Goal: Task Accomplishment & Management: Manage account settings

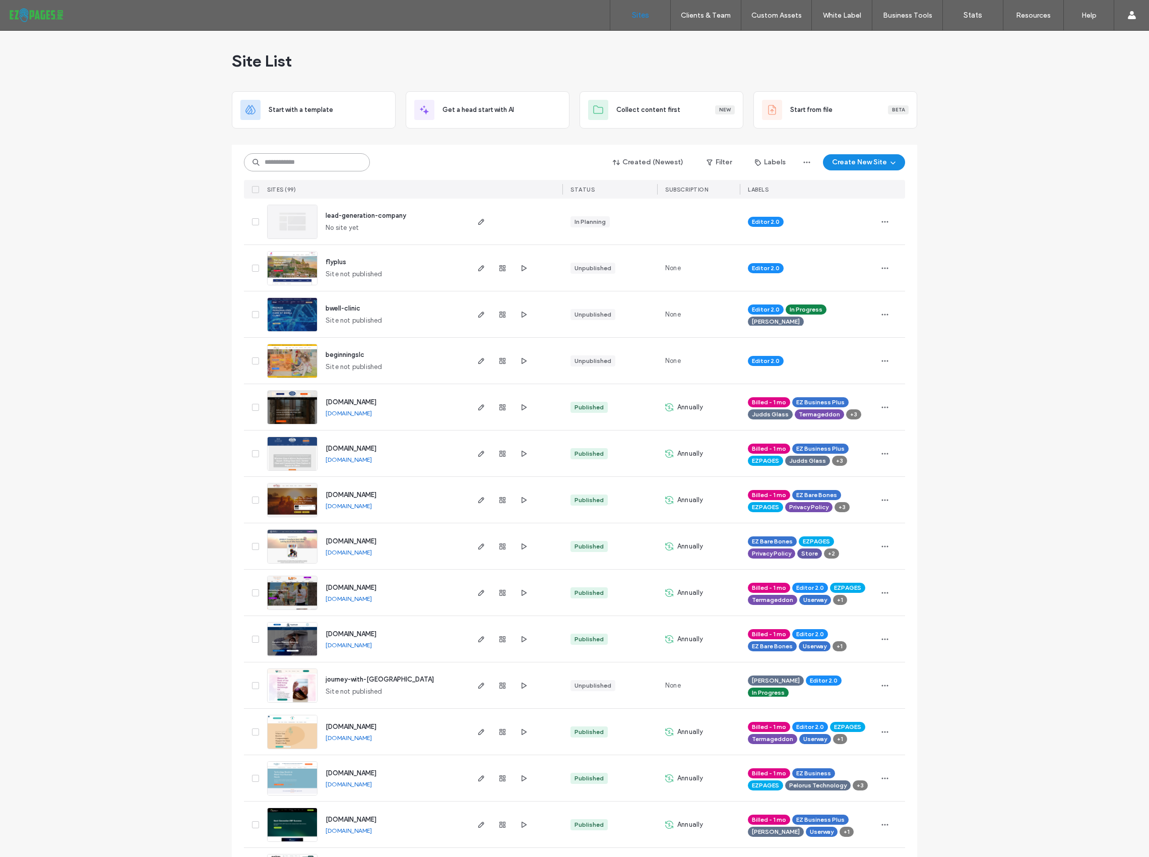
click at [295, 161] on input at bounding box center [307, 162] width 126 height 18
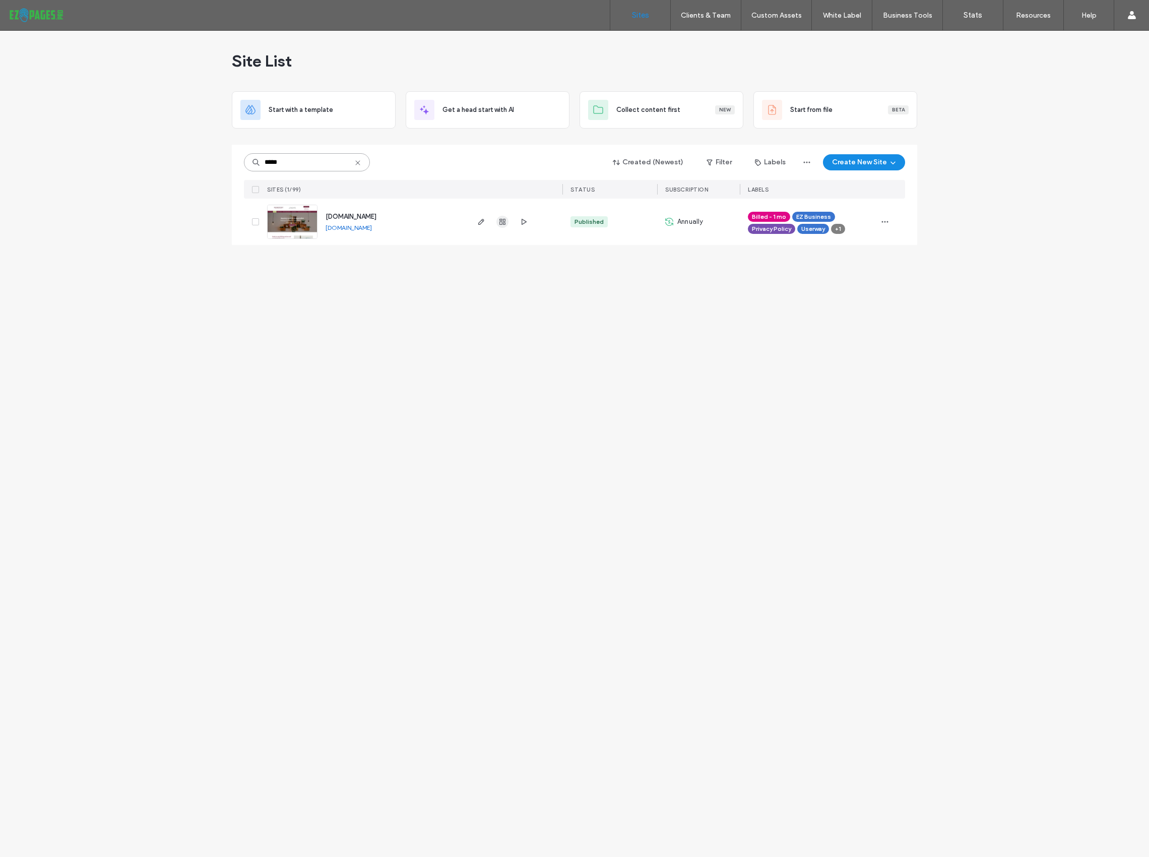
type input "*****"
click at [502, 221] on icon "button" at bounding box center [503, 222] width 8 height 8
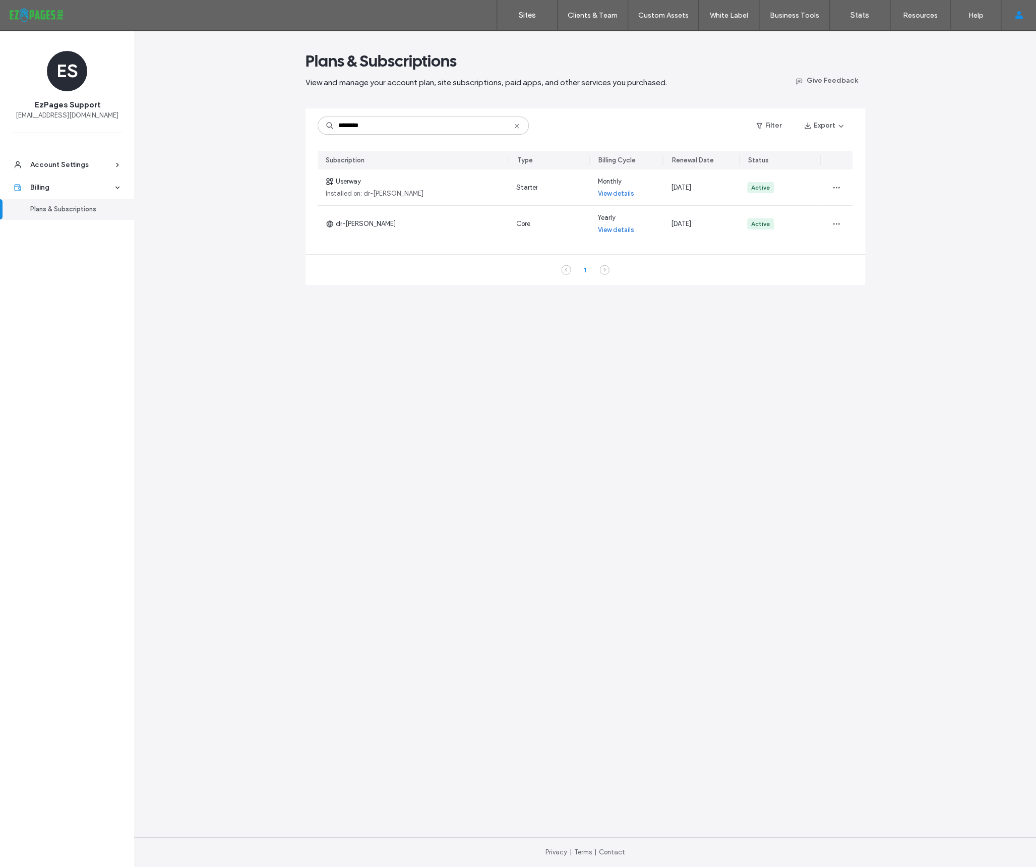
click at [298, 331] on div "Plans & Subscriptions View and manage your account plan, site subscriptions, pa…" at bounding box center [585, 449] width 902 height 836
click at [534, 14] on label "Sites" at bounding box center [527, 15] width 17 height 9
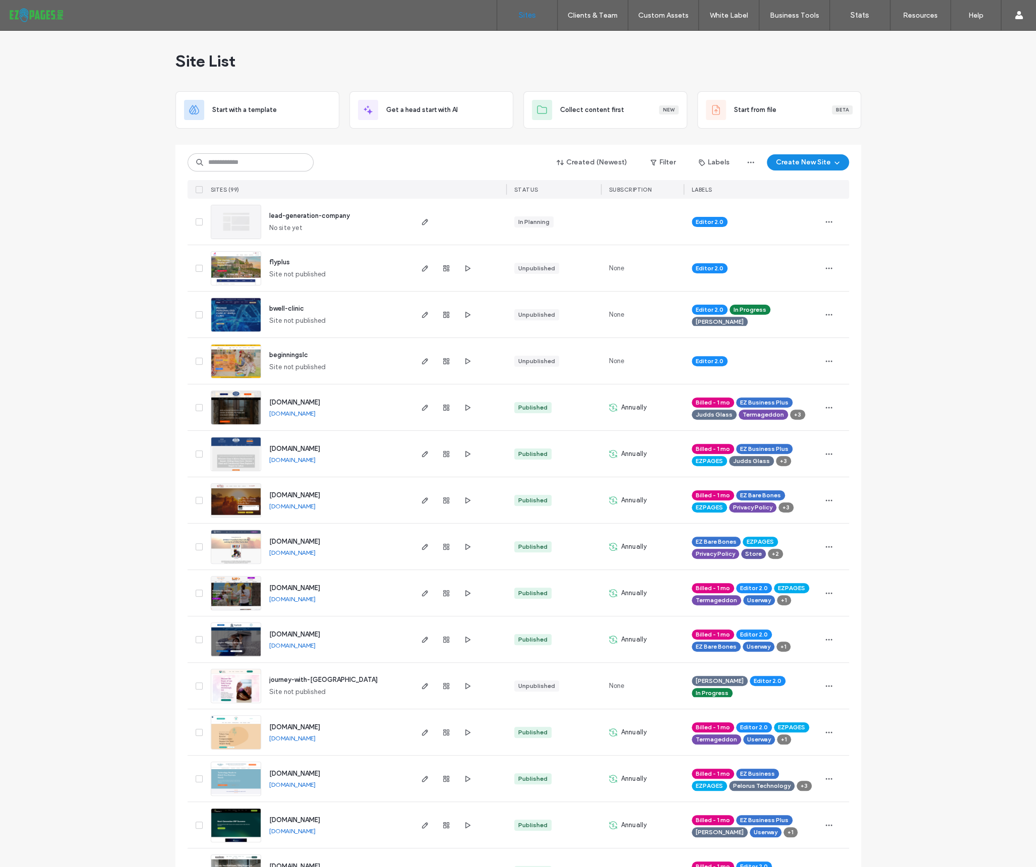
click at [466, 266] on icon "button" at bounding box center [467, 268] width 8 height 8
click at [231, 164] on input at bounding box center [251, 162] width 126 height 18
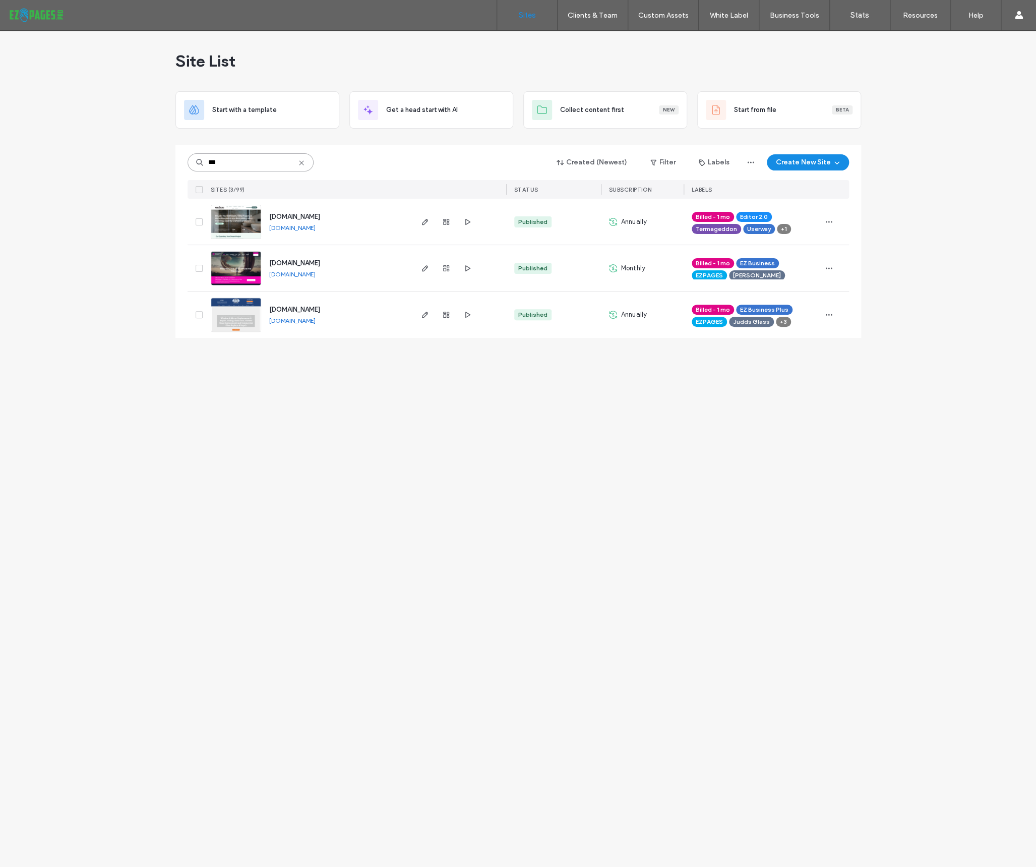
type input "***"
click at [301, 261] on span "www.adonnaofsol.us" at bounding box center [294, 263] width 51 height 8
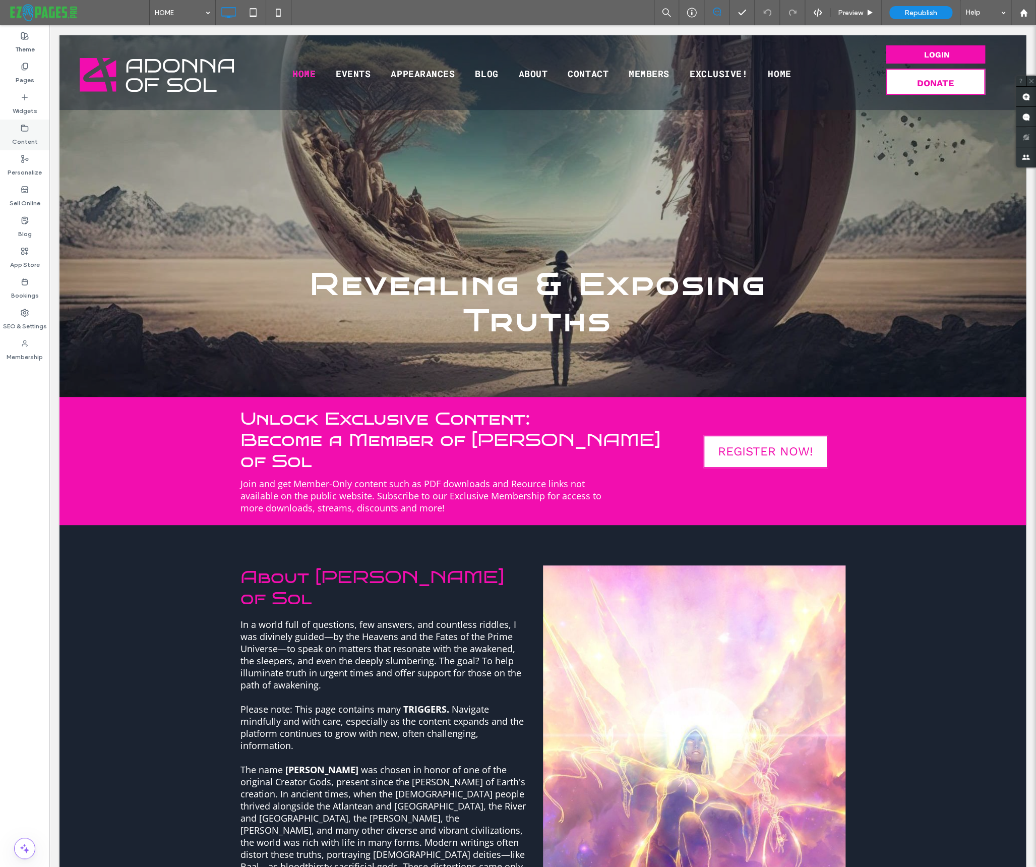
click at [26, 130] on icon at bounding box center [25, 128] width 8 height 8
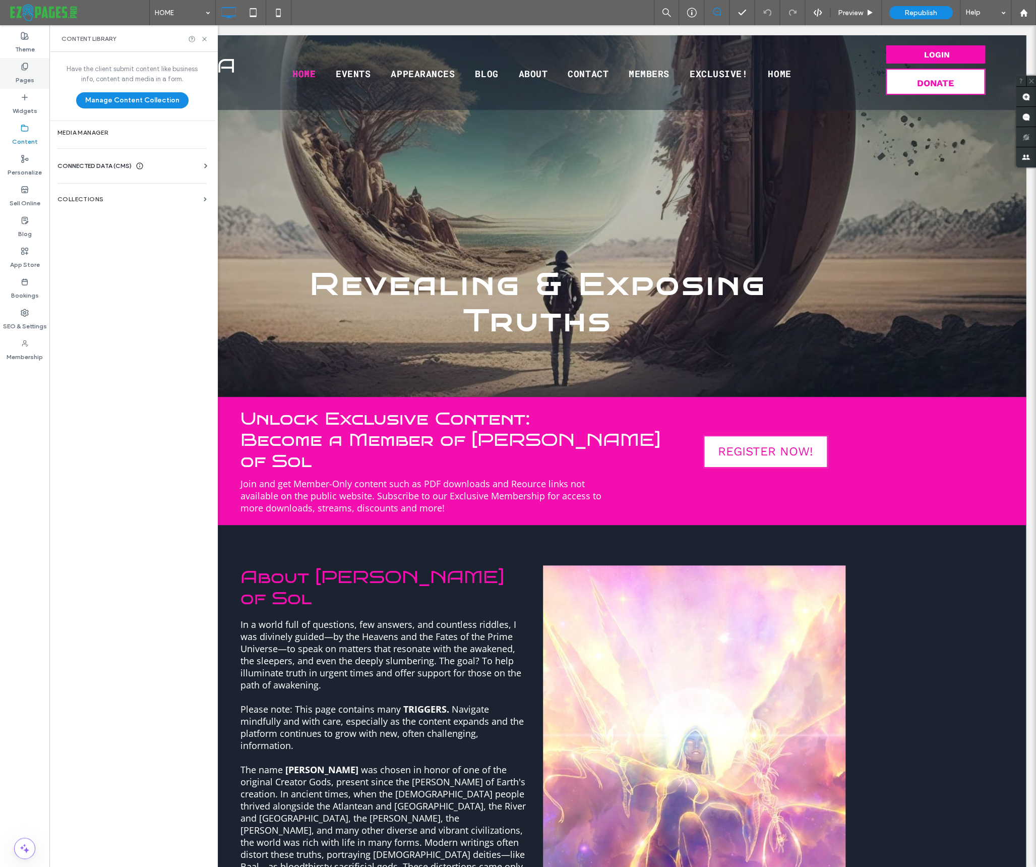
click at [24, 63] on use at bounding box center [25, 66] width 6 height 7
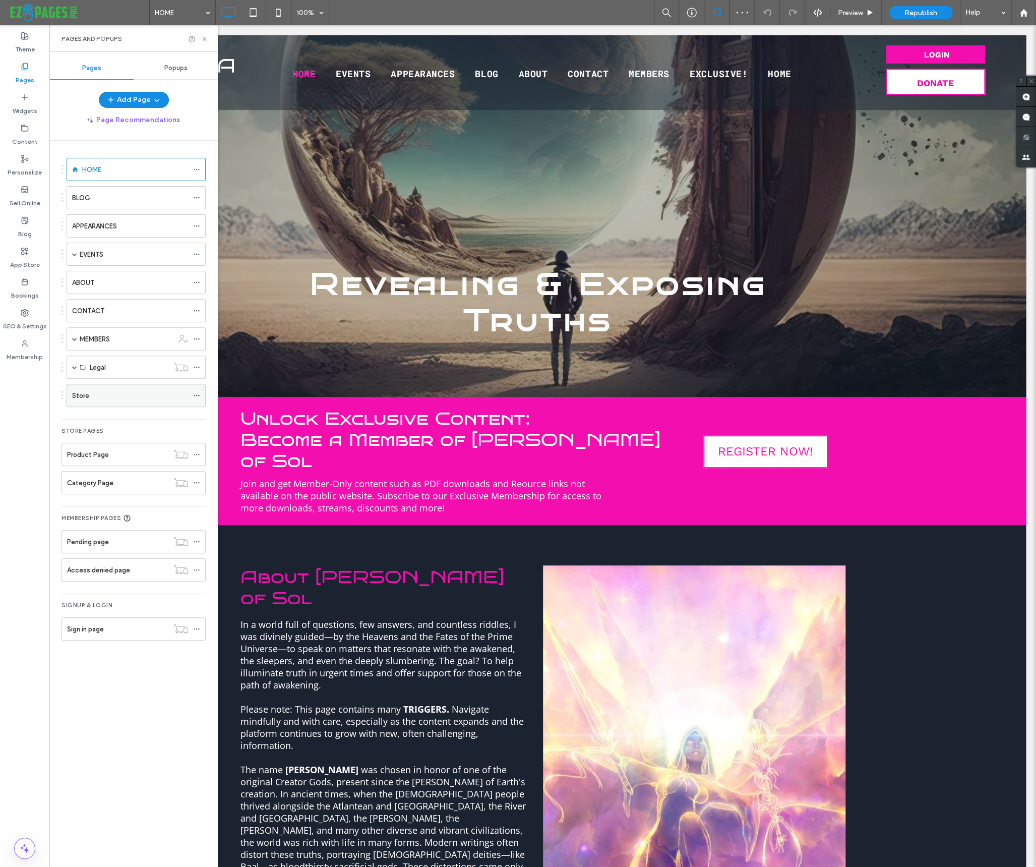
click at [128, 390] on div "Store" at bounding box center [130, 395] width 116 height 11
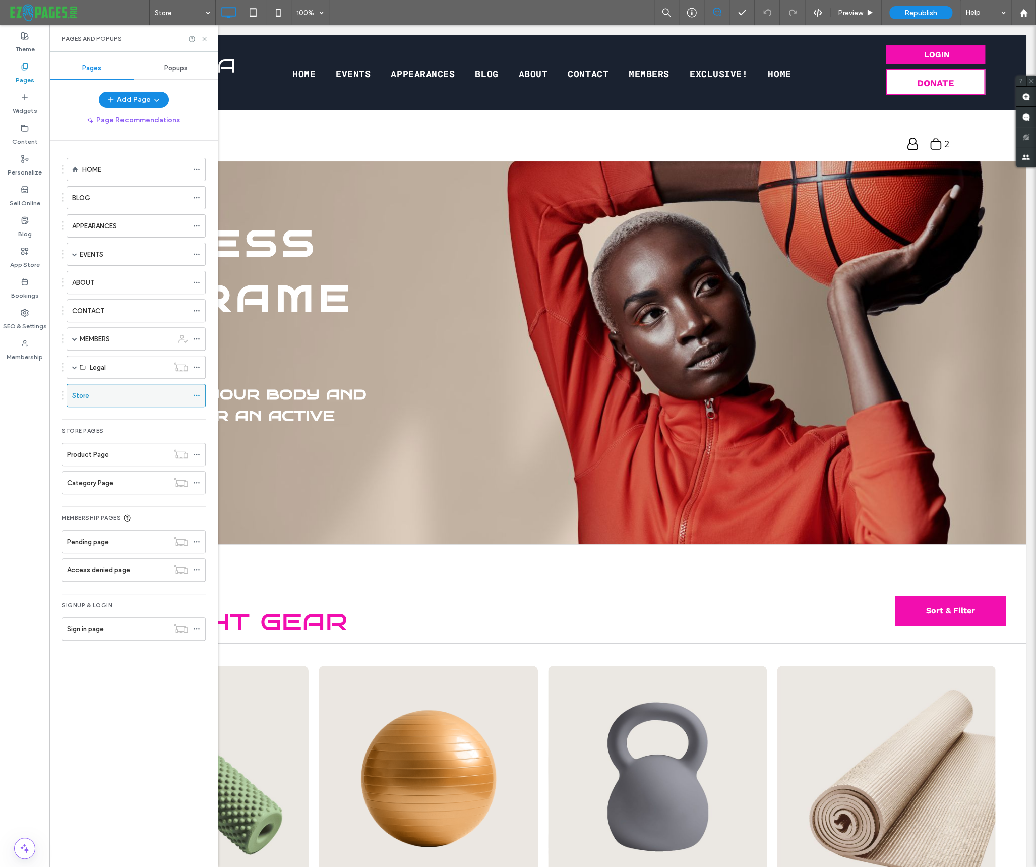
click at [196, 394] on icon at bounding box center [196, 395] width 7 height 7
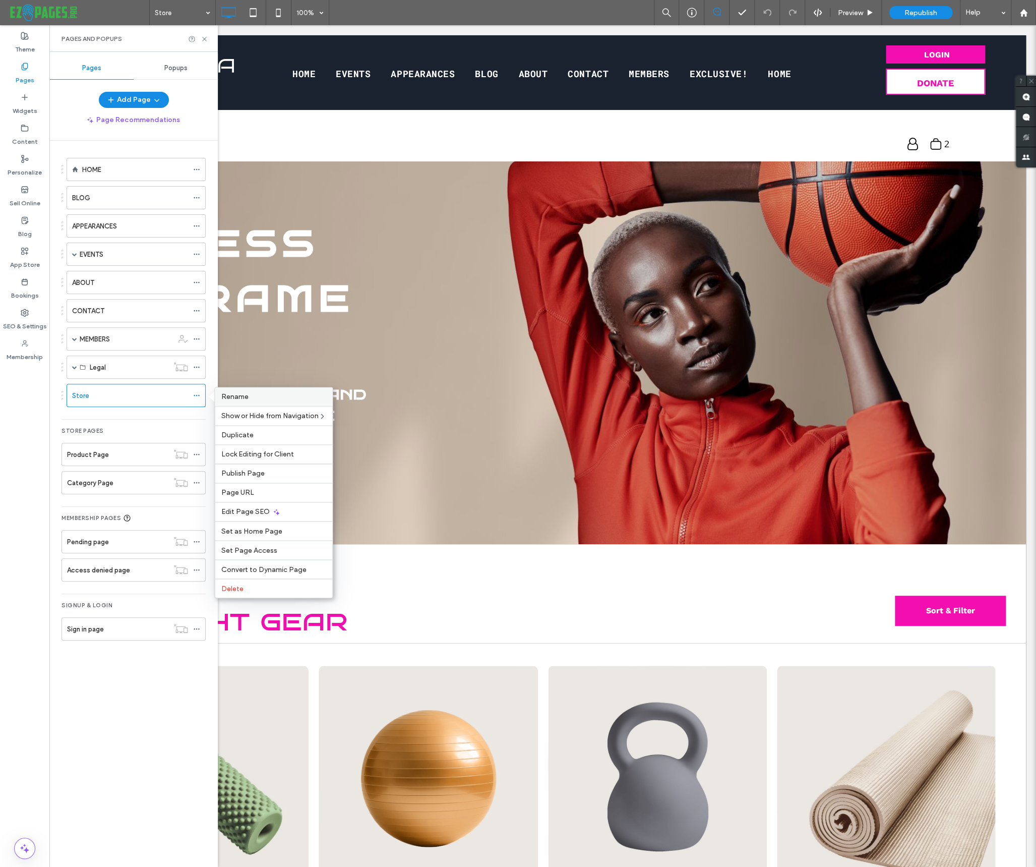
click at [234, 394] on span "Rename" at bounding box center [234, 396] width 27 height 9
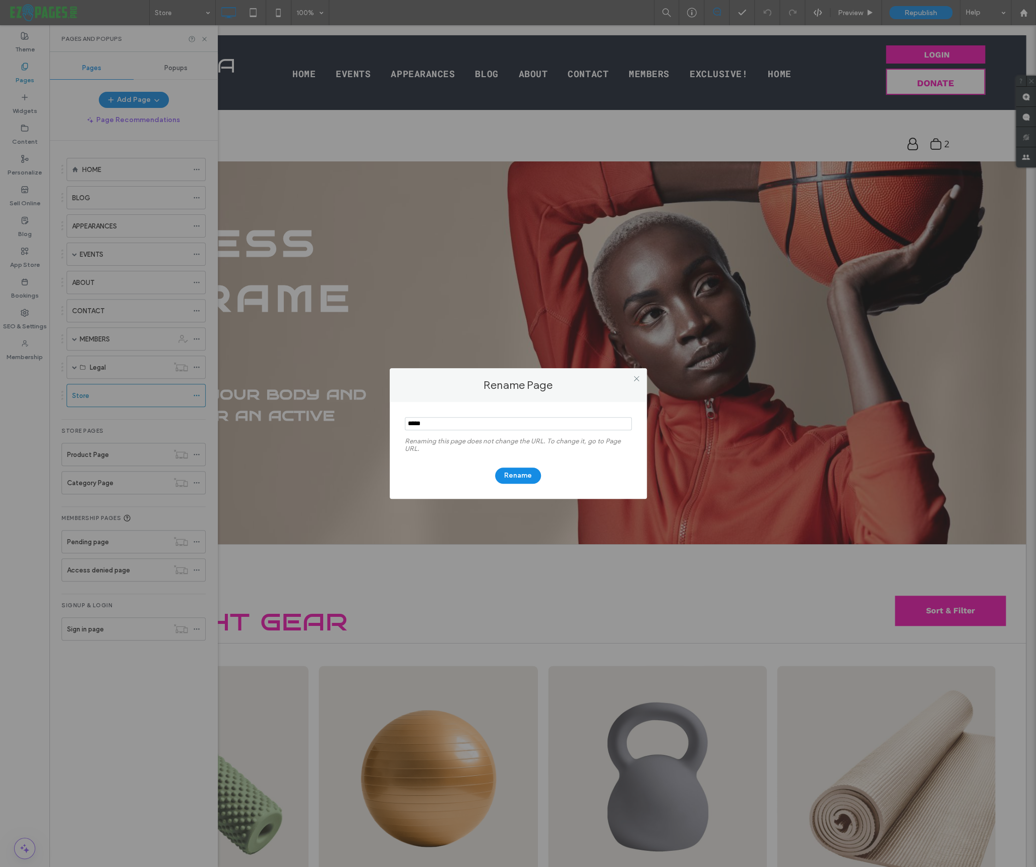
click at [412, 419] on input "notEmpty" at bounding box center [518, 423] width 227 height 13
type input "*****"
click at [516, 481] on button "Rename" at bounding box center [518, 475] width 46 height 16
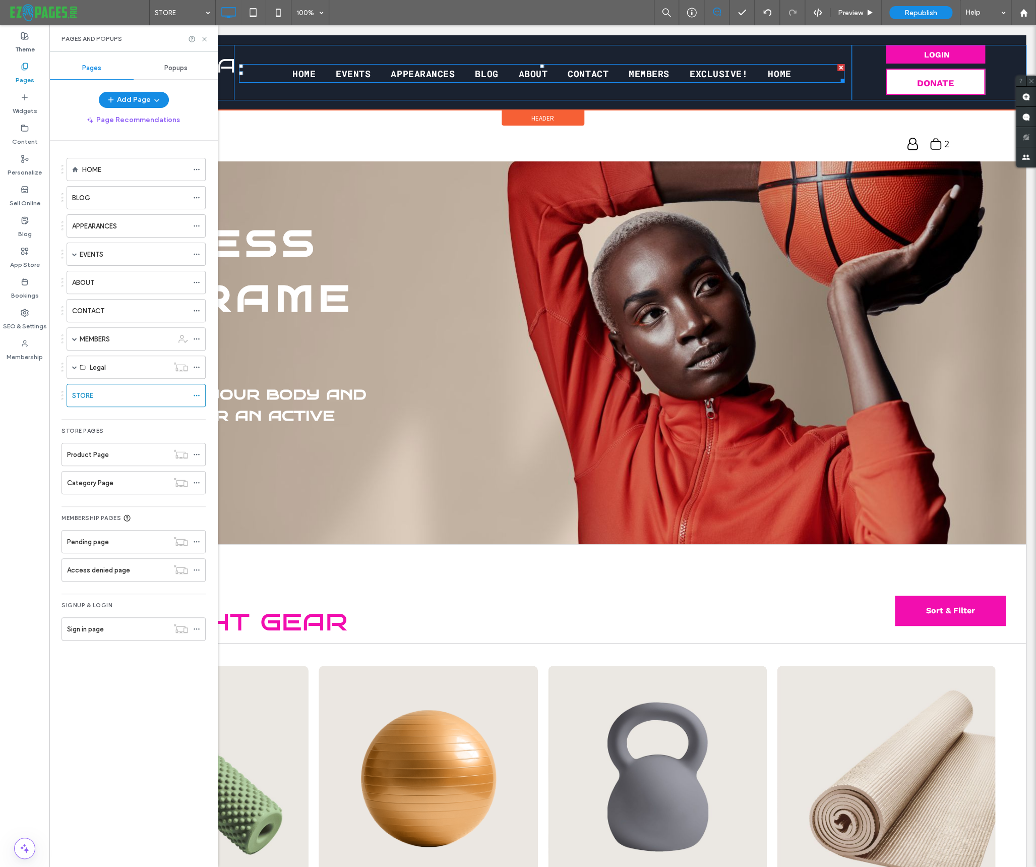
click at [799, 74] on nav "HOME EVENTS APPEARANCES BLOG ABOUT CONTACT MEMBERS EXCLUSIVE! HOME" at bounding box center [541, 73] width 605 height 19
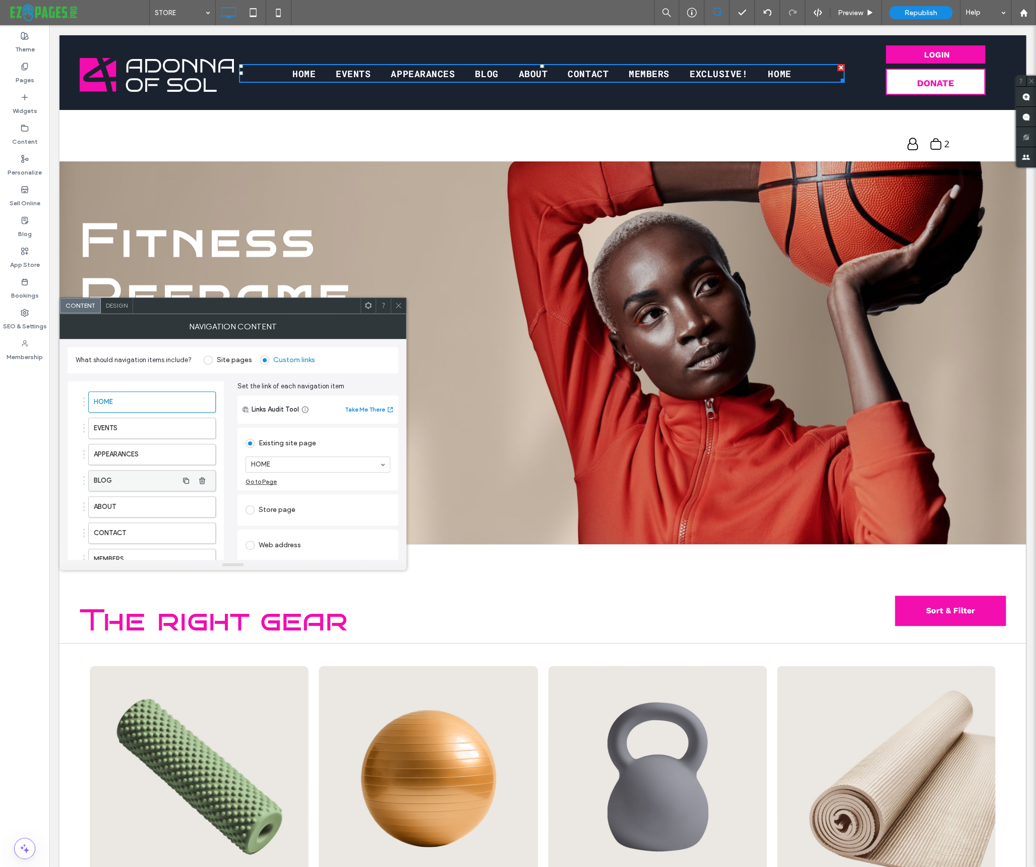
scroll to position [119, 0]
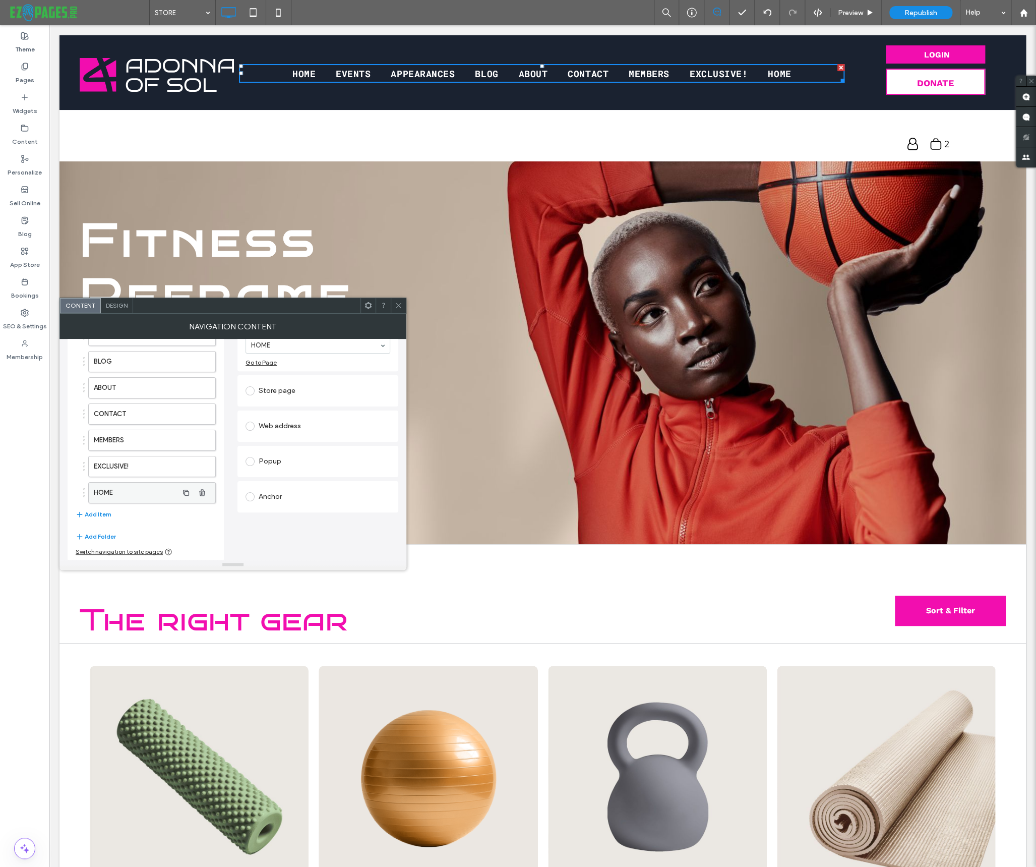
click at [131, 491] on label "HOME" at bounding box center [136, 492] width 84 height 20
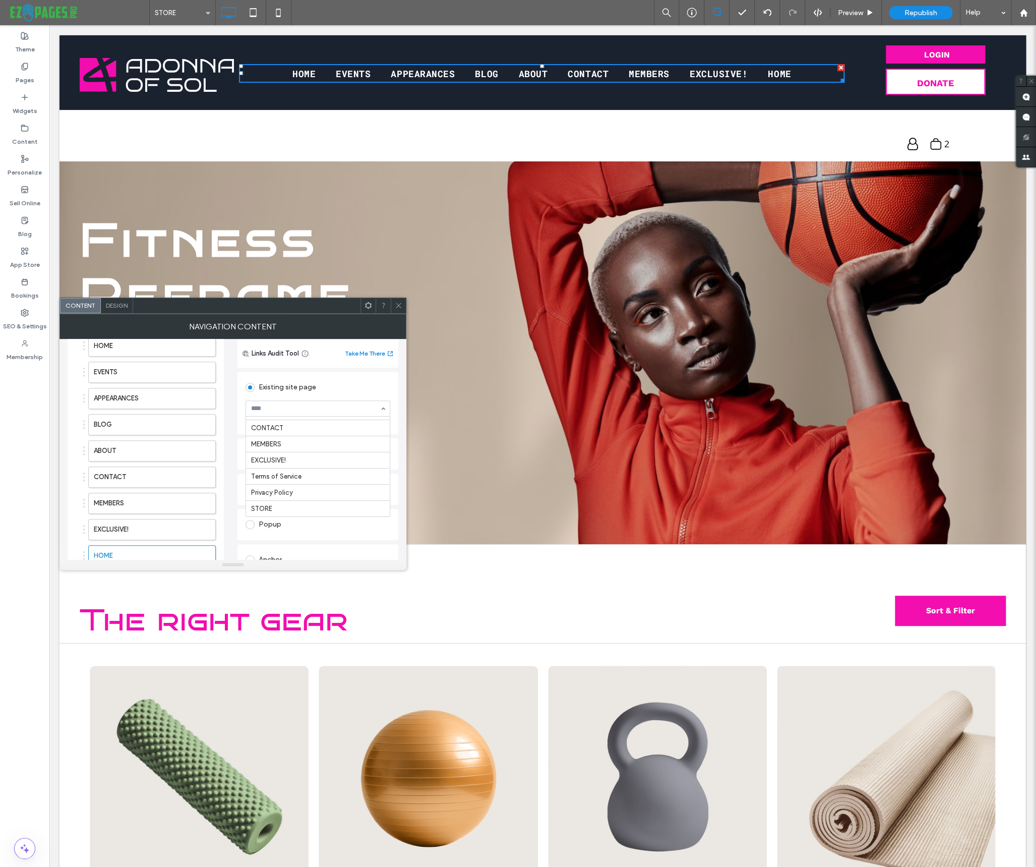
scroll to position [151, 0]
click at [398, 304] on icon at bounding box center [399, 305] width 8 height 8
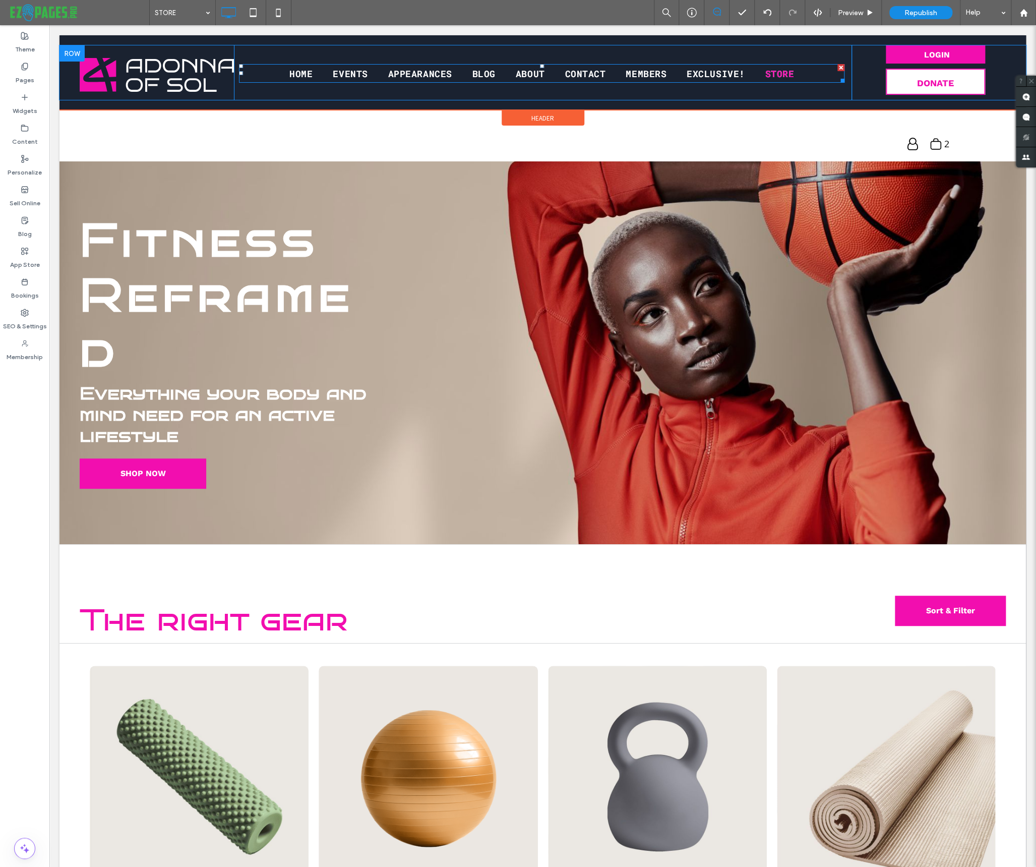
click at [795, 71] on link "STORE" at bounding box center [779, 74] width 49 height 12
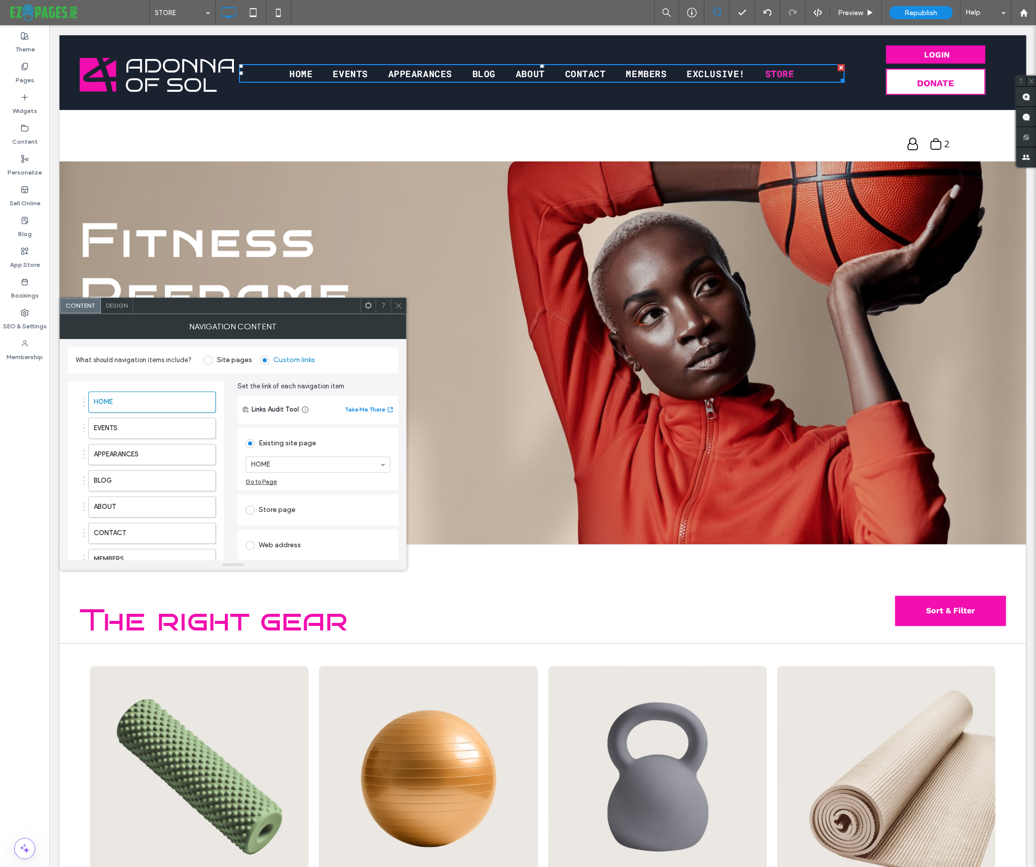
click at [127, 304] on span "Design" at bounding box center [117, 305] width 22 height 8
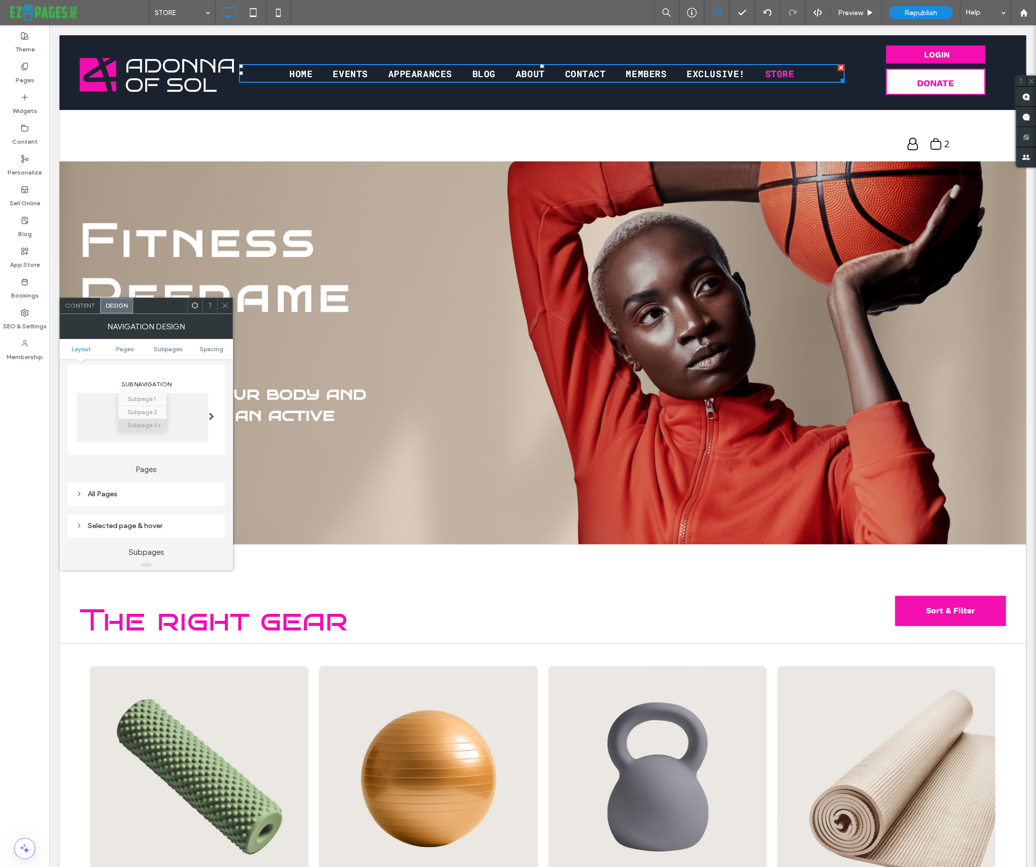
scroll to position [226, 0]
click at [141, 442] on div "Selected page & hover" at bounding box center [146, 442] width 141 height 9
click at [84, 487] on span "none" at bounding box center [85, 490] width 19 height 15
click at [183, 459] on span "side underline" at bounding box center [178, 464] width 45 height 15
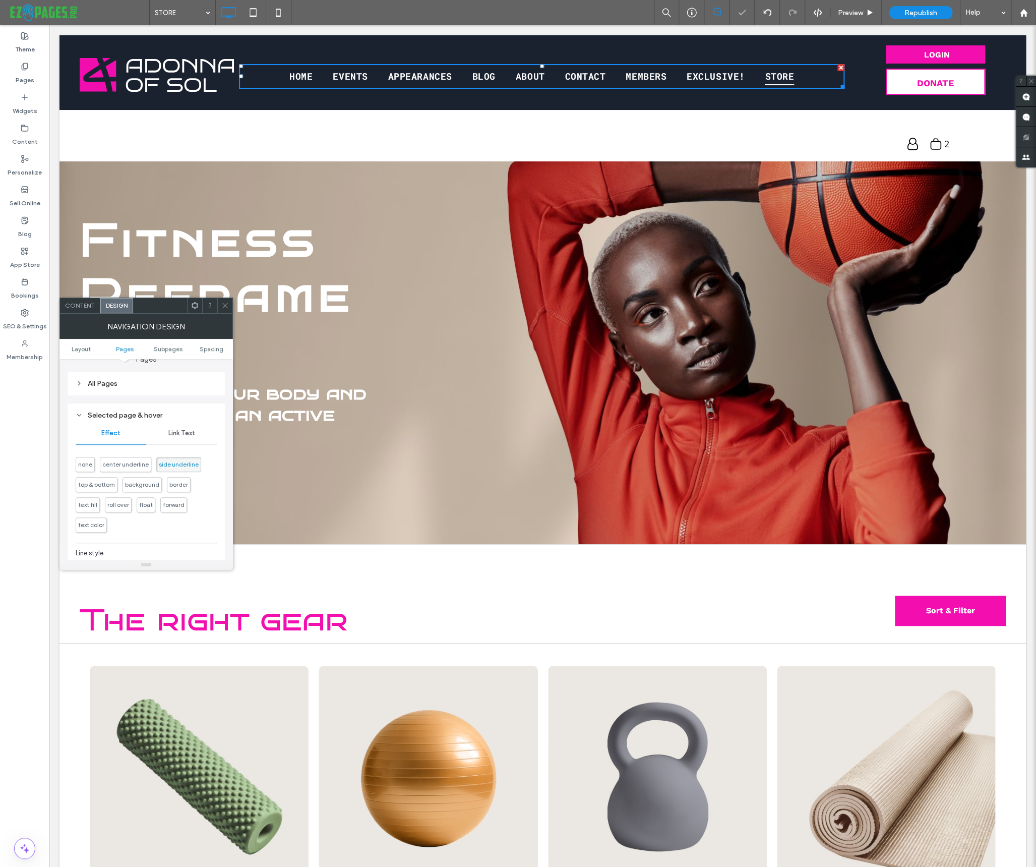
type input "*"
click at [182, 434] on span "Link Text" at bounding box center [181, 433] width 27 height 8
click at [114, 434] on span "Effect" at bounding box center [110, 433] width 19 height 8
click at [92, 465] on span "none" at bounding box center [85, 464] width 14 height 8
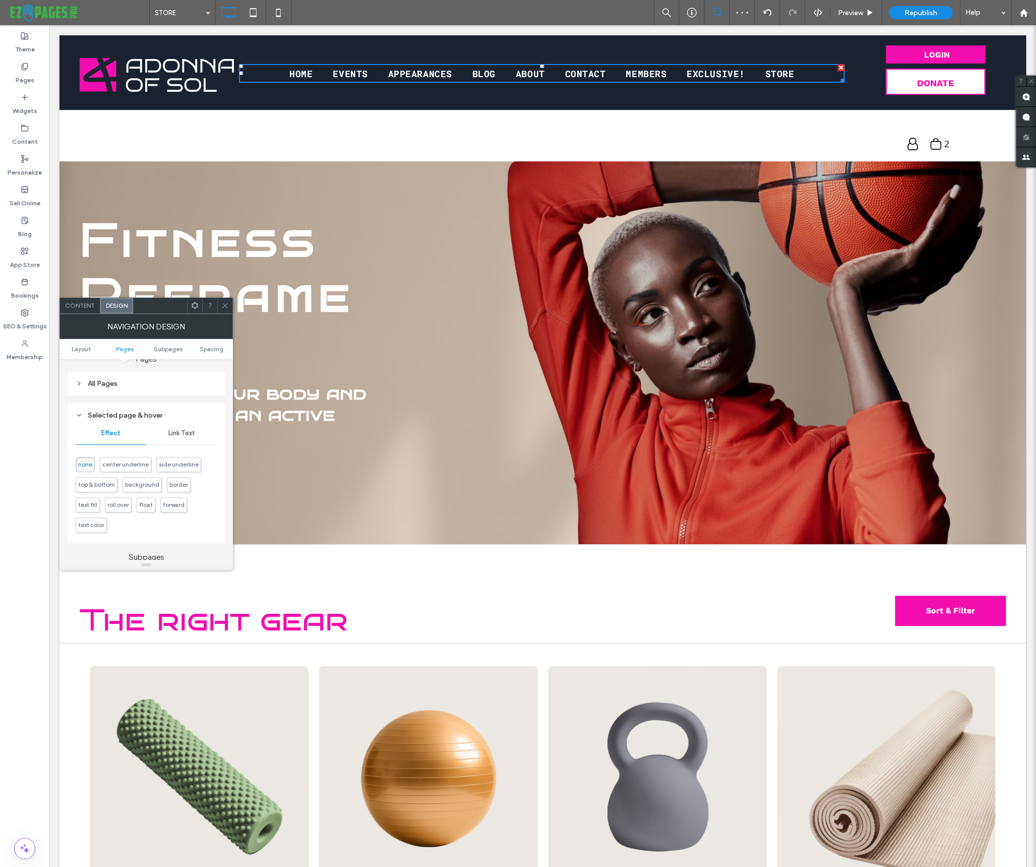
click at [178, 431] on span "Link Text" at bounding box center [181, 433] width 27 height 8
click at [207, 423] on div "rgb(255, 255, 255)" at bounding box center [210, 425] width 9 height 9
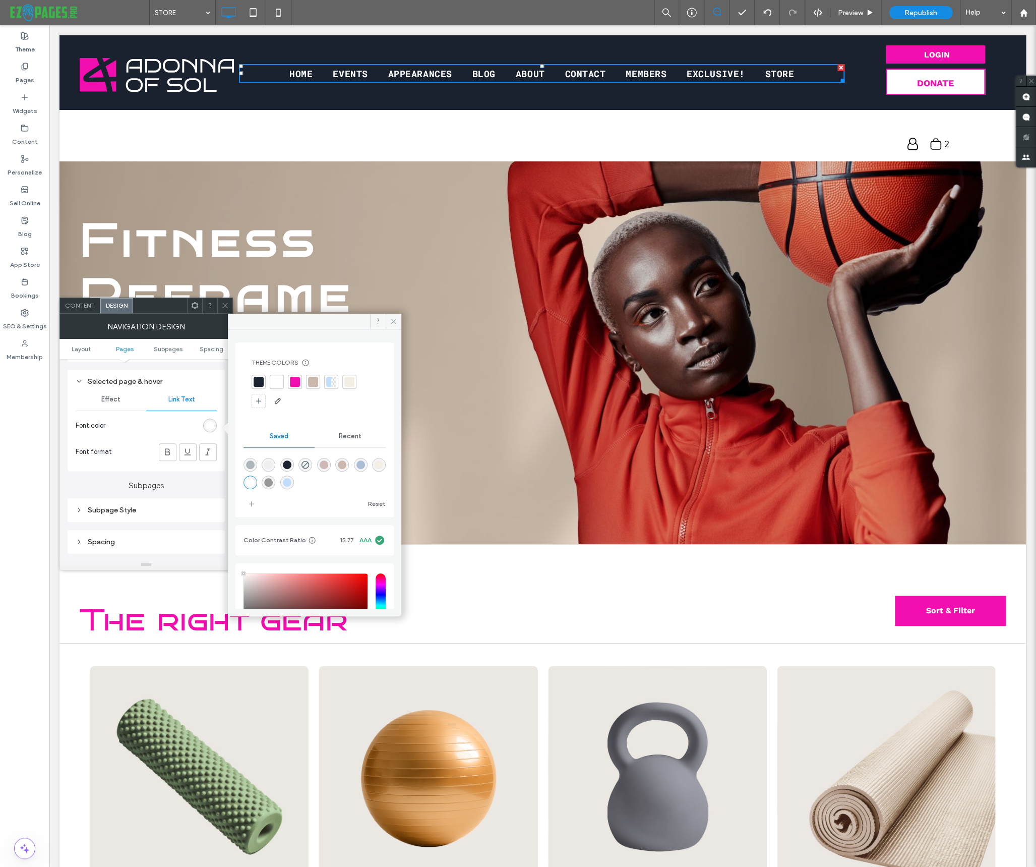
click at [297, 383] on div at bounding box center [295, 382] width 10 height 10
click at [393, 319] on icon at bounding box center [394, 321] width 8 height 8
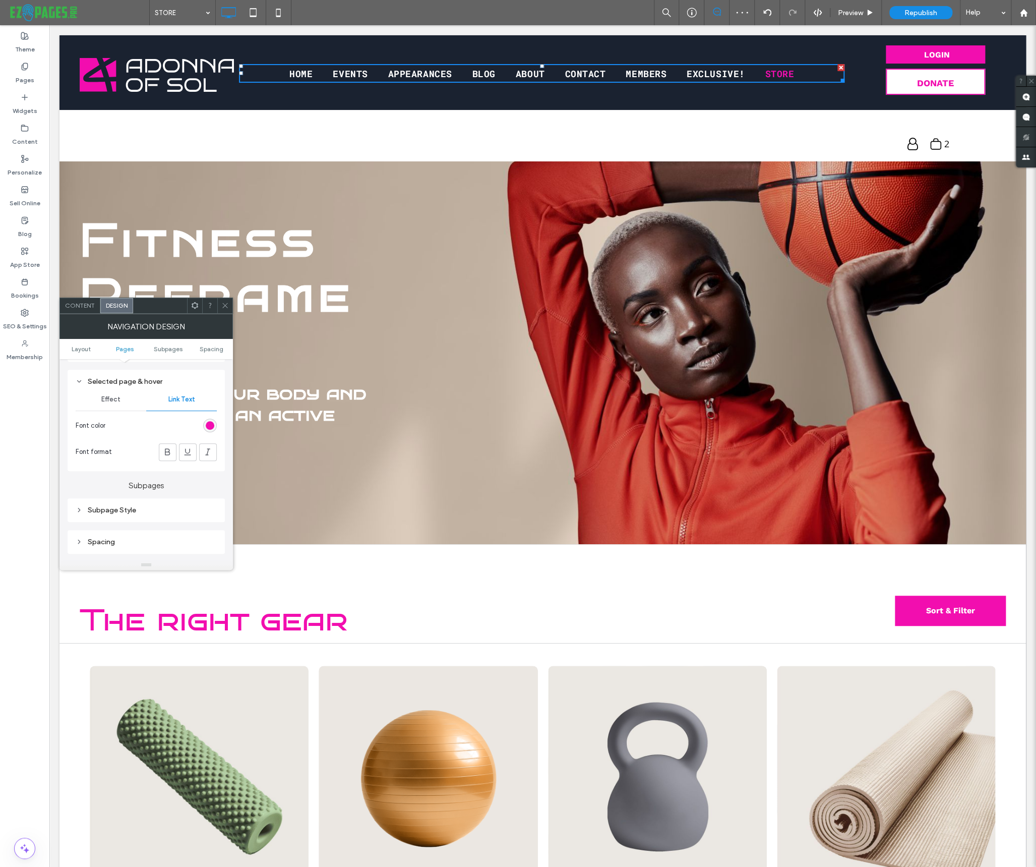
click at [228, 303] on icon at bounding box center [225, 305] width 8 height 8
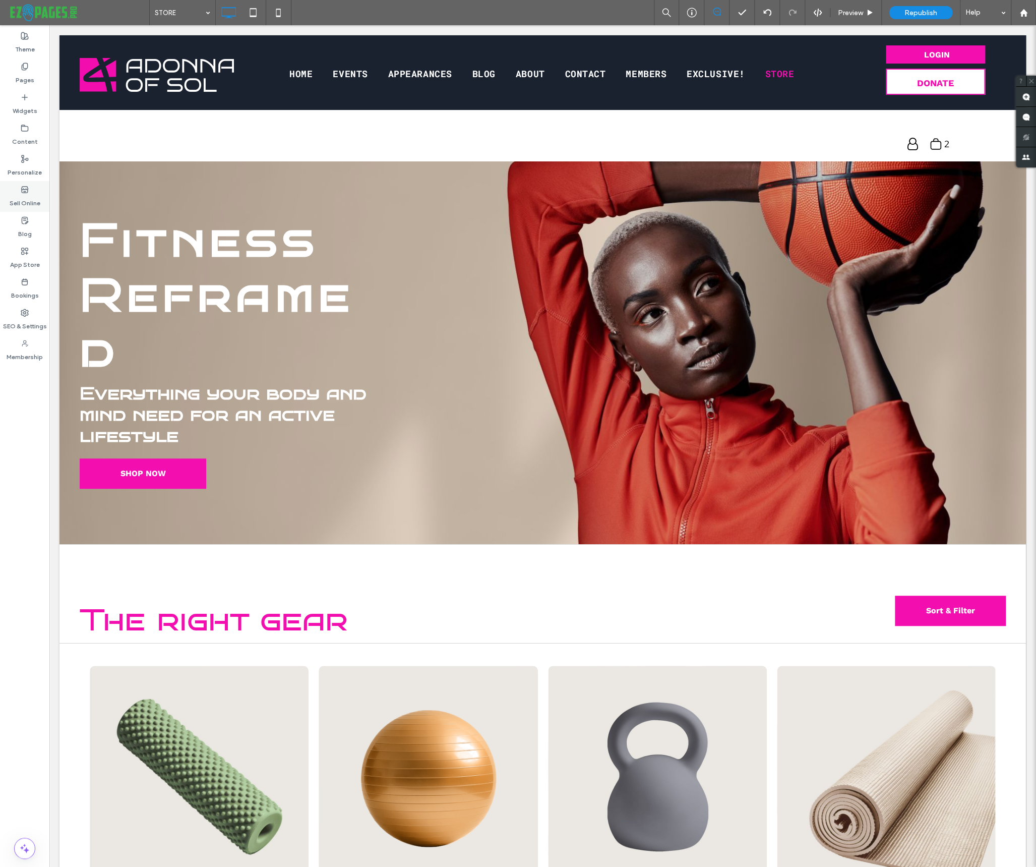
click at [23, 194] on label "Sell Online" at bounding box center [25, 201] width 31 height 14
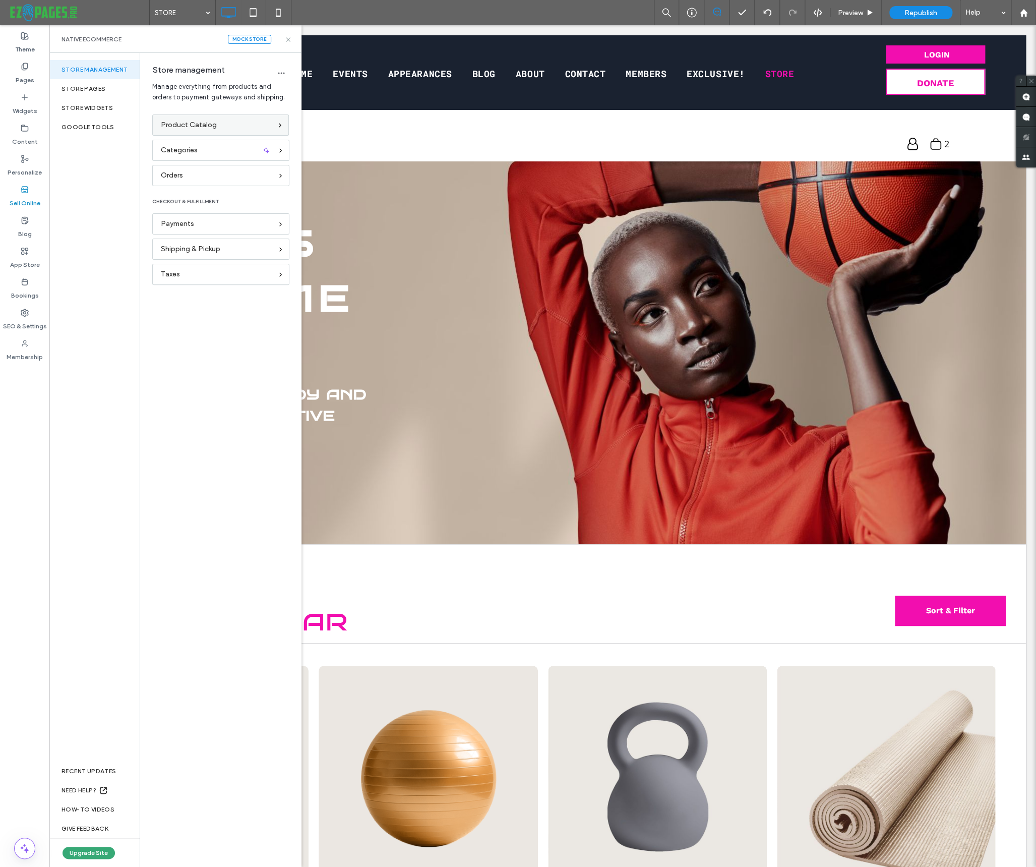
click at [189, 120] on span "Product Catalog" at bounding box center [189, 124] width 56 height 11
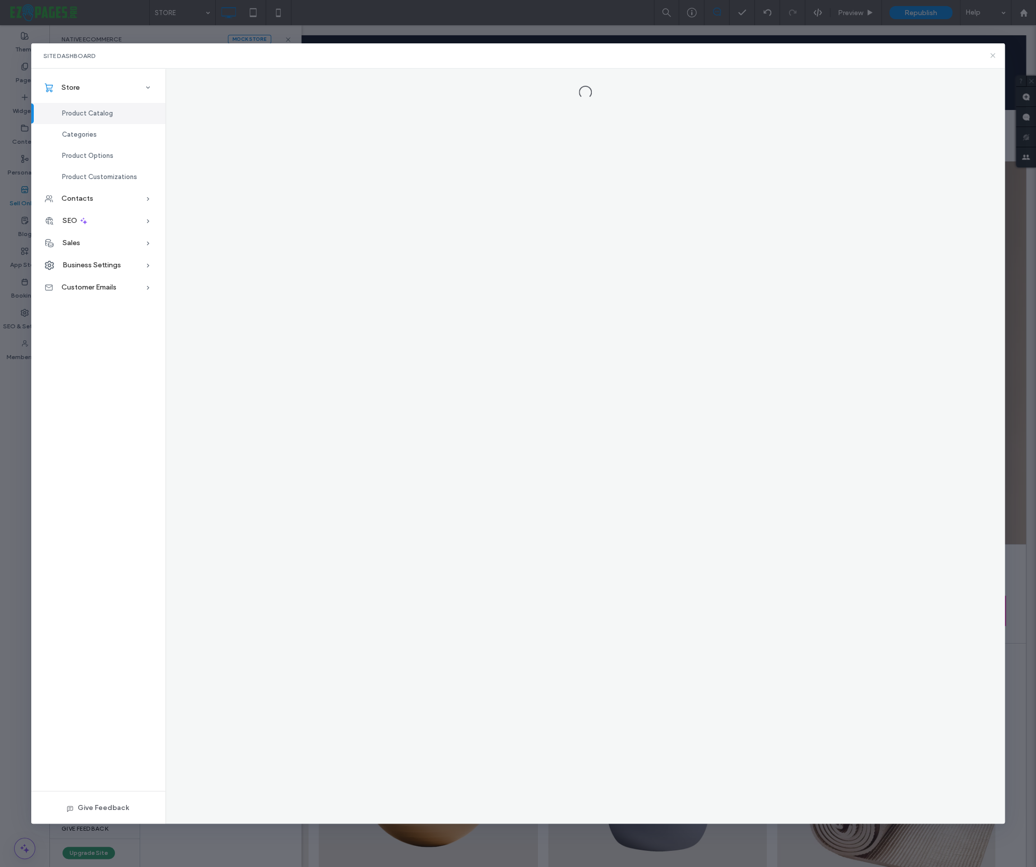
click at [994, 54] on use at bounding box center [993, 55] width 5 height 5
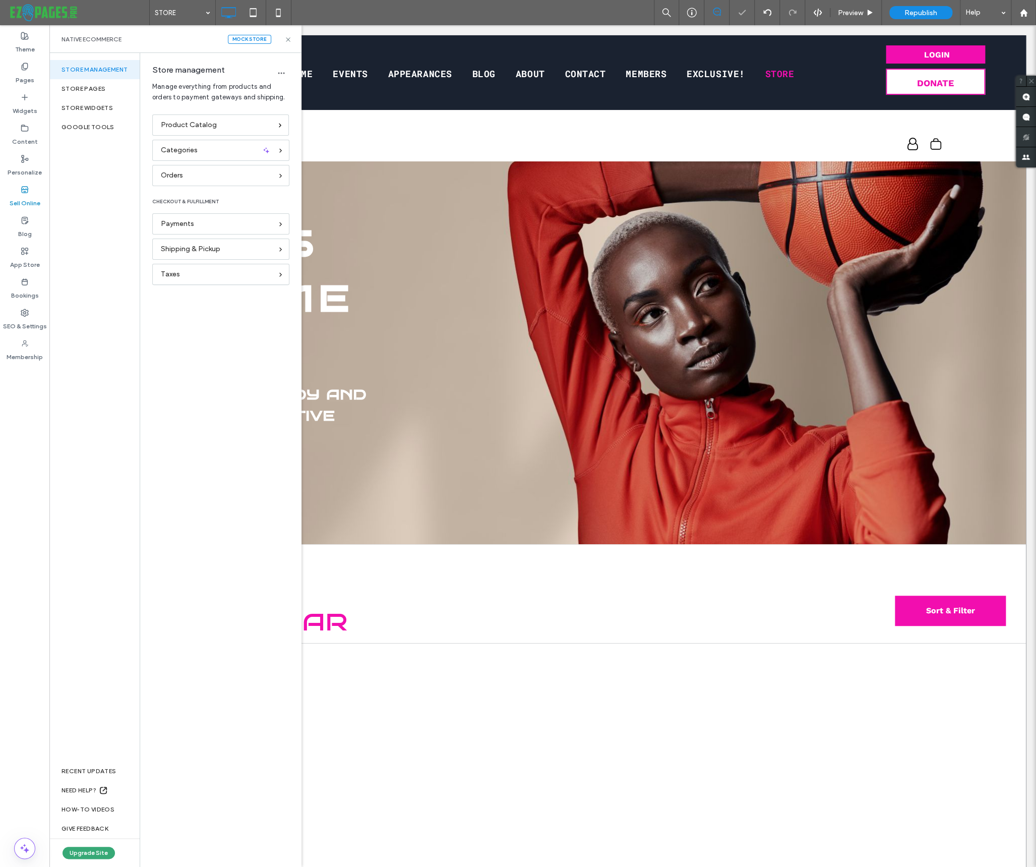
scroll to position [0, 0]
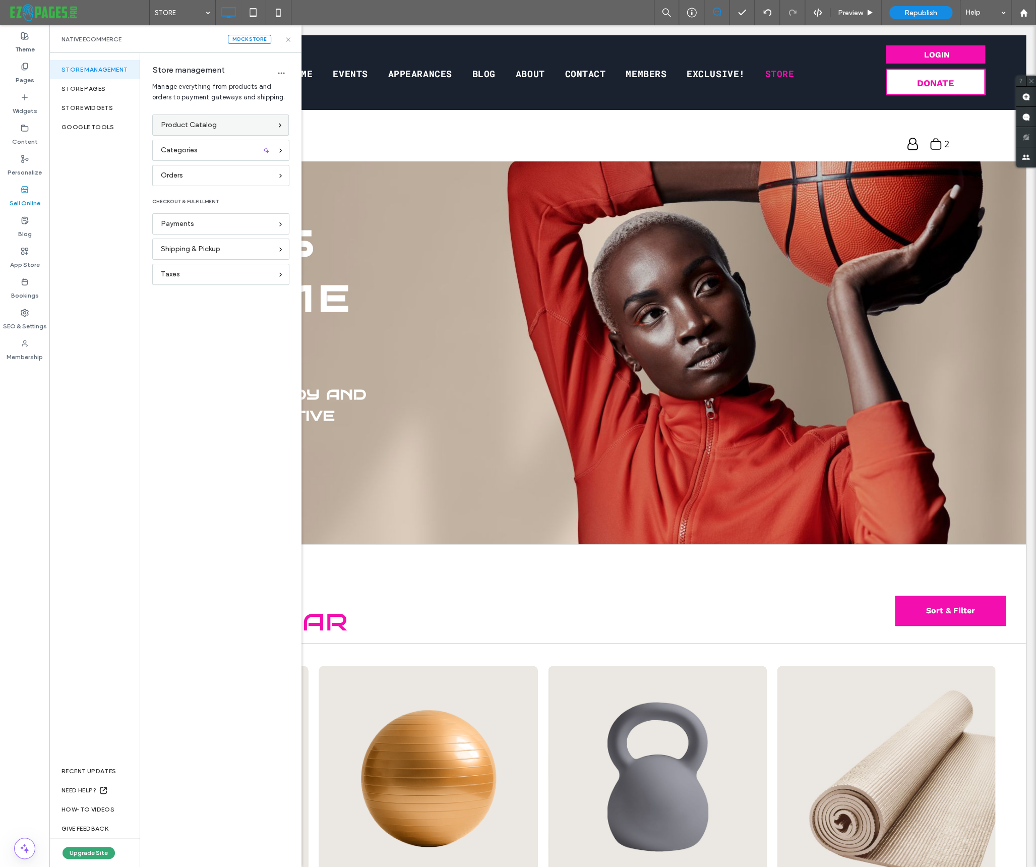
click at [230, 119] on div "Product Catalog" at bounding box center [216, 124] width 111 height 11
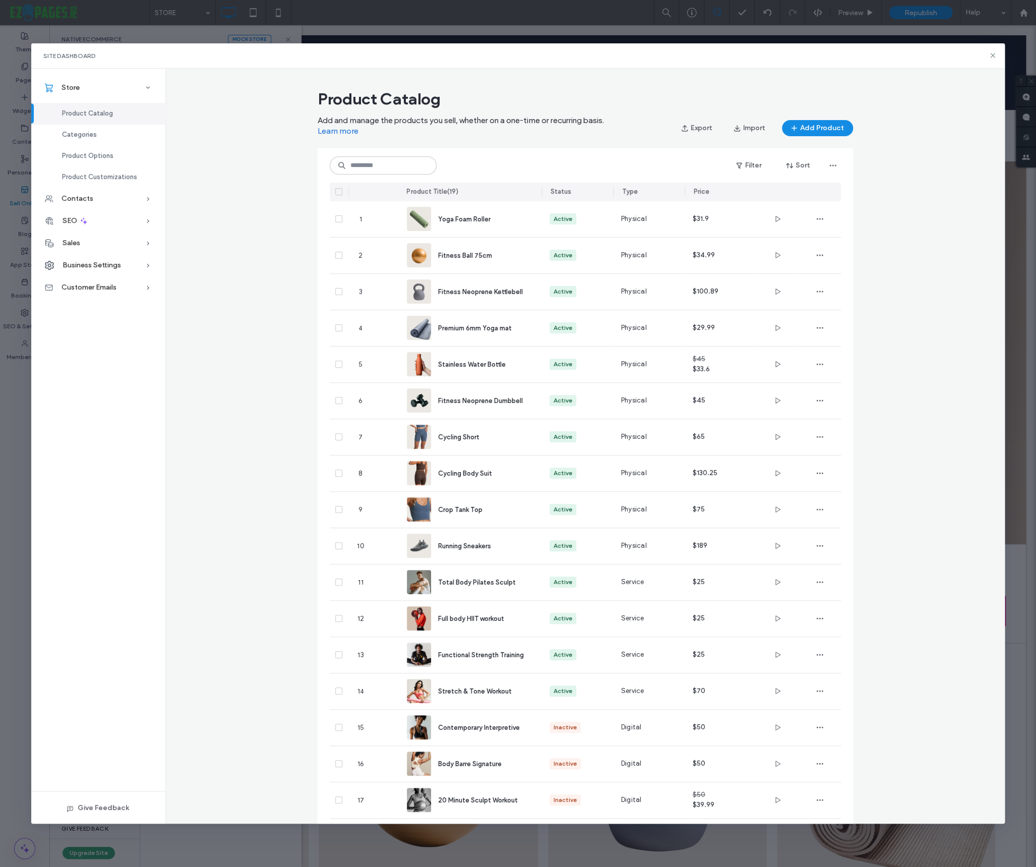
click at [994, 60] on div "Site Dashboard" at bounding box center [518, 55] width 974 height 25
click at [992, 56] on use at bounding box center [993, 55] width 5 height 5
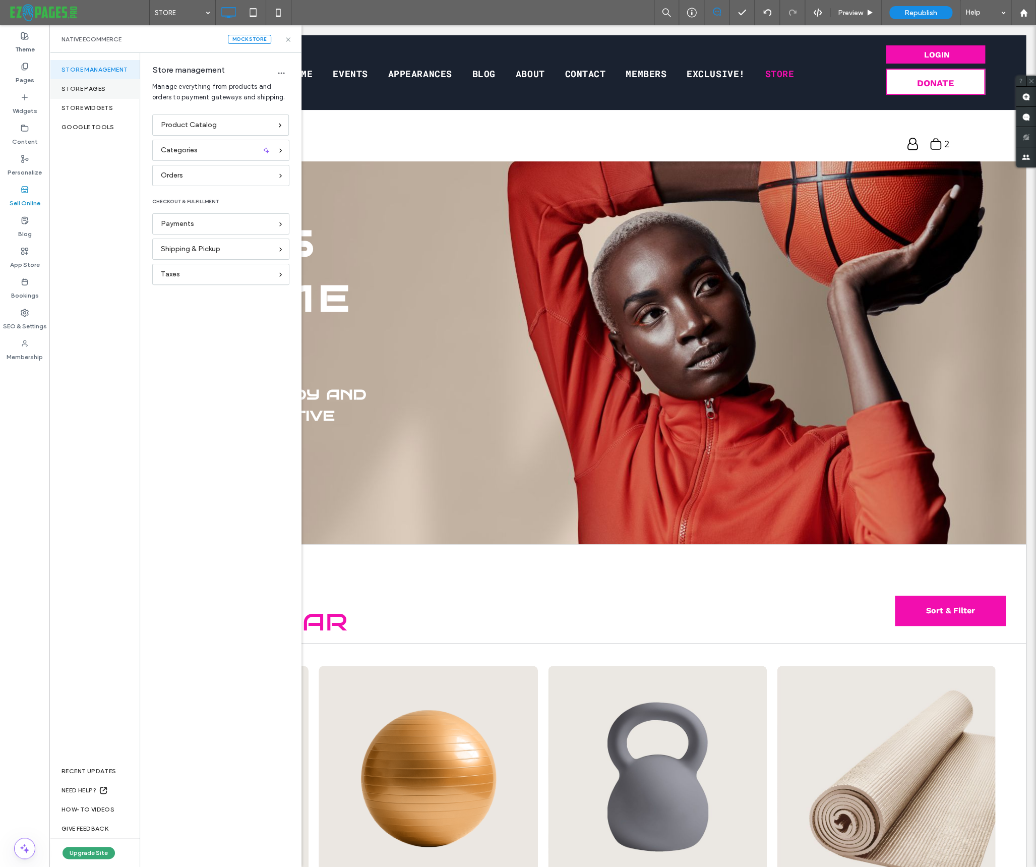
click at [74, 88] on div "Store pages" at bounding box center [94, 88] width 90 height 19
click at [83, 69] on div "Store management" at bounding box center [94, 69] width 90 height 19
click at [197, 126] on span "Product Catalog" at bounding box center [189, 124] width 56 height 11
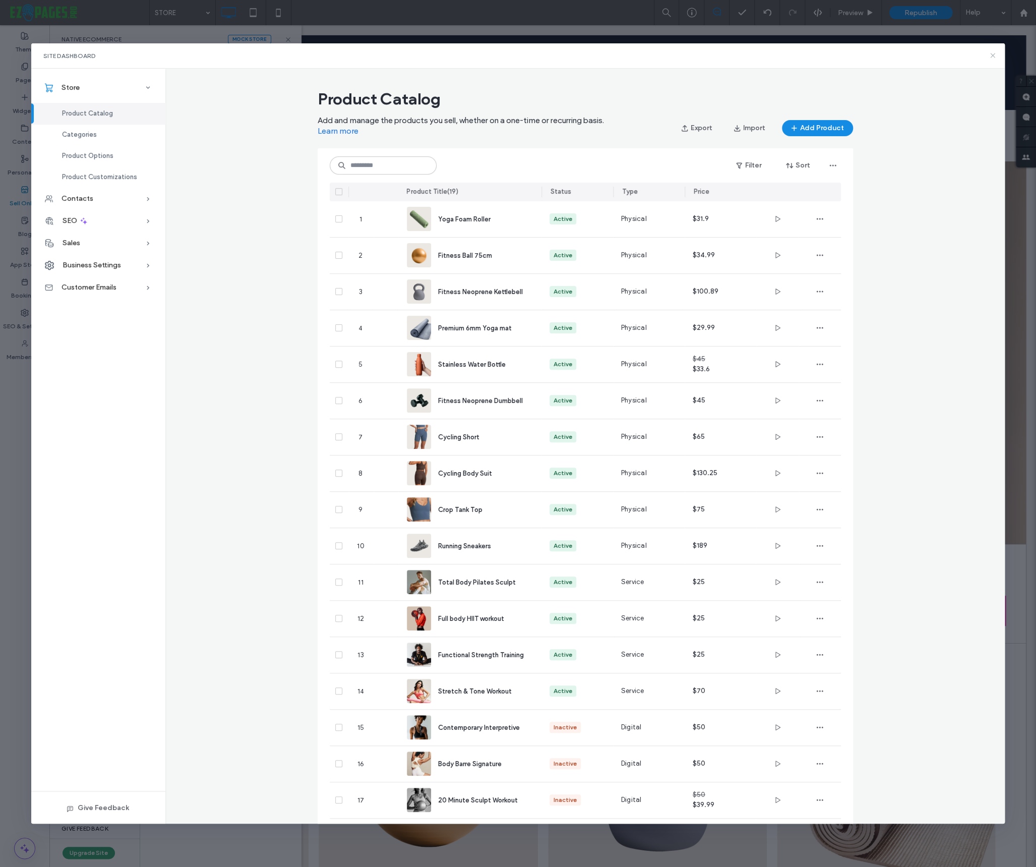
click at [994, 55] on icon at bounding box center [993, 55] width 8 height 8
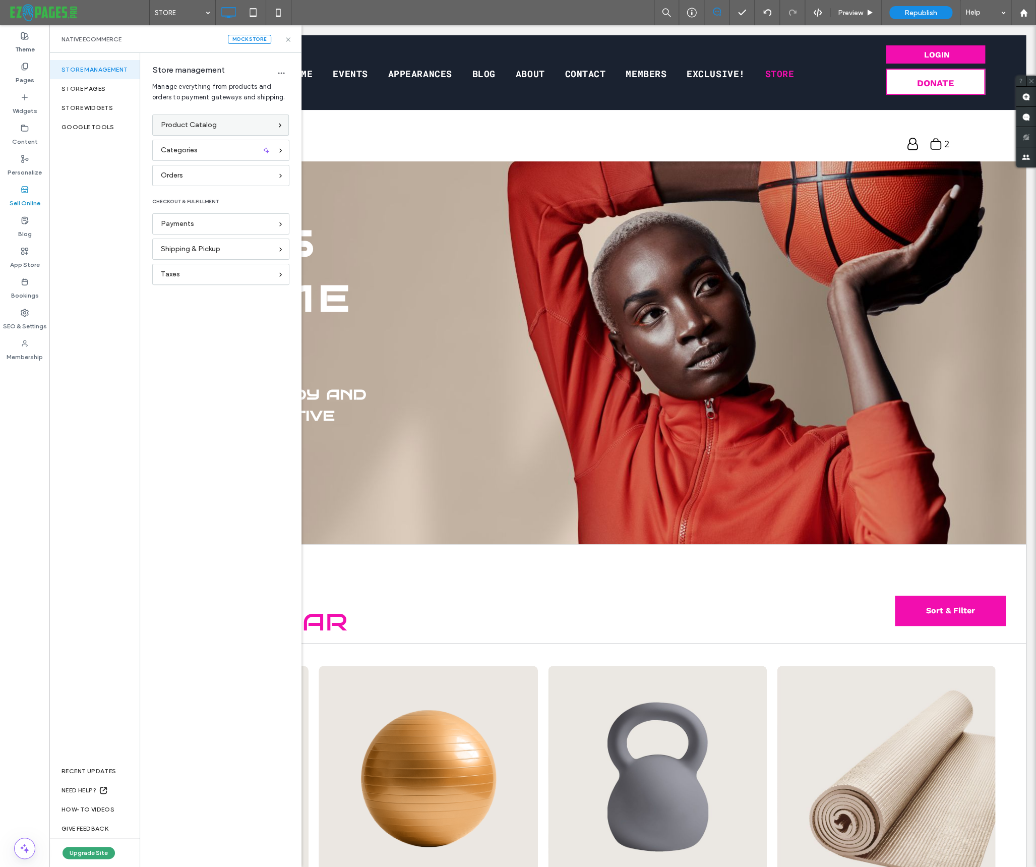
click at [218, 126] on div "Product Catalog" at bounding box center [216, 124] width 111 height 11
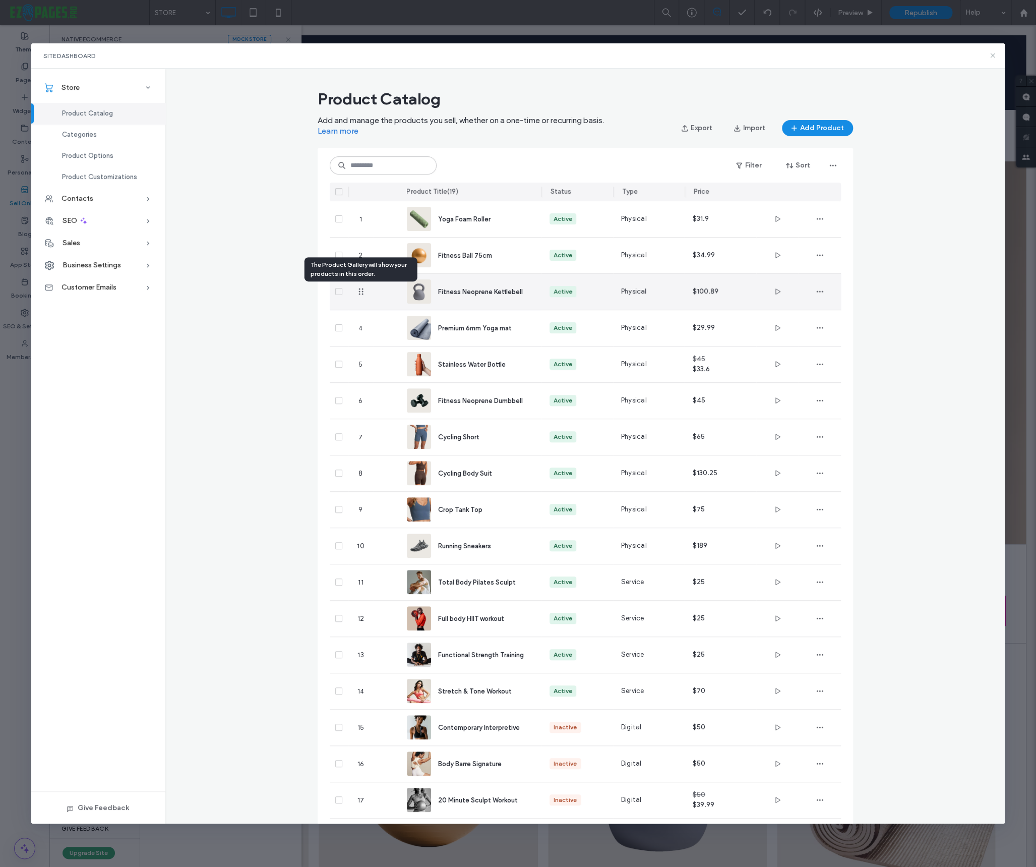
click at [990, 55] on icon at bounding box center [993, 55] width 8 height 8
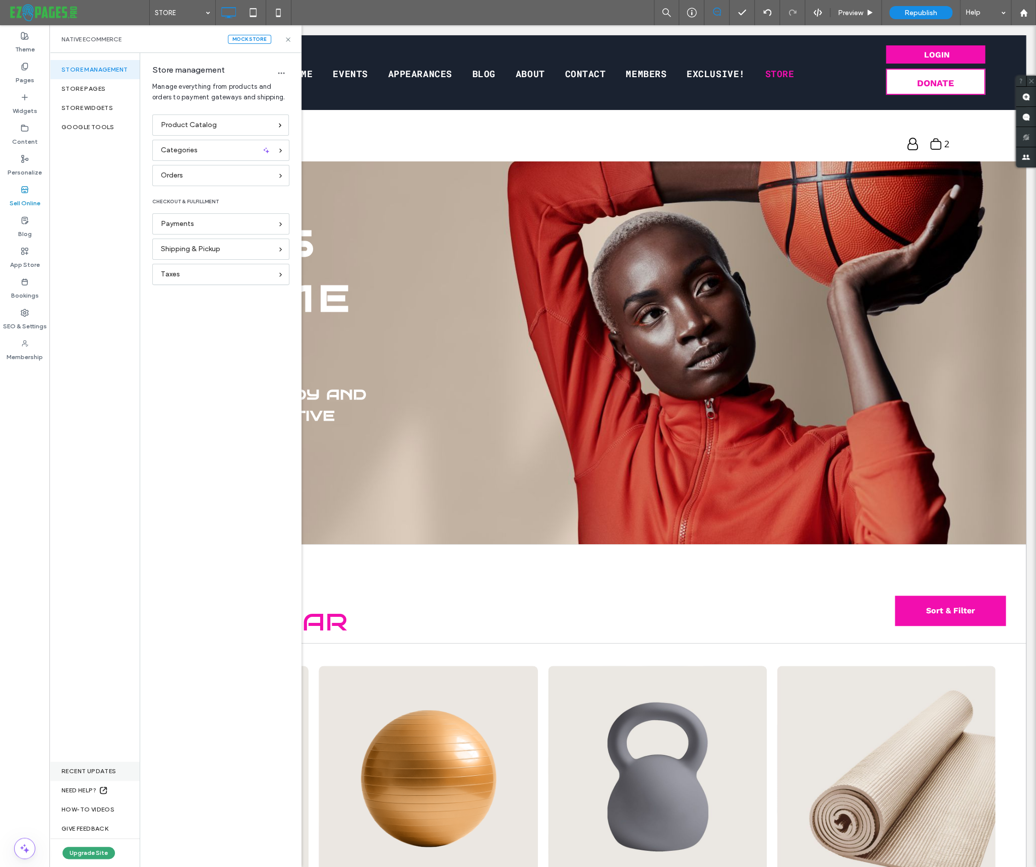
click at [92, 771] on div "RECENT UPDATES" at bounding box center [94, 770] width 90 height 19
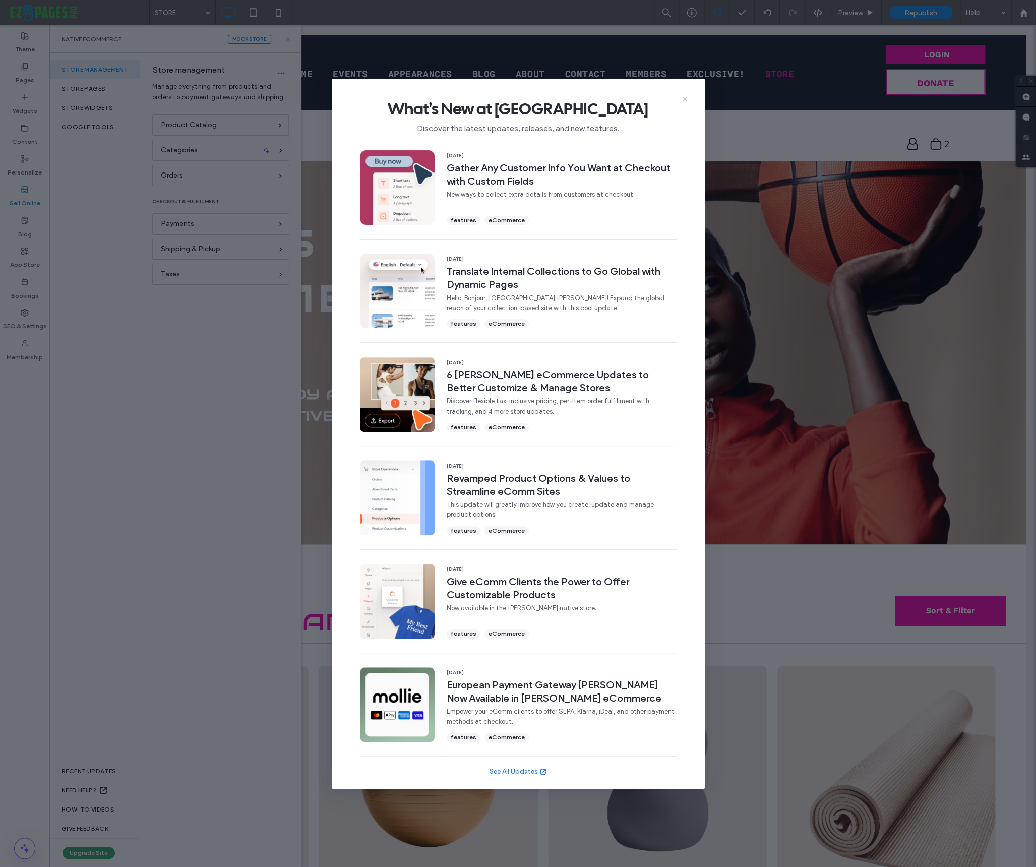
click at [685, 98] on use at bounding box center [684, 98] width 5 height 5
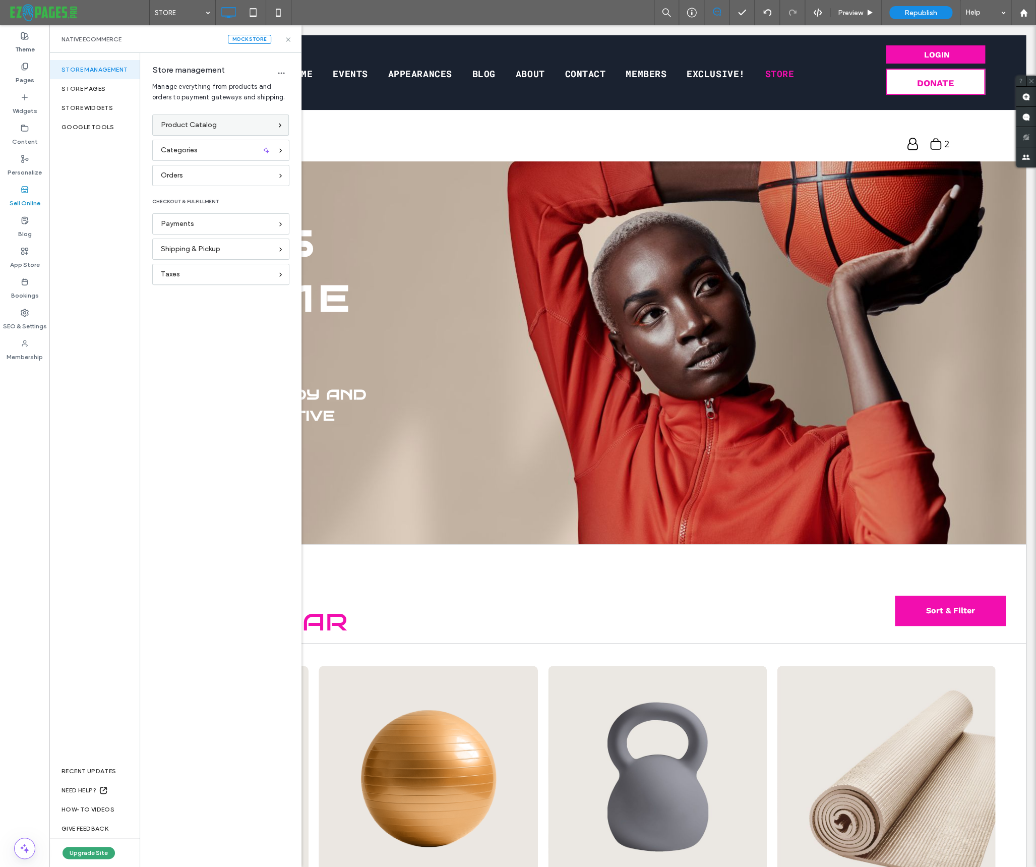
click at [176, 121] on span "Product Catalog" at bounding box center [189, 124] width 56 height 11
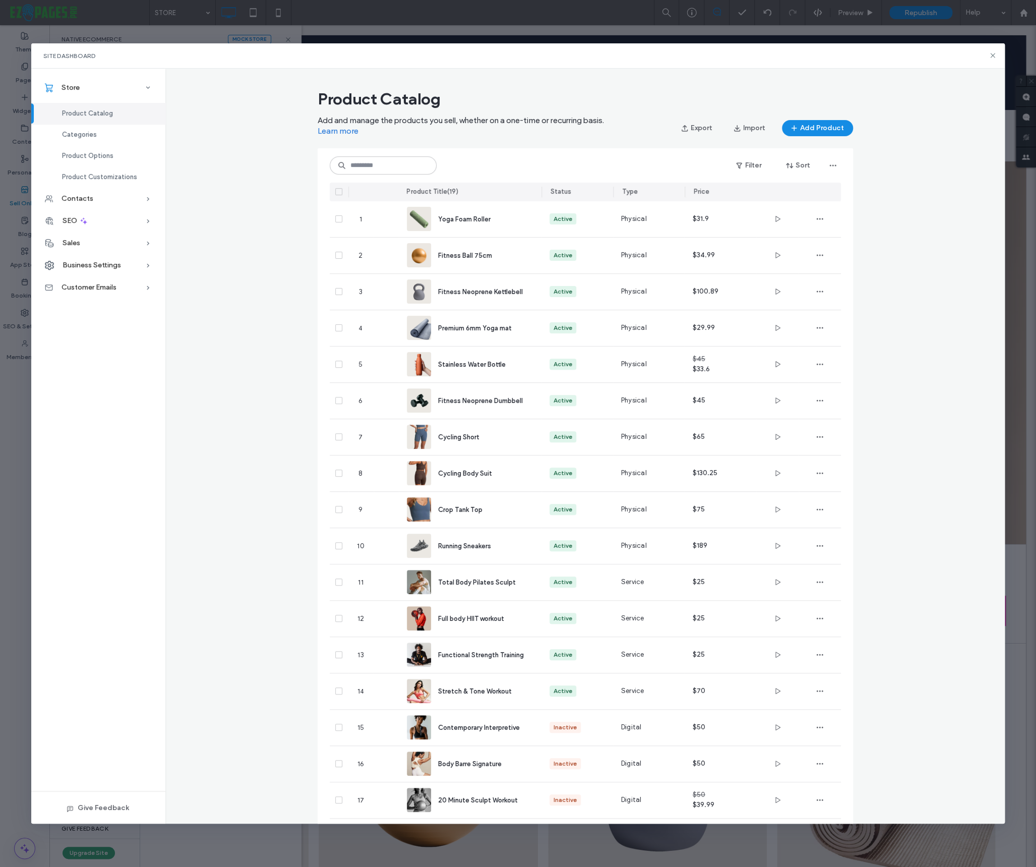
click at [338, 187] on div at bounding box center [339, 191] width 19 height 19
click at [340, 194] on span at bounding box center [338, 191] width 7 height 7
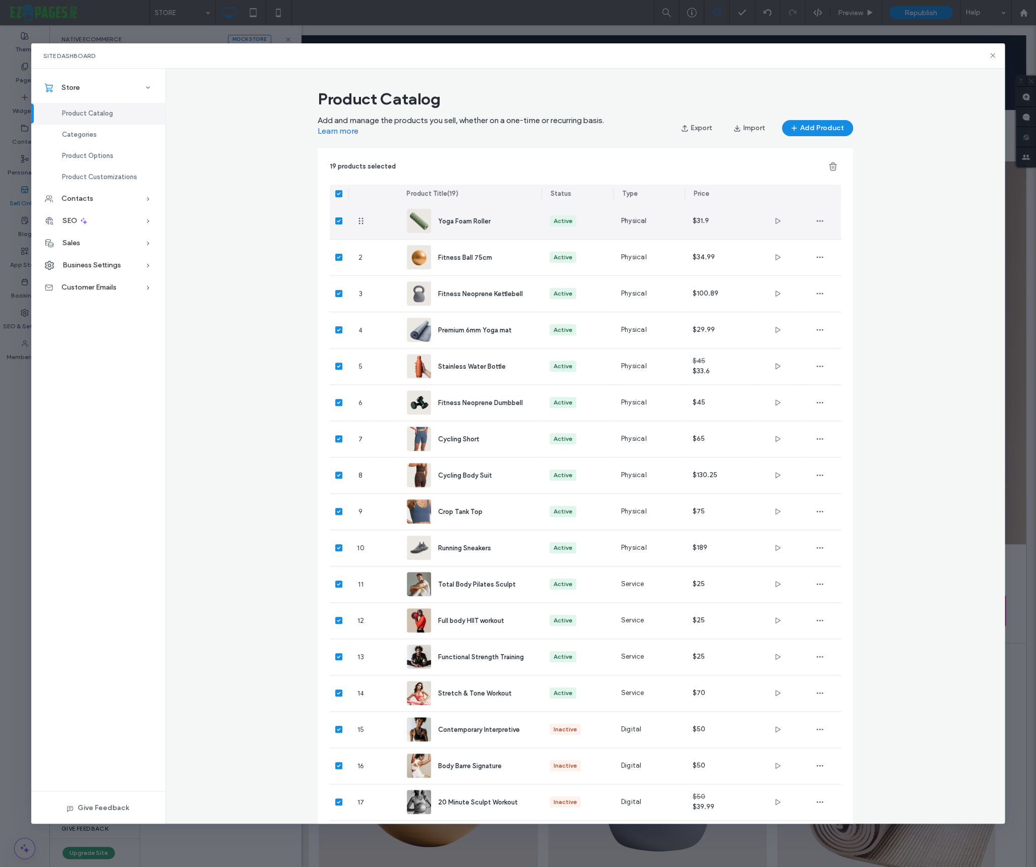
click at [340, 220] on icon at bounding box center [339, 221] width 4 height 3
click at [71, 132] on span "Categories" at bounding box center [79, 135] width 35 height 8
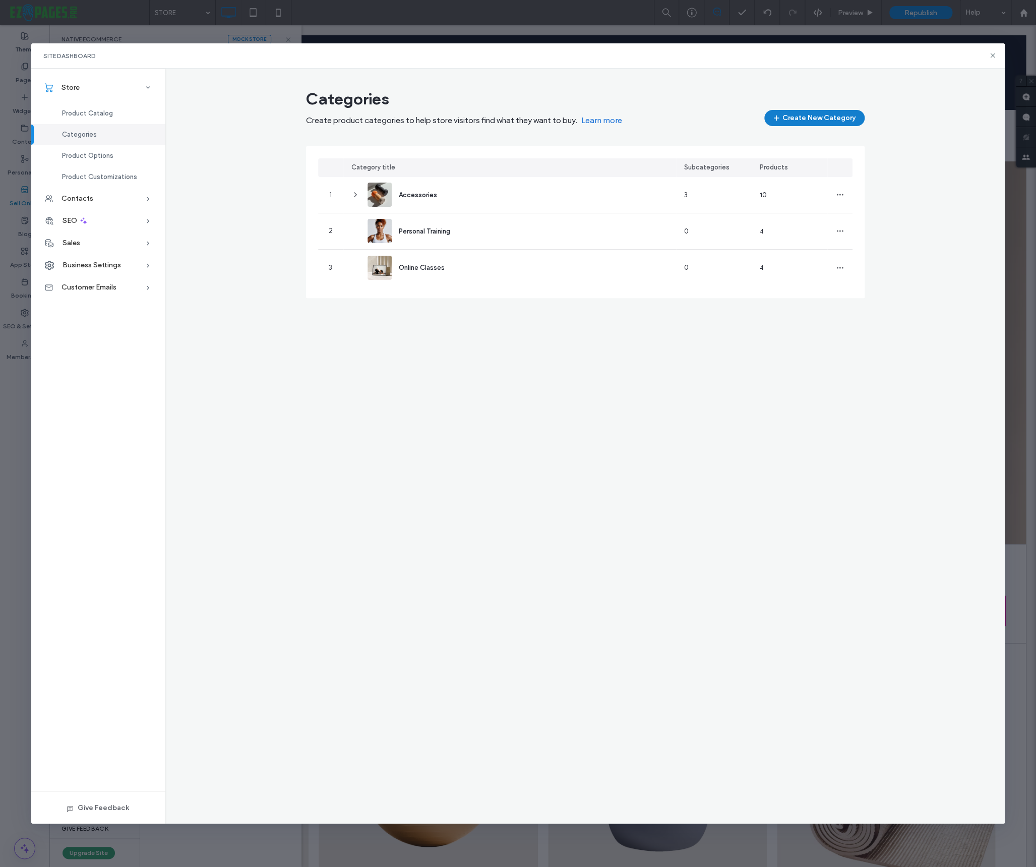
click at [822, 120] on button "Create New Category" at bounding box center [814, 118] width 100 height 16
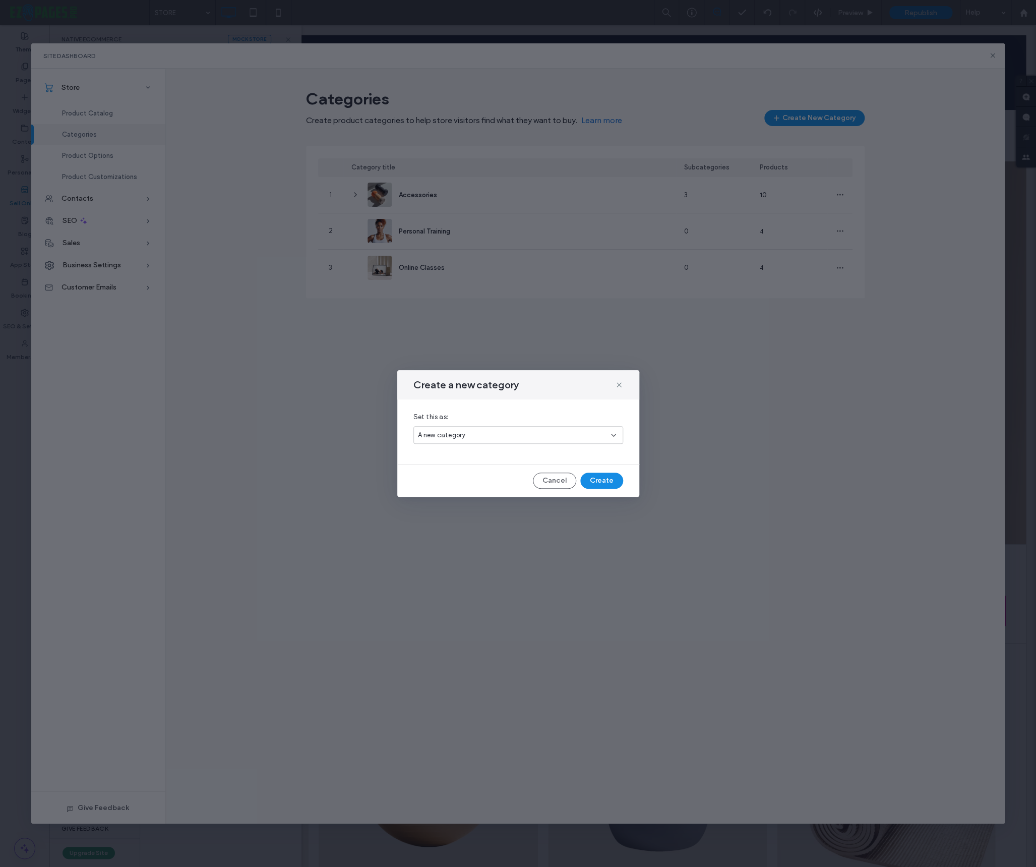
click at [459, 433] on span "A new category" at bounding box center [442, 435] width 48 height 10
click at [451, 451] on span "A new category" at bounding box center [441, 453] width 48 height 10
click at [601, 478] on button "Create" at bounding box center [601, 480] width 43 height 16
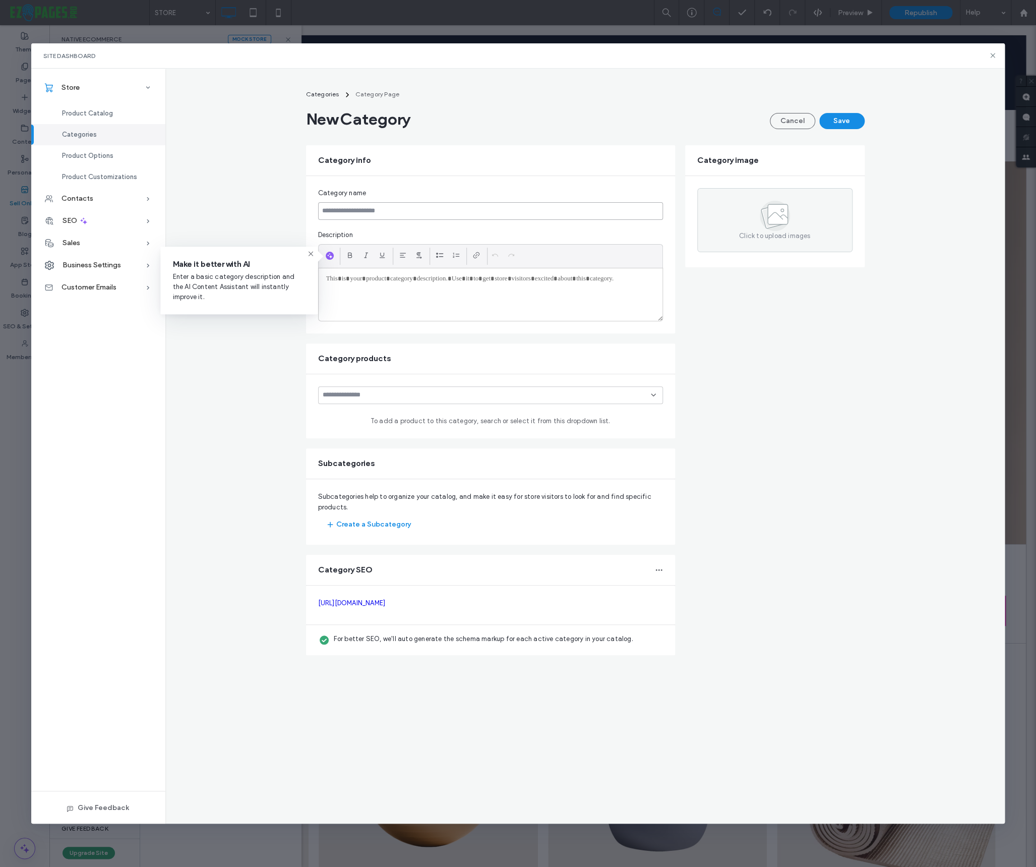
click at [334, 210] on input at bounding box center [490, 211] width 345 height 18
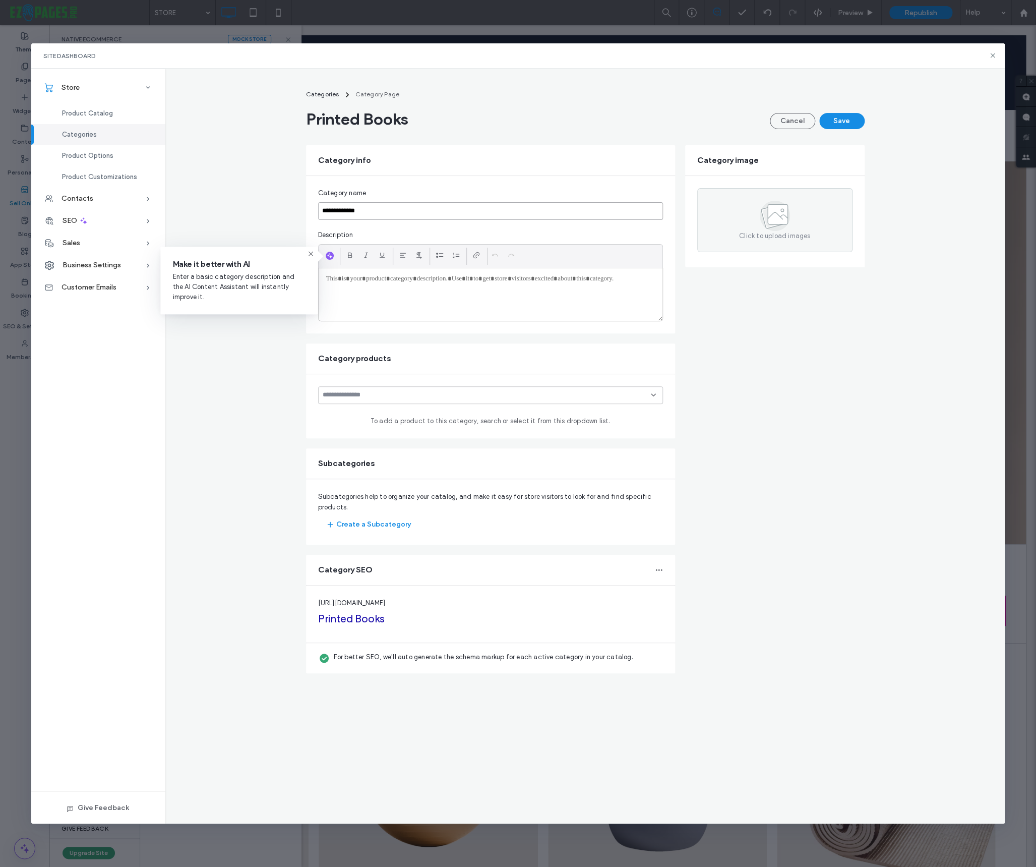
type input "**********"
click at [311, 254] on use at bounding box center [311, 254] width 5 height 5
click at [839, 116] on button "Save" at bounding box center [841, 121] width 45 height 16
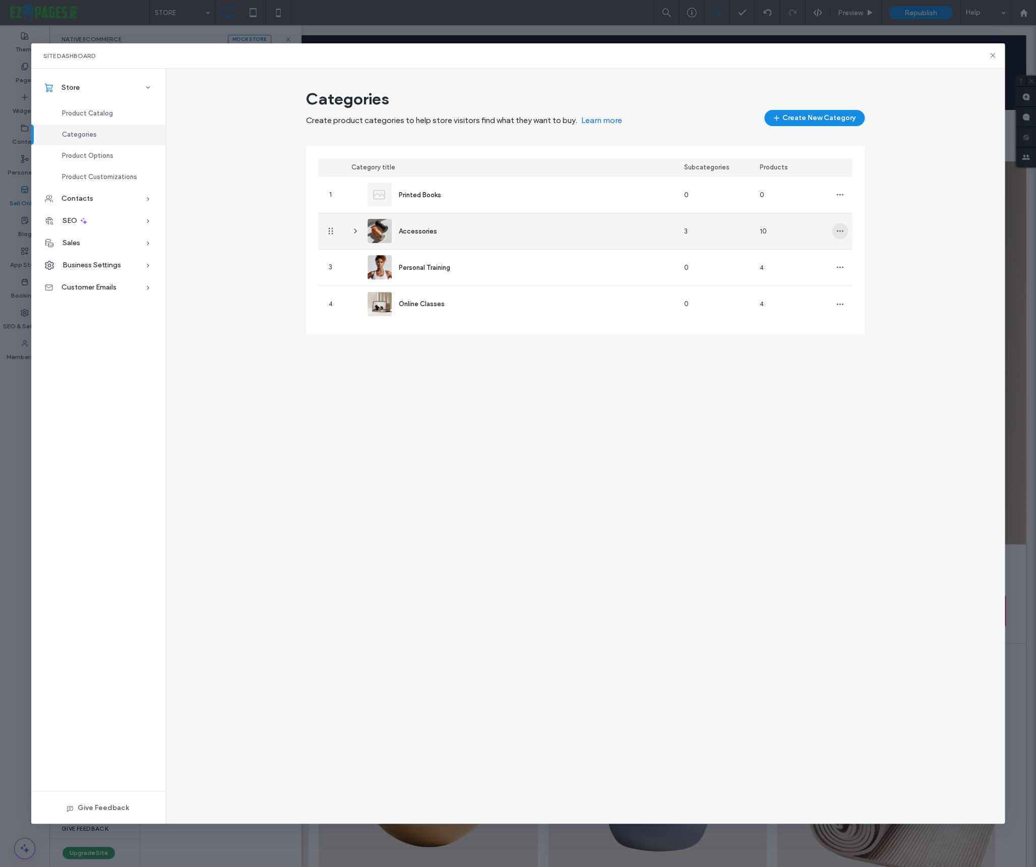
click at [838, 229] on icon "button" at bounding box center [840, 231] width 8 height 8
click at [862, 273] on span "Delete Category" at bounding box center [877, 277] width 51 height 10
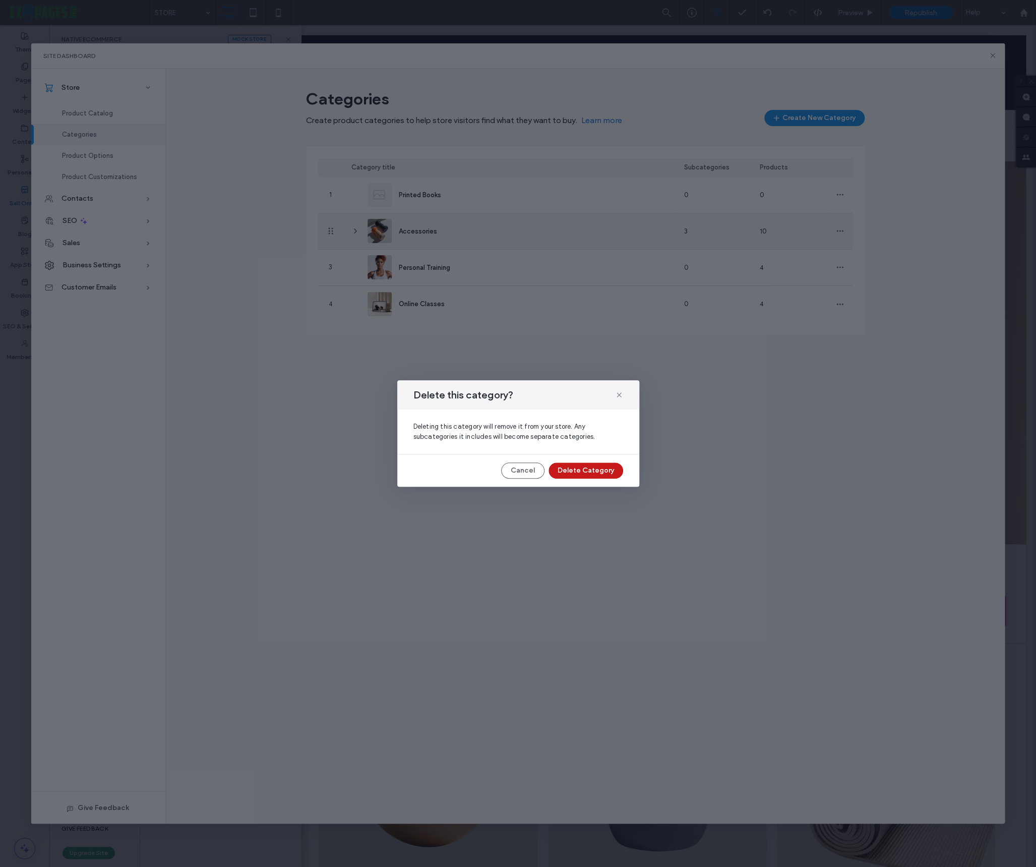
click at [605, 467] on button "Delete Category" at bounding box center [585, 470] width 75 height 16
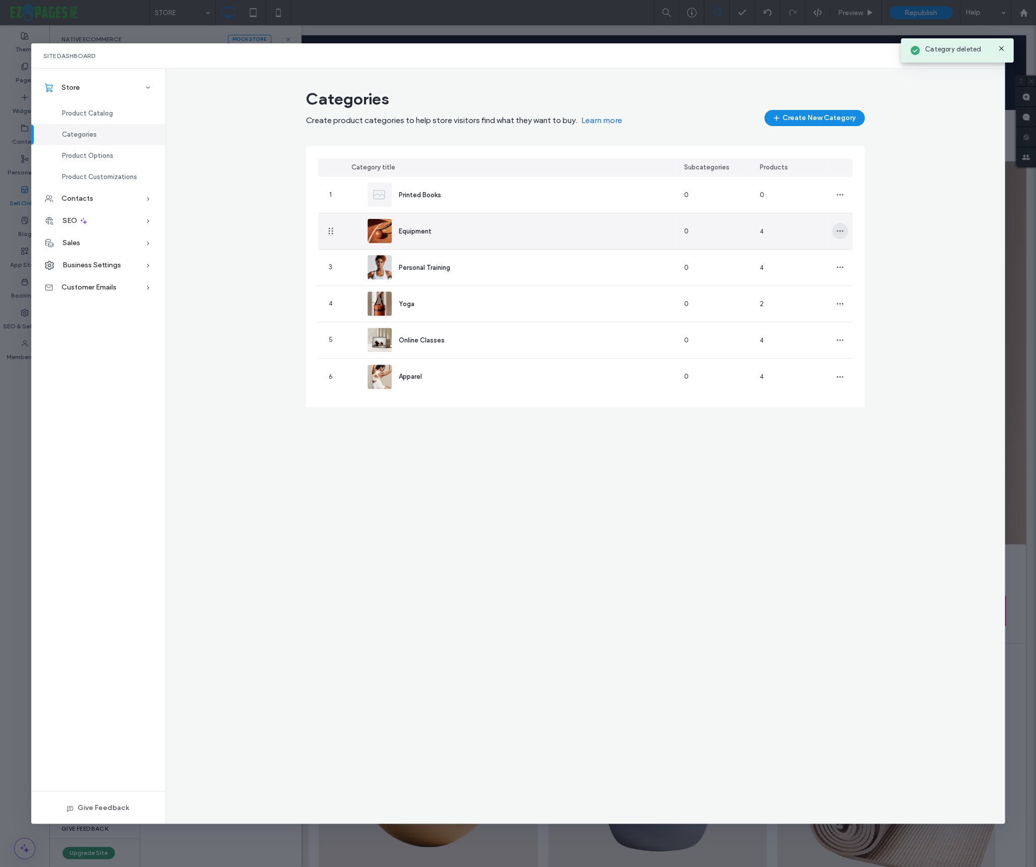
click at [840, 232] on icon "button" at bounding box center [840, 231] width 8 height 8
click at [840, 231] on icon "button" at bounding box center [840, 231] width 8 height 8
click at [859, 276] on span "Delete Category" at bounding box center [877, 277] width 51 height 10
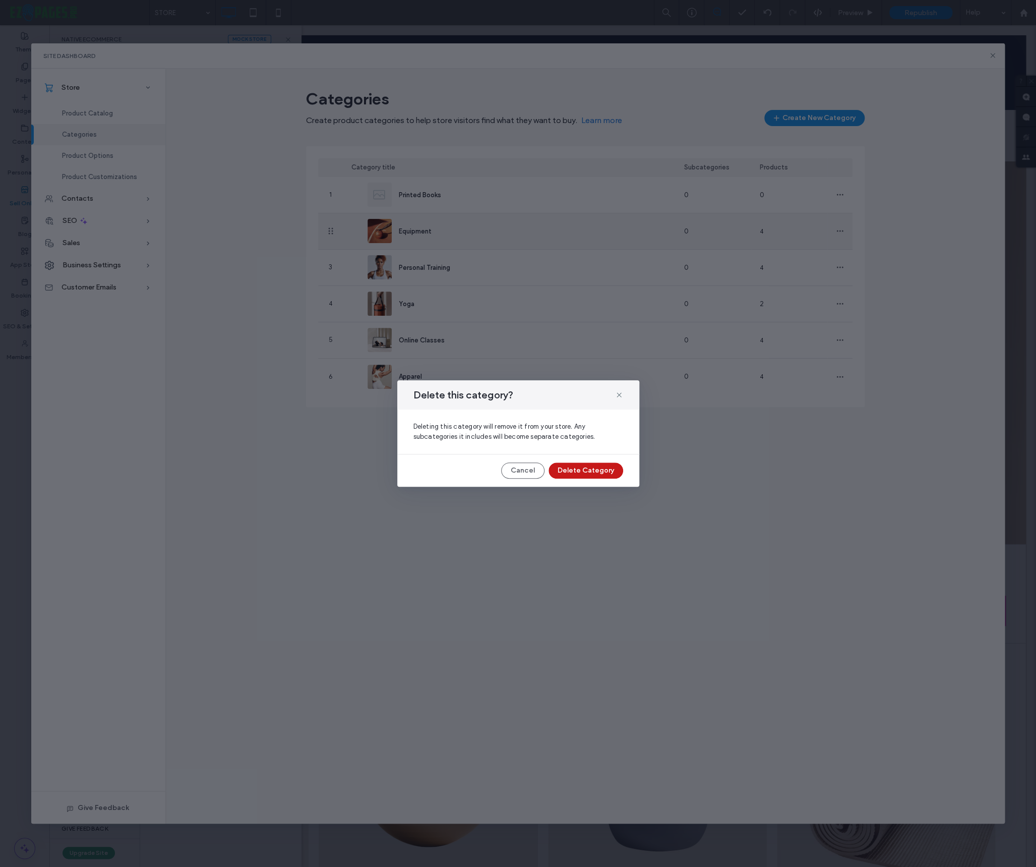
click at [609, 468] on button "Delete Category" at bounding box center [585, 470] width 75 height 16
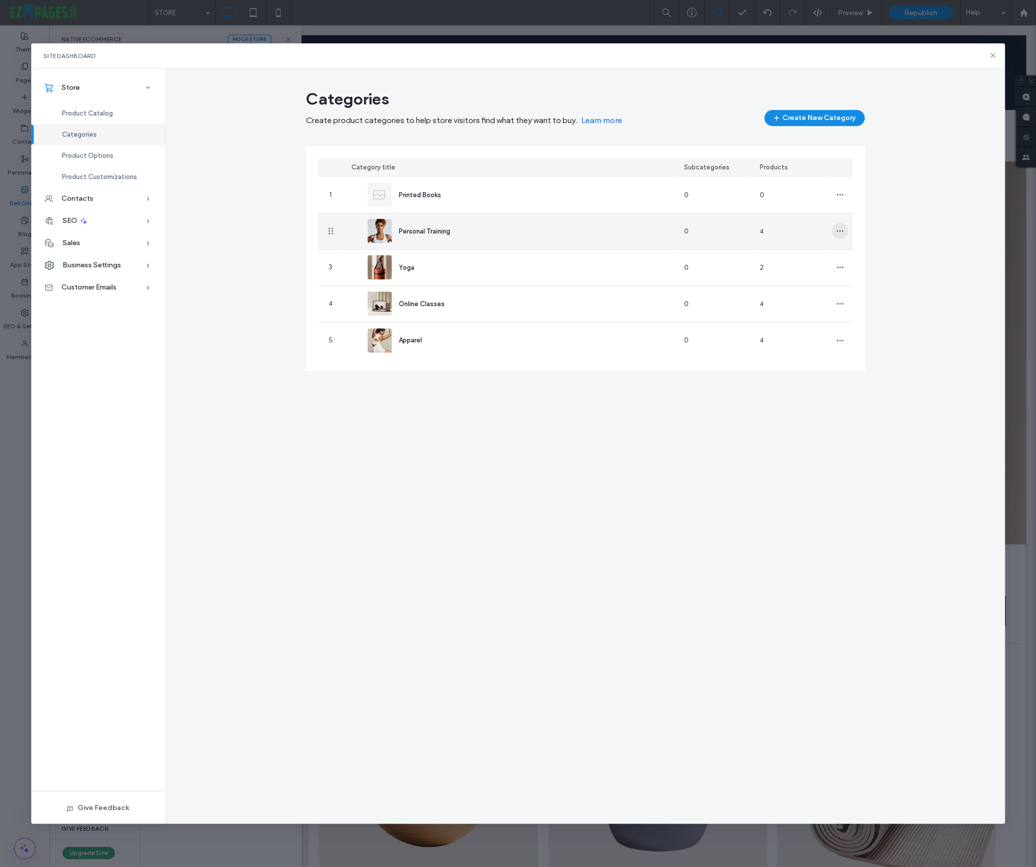
click at [836, 231] on icon "button" at bounding box center [840, 231] width 8 height 8
click at [861, 279] on span "Delete Category" at bounding box center [877, 277] width 51 height 10
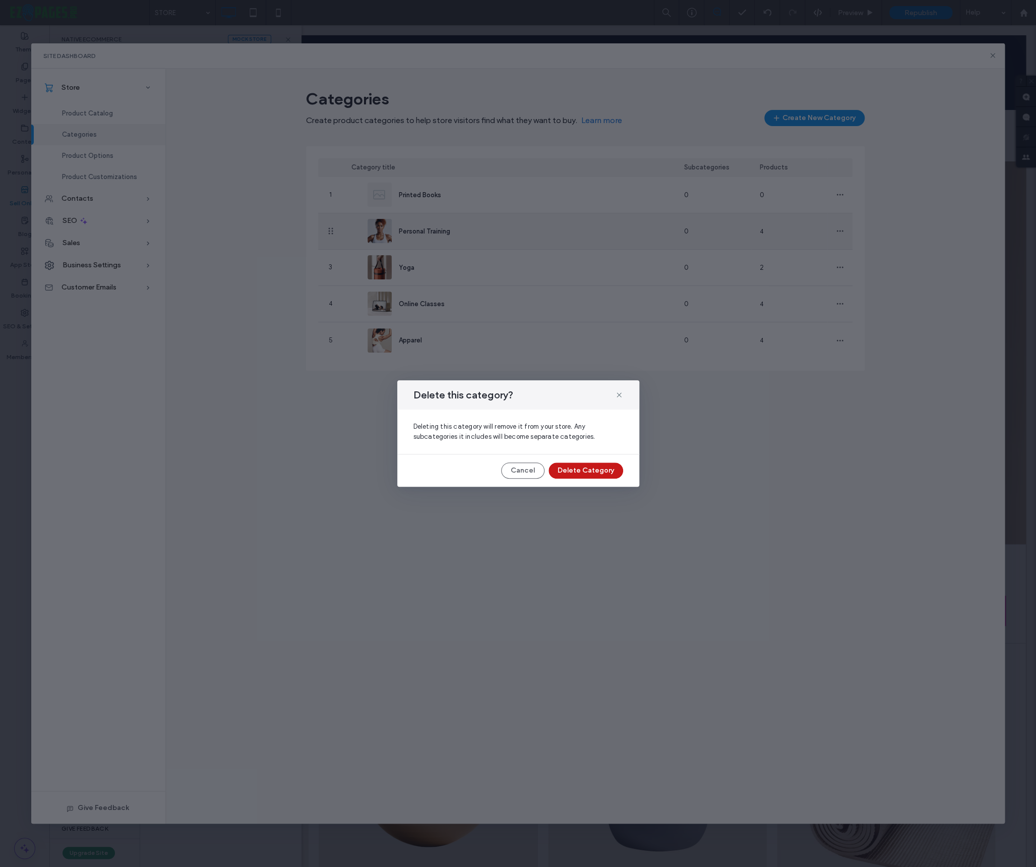
click at [589, 470] on button "Delete Category" at bounding box center [585, 470] width 75 height 16
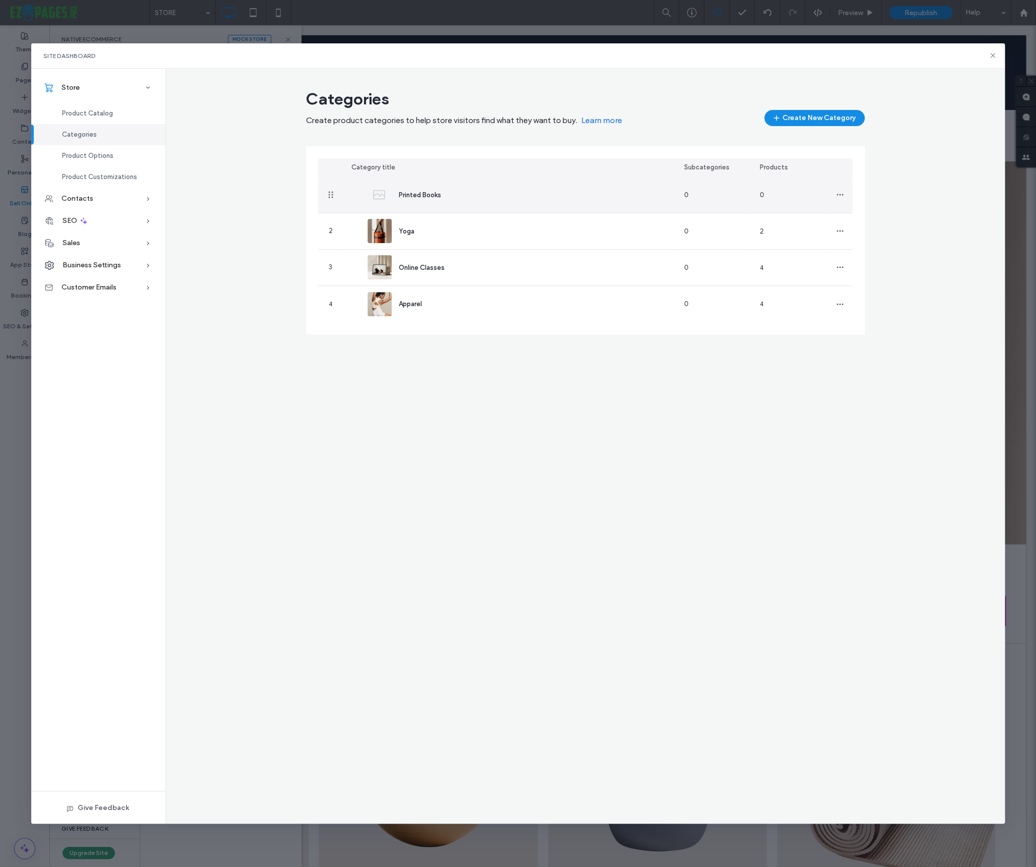
click at [379, 194] on img at bounding box center [380, 194] width 24 height 24
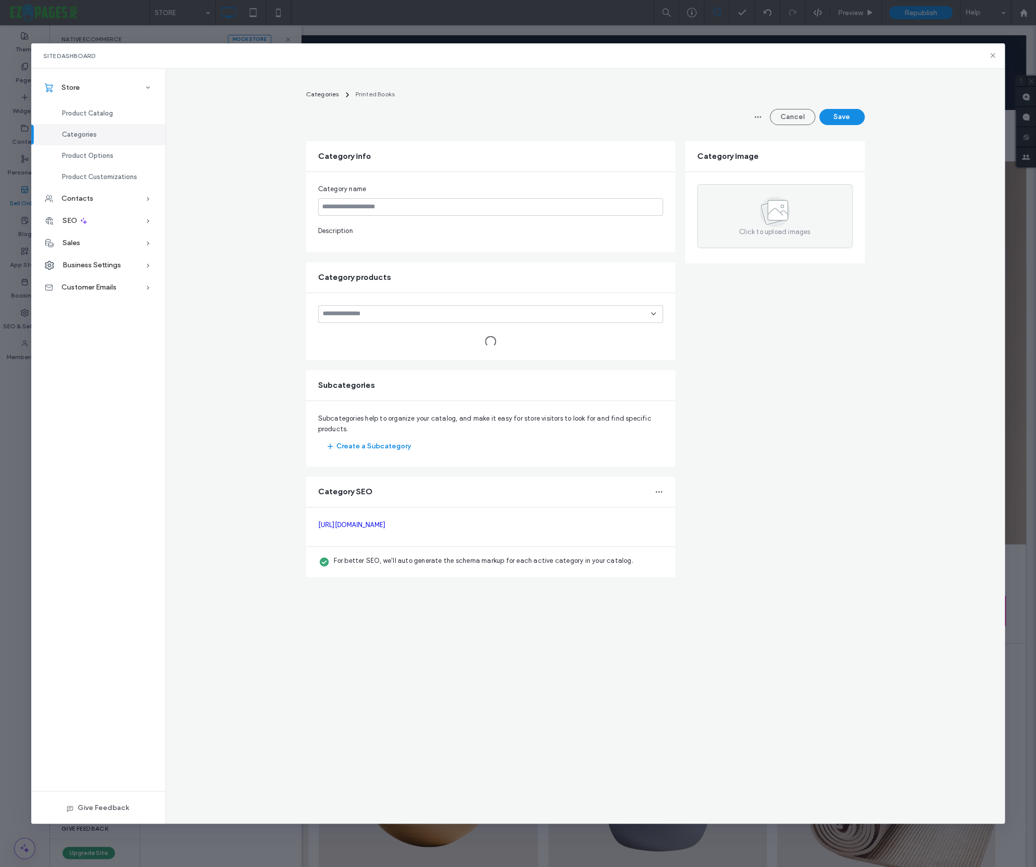
type input "**********"
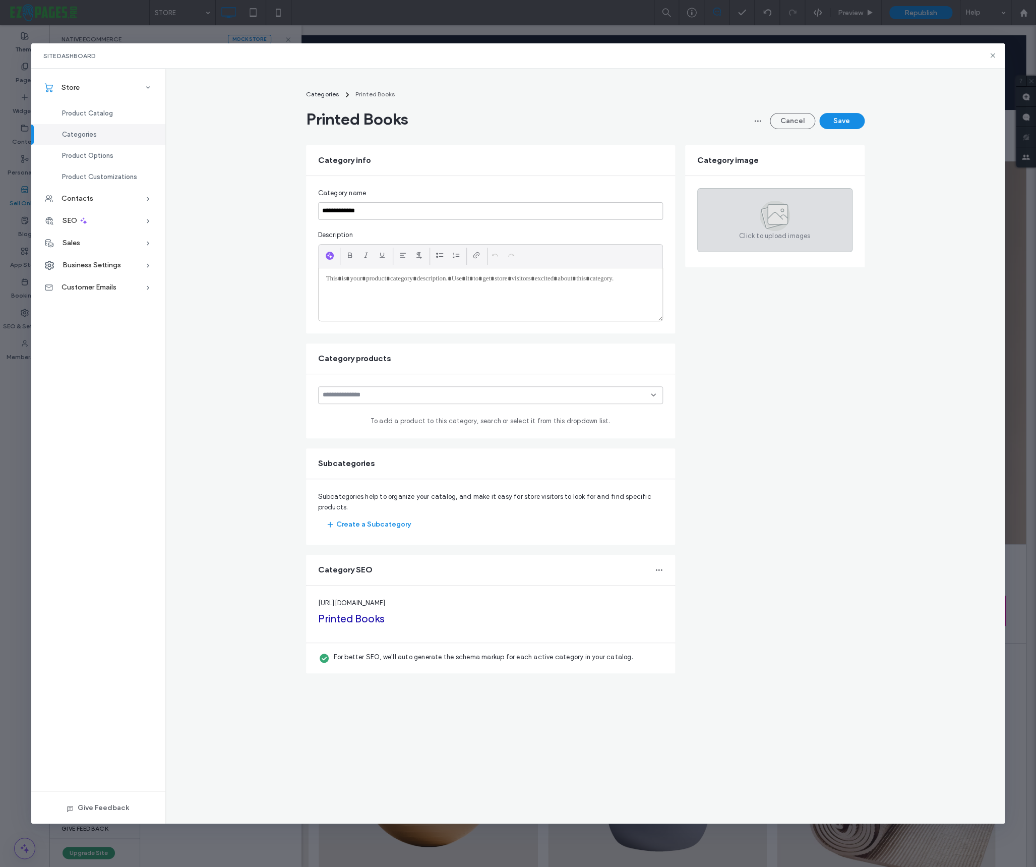
click at [760, 227] on icon at bounding box center [775, 216] width 30 height 30
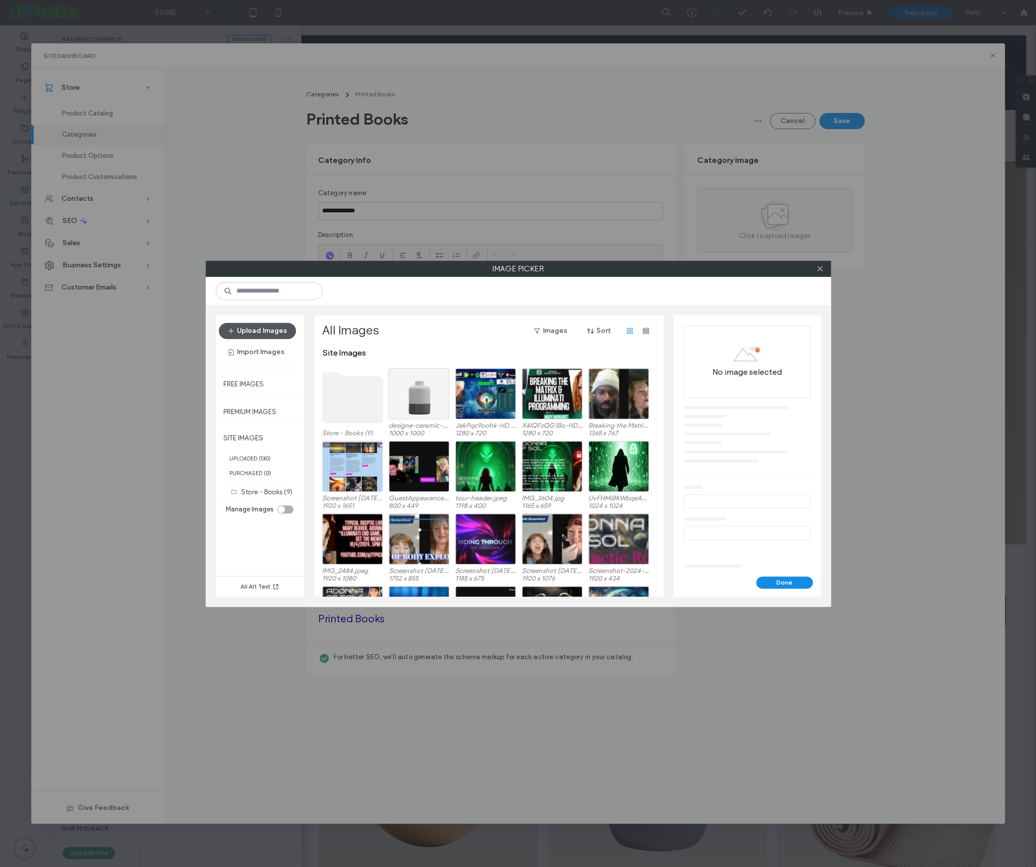
click at [260, 334] on button "Upload Images" at bounding box center [257, 331] width 77 height 16
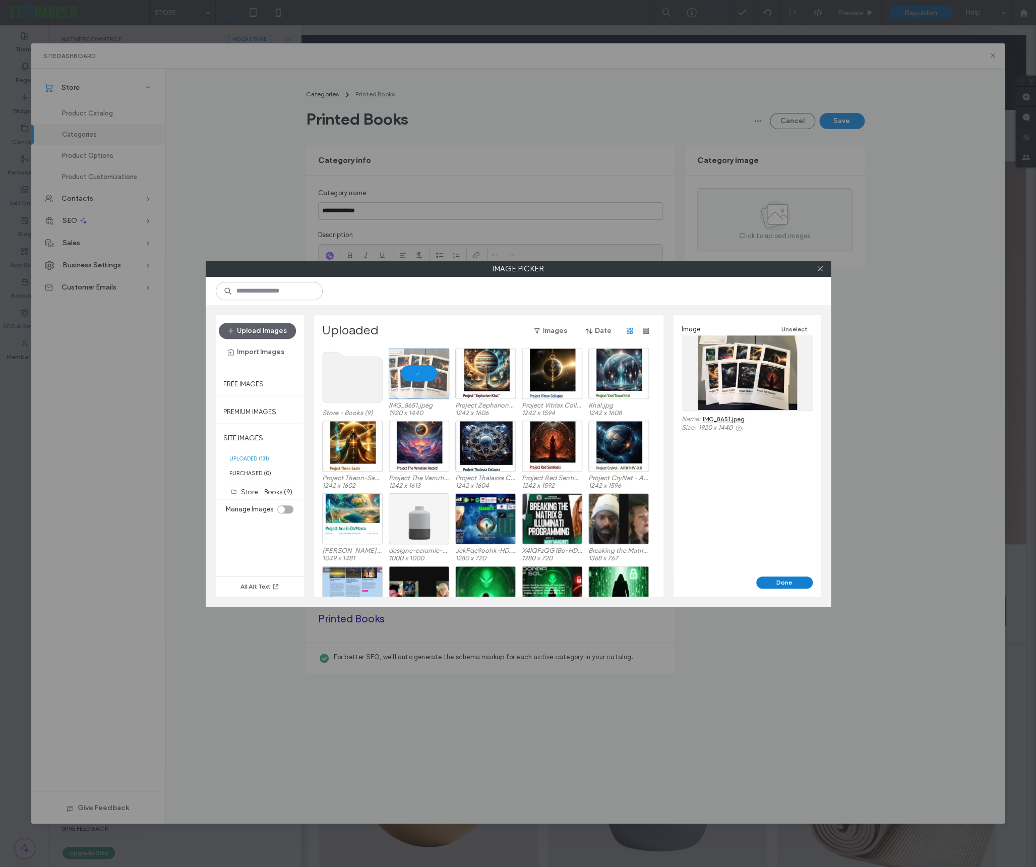
click at [784, 581] on button "Done" at bounding box center [784, 582] width 56 height 12
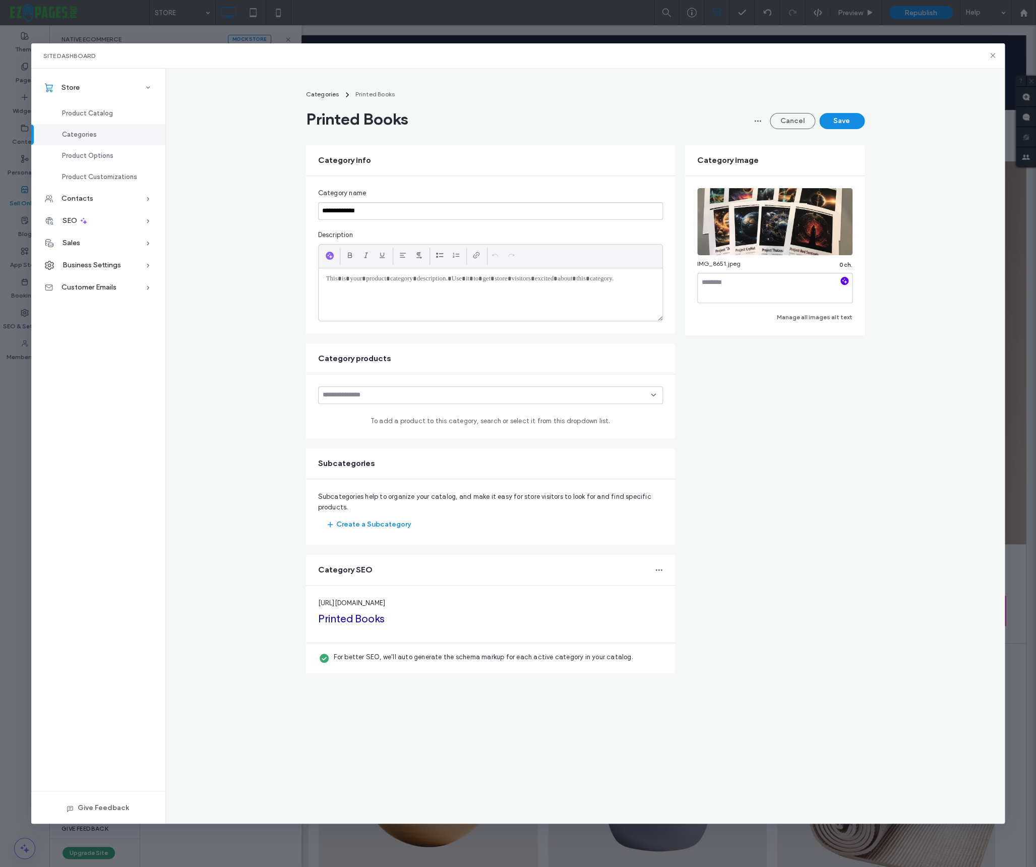
click at [841, 279] on icon "button" at bounding box center [844, 280] width 7 height 7
click at [770, 230] on img at bounding box center [774, 221] width 155 height 67
type textarea "**********"
click at [394, 395] on input at bounding box center [487, 395] width 328 height 8
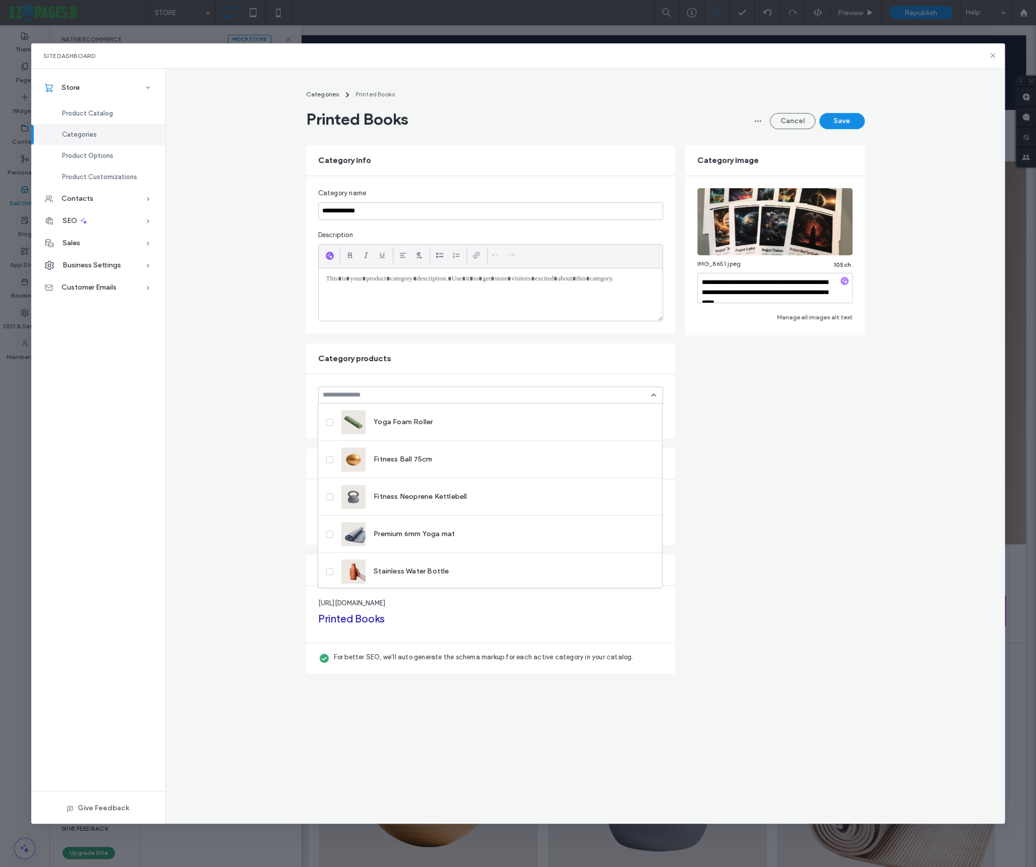
click at [744, 414] on form "**********" at bounding box center [585, 409] width 559 height 528
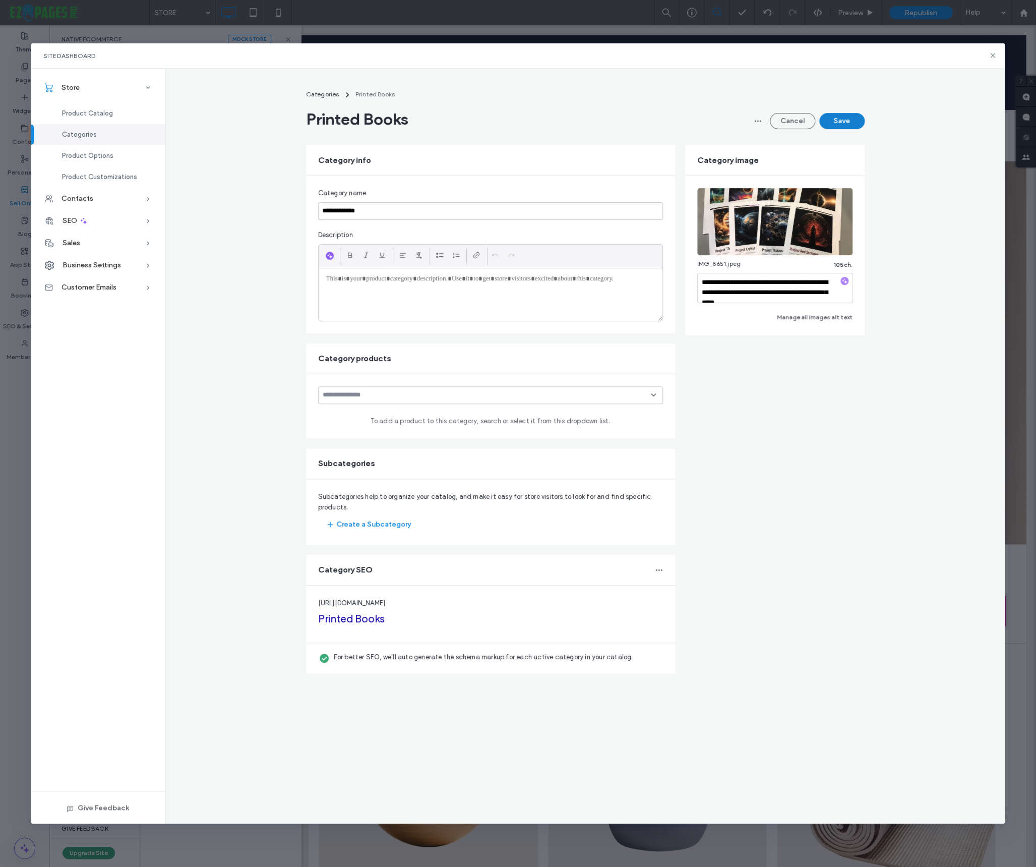
click at [839, 121] on button "Save" at bounding box center [841, 121] width 45 height 16
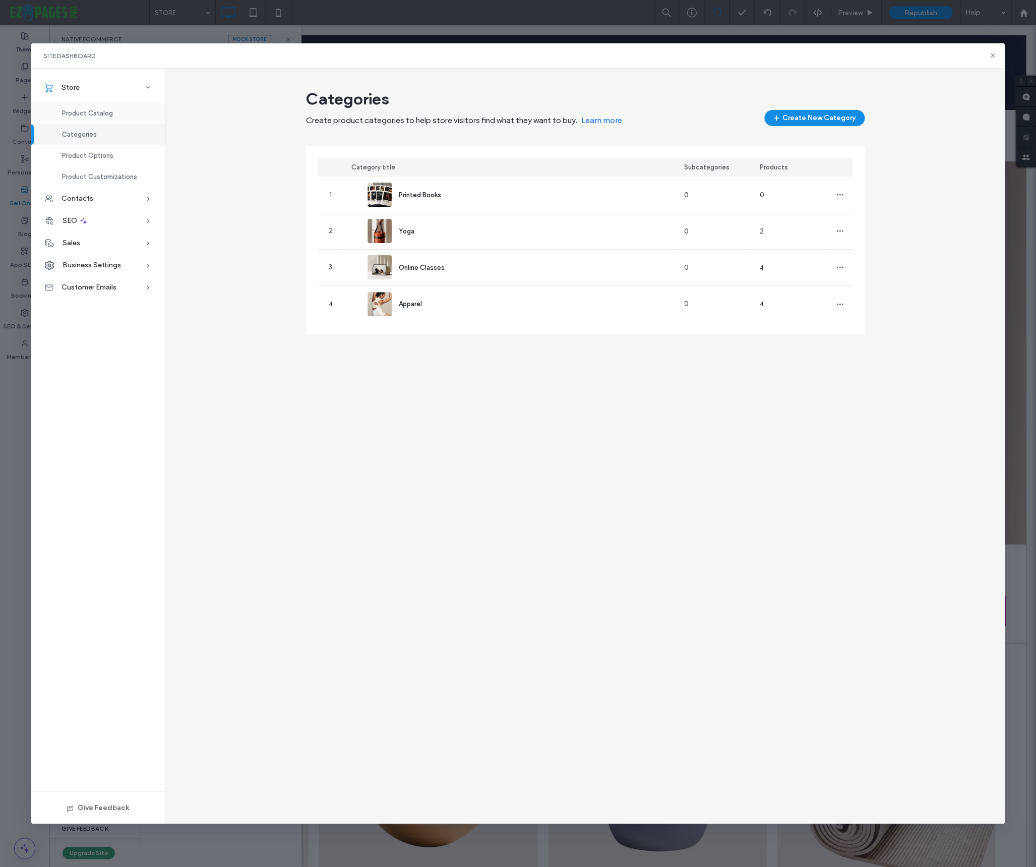
click at [100, 115] on span "Product Catalog" at bounding box center [87, 113] width 51 height 8
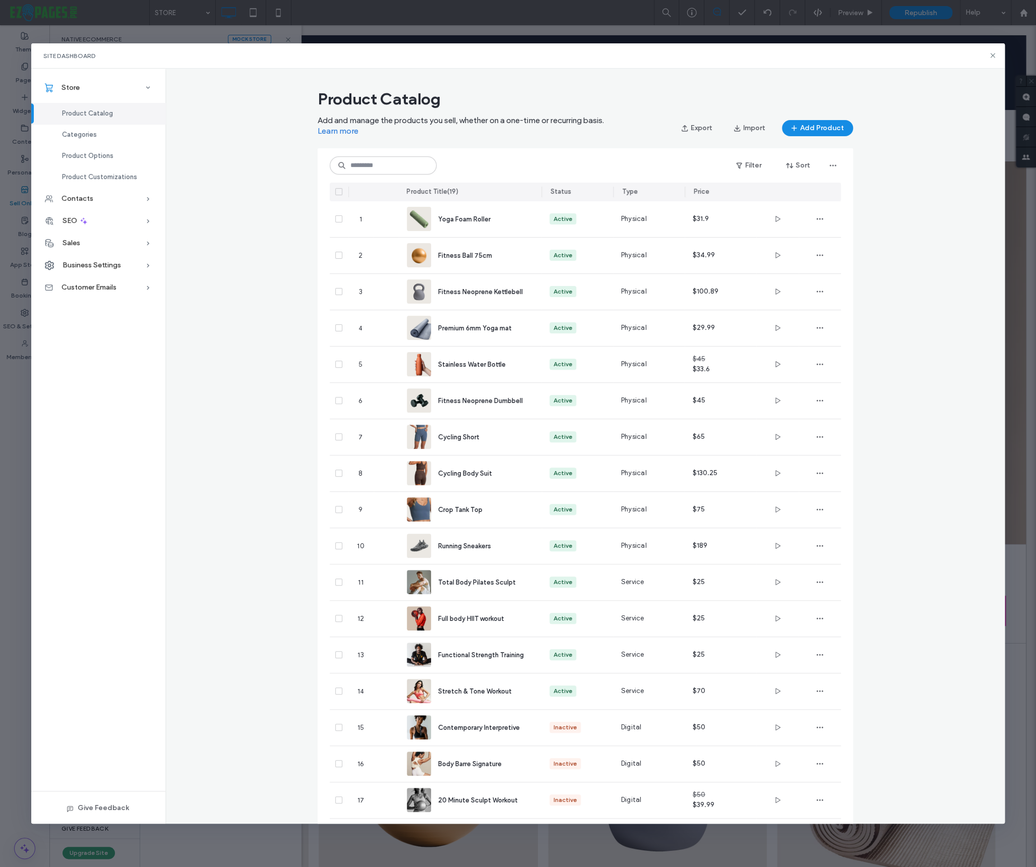
click at [338, 191] on icon at bounding box center [339, 191] width 4 height 3
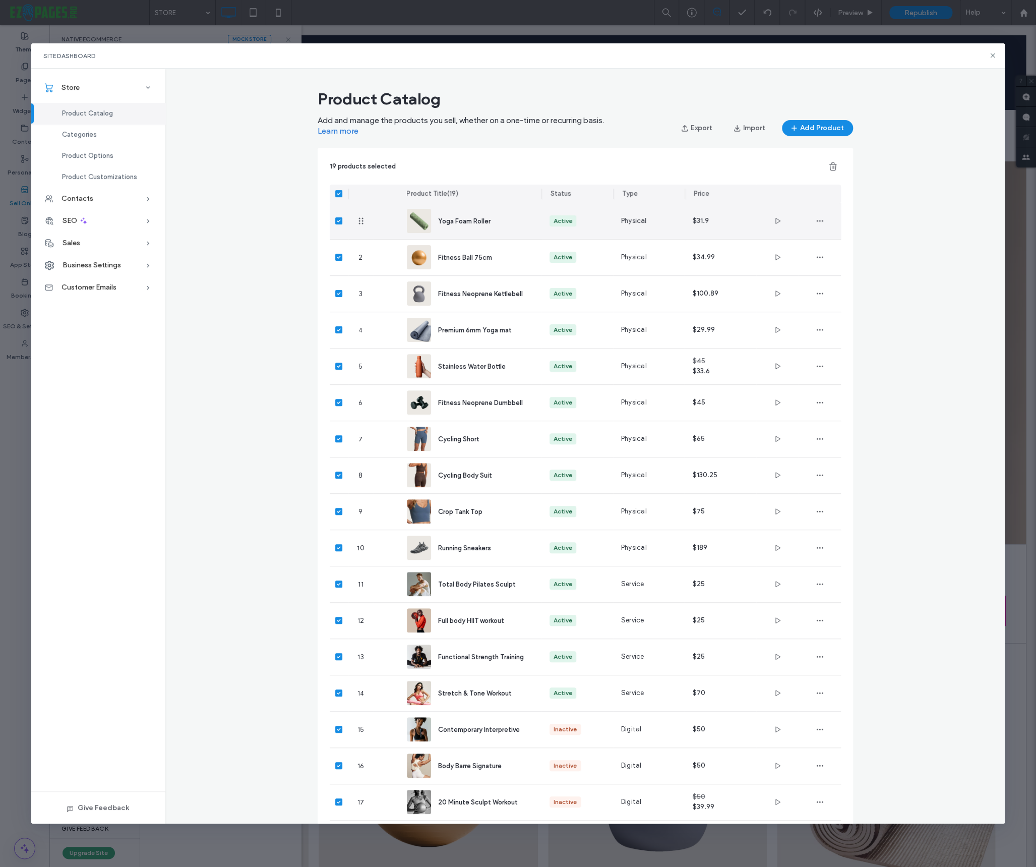
click at [340, 219] on icon at bounding box center [339, 220] width 4 height 3
click at [830, 169] on icon "button" at bounding box center [833, 166] width 10 height 10
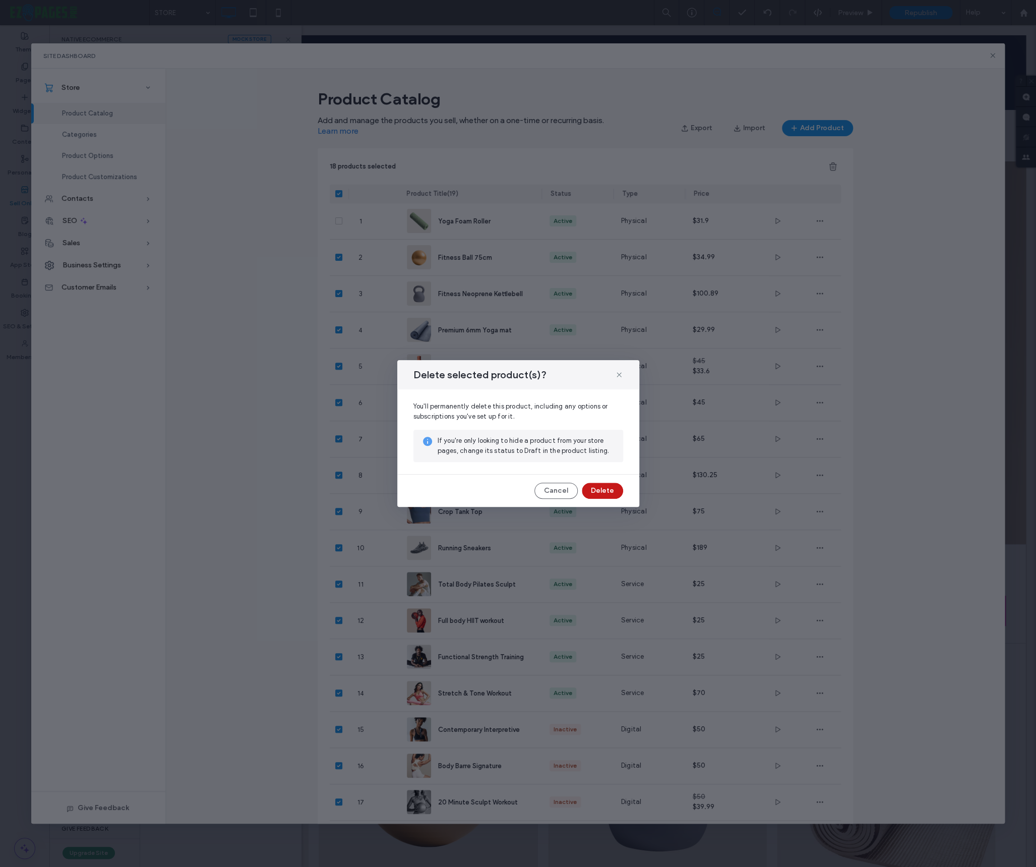
click at [601, 487] on button "Delete" at bounding box center [602, 490] width 41 height 16
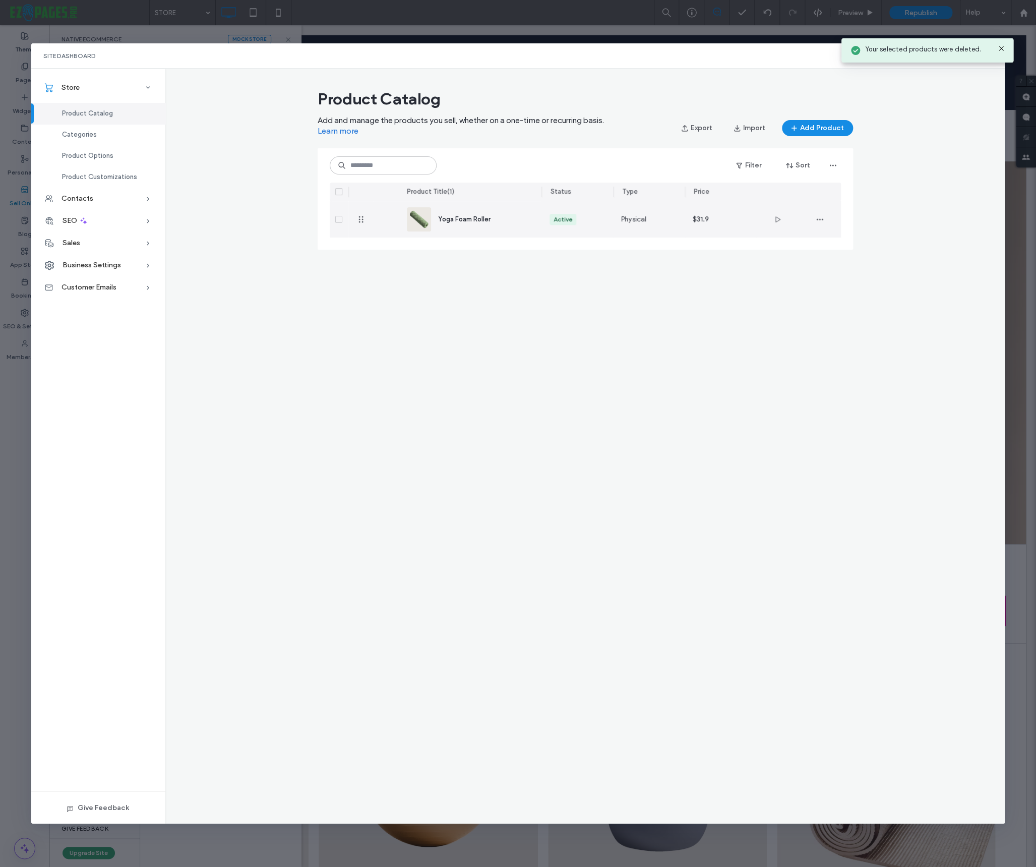
click at [452, 219] on span "Yoga Foam Roller" at bounding box center [464, 219] width 52 height 8
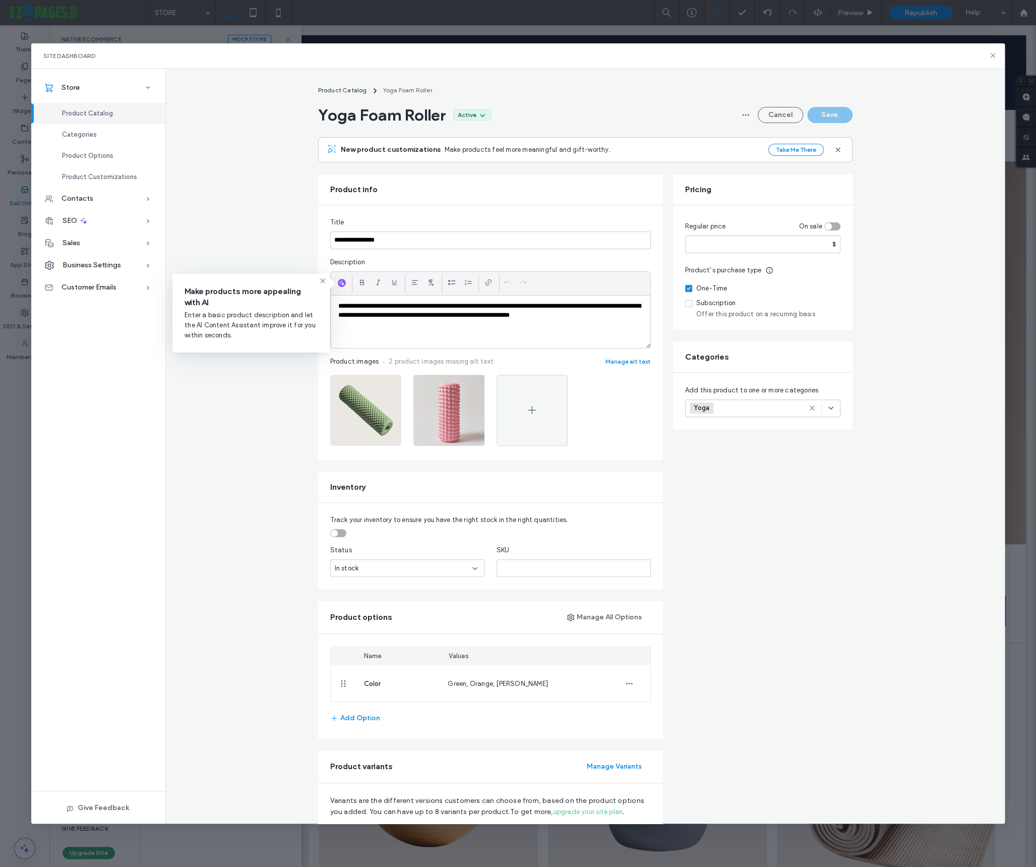
click at [321, 279] on use at bounding box center [323, 280] width 5 height 5
drag, startPoint x: 700, startPoint y: 243, endPoint x: 676, endPoint y: 237, distance: 24.9
click at [676, 237] on div "Regular price On sale **** $ Product’s purchase type One-Time Subscription Offe…" at bounding box center [762, 267] width 179 height 125
type input "*****"
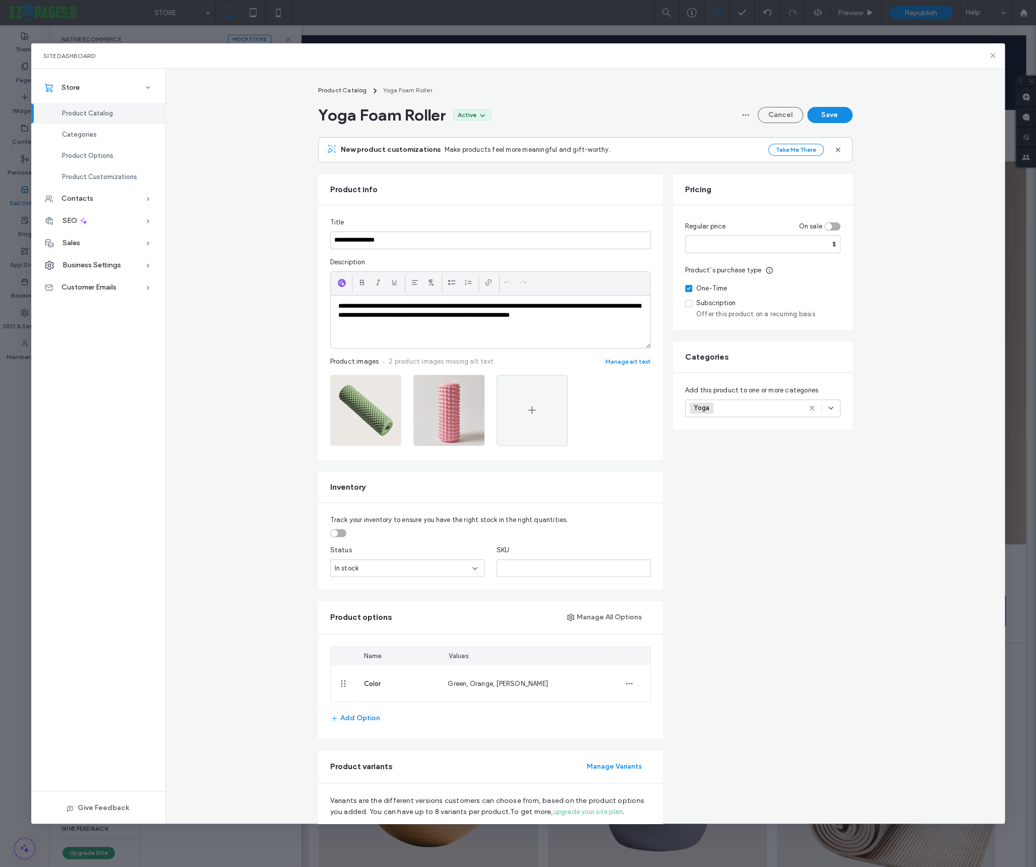
click at [840, 285] on div "Regular price On sale ***** $ Product’s purchase type One-Time Subscription Off…" at bounding box center [762, 267] width 179 height 125
click at [367, 242] on input "**********" at bounding box center [490, 240] width 321 height 18
paste input "**********"
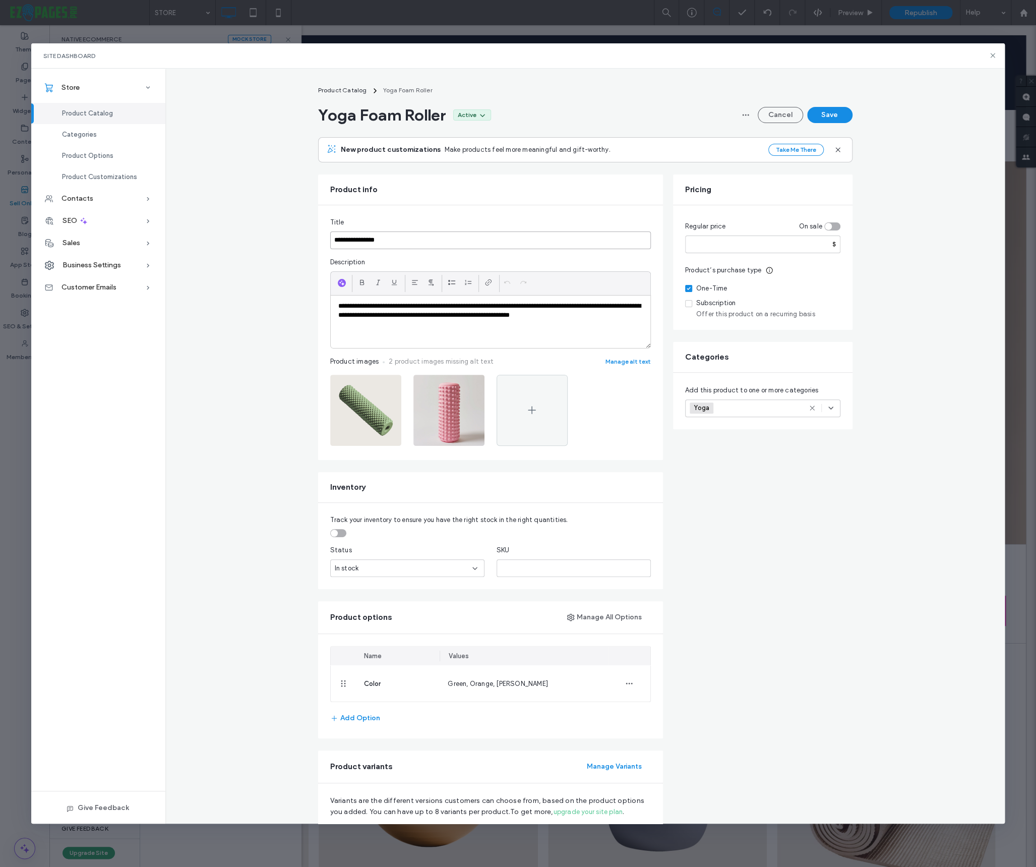
type input "**********"
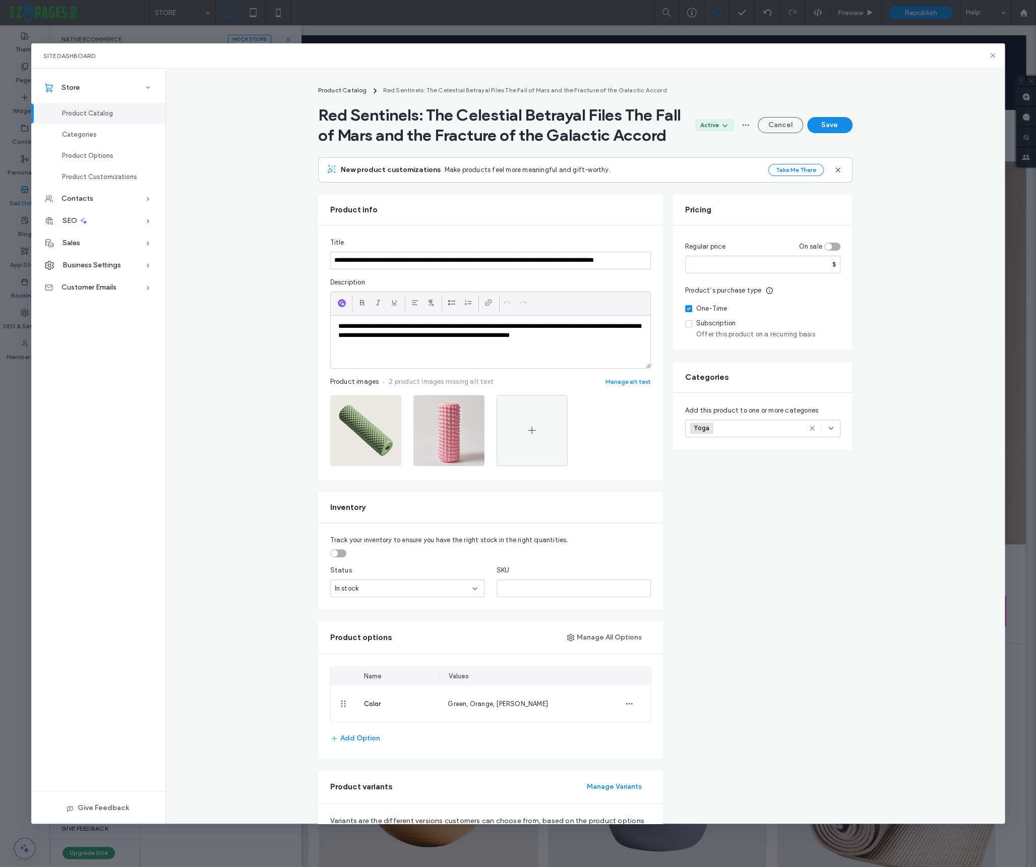
drag, startPoint x: 383, startPoint y: 279, endPoint x: 378, endPoint y: 280, distance: 5.1
click at [378, 269] on input "**********" at bounding box center [490, 261] width 321 height 18
click at [462, 269] on input "**********" at bounding box center [490, 261] width 321 height 18
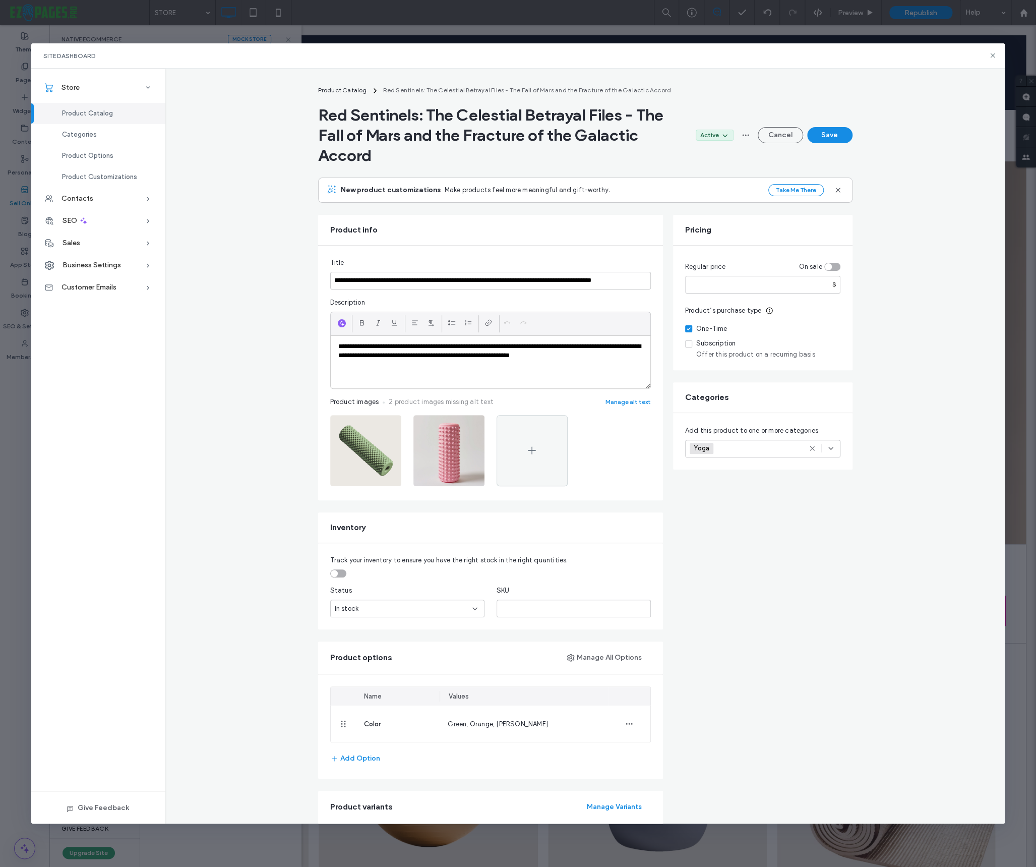
type input "**********"
click at [550, 349] on p "**********" at bounding box center [490, 351] width 304 height 19
paste div
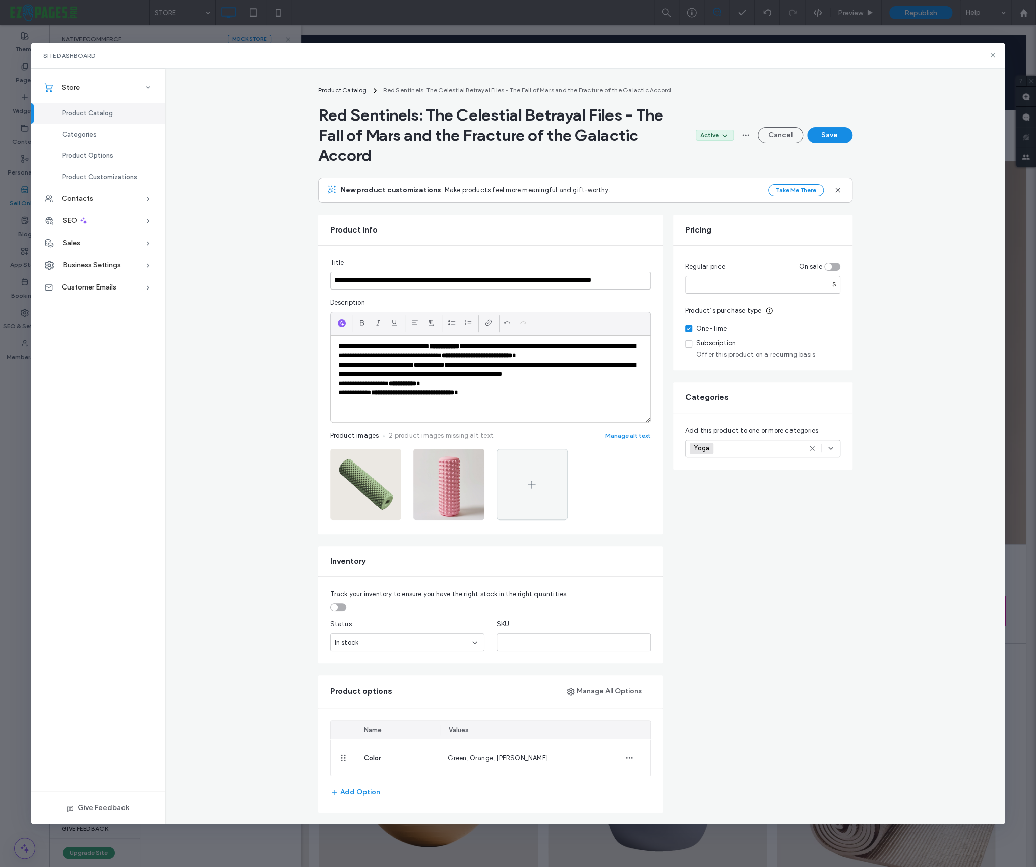
click at [612, 376] on p "**********" at bounding box center [490, 369] width 304 height 19
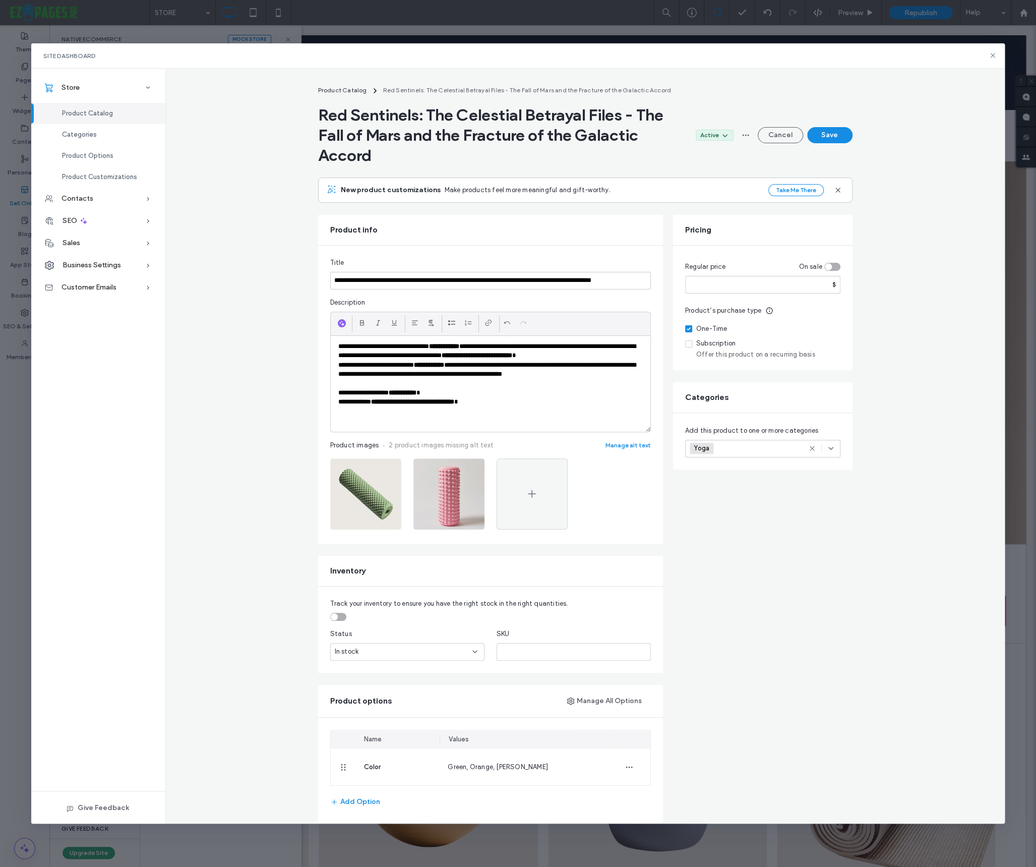
click at [466, 394] on p "**********" at bounding box center [490, 392] width 304 height 9
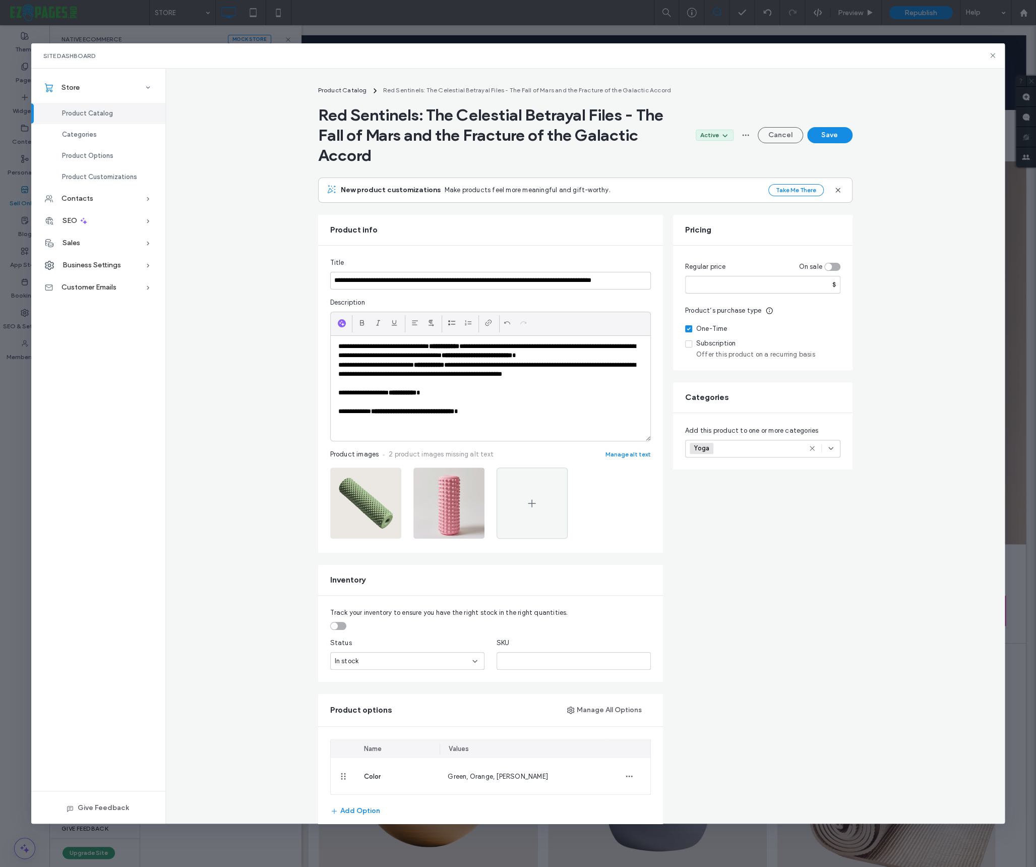
click at [480, 423] on p at bounding box center [490, 420] width 304 height 9
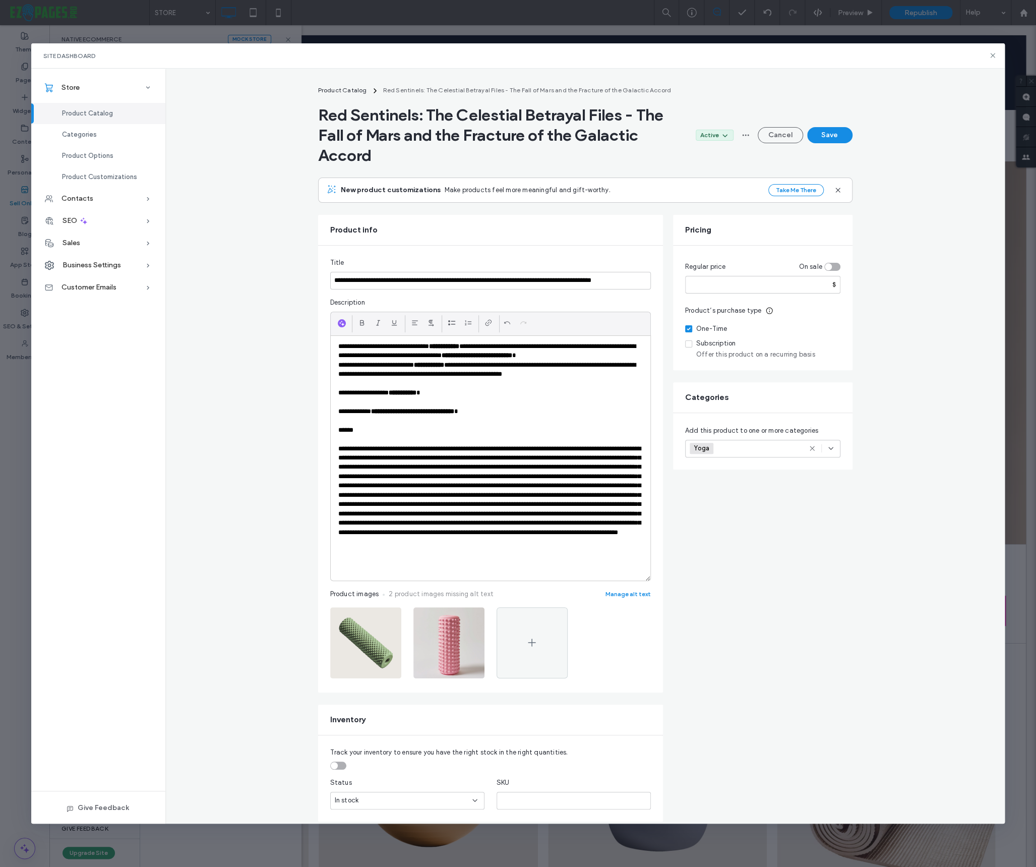
click at [351, 451] on p at bounding box center [490, 504] width 304 height 121
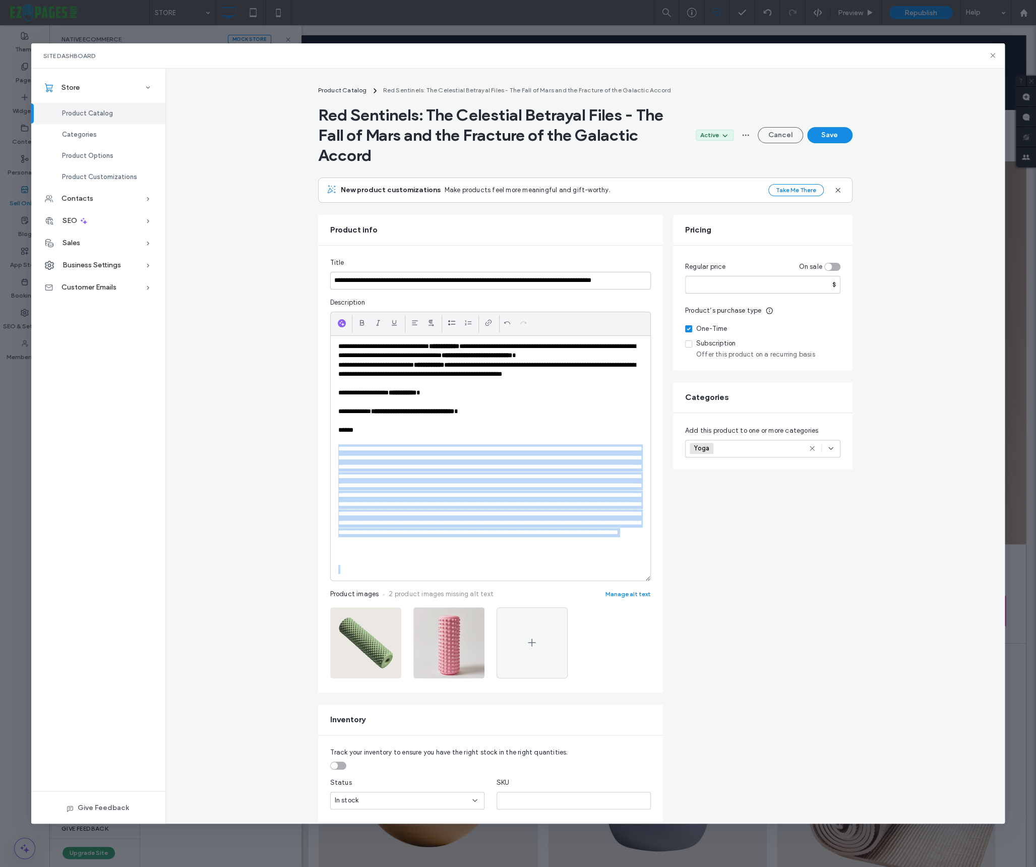
click at [351, 451] on p at bounding box center [490, 504] width 304 height 121
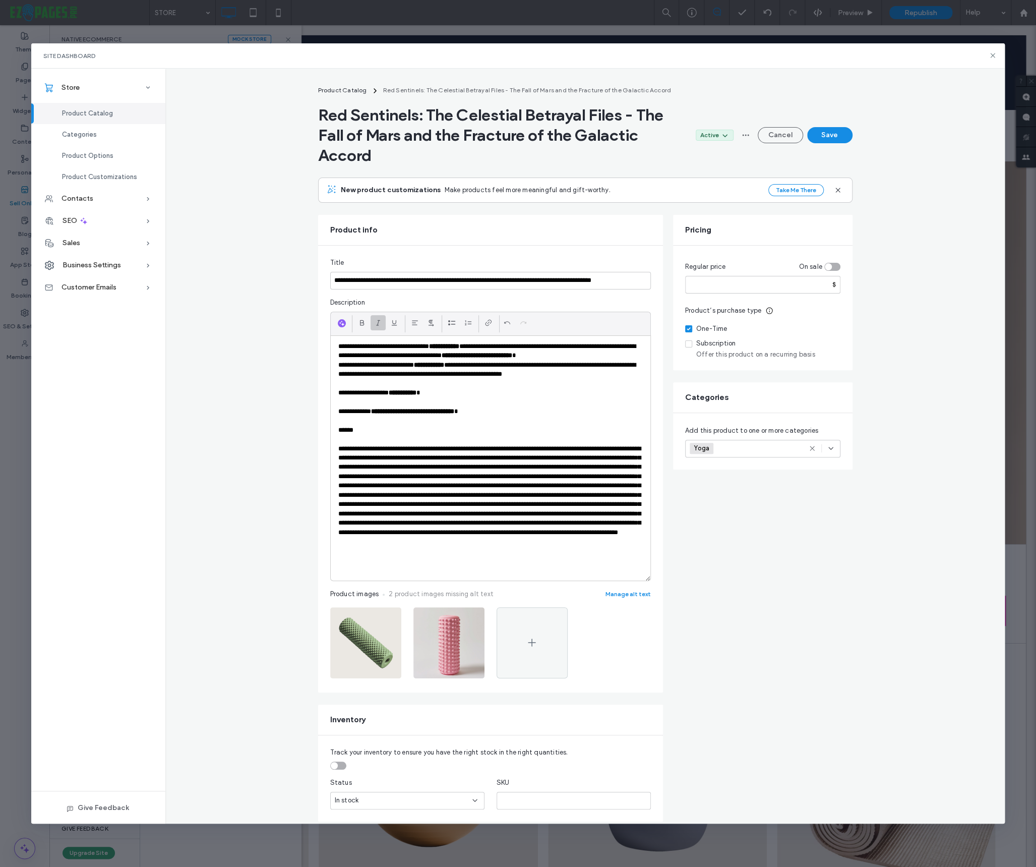
click at [375, 324] on icon at bounding box center [378, 323] width 8 height 8
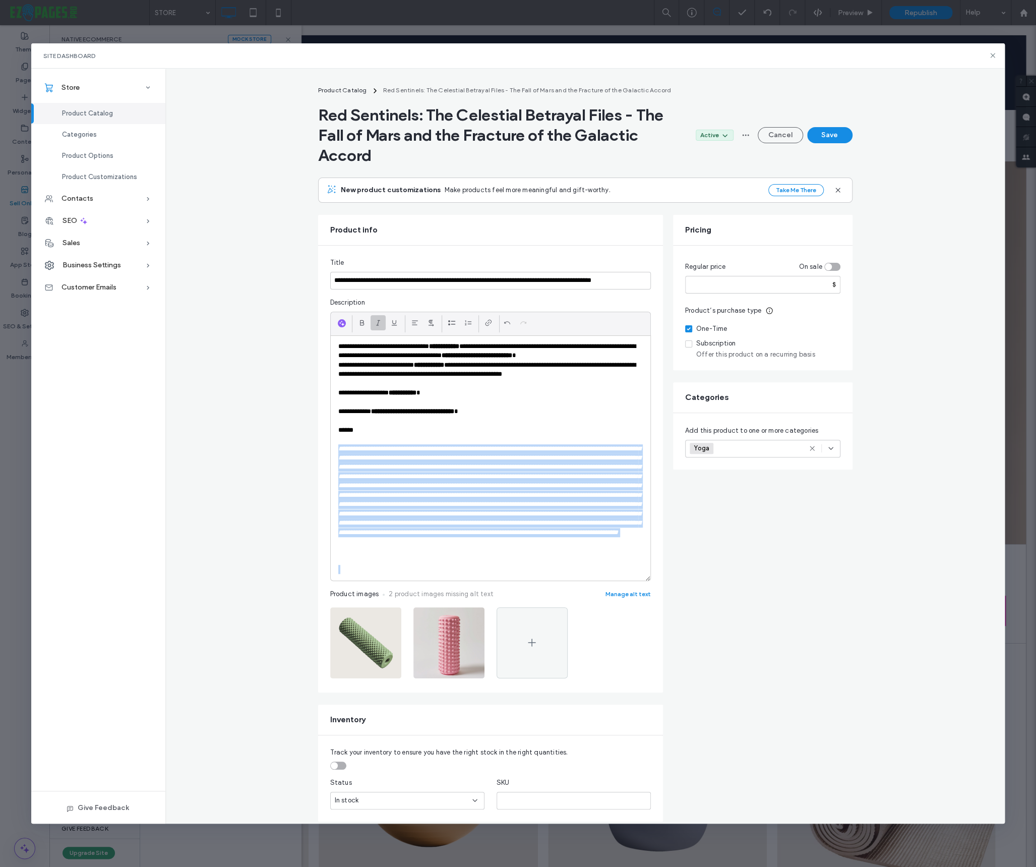
click at [450, 451] on em at bounding box center [489, 490] width 302 height 90
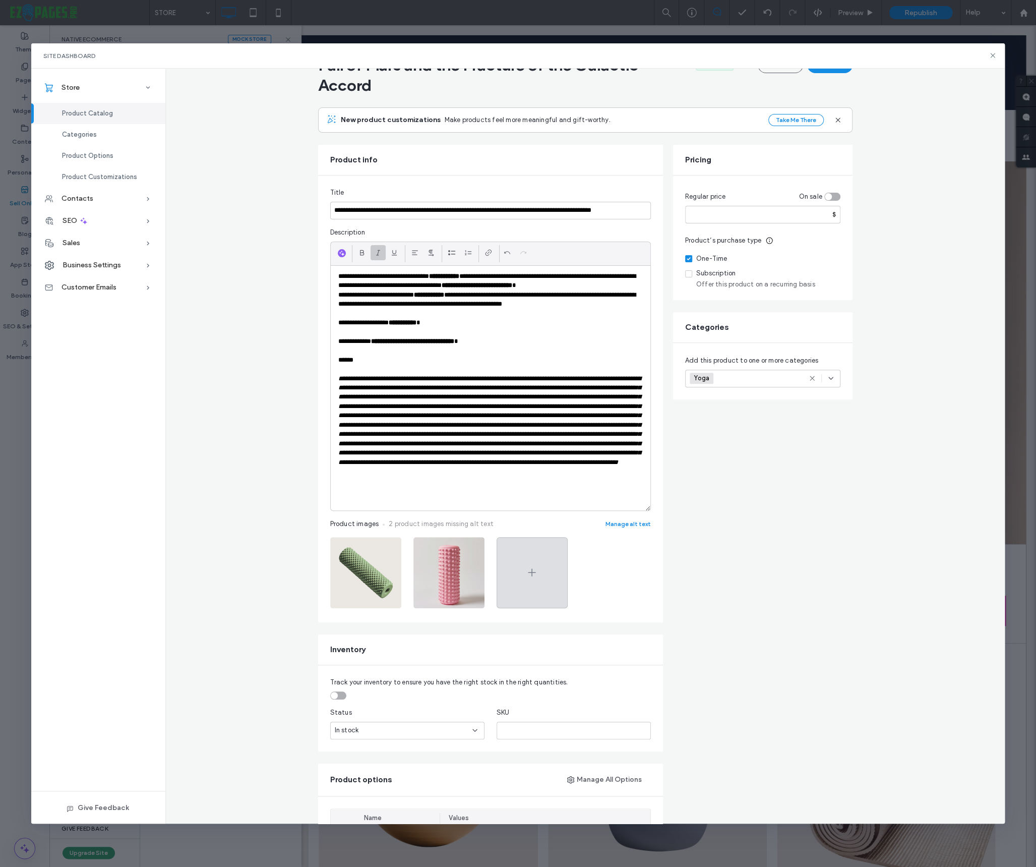
scroll to position [96, 0]
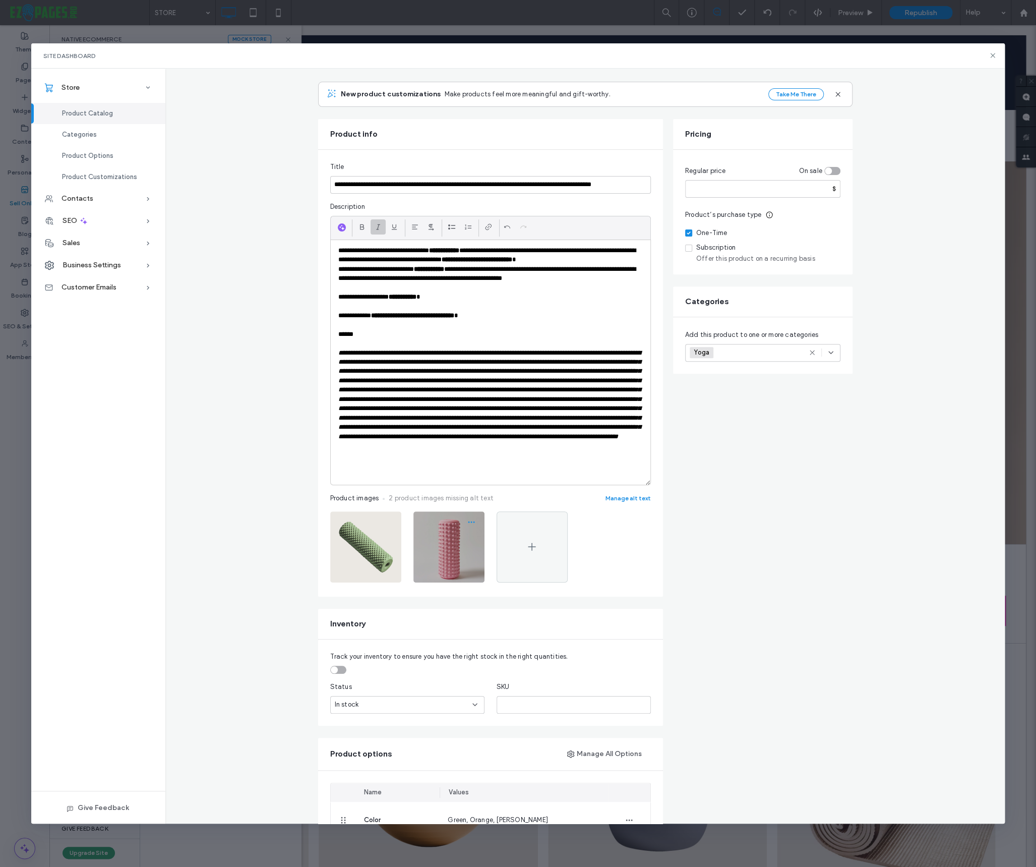
click at [475, 520] on span "button" at bounding box center [471, 522] width 16 height 16
click at [429, 583] on span "Delete Image" at bounding box center [429, 585] width 40 height 10
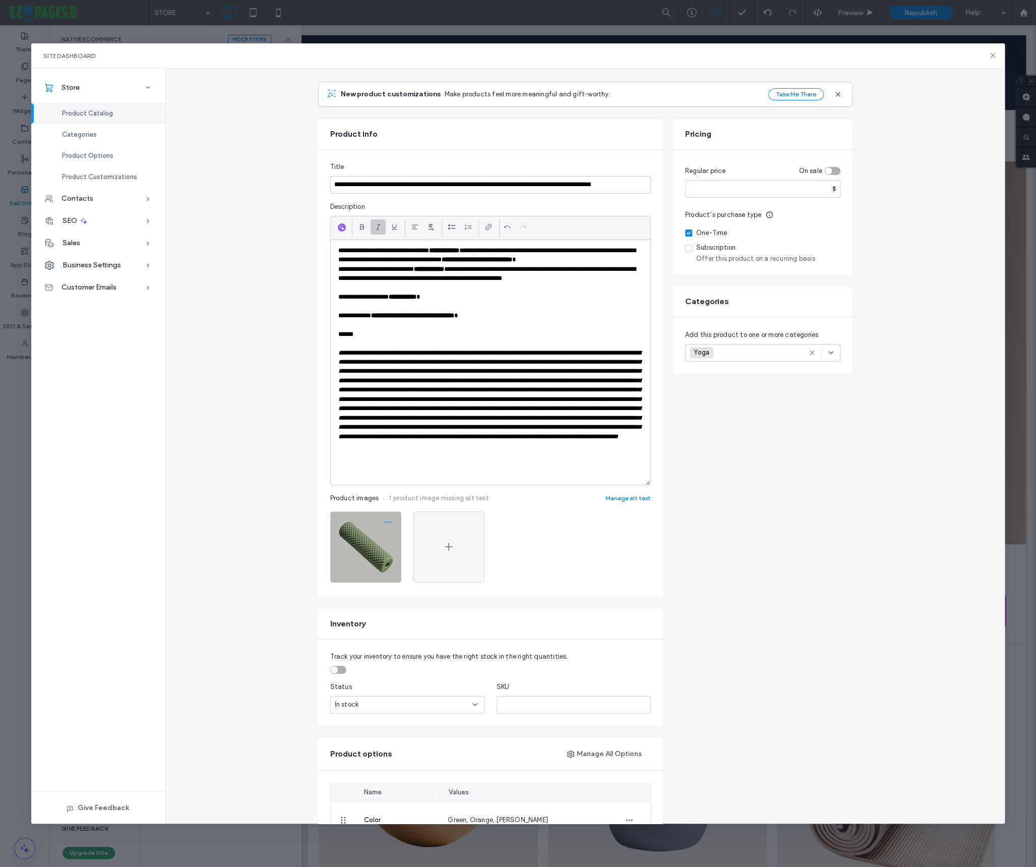
click at [386, 521] on icon "button" at bounding box center [388, 522] width 8 height 8
click at [353, 562] on span "Replace Image" at bounding box center [349, 566] width 46 height 10
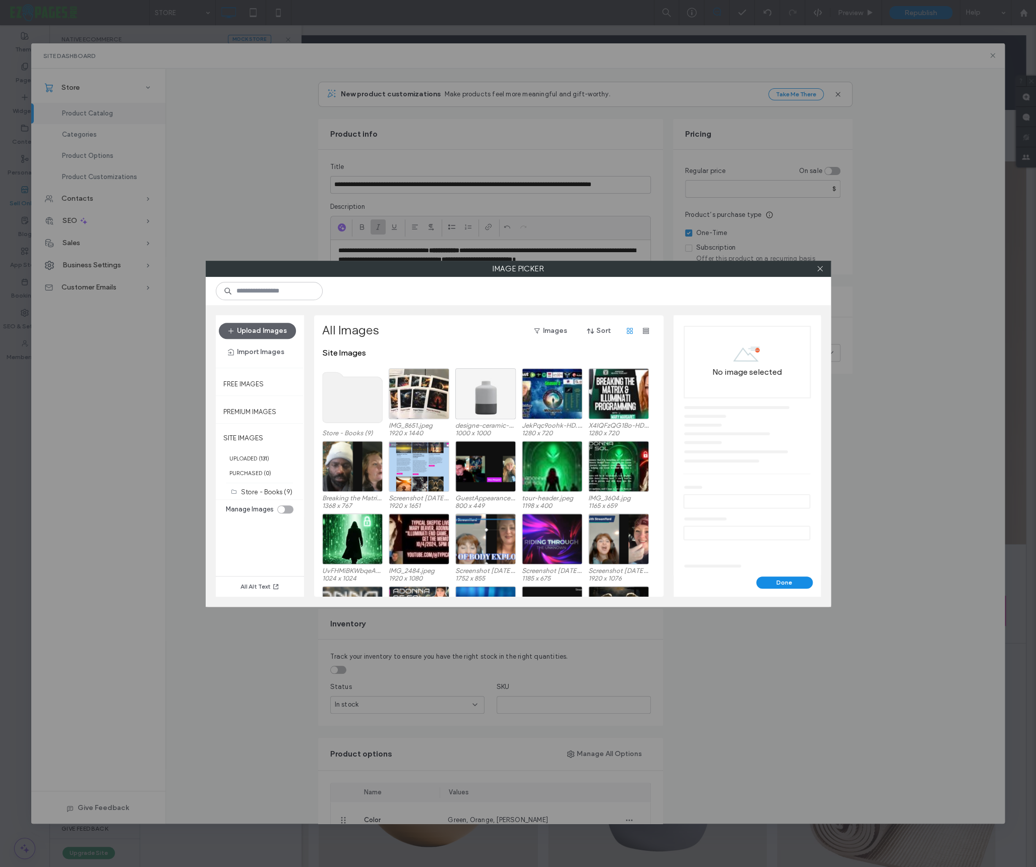
click at [353, 392] on use at bounding box center [352, 397] width 60 height 50
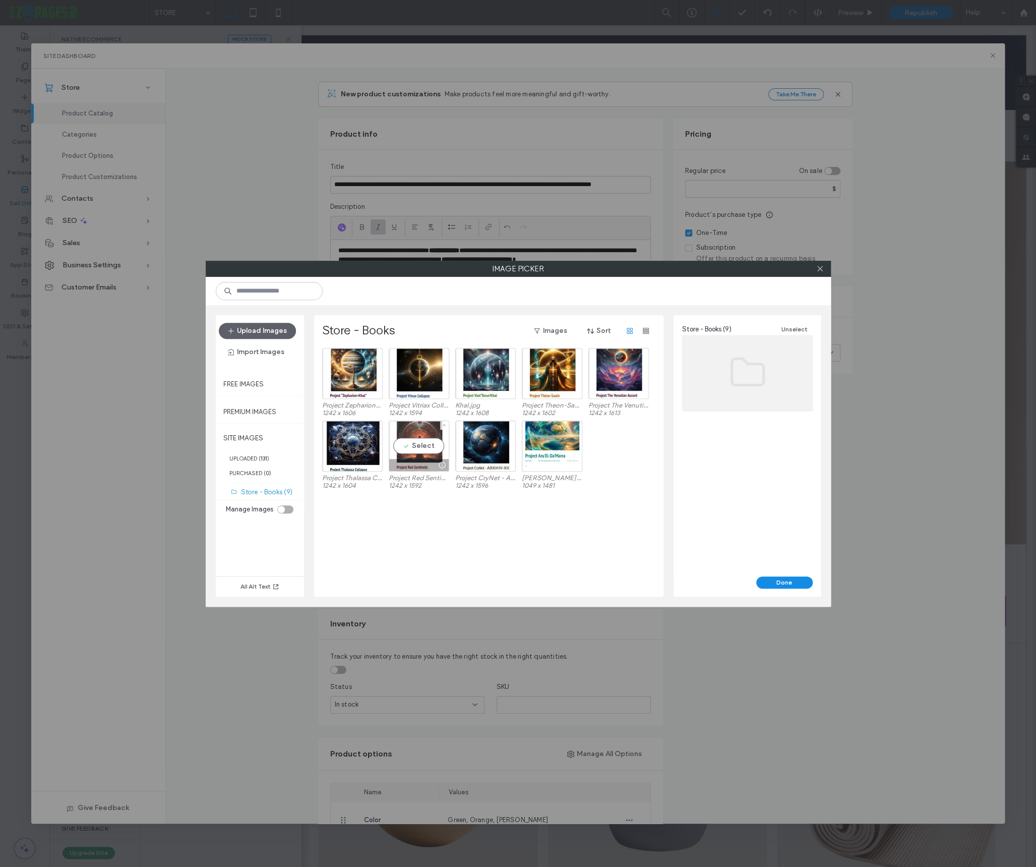
click at [419, 445] on div "Select" at bounding box center [419, 445] width 60 height 51
click at [781, 578] on button "Done" at bounding box center [784, 582] width 56 height 12
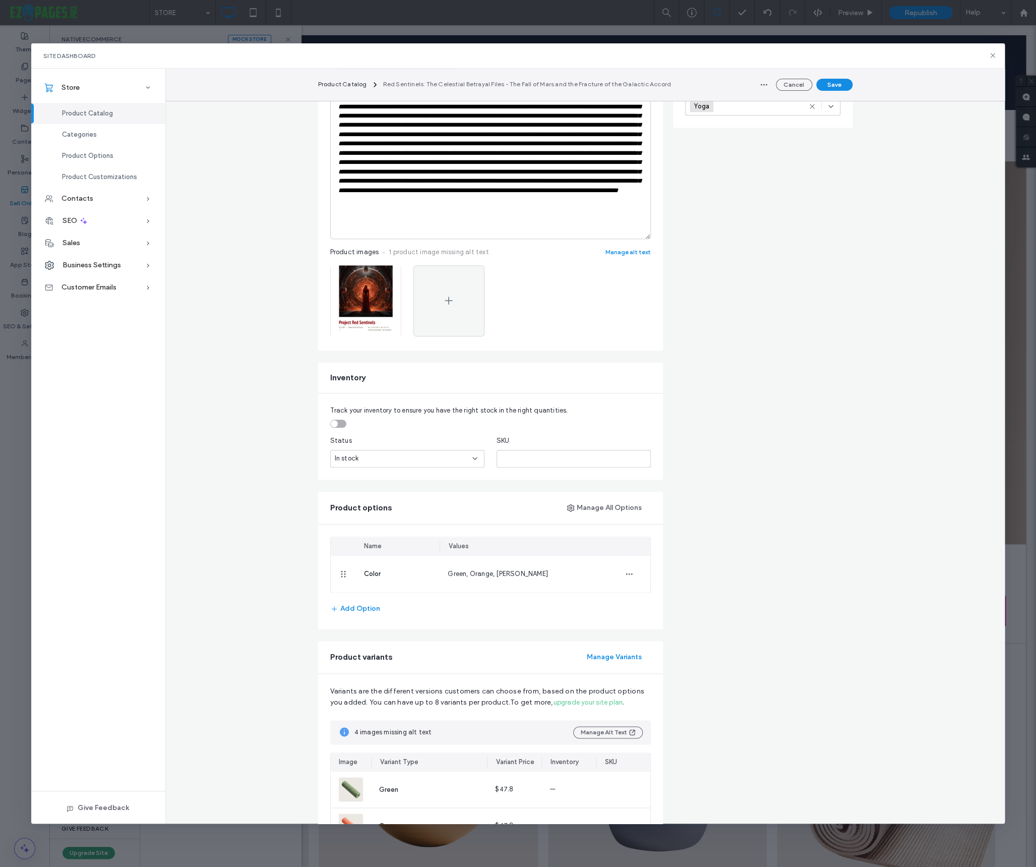
scroll to position [343, 0]
click at [633, 568] on span "button" at bounding box center [629, 573] width 16 height 16
click at [659, 616] on span "Remove from Product" at bounding box center [675, 617] width 67 height 10
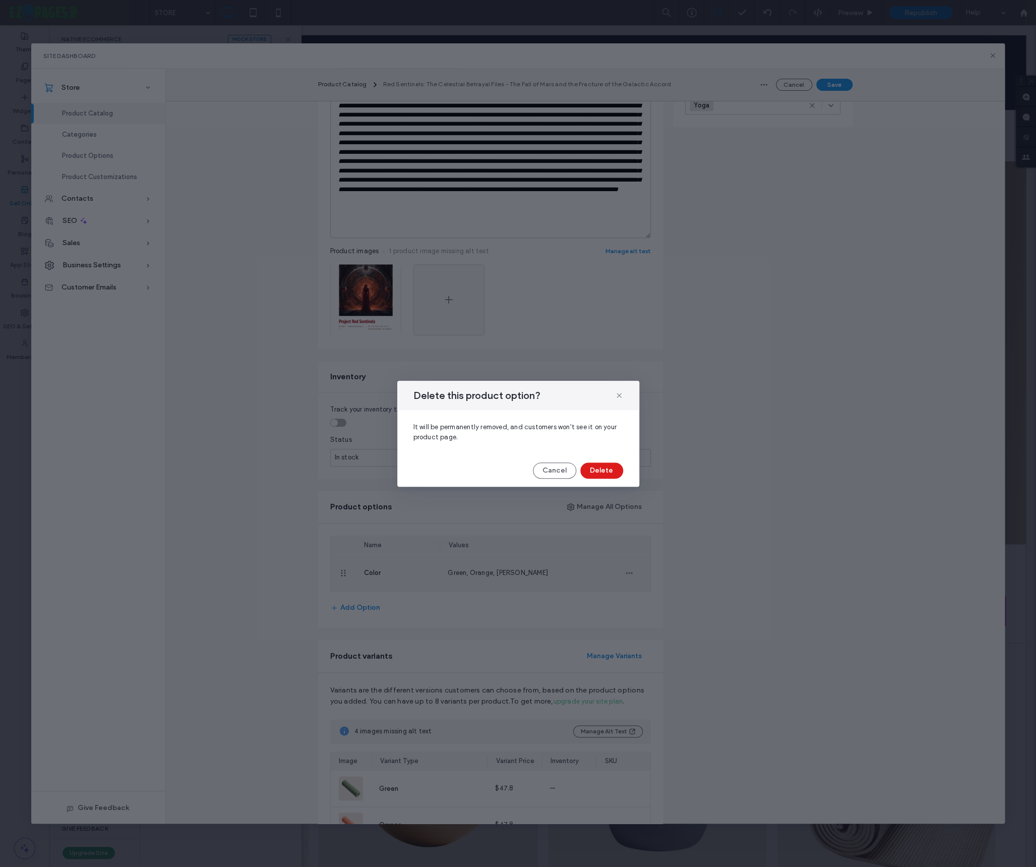
click at [612, 467] on button "Delete" at bounding box center [601, 470] width 43 height 16
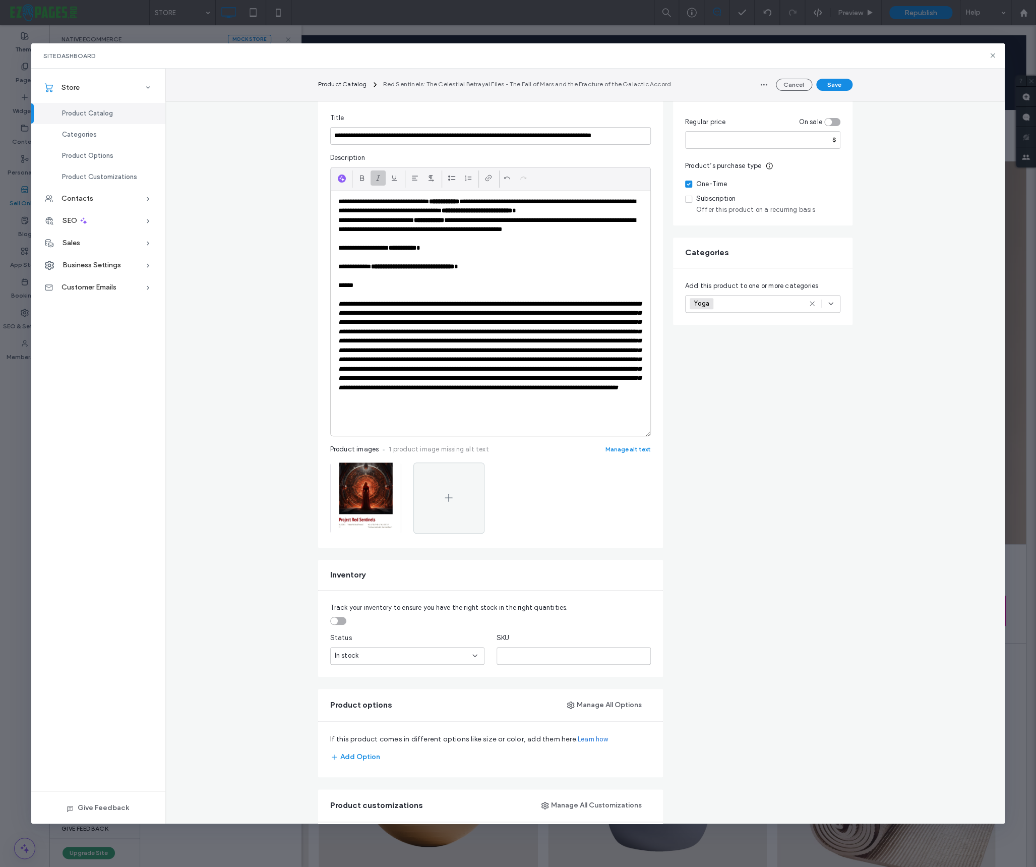
scroll to position [0, 0]
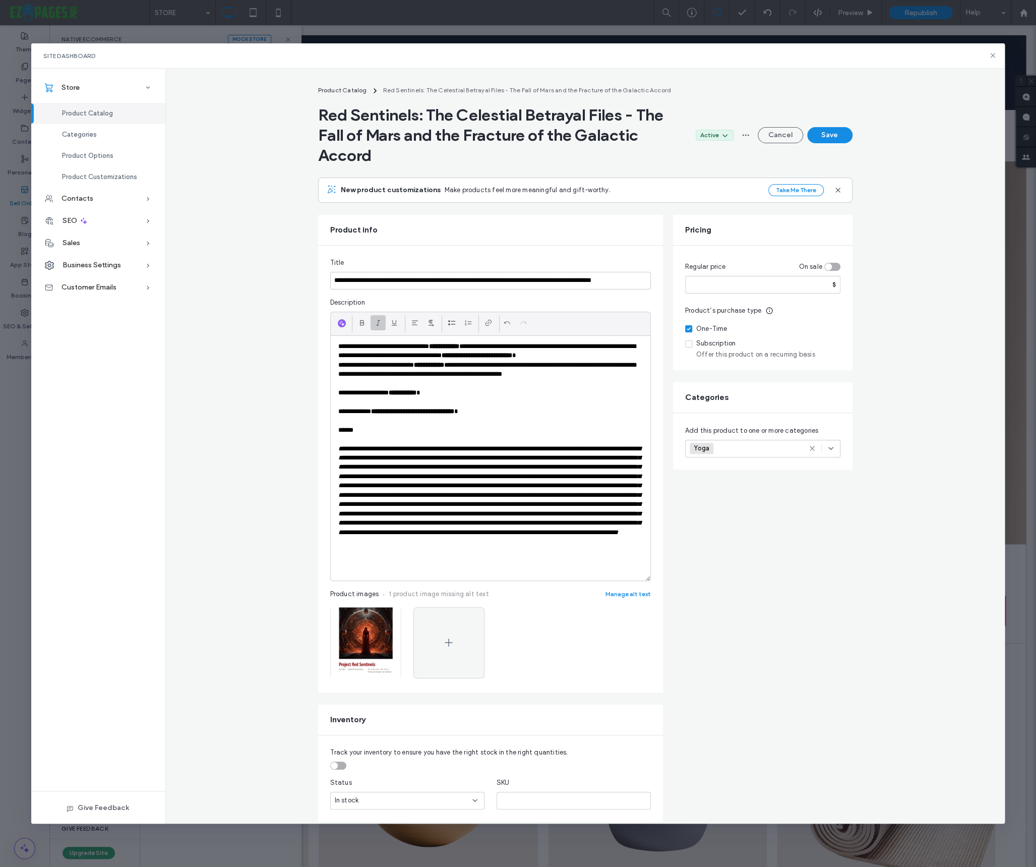
click at [787, 449] on div "Yoga +0 Yoga +0" at bounding box center [751, 448] width 122 height 17
click at [757, 473] on span "Printed Books" at bounding box center [764, 476] width 47 height 10
click at [707, 448] on span "Yoga" at bounding box center [703, 448] width 18 height 8
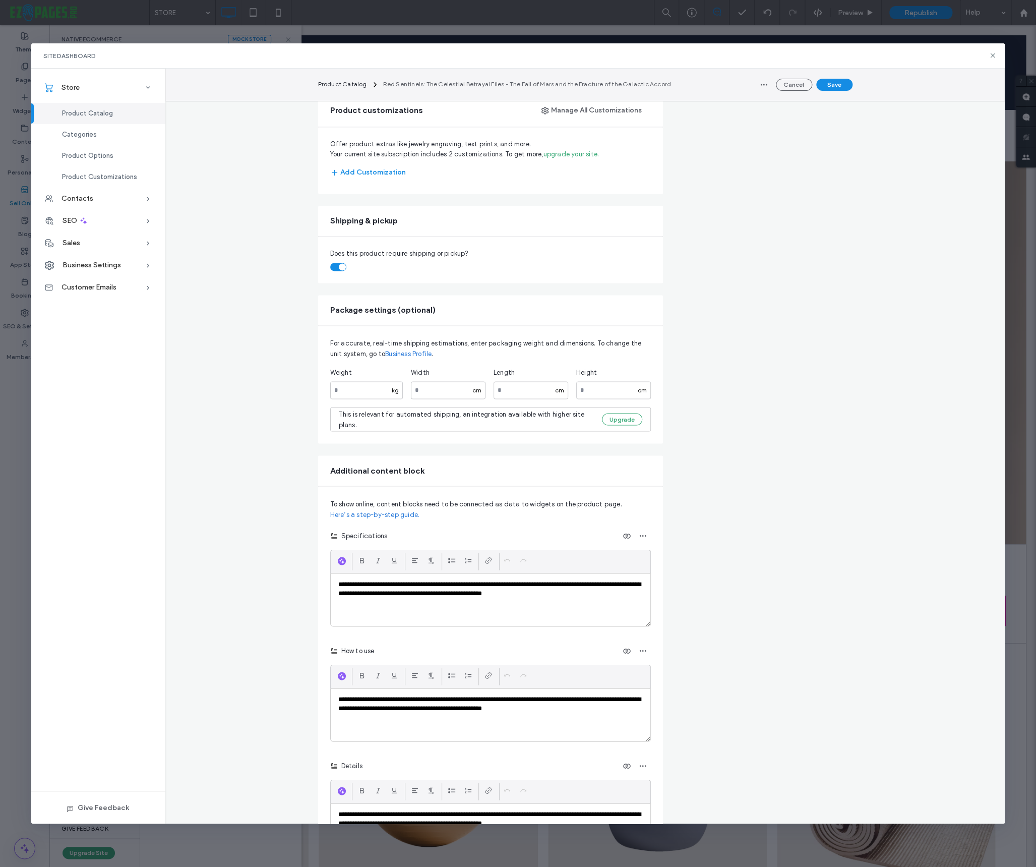
scroll to position [884, 0]
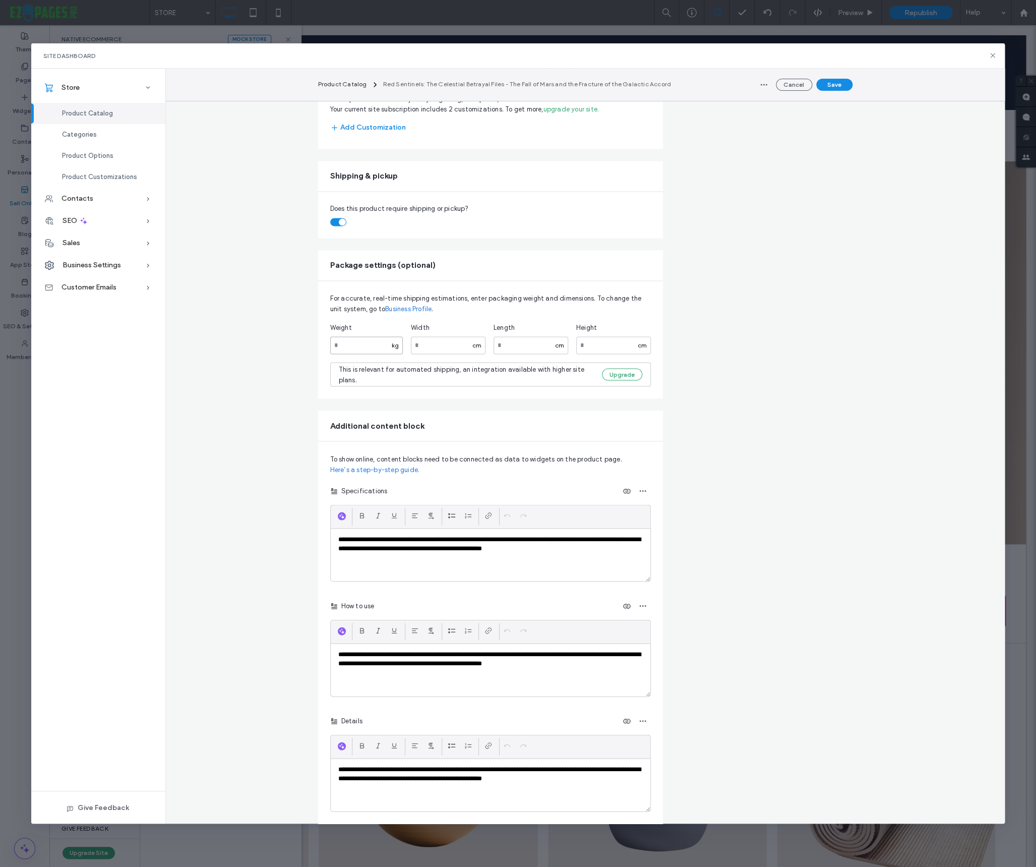
click at [368, 340] on input "number" at bounding box center [366, 345] width 73 height 18
click at [330, 340] on input "number" at bounding box center [366, 345] width 73 height 18
type input "*"
drag, startPoint x: 346, startPoint y: 345, endPoint x: 335, endPoint y: 343, distance: 11.4
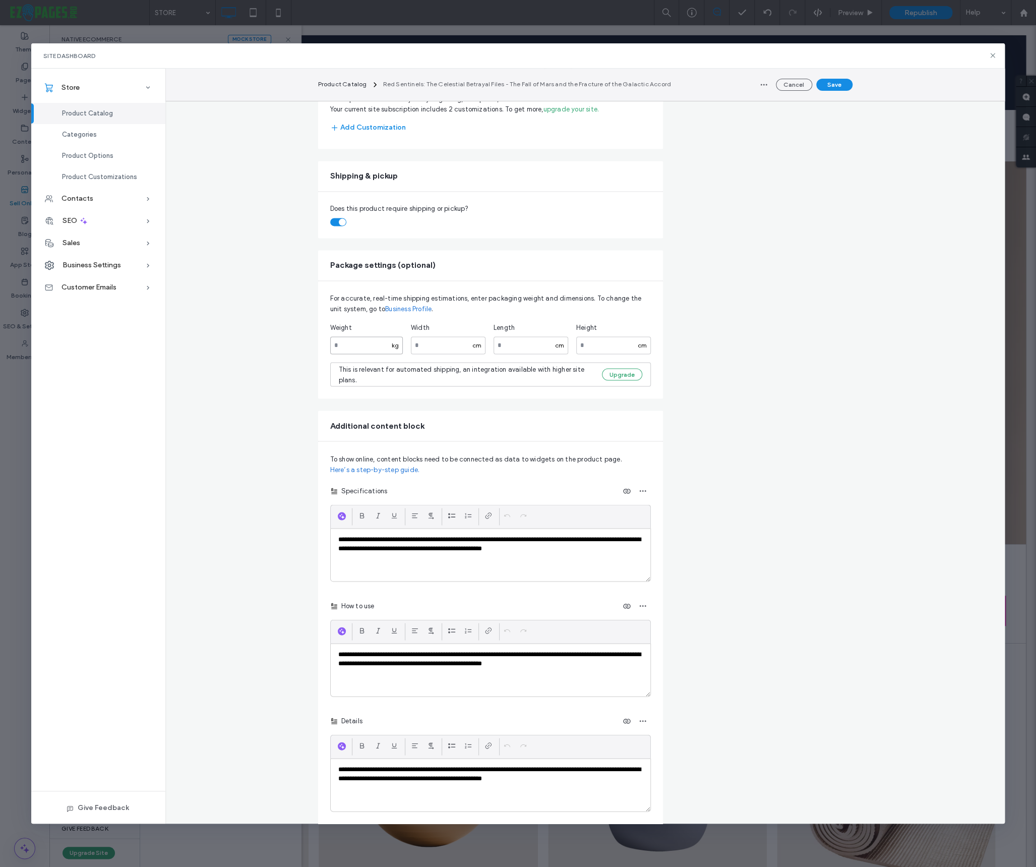
click at [335, 343] on input "*" at bounding box center [366, 345] width 73 height 18
click at [833, 80] on button "Save" at bounding box center [834, 85] width 36 height 12
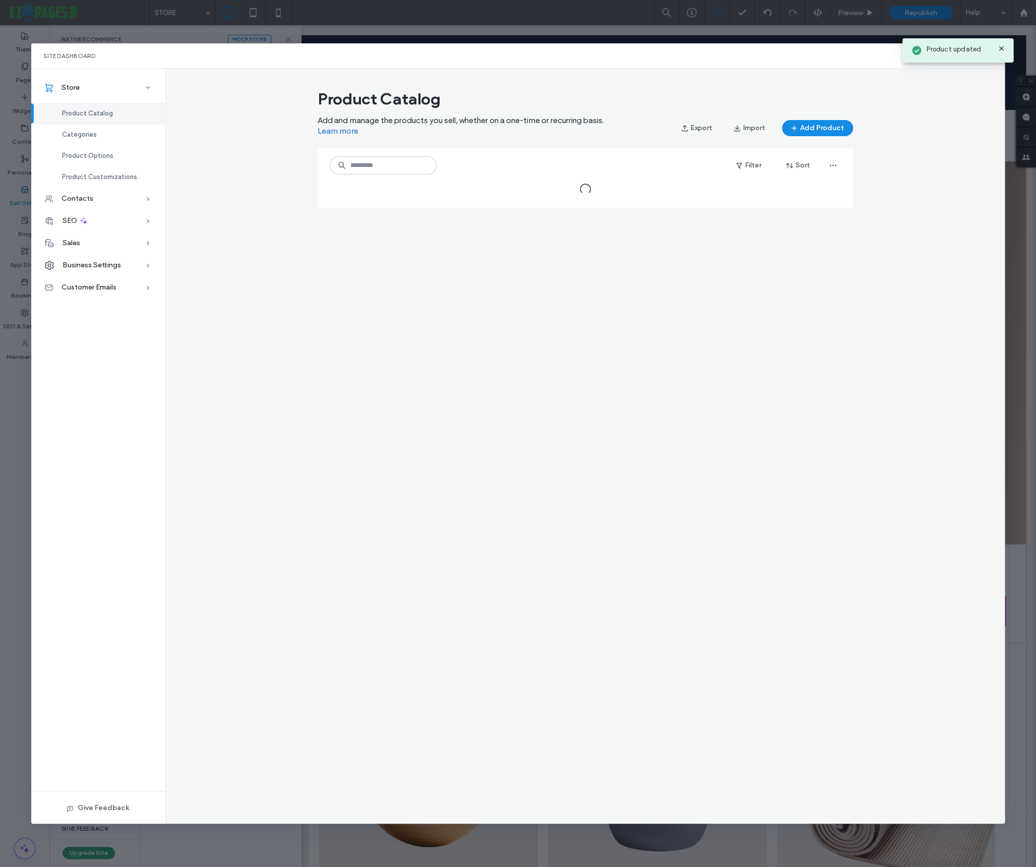
scroll to position [0, 0]
click at [119, 261] on span "Business Settings" at bounding box center [92, 265] width 58 height 9
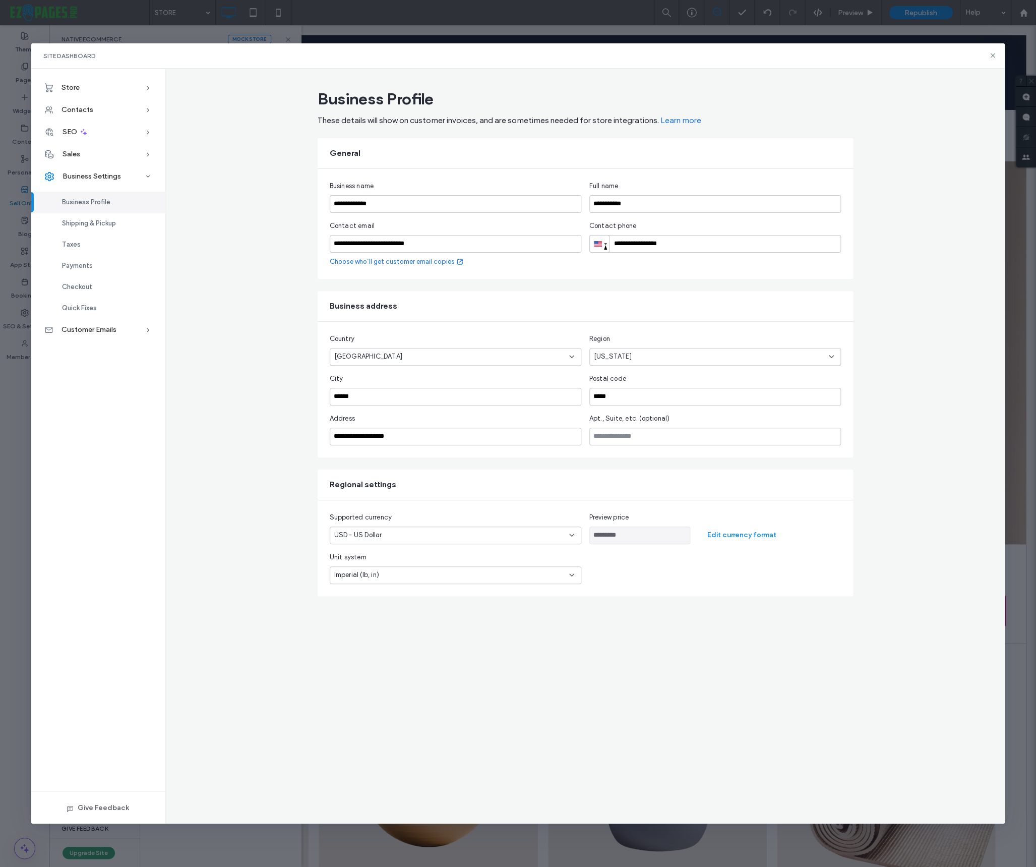
click at [607, 569] on div "Unit system Imperial (lb, in)" at bounding box center [585, 568] width 511 height 32
click at [77, 218] on div "Shipping & Pickup" at bounding box center [98, 223] width 134 height 21
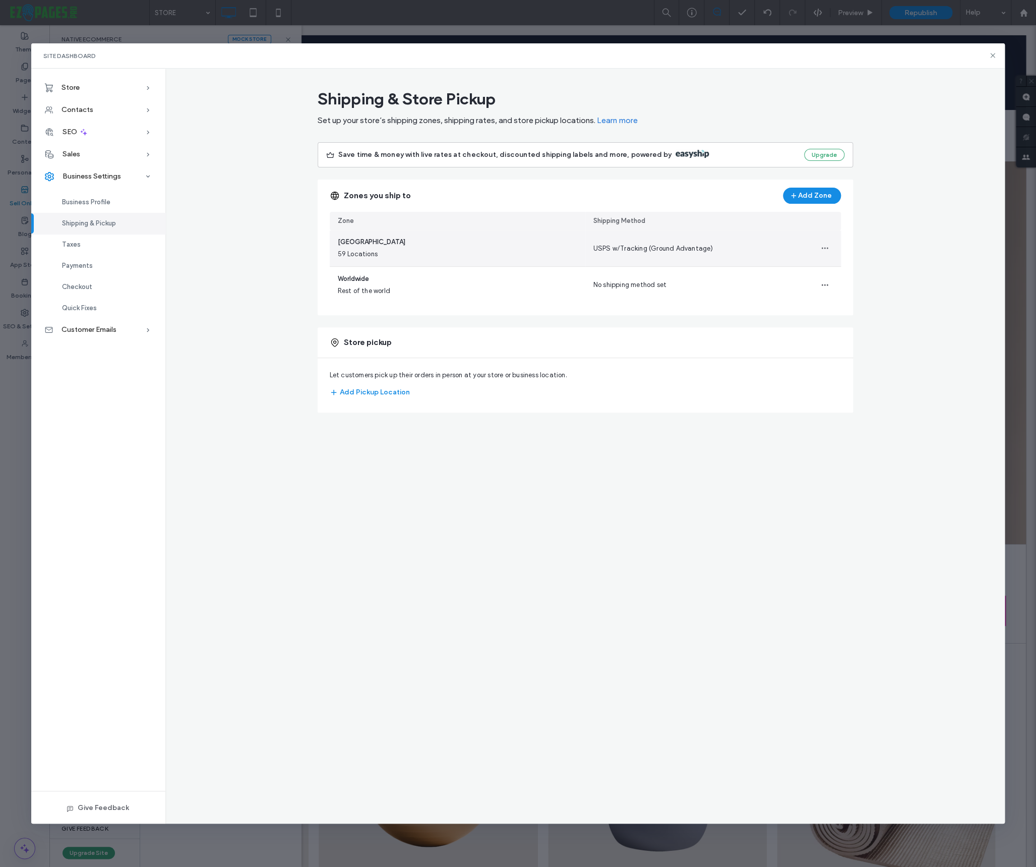
click at [614, 248] on span "USPS w/Tracking (Ground Advantage)" at bounding box center [653, 249] width 120 height 8
click at [823, 250] on icon "button" at bounding box center [825, 248] width 8 height 8
click at [806, 274] on span "Edit Shipping Zone" at bounding box center [787, 274] width 59 height 10
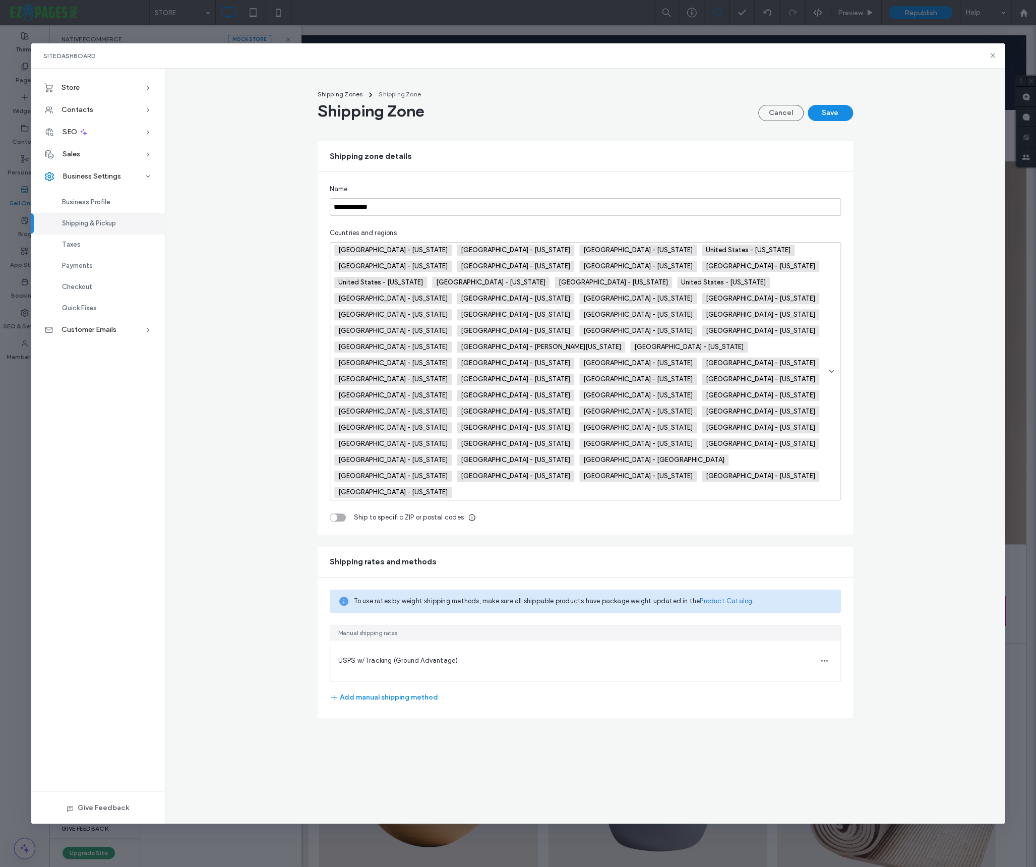
click at [386, 640] on div "USPS w/Tracking (Ground Advantage)" at bounding box center [585, 660] width 510 height 40
click at [381, 656] on span "USPS w/Tracking (Ground Advantage)" at bounding box center [398, 660] width 120 height 8
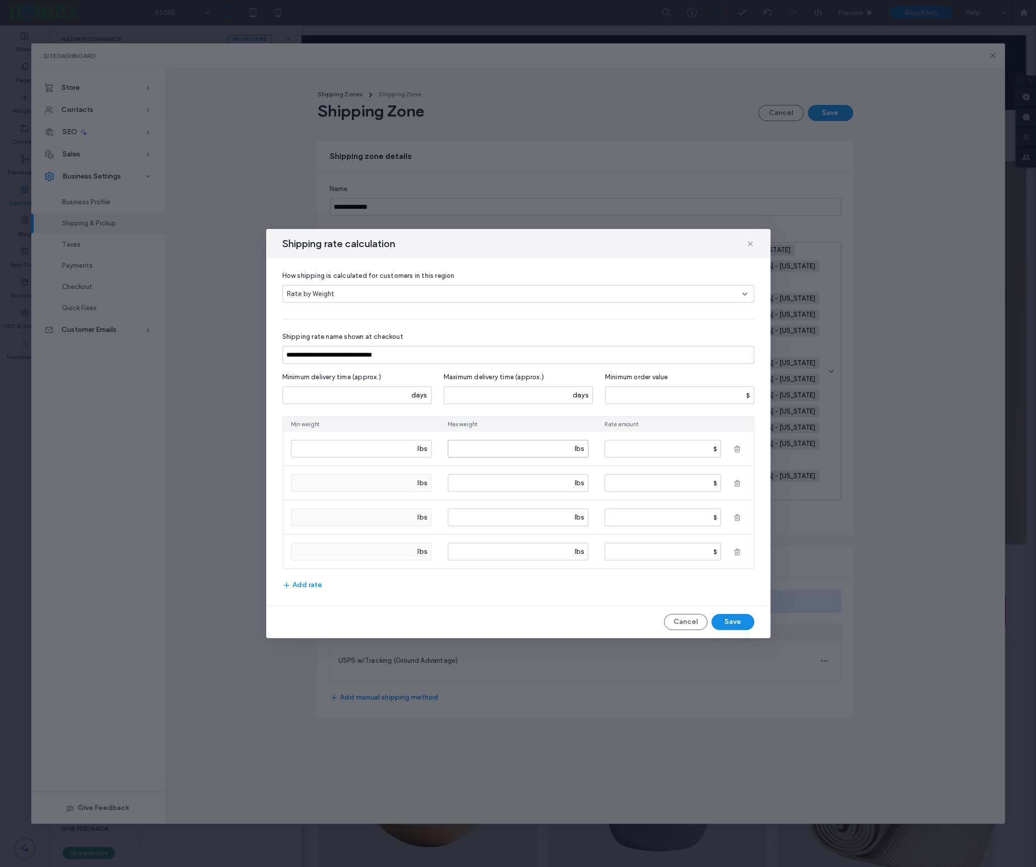
drag, startPoint x: 475, startPoint y: 446, endPoint x: 450, endPoint y: 443, distance: 25.5
click at [450, 443] on input "****" at bounding box center [518, 449] width 141 height 18
click at [487, 330] on div "**********" at bounding box center [518, 431] width 472 height 323
click at [736, 622] on button "Save" at bounding box center [732, 622] width 43 height 16
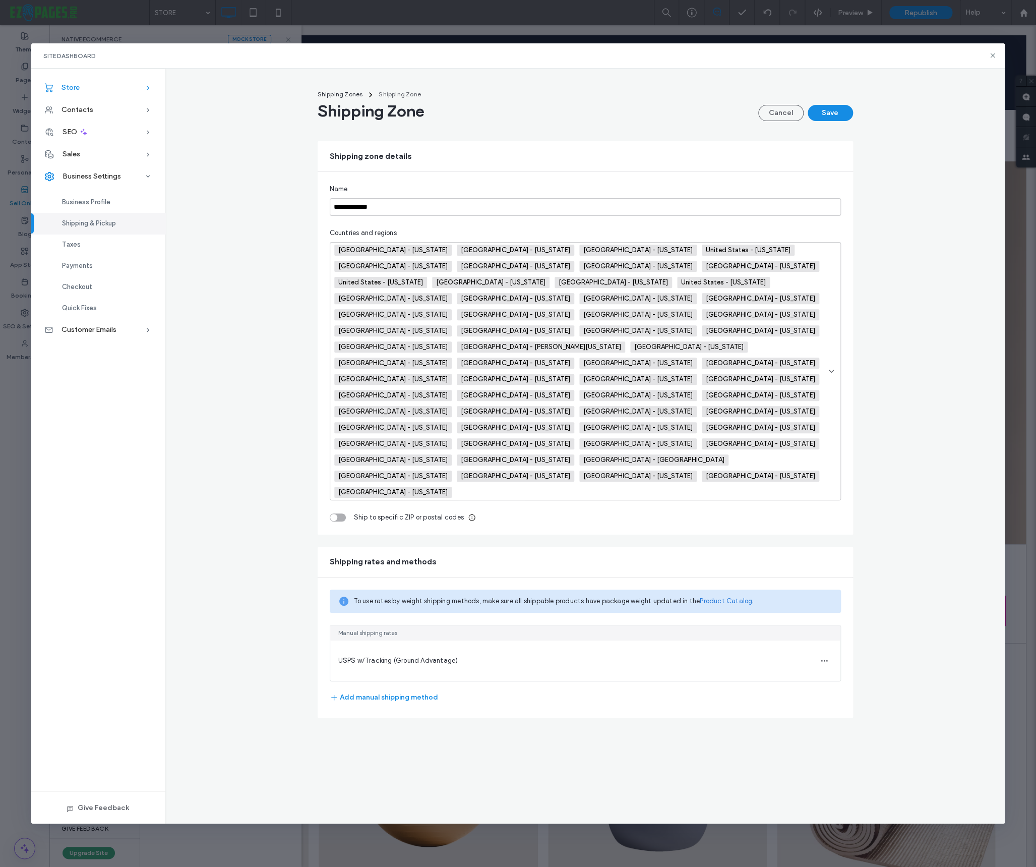
click at [78, 84] on span "Store" at bounding box center [71, 87] width 18 height 9
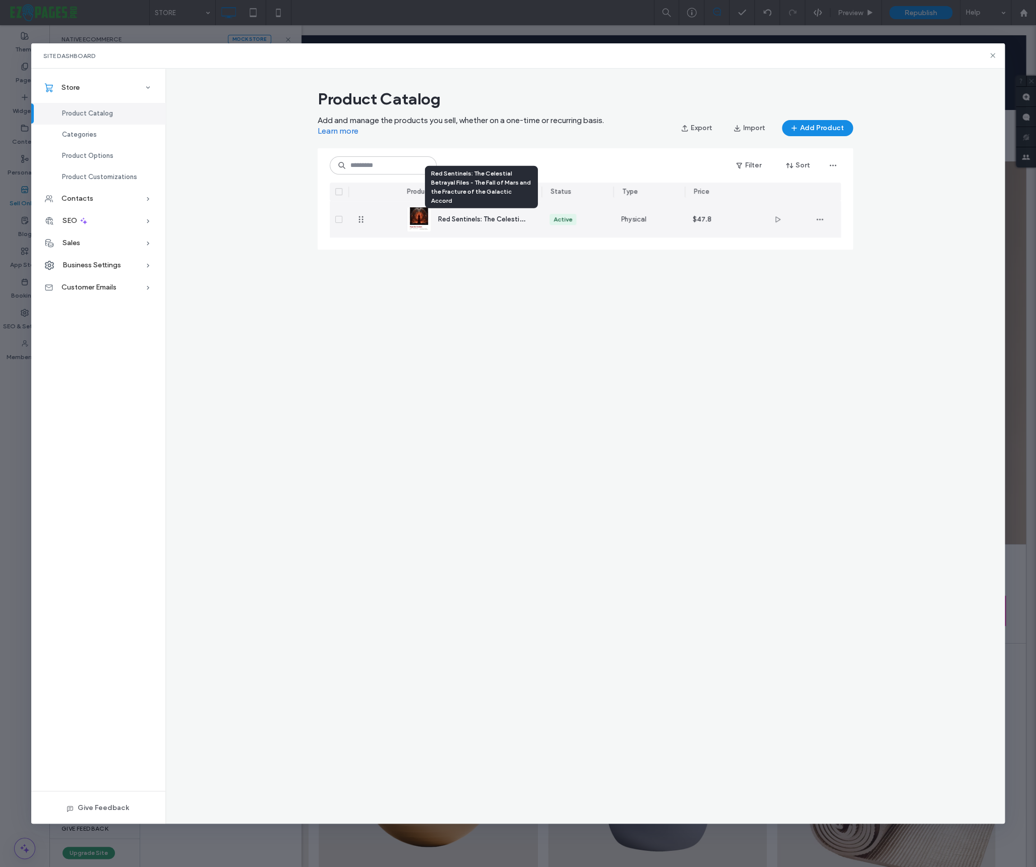
click at [470, 222] on span "Red Sentinels: The Celestial Betrayal Files - The Fall of Mars and the Fracture…" at bounding box center [591, 219] width 307 height 10
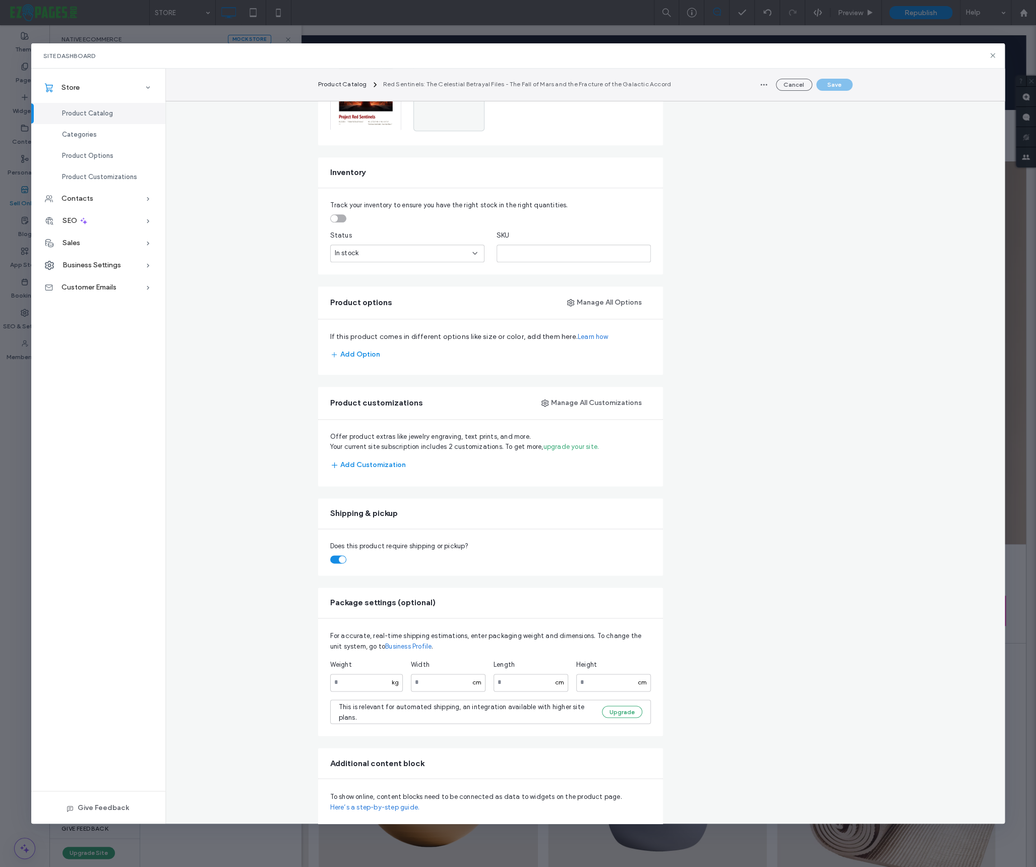
scroll to position [572, 0]
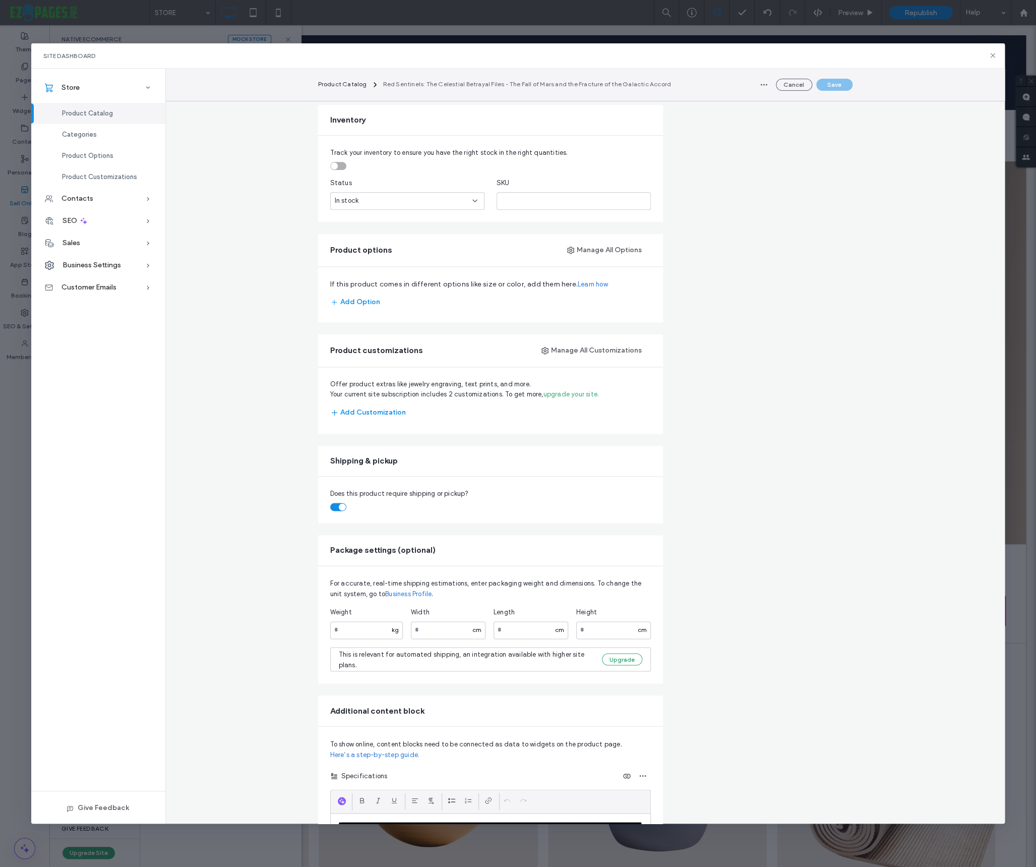
click at [388, 634] on div "kg" at bounding box center [395, 629] width 15 height 9
click at [397, 634] on div "kg" at bounding box center [395, 629] width 15 height 9
click at [560, 631] on fieldset "Weight kg Width cm Length cm Height cm" at bounding box center [490, 619] width 321 height 40
click at [355, 639] on input "number" at bounding box center [366, 630] width 73 height 18
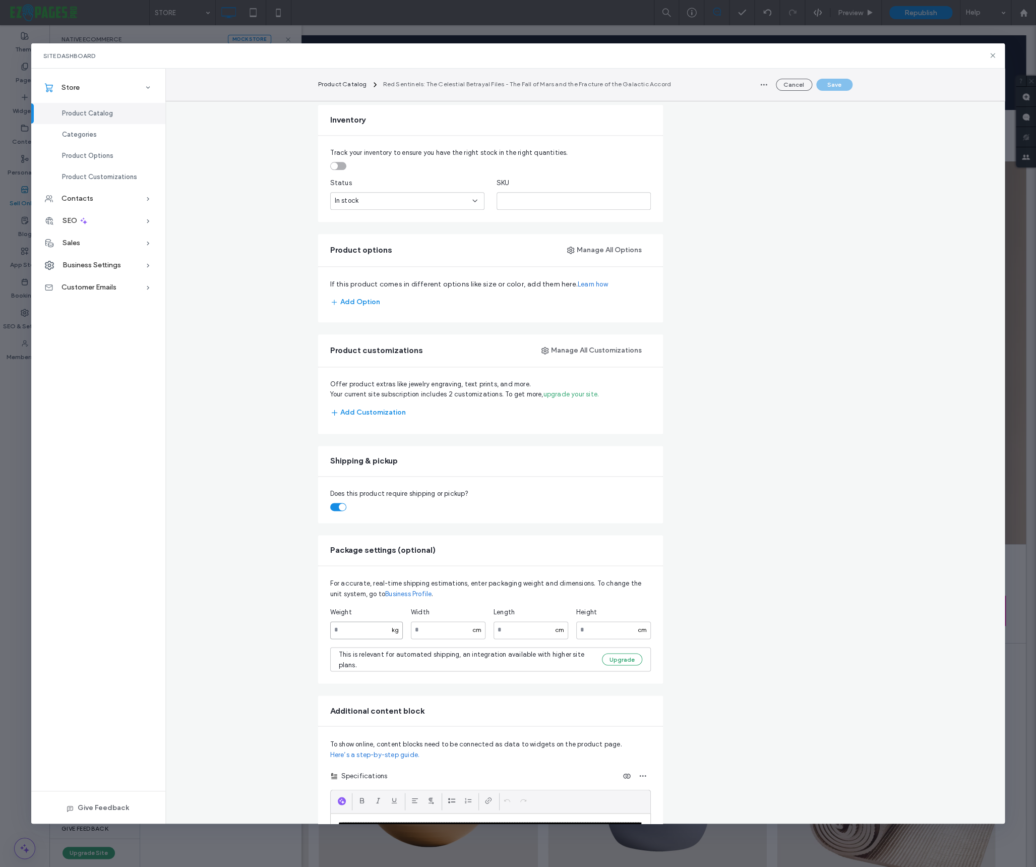
drag, startPoint x: 345, startPoint y: 656, endPoint x: 329, endPoint y: 654, distance: 15.8
click at [330, 639] on input "number" at bounding box center [366, 630] width 73 height 18
type input "**"
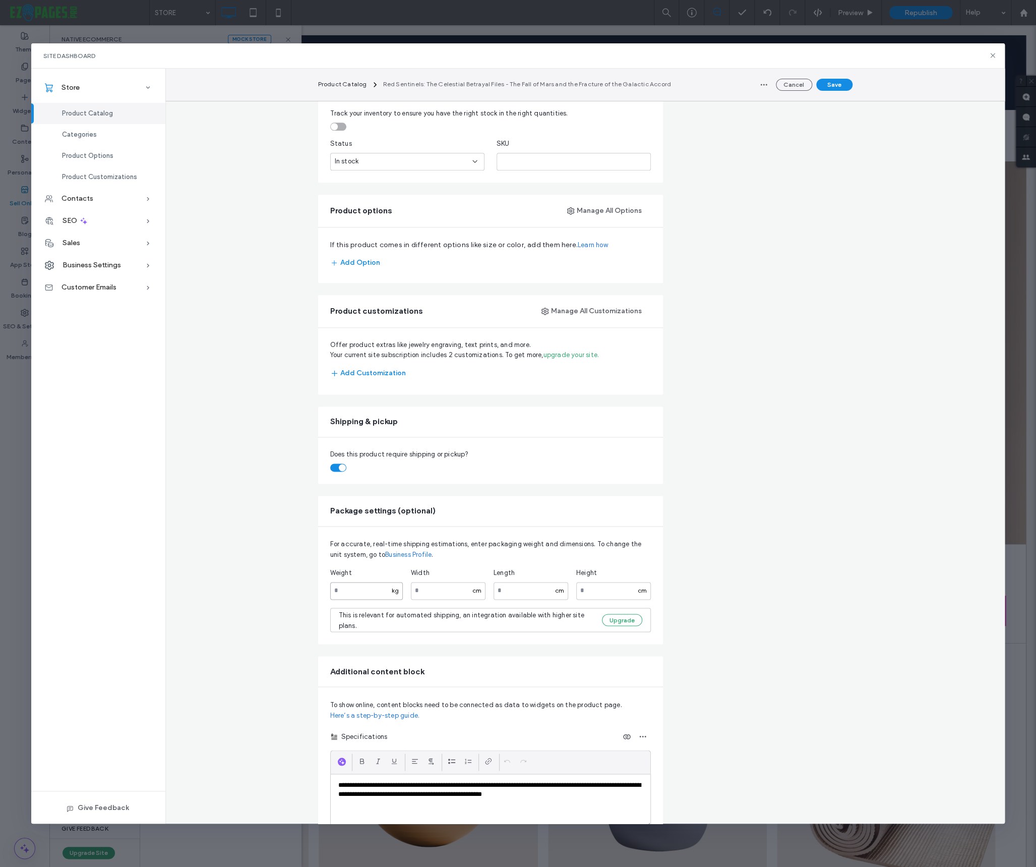
scroll to position [648, 0]
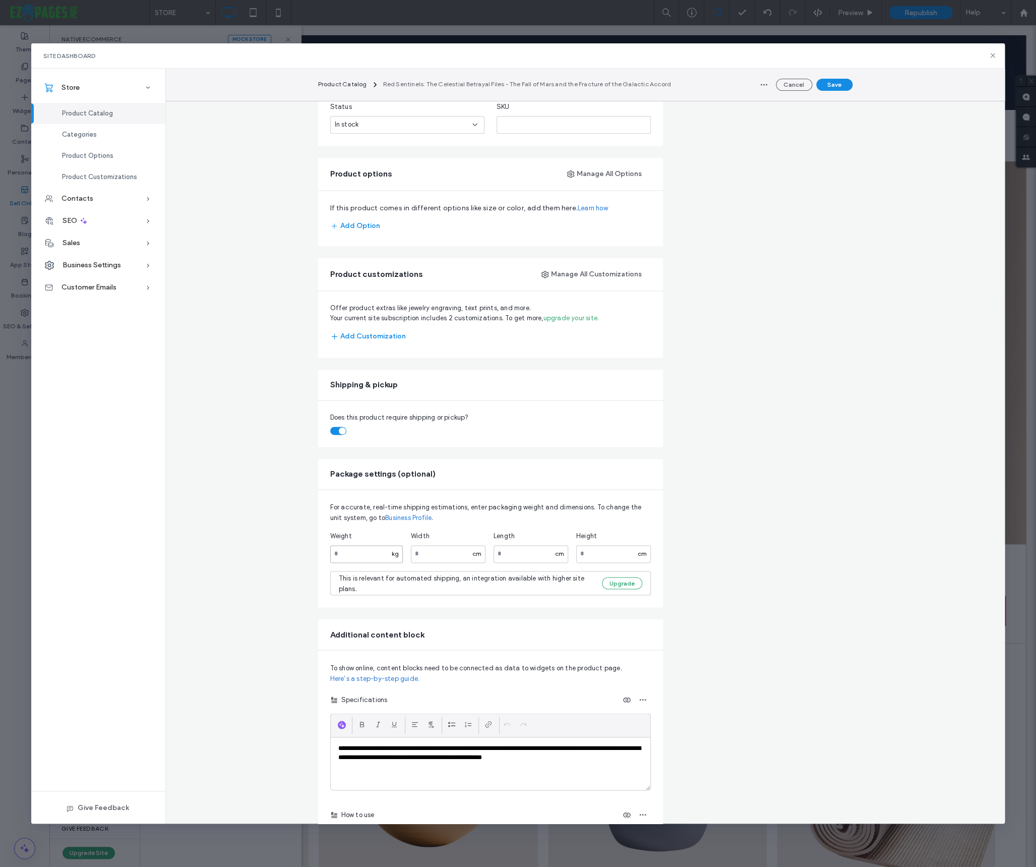
click at [350, 563] on input "**" at bounding box center [366, 554] width 73 height 18
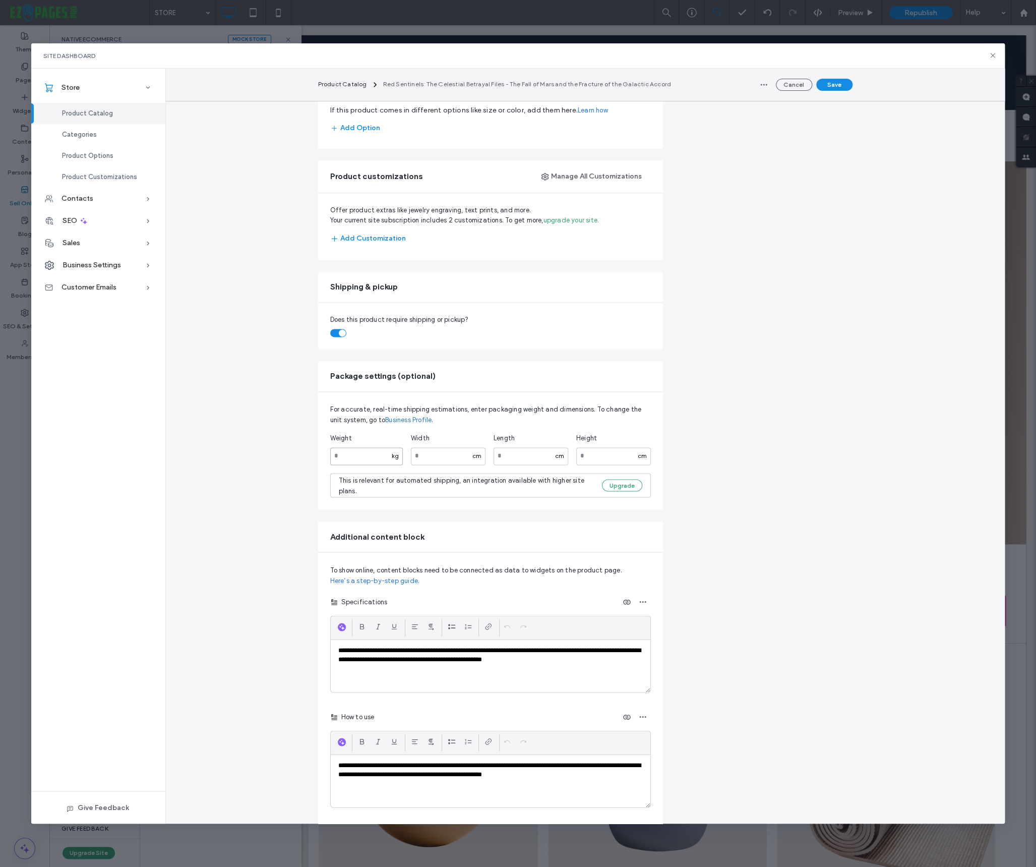
scroll to position [728, 0]
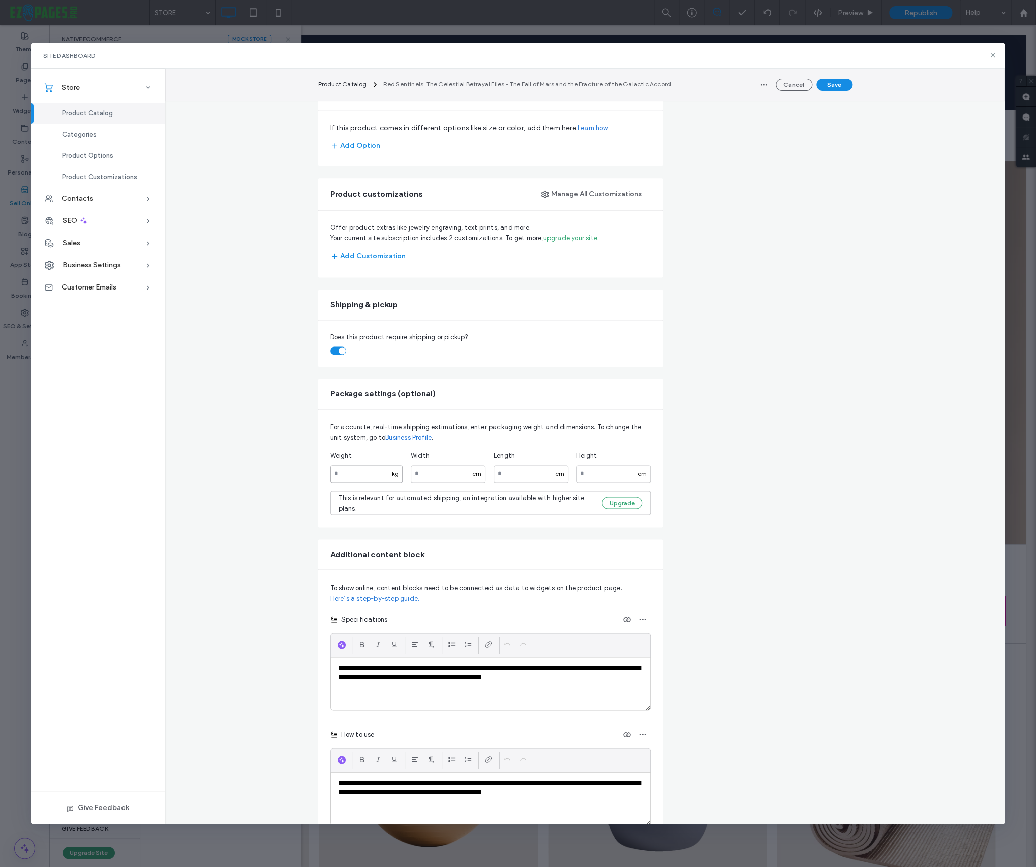
click at [350, 482] on input "**" at bounding box center [366, 474] width 73 height 18
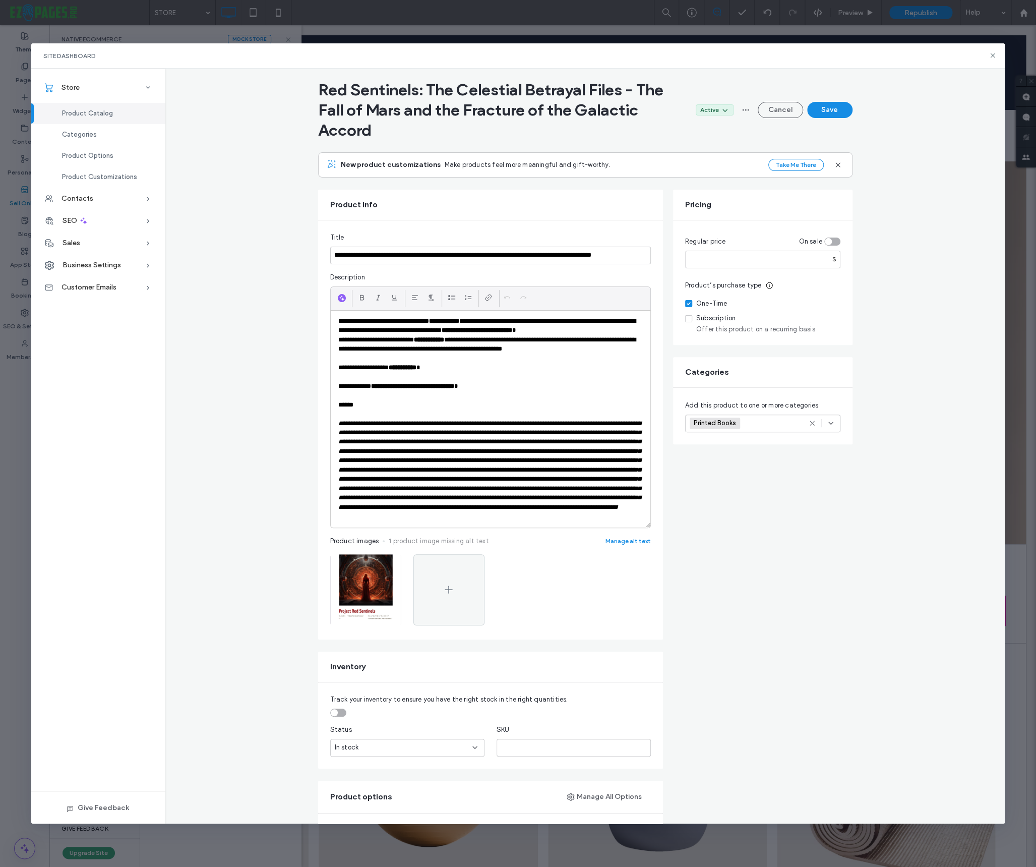
scroll to position [0, 0]
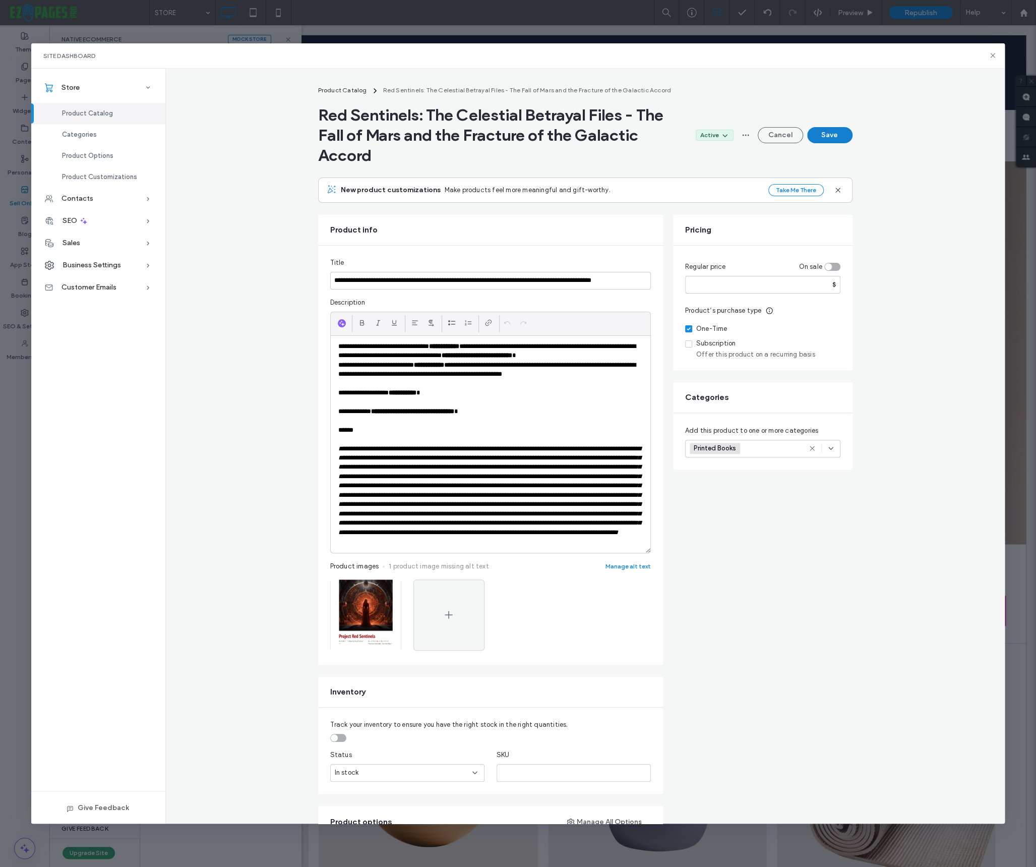
type input "**"
click at [837, 135] on button "Save" at bounding box center [829, 135] width 45 height 16
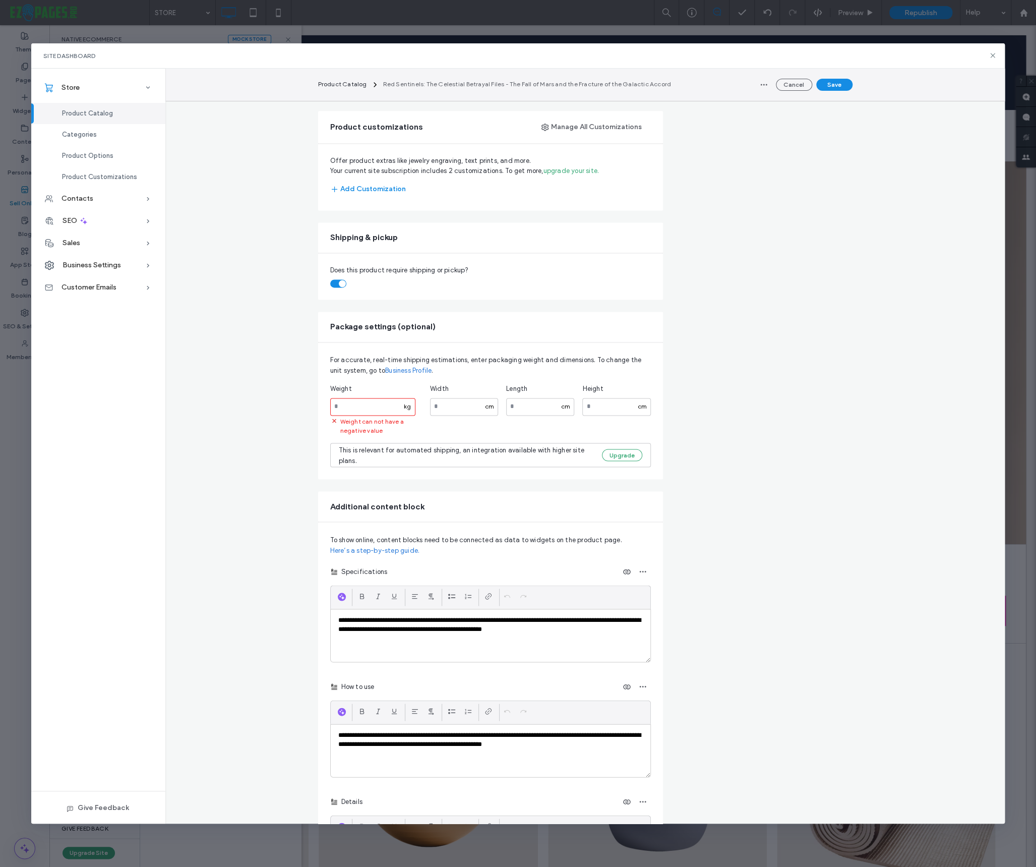
scroll to position [801, 0]
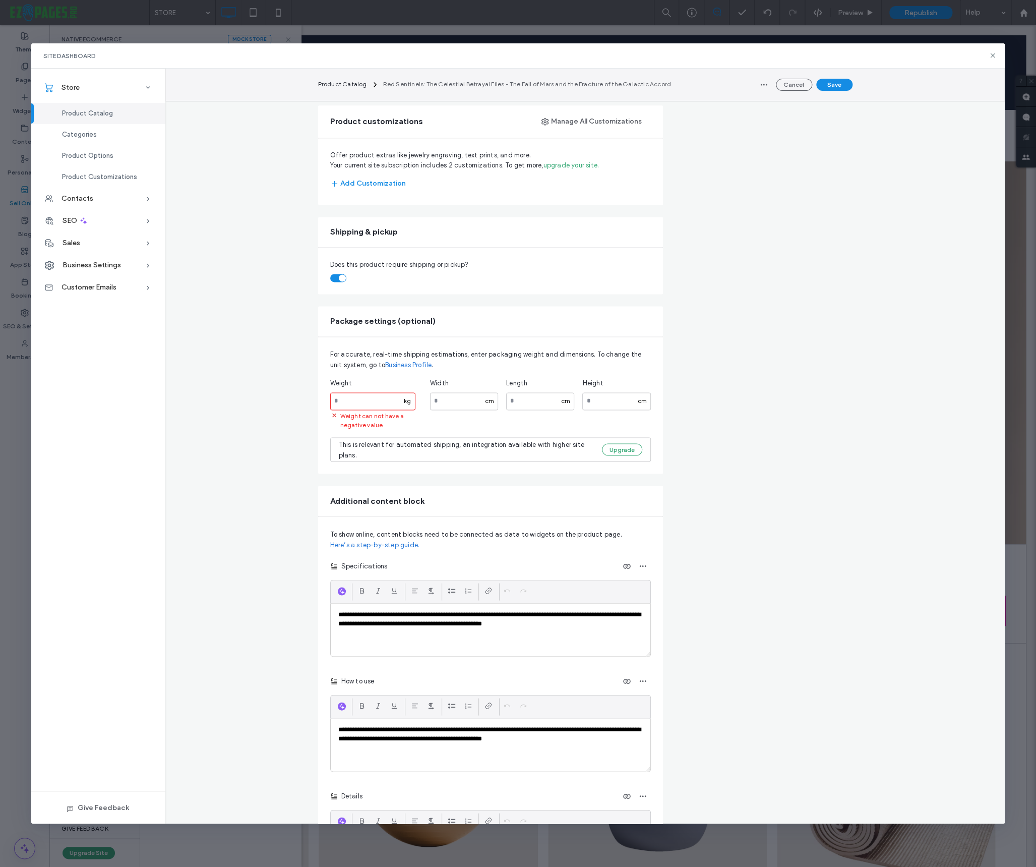
click at [335, 410] on input "**" at bounding box center [372, 401] width 85 height 18
type input "***"
click at [833, 83] on button "Save" at bounding box center [834, 85] width 36 height 12
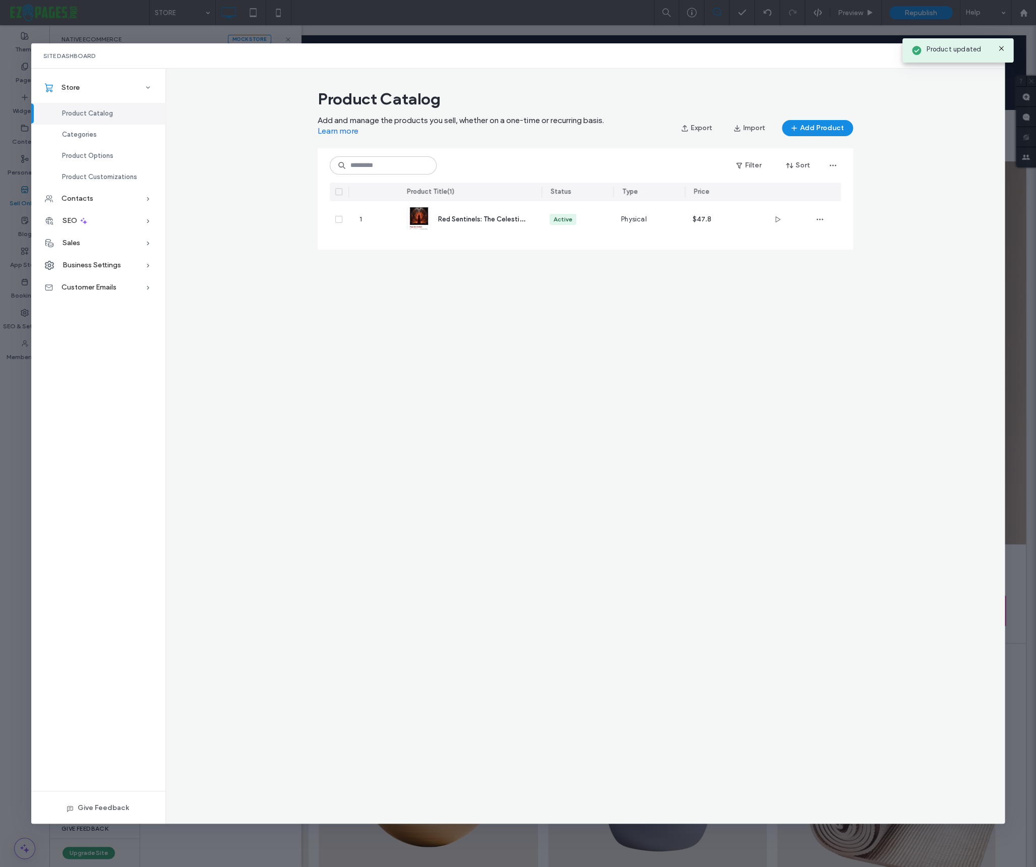
scroll to position [0, 0]
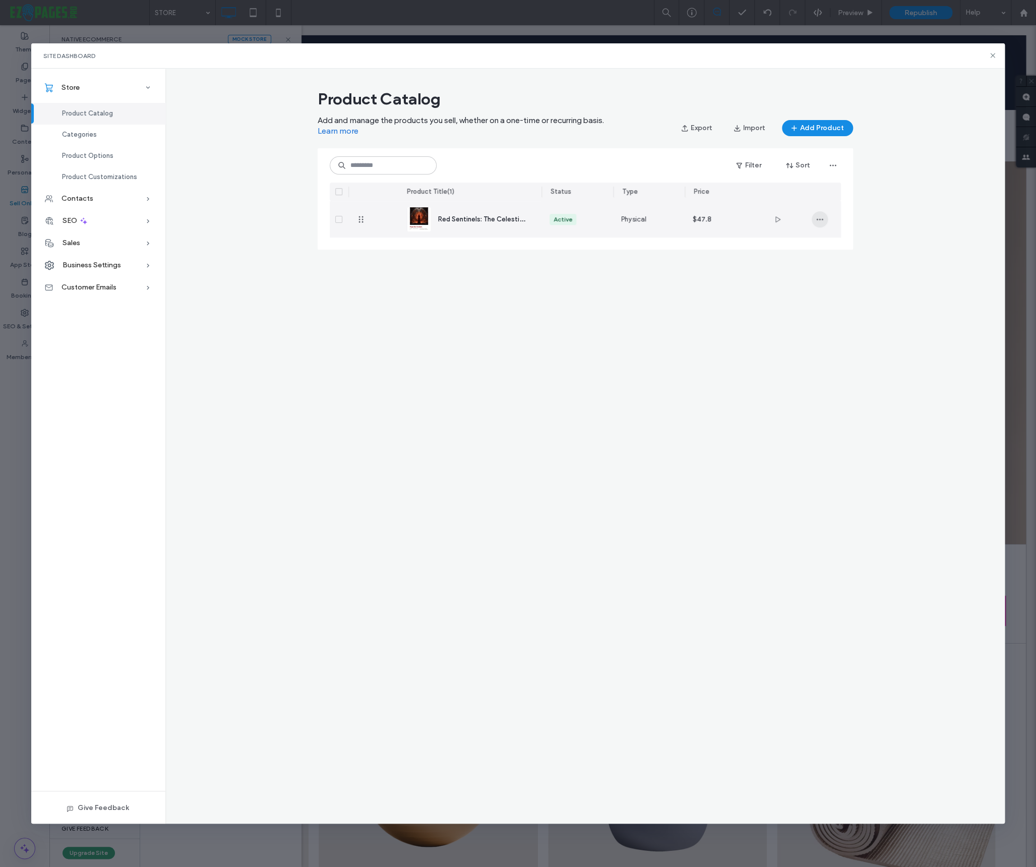
click at [817, 220] on icon "button" at bounding box center [820, 219] width 8 height 8
click at [838, 262] on span "Duplicate" at bounding box center [847, 265] width 30 height 10
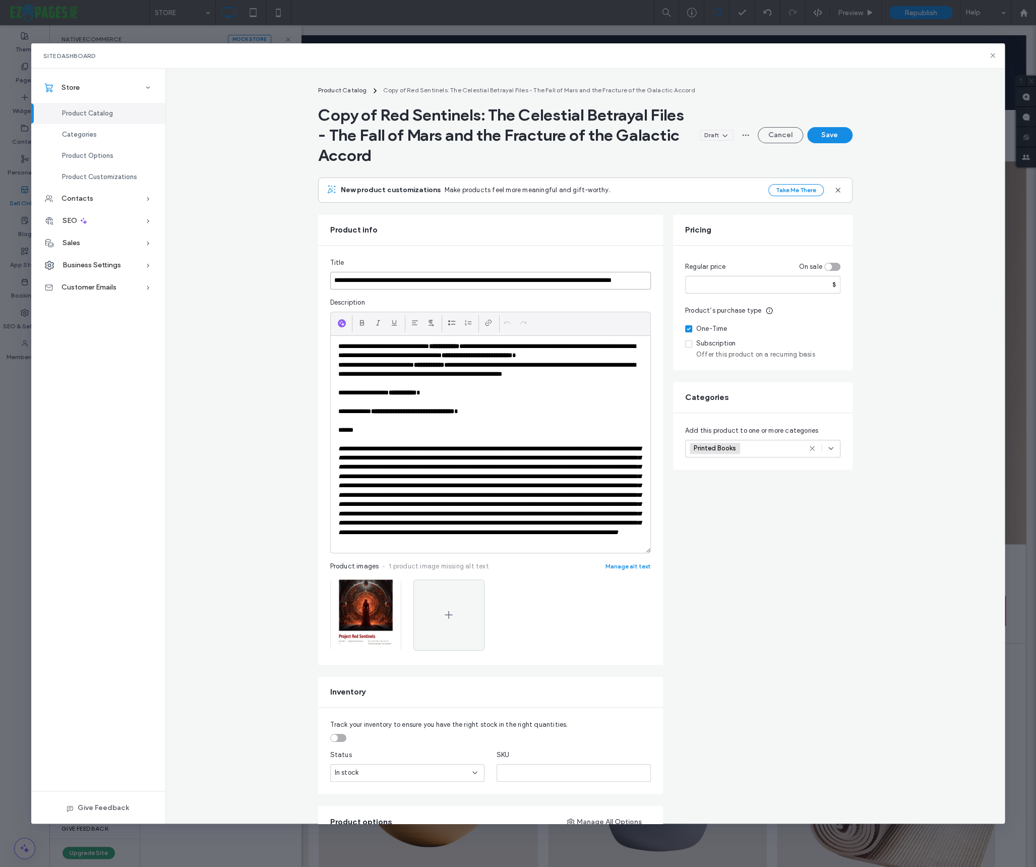
click at [594, 282] on input "**********" at bounding box center [490, 281] width 321 height 18
paste input
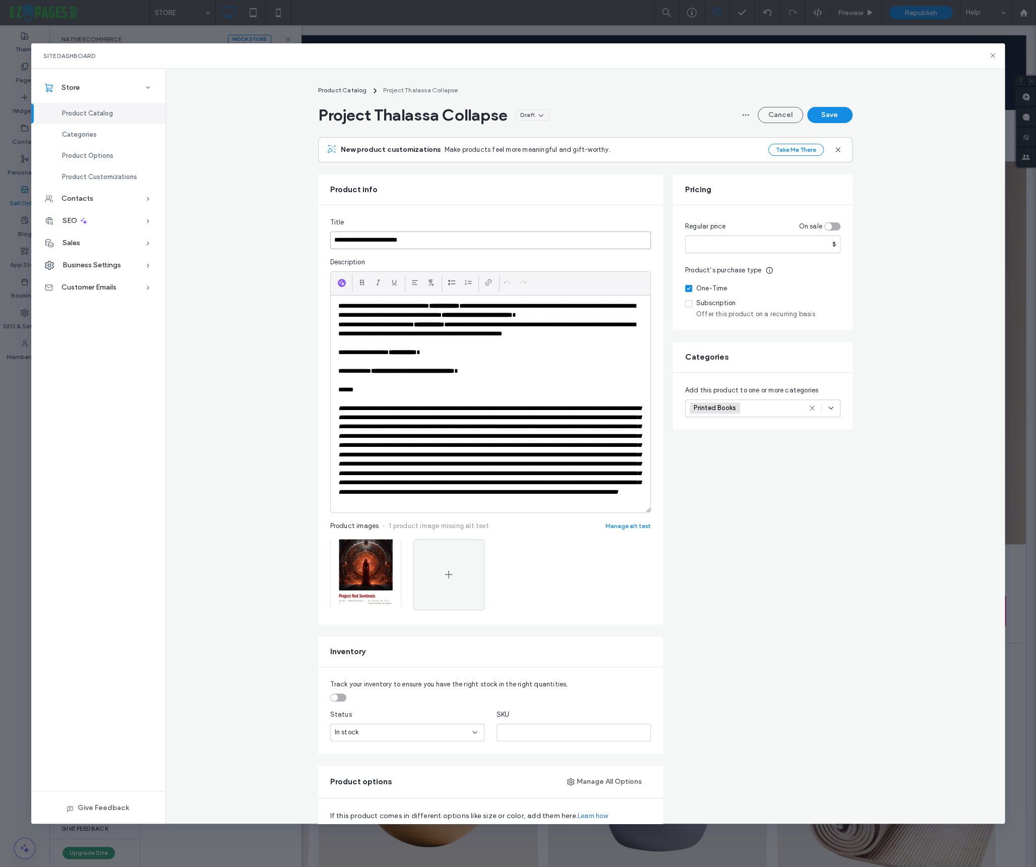
type input "**********"
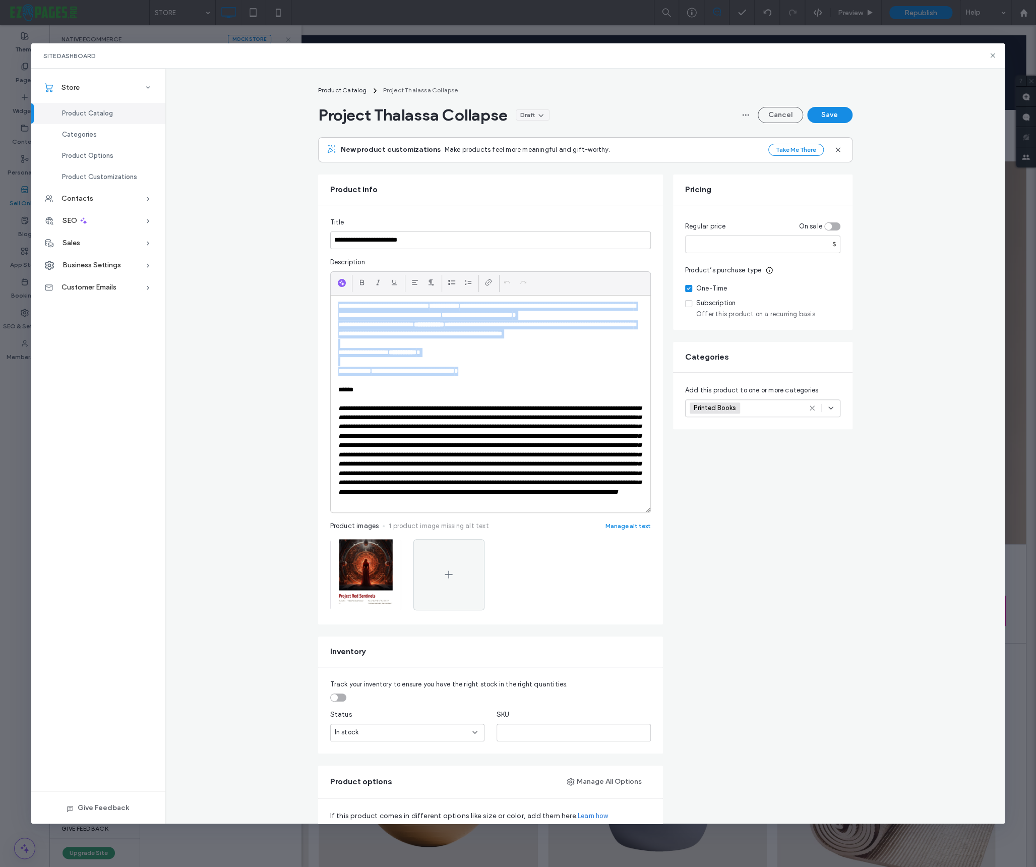
drag, startPoint x: 496, startPoint y: 373, endPoint x: 338, endPoint y: 307, distance: 170.6
click at [338, 307] on div "**********" at bounding box center [491, 403] width 320 height 217
paste div
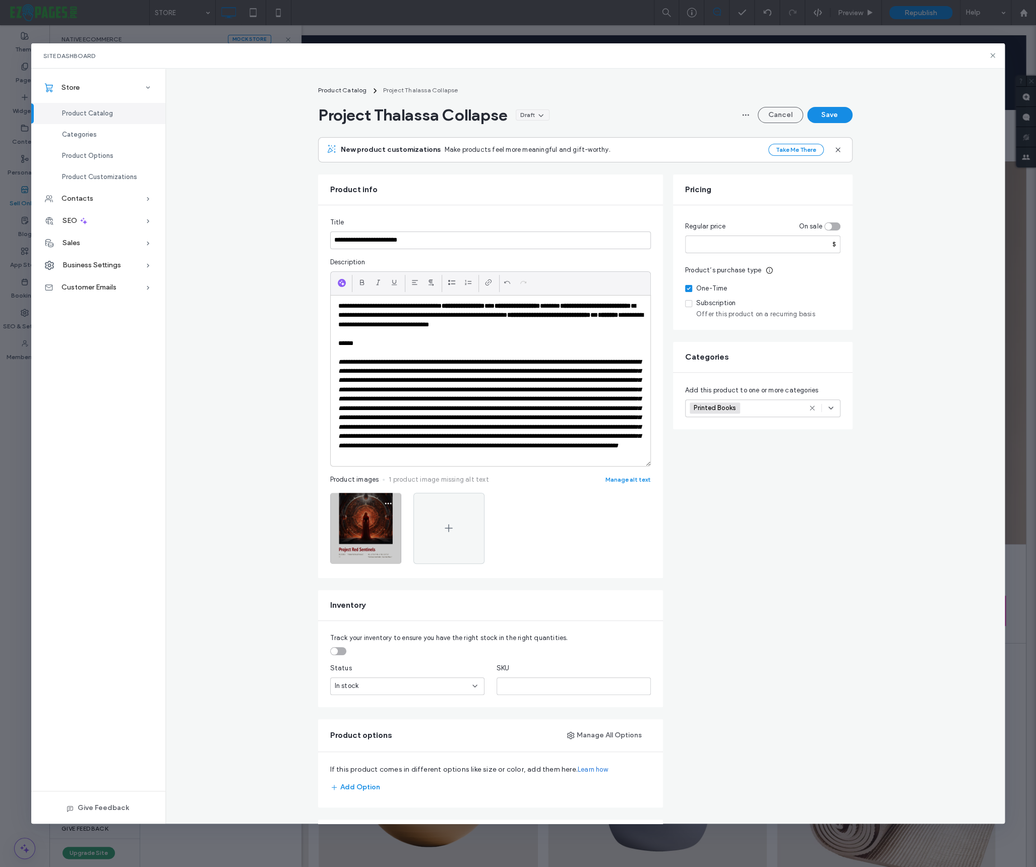
click at [374, 548] on img at bounding box center [365, 528] width 71 height 71
click at [361, 546] on img at bounding box center [365, 528] width 71 height 71
click at [390, 507] on icon "button" at bounding box center [388, 503] width 8 height 8
click at [359, 575] on span "Replace Image" at bounding box center [349, 575] width 46 height 10
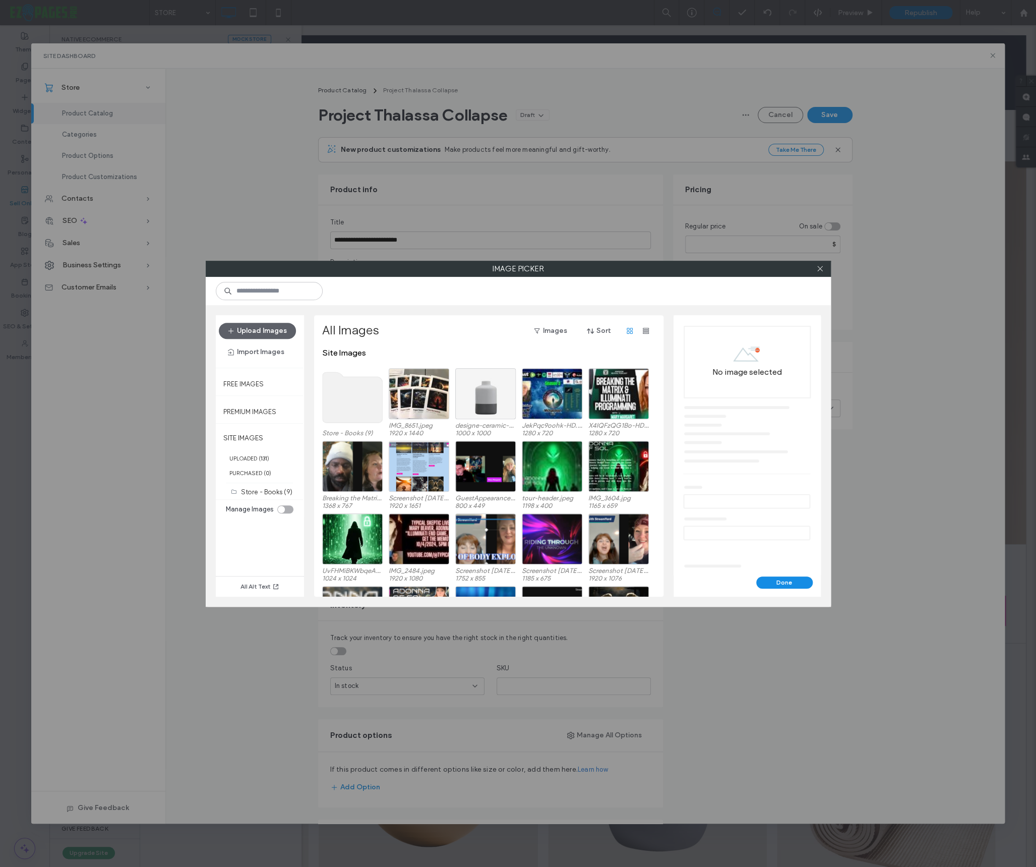
click at [360, 400] on use at bounding box center [352, 397] width 60 height 50
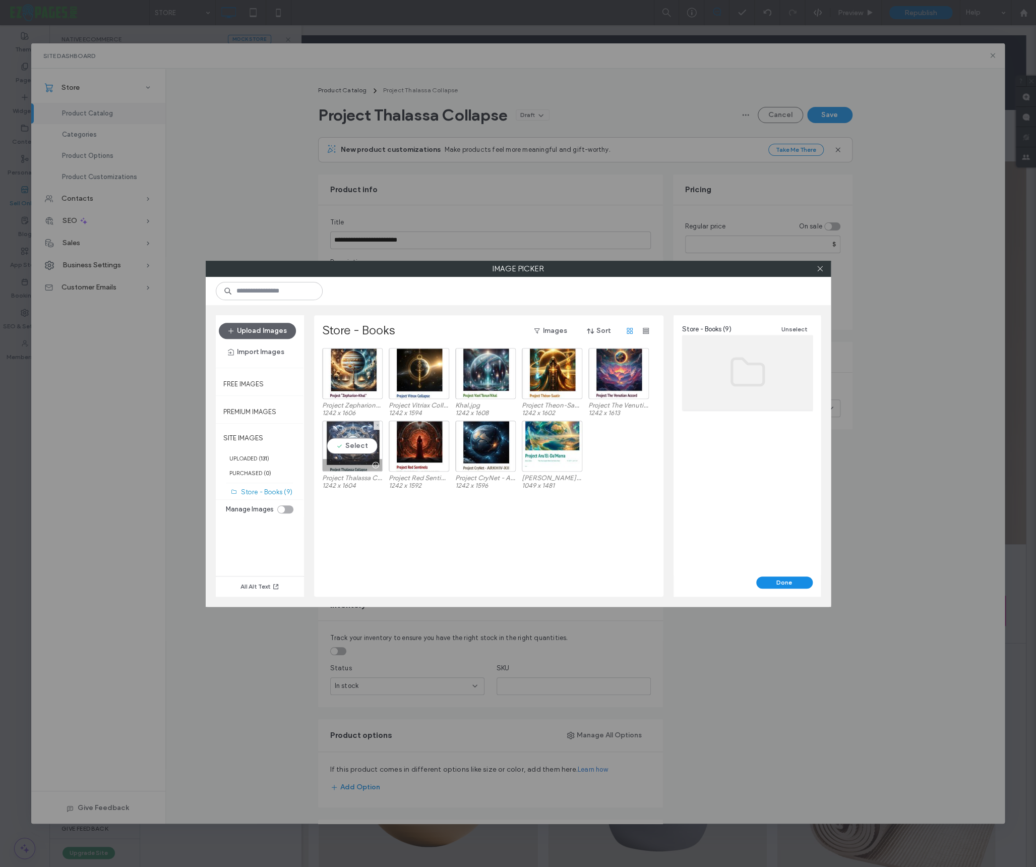
click at [350, 448] on div "Select" at bounding box center [352, 445] width 60 height 51
click at [769, 579] on button "Done" at bounding box center [784, 582] width 56 height 12
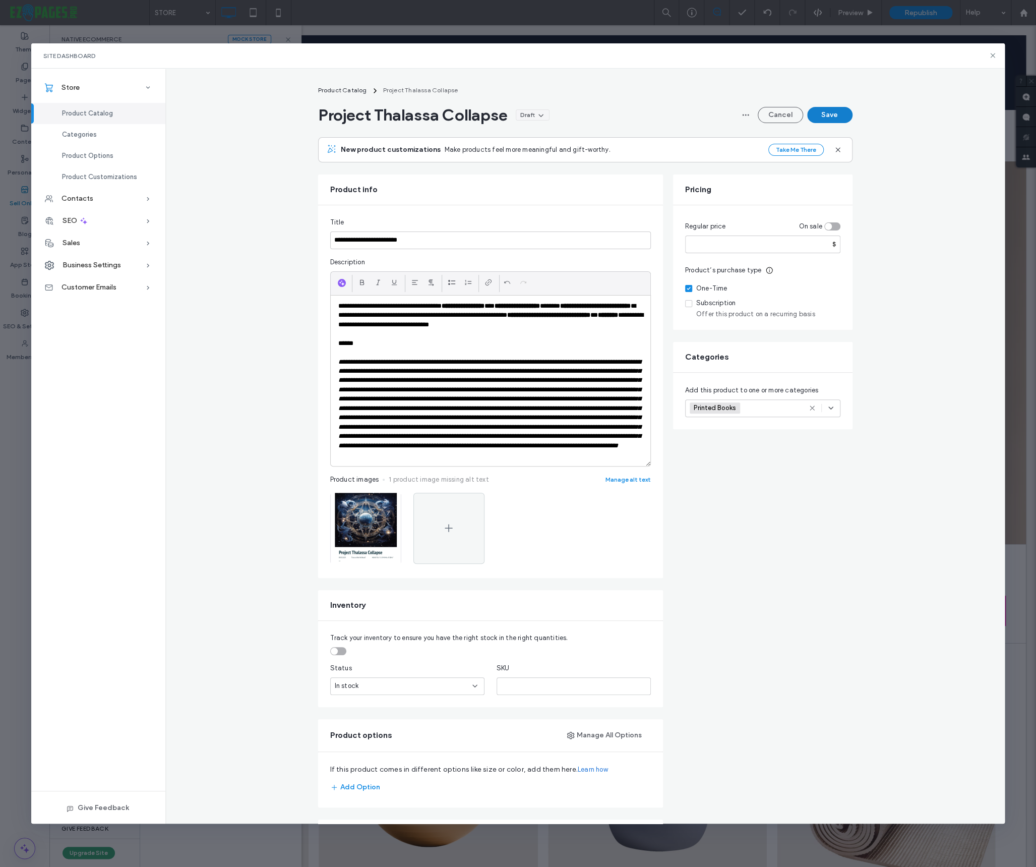
click at [821, 113] on button "Save" at bounding box center [829, 115] width 45 height 16
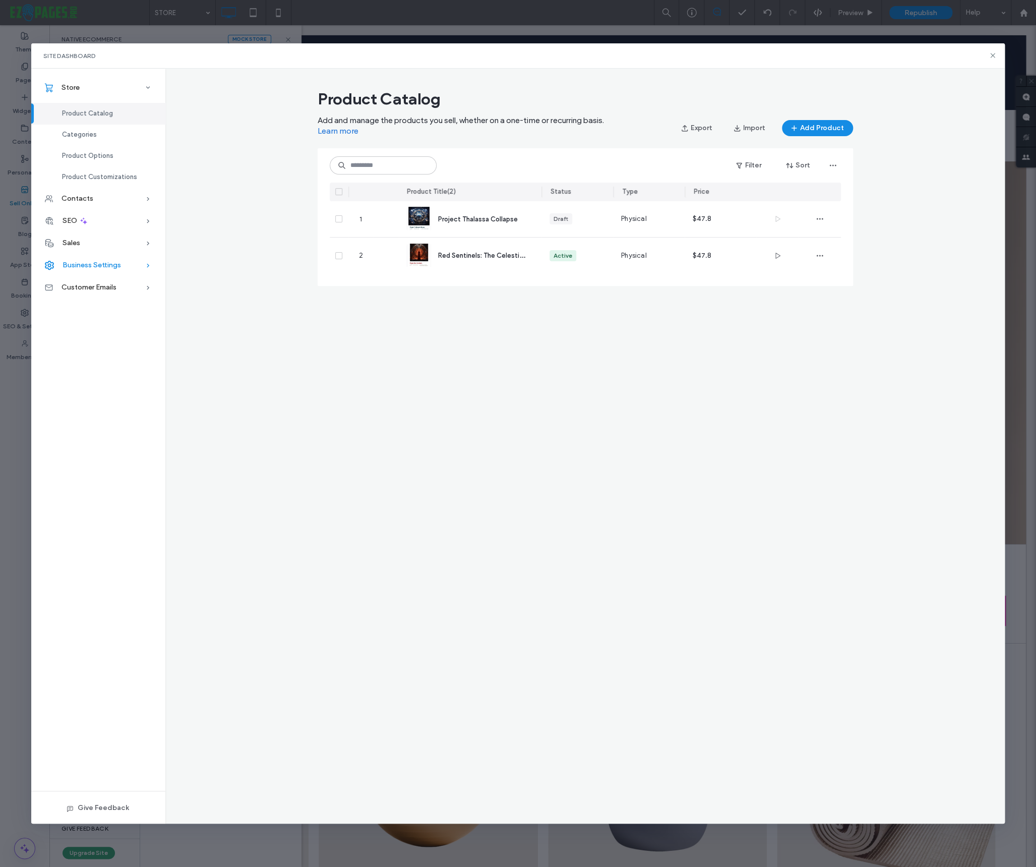
click at [87, 263] on span "Business Settings" at bounding box center [92, 265] width 58 height 9
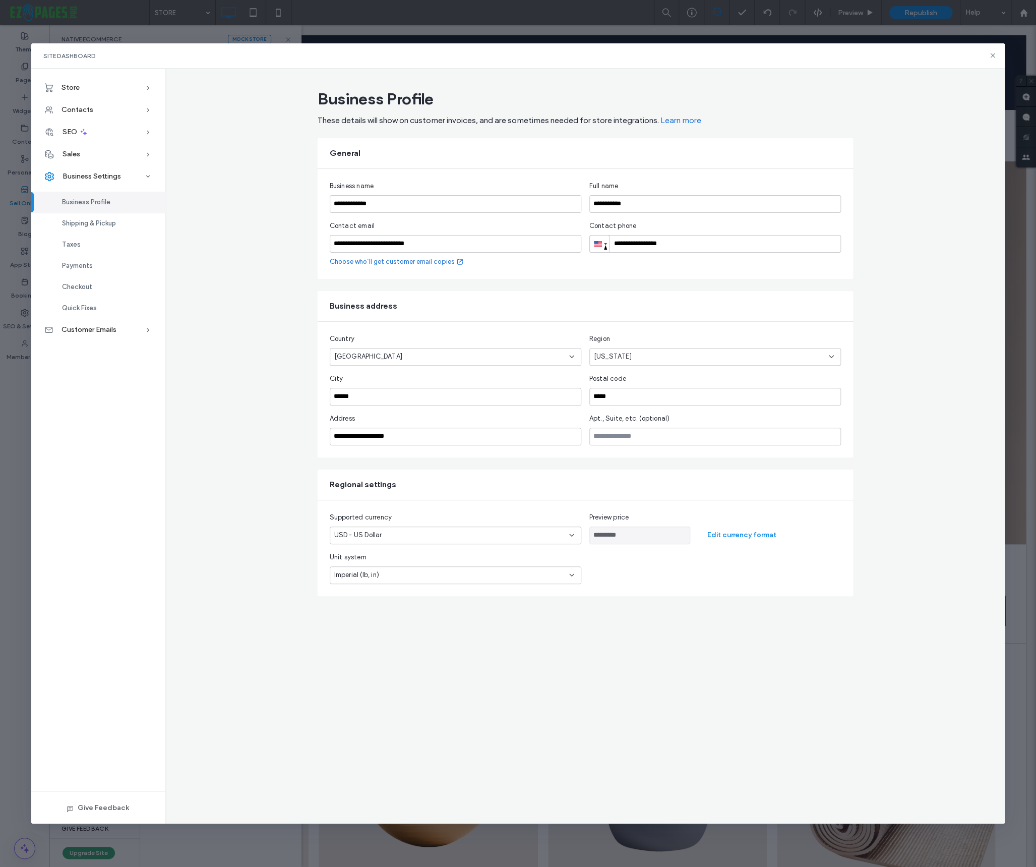
click at [404, 577] on div "Imperial (lb, in)" at bounding box center [449, 575] width 230 height 10
click at [376, 612] on span "Imperial (lb, in)" at bounding box center [356, 610] width 45 height 10
click at [658, 612] on div "**********" at bounding box center [585, 446] width 840 height 755
click at [85, 223] on span "Shipping & Pickup" at bounding box center [89, 223] width 54 height 8
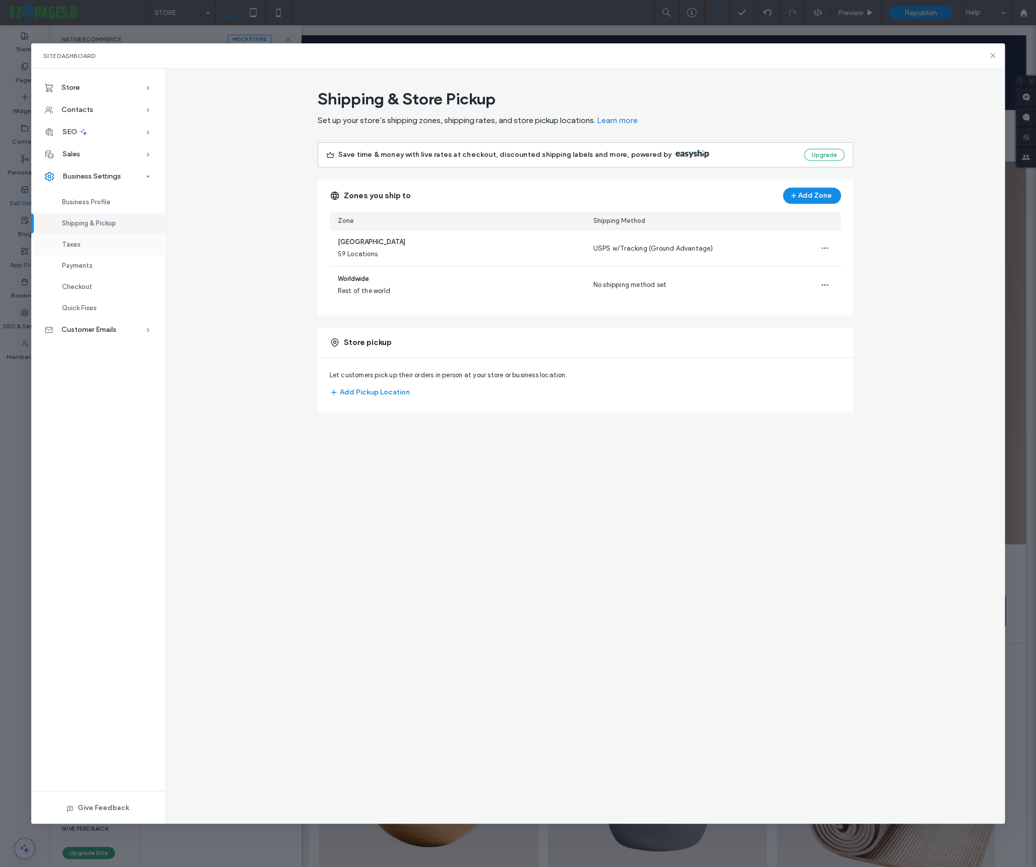
click at [68, 244] on span "Taxes" at bounding box center [71, 244] width 19 height 8
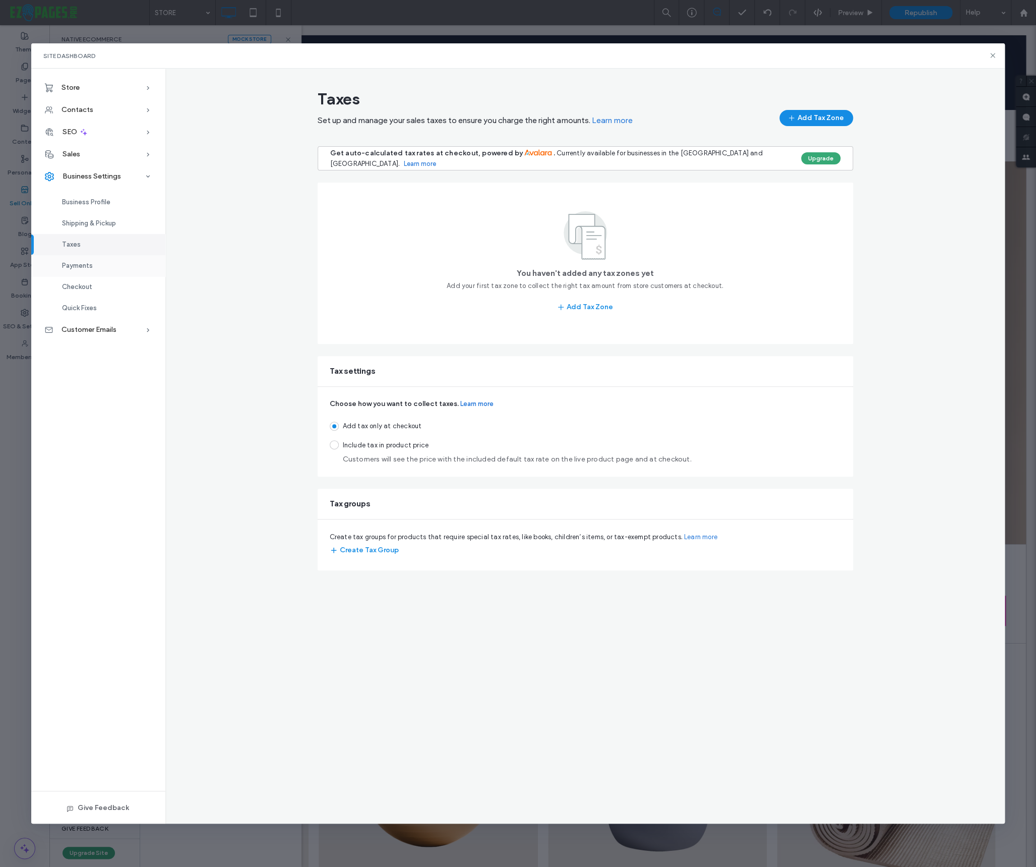
click at [77, 267] on span "Payments" at bounding box center [77, 266] width 31 height 8
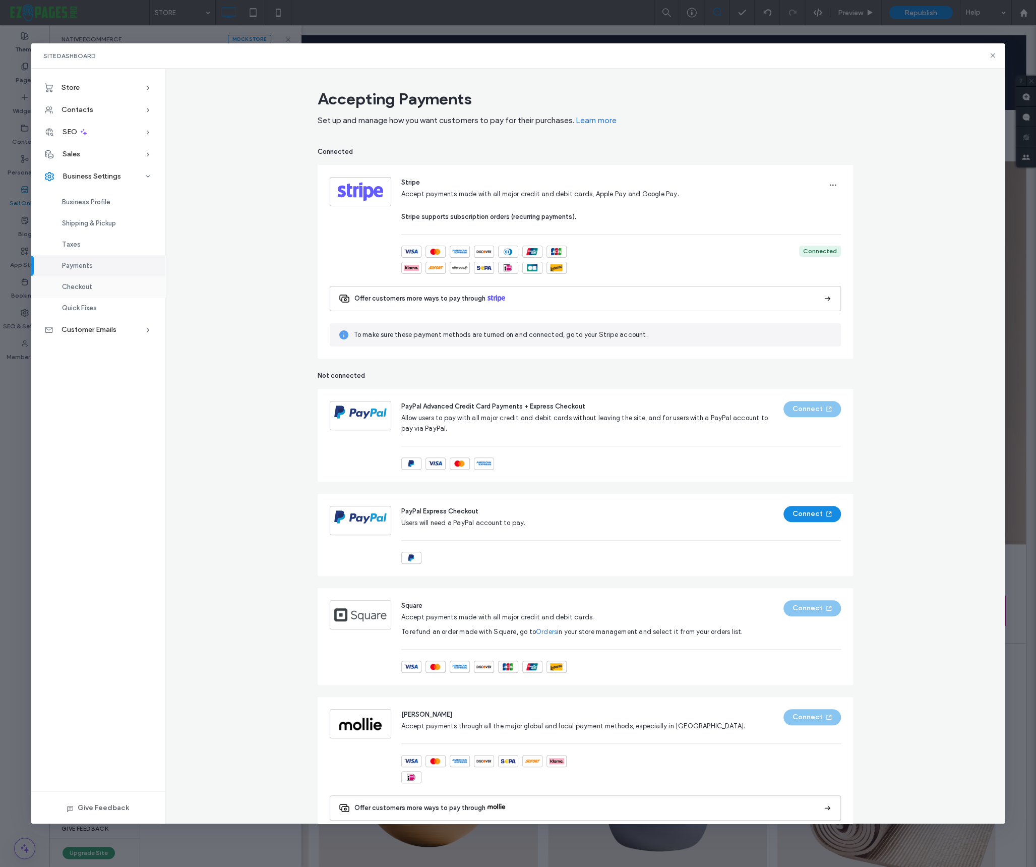
click at [77, 290] on span "Checkout" at bounding box center [77, 287] width 30 height 8
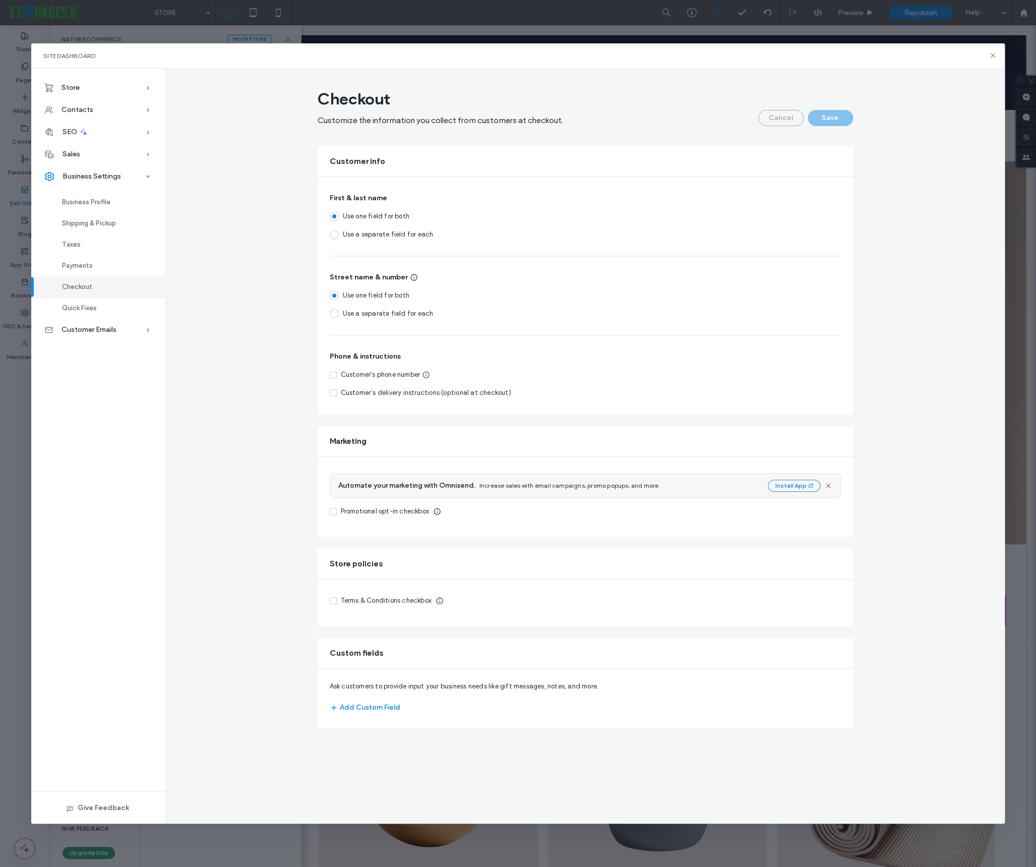
click at [333, 375] on icon at bounding box center [333, 374] width 4 height 3
click at [334, 393] on icon at bounding box center [333, 392] width 4 height 3
click at [828, 119] on button "Save" at bounding box center [830, 118] width 45 height 16
click at [71, 80] on div "Store" at bounding box center [98, 88] width 134 height 22
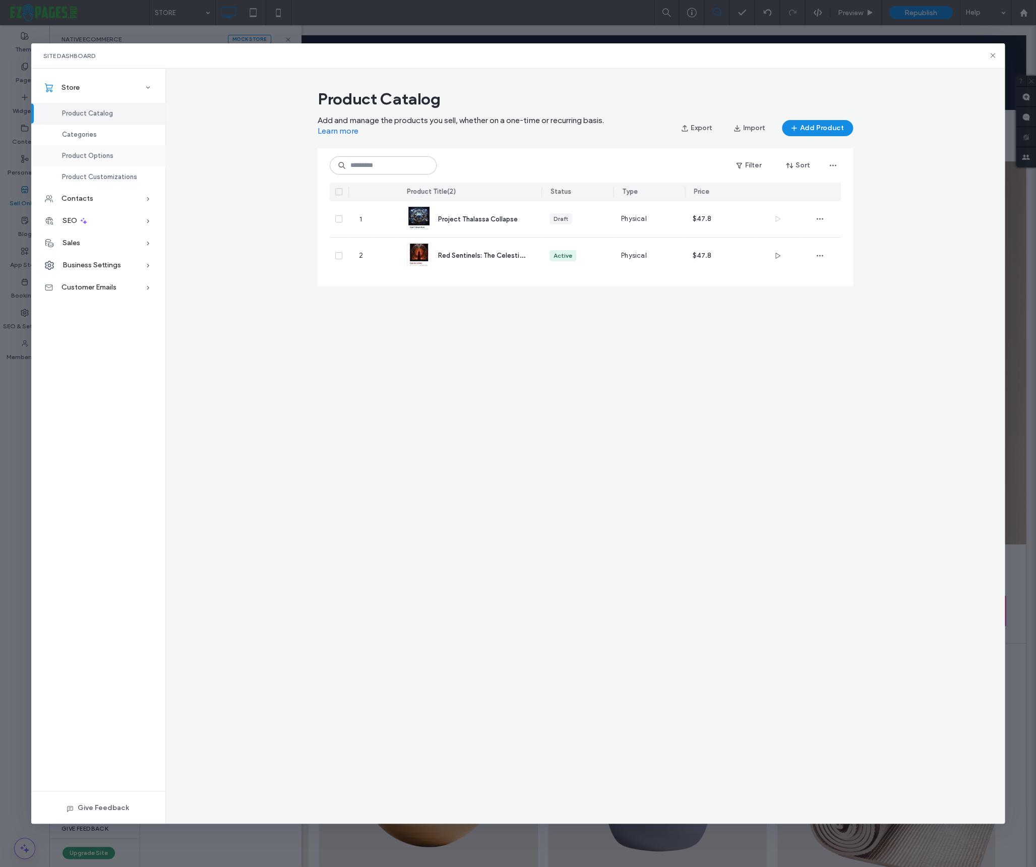
click at [80, 156] on span "Product Options" at bounding box center [87, 156] width 51 height 8
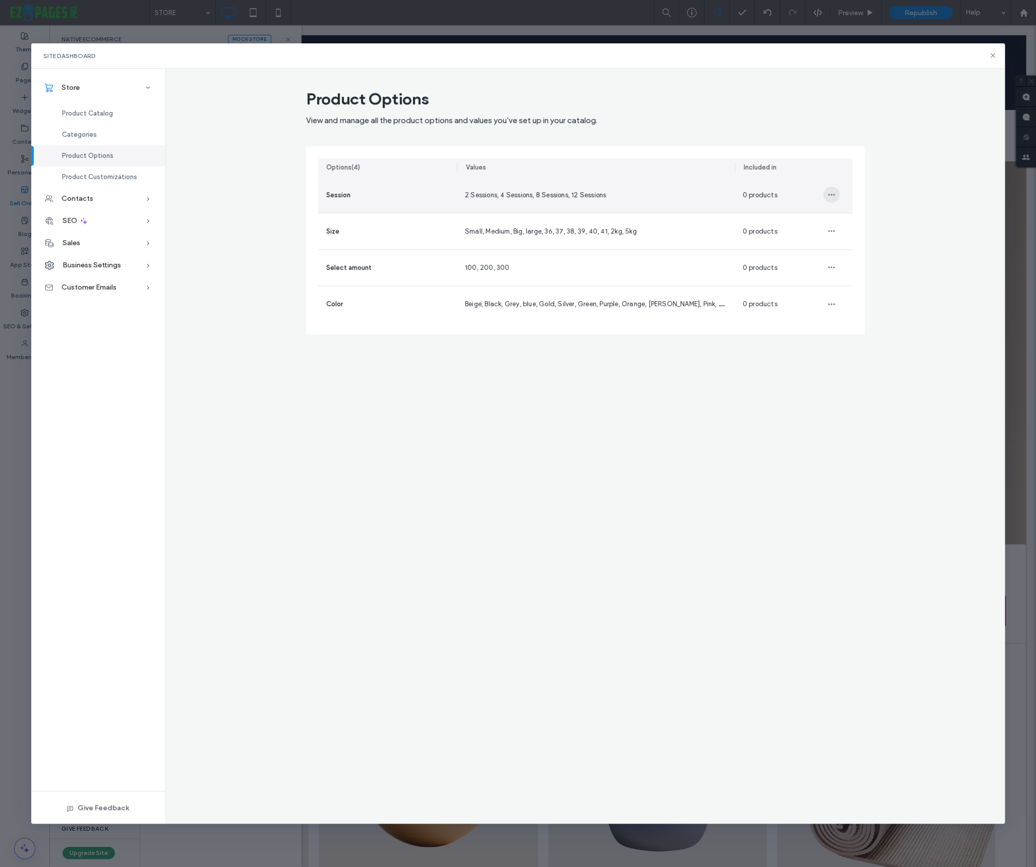
click at [836, 193] on span "button" at bounding box center [831, 195] width 16 height 16
click at [716, 374] on div "Product Options View and manage all the product options and values you’ve set u…" at bounding box center [585, 446] width 840 height 755
click at [70, 175] on span "Product Customizations" at bounding box center [99, 177] width 75 height 8
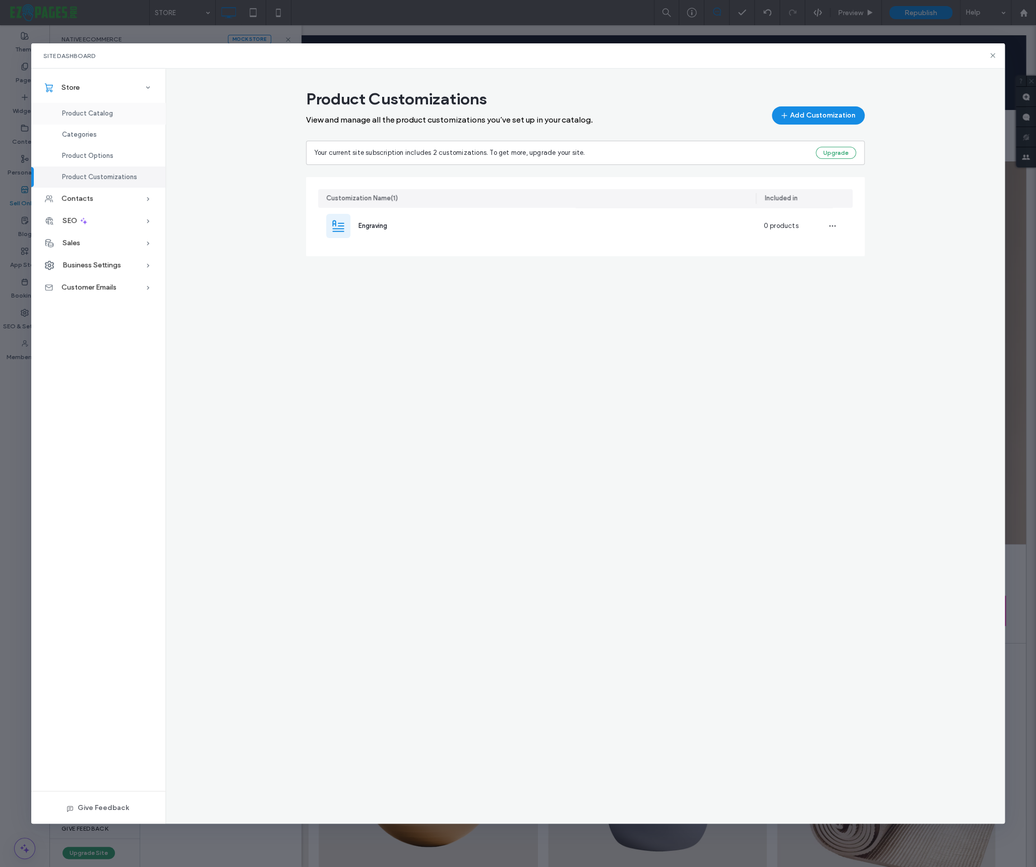
click at [98, 110] on span "Product Catalog" at bounding box center [87, 113] width 51 height 8
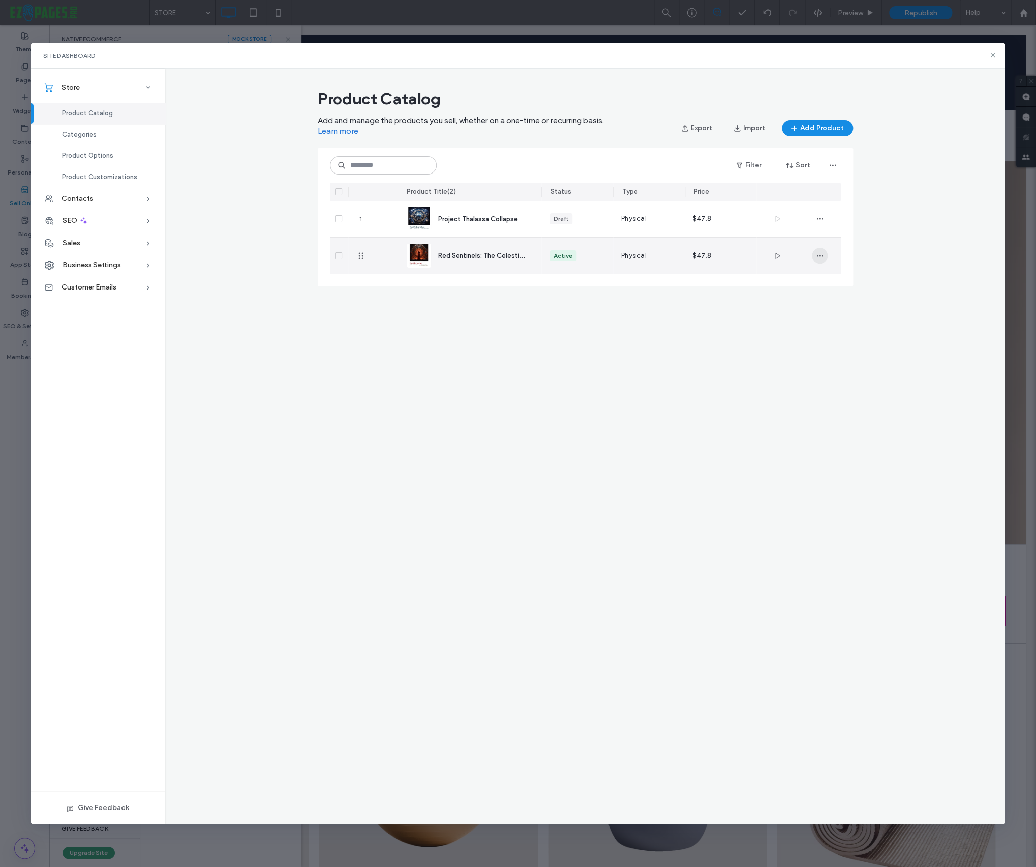
click at [819, 256] on use "button" at bounding box center [819, 256] width 7 height 2
click at [841, 298] on span "Duplicate" at bounding box center [847, 301] width 30 height 10
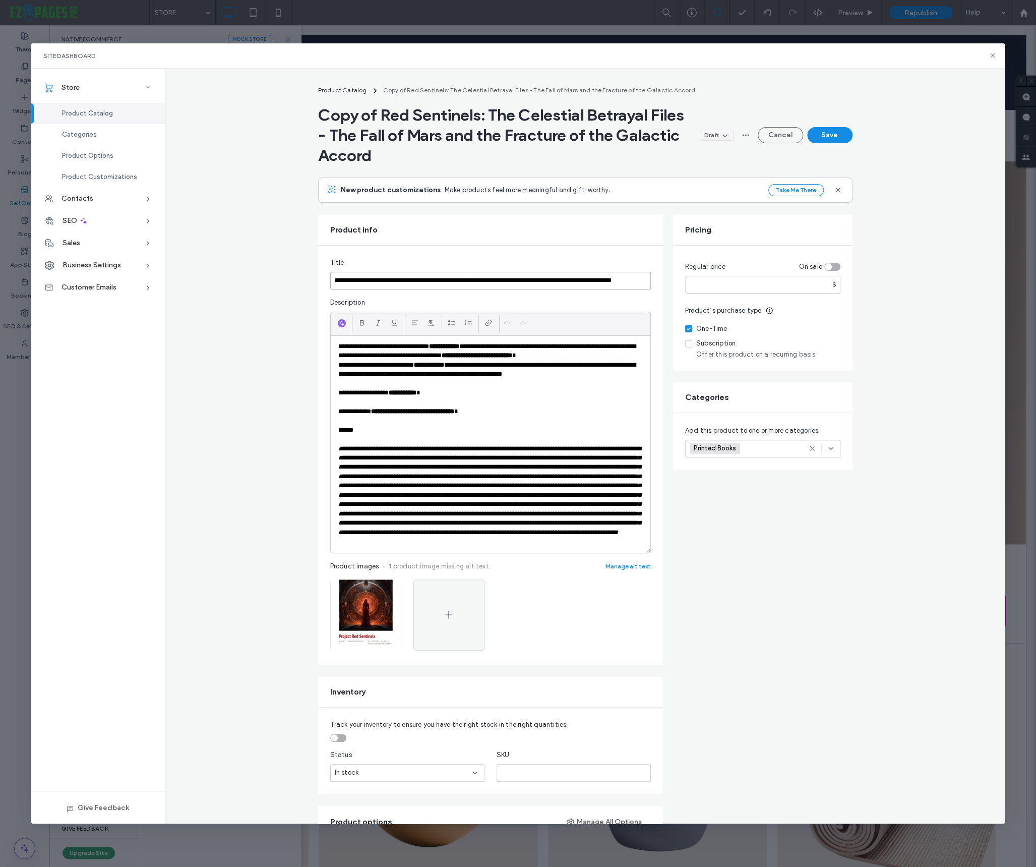
click at [501, 282] on input "**********" at bounding box center [490, 281] width 321 height 18
paste input
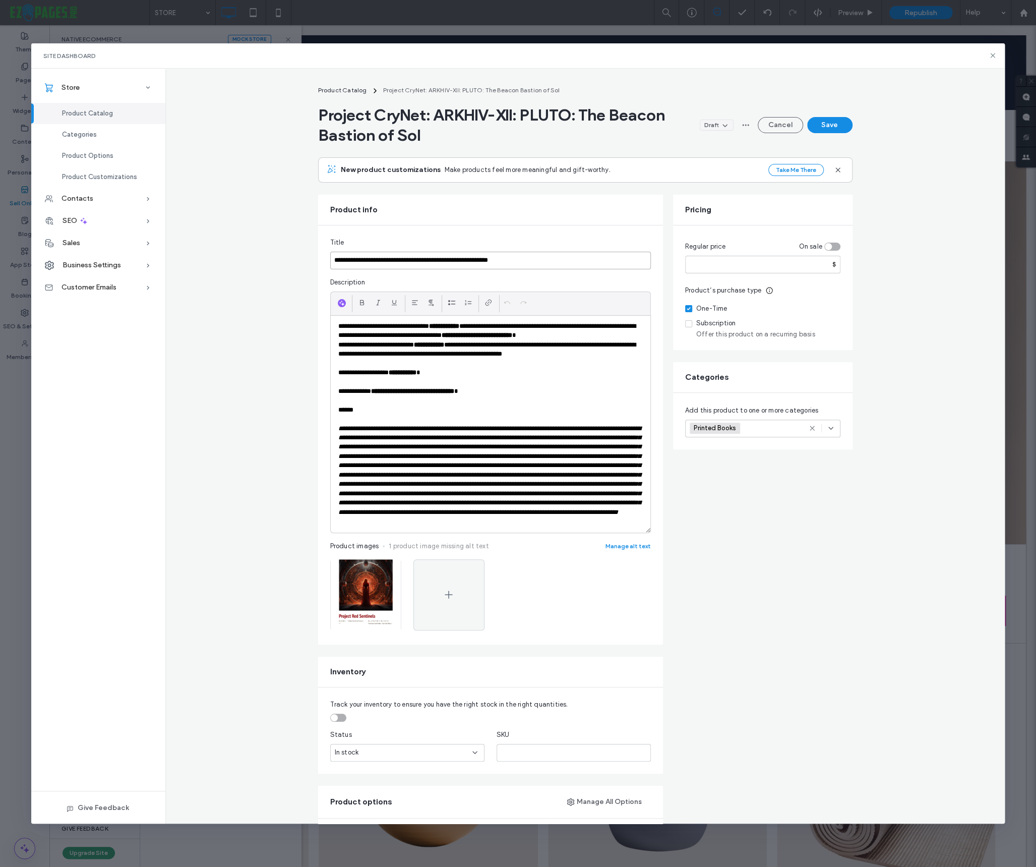
click at [441, 261] on input "**********" at bounding box center [490, 261] width 321 height 18
type input "**********"
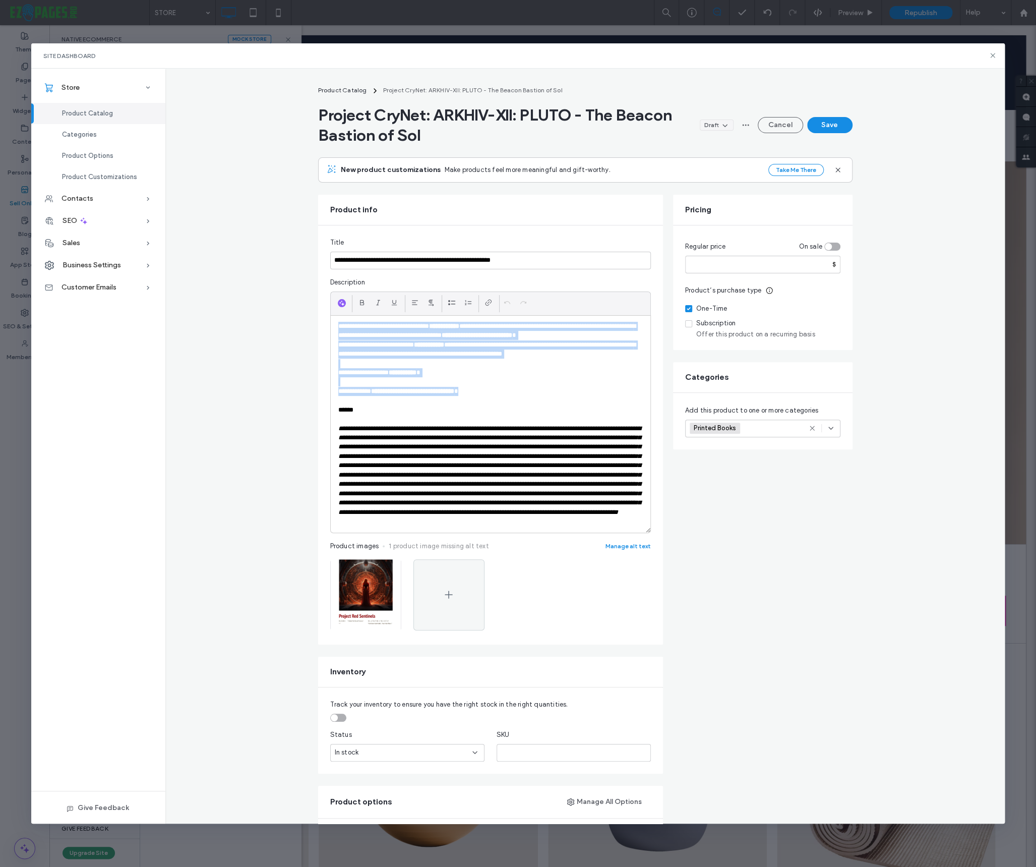
drag, startPoint x: 497, startPoint y: 391, endPoint x: 333, endPoint y: 330, distance: 175.0
click at [333, 330] on div "**********" at bounding box center [491, 424] width 320 height 217
paste div
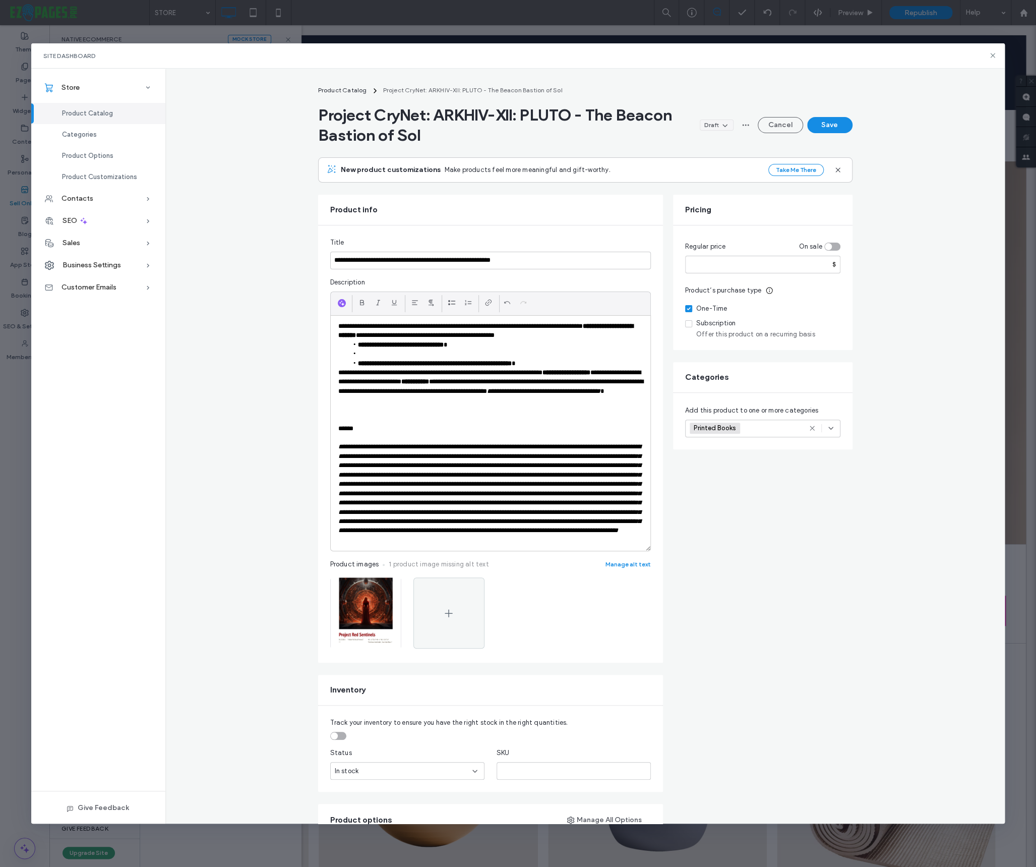
click at [575, 334] on p "**********" at bounding box center [490, 331] width 304 height 19
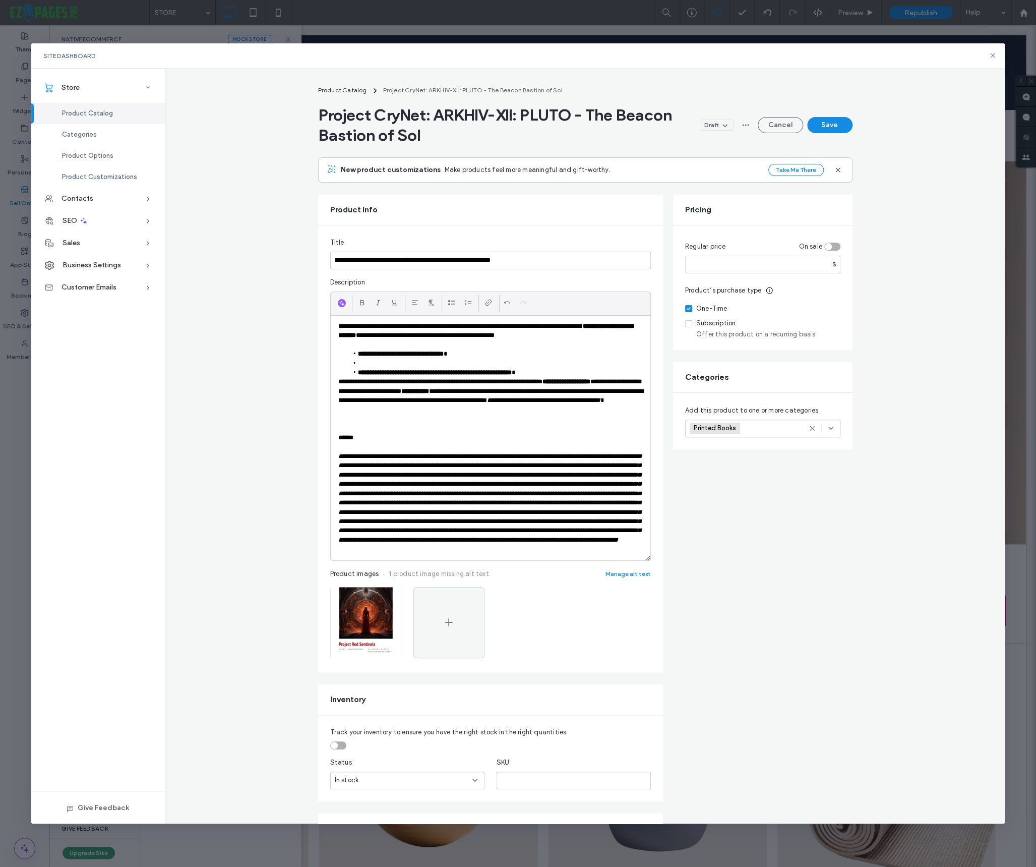
click at [338, 380] on p "**********" at bounding box center [490, 395] width 304 height 37
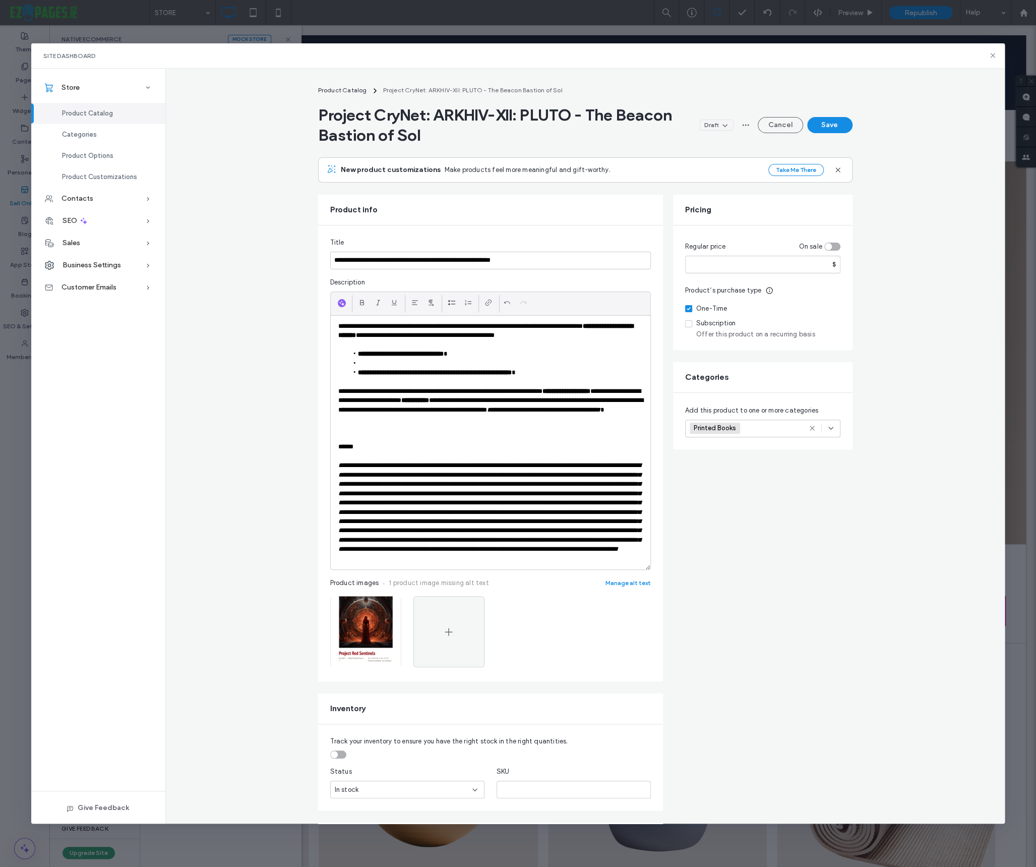
click at [358, 425] on p at bounding box center [490, 428] width 304 height 9
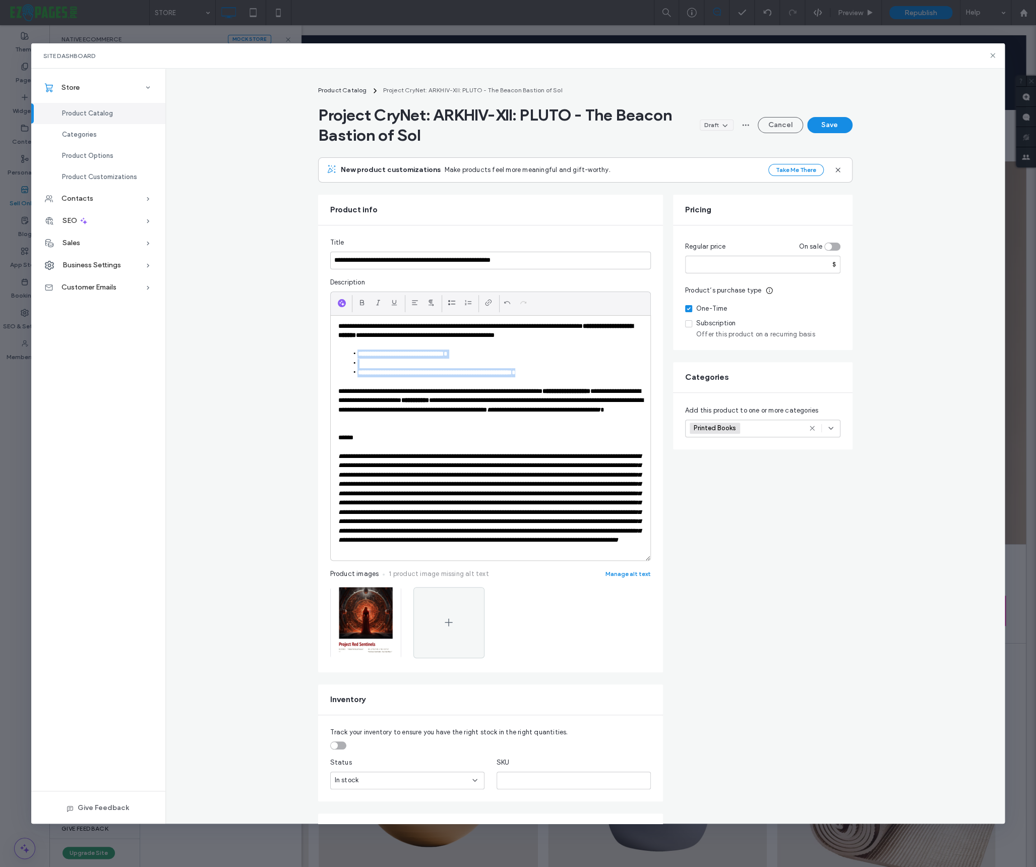
drag, startPoint x: 564, startPoint y: 372, endPoint x: 351, endPoint y: 355, distance: 212.9
click at [351, 355] on ul "**********" at bounding box center [490, 363] width 304 height 28
click at [449, 302] on icon at bounding box center [452, 302] width 8 height 8
click at [414, 362] on li at bounding box center [495, 363] width 295 height 9
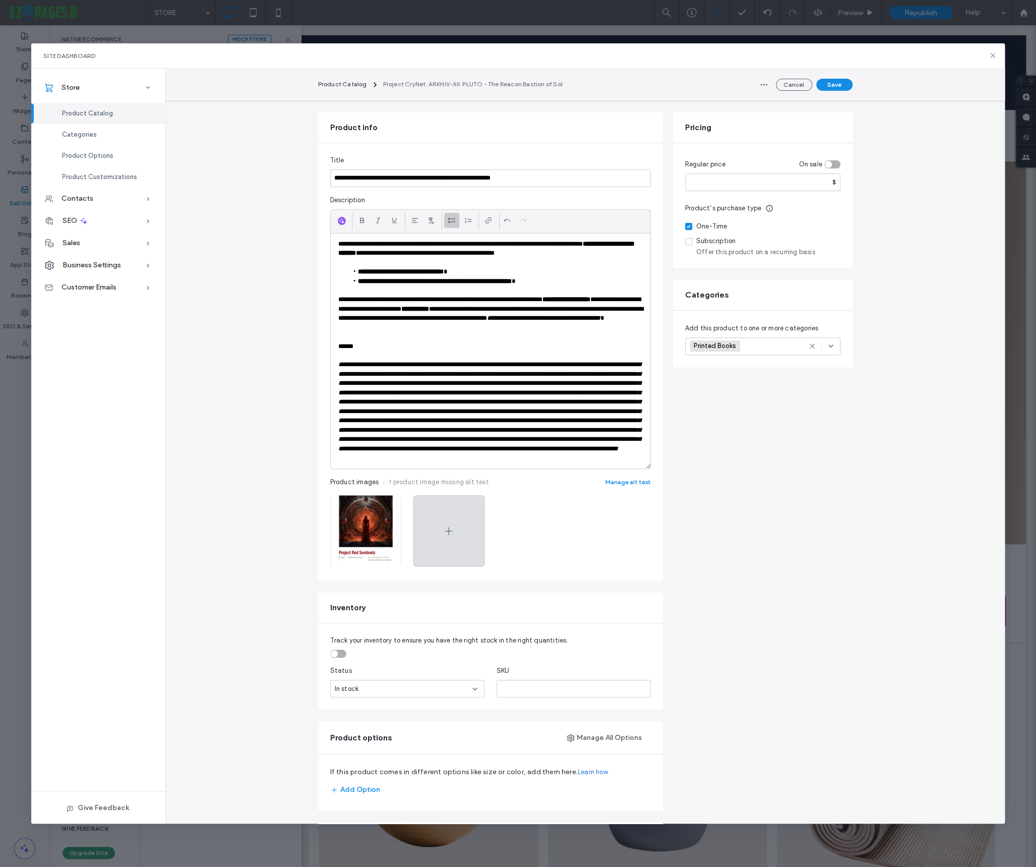
scroll to position [87, 0]
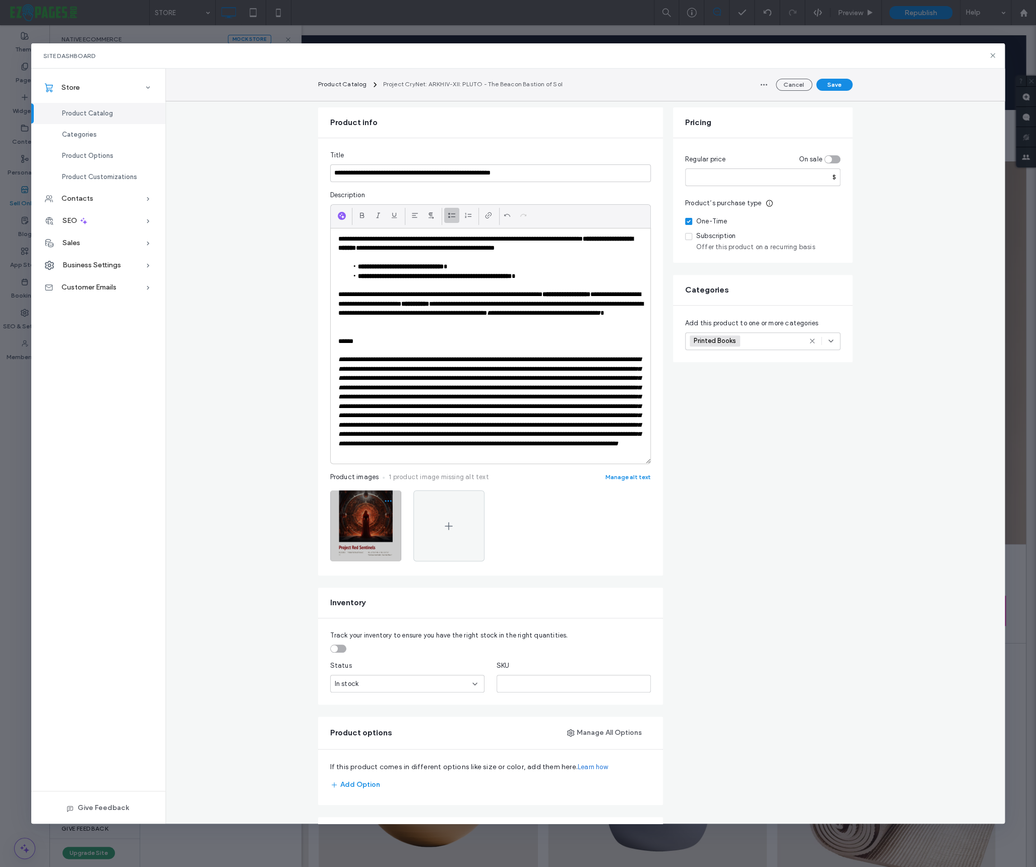
click at [382, 539] on img at bounding box center [365, 525] width 71 height 71
click at [388, 502] on use "button" at bounding box center [388, 501] width 7 height 2
click at [356, 571] on span "Replace Image" at bounding box center [349, 574] width 46 height 10
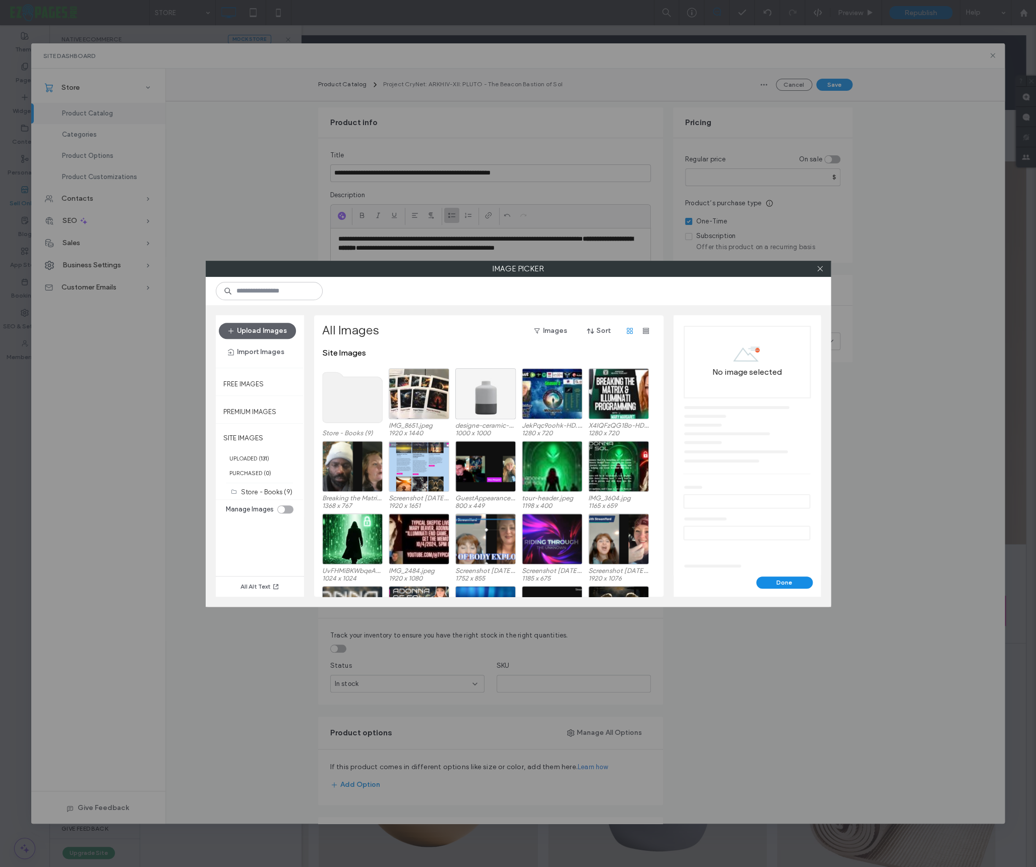
click at [334, 392] on use at bounding box center [352, 397] width 60 height 50
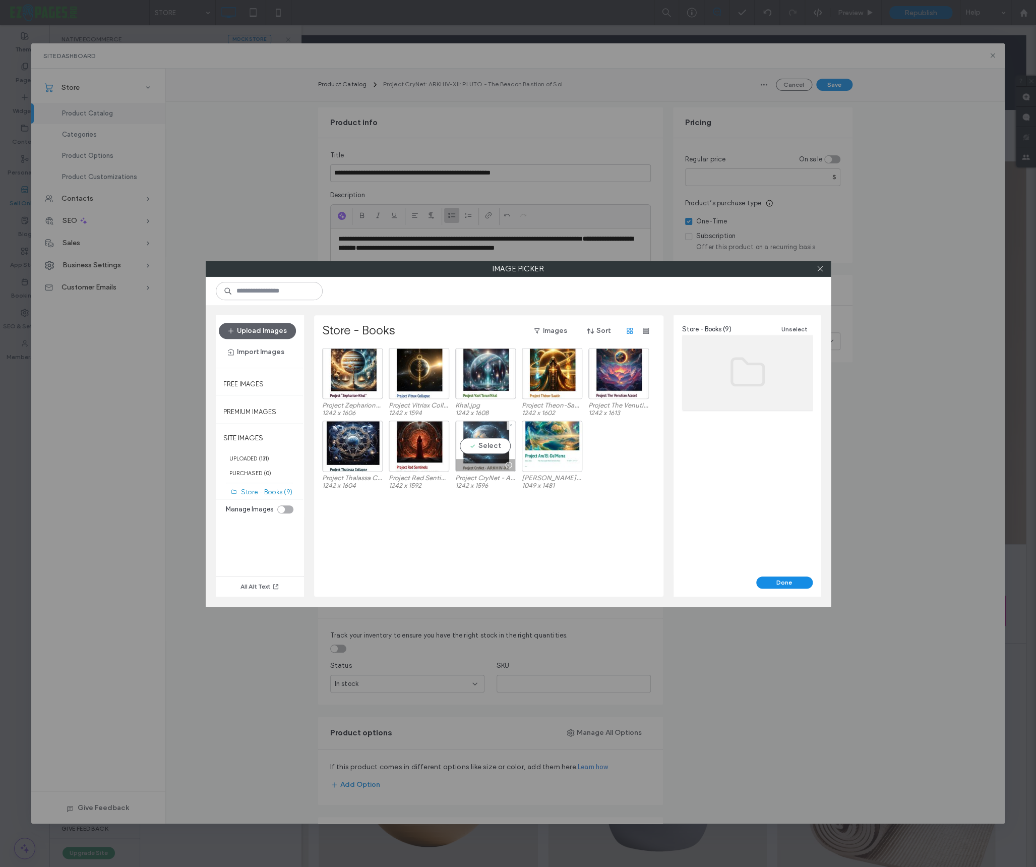
click at [481, 448] on div "Select" at bounding box center [485, 445] width 60 height 51
click at [783, 582] on button "Done" at bounding box center [784, 582] width 56 height 12
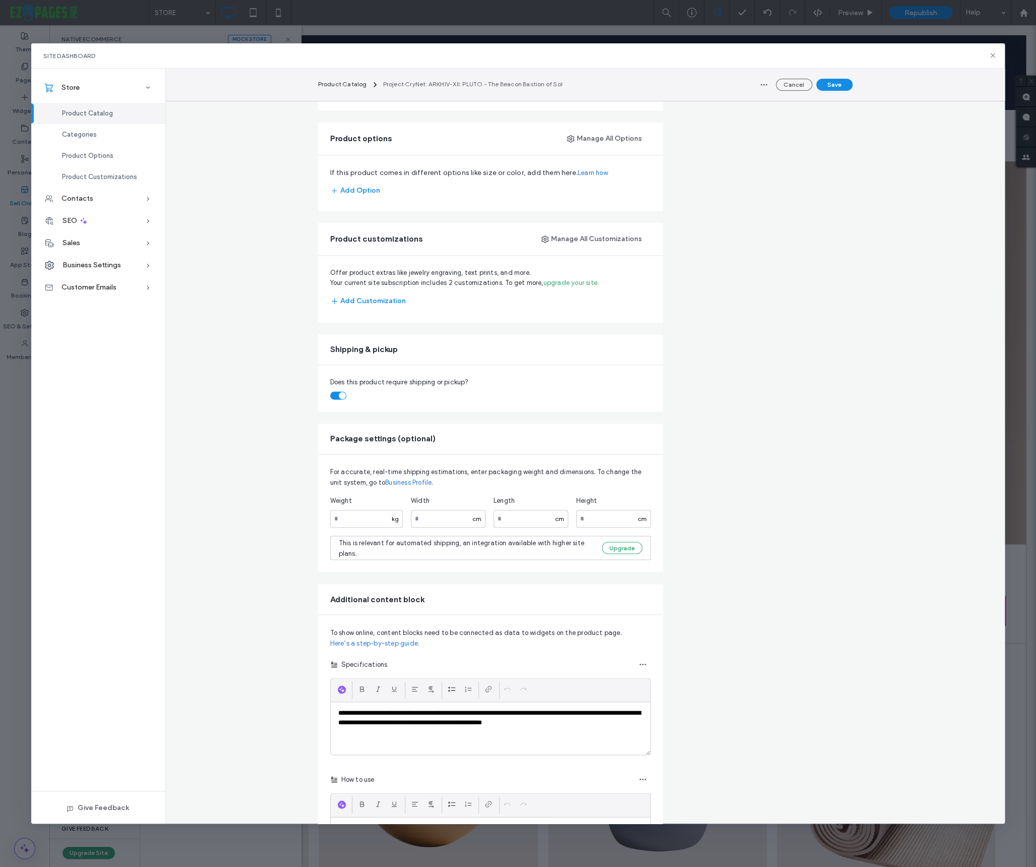
scroll to position [714, 0]
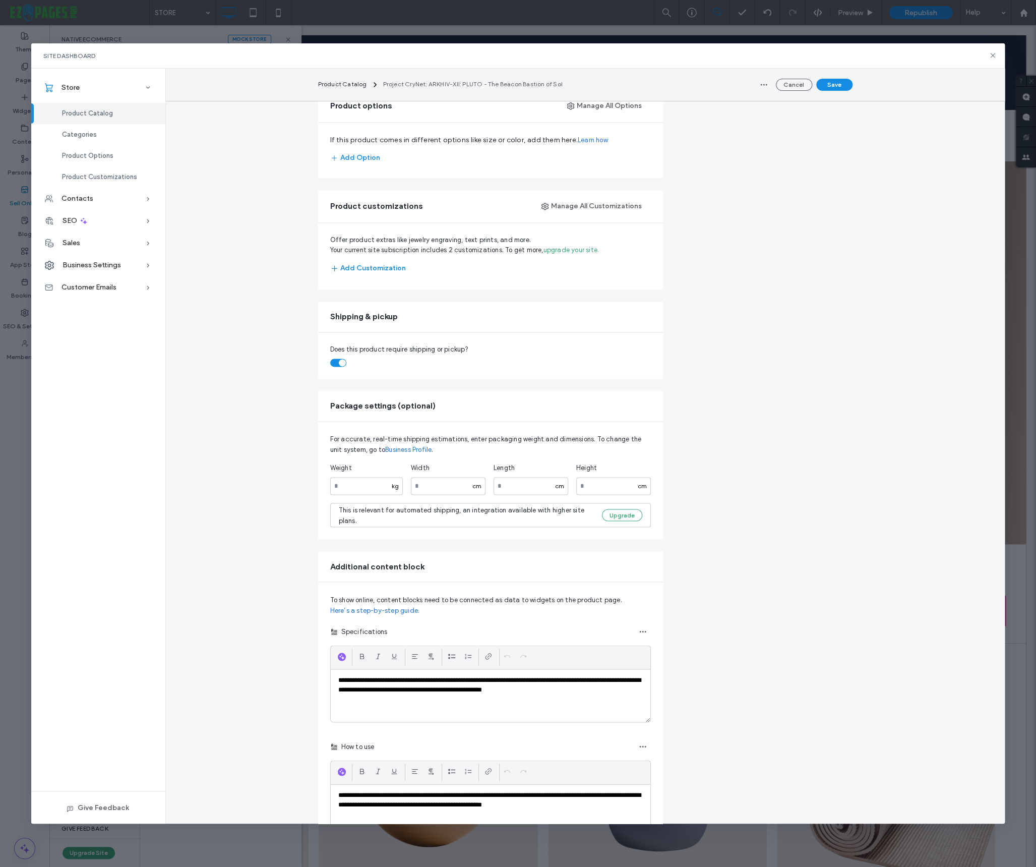
click at [394, 491] on div "kg" at bounding box center [395, 485] width 15 height 9
click at [529, 539] on div "For accurate, real-time shipping estimations, enter packaging weight and dimens…" at bounding box center [490, 479] width 345 height 117
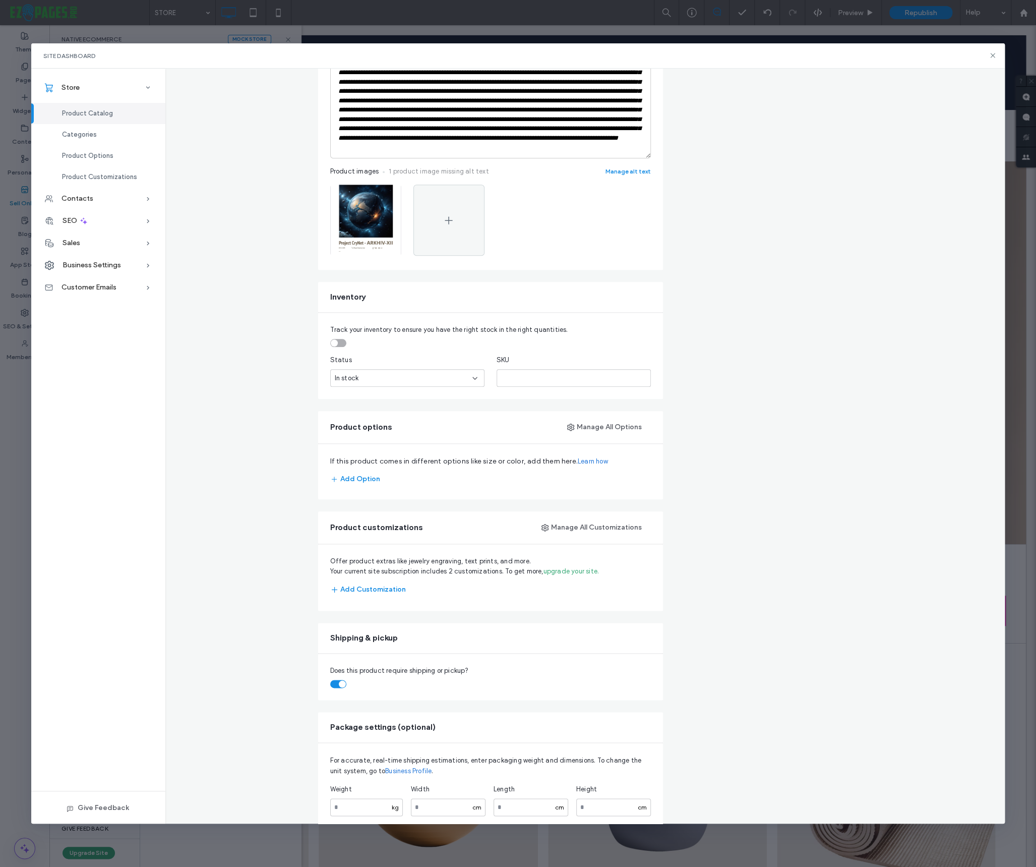
scroll to position [0, 0]
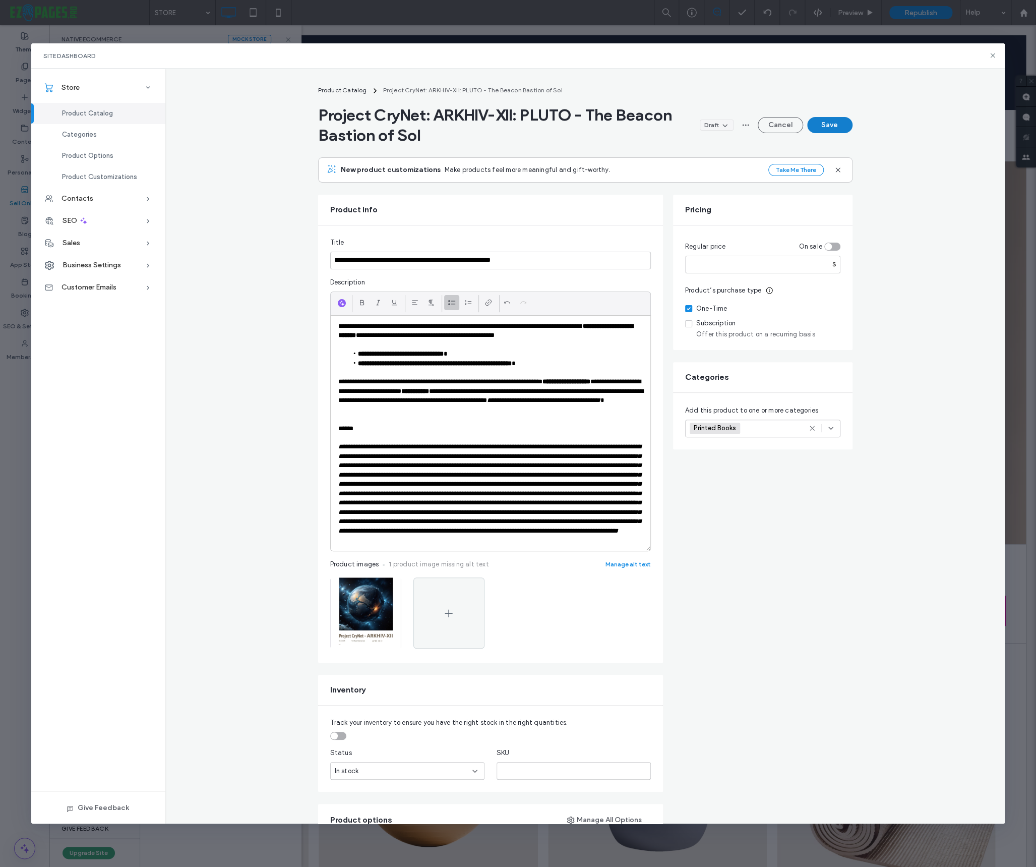
click at [831, 125] on button "Save" at bounding box center [829, 125] width 45 height 16
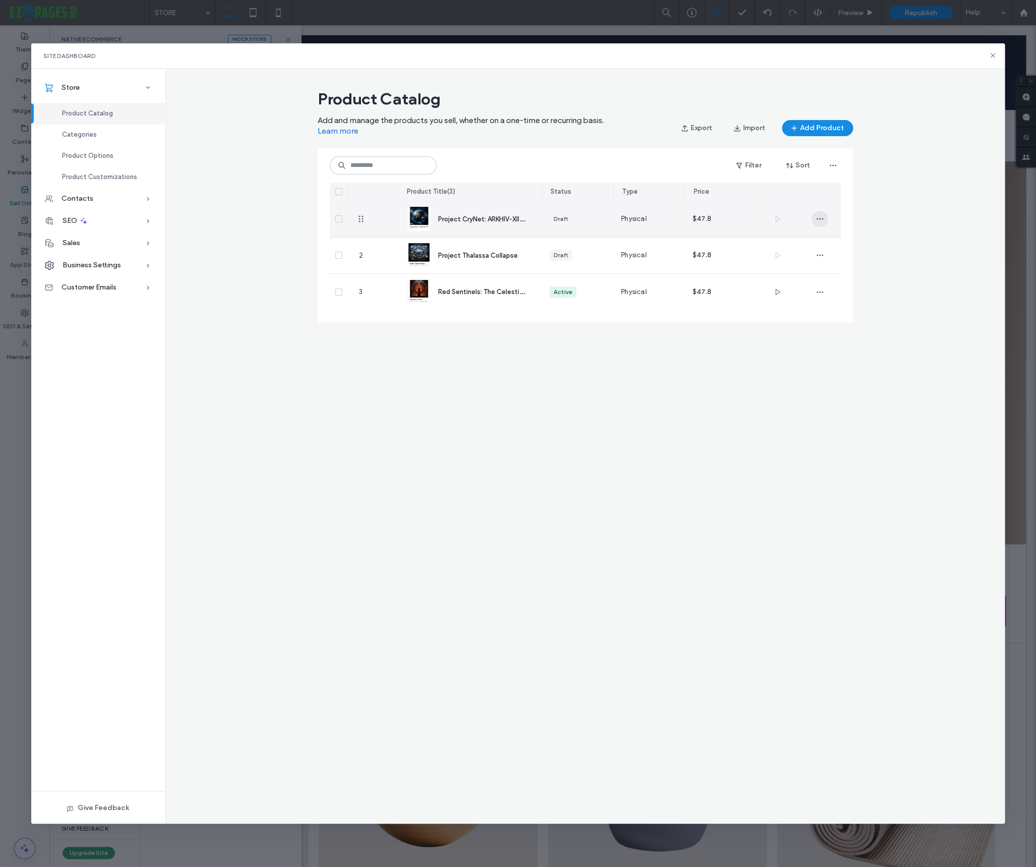
click at [819, 217] on icon "button" at bounding box center [820, 219] width 8 height 8
click at [845, 242] on span "Duplicate" at bounding box center [847, 245] width 30 height 10
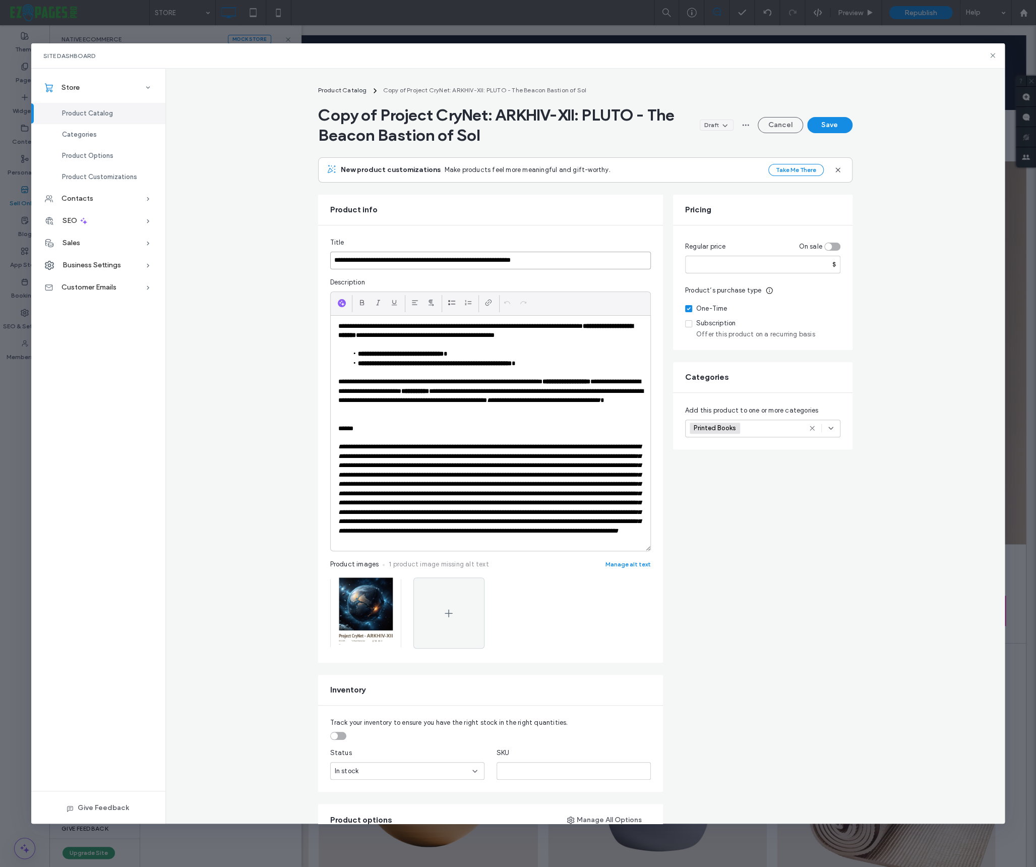
click at [410, 264] on input "**********" at bounding box center [490, 261] width 321 height 18
paste input
click at [433, 262] on input "**********" at bounding box center [490, 261] width 321 height 18
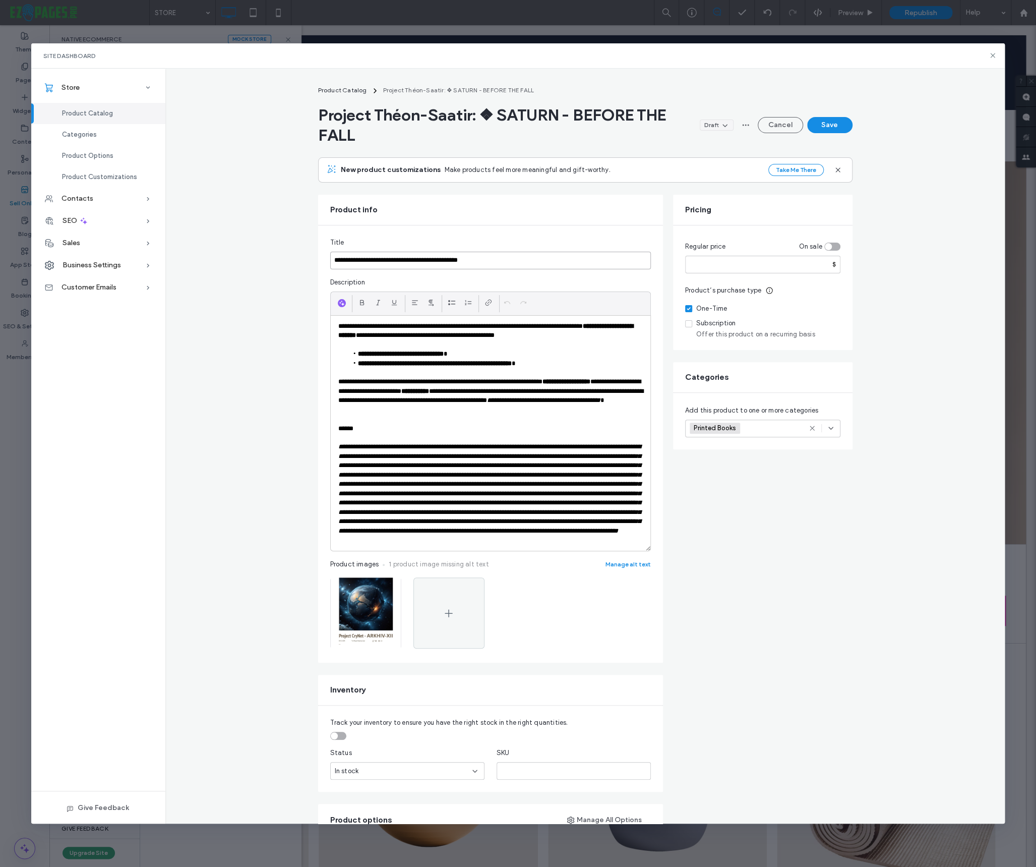
type input "**********"
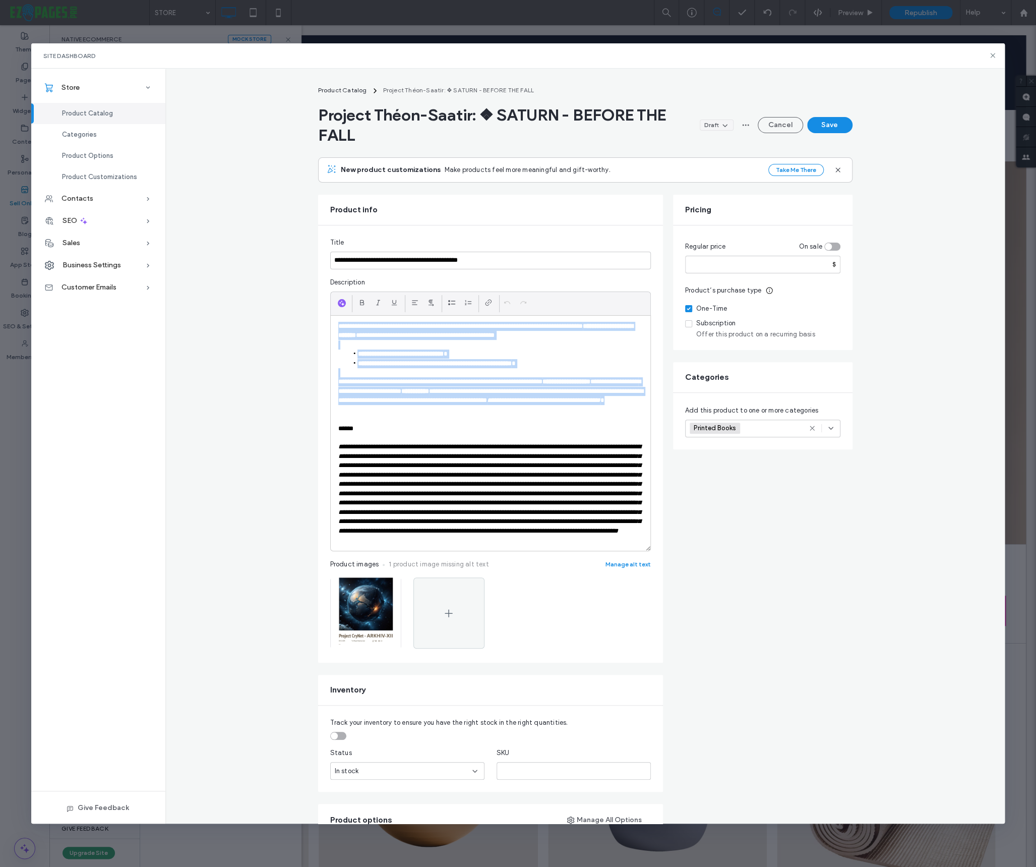
drag, startPoint x: 486, startPoint y: 408, endPoint x: 337, endPoint y: 329, distance: 169.1
click at [337, 329] on div "**********" at bounding box center [491, 433] width 320 height 235
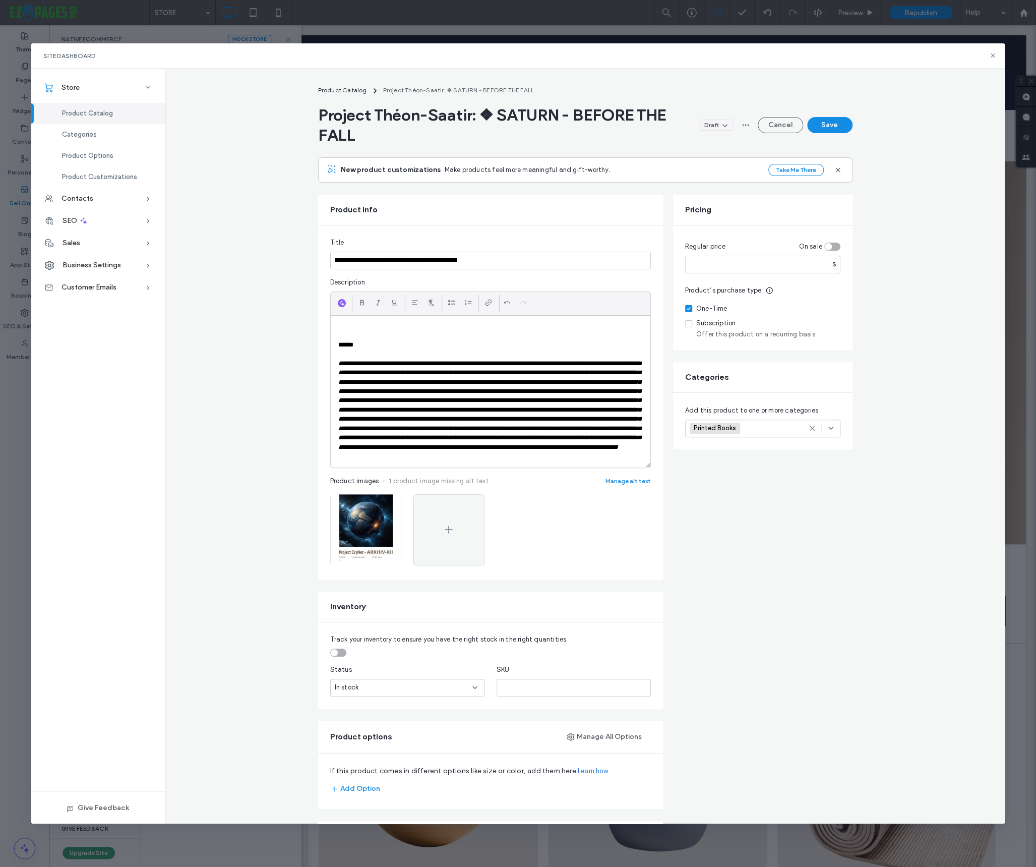
paste div
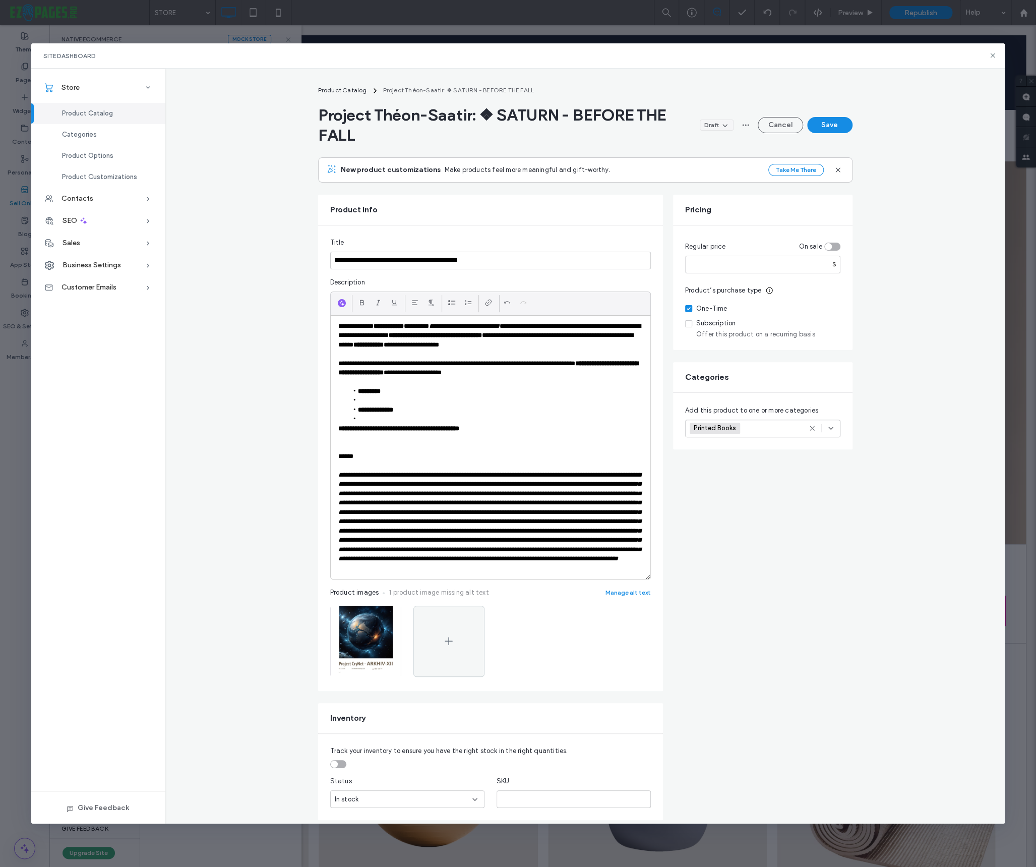
click at [378, 398] on li at bounding box center [495, 400] width 295 height 9
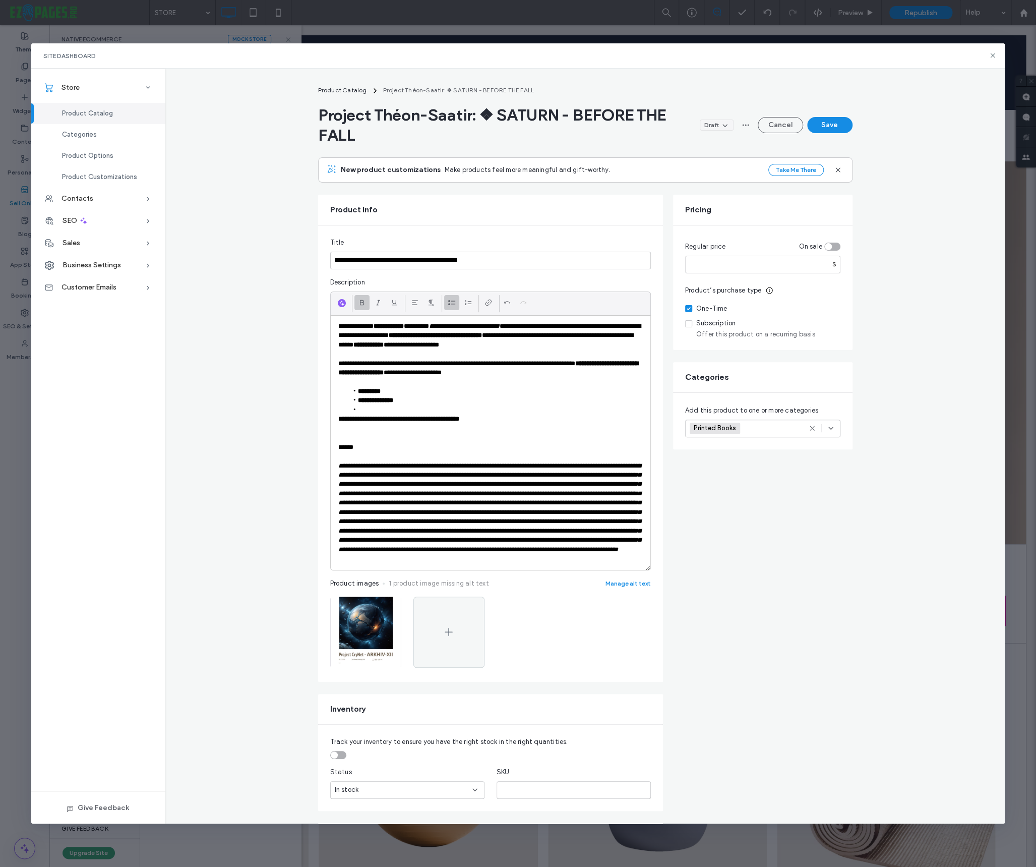
click at [374, 409] on li at bounding box center [495, 409] width 295 height 9
click at [366, 424] on p at bounding box center [490, 428] width 304 height 9
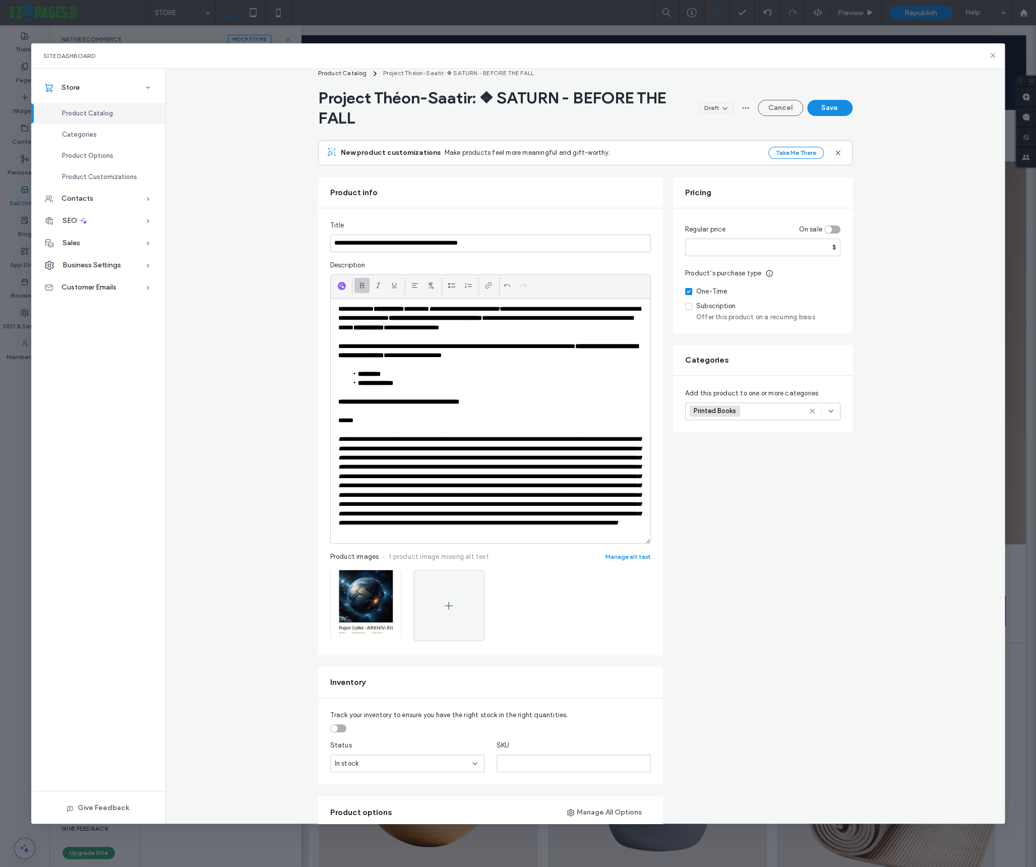
scroll to position [22, 0]
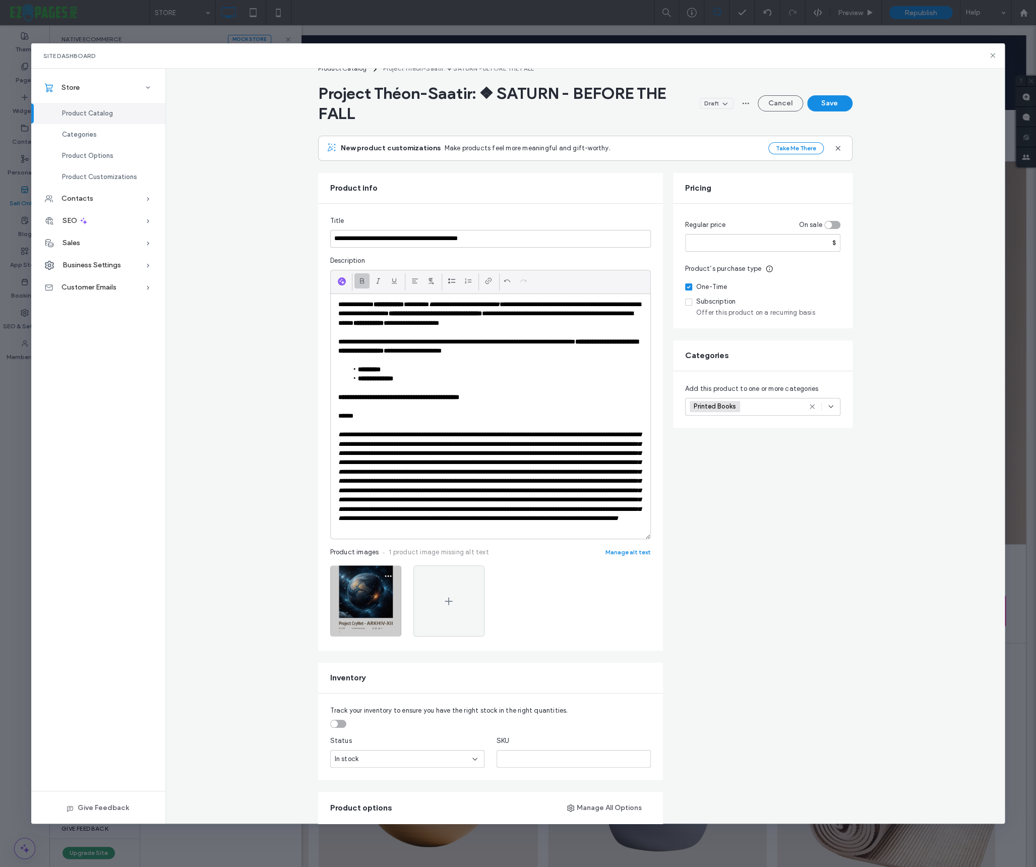
click at [362, 611] on img at bounding box center [365, 600] width 71 height 71
click at [390, 577] on use "button" at bounding box center [388, 576] width 7 height 2
click at [357, 644] on span "Replace Image" at bounding box center [349, 648] width 46 height 10
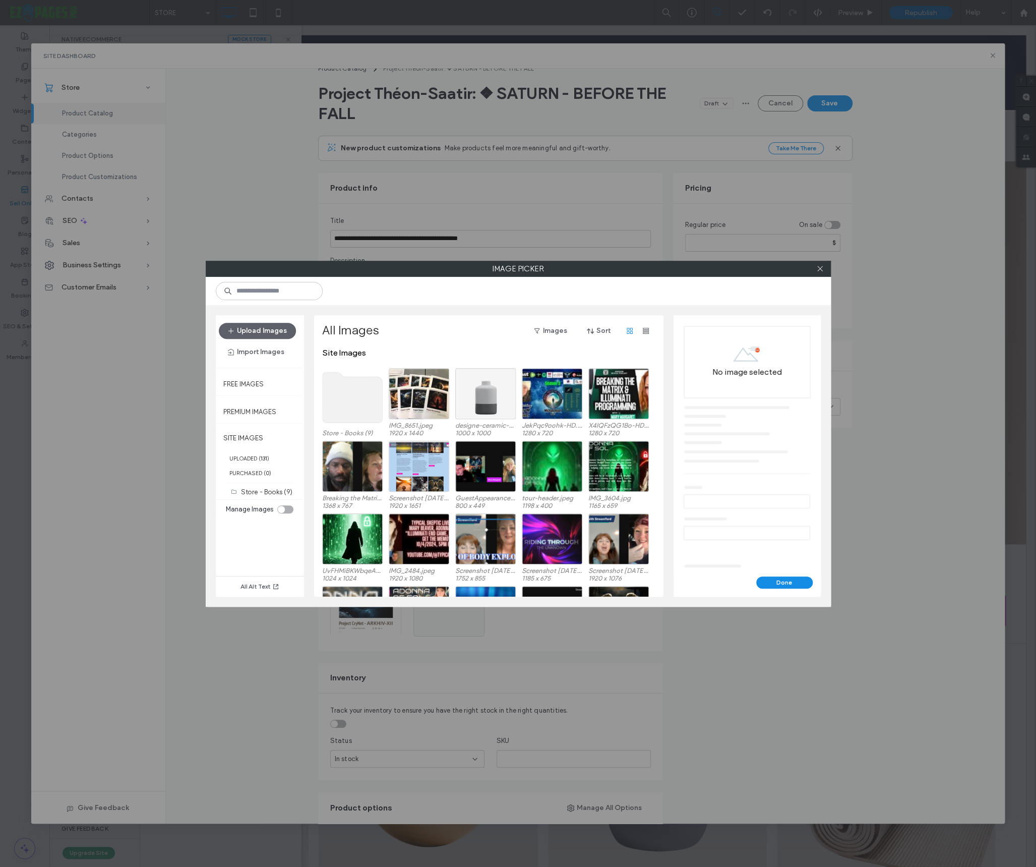
click at [352, 392] on use at bounding box center [352, 397] width 60 height 50
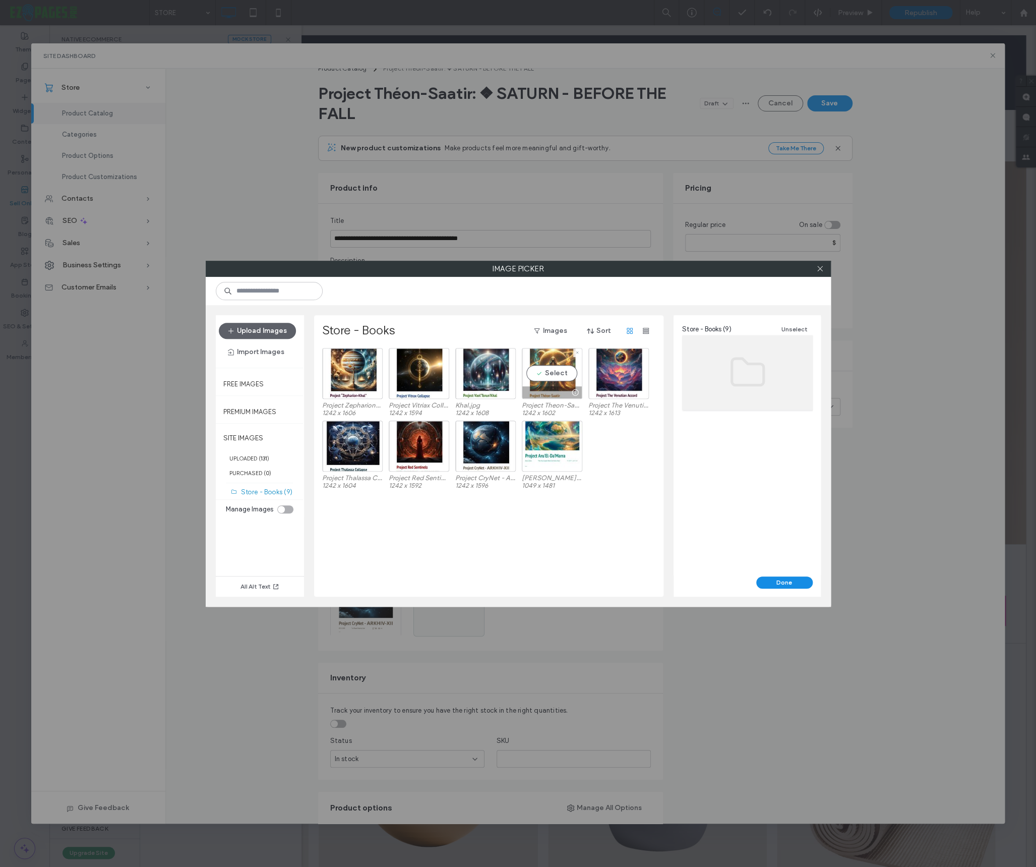
click at [554, 371] on div "Select" at bounding box center [552, 373] width 60 height 51
click at [778, 583] on button "Done" at bounding box center [784, 582] width 56 height 12
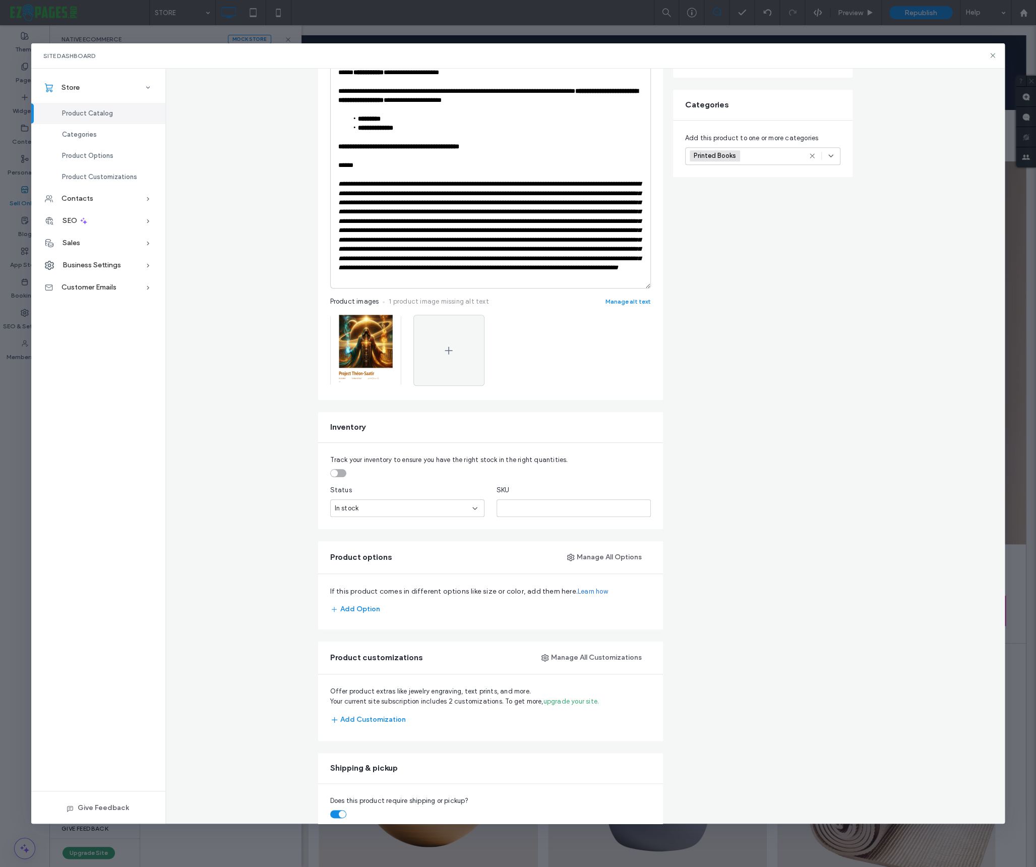
scroll to position [0, 0]
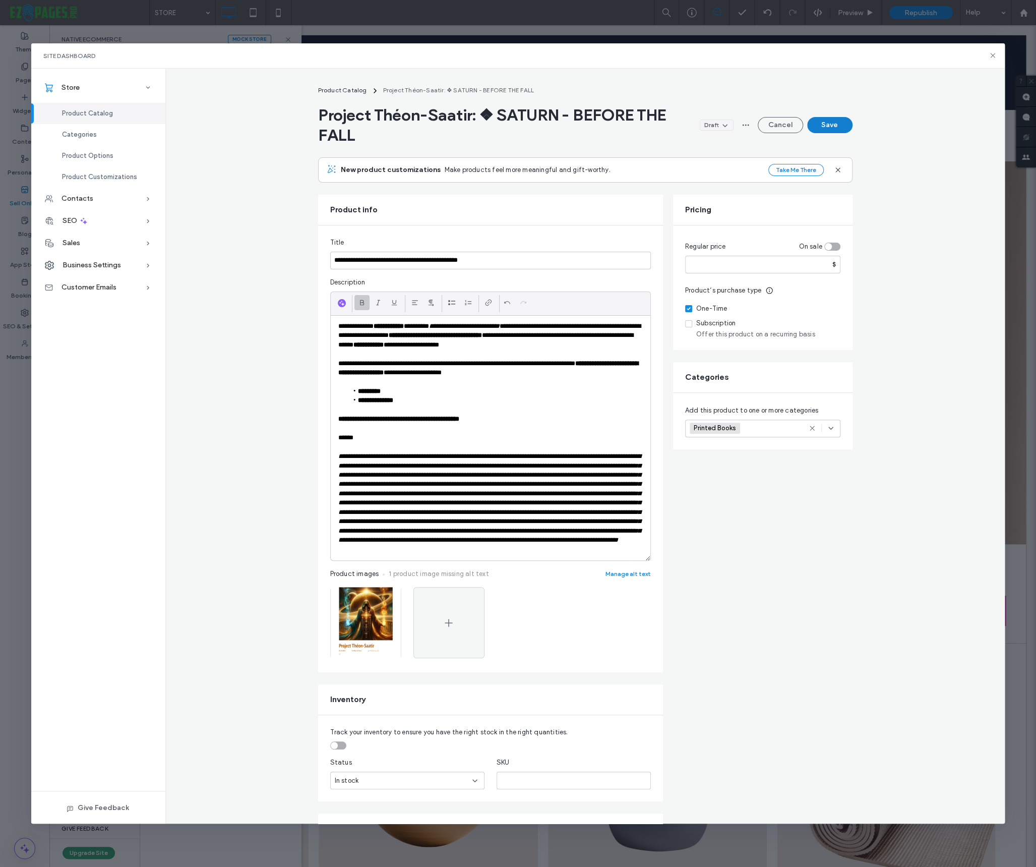
click at [825, 124] on button "Save" at bounding box center [829, 125] width 45 height 16
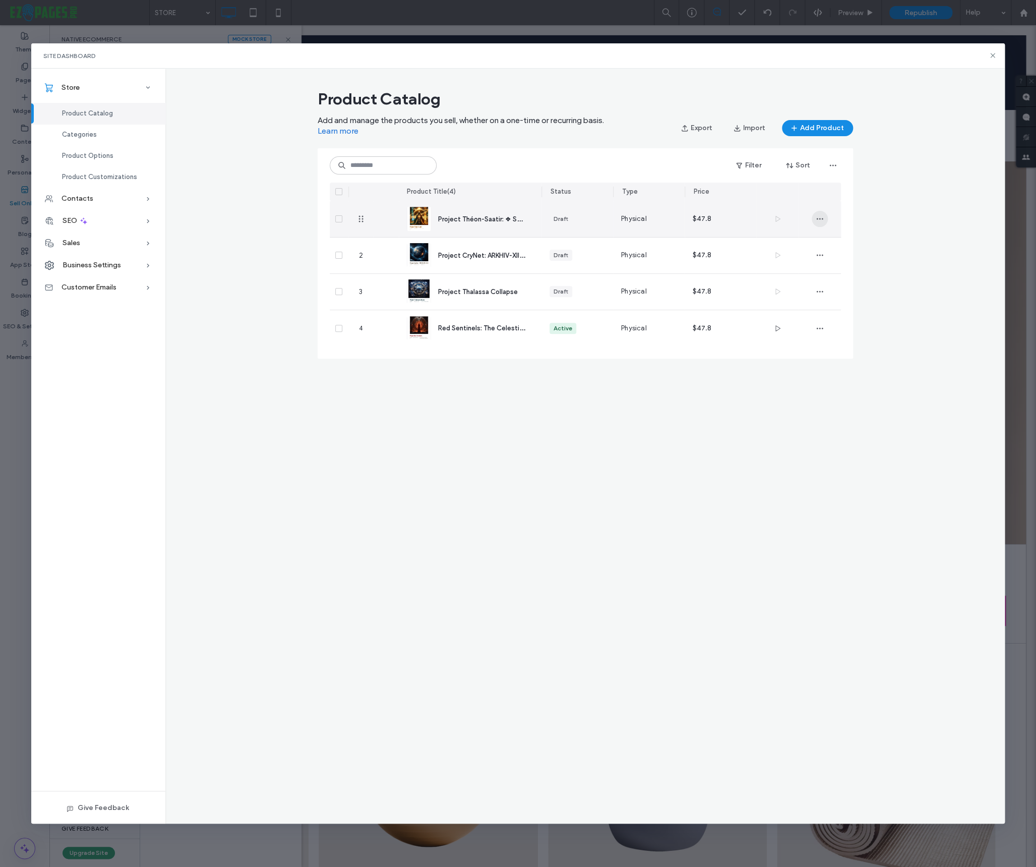
click at [820, 219] on icon "button" at bounding box center [820, 219] width 8 height 8
click at [846, 243] on span "Duplicate" at bounding box center [847, 245] width 30 height 10
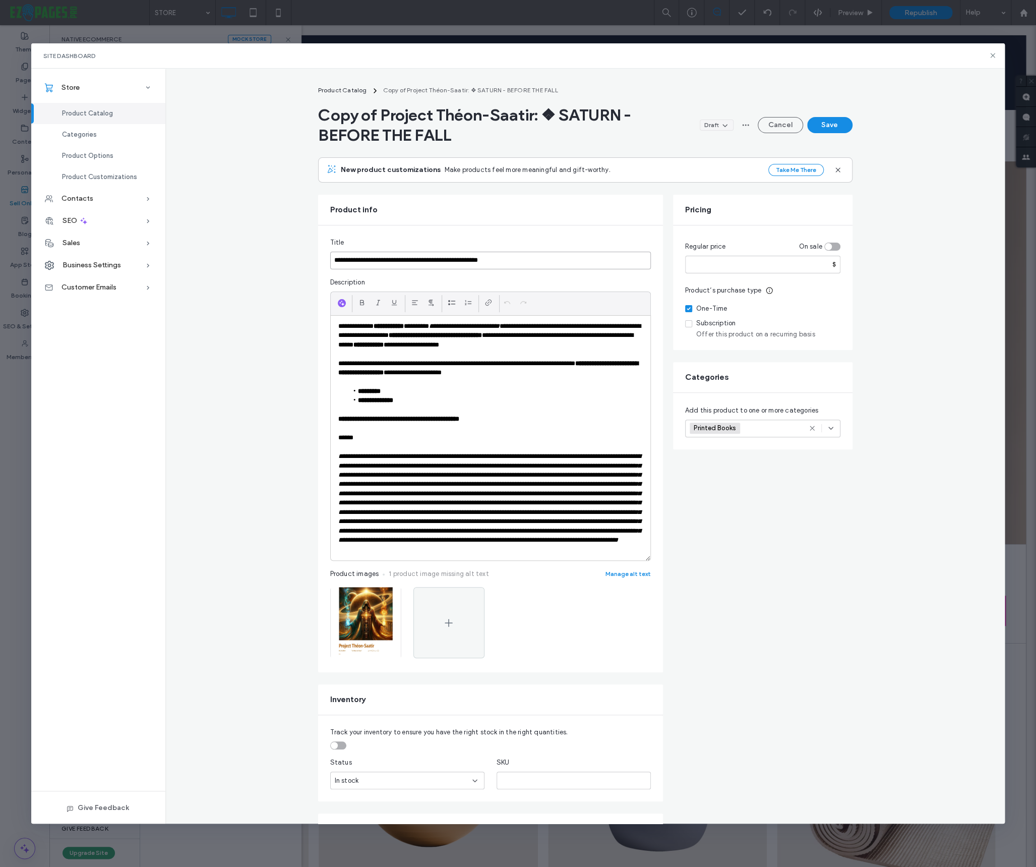
click at [480, 265] on input "**********" at bounding box center [490, 261] width 321 height 18
paste input "**********"
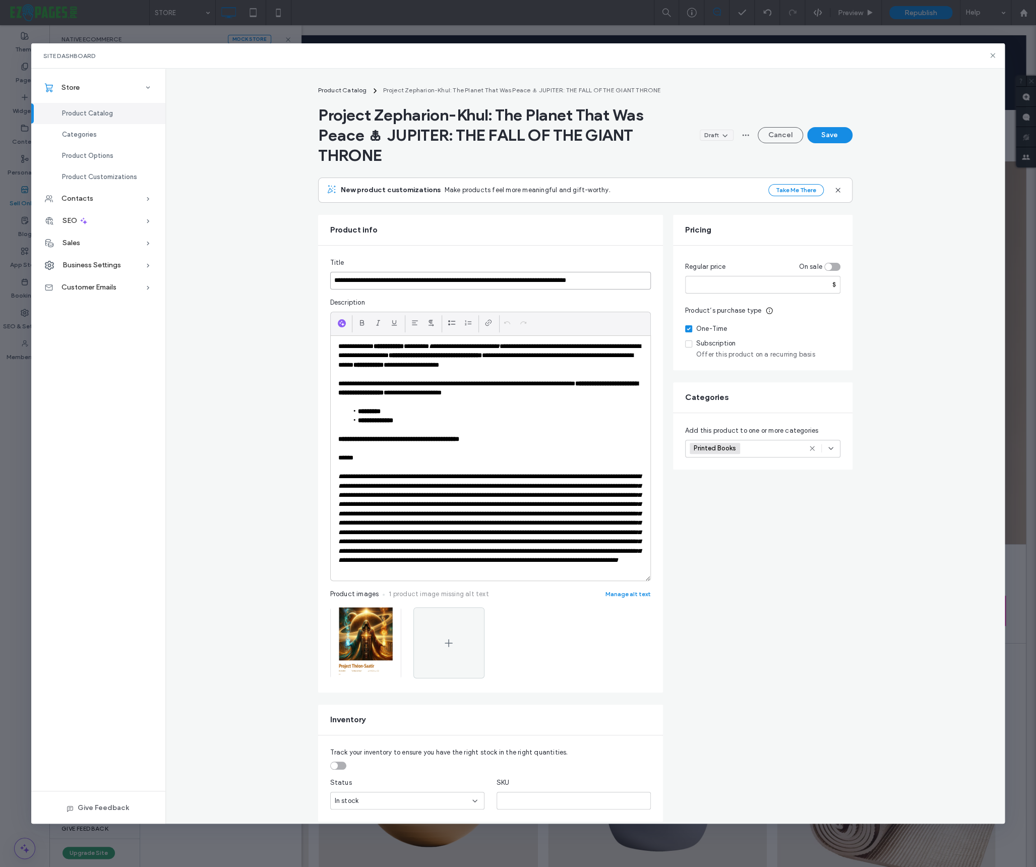
drag, startPoint x: 490, startPoint y: 280, endPoint x: 627, endPoint y: 288, distance: 137.9
click at [627, 288] on input "**********" at bounding box center [490, 281] width 321 height 18
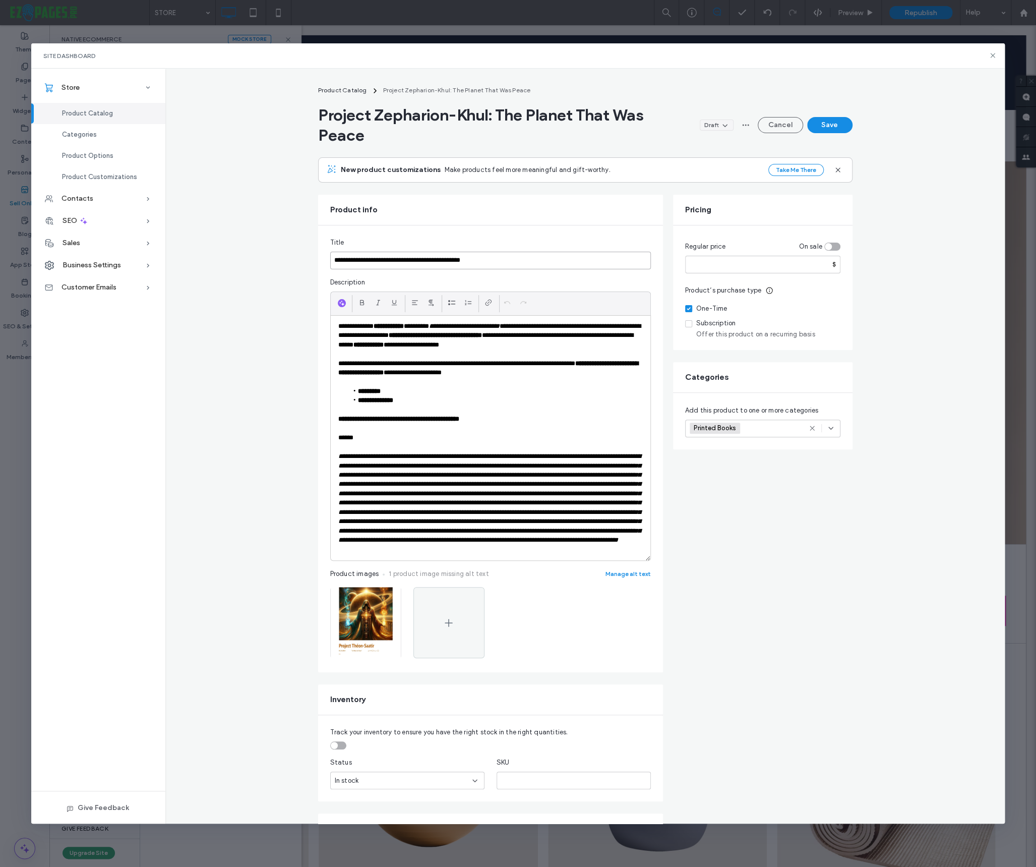
type input "**********"
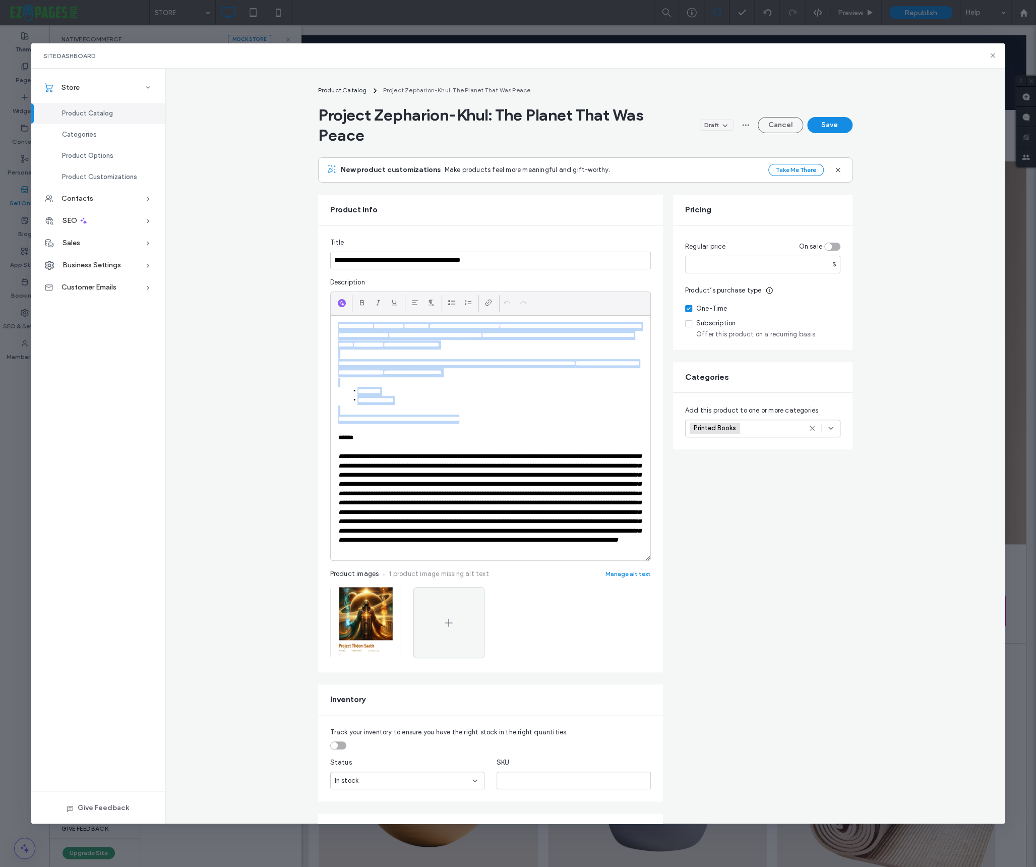
drag, startPoint x: 510, startPoint y: 418, endPoint x: 336, endPoint y: 329, distance: 195.5
click at [336, 329] on div "**********" at bounding box center [491, 438] width 320 height 245
paste div
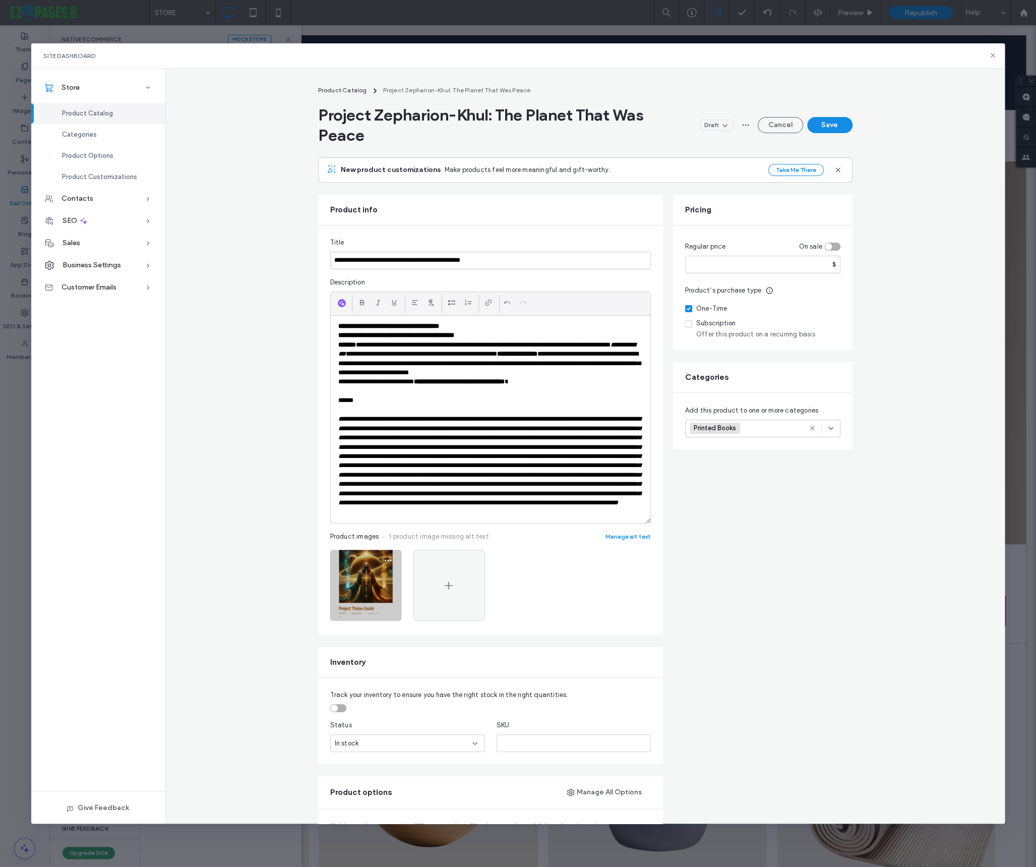
click at [370, 598] on img at bounding box center [365, 585] width 71 height 71
click at [388, 564] on icon "button" at bounding box center [388, 560] width 8 height 8
click at [353, 638] on span "Replace Image" at bounding box center [349, 633] width 46 height 10
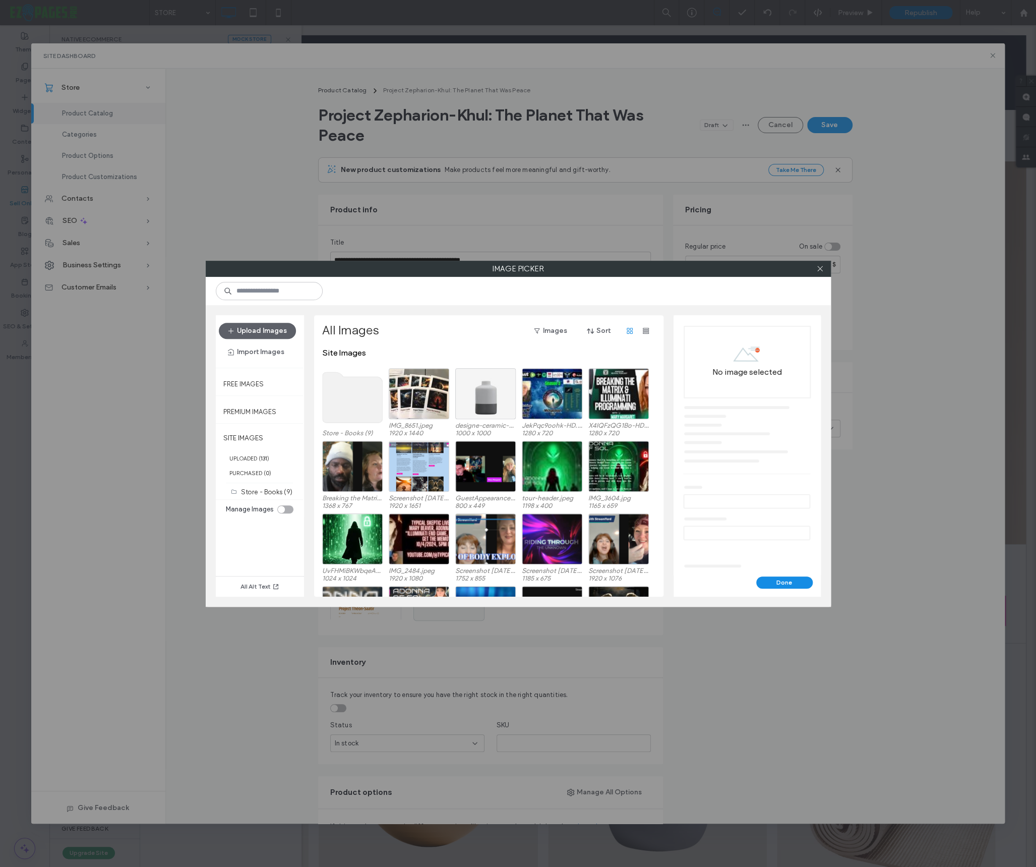
click at [362, 401] on use at bounding box center [352, 397] width 60 height 50
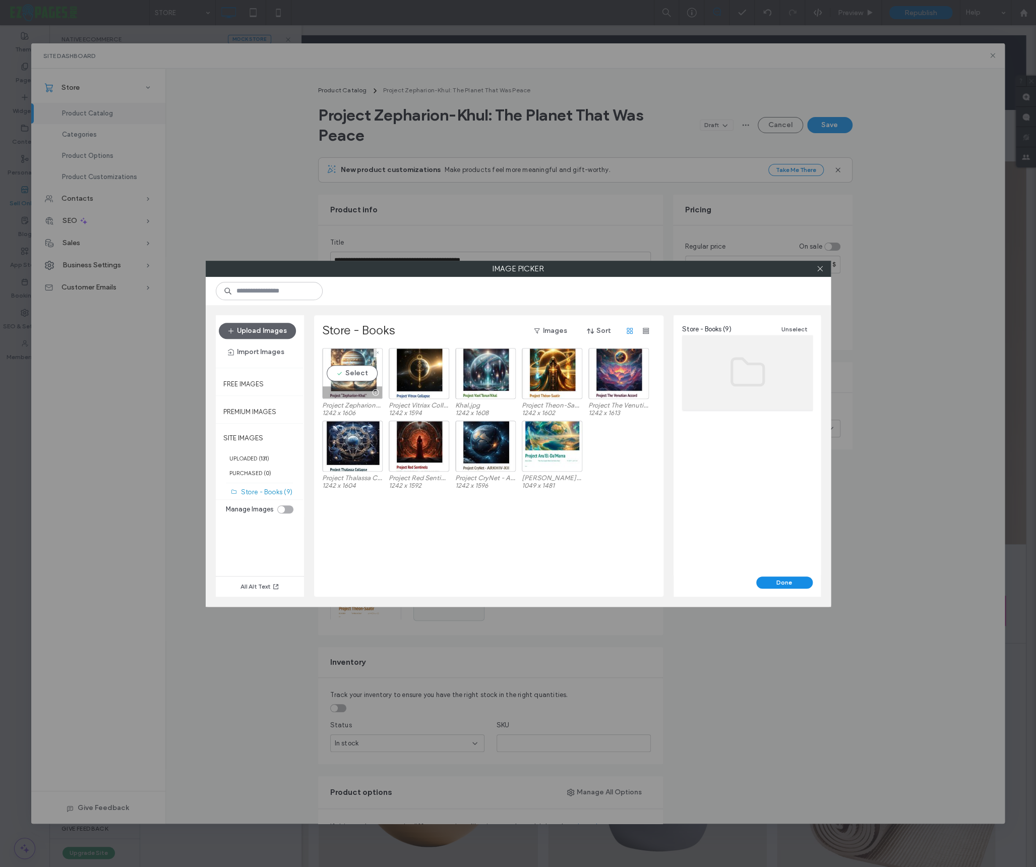
click at [353, 372] on div "Select" at bounding box center [352, 373] width 60 height 51
click at [790, 579] on button "Done" at bounding box center [784, 582] width 56 height 12
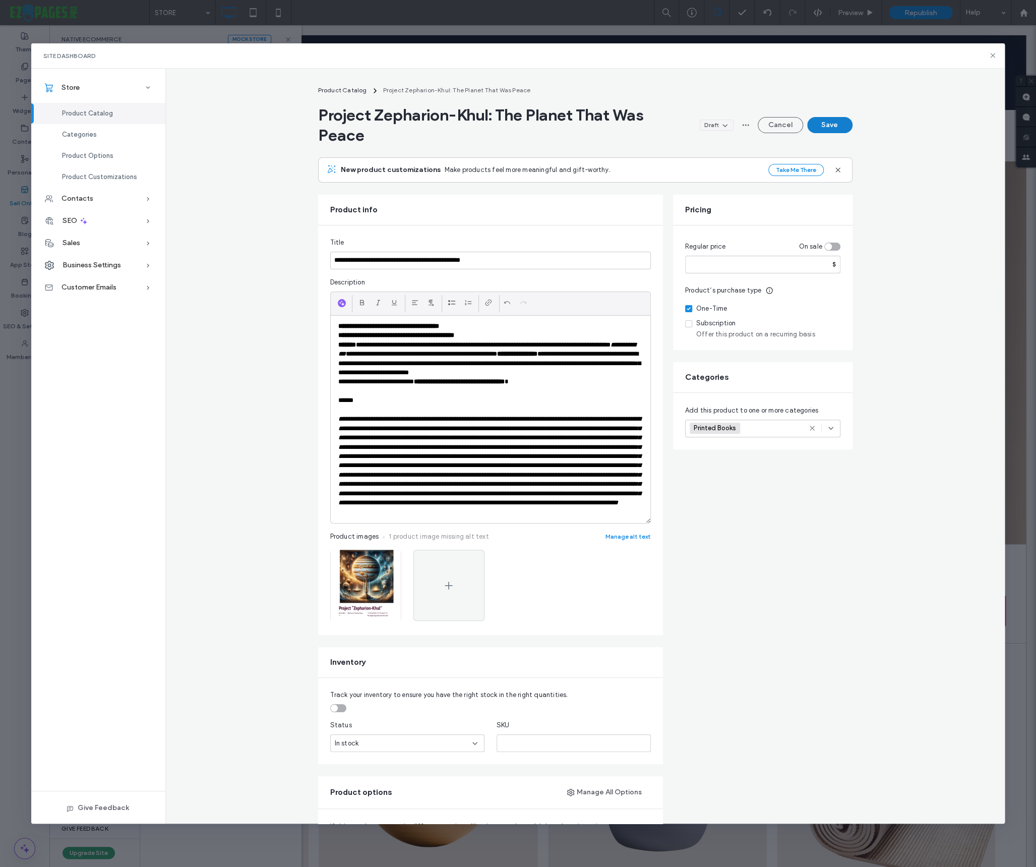
click at [831, 122] on button "Save" at bounding box center [829, 125] width 45 height 16
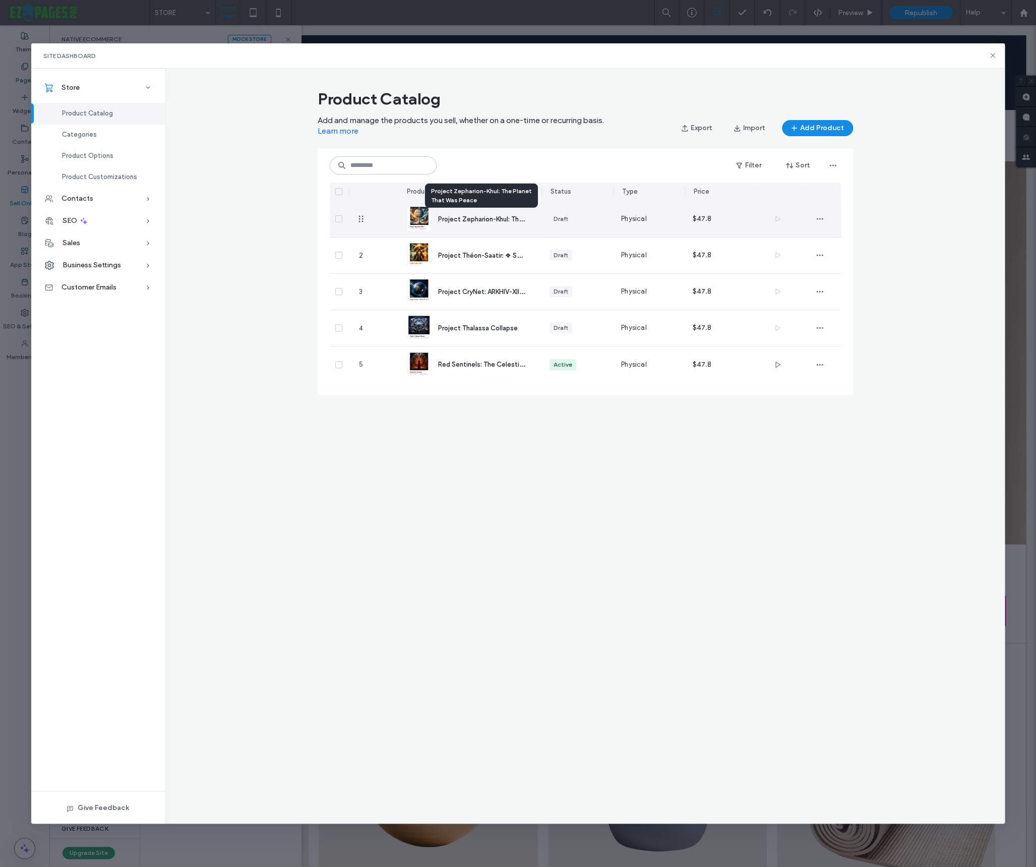
click at [492, 221] on span "Project Zepharion-Khul: The Planet That Was Peace" at bounding box center [516, 219] width 157 height 10
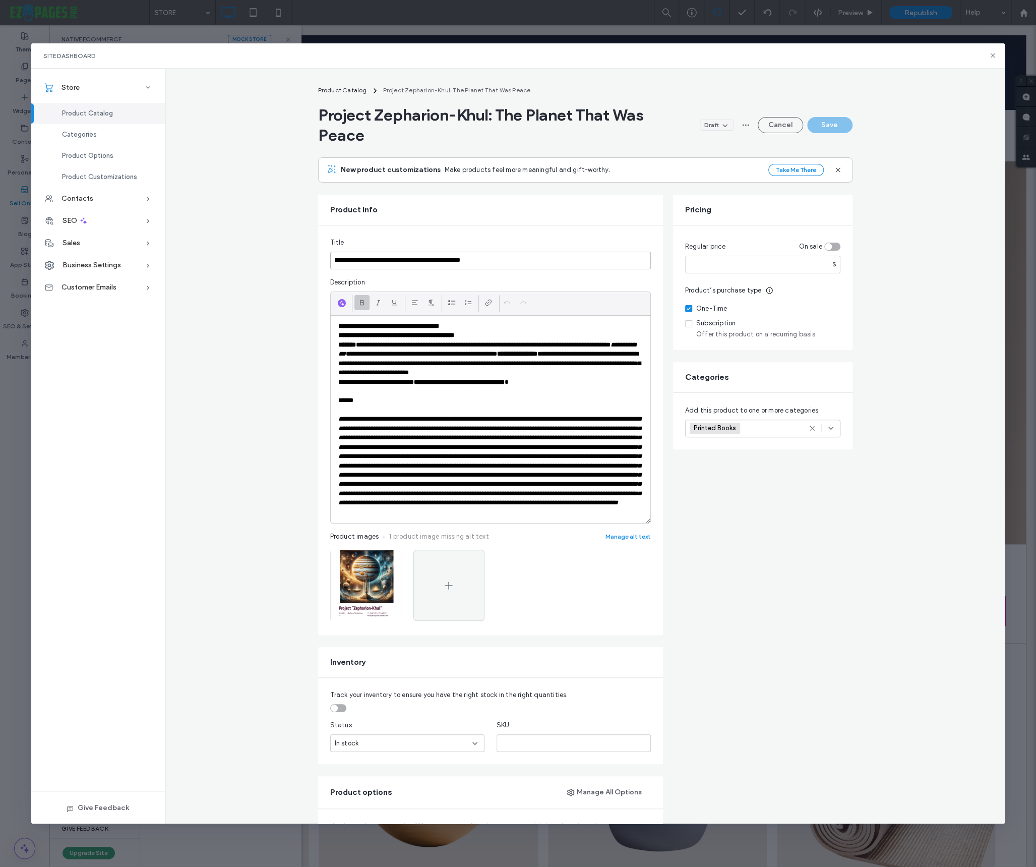
click at [508, 263] on input "**********" at bounding box center [490, 261] width 321 height 18
paste input "**********"
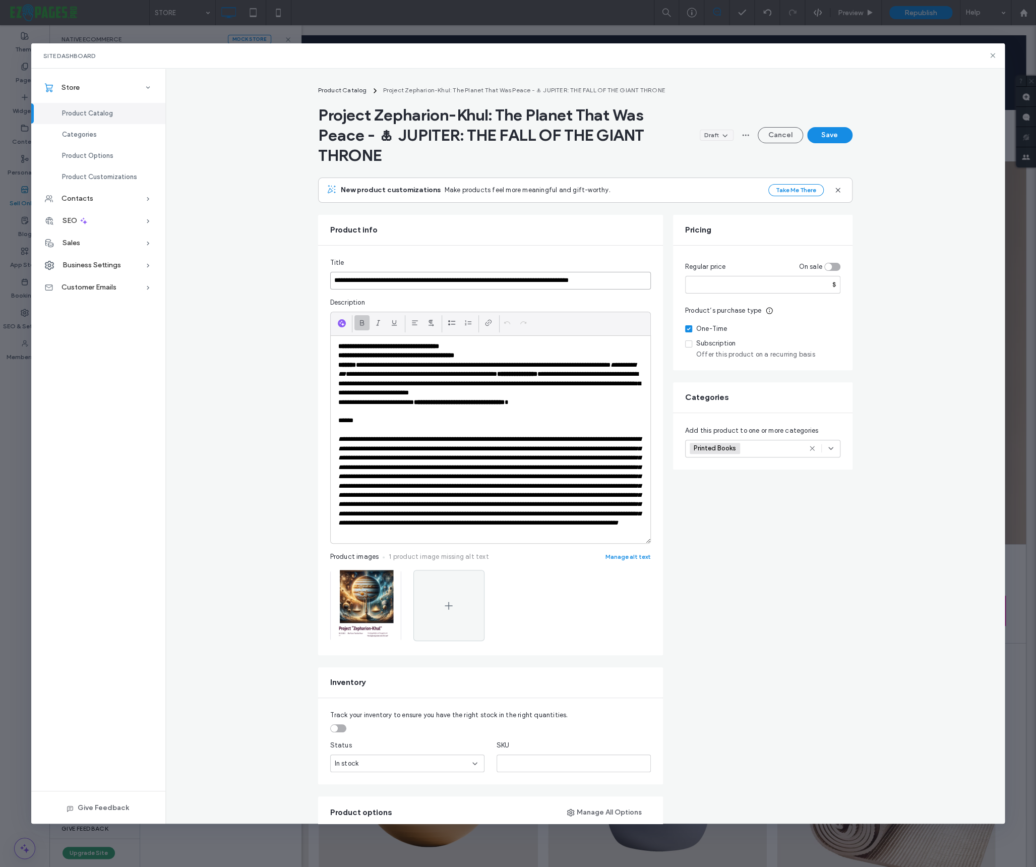
type input "**********"
click at [483, 346] on p "**********" at bounding box center [490, 346] width 304 height 9
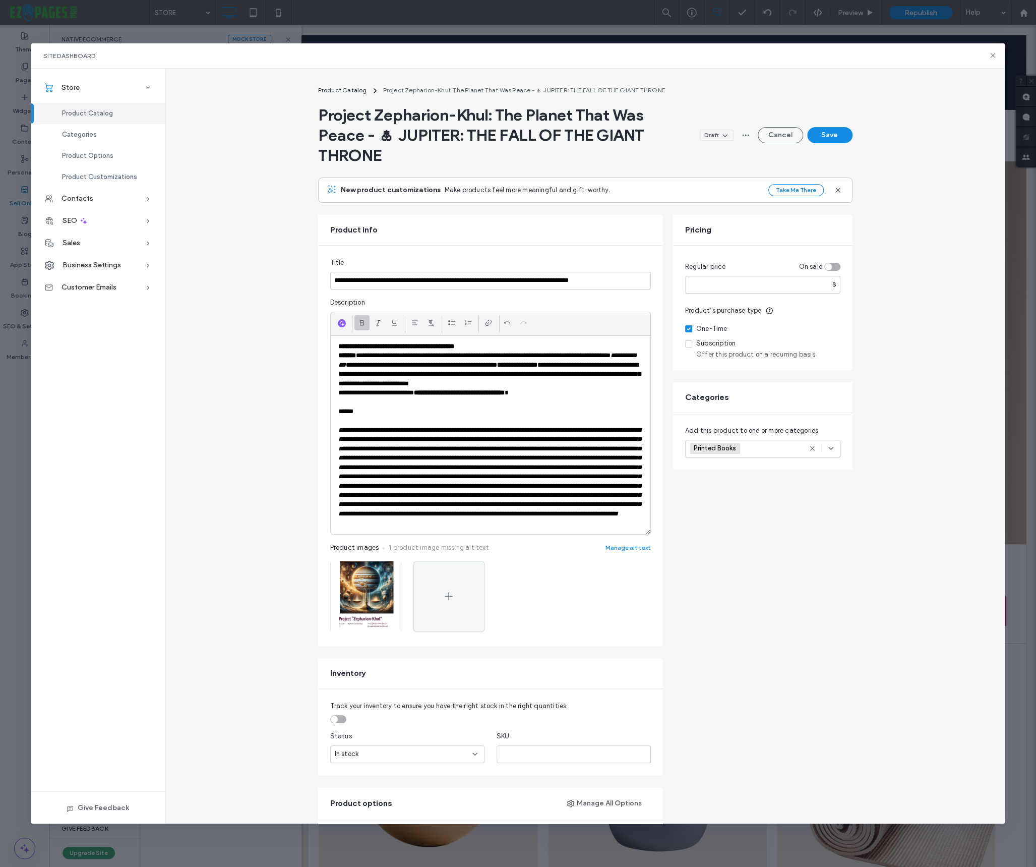
click at [496, 346] on p "**********" at bounding box center [490, 346] width 304 height 9
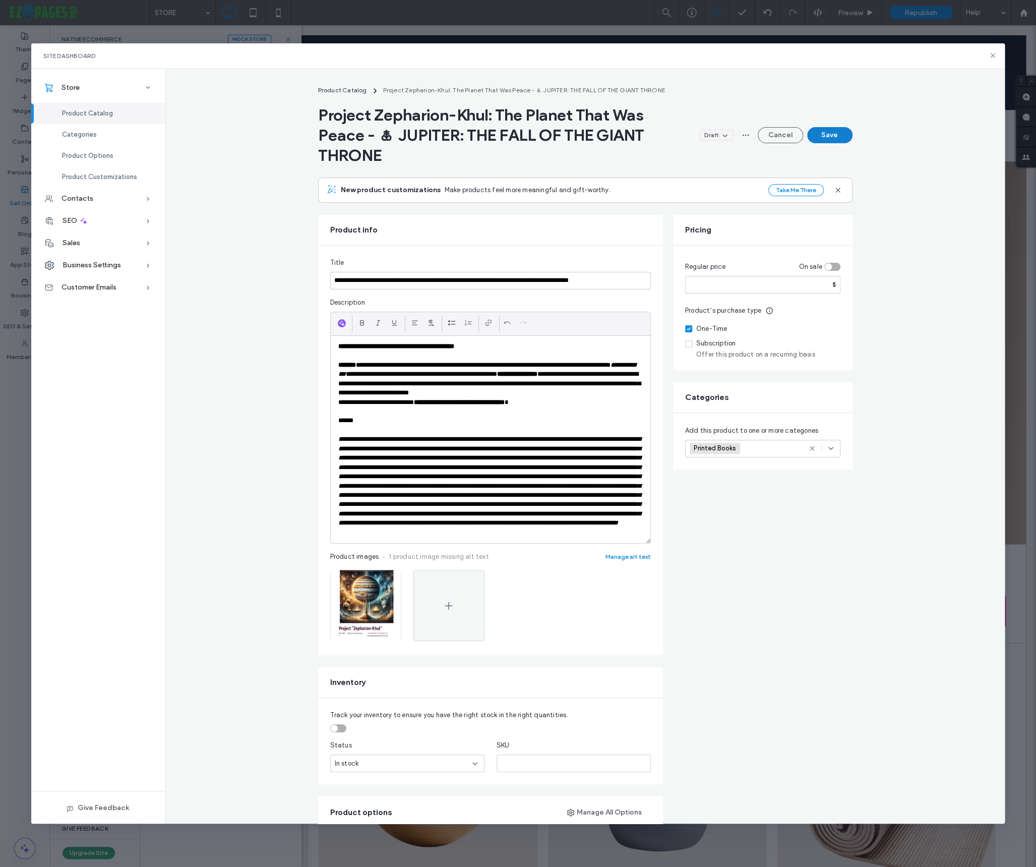
click at [829, 127] on button "Save" at bounding box center [829, 135] width 45 height 16
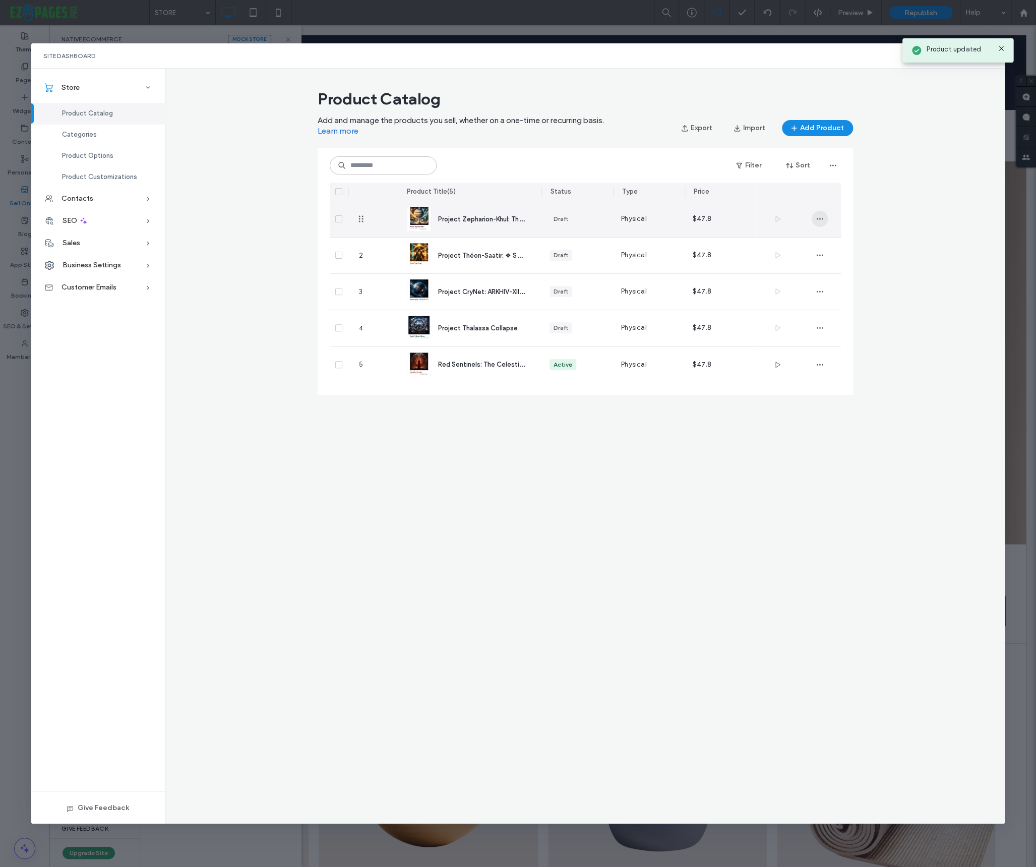
click at [819, 217] on icon "button" at bounding box center [820, 219] width 8 height 8
click at [838, 243] on span "Duplicate" at bounding box center [847, 245] width 30 height 10
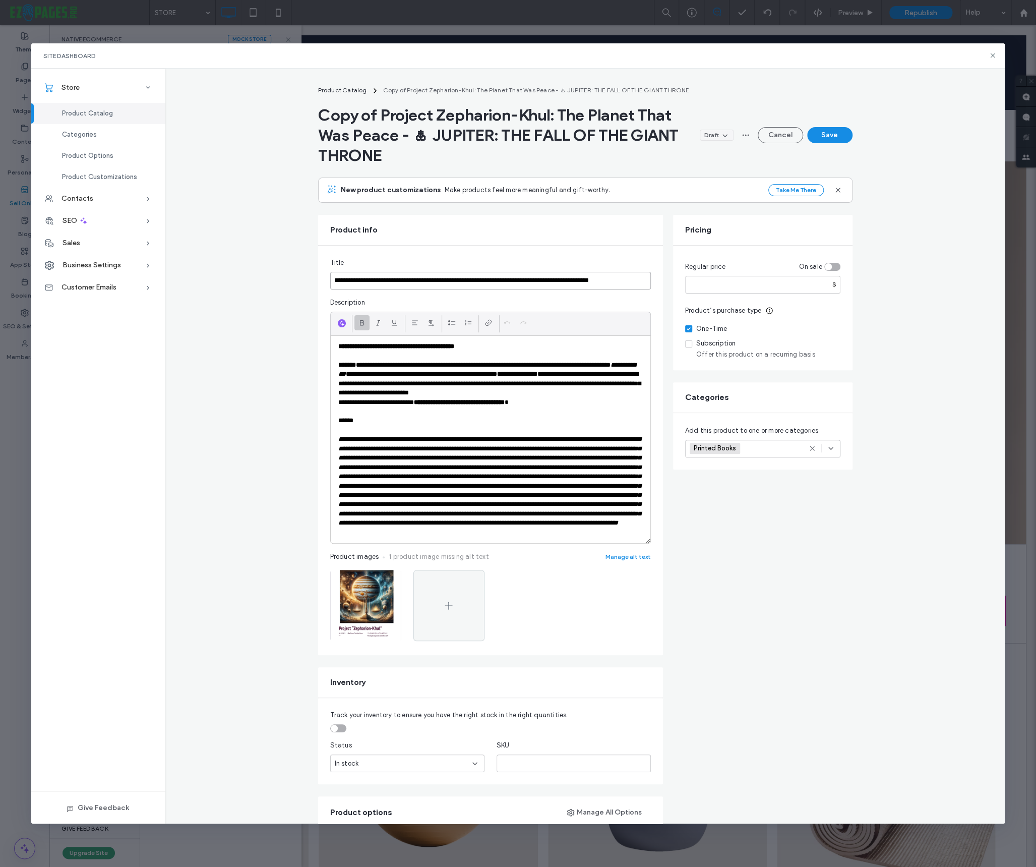
click at [547, 282] on input "**********" at bounding box center [490, 281] width 321 height 18
paste input
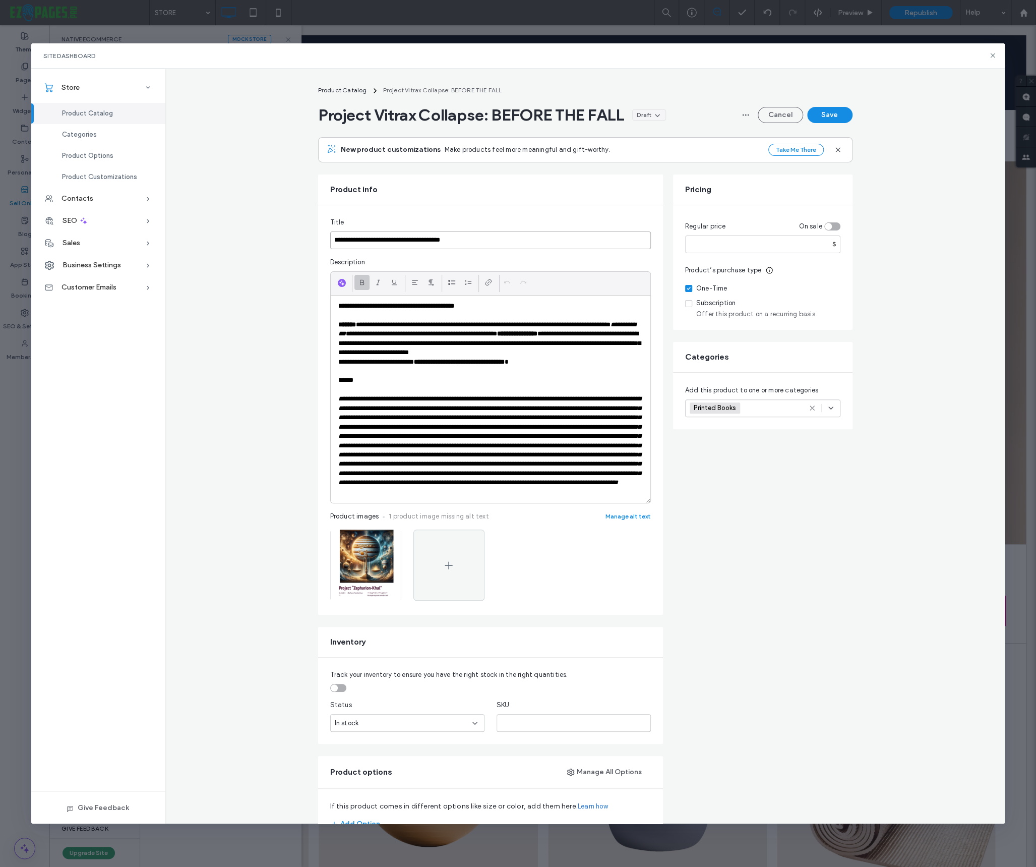
type input "**********"
click at [503, 337] on p "**********" at bounding box center [490, 338] width 304 height 37
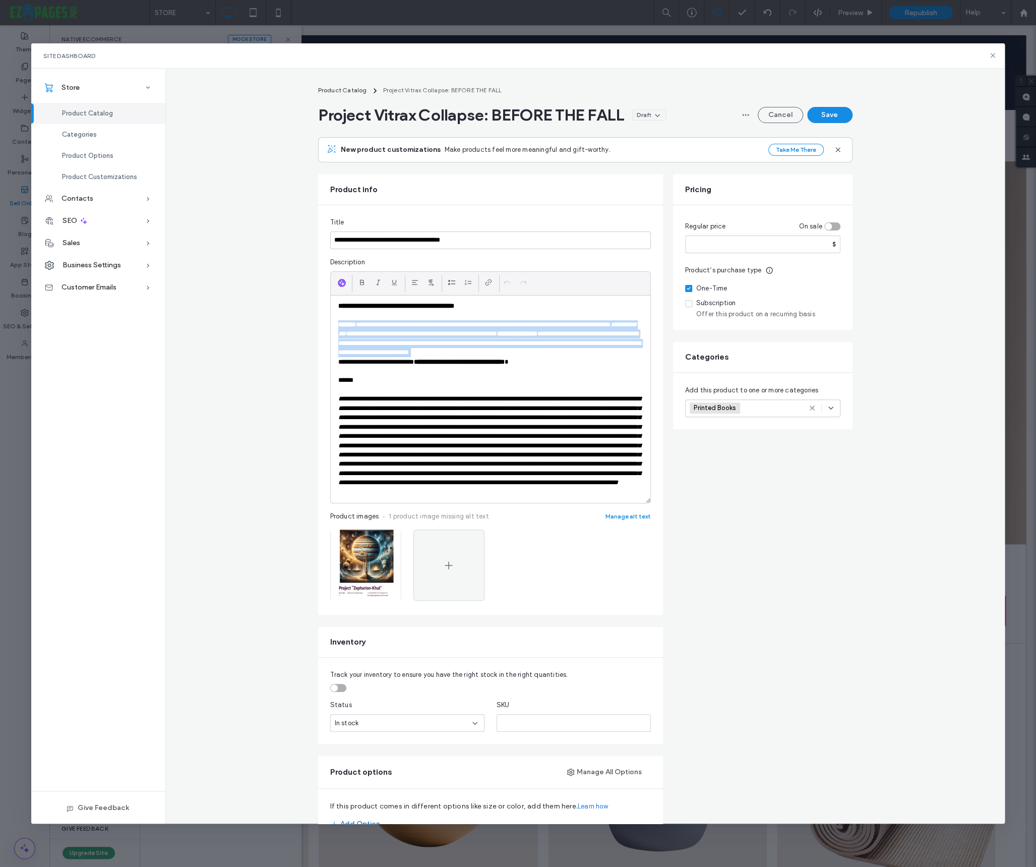
click at [503, 337] on p "**********" at bounding box center [490, 338] width 304 height 37
drag, startPoint x: 545, startPoint y: 360, endPoint x: 338, endPoint y: 307, distance: 214.1
click at [338, 307] on div "**********" at bounding box center [491, 398] width 320 height 207
paste div
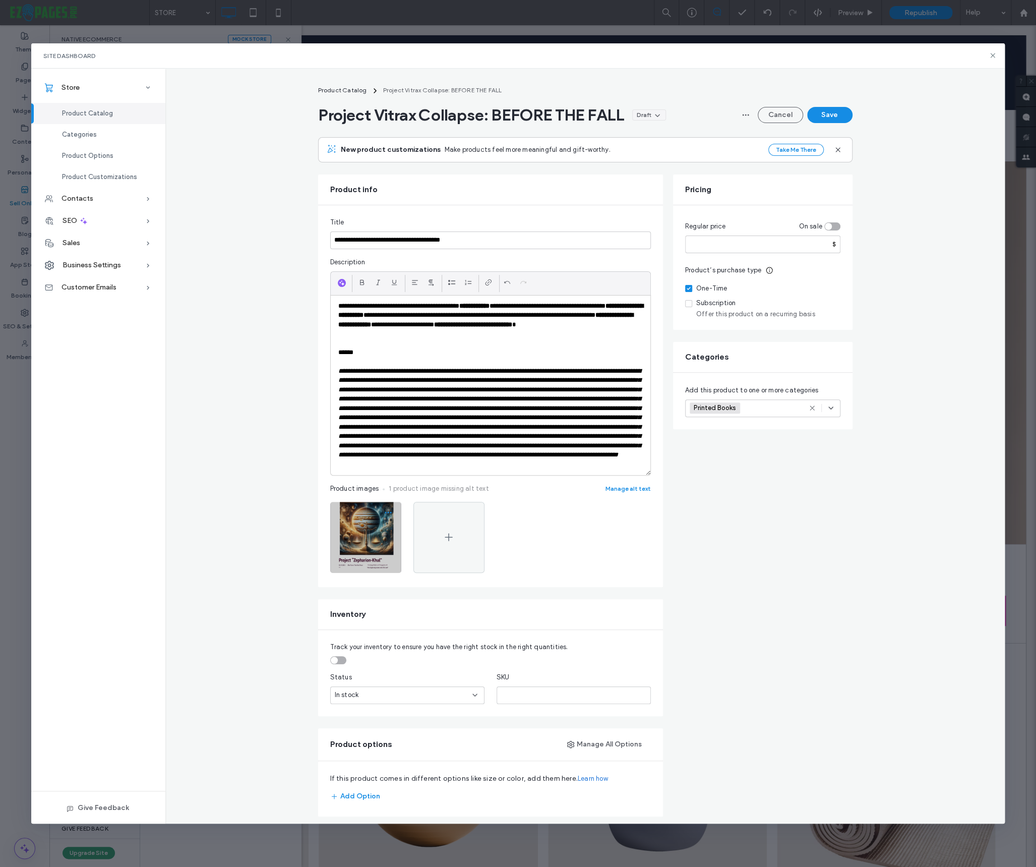
click at [387, 516] on icon "button" at bounding box center [388, 512] width 8 height 8
click at [349, 582] on span "Replace Image" at bounding box center [349, 585] width 46 height 10
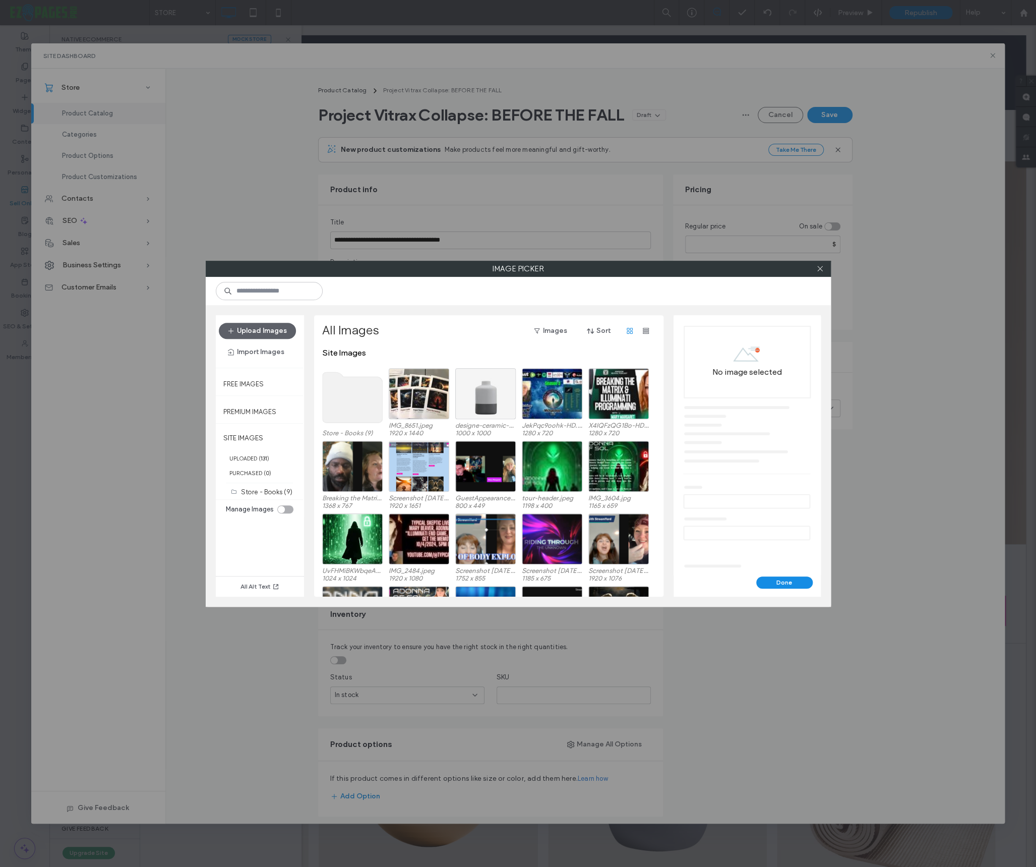
click at [355, 393] on use at bounding box center [352, 397] width 60 height 50
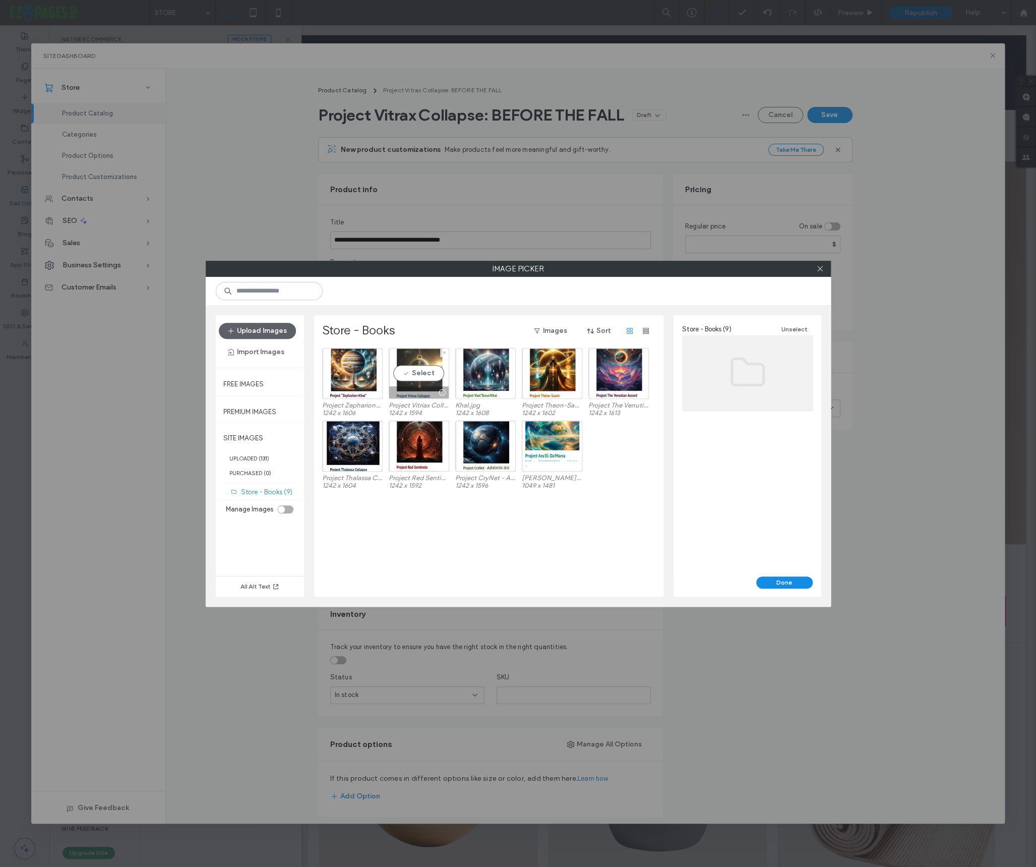
click at [415, 373] on div "Select" at bounding box center [419, 373] width 60 height 51
click at [782, 580] on button "Done" at bounding box center [784, 582] width 56 height 12
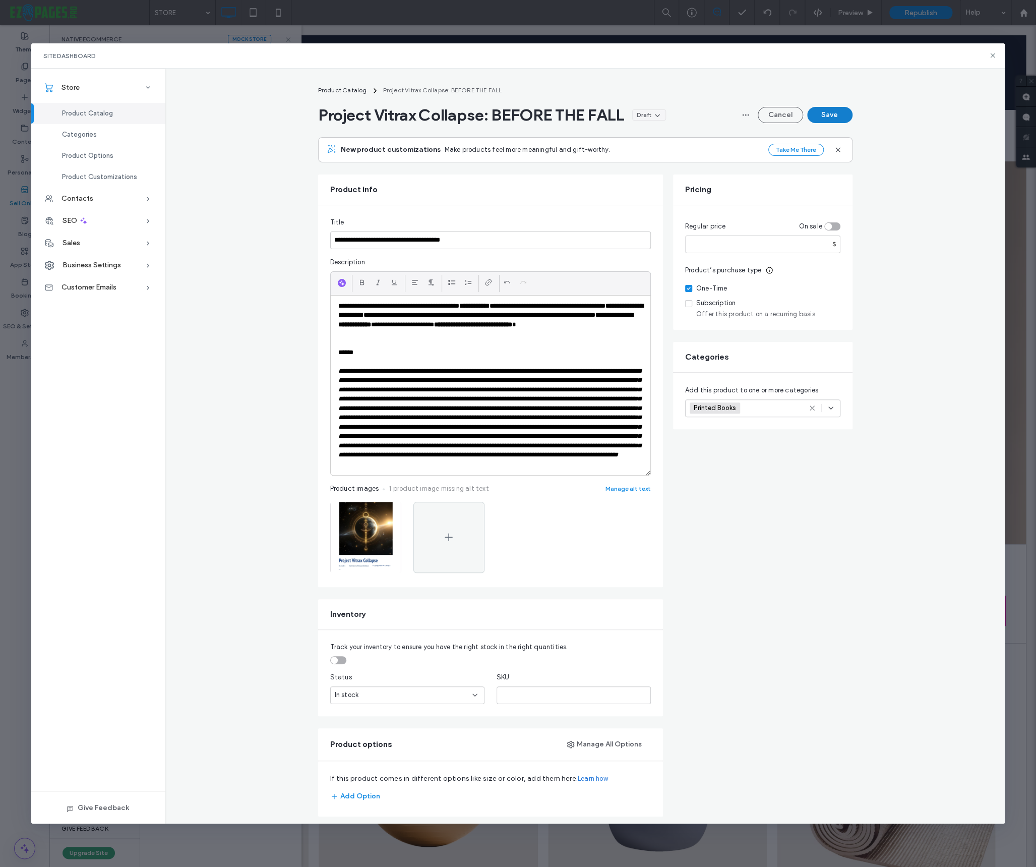
click at [829, 117] on button "Save" at bounding box center [829, 115] width 45 height 16
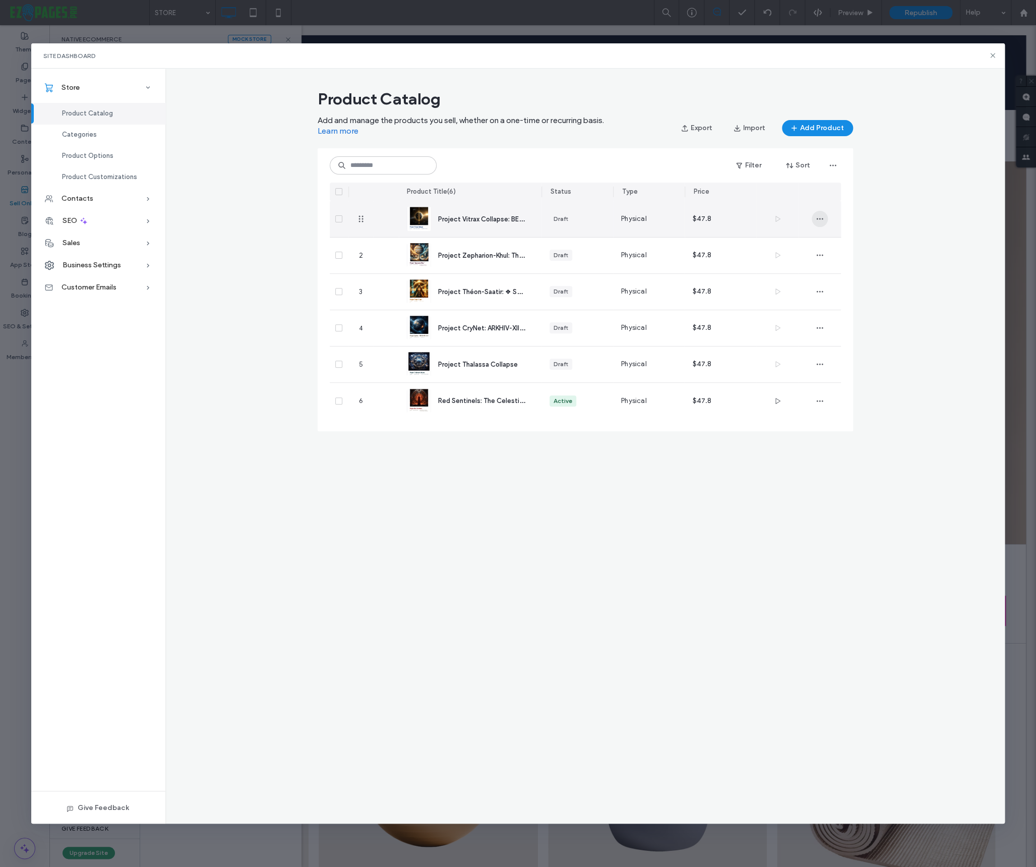
click at [820, 218] on icon "button" at bounding box center [820, 219] width 8 height 8
click at [843, 245] on span "Duplicate" at bounding box center [847, 245] width 30 height 10
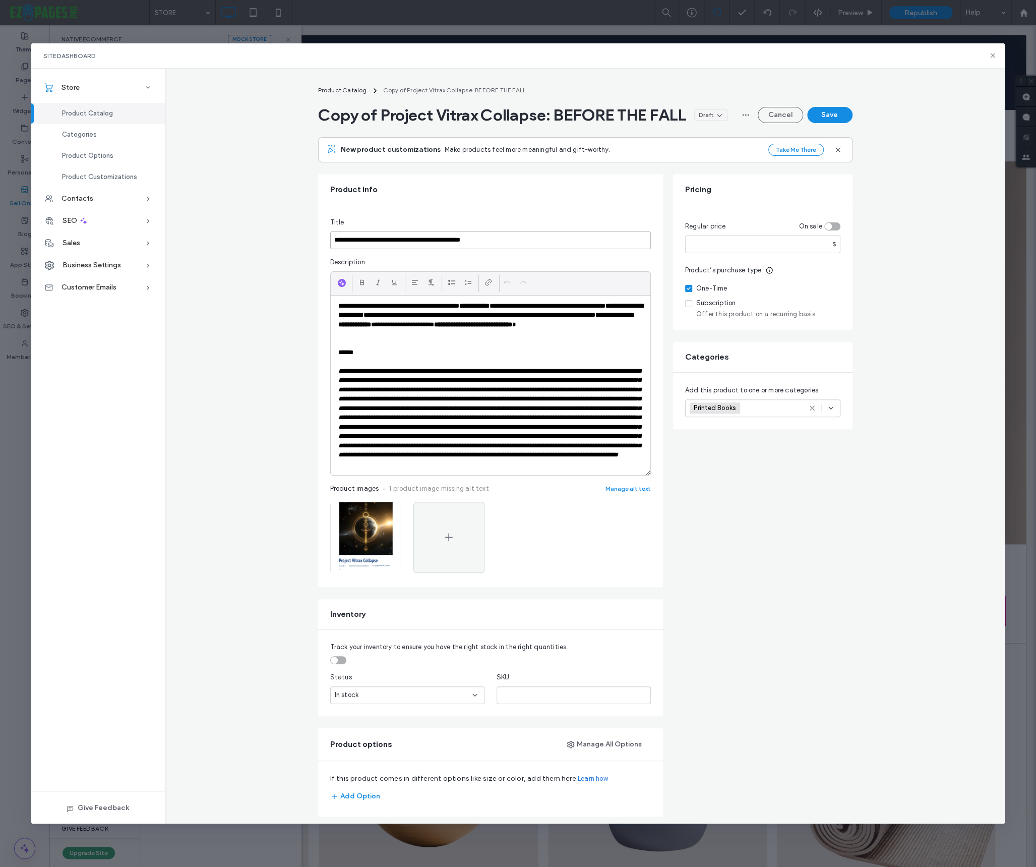
click at [446, 249] on input "**********" at bounding box center [490, 240] width 321 height 18
paste input
click at [458, 239] on input "**********" at bounding box center [490, 240] width 321 height 18
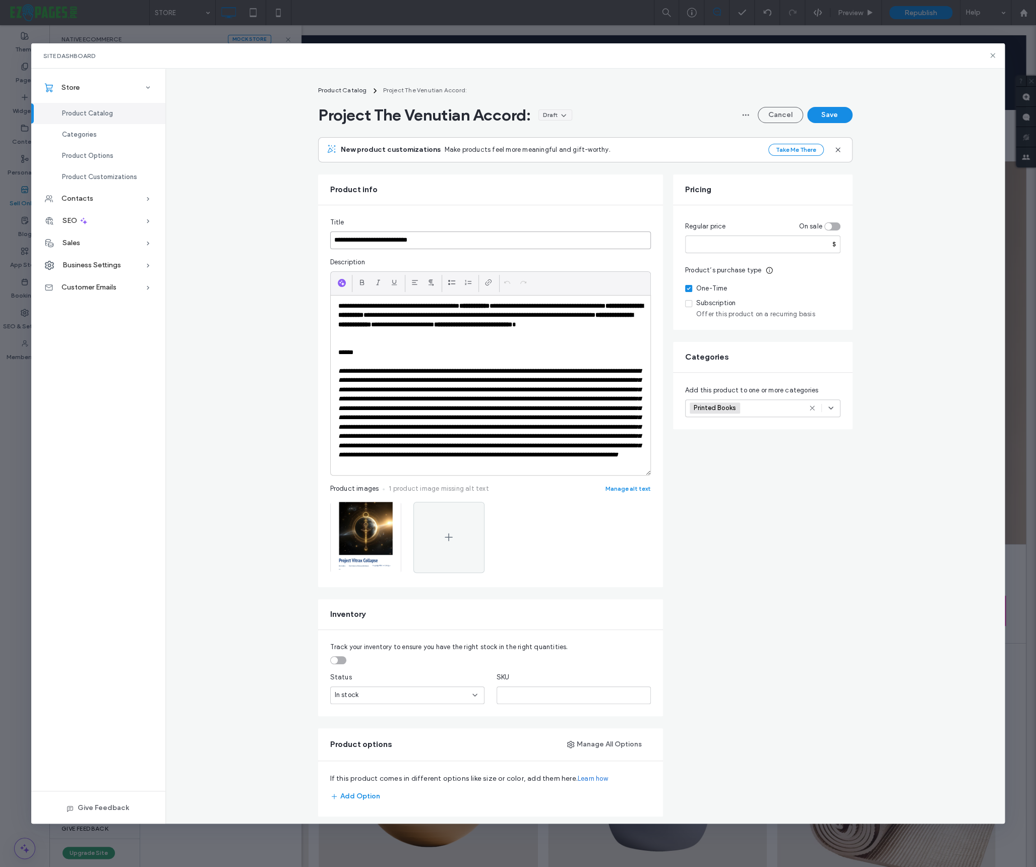
paste input "**********"
type input "**********"
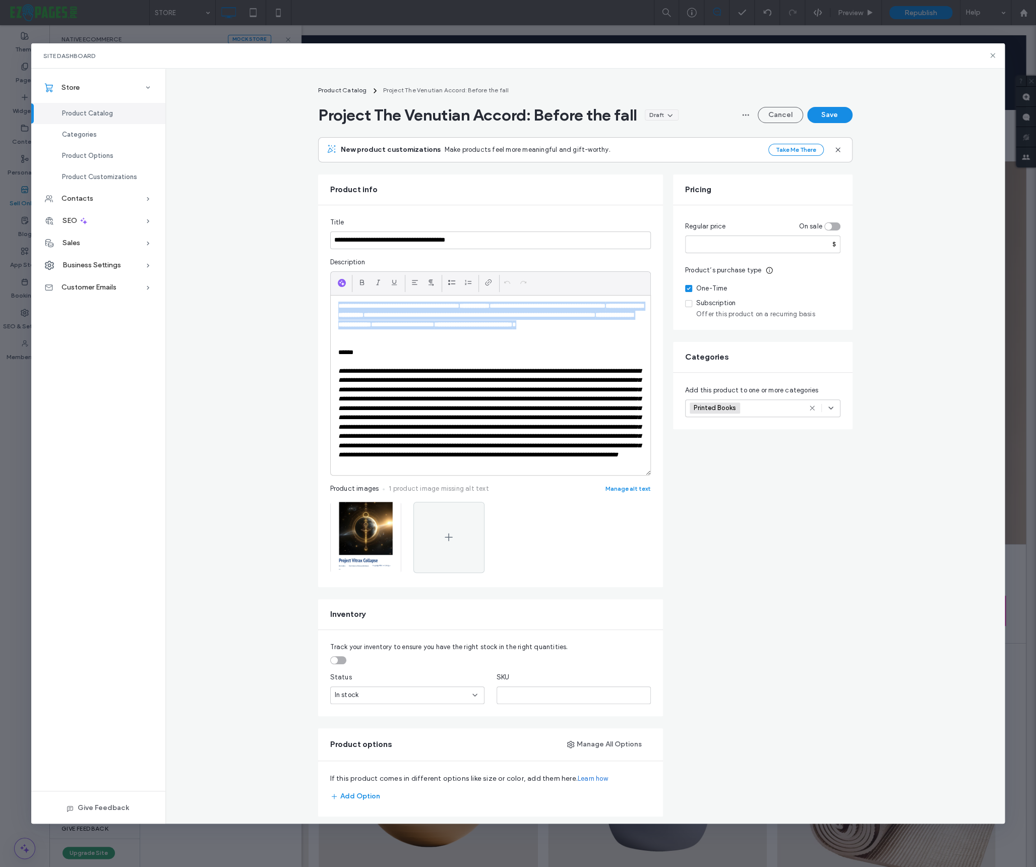
drag, startPoint x: 369, startPoint y: 334, endPoint x: 325, endPoint y: 308, distance: 51.1
click at [325, 308] on div "**********" at bounding box center [490, 396] width 345 height 382
paste div
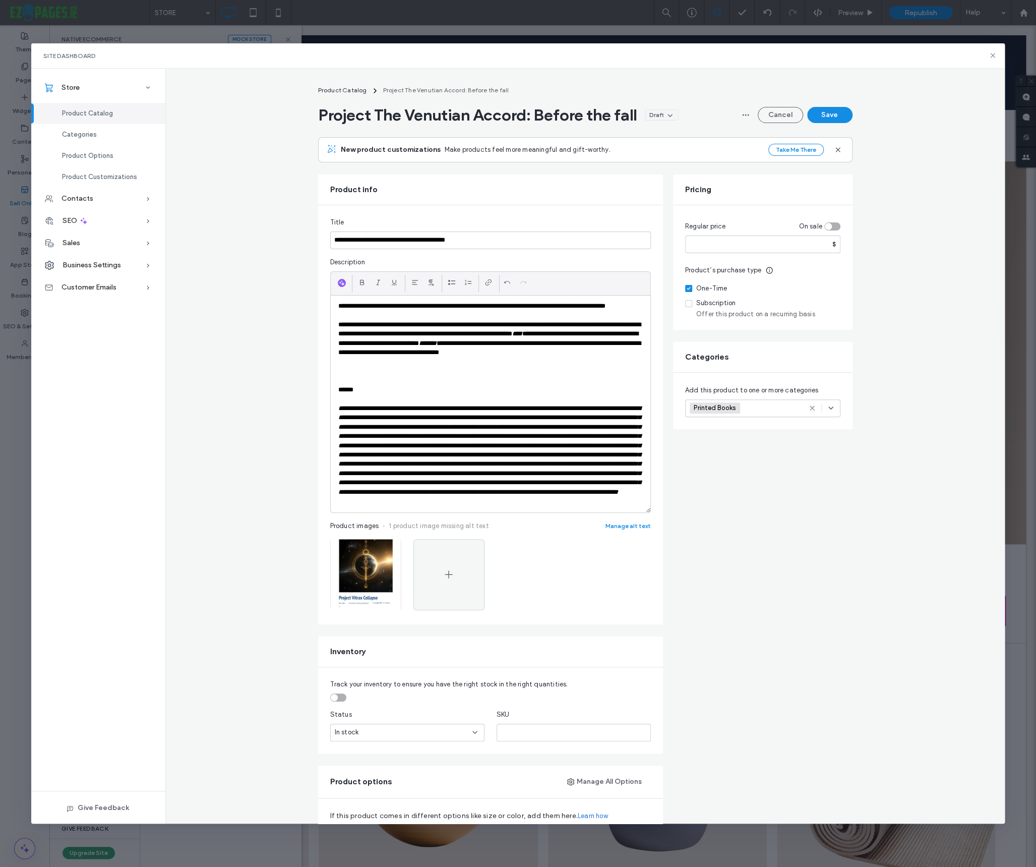
click at [383, 318] on p "**********" at bounding box center [490, 310] width 304 height 19
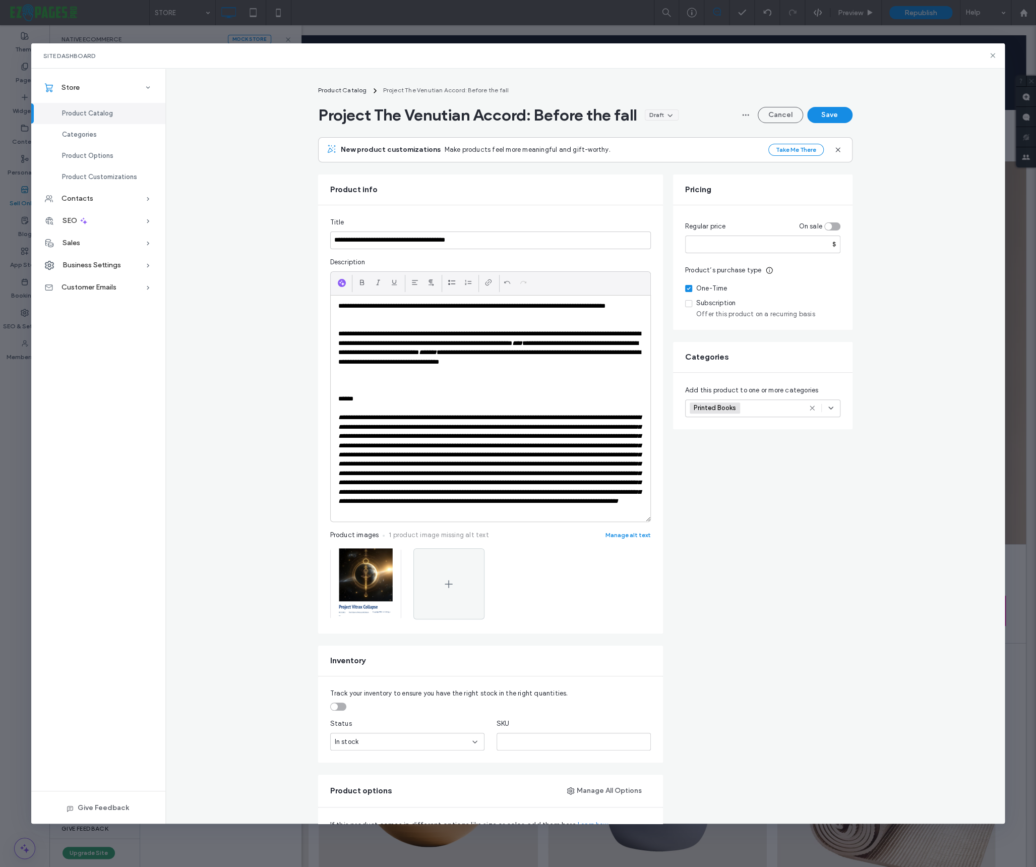
click at [352, 379] on p at bounding box center [490, 380] width 304 height 9
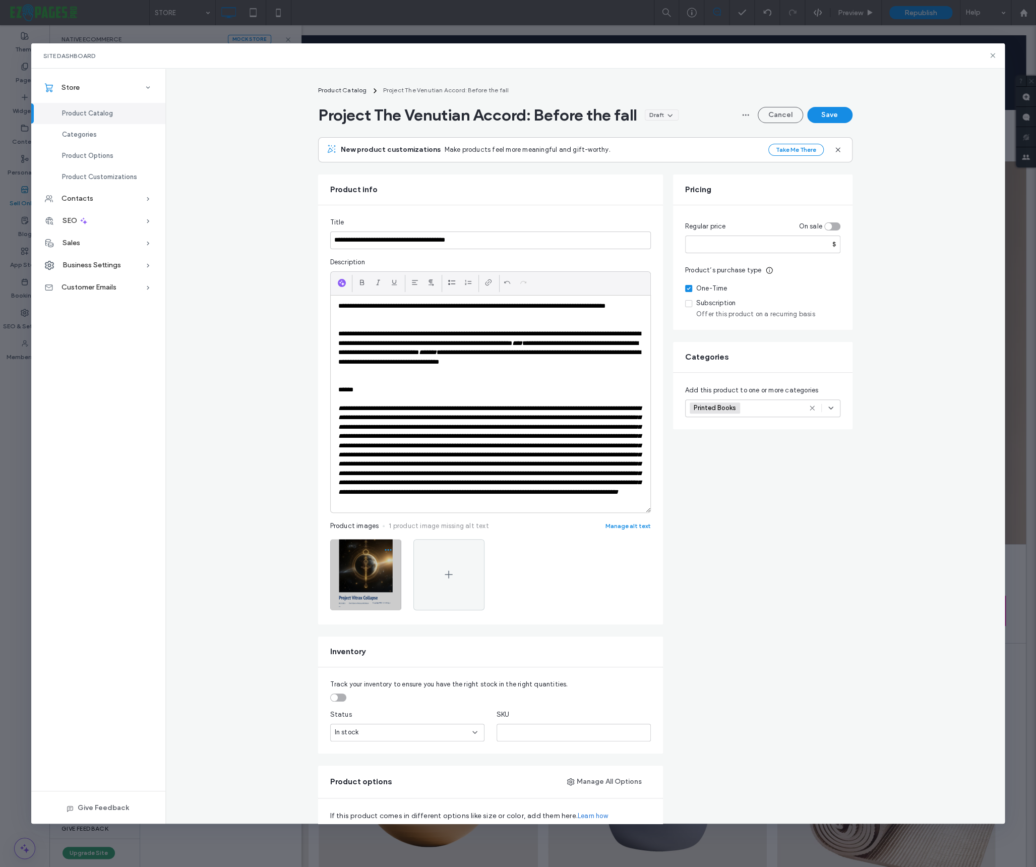
click at [385, 550] on use "button" at bounding box center [388, 549] width 7 height 2
click at [341, 617] on span "Replace Image" at bounding box center [349, 622] width 46 height 10
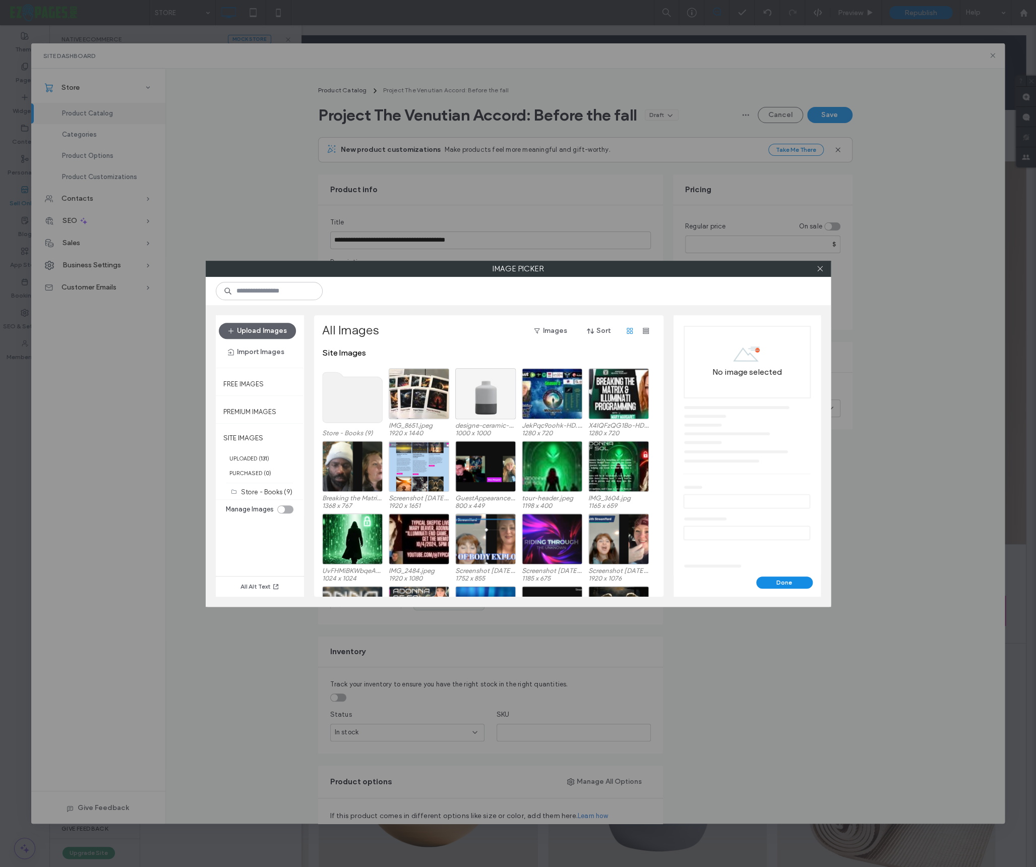
click at [341, 399] on use at bounding box center [352, 397] width 60 height 50
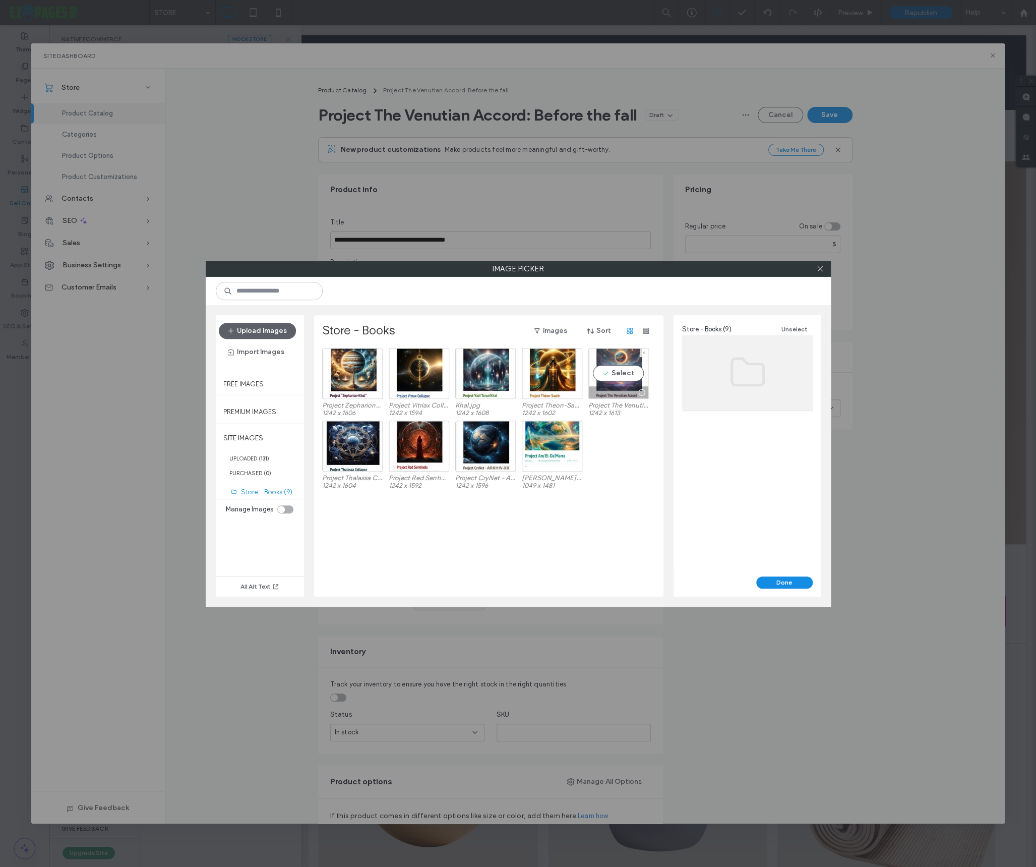
click at [615, 374] on div "Select" at bounding box center [618, 373] width 60 height 51
click at [788, 581] on button "Done" at bounding box center [784, 582] width 56 height 12
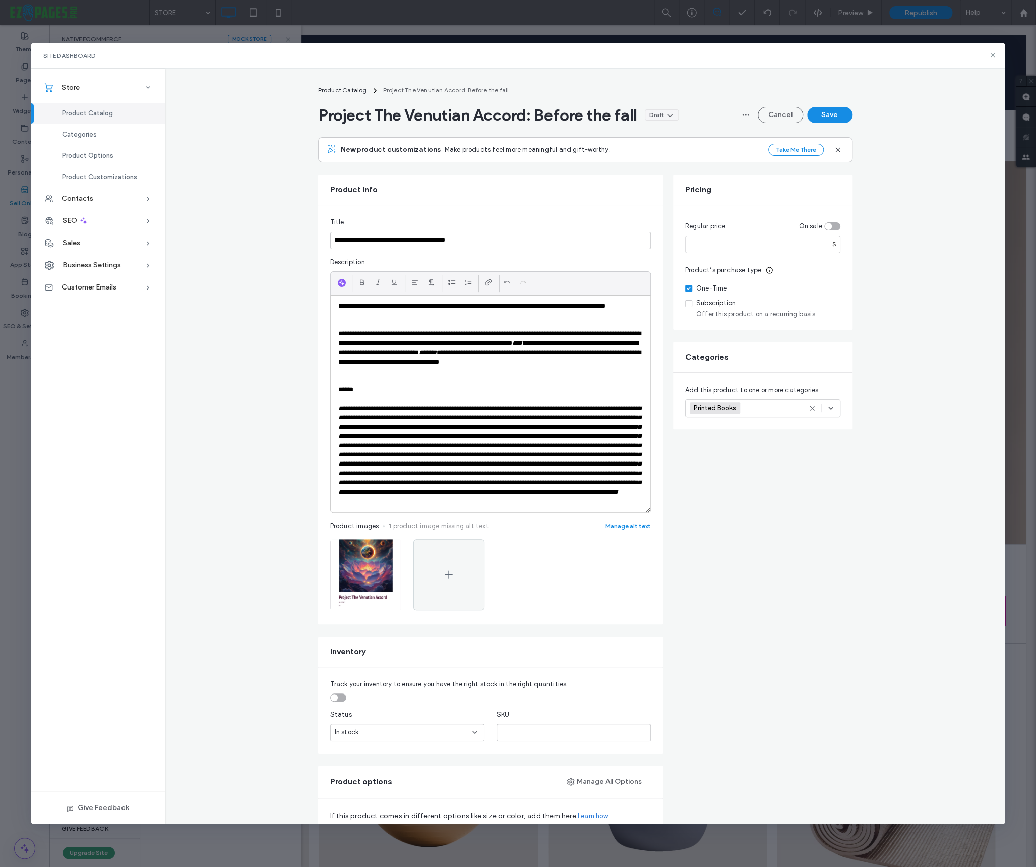
click at [822, 117] on button "Save" at bounding box center [829, 115] width 45 height 16
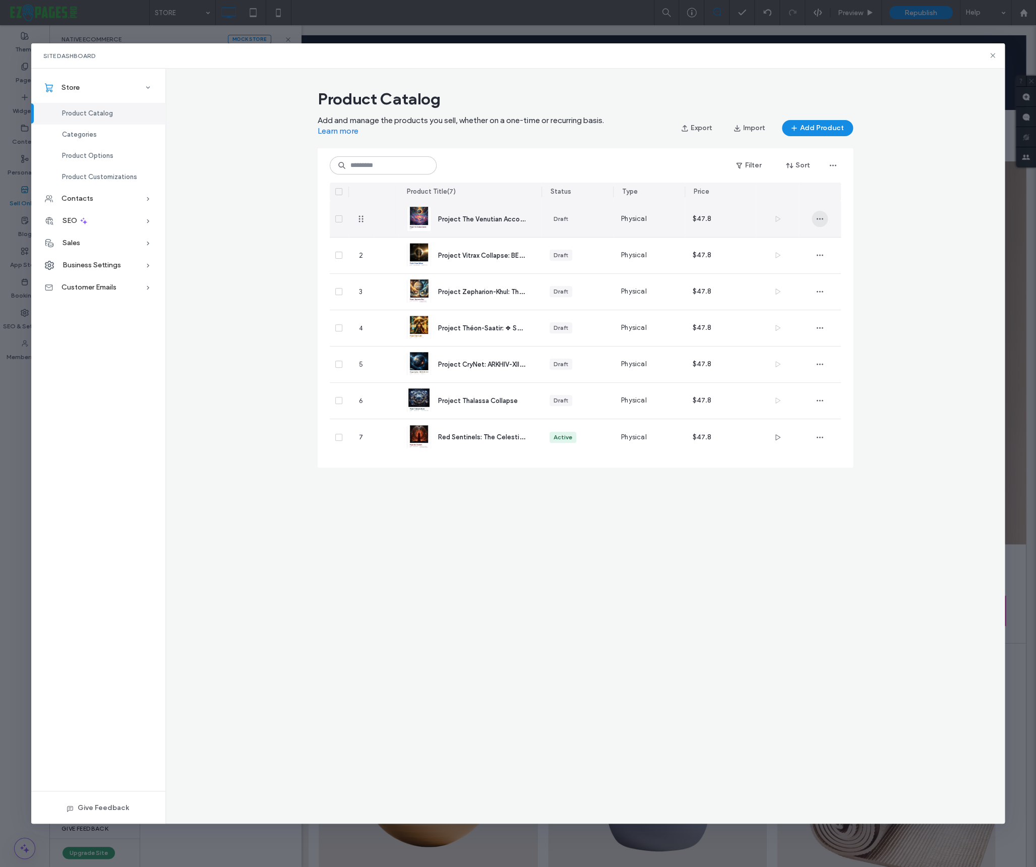
click at [815, 218] on span "button" at bounding box center [820, 219] width 16 height 16
click at [839, 242] on span "Duplicate" at bounding box center [847, 245] width 30 height 10
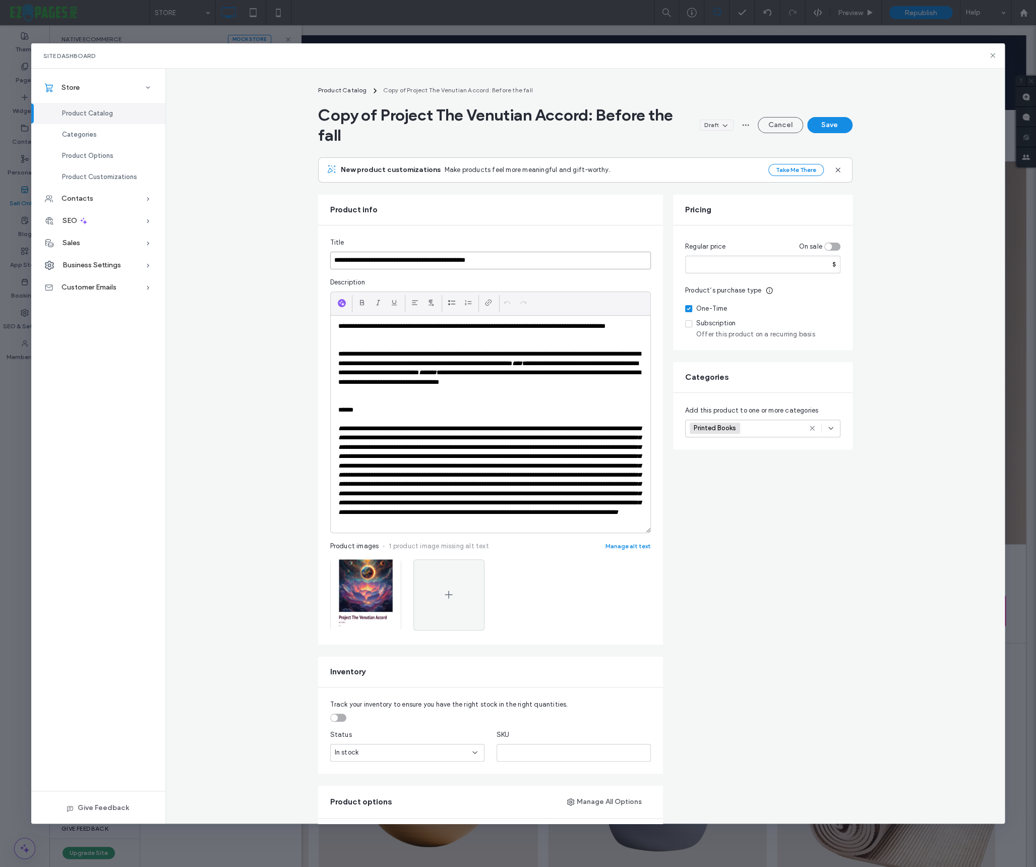
click at [466, 258] on input "**********" at bounding box center [490, 261] width 321 height 18
paste input
type input "**********"
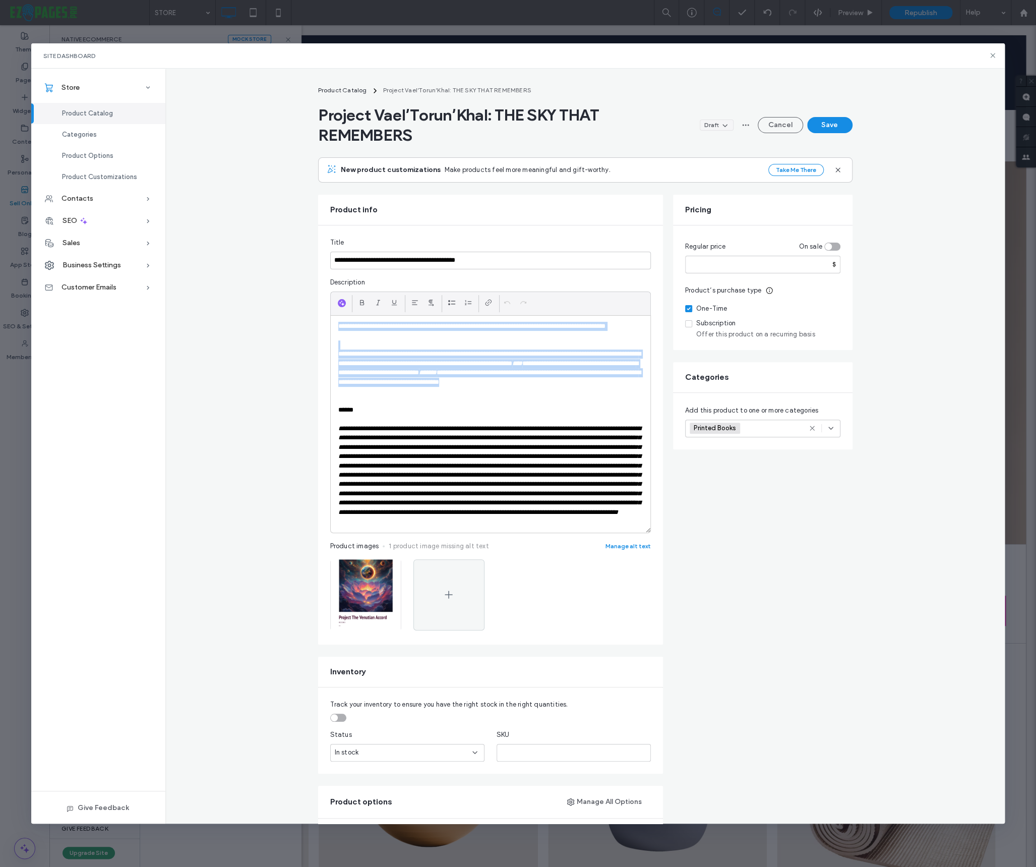
drag, startPoint x: 360, startPoint y: 388, endPoint x: 336, endPoint y: 324, distance: 68.4
click at [336, 324] on div "**********" at bounding box center [491, 424] width 320 height 217
paste div
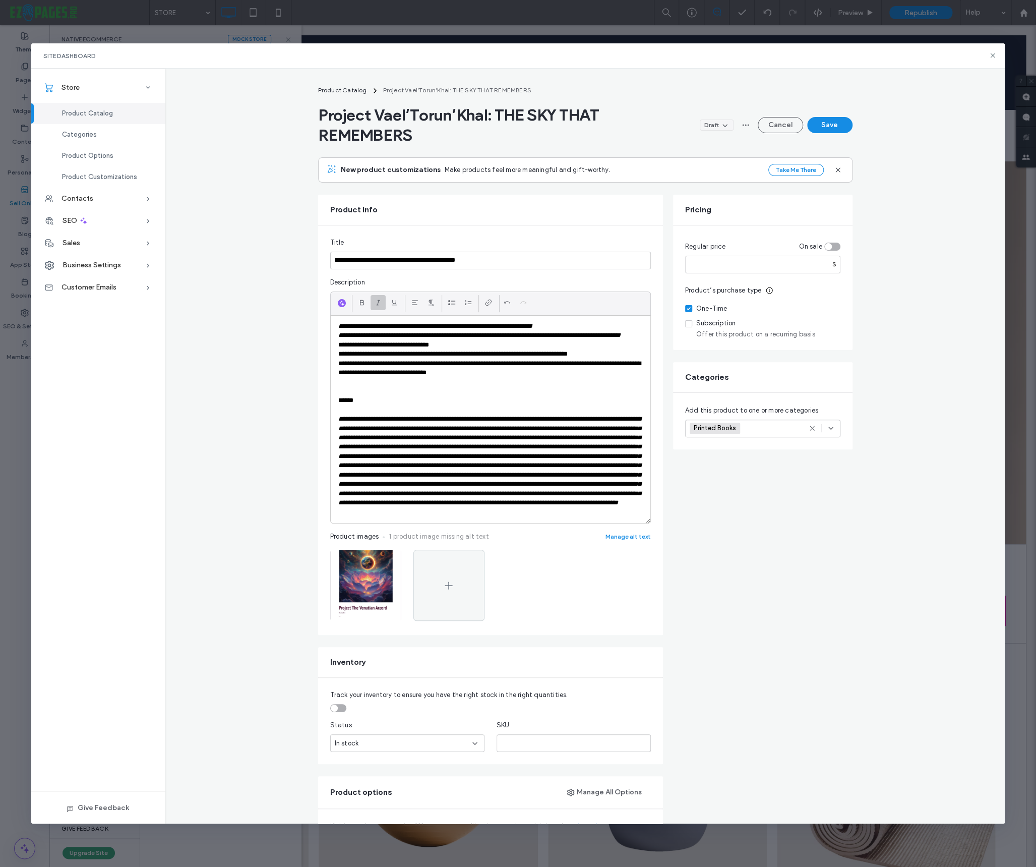
click at [591, 326] on p "**********" at bounding box center [490, 326] width 304 height 9
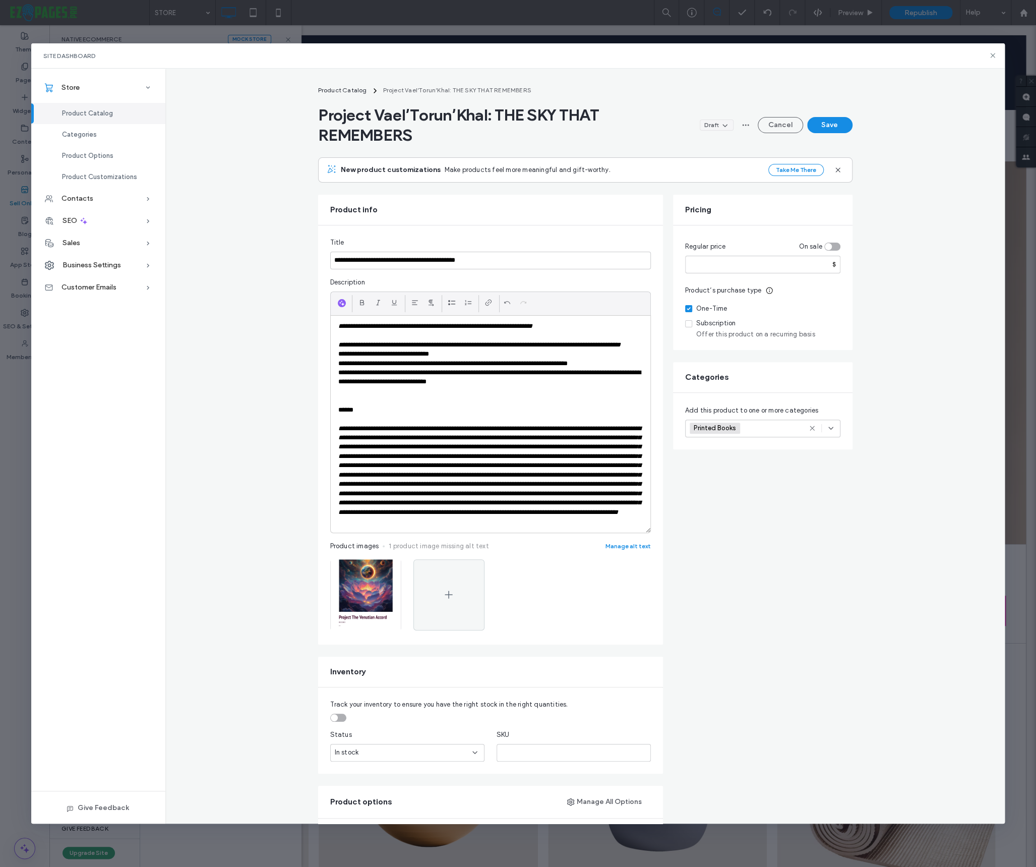
click at [415, 349] on p "**********" at bounding box center [490, 344] width 304 height 9
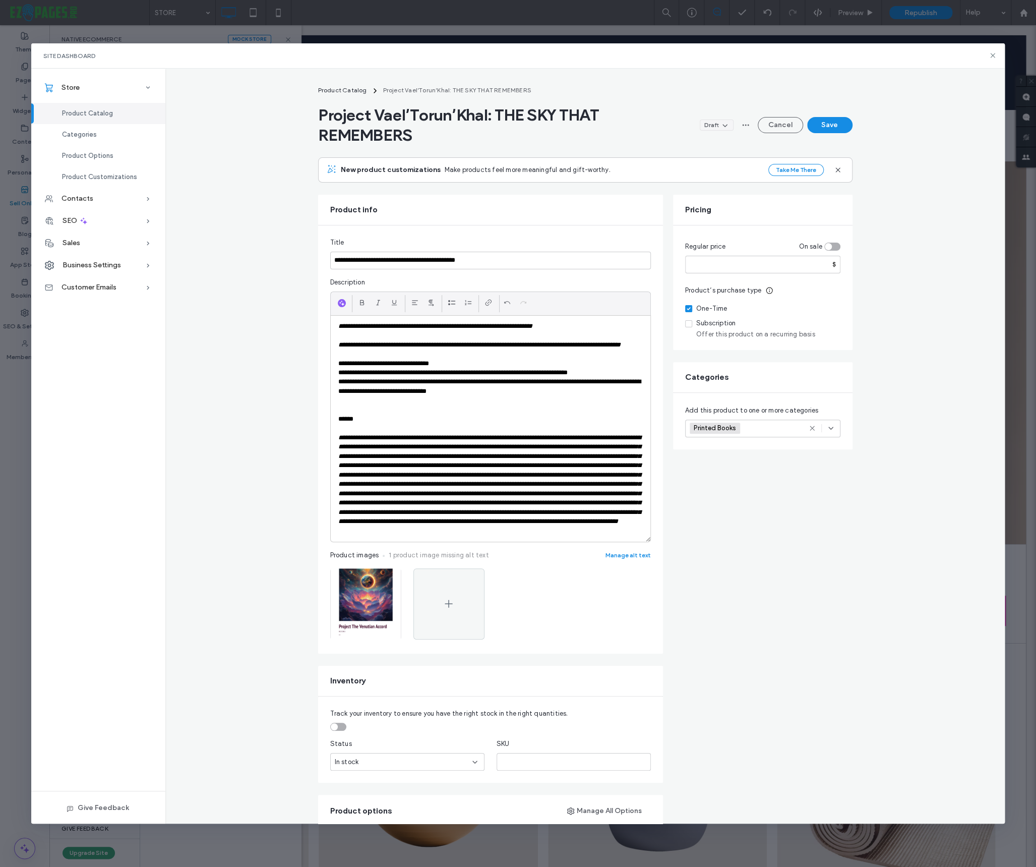
click at [459, 368] on p "**********" at bounding box center [490, 363] width 304 height 9
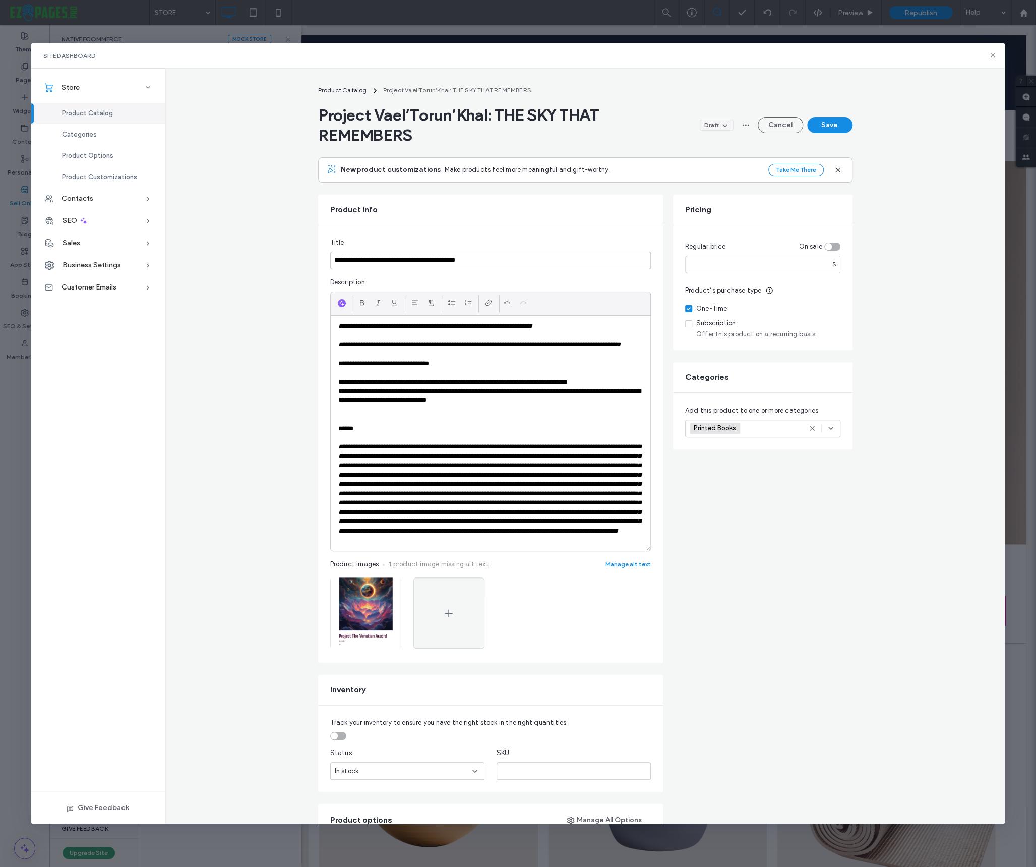
click at [373, 414] on p at bounding box center [490, 409] width 304 height 9
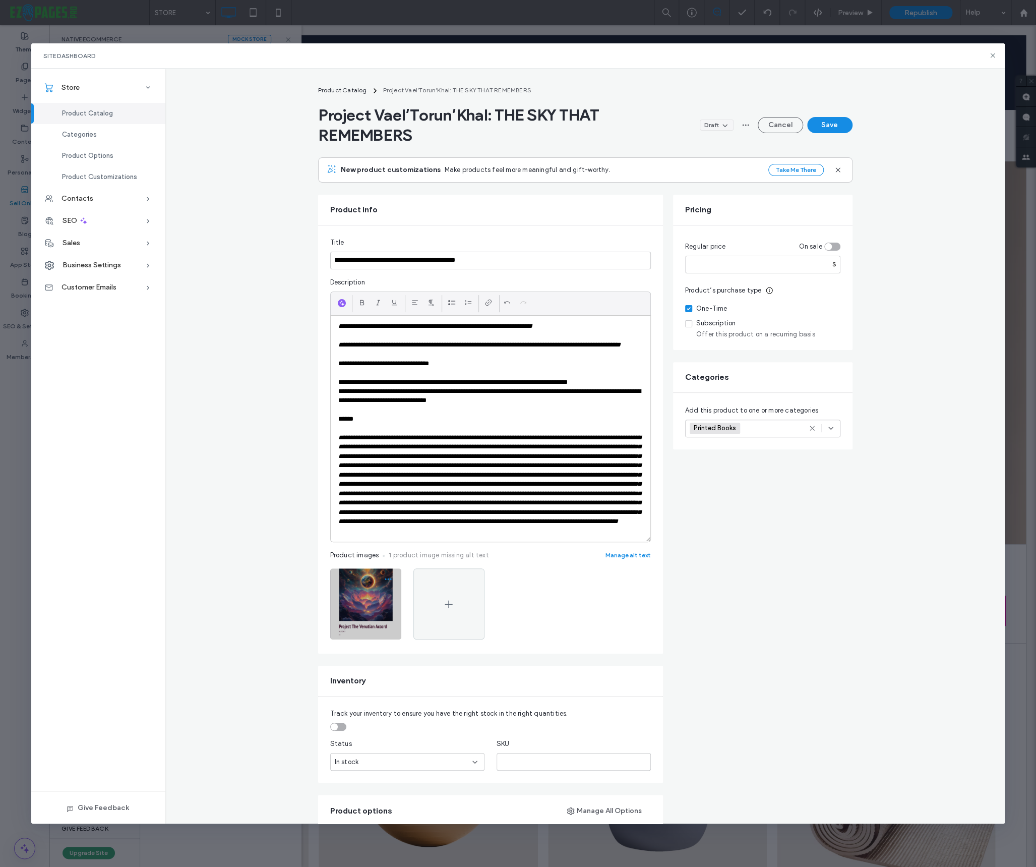
click at [386, 583] on icon "button" at bounding box center [388, 579] width 8 height 8
click at [358, 660] on span "Replace Image" at bounding box center [349, 661] width 46 height 10
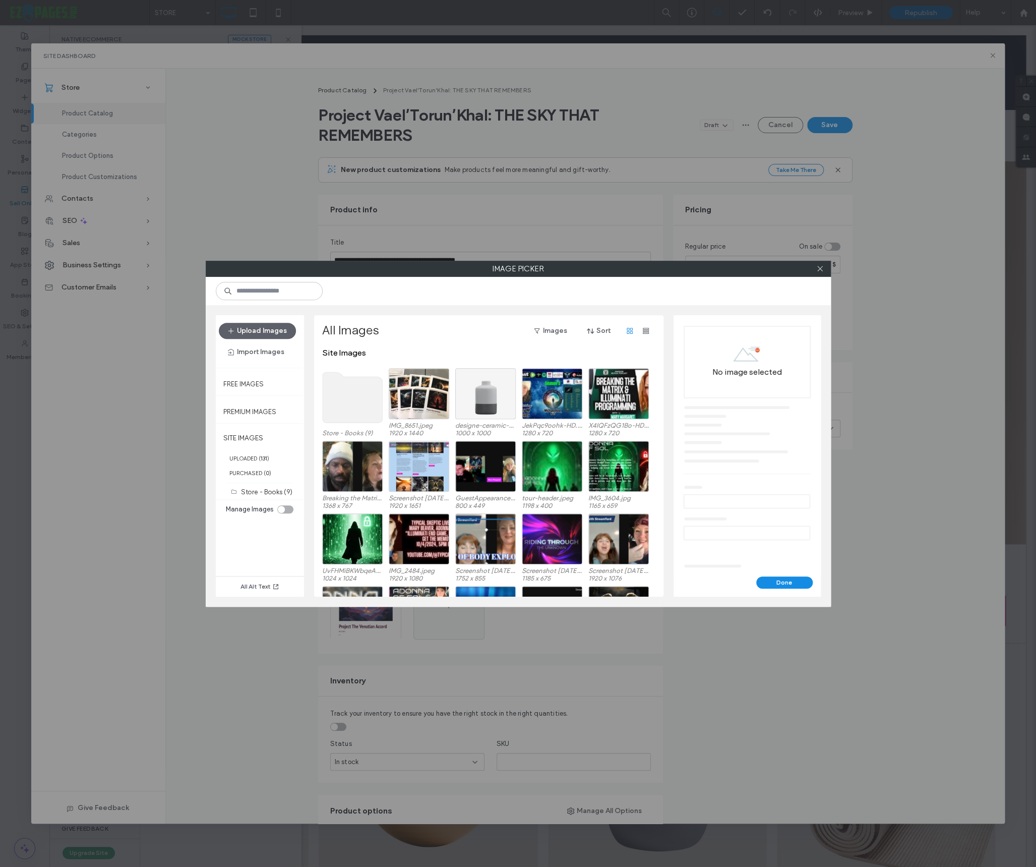
click at [340, 397] on use at bounding box center [352, 397] width 60 height 50
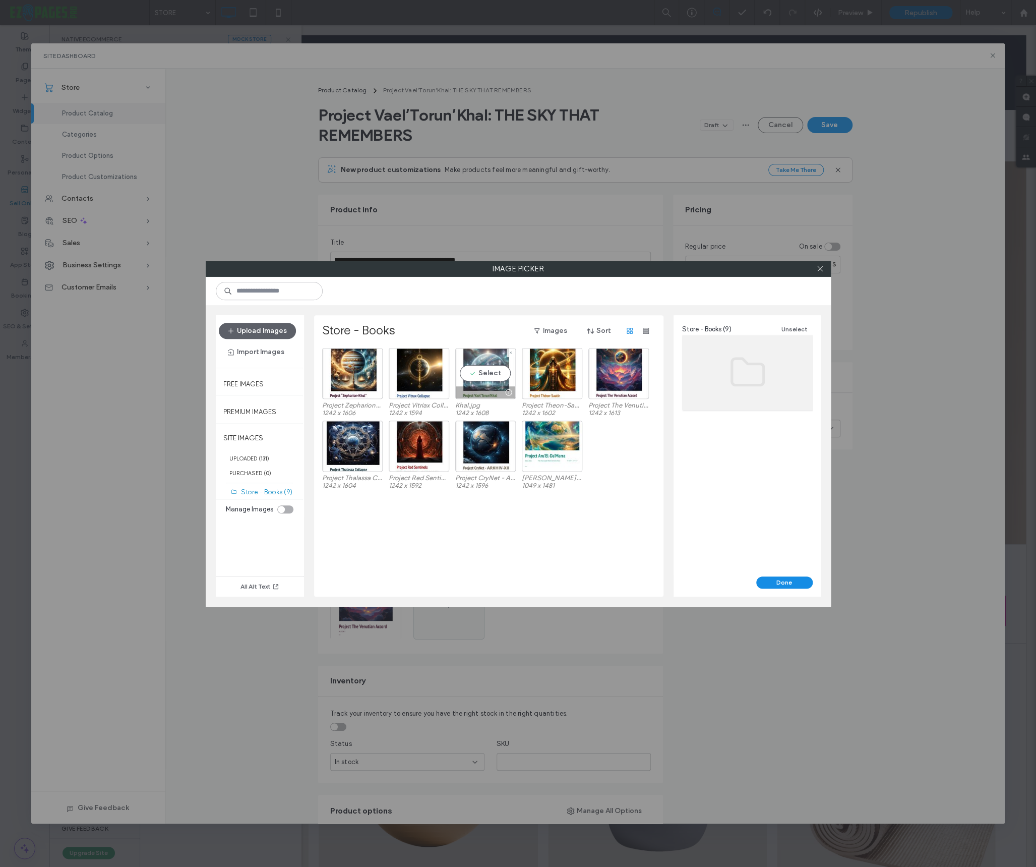
click at [471, 390] on div at bounding box center [485, 392] width 59 height 12
click at [776, 584] on button "Done" at bounding box center [784, 582] width 56 height 12
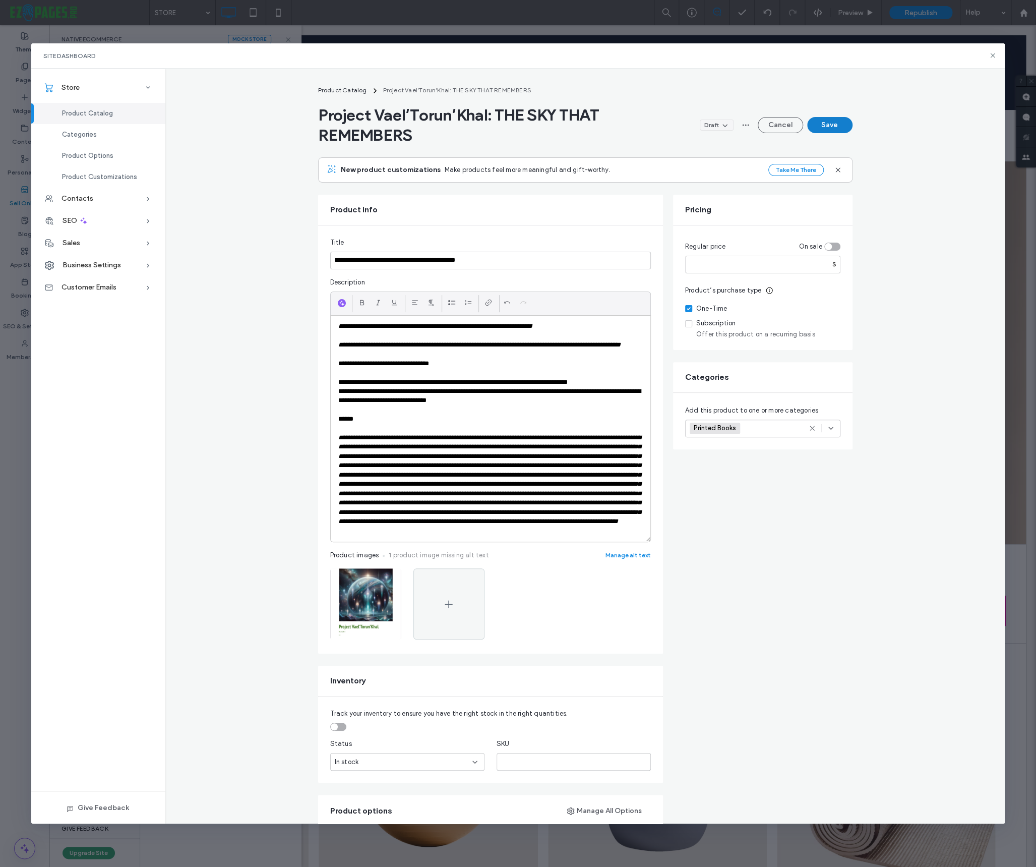
click at [824, 126] on button "Save" at bounding box center [829, 125] width 45 height 16
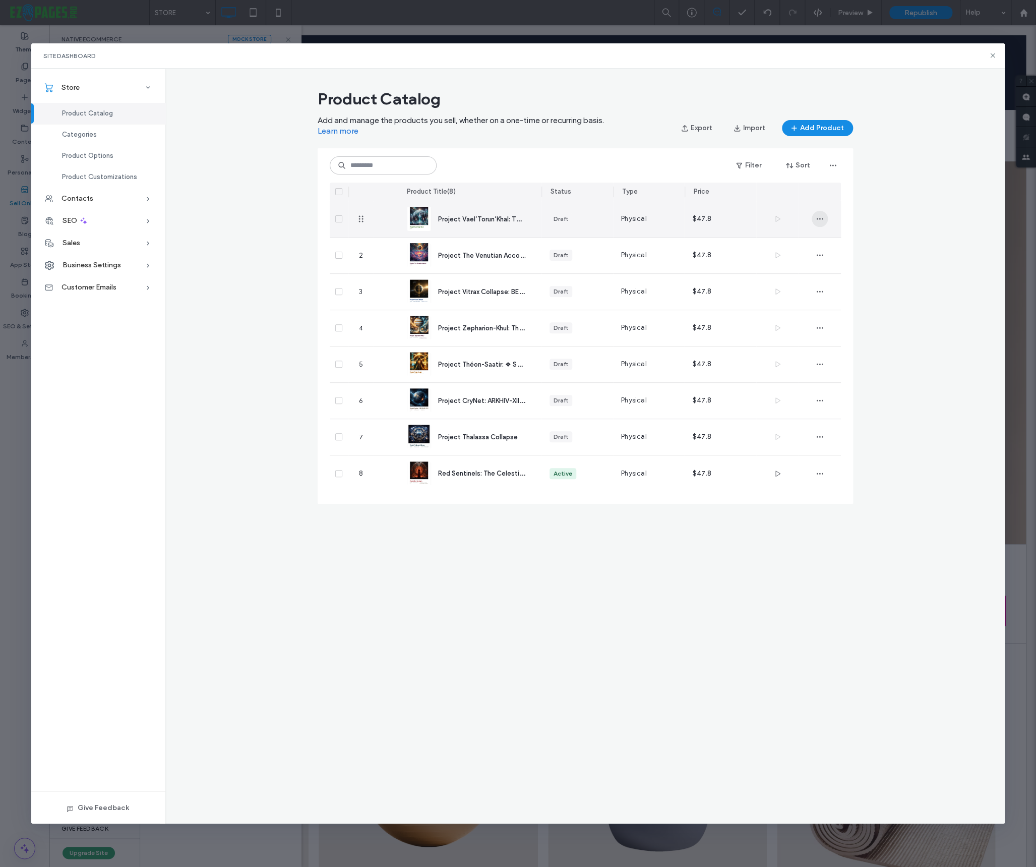
click at [818, 216] on icon "button" at bounding box center [820, 219] width 8 height 8
click at [836, 241] on span "Duplicate" at bounding box center [847, 245] width 30 height 10
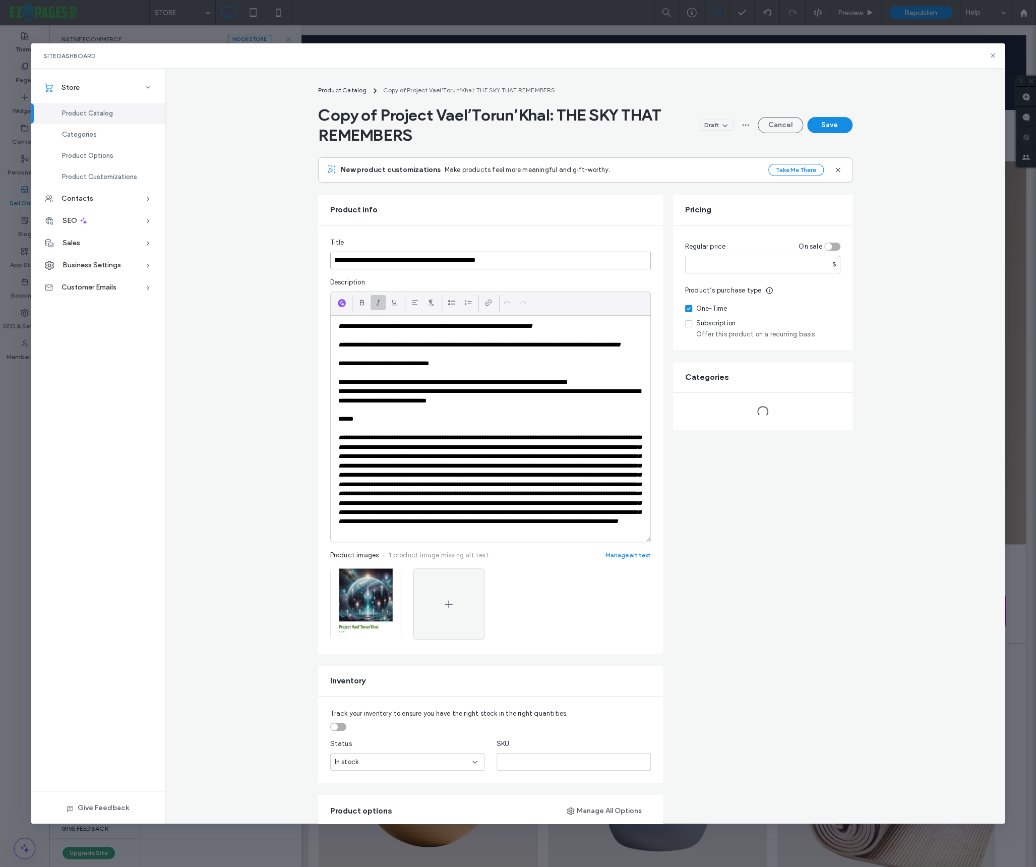
click at [413, 260] on input "**********" at bounding box center [490, 261] width 321 height 18
click at [414, 260] on input "**********" at bounding box center [490, 261] width 321 height 18
paste input
click at [407, 261] on input "**********" at bounding box center [490, 261] width 321 height 18
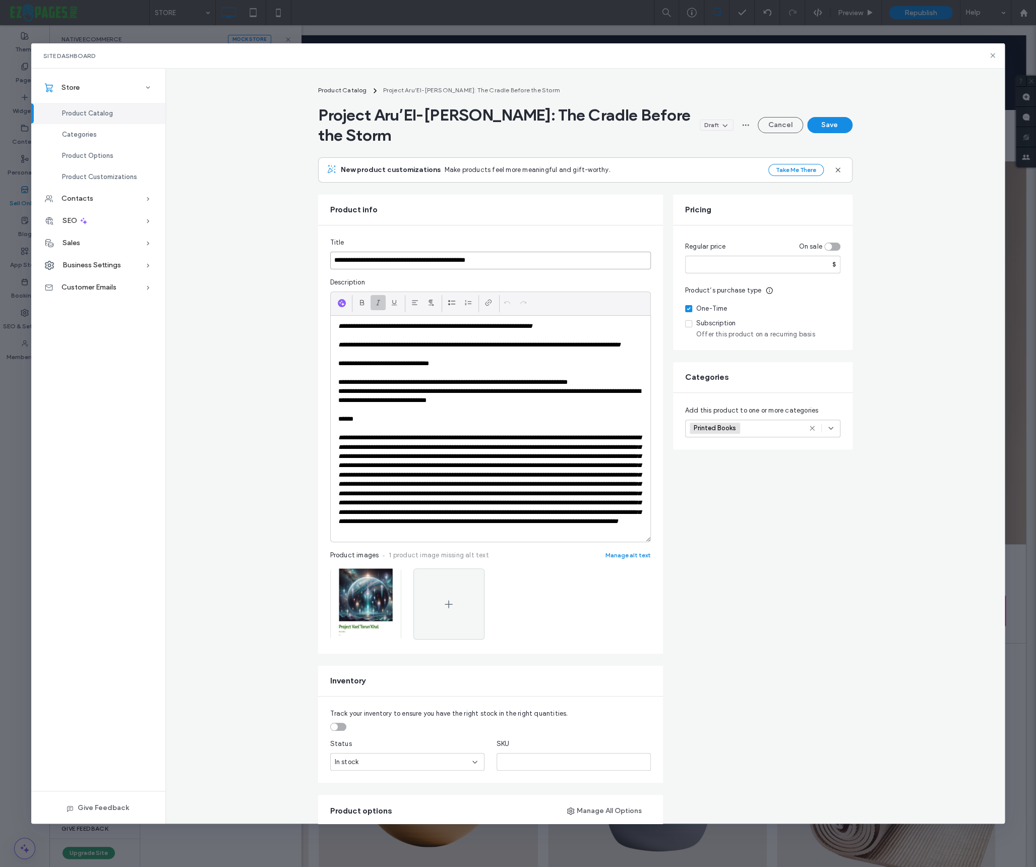
type input "**********"
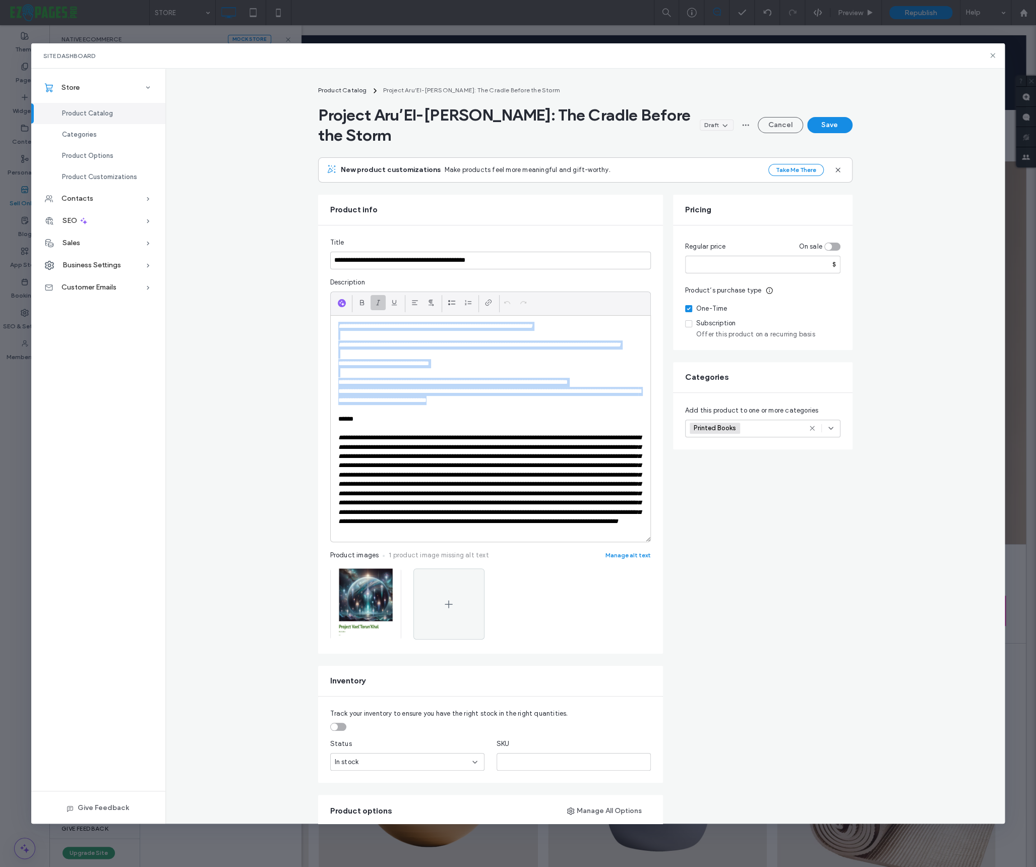
drag, startPoint x: 523, startPoint y: 409, endPoint x: 340, endPoint y: 327, distance: 200.8
click at [340, 327] on div "**********" at bounding box center [491, 429] width 320 height 226
paste div
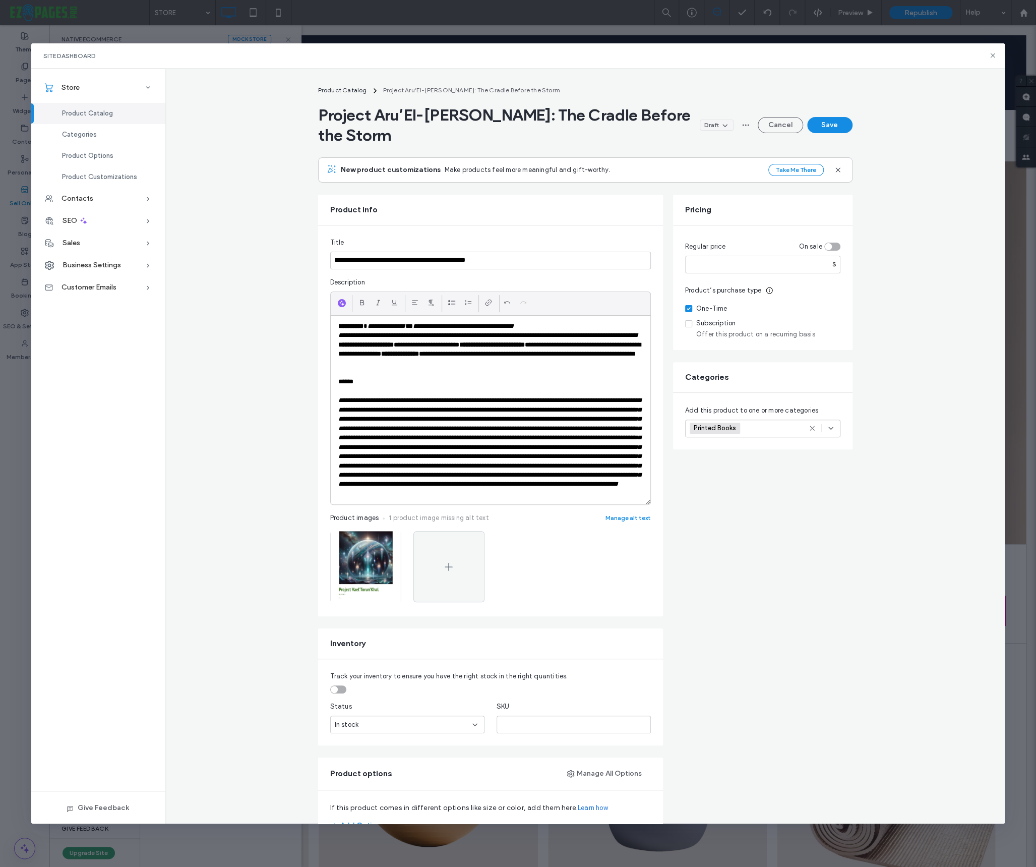
click at [569, 326] on p "**********" at bounding box center [490, 326] width 304 height 9
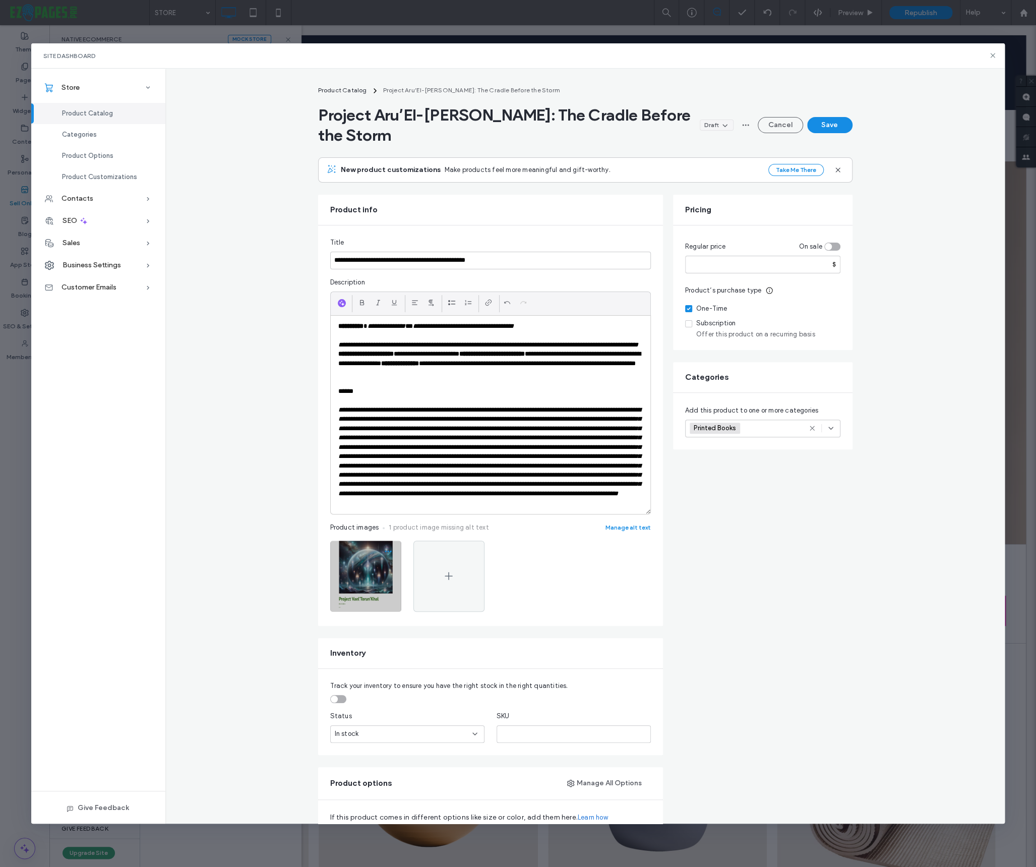
click at [388, 552] on use "button" at bounding box center [388, 551] width 7 height 2
click at [349, 624] on span "Replace Image" at bounding box center [349, 624] width 46 height 10
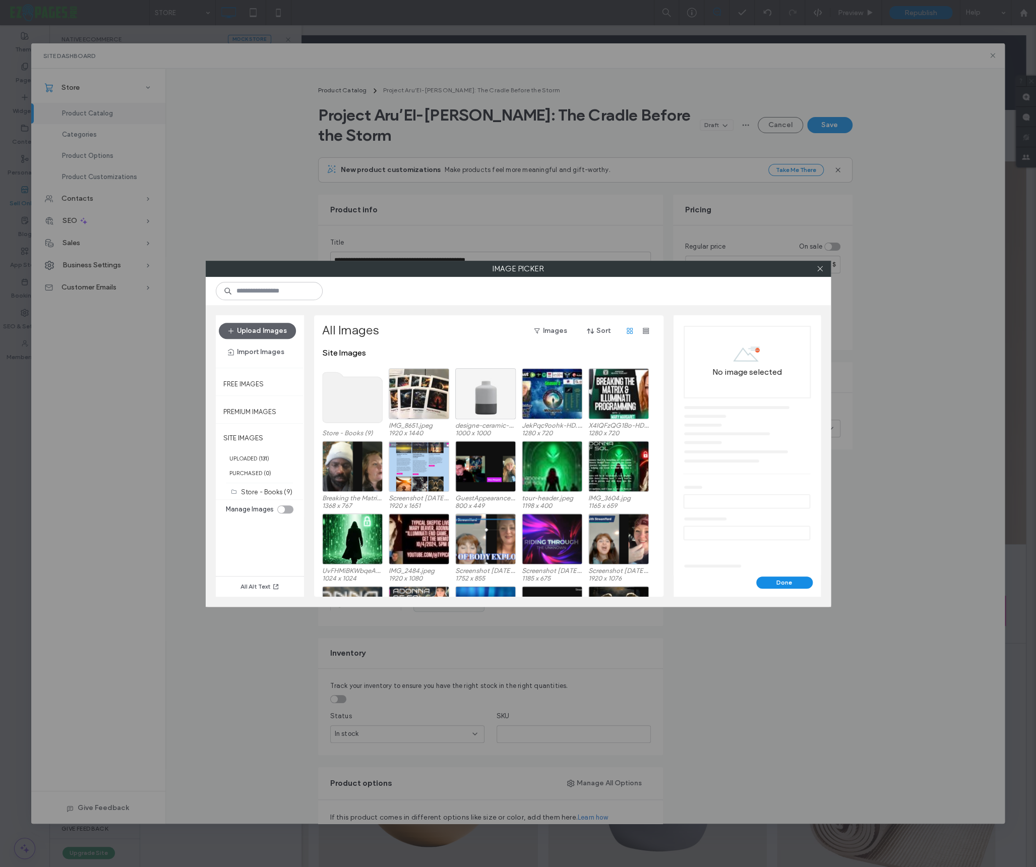
click at [330, 401] on use at bounding box center [352, 397] width 60 height 50
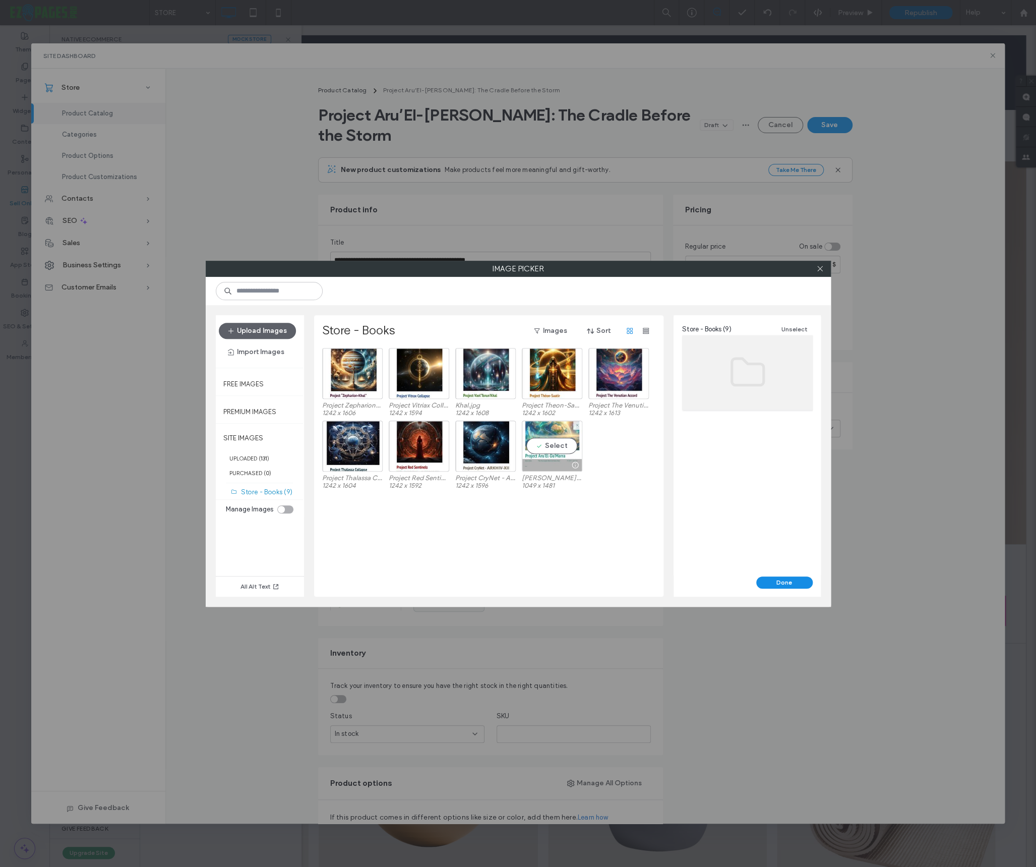
click at [568, 446] on div "Select" at bounding box center [552, 445] width 60 height 51
click at [786, 578] on button "Done" at bounding box center [784, 582] width 56 height 12
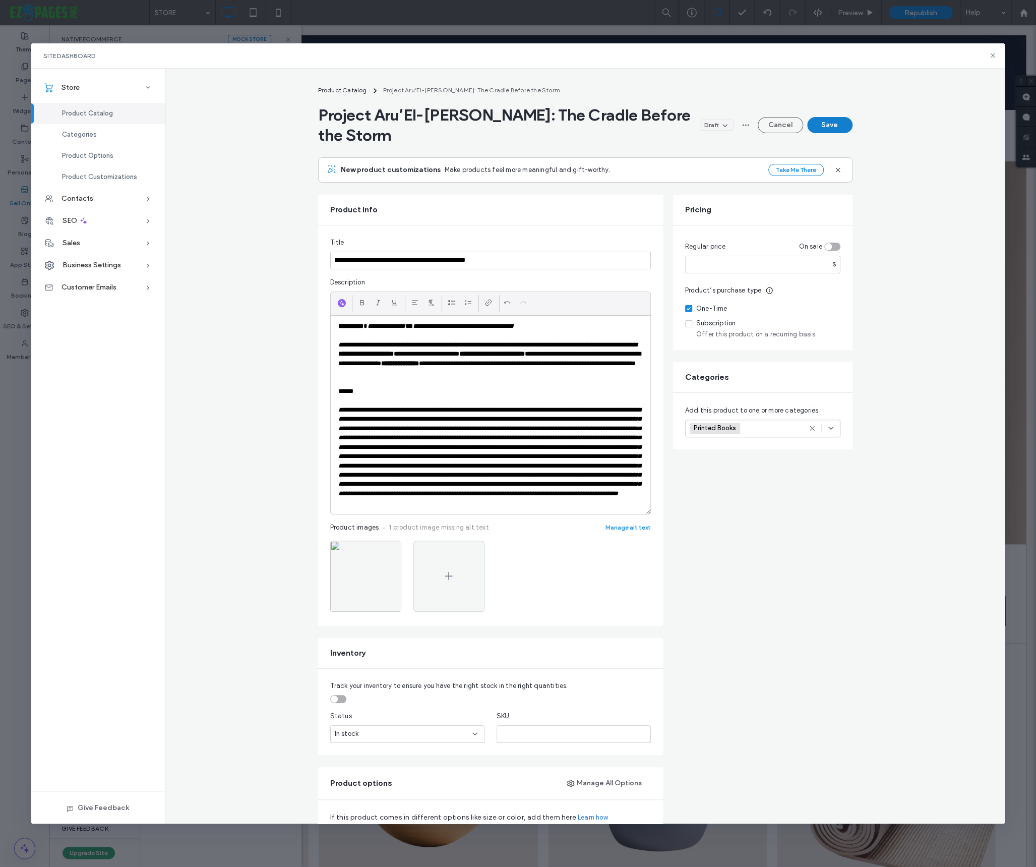
click at [824, 124] on button "Save" at bounding box center [829, 125] width 45 height 16
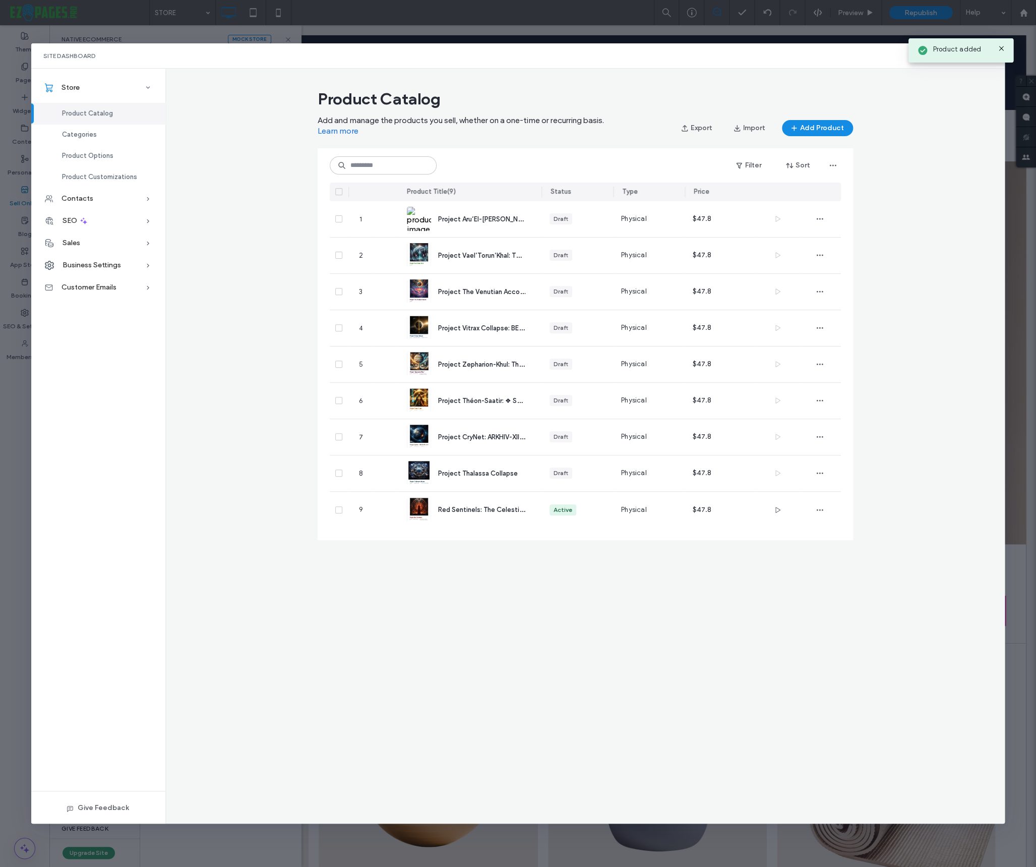
click at [338, 192] on icon at bounding box center [339, 191] width 4 height 3
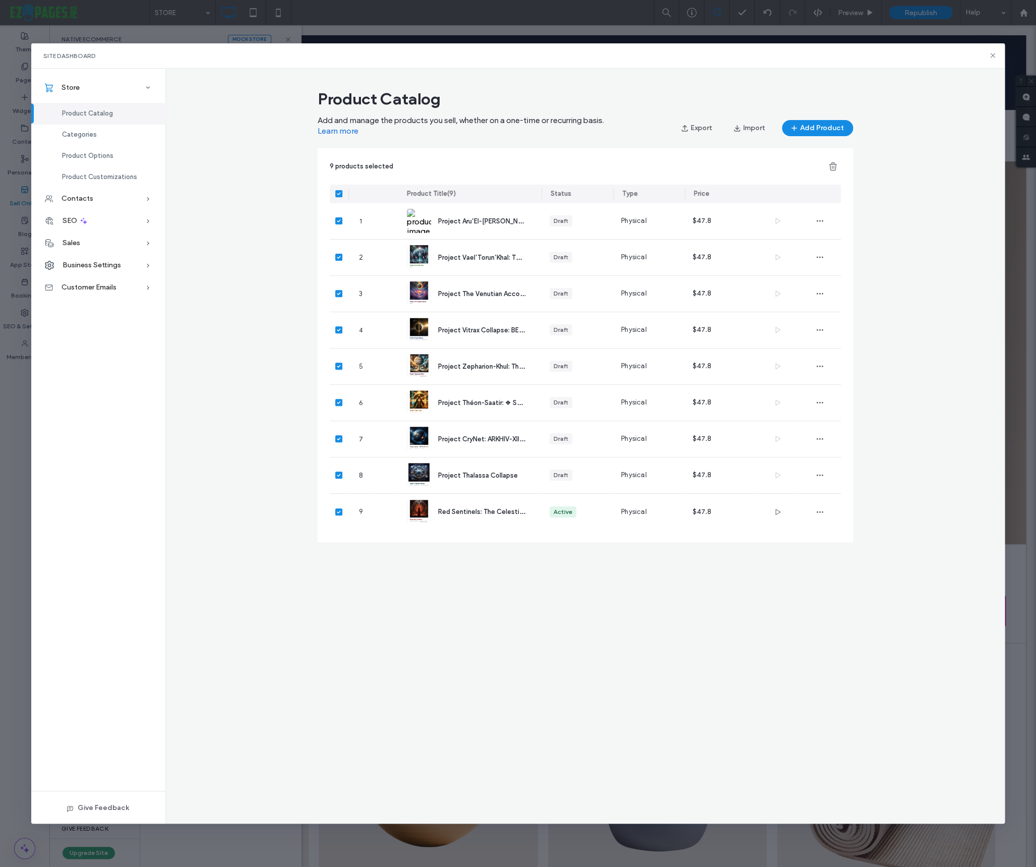
click at [337, 192] on icon at bounding box center [339, 193] width 4 height 3
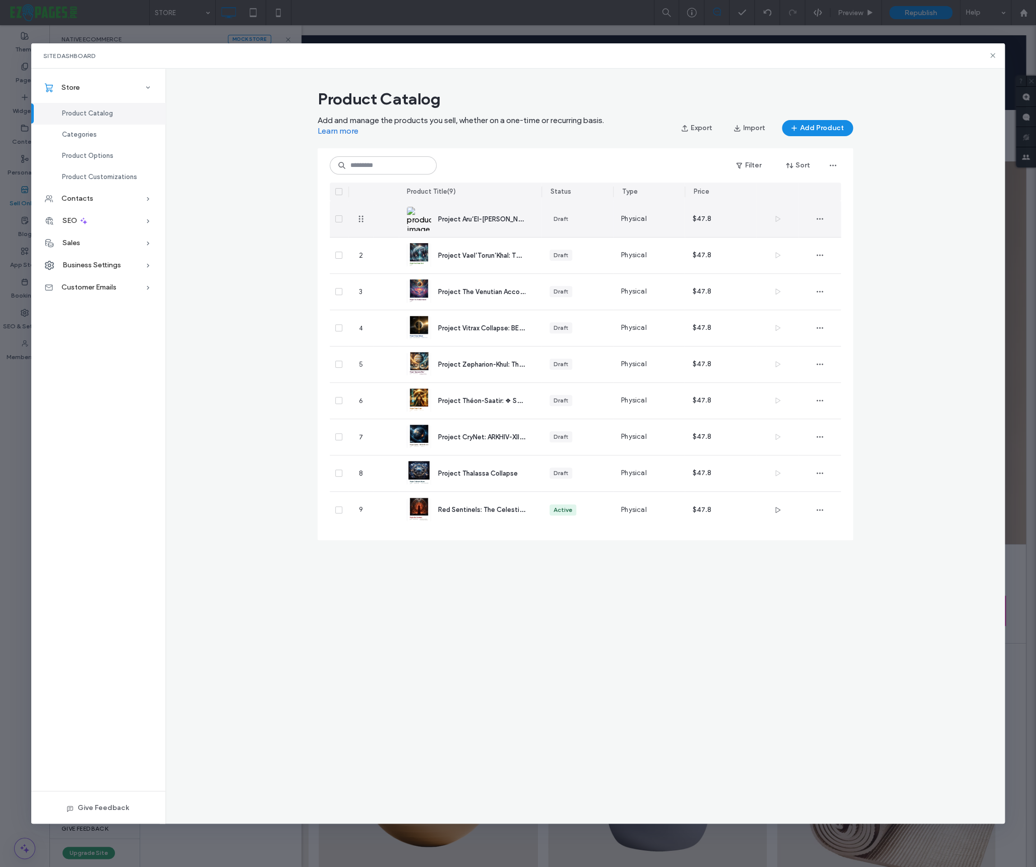
click at [562, 217] on div "Draft" at bounding box center [561, 218] width 15 height 9
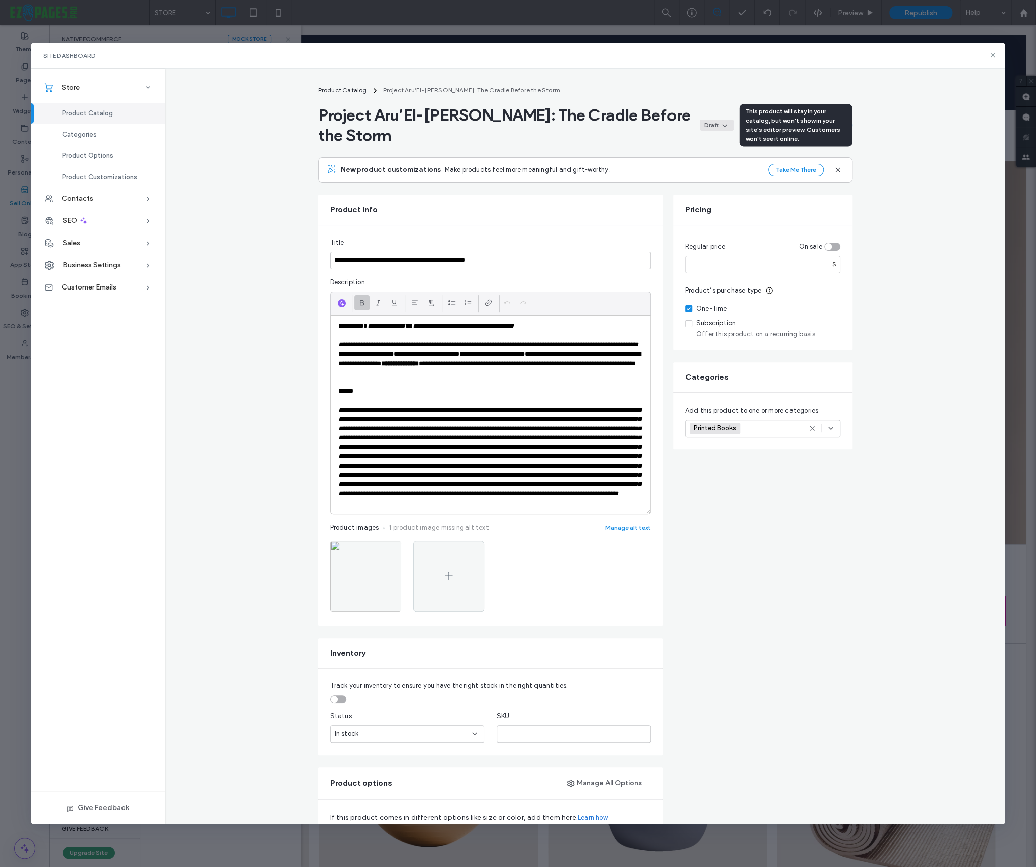
click at [726, 127] on icon at bounding box center [725, 125] width 8 height 8
click at [337, 91] on span "Product Catalog" at bounding box center [342, 90] width 49 height 8
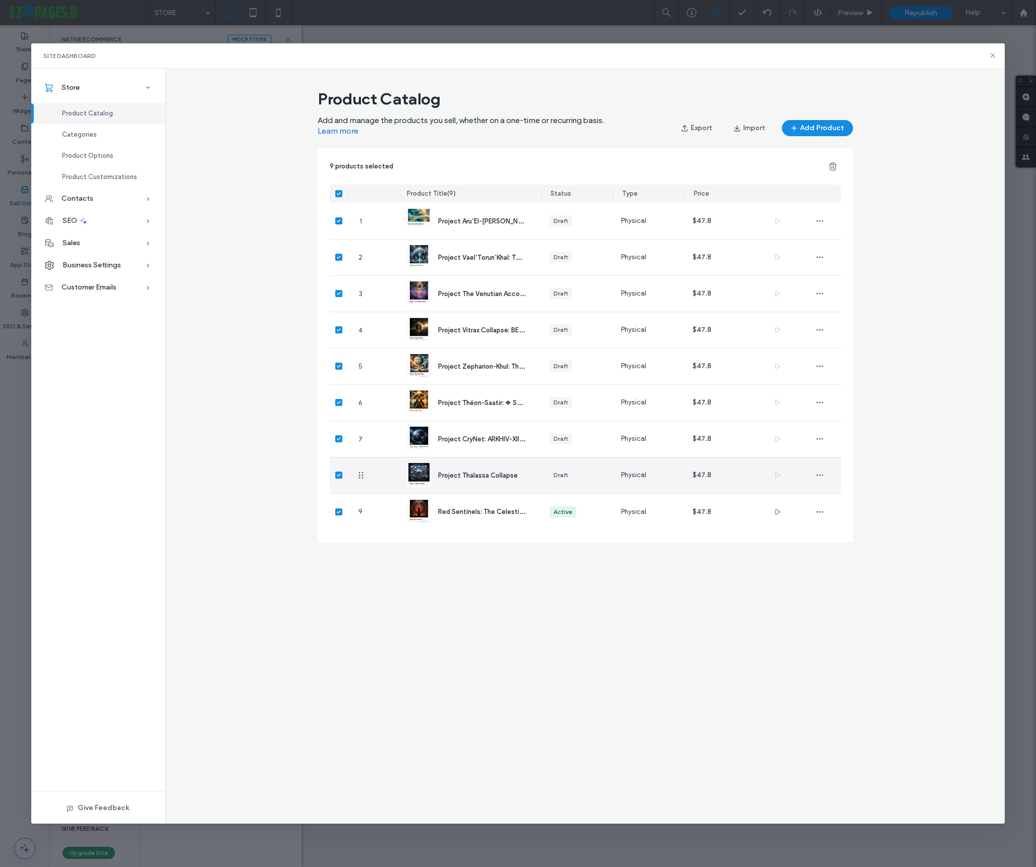
click at [336, 513] on span at bounding box center [338, 511] width 7 height 7
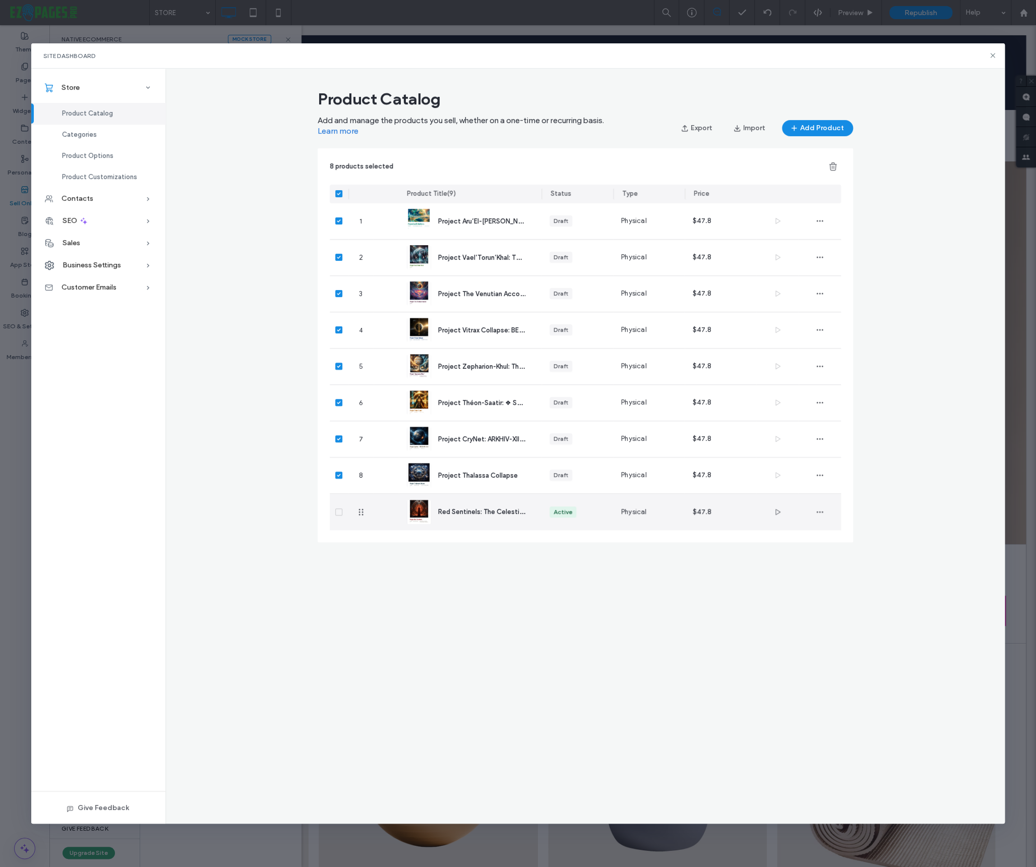
click at [337, 512] on icon at bounding box center [339, 511] width 4 height 3
click at [339, 195] on icon at bounding box center [339, 193] width 4 height 3
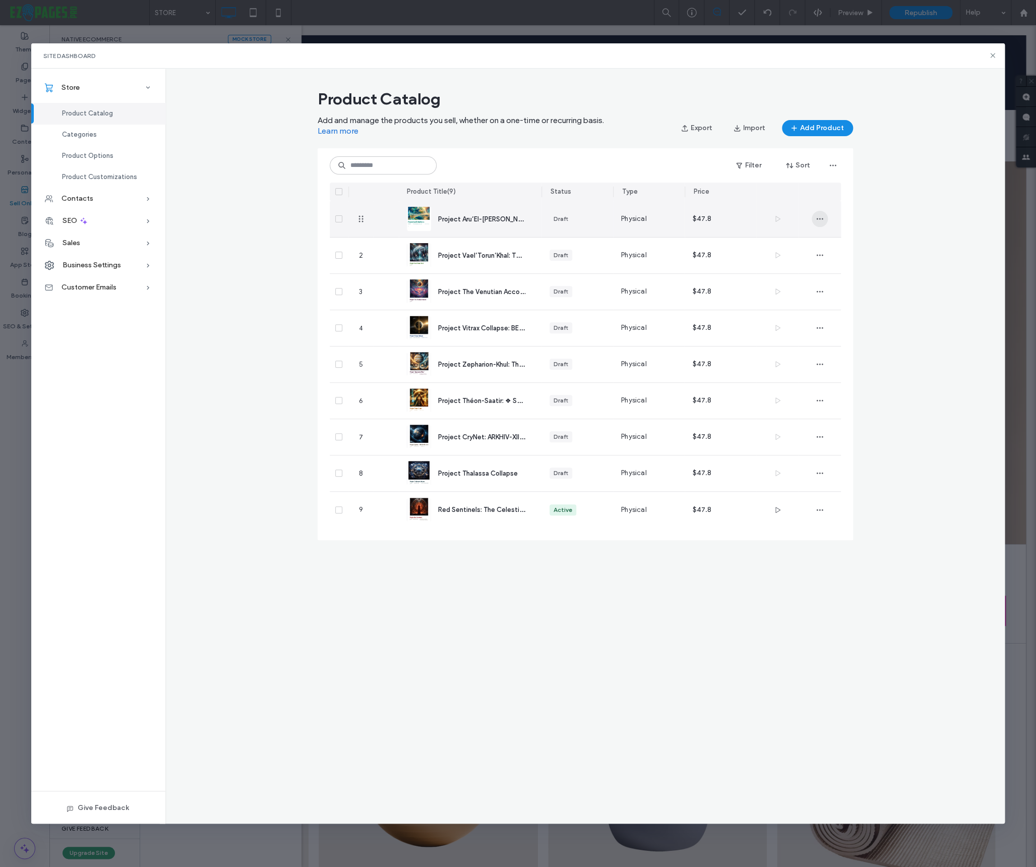
click at [816, 217] on icon "button" at bounding box center [820, 219] width 8 height 8
click at [873, 195] on div "Product Catalog Add and manage the products you sell, whether on a one-time or …" at bounding box center [585, 318] width 840 height 467
click at [834, 165] on icon "button" at bounding box center [833, 165] width 8 height 8
click at [888, 164] on div "Product Catalog Add and manage the products you sell, whether on a one-time or …" at bounding box center [585, 318] width 840 height 467
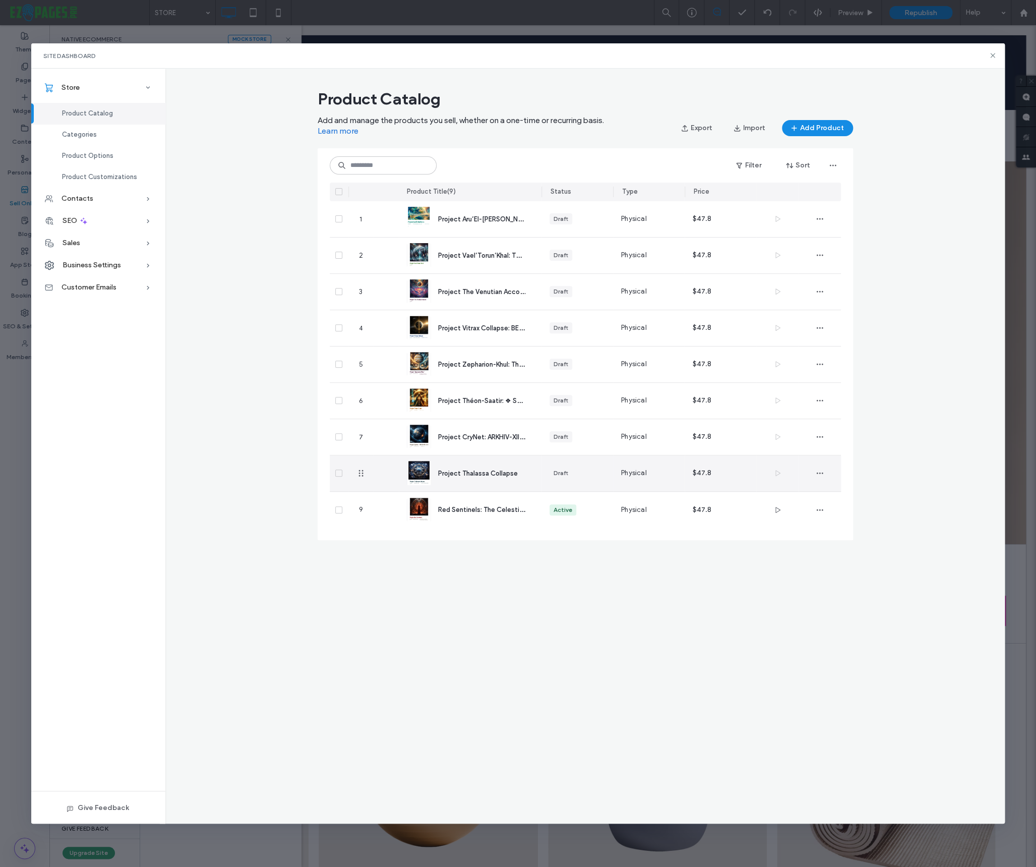
click at [502, 474] on span "Project Thalassa Collapse" at bounding box center [478, 473] width 80 height 8
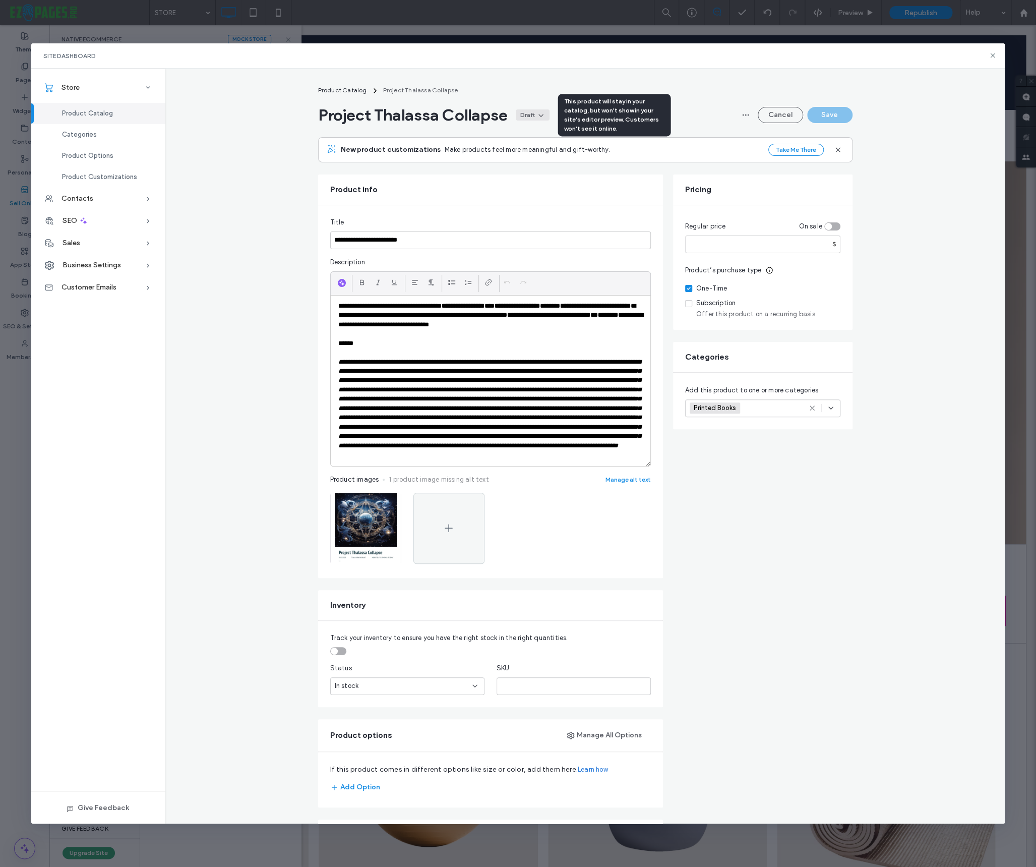
click at [541, 111] on icon at bounding box center [541, 115] width 8 height 8
click at [500, 138] on div "Active" at bounding box center [506, 138] width 90 height 19
click at [824, 115] on button "Save" at bounding box center [829, 115] width 45 height 16
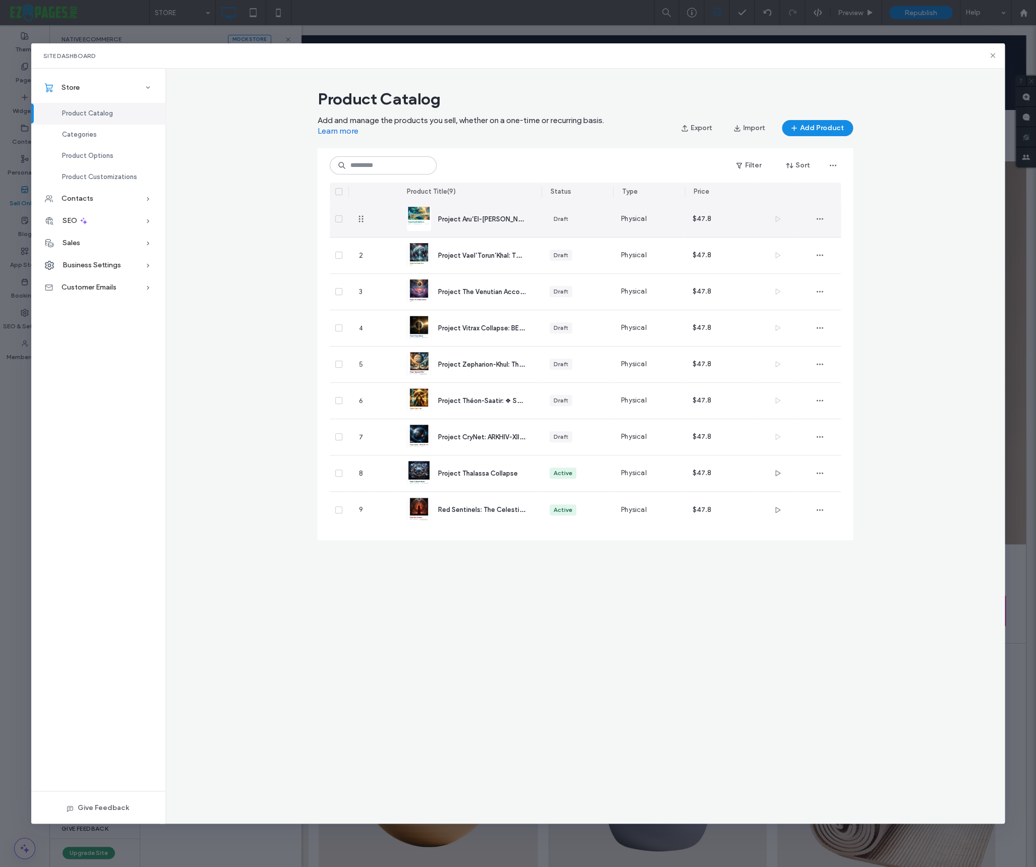
click at [501, 223] on div "Project Aru’El-[PERSON_NAME]: The Cradle Before the Storm" at bounding box center [482, 219] width 88 height 11
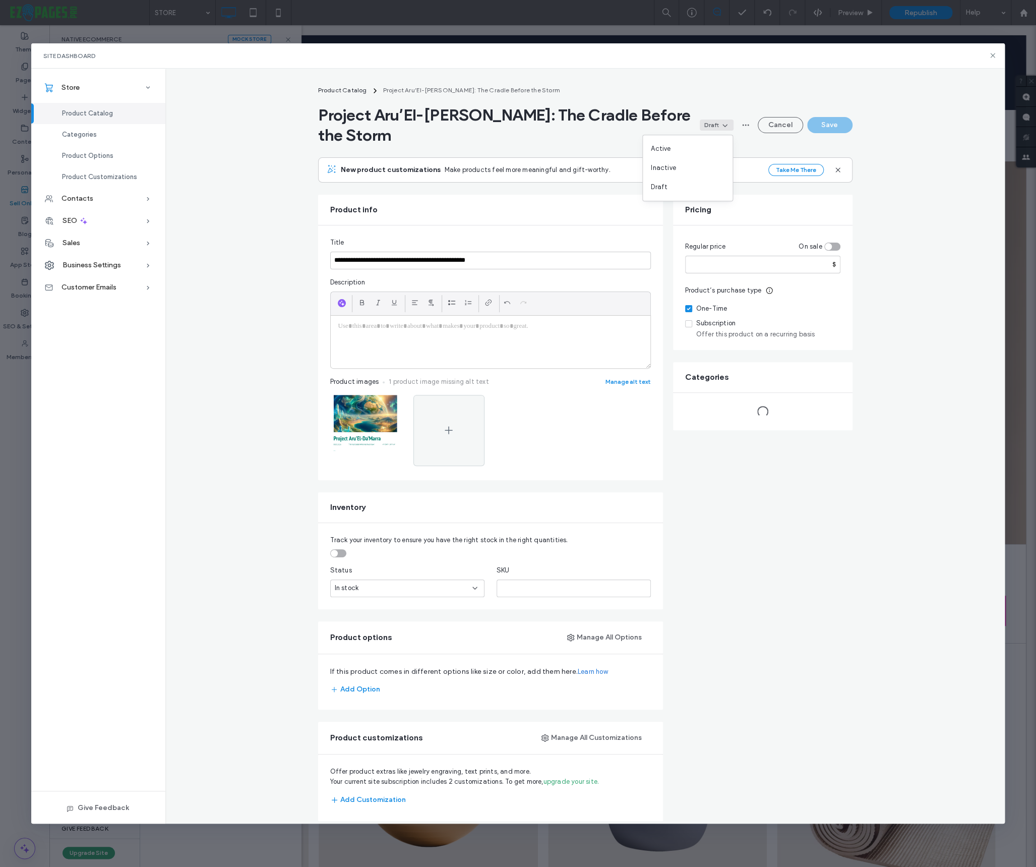
click at [712, 125] on div "Draft" at bounding box center [711, 124] width 15 height 9
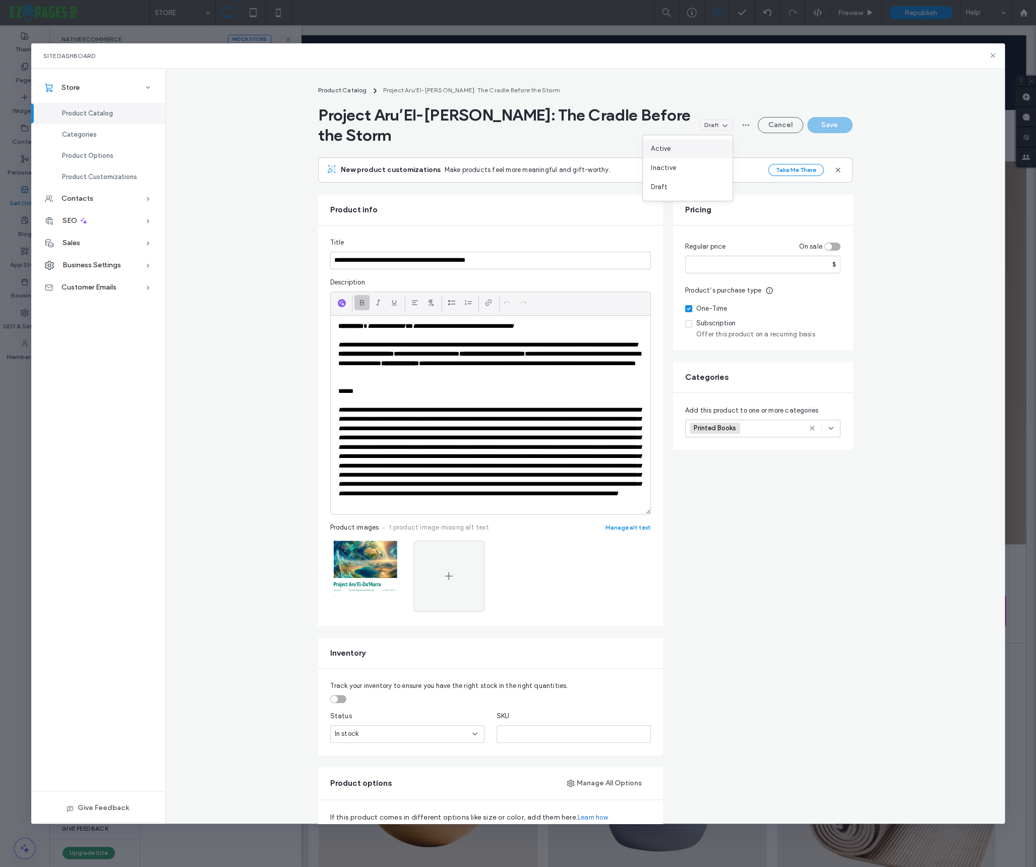
click at [668, 149] on span "Active" at bounding box center [661, 149] width 20 height 10
click at [826, 128] on button "Save" at bounding box center [829, 125] width 45 height 16
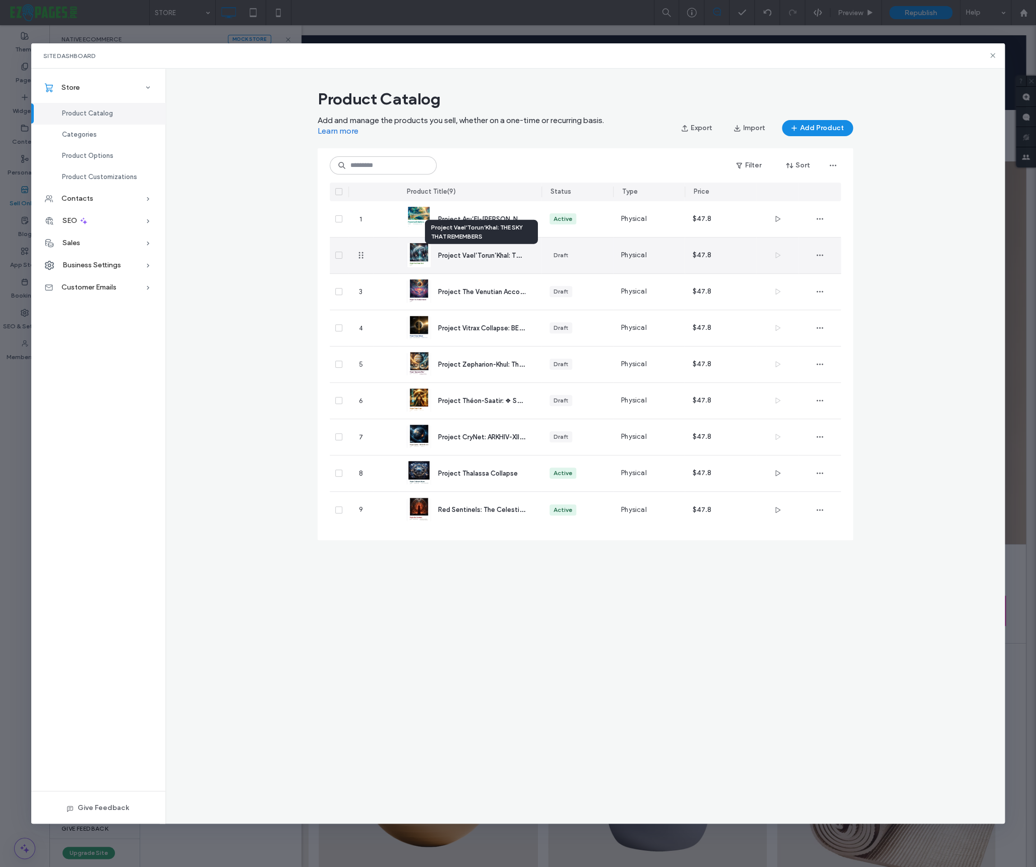
click at [465, 254] on span "Project Vael’Torun’Khal: THE SKY THAT REMEMBERS" at bounding box center [516, 255] width 156 height 10
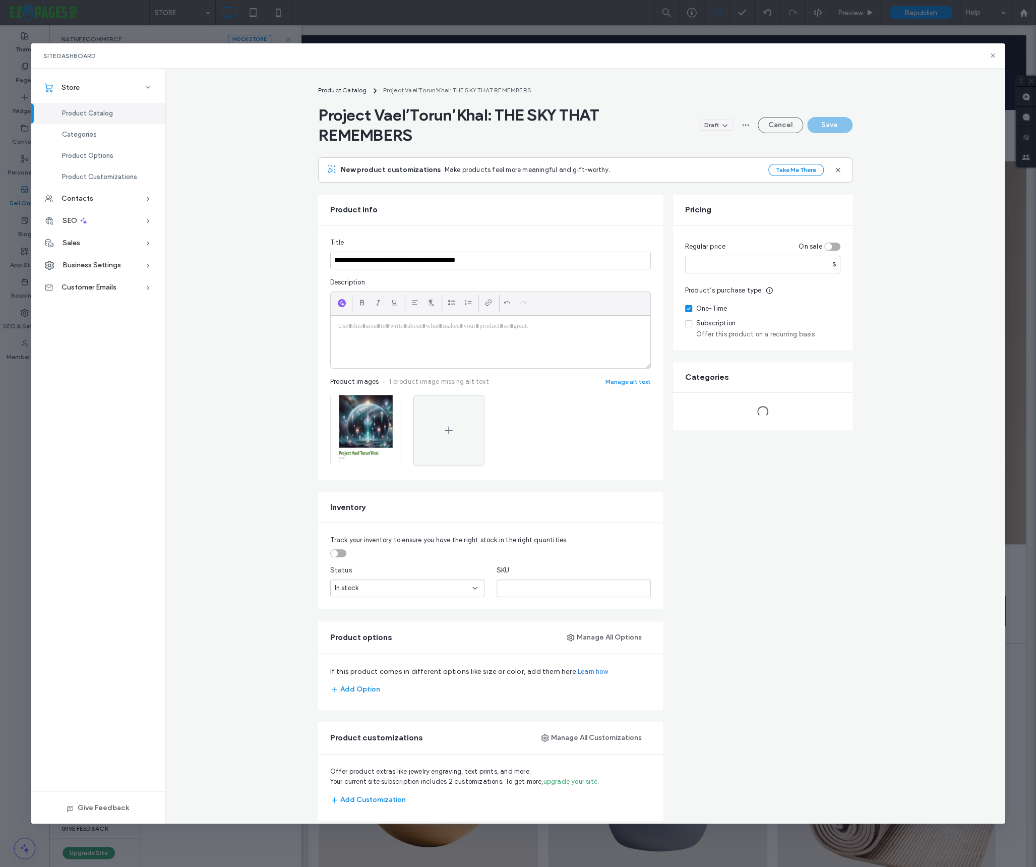
click at [719, 125] on span at bounding box center [724, 125] width 10 height 10
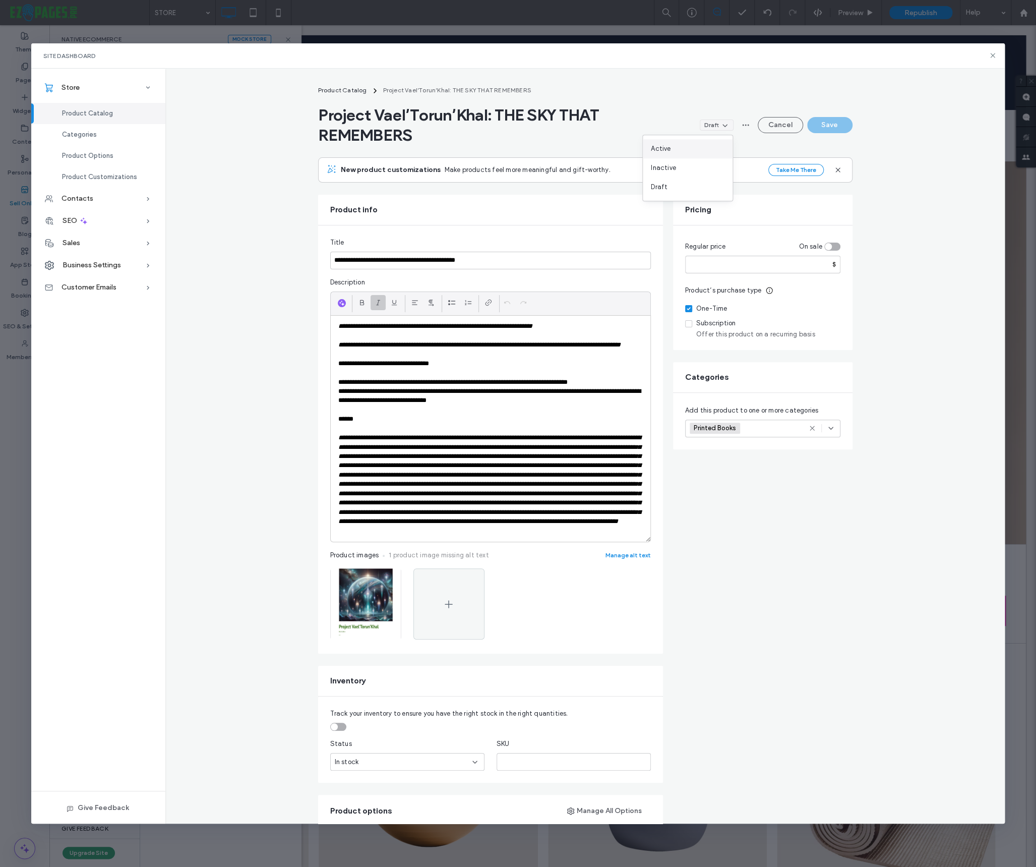
click at [681, 148] on div "Active" at bounding box center [688, 148] width 90 height 19
click at [828, 129] on button "Save" at bounding box center [829, 125] width 45 height 16
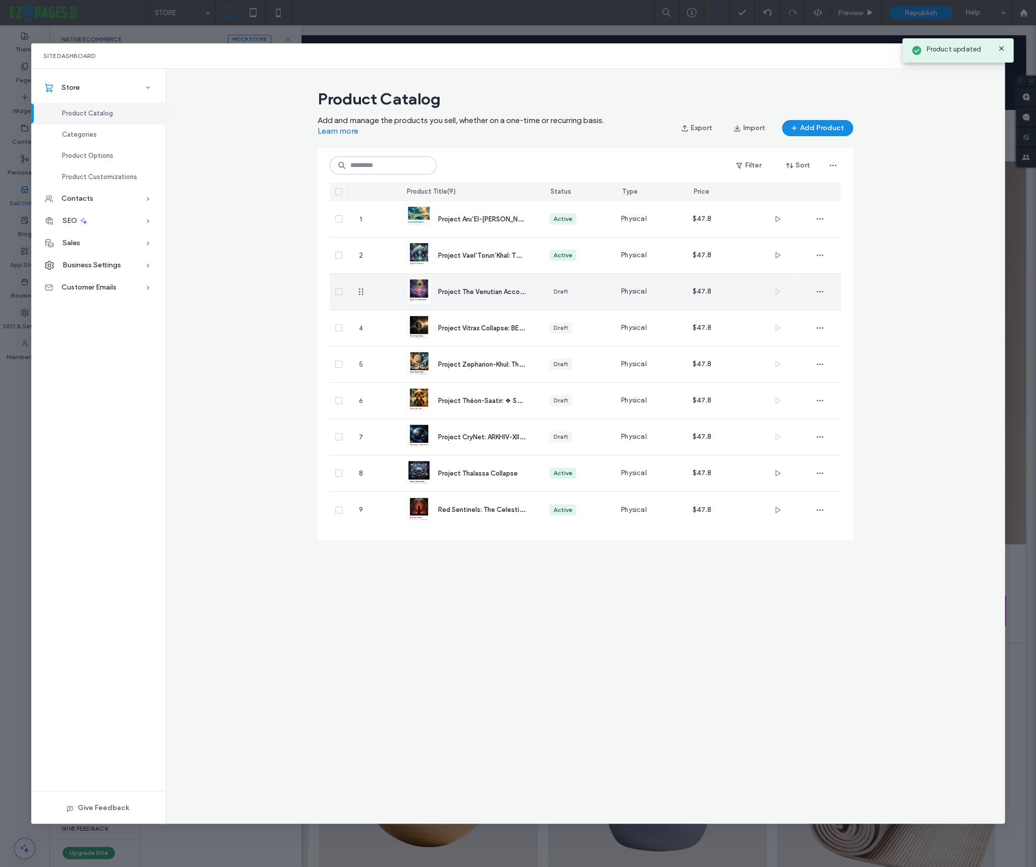
click at [498, 293] on span "Project The Venutian Accord: Before the fall" at bounding box center [505, 291] width 135 height 10
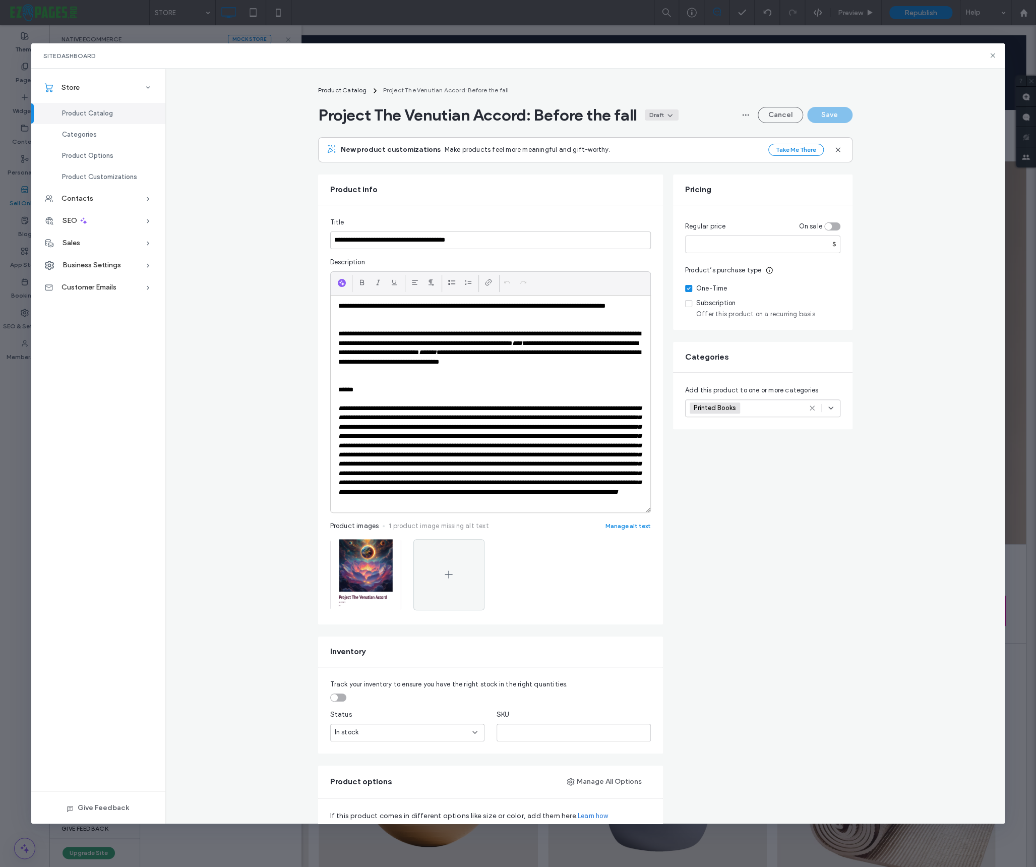
click at [664, 117] on div "Draft" at bounding box center [656, 114] width 15 height 9
click at [629, 143] on div "Active" at bounding box center [641, 138] width 90 height 19
click at [835, 117] on button "Save" at bounding box center [829, 115] width 45 height 16
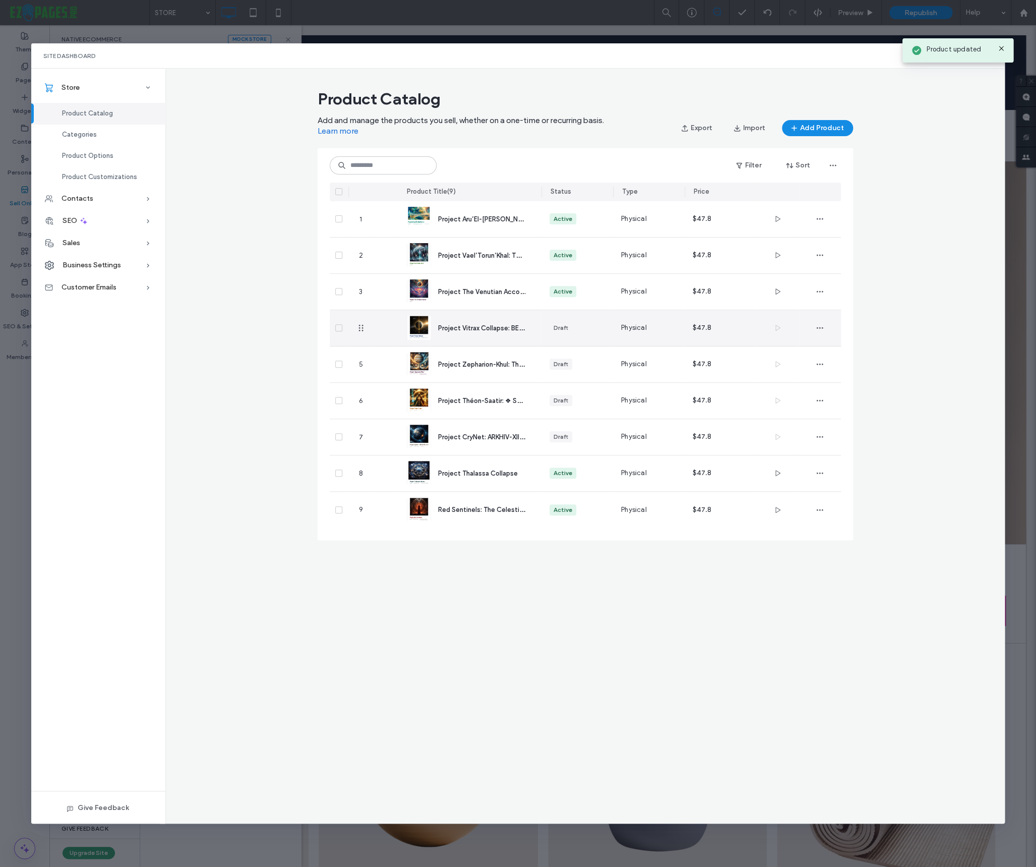
click at [496, 324] on span "Project Vitrax Collapse: BEFORE THE FALL" at bounding box center [501, 328] width 126 height 10
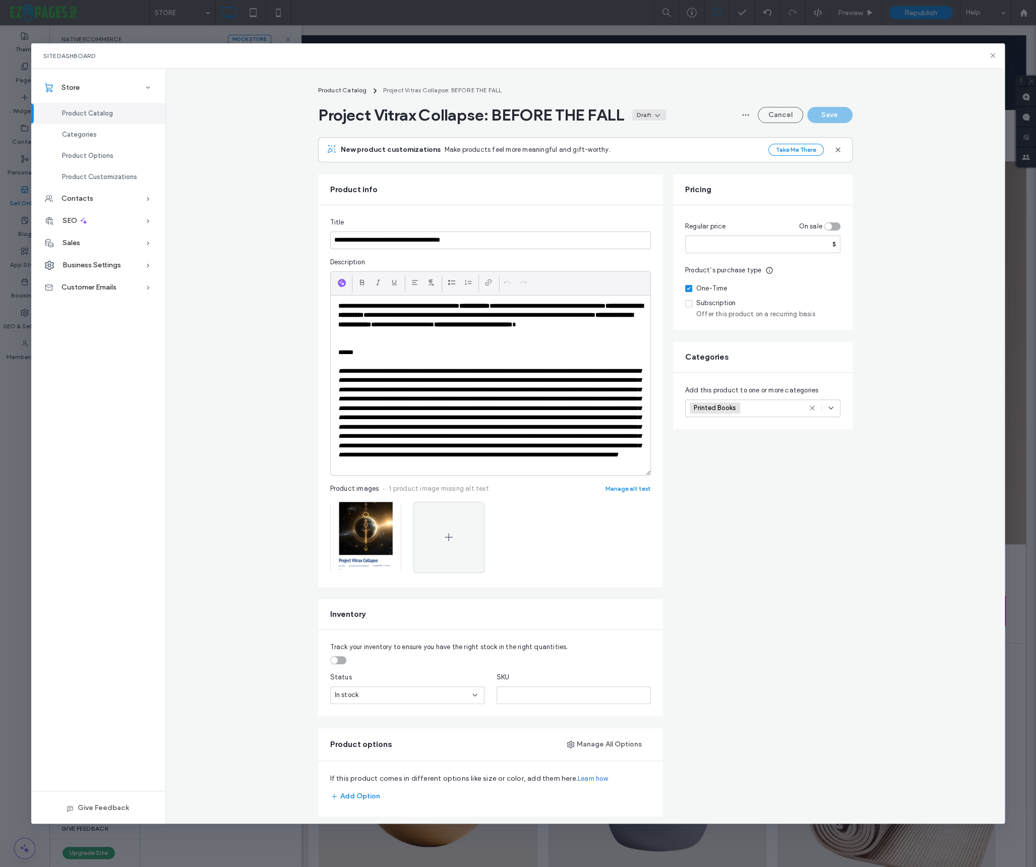
click at [661, 115] on icon at bounding box center [657, 115] width 8 height 8
click at [628, 140] on div "Active" at bounding box center [631, 138] width 90 height 19
click at [832, 111] on button "Save" at bounding box center [829, 115] width 45 height 16
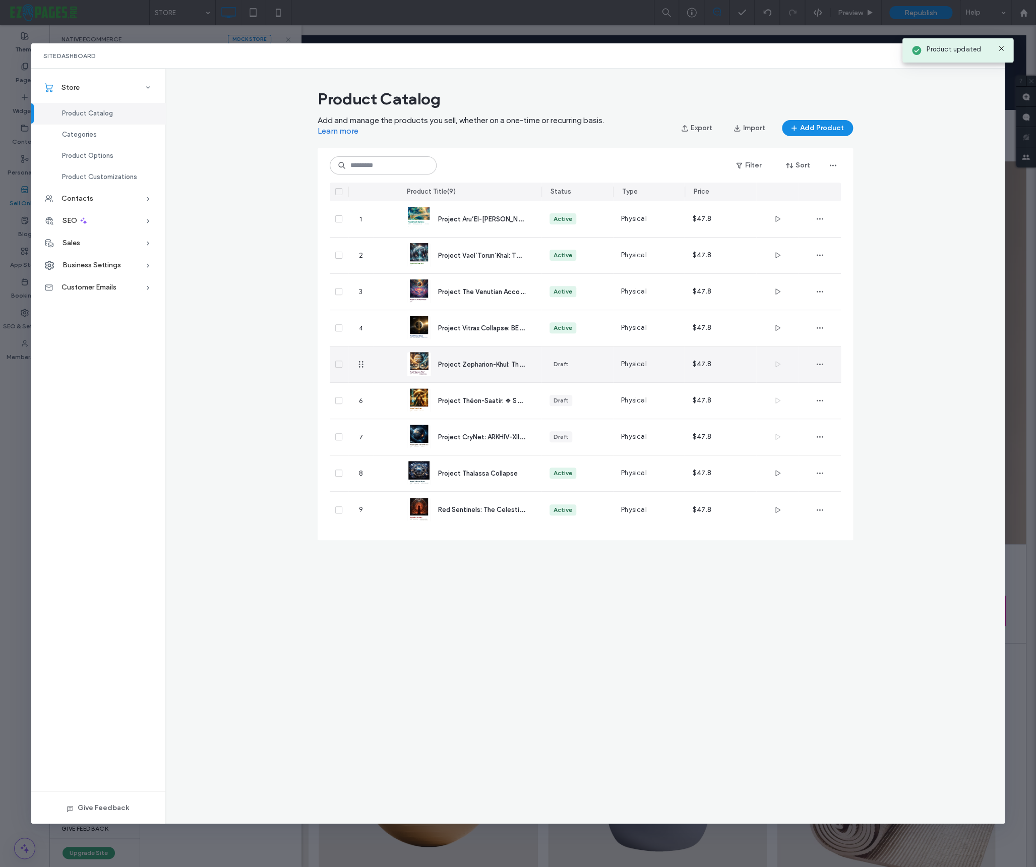
click at [521, 359] on span "Project Zepharion-Khul: The Planet That Was Peace - 🜏 JUPITER: THE FALL OF THE …" at bounding box center [587, 364] width 299 height 10
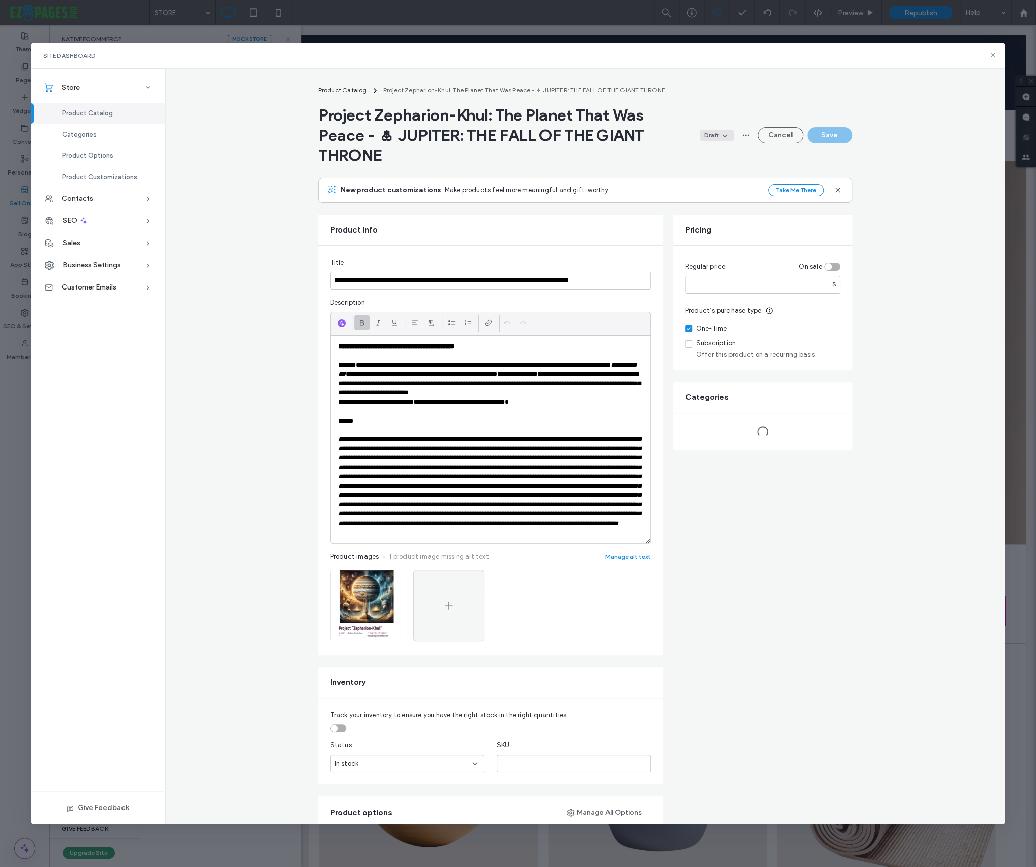
click at [711, 135] on div "Draft" at bounding box center [711, 135] width 15 height 9
click at [661, 161] on span "Active" at bounding box center [661, 159] width 20 height 10
click at [828, 134] on button "Save" at bounding box center [829, 135] width 45 height 16
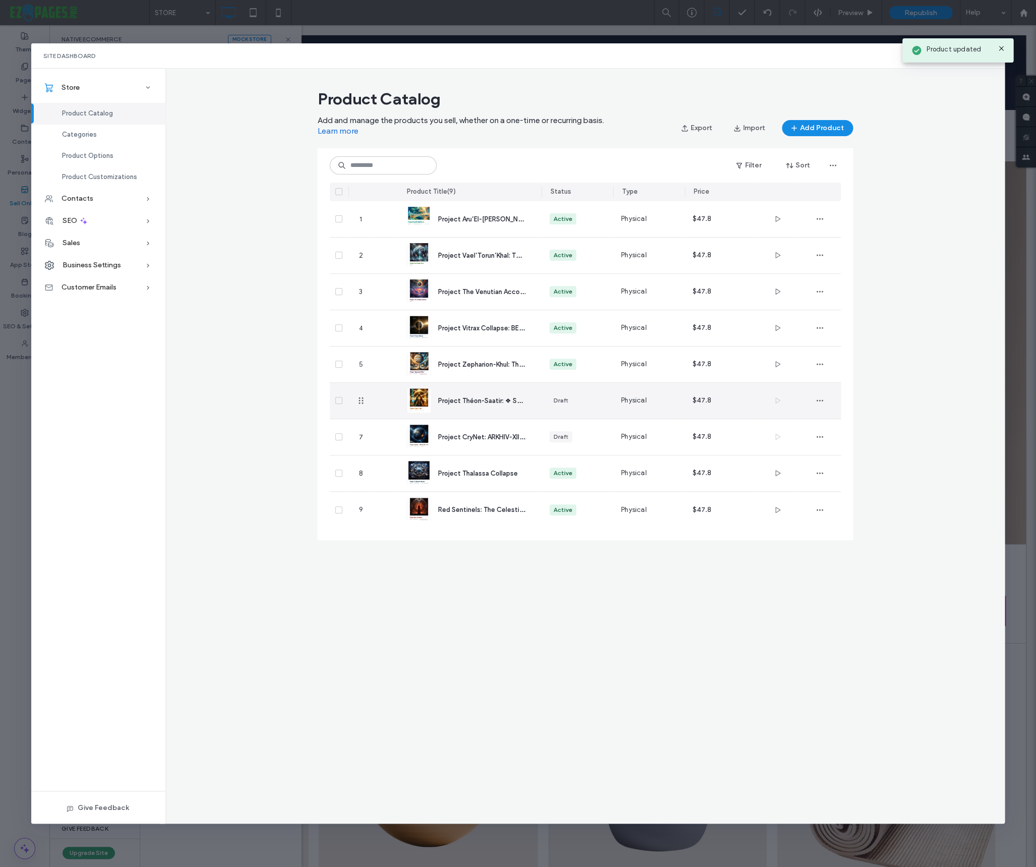
click at [521, 398] on span "Project Théon-Saatir: ❖ SATURN - BEFORE THE FALL" at bounding box center [517, 400] width 159 height 10
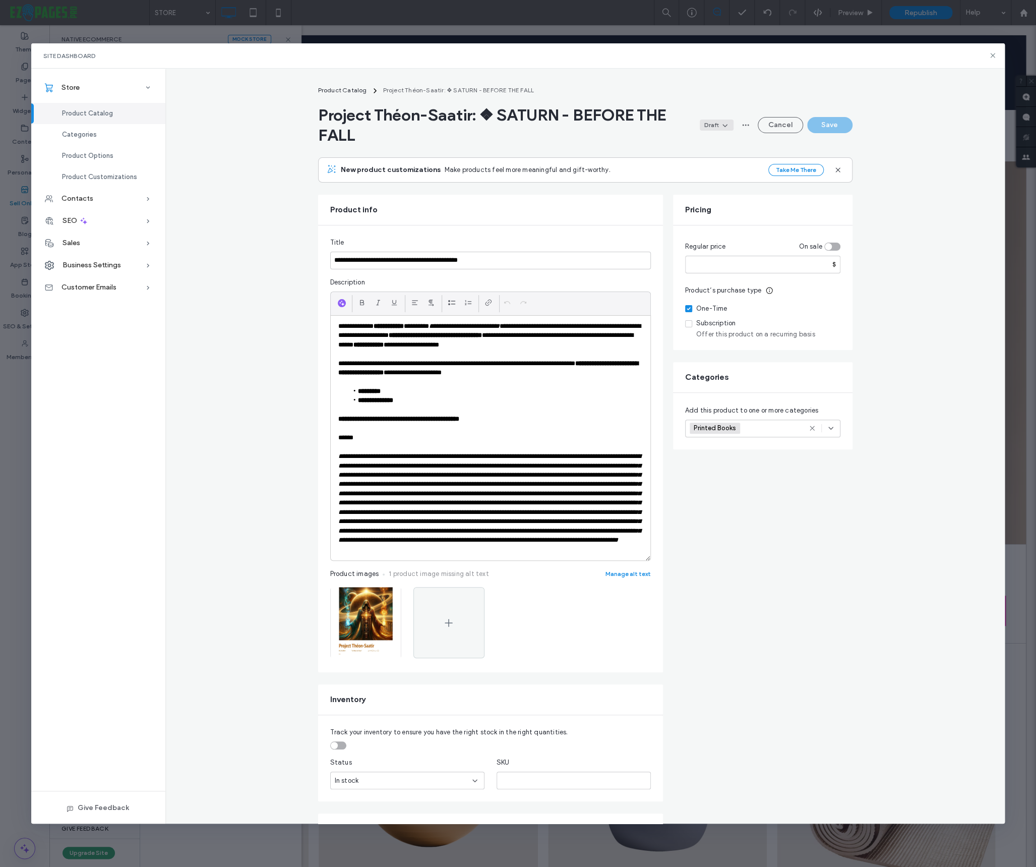
click at [719, 126] on span at bounding box center [724, 125] width 10 height 10
click at [658, 188] on span "Draft" at bounding box center [659, 187] width 17 height 10
click at [719, 121] on span at bounding box center [724, 125] width 10 height 10
click at [676, 147] on div "Active" at bounding box center [688, 148] width 90 height 19
click at [835, 121] on button "Save" at bounding box center [829, 125] width 45 height 16
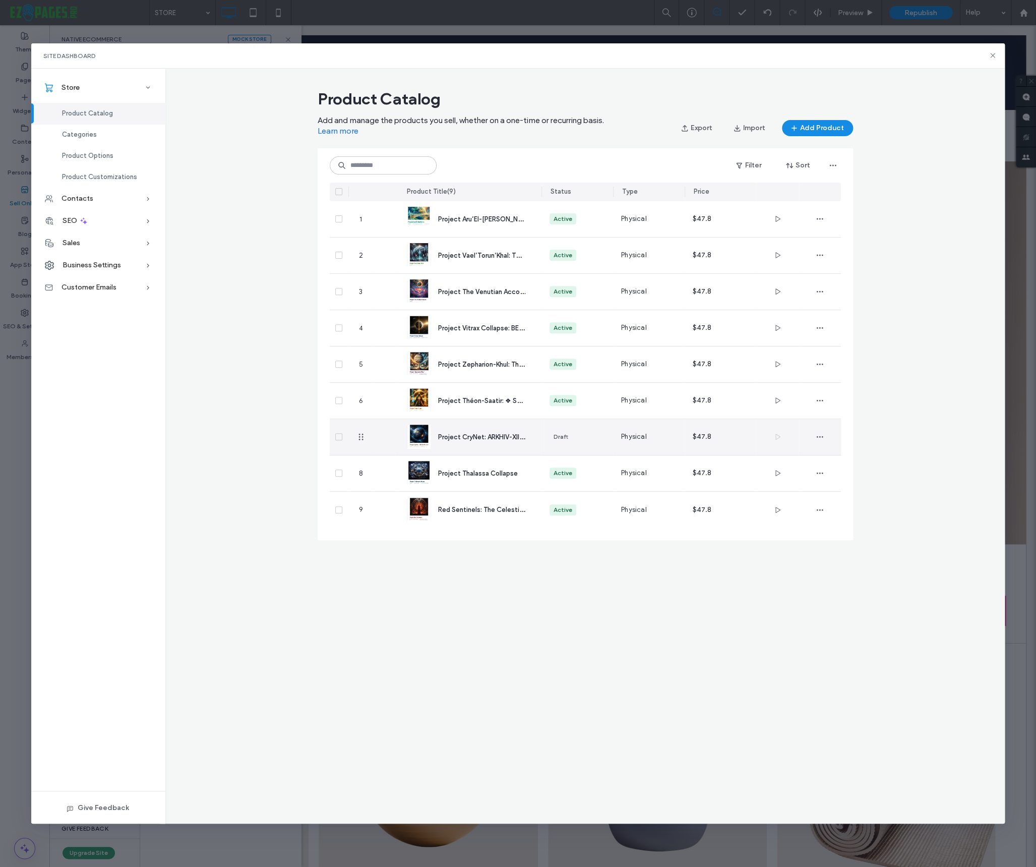
click at [566, 437] on div "Draft" at bounding box center [561, 436] width 15 height 9
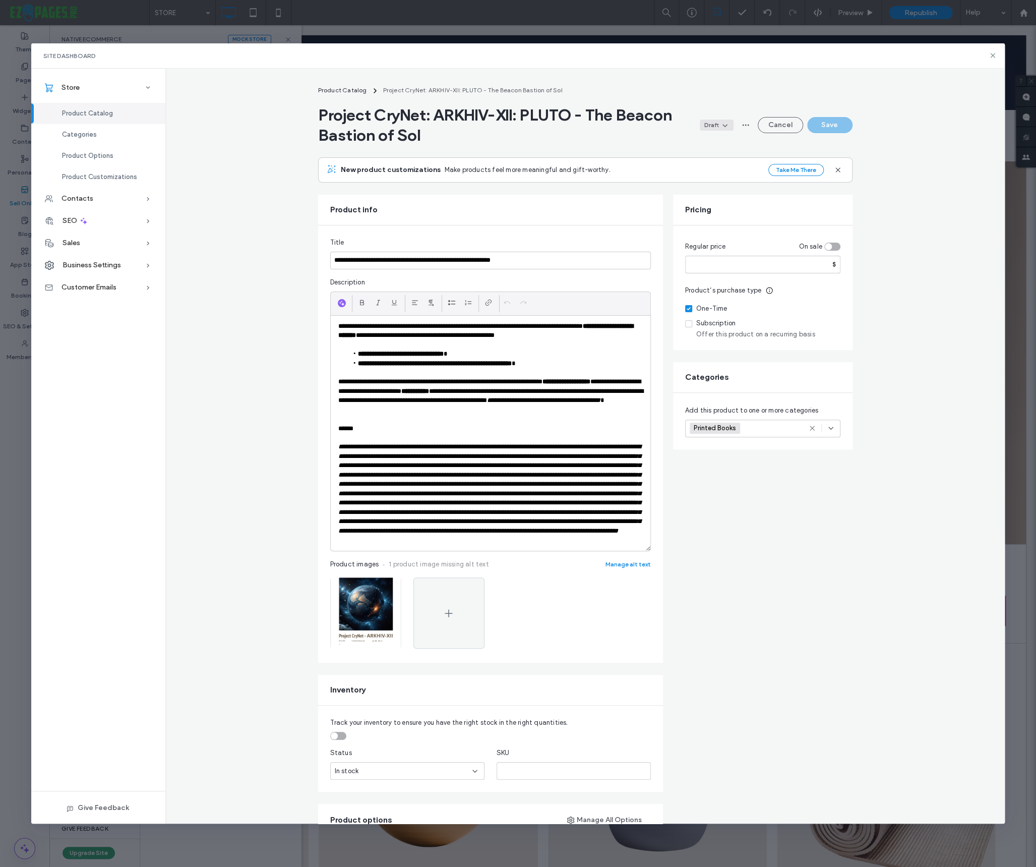
click at [722, 126] on icon at bounding box center [725, 125] width 8 height 8
click at [669, 151] on span "Active" at bounding box center [661, 149] width 20 height 10
click at [823, 123] on button "Save" at bounding box center [829, 125] width 45 height 16
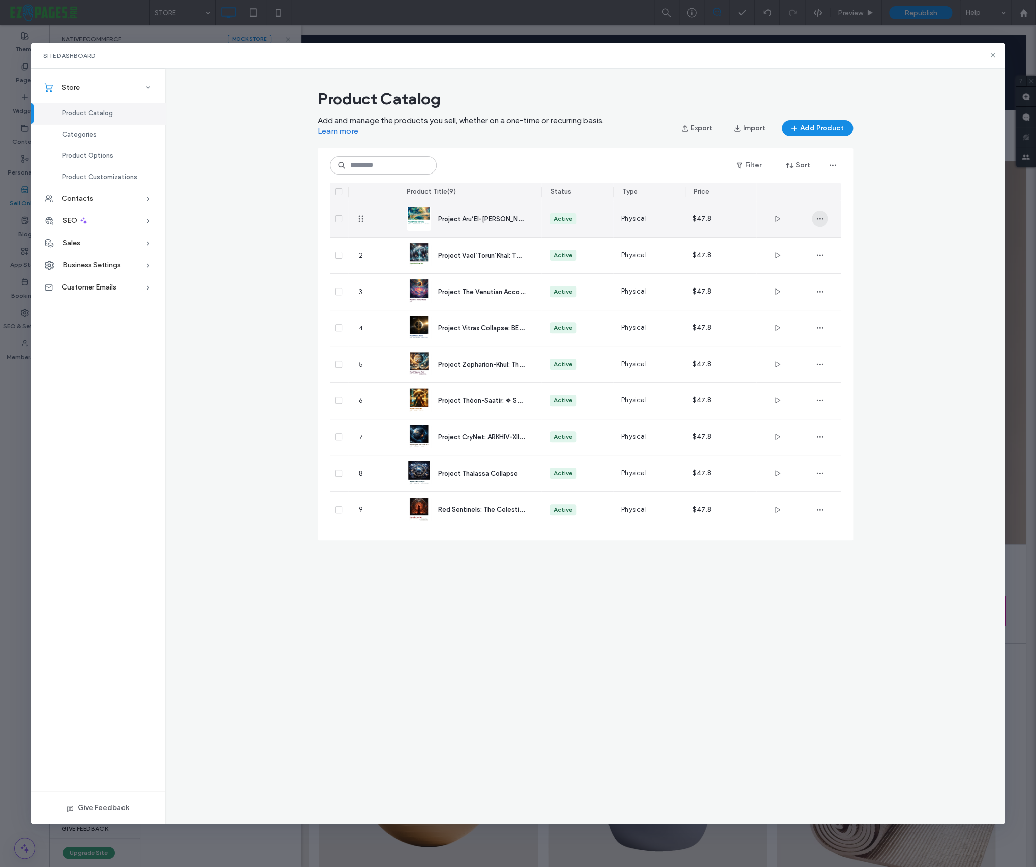
click at [818, 215] on icon "button" at bounding box center [820, 219] width 8 height 8
click at [846, 266] on span "Duplicate" at bounding box center [847, 264] width 30 height 10
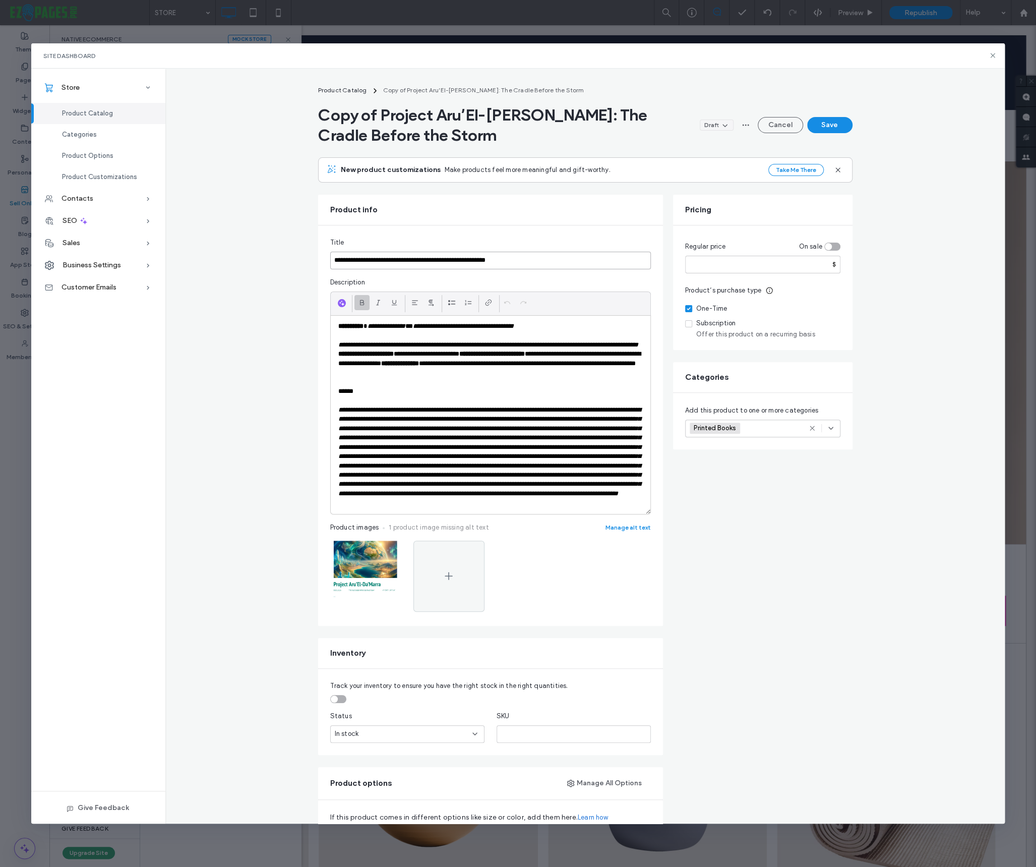
click at [421, 263] on input "**********" at bounding box center [490, 261] width 321 height 18
click at [421, 264] on input "**********" at bounding box center [490, 261] width 321 height 18
click at [565, 256] on input "**********" at bounding box center [490, 261] width 321 height 18
click at [540, 262] on input "**********" at bounding box center [490, 261] width 321 height 18
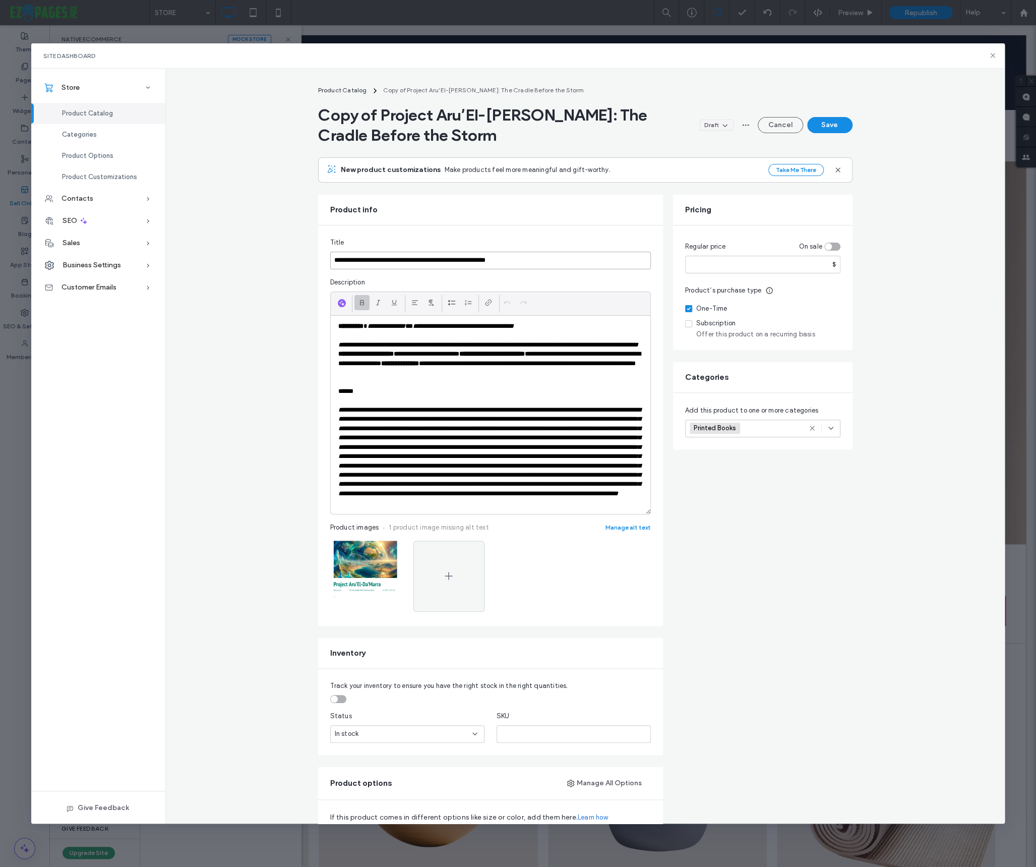
click at [540, 262] on input "**********" at bounding box center [490, 261] width 321 height 18
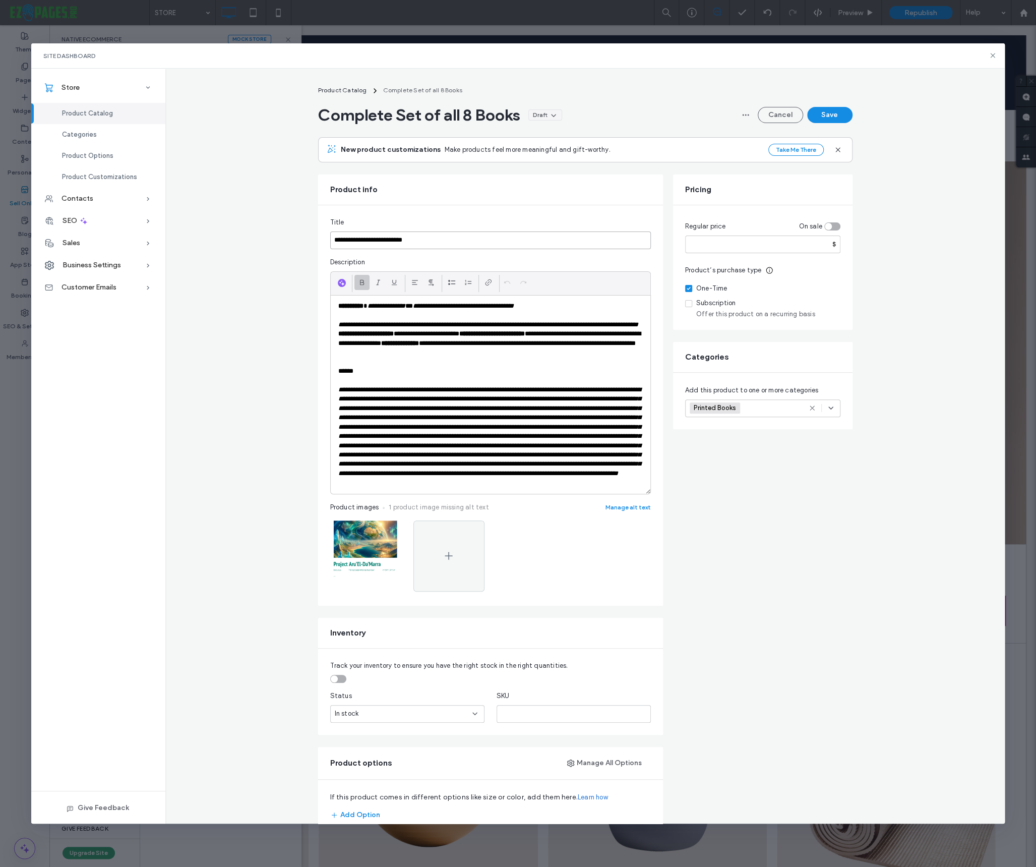
type input "**********"
click at [689, 245] on input "****" at bounding box center [762, 244] width 155 height 18
type input "******"
click at [812, 262] on div "Regular price On sale ****** $ Product’s purchase type One-Time Subscription Of…" at bounding box center [762, 267] width 179 height 125
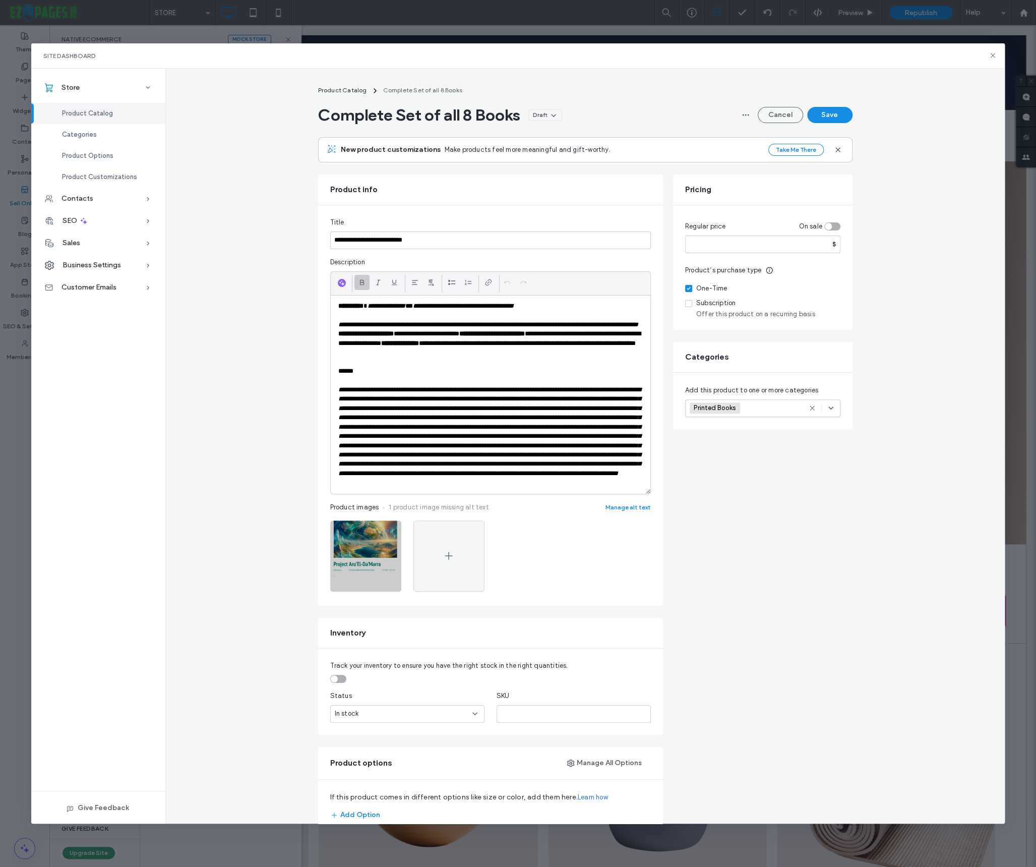
click at [387, 531] on use "button" at bounding box center [388, 531] width 7 height 2
click at [354, 605] on span "Replace Image" at bounding box center [349, 603] width 46 height 10
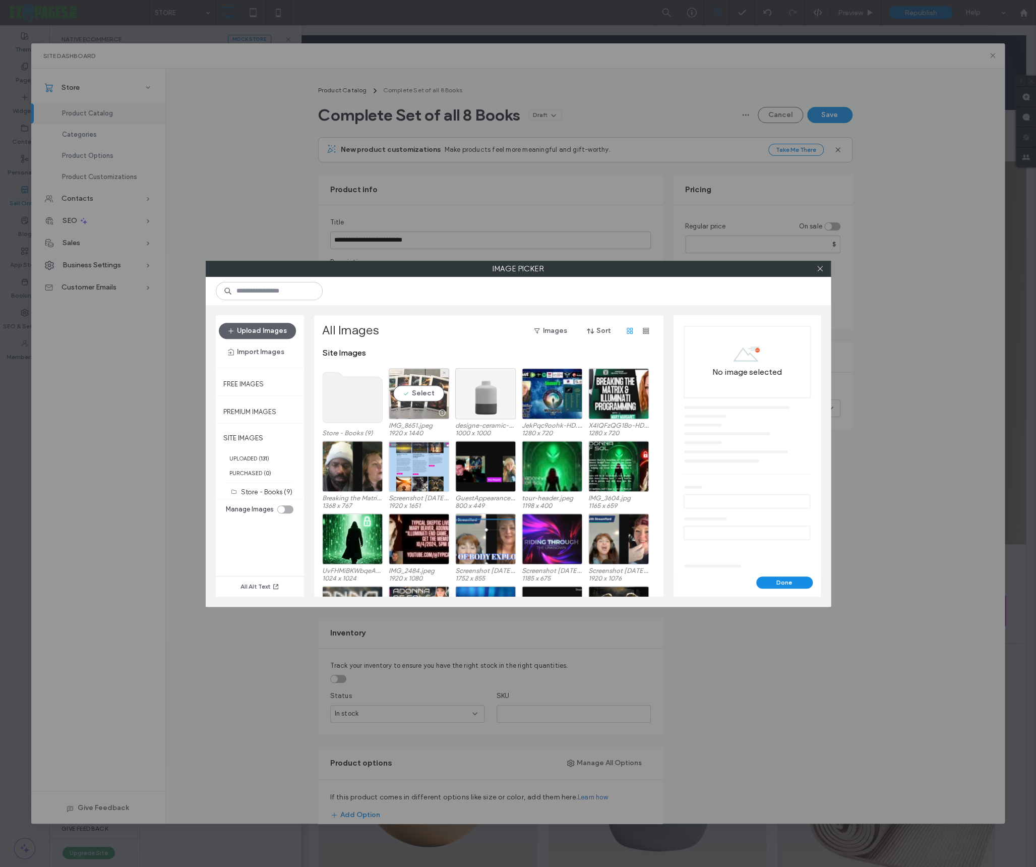
click at [423, 397] on div "Select" at bounding box center [419, 393] width 60 height 51
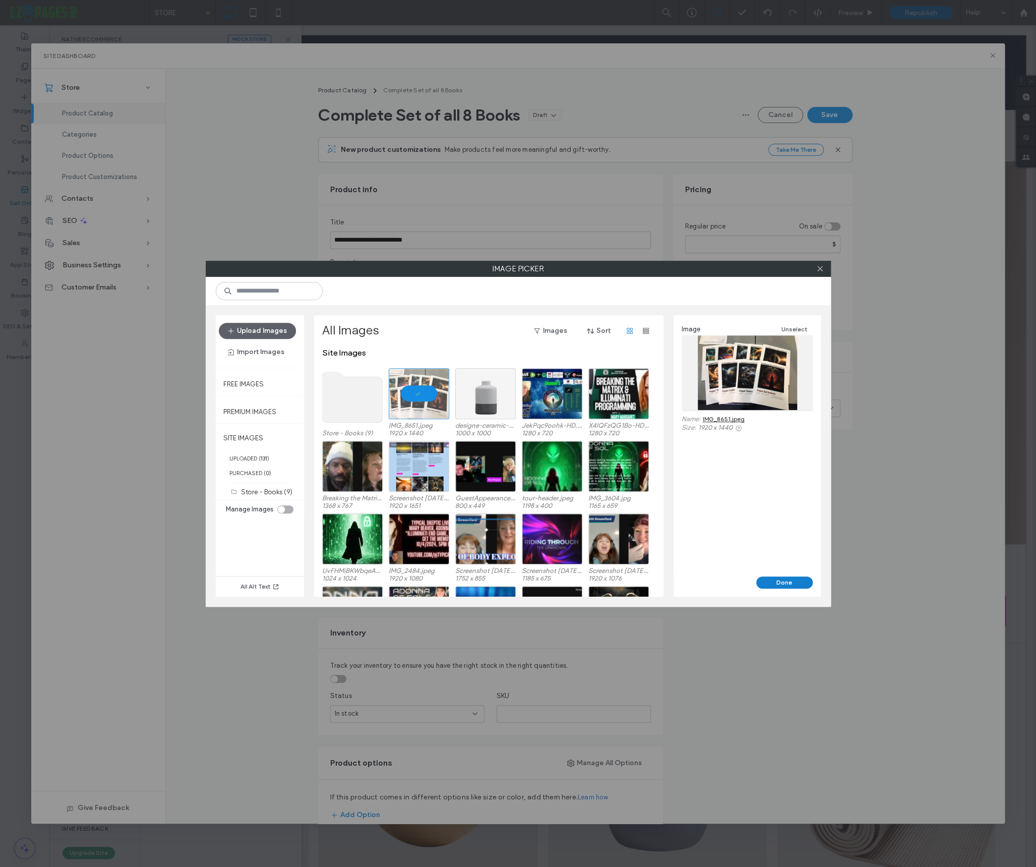
click at [787, 579] on button "Done" at bounding box center [784, 582] width 56 height 12
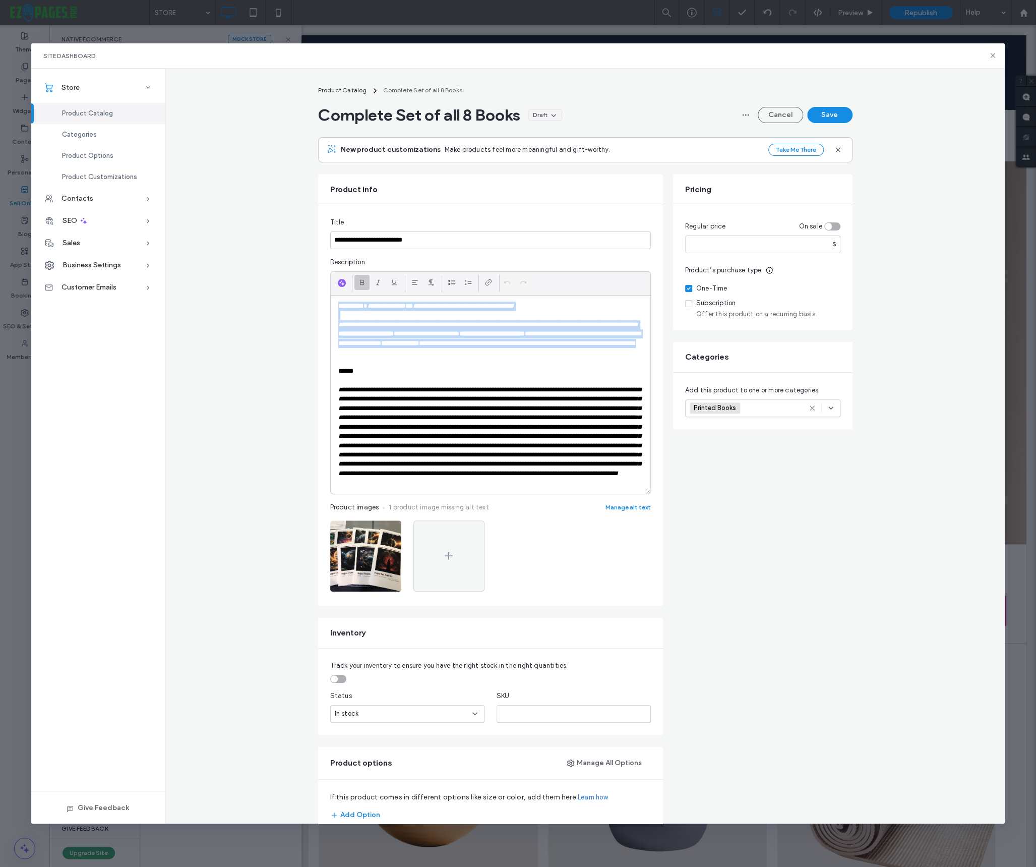
drag, startPoint x: 338, startPoint y: 306, endPoint x: 511, endPoint y: 353, distance: 178.7
click at [511, 353] on div "**********" at bounding box center [491, 394] width 320 height 198
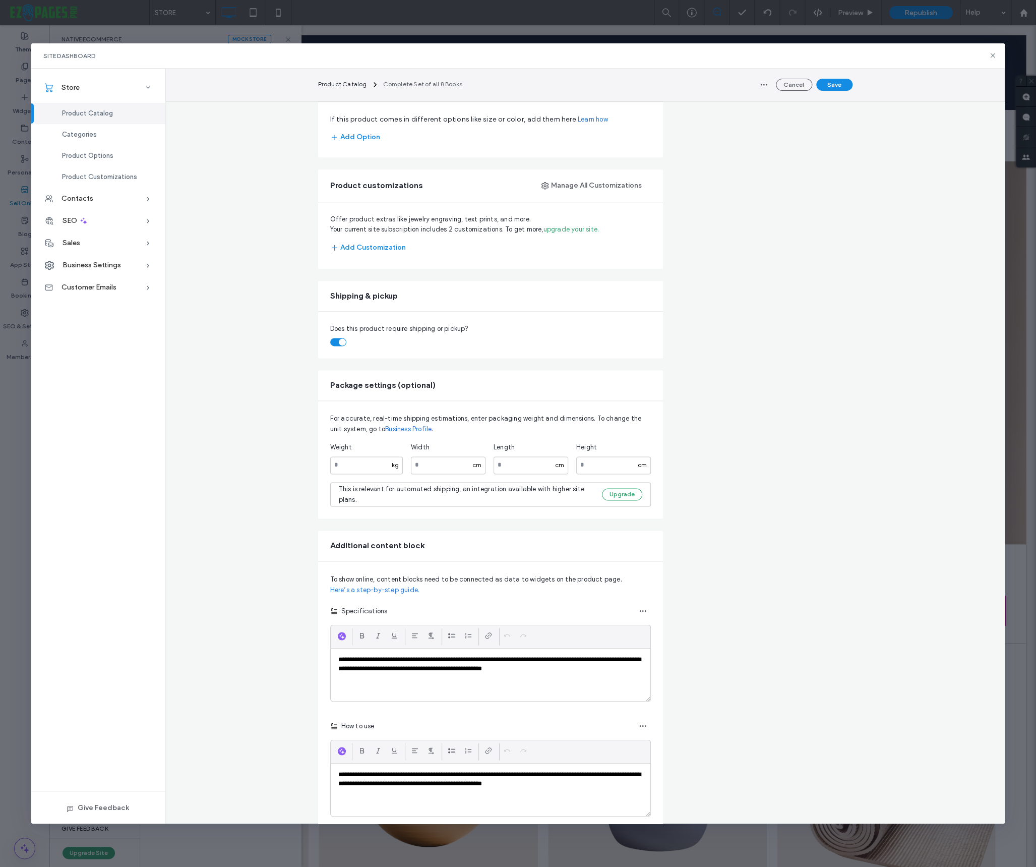
scroll to position [640, 0]
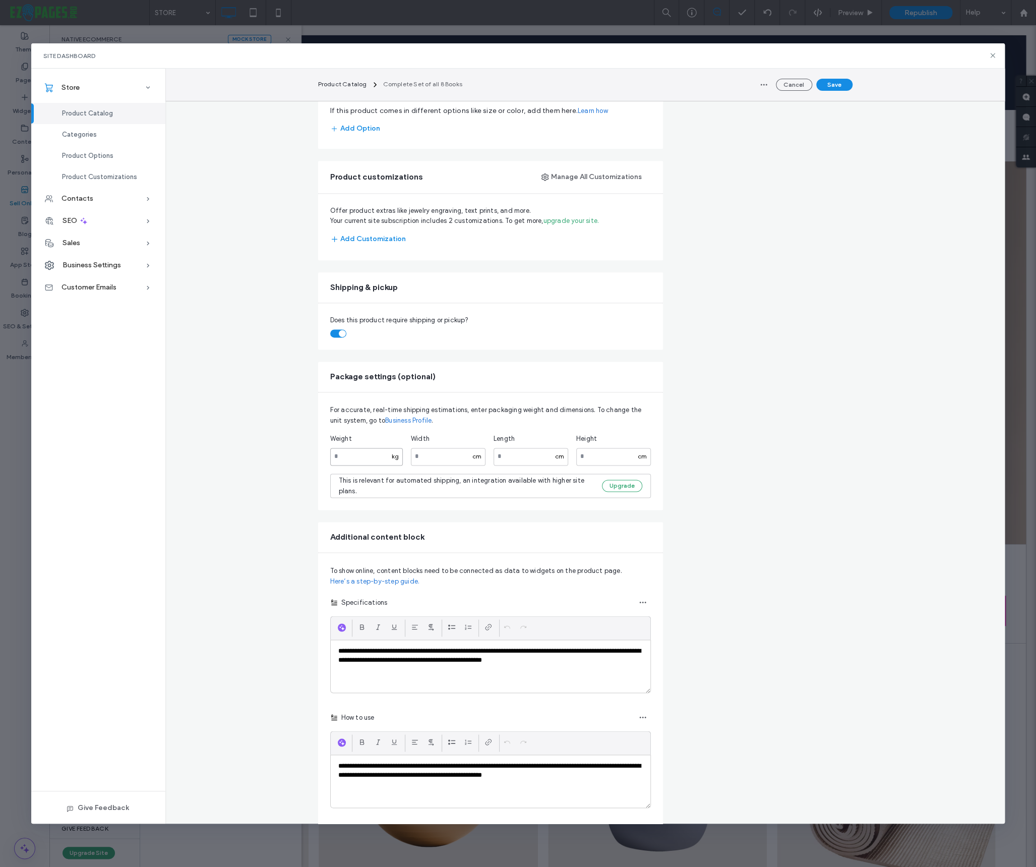
click at [352, 465] on input "****" at bounding box center [366, 457] width 73 height 18
click at [313, 484] on main "**********" at bounding box center [585, 380] width 559 height 1870
drag, startPoint x: 353, startPoint y: 482, endPoint x: 327, endPoint y: 479, distance: 26.4
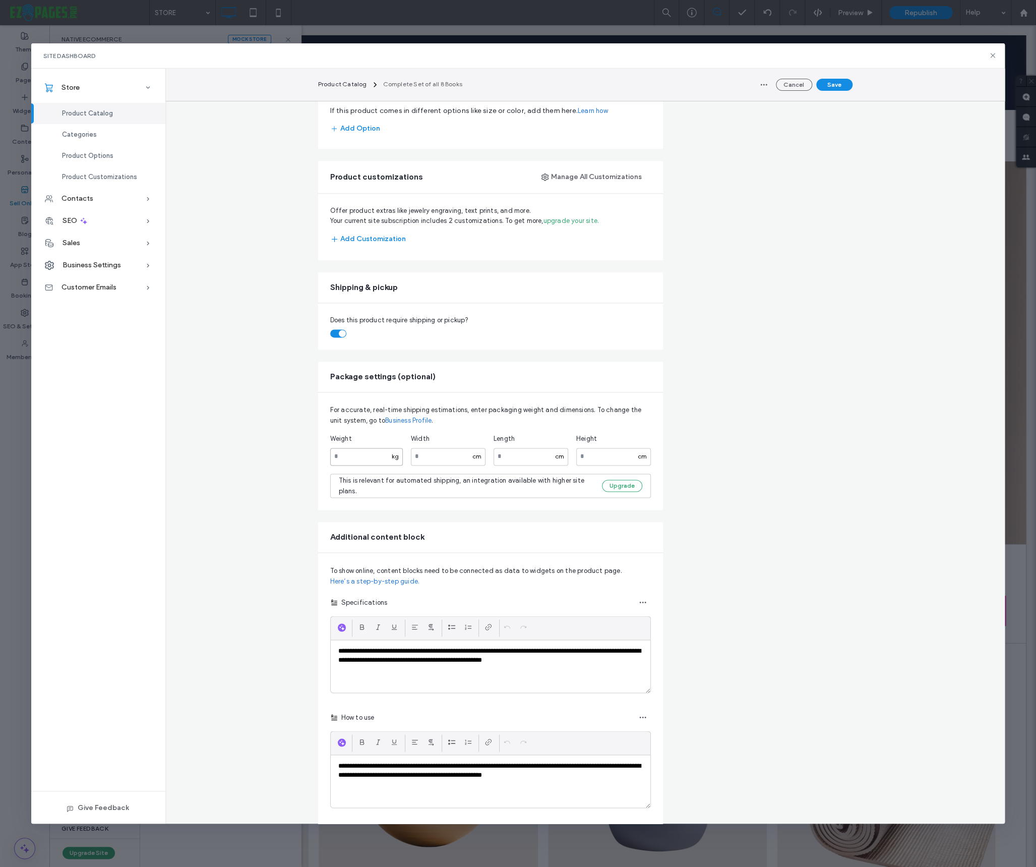
click at [327, 479] on div "For accurate, real-time shipping estimations, enter packaging weight and dimens…" at bounding box center [490, 450] width 345 height 117
type input "*"
click at [303, 481] on div "**********" at bounding box center [585, 380] width 840 height 1870
click at [835, 83] on button "Save" at bounding box center [834, 85] width 36 height 12
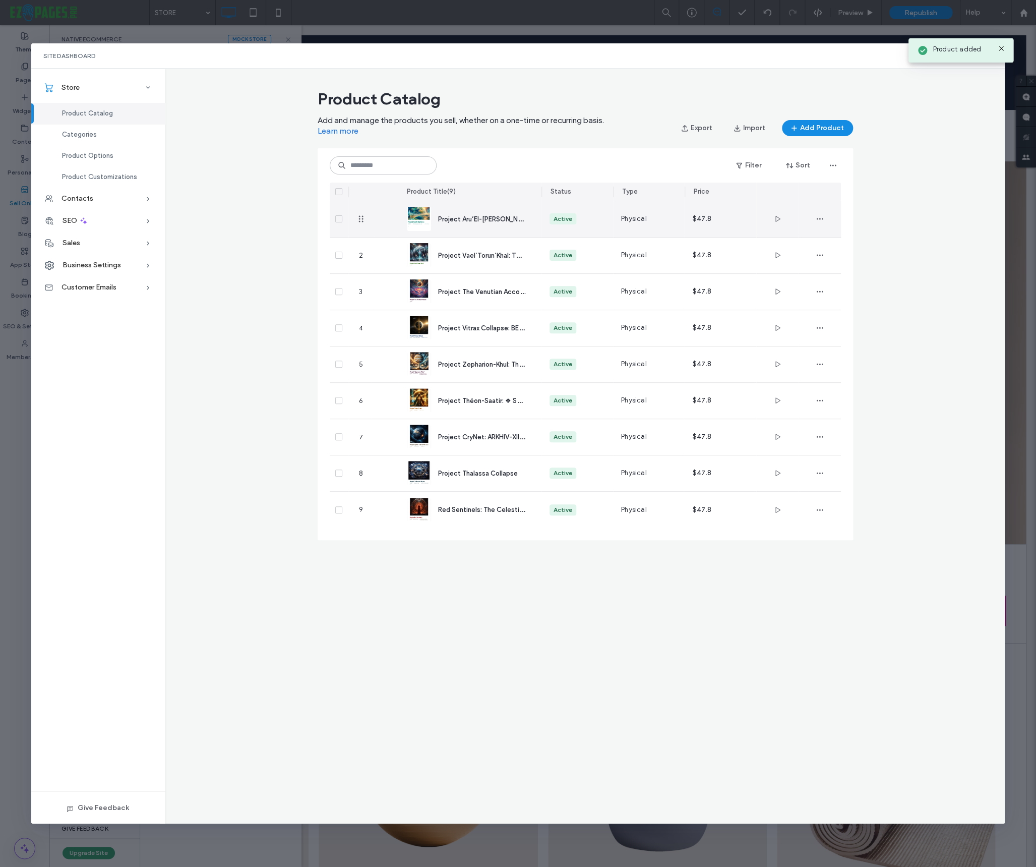
scroll to position [0, 0]
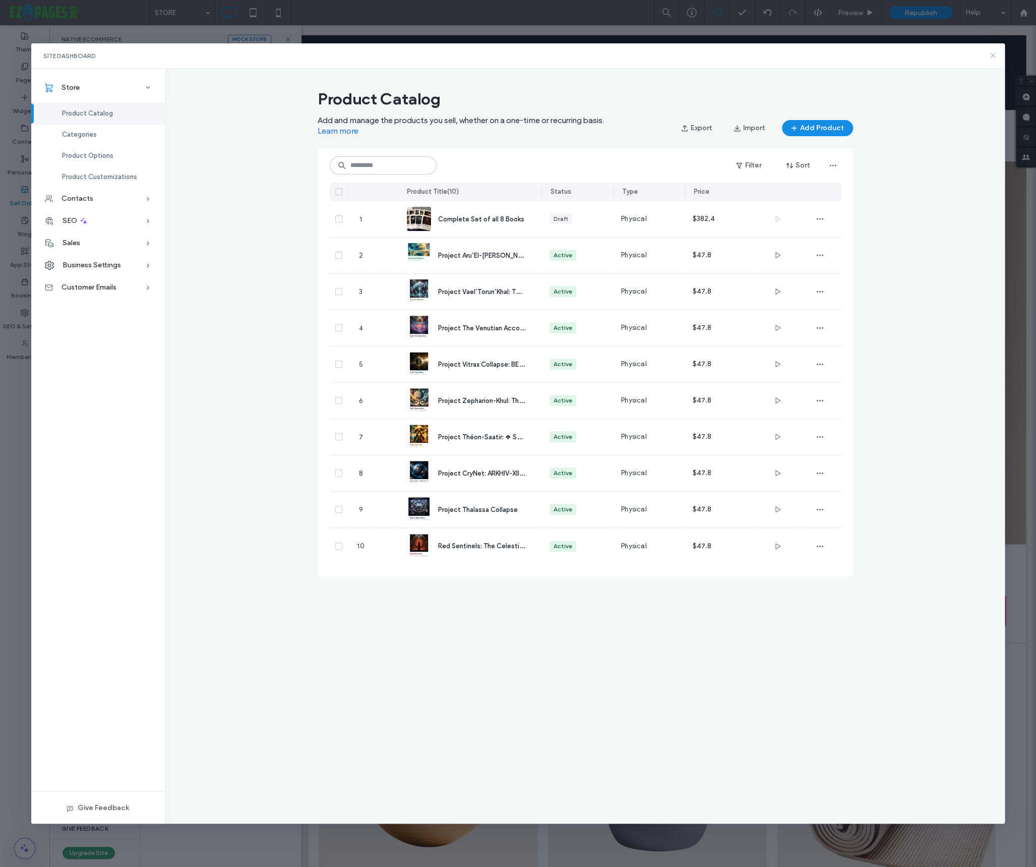
click at [994, 54] on use at bounding box center [993, 55] width 5 height 5
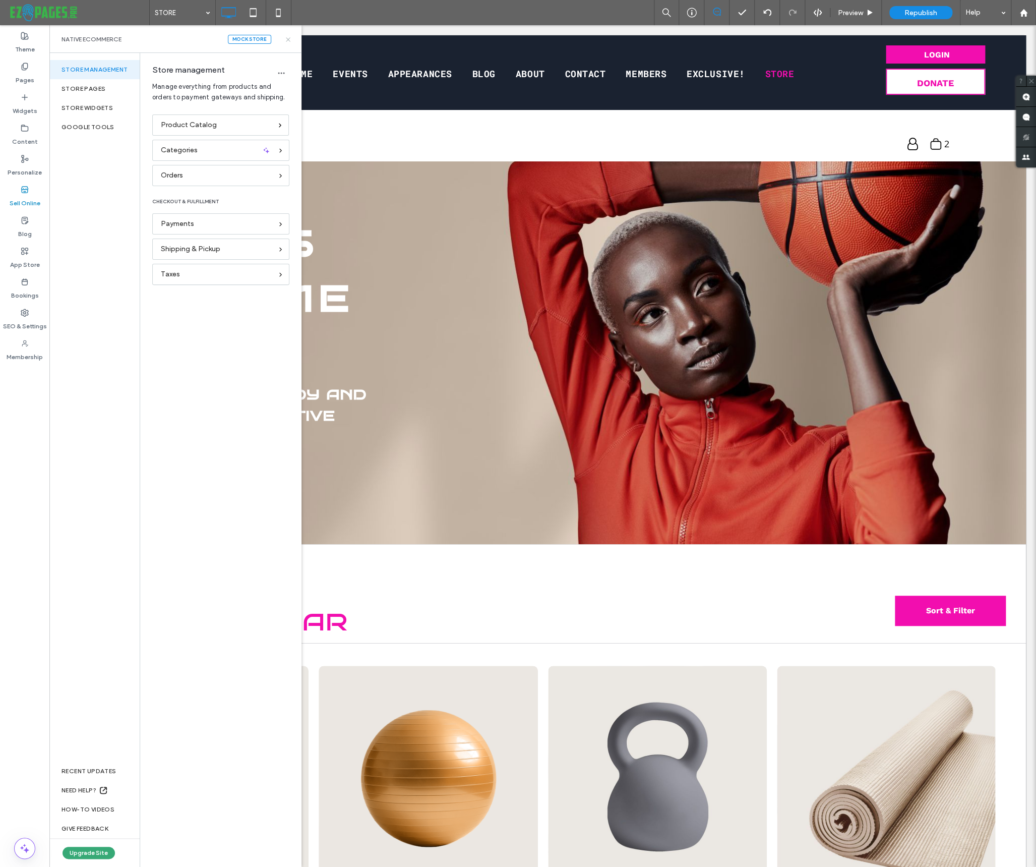
click at [289, 39] on icon at bounding box center [288, 40] width 8 height 8
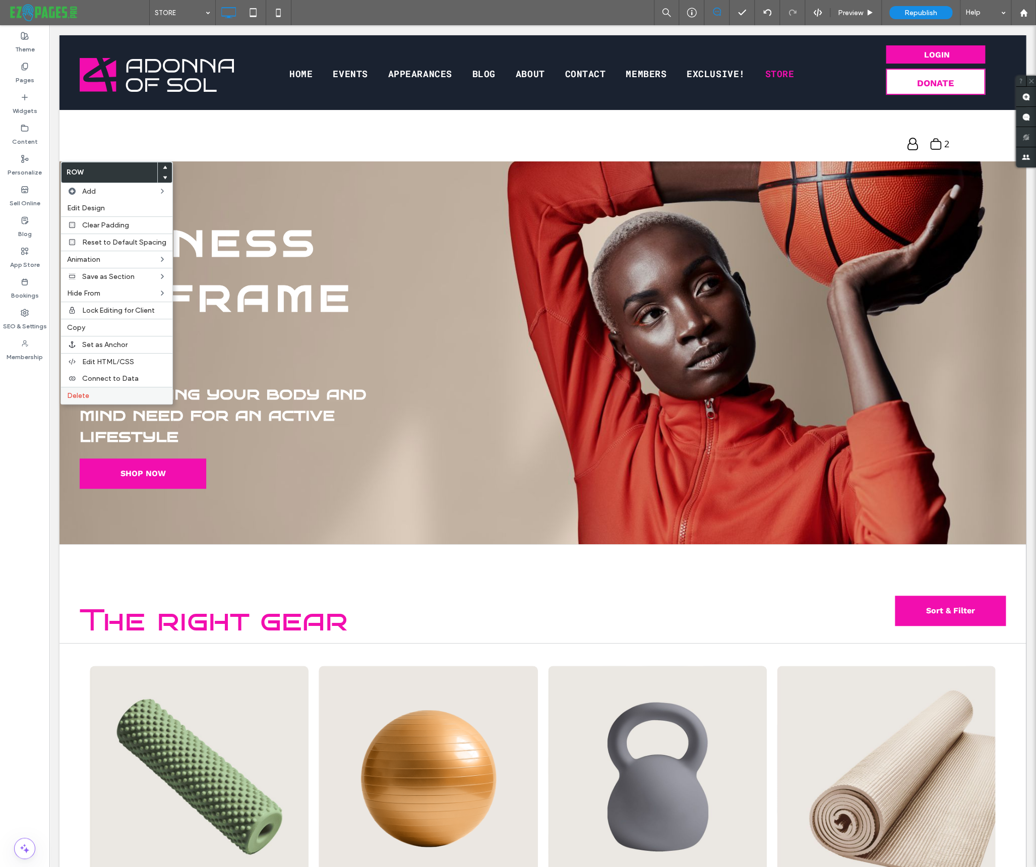
click at [77, 394] on span "Delete" at bounding box center [78, 395] width 22 height 9
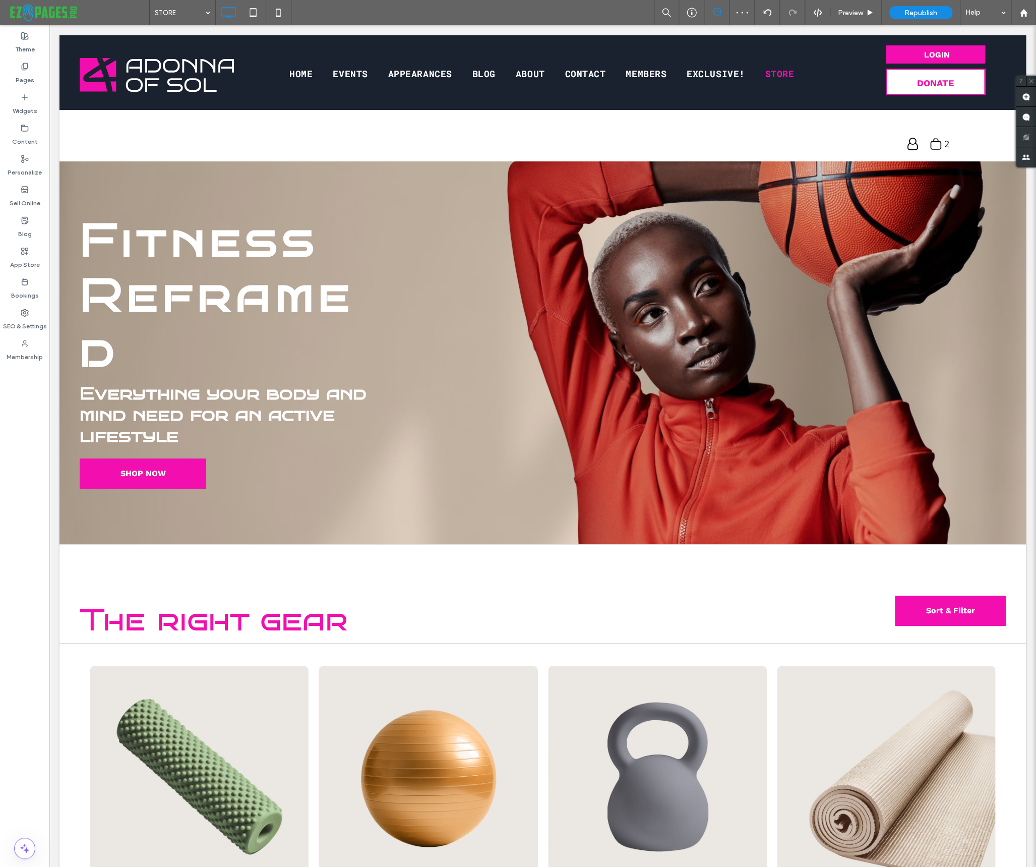
type input "**********"
type input "**"
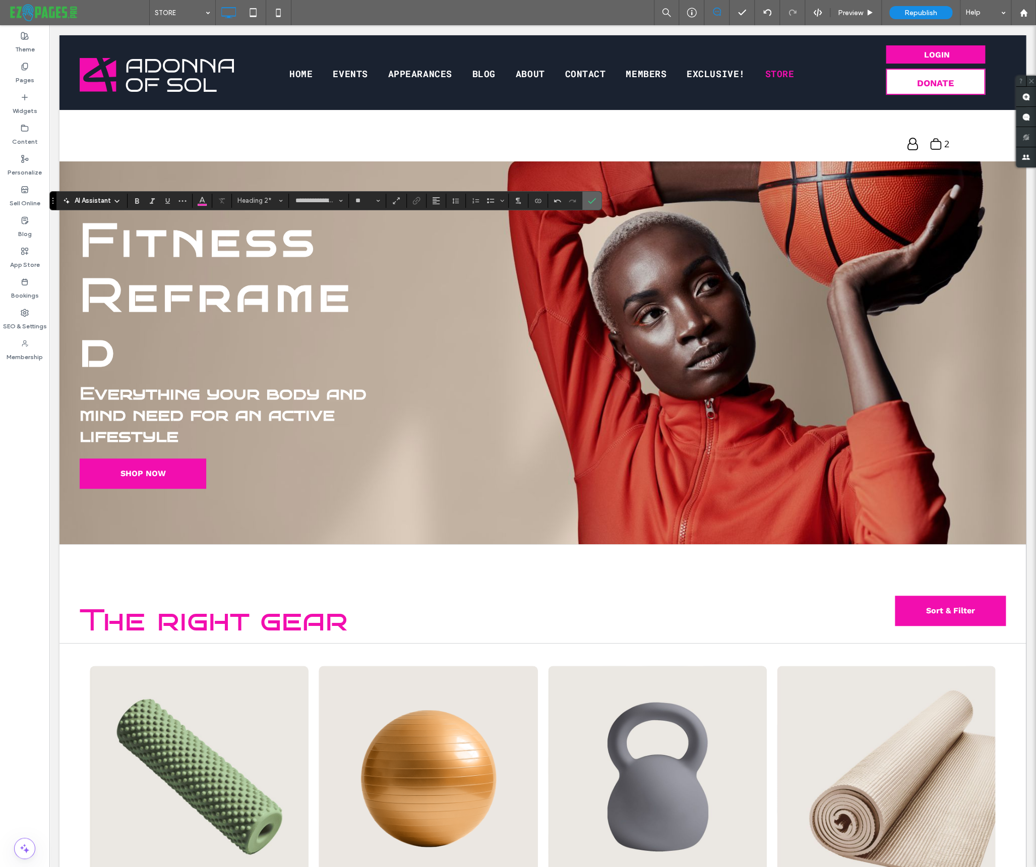
click at [595, 198] on label "Confirm" at bounding box center [591, 201] width 15 height 18
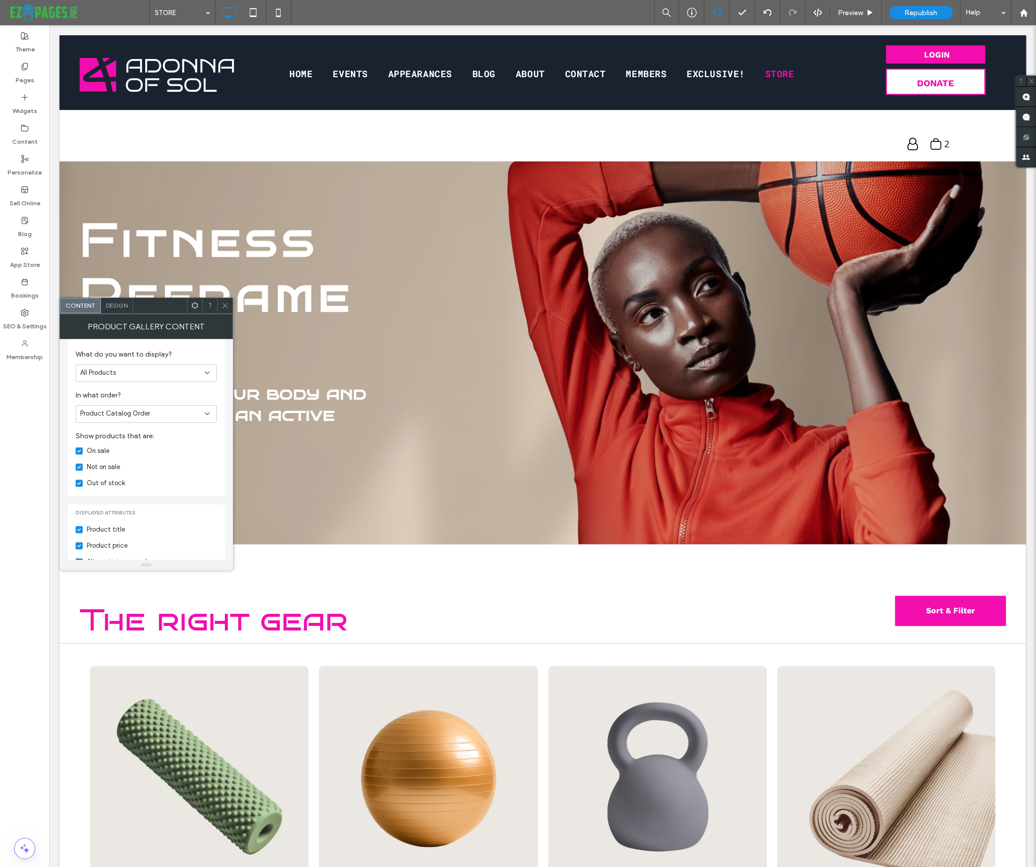
scroll to position [157, 0]
click at [119, 306] on span "Design" at bounding box center [117, 305] width 22 height 8
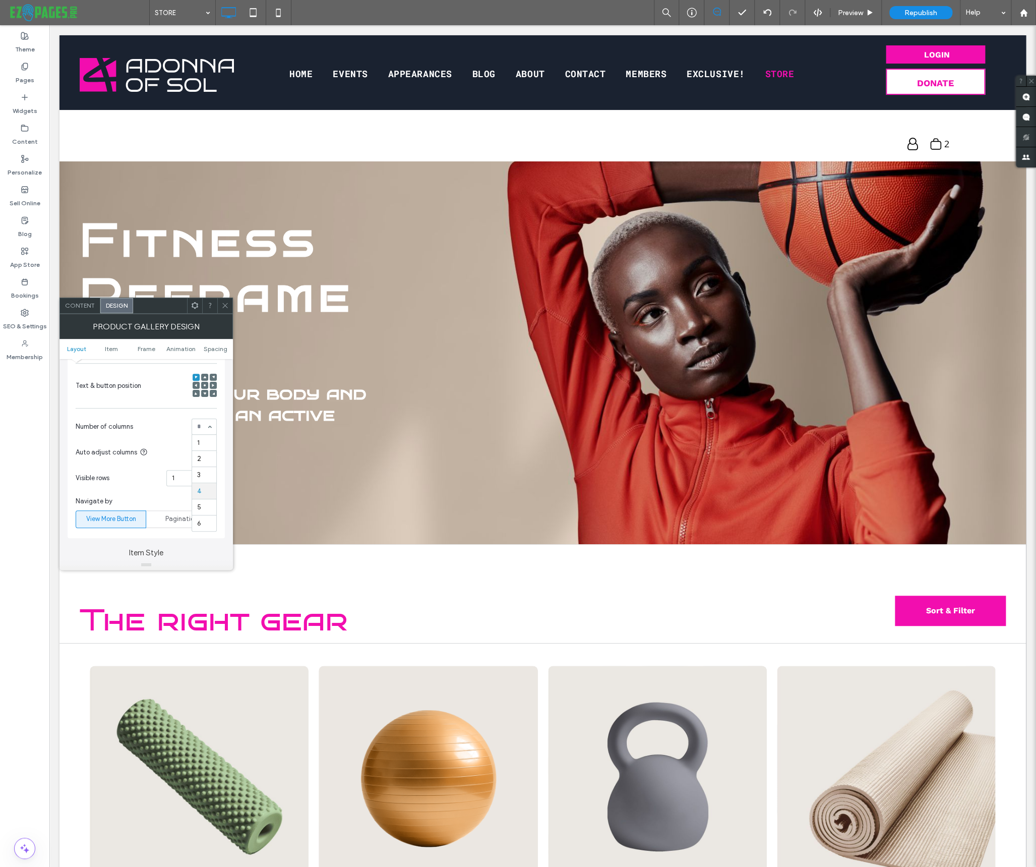
scroll to position [225, 0]
click at [208, 473] on div "1 2 3 All" at bounding box center [191, 473] width 50 height 16
click at [223, 303] on use at bounding box center [224, 305] width 5 height 5
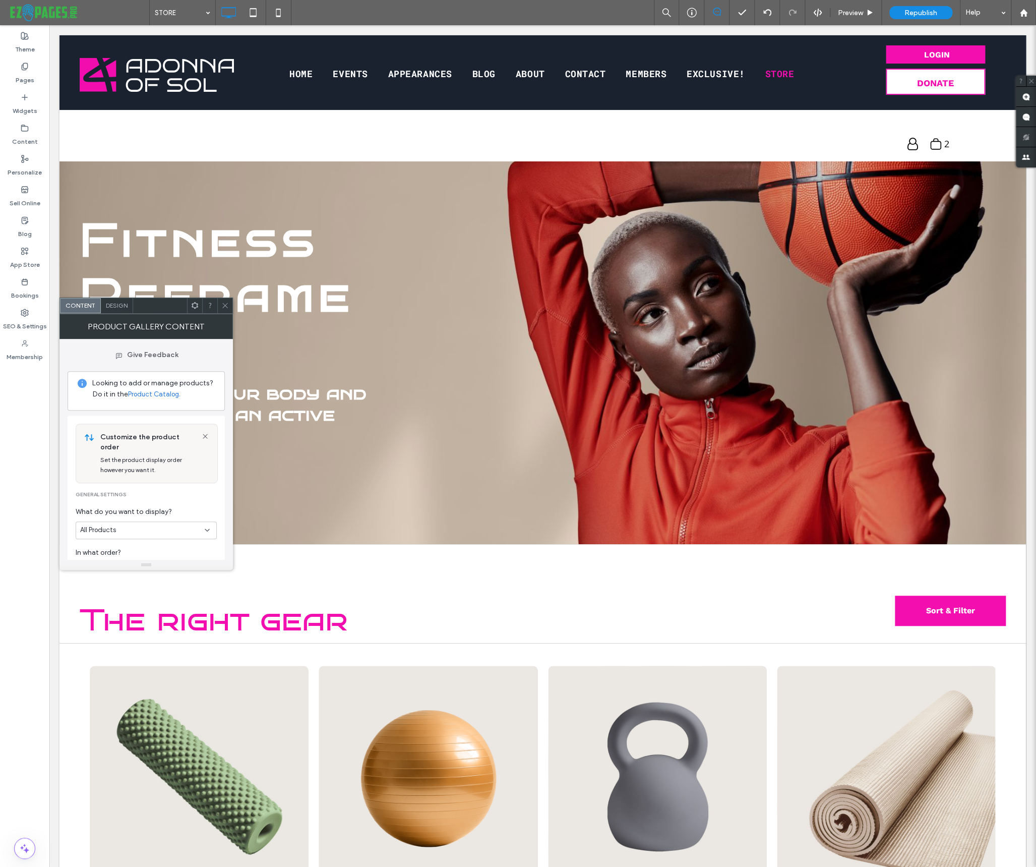
click at [120, 304] on span "Design" at bounding box center [117, 305] width 22 height 8
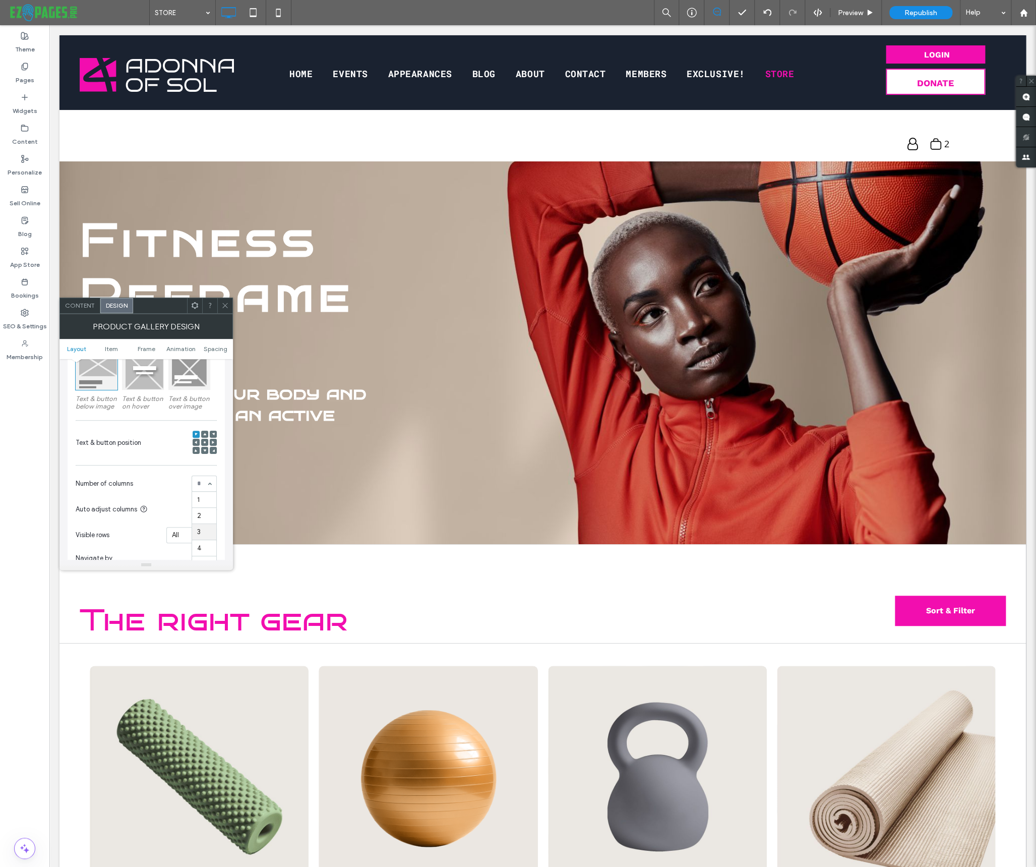
scroll to position [192, 0]
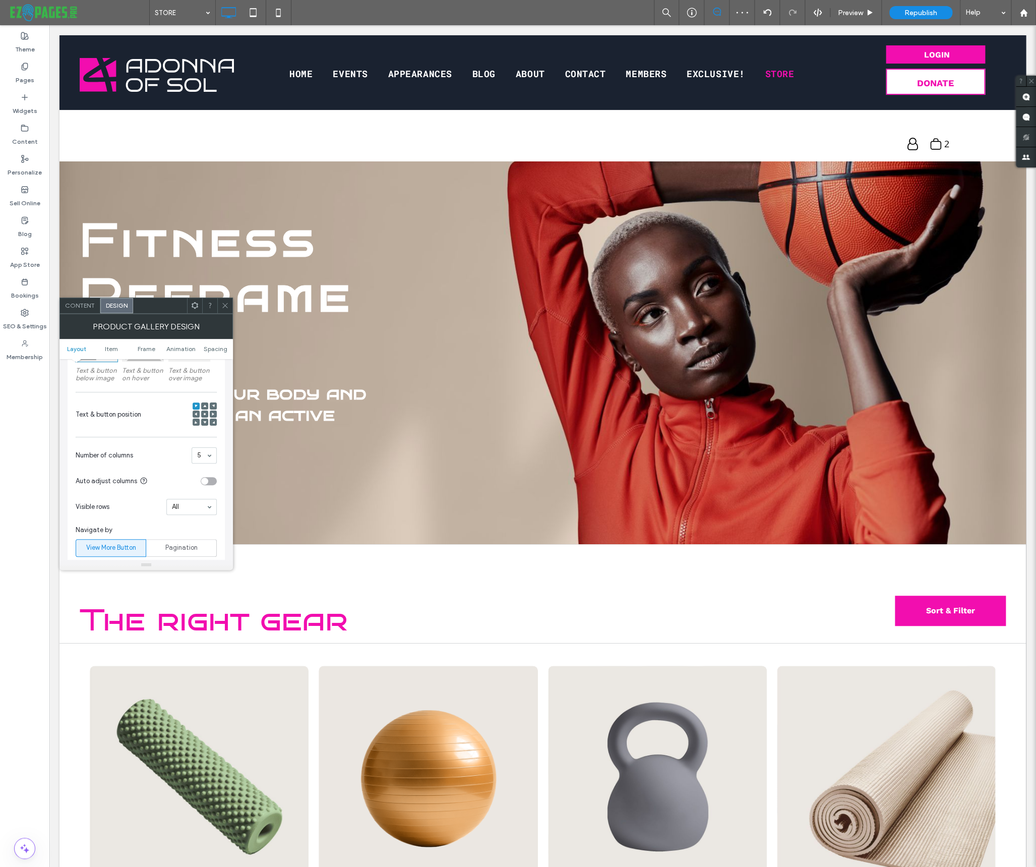
click at [223, 300] on span at bounding box center [225, 305] width 8 height 15
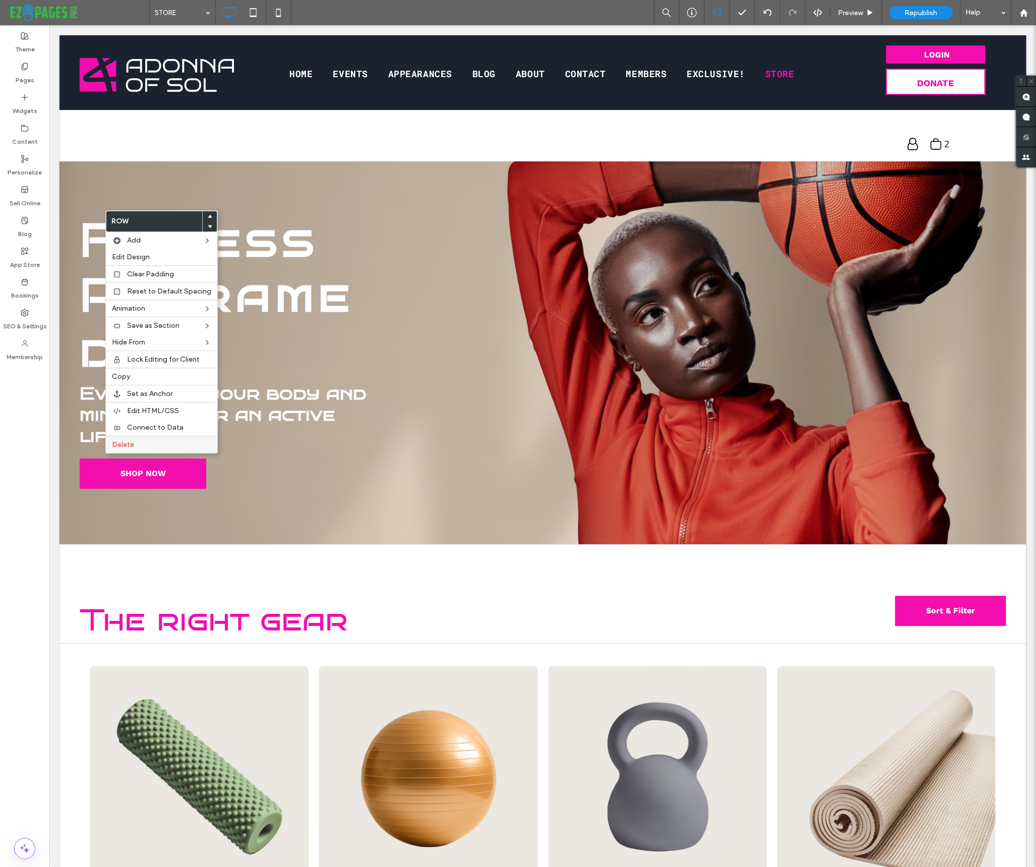
click at [127, 445] on span "Delete" at bounding box center [123, 444] width 22 height 9
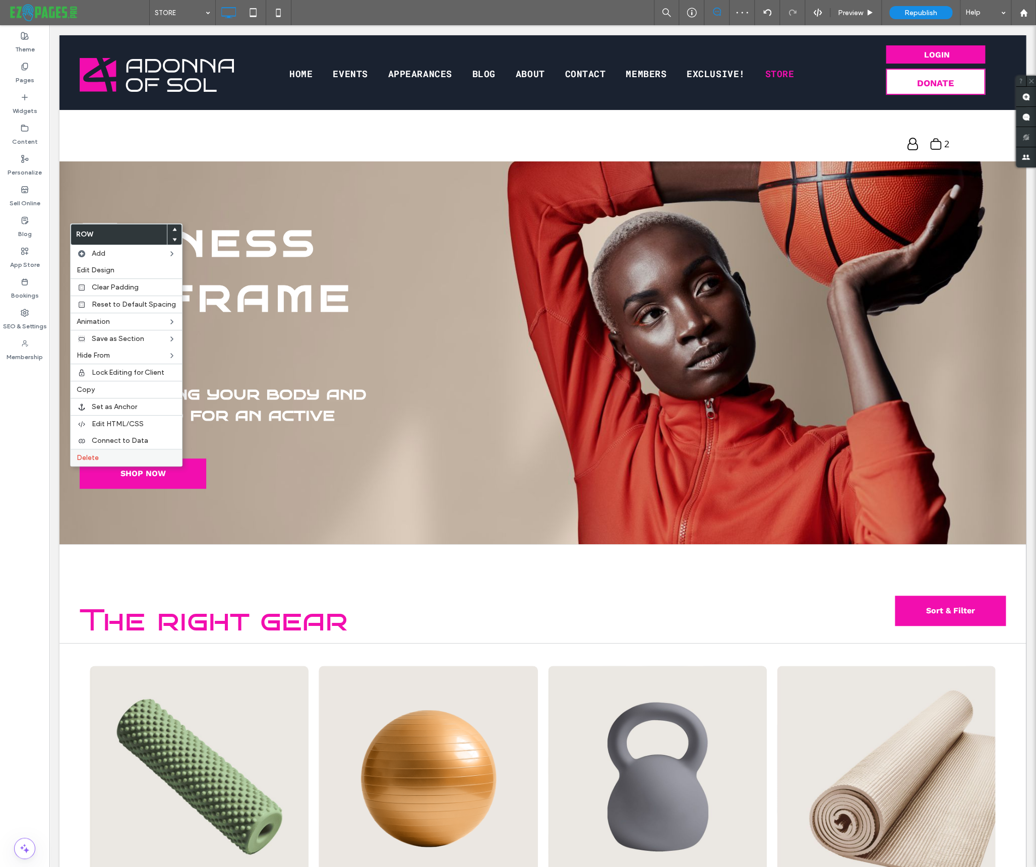
click at [103, 460] on label "Delete" at bounding box center [126, 457] width 99 height 9
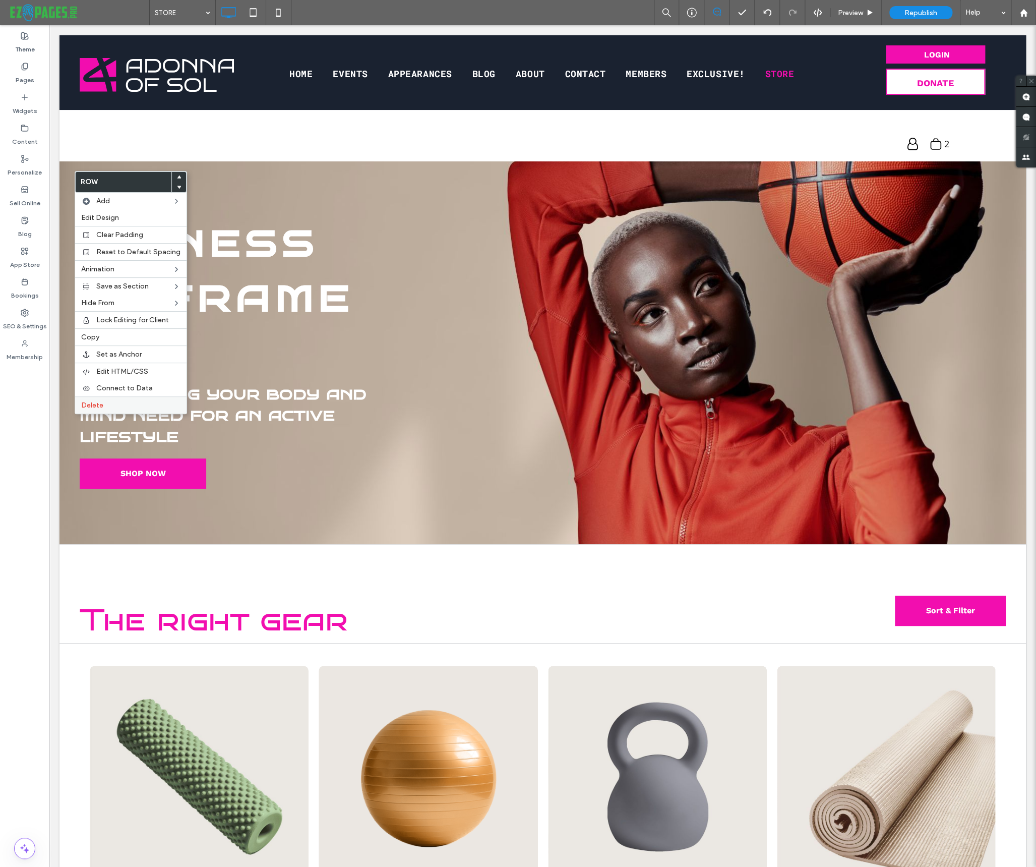
click at [96, 404] on span "Delete" at bounding box center [92, 405] width 22 height 9
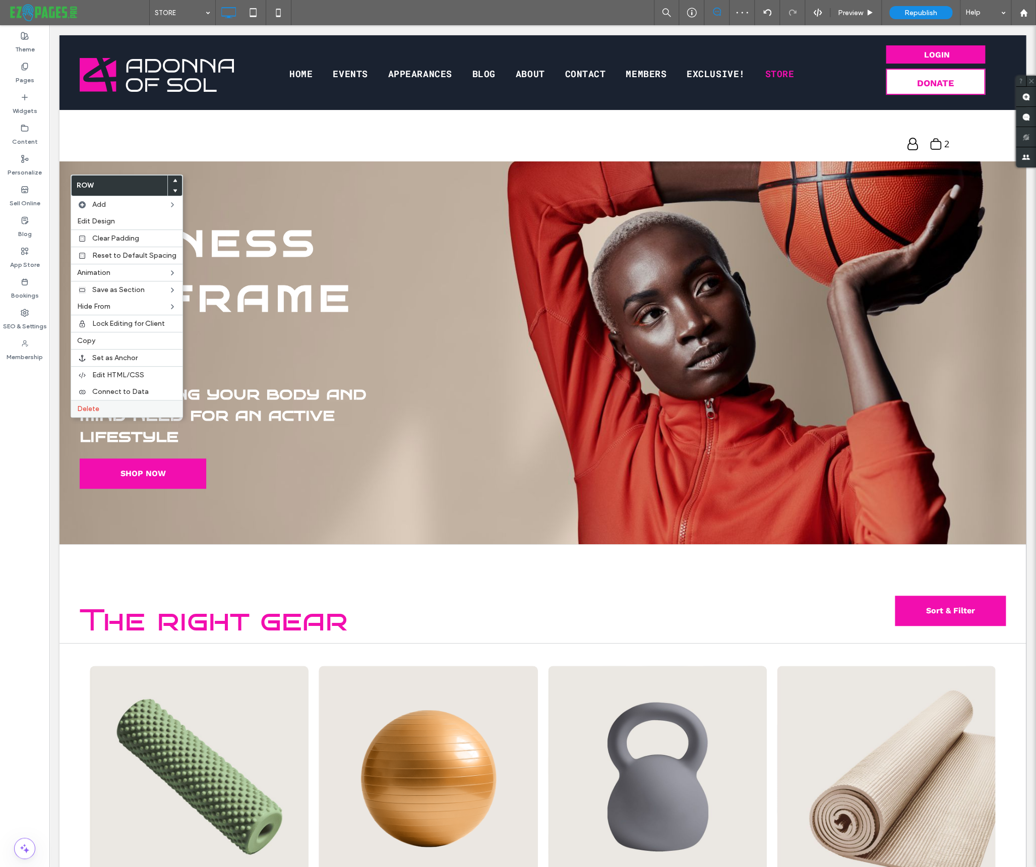
click at [89, 410] on span "Delete" at bounding box center [88, 408] width 22 height 9
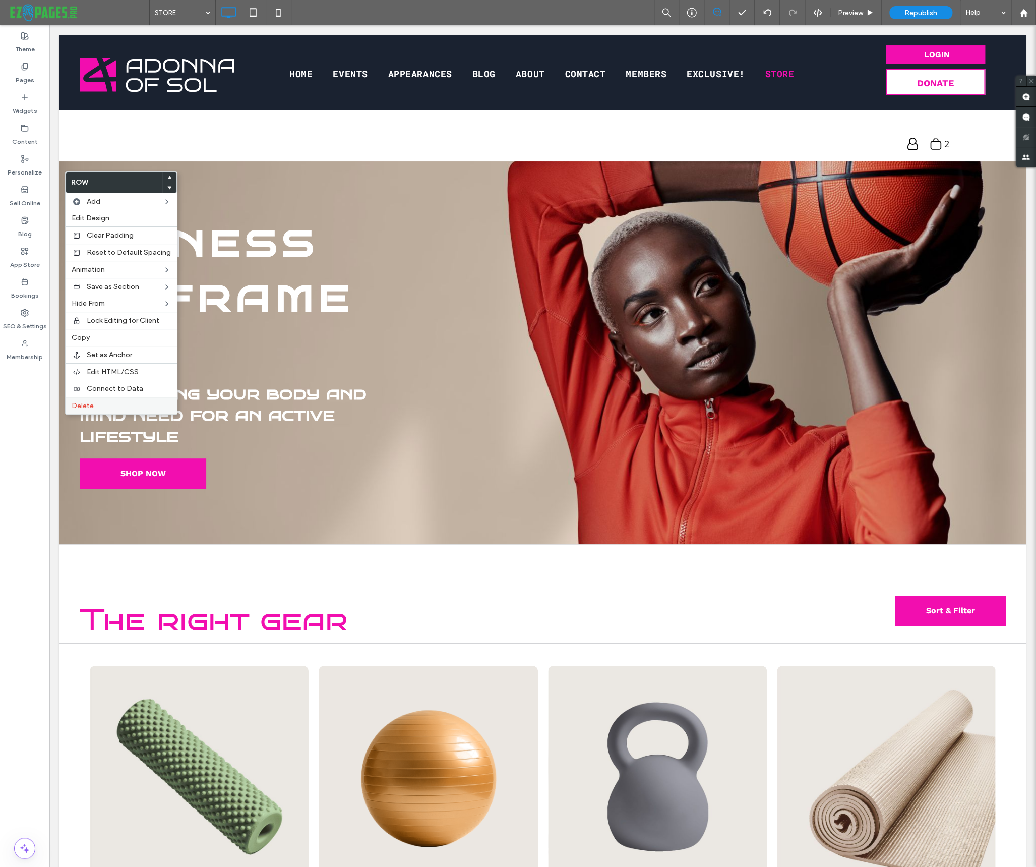
click at [81, 404] on span "Delete" at bounding box center [83, 405] width 22 height 9
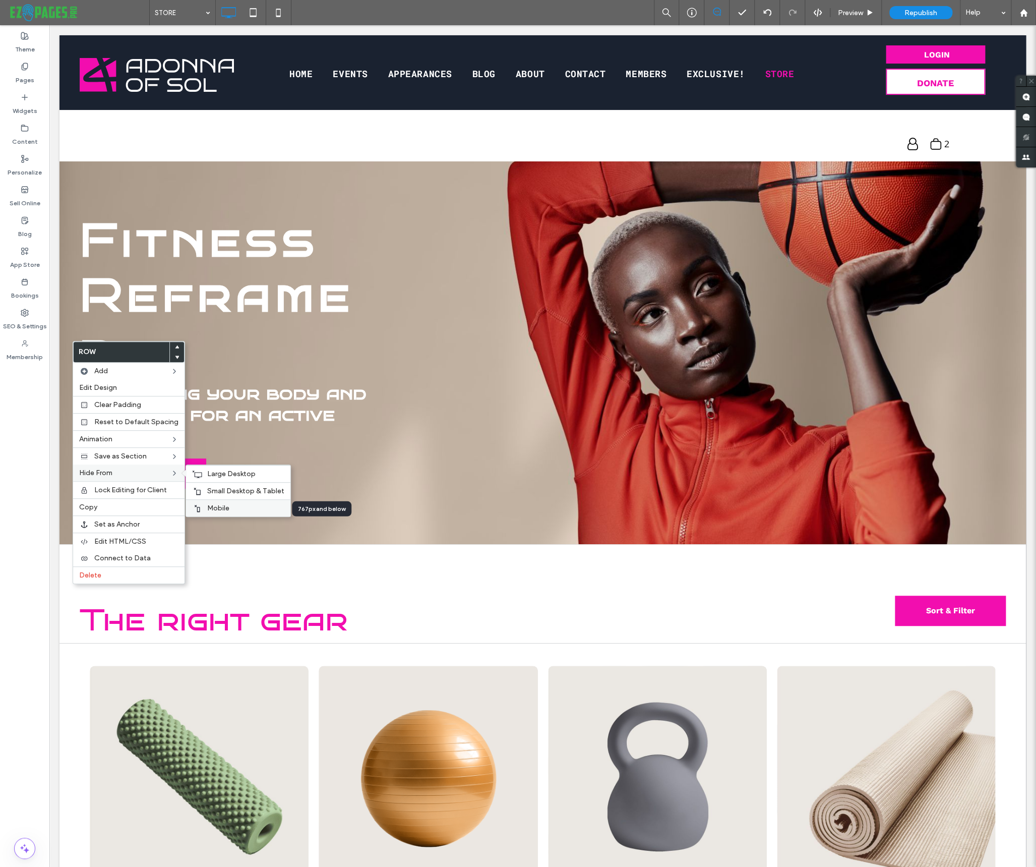
click at [217, 504] on span "Mobile" at bounding box center [218, 508] width 22 height 9
click at [212, 494] on span "Small Desktop & Tablet" at bounding box center [245, 490] width 77 height 9
click at [207, 475] on span "Large Desktop" at bounding box center [231, 473] width 48 height 9
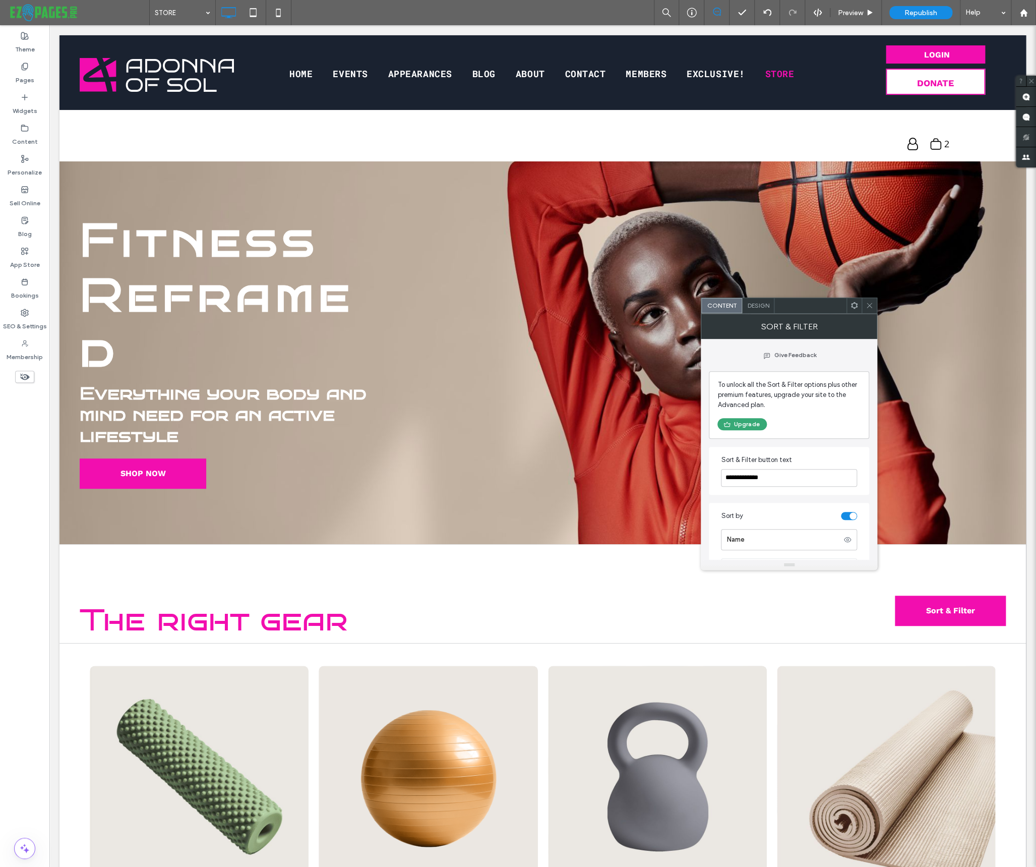
click at [870, 307] on icon at bounding box center [870, 305] width 8 height 8
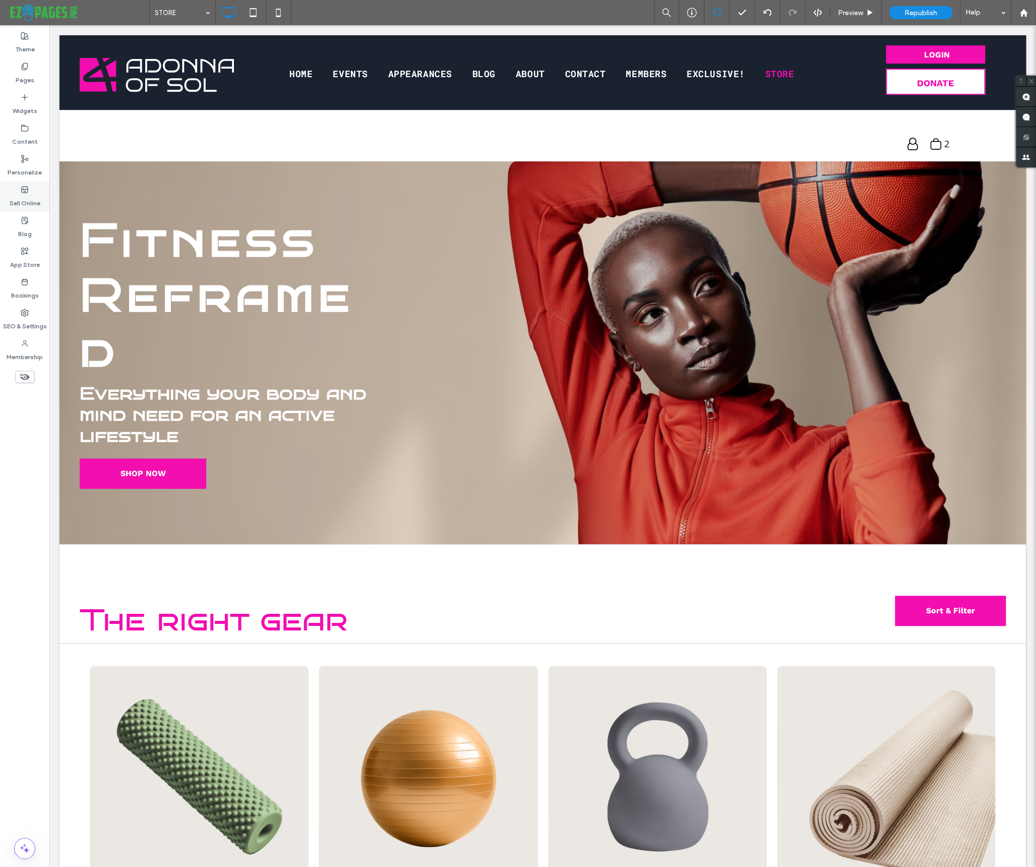
click at [25, 186] on use at bounding box center [24, 189] width 7 height 6
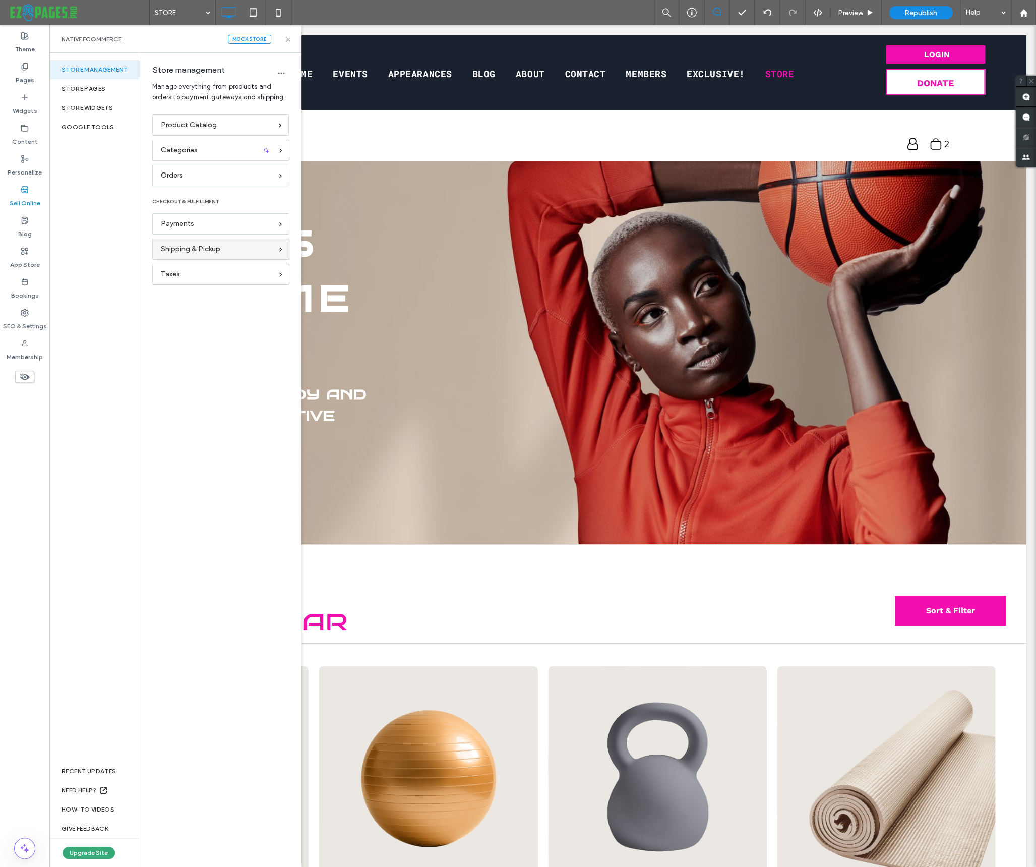
click at [201, 253] on span "Shipping & Pickup" at bounding box center [190, 248] width 59 height 11
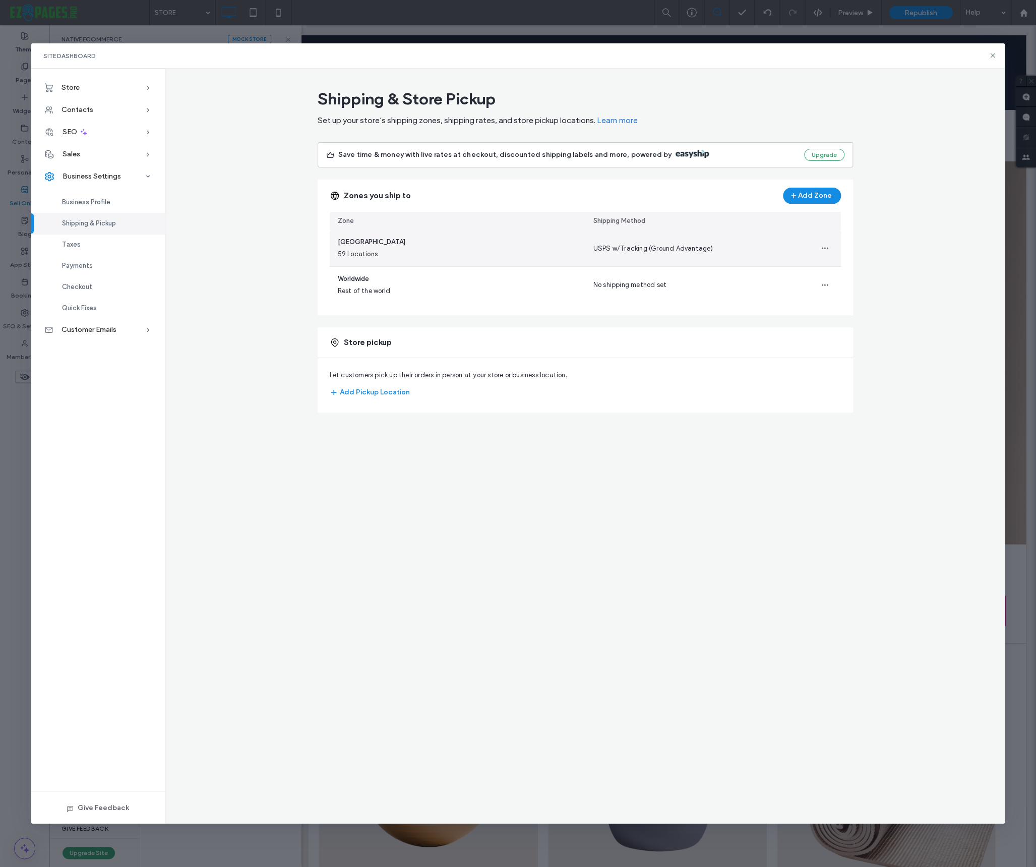
click at [421, 249] on div "United States 59 Locations" at bounding box center [458, 248] width 256 height 36
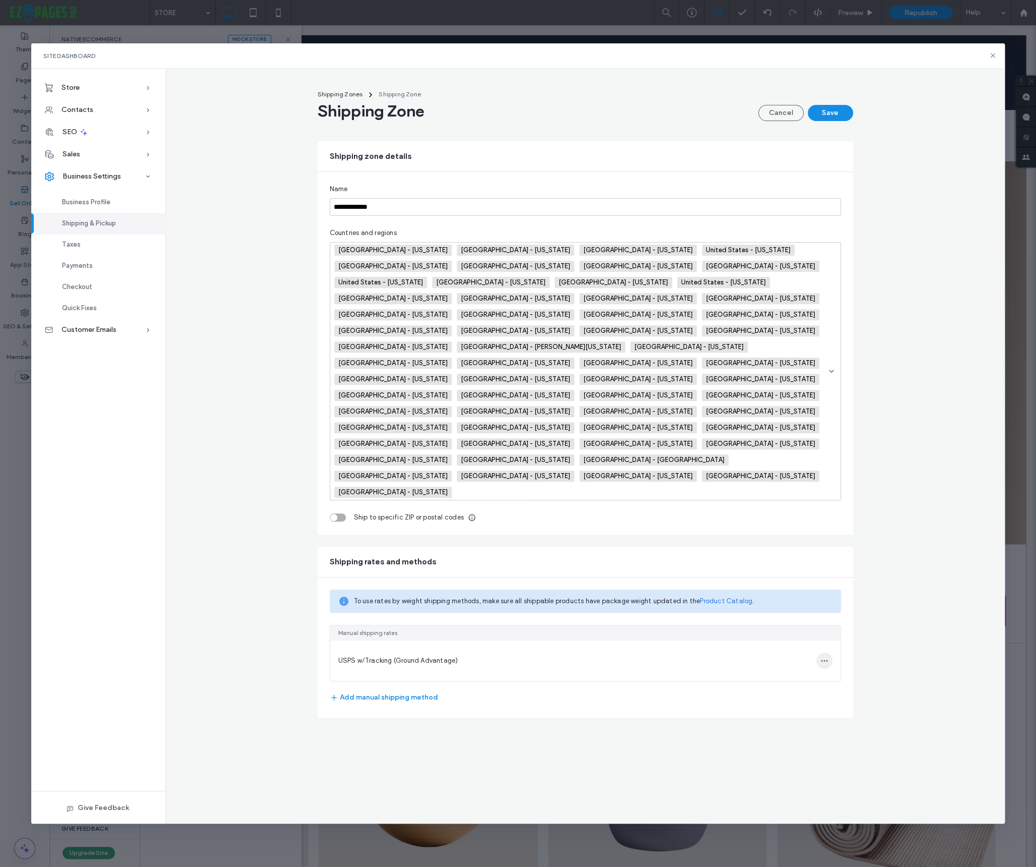
click at [822, 656] on icon "button" at bounding box center [824, 660] width 8 height 8
click at [762, 584] on span "Edit shipping method" at bounding box center [762, 586] width 67 height 10
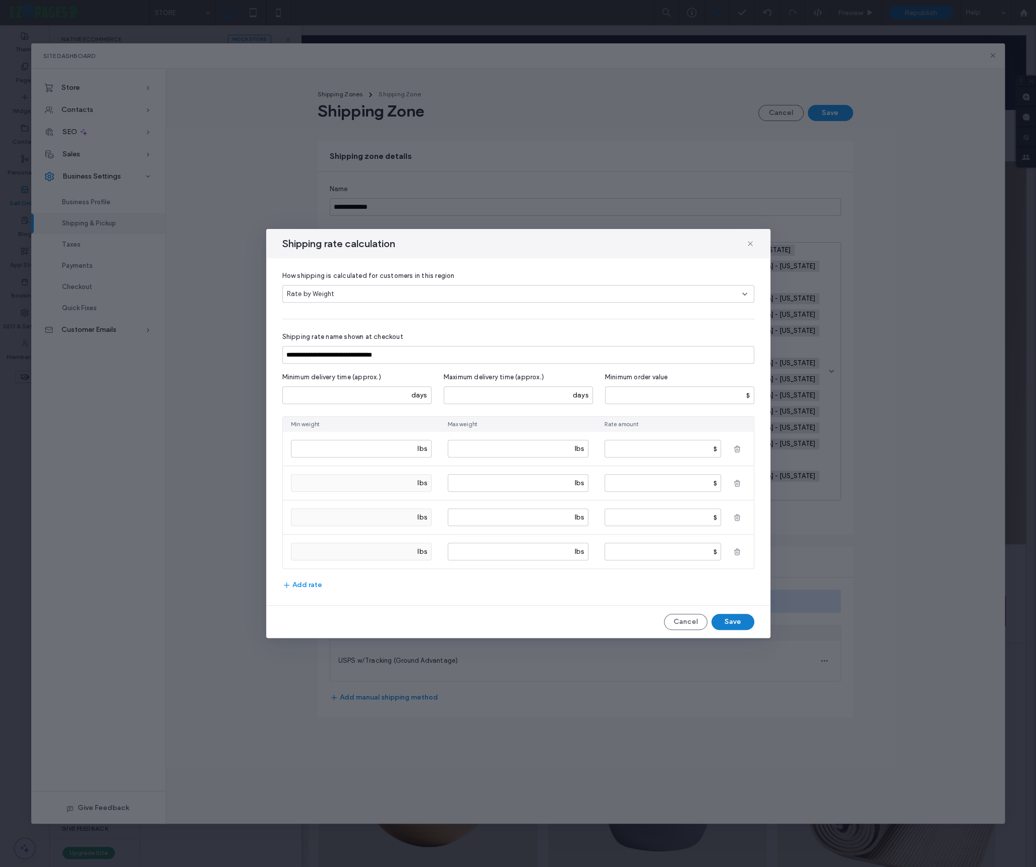
click at [739, 619] on button "Save" at bounding box center [732, 622] width 43 height 16
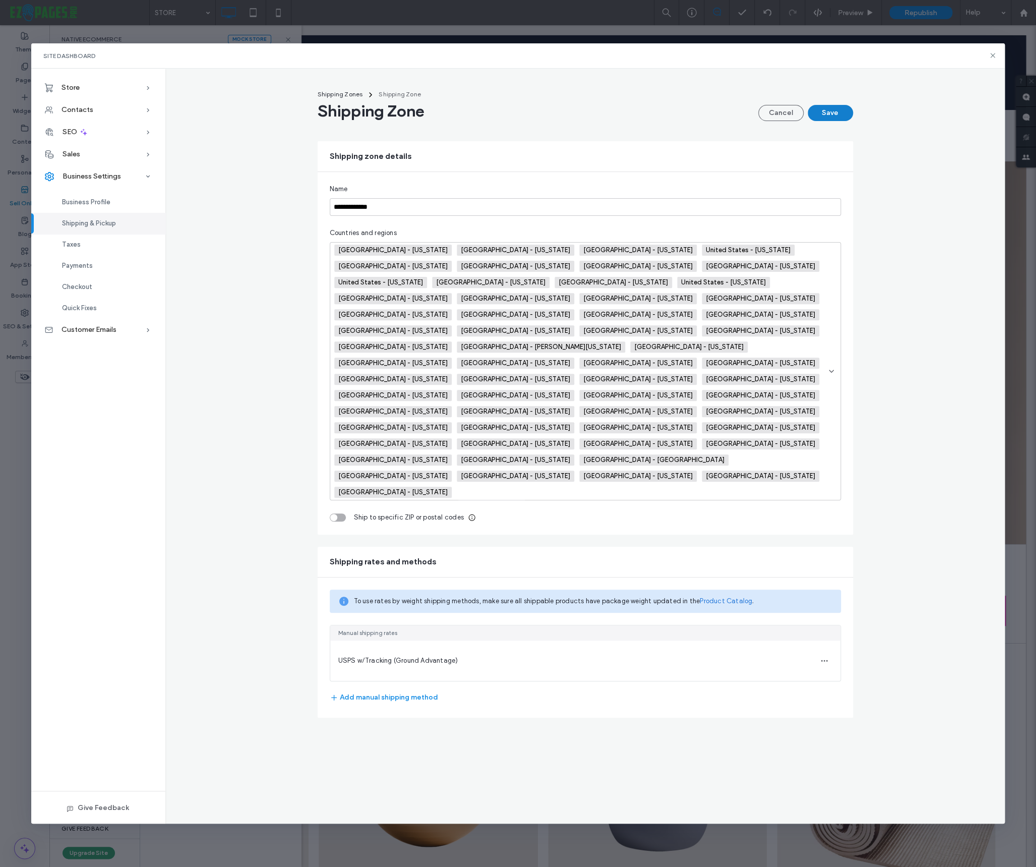
click at [819, 114] on button "Save" at bounding box center [830, 113] width 45 height 16
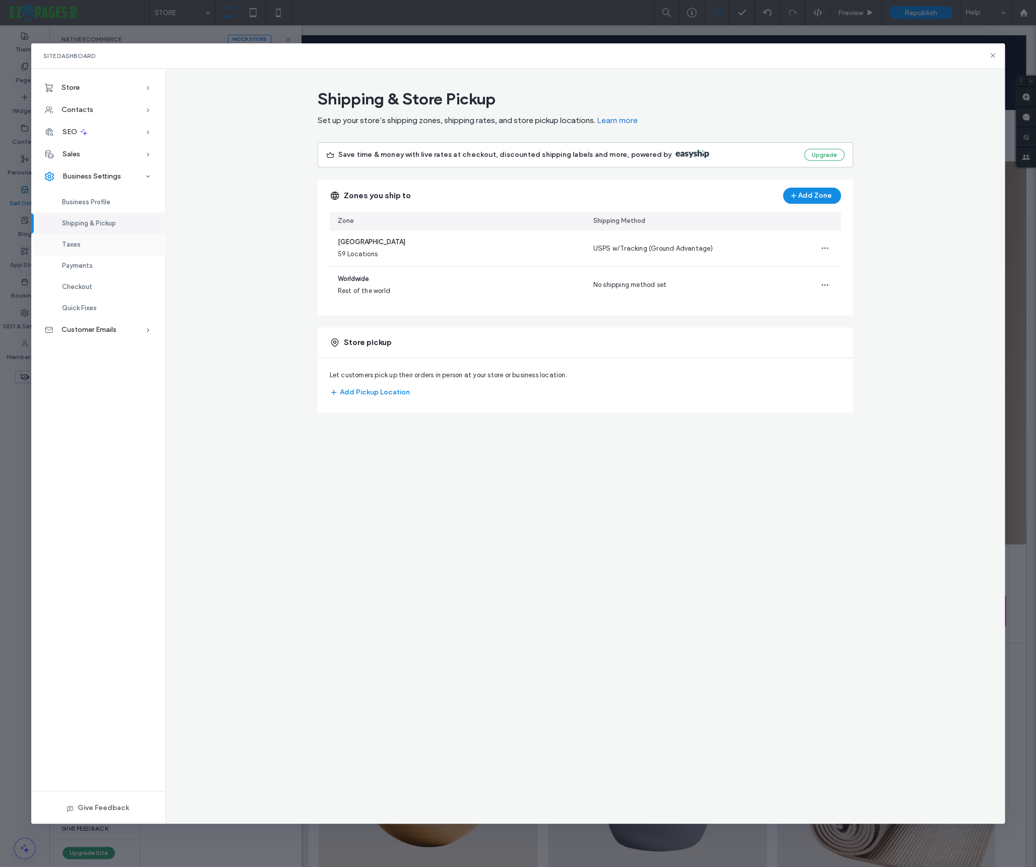
click at [71, 246] on span "Taxes" at bounding box center [71, 244] width 19 height 8
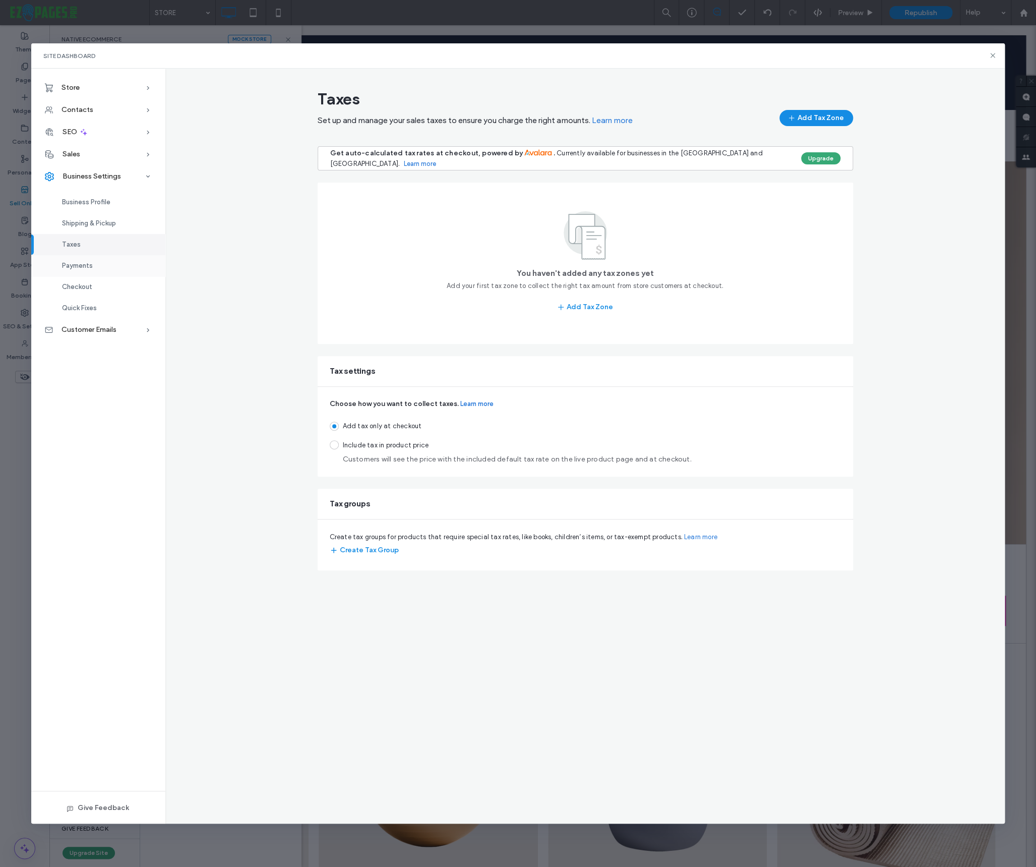
click at [83, 263] on span "Payments" at bounding box center [77, 266] width 31 height 8
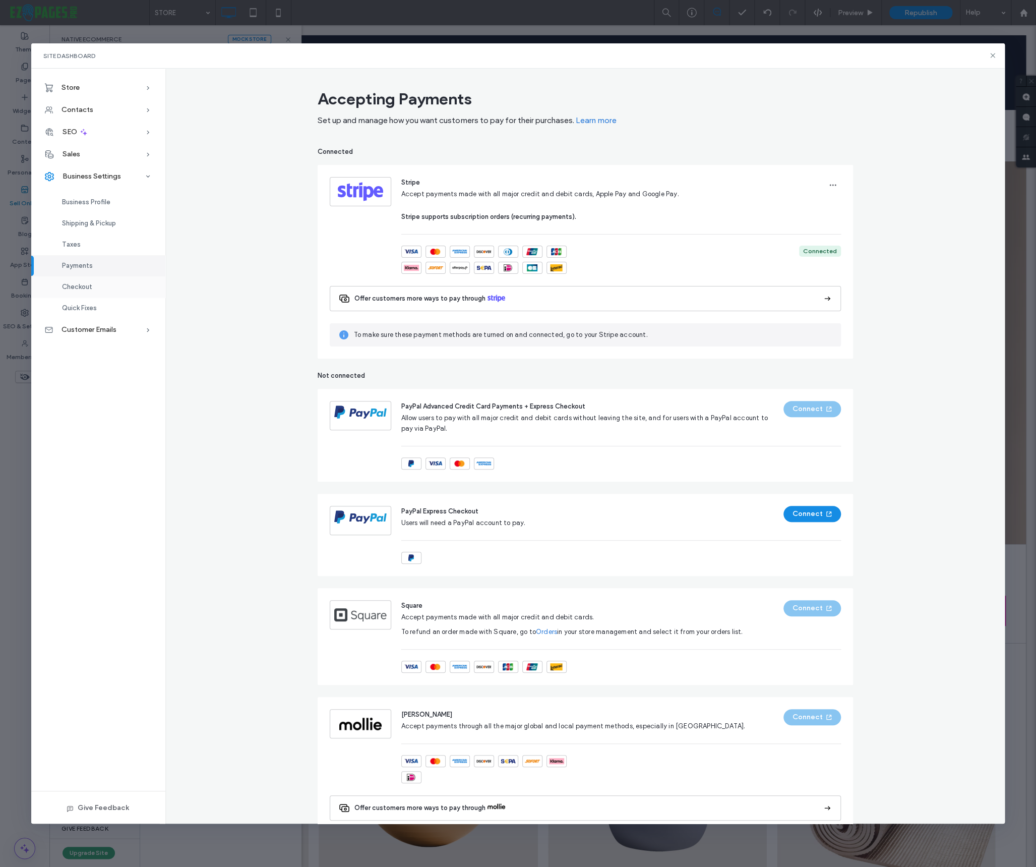
click at [75, 285] on span "Checkout" at bounding box center [77, 287] width 30 height 8
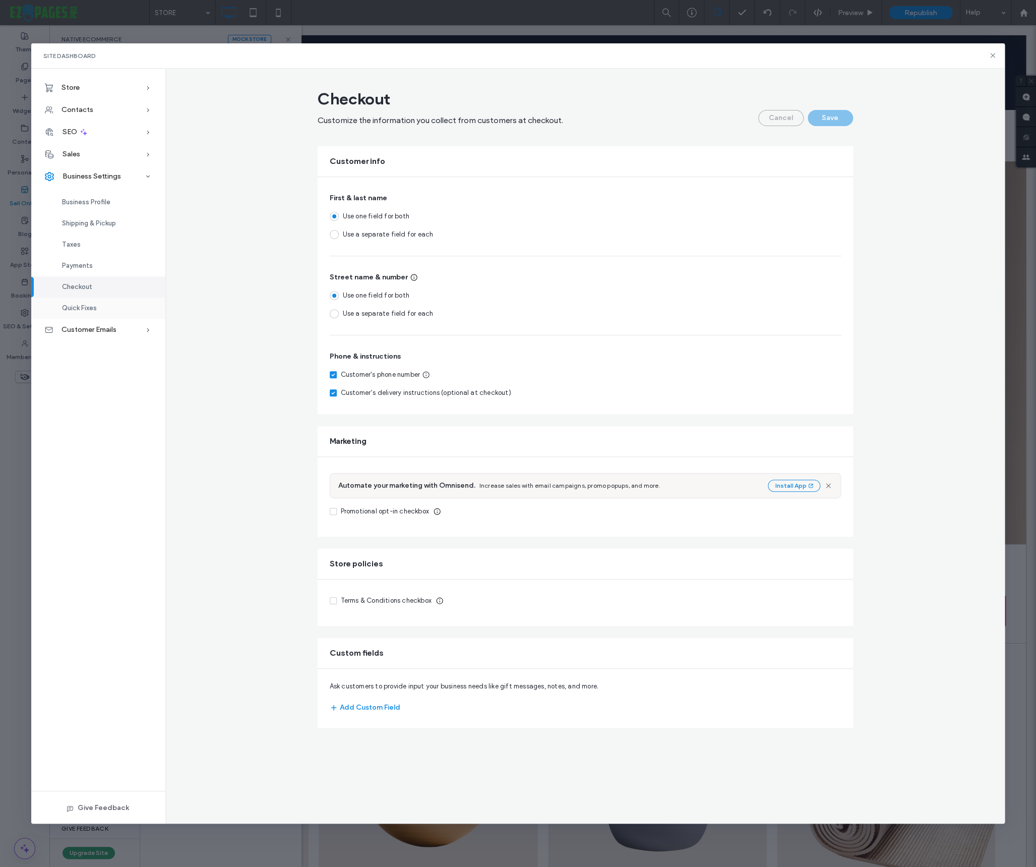
click at [74, 310] on span "Quick Fixes" at bounding box center [79, 308] width 35 height 8
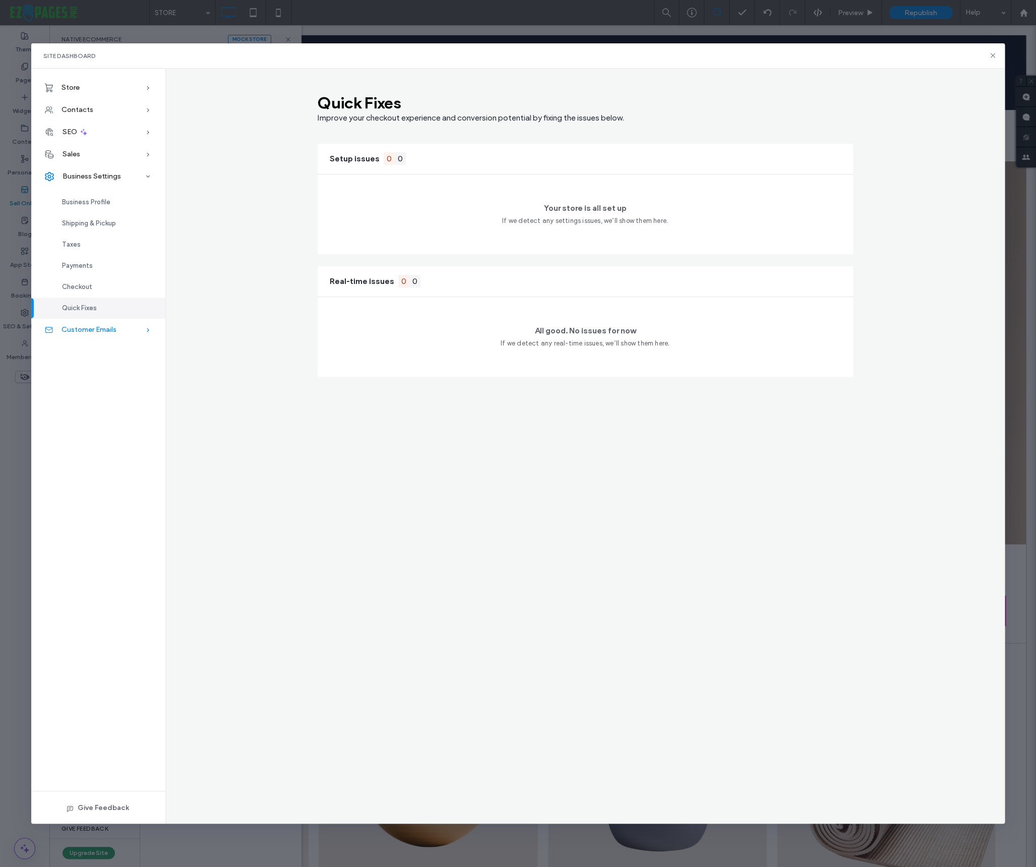
click at [107, 330] on span "Customer Emails" at bounding box center [89, 329] width 55 height 9
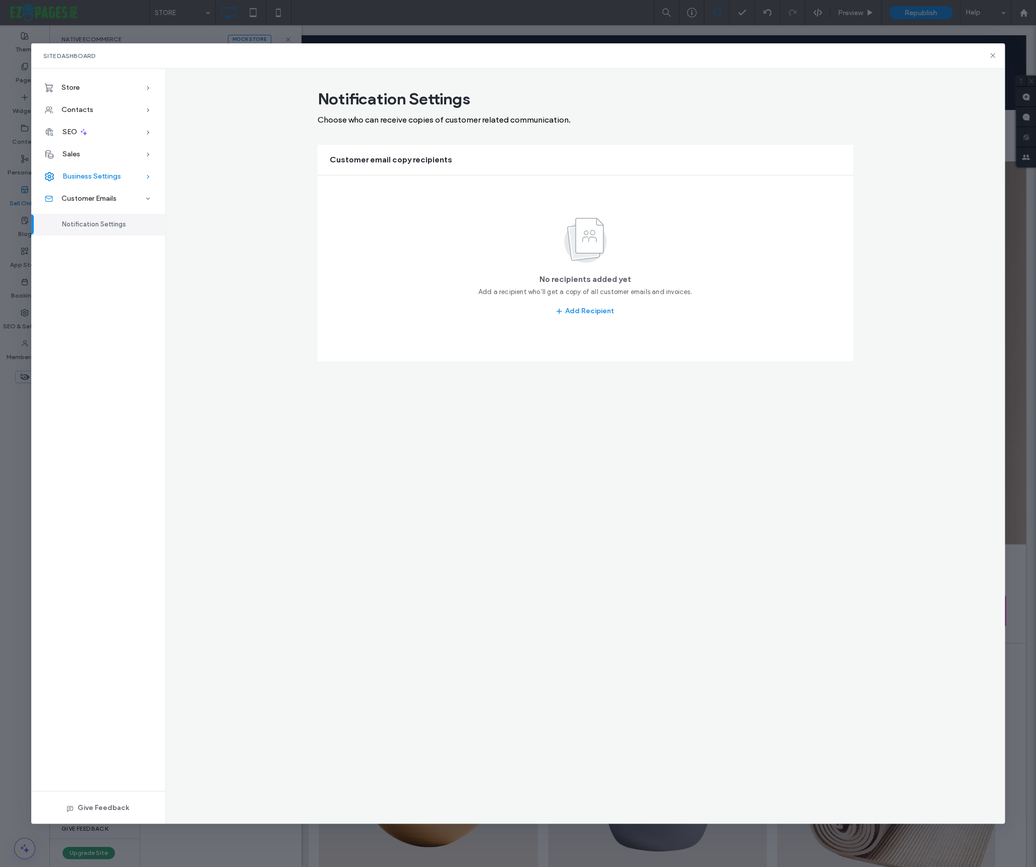
click at [84, 173] on span "Business Settings" at bounding box center [92, 176] width 58 height 9
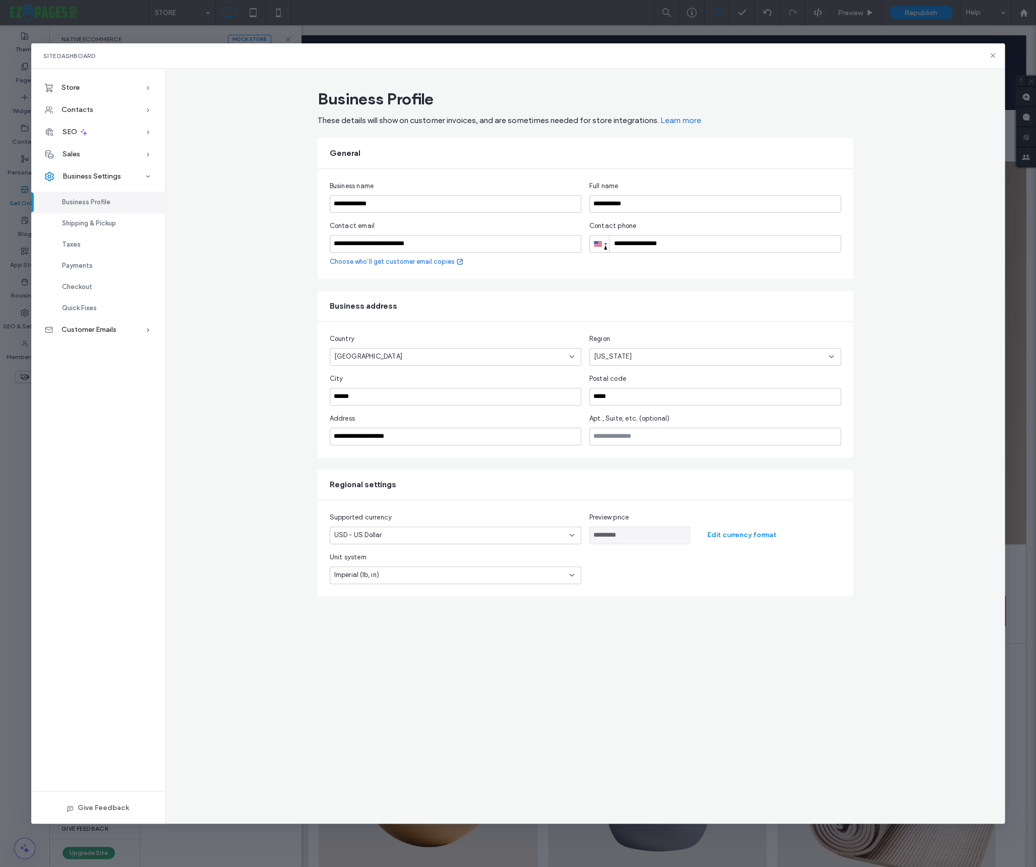
click at [423, 261] on link "Choose who’ll get customer email copies" at bounding box center [397, 262] width 134 height 10
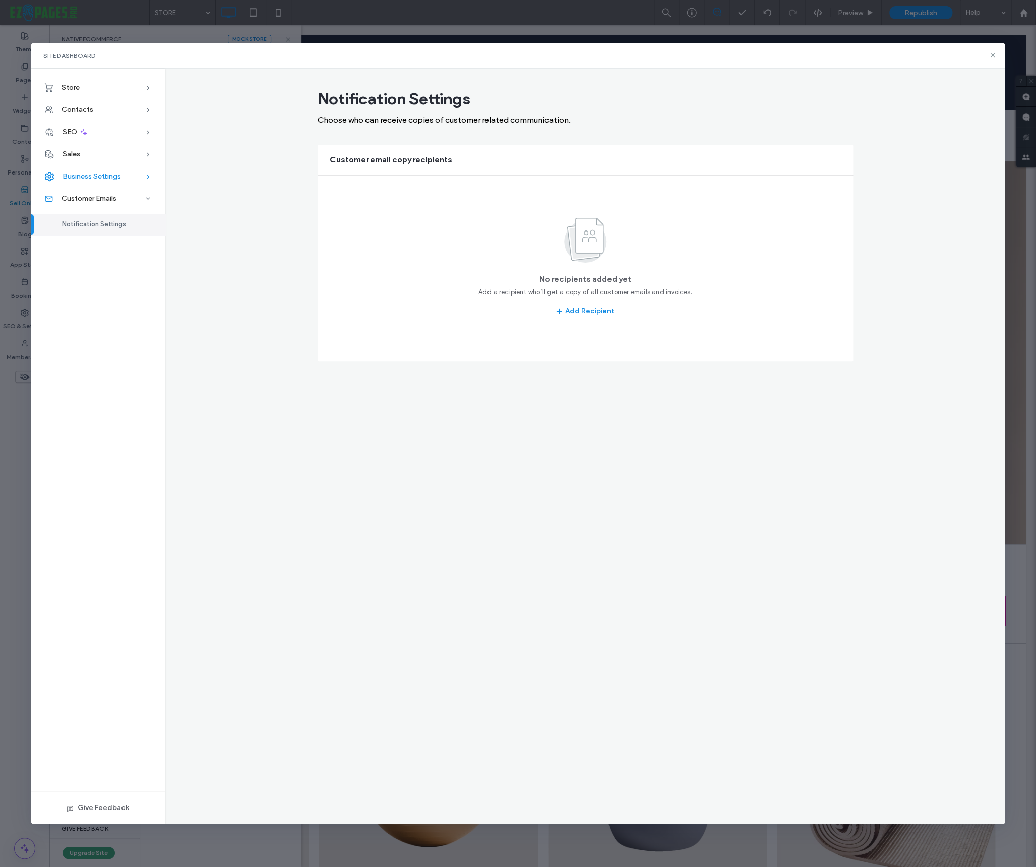
click at [85, 177] on span "Business Settings" at bounding box center [92, 176] width 58 height 9
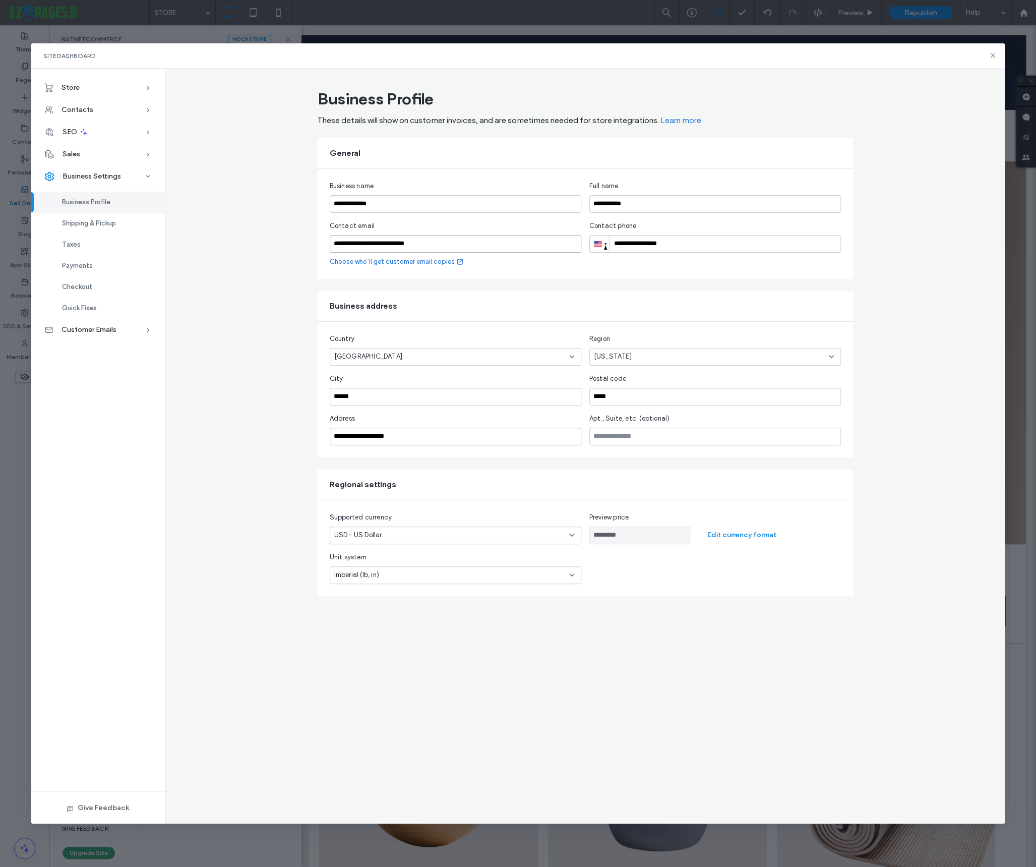
click at [456, 246] on input "**********" at bounding box center [456, 244] width 252 height 18
paste input "**********"
click at [557, 277] on div "**********" at bounding box center [585, 224] width 535 height 110
type input "**********"
click at [533, 268] on div "**********" at bounding box center [585, 224] width 535 height 110
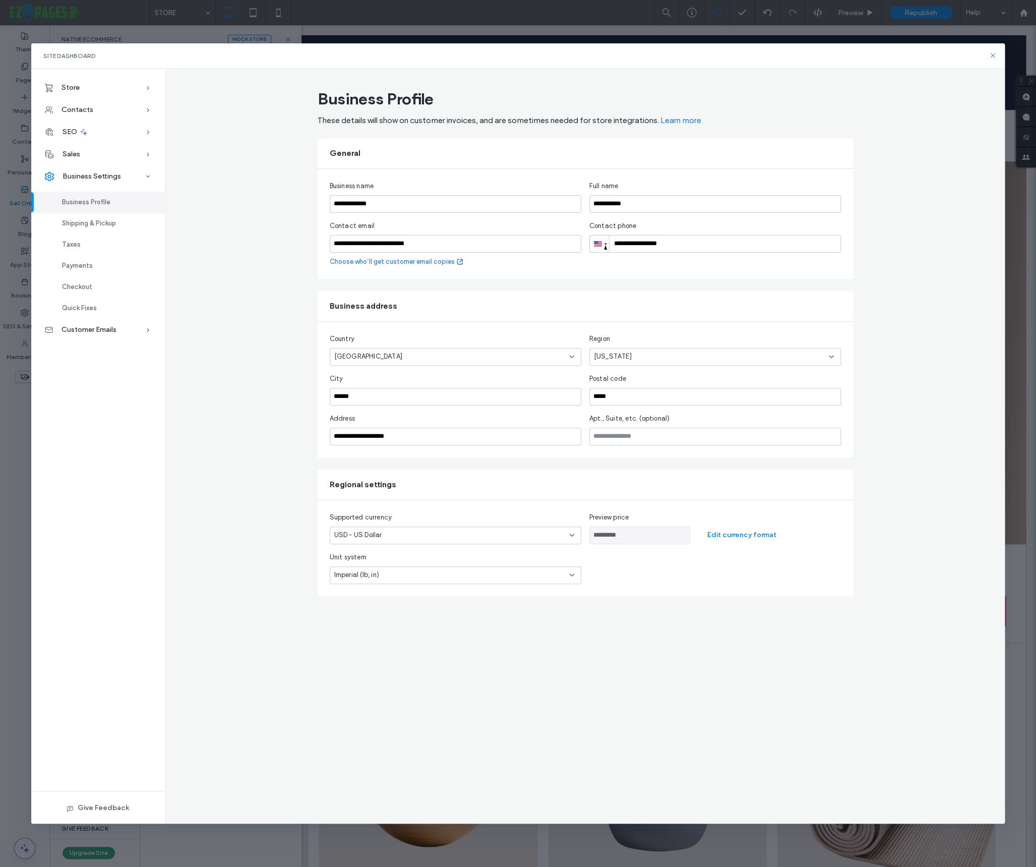
click at [617, 571] on div "Unit system Imperial (lb, in)" at bounding box center [585, 568] width 511 height 32
click at [430, 262] on link "Choose who’ll get customer email copies" at bounding box center [397, 262] width 134 height 10
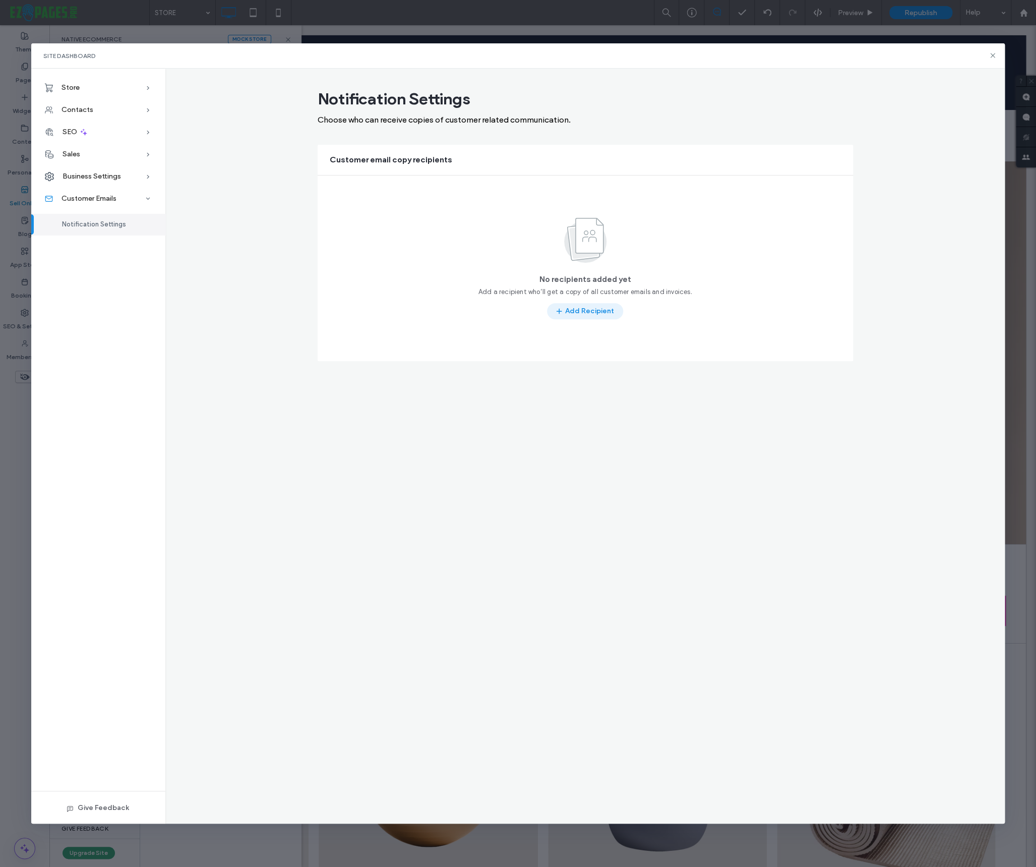
click at [583, 315] on button "Add Recipient" at bounding box center [585, 311] width 76 height 16
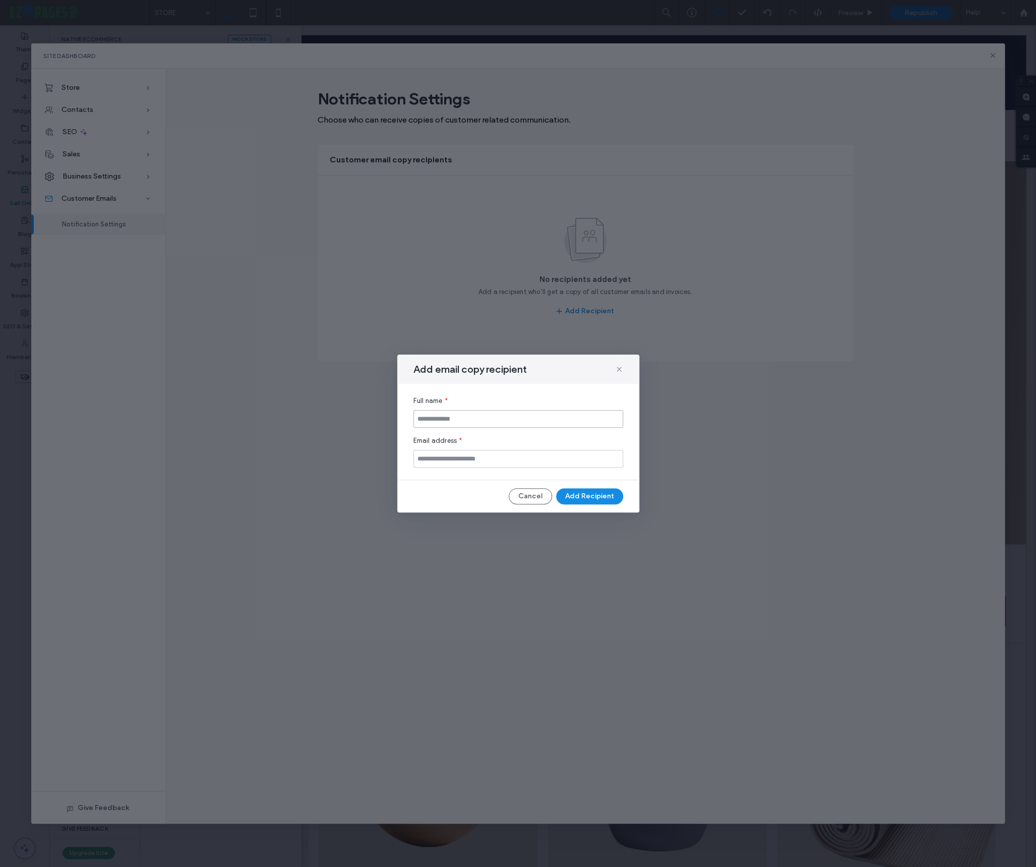
click at [443, 420] on input at bounding box center [518, 419] width 210 height 18
click at [438, 463] on input "email" at bounding box center [518, 459] width 210 height 18
paste input "**********"
type input "**********"
click at [448, 416] on input at bounding box center [518, 419] width 210 height 18
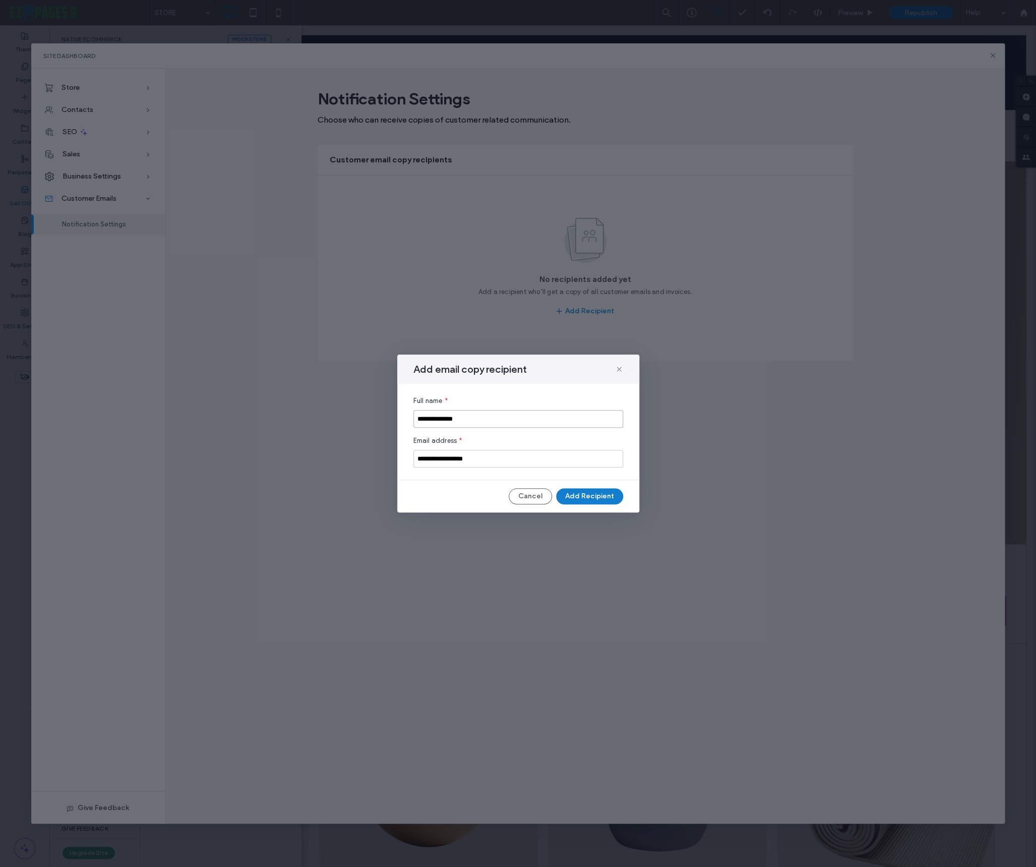
type input "**********"
click at [593, 495] on button "Add Recipient" at bounding box center [589, 496] width 67 height 16
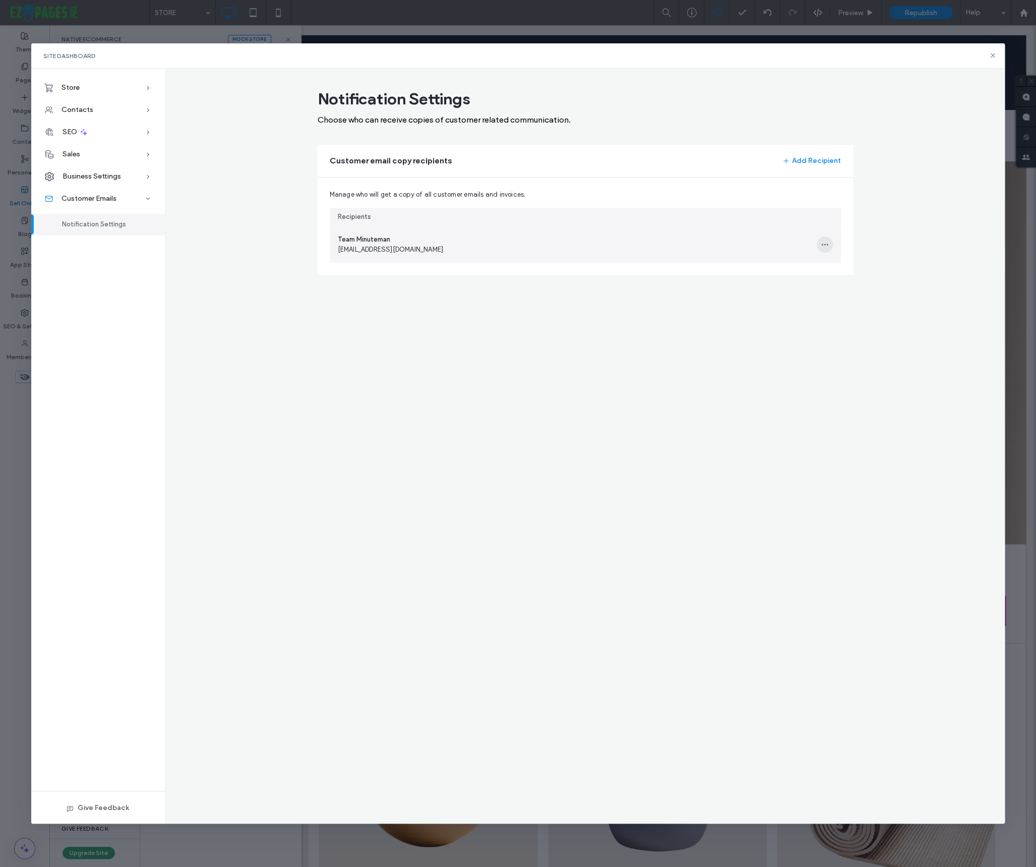
click at [817, 241] on span "button" at bounding box center [825, 244] width 16 height 16
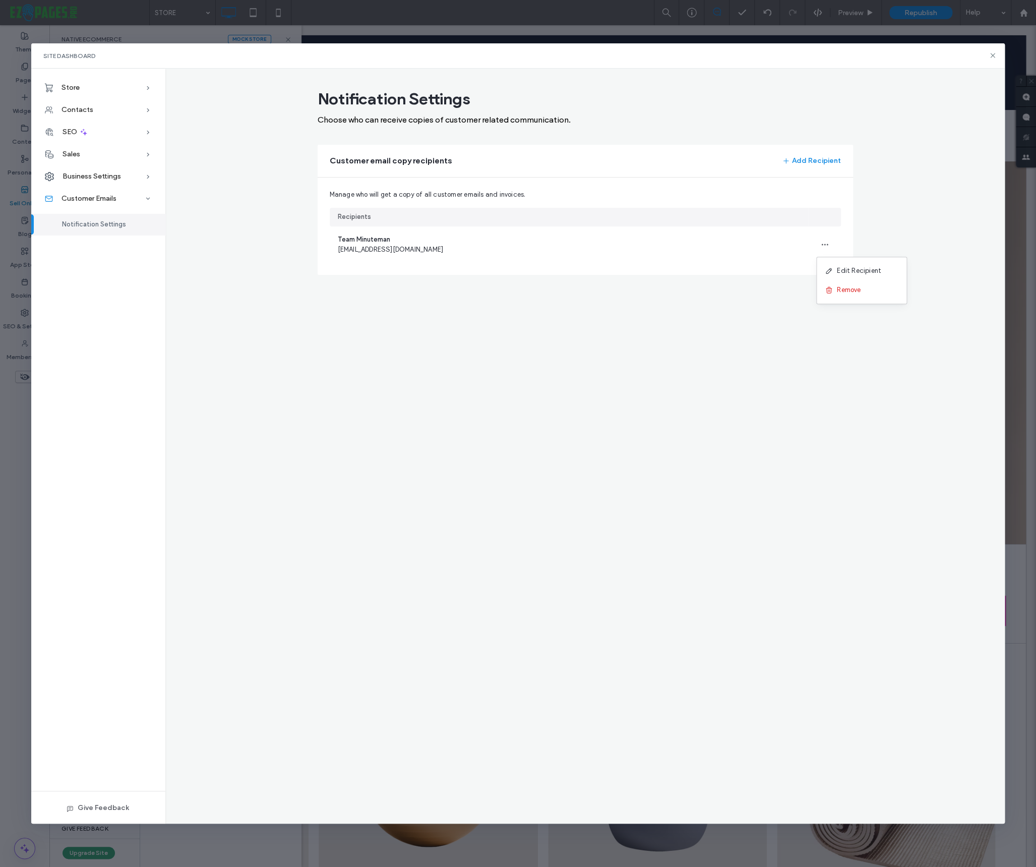
click at [769, 302] on div "Notification Settings Choose who can receive copies of customer related communi…" at bounding box center [585, 446] width 840 height 755
click at [111, 197] on span "Customer Emails" at bounding box center [89, 198] width 55 height 9
click at [107, 177] on span "Business Settings" at bounding box center [92, 176] width 58 height 9
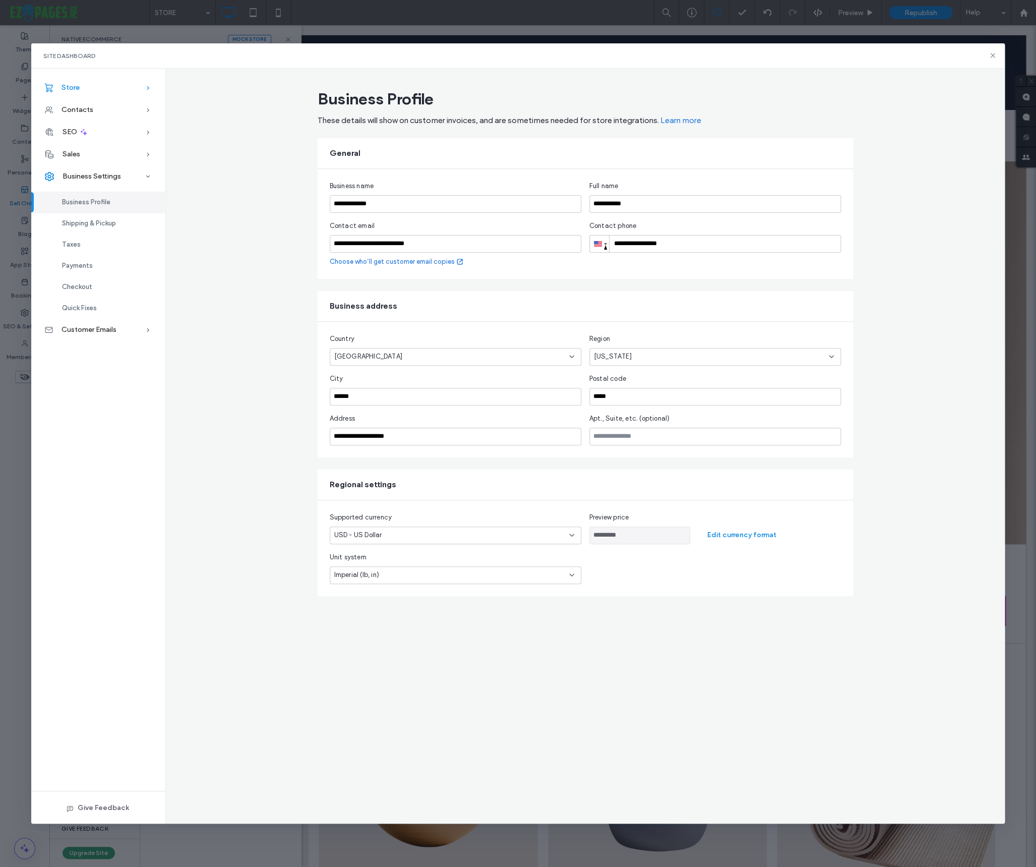
click at [72, 87] on span "Store" at bounding box center [71, 87] width 18 height 9
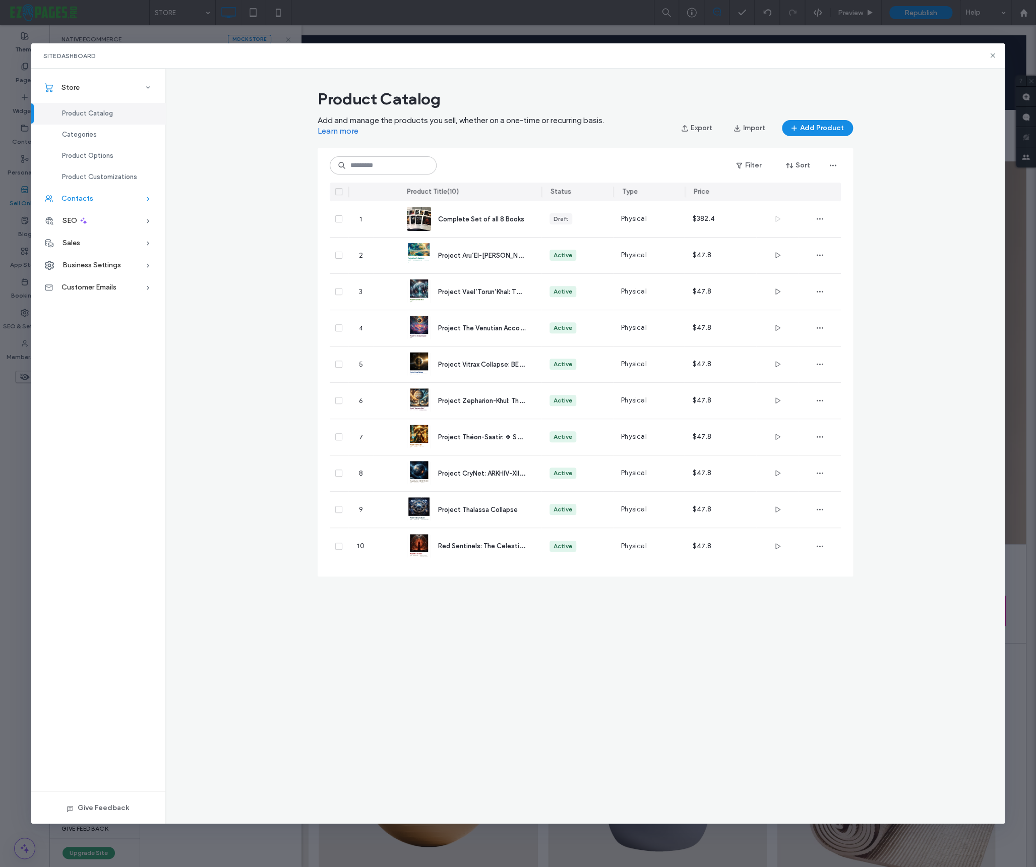
click at [83, 194] on span "Contacts" at bounding box center [78, 198] width 32 height 9
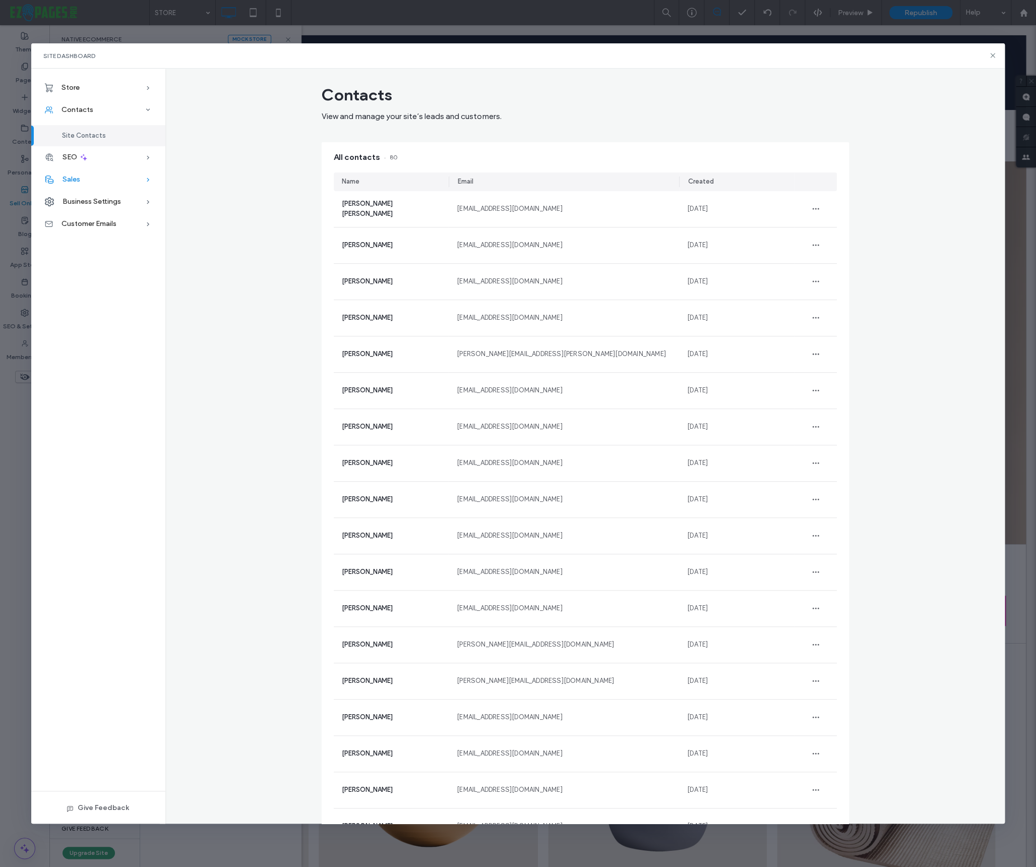
click at [68, 179] on span "Sales" at bounding box center [72, 179] width 18 height 9
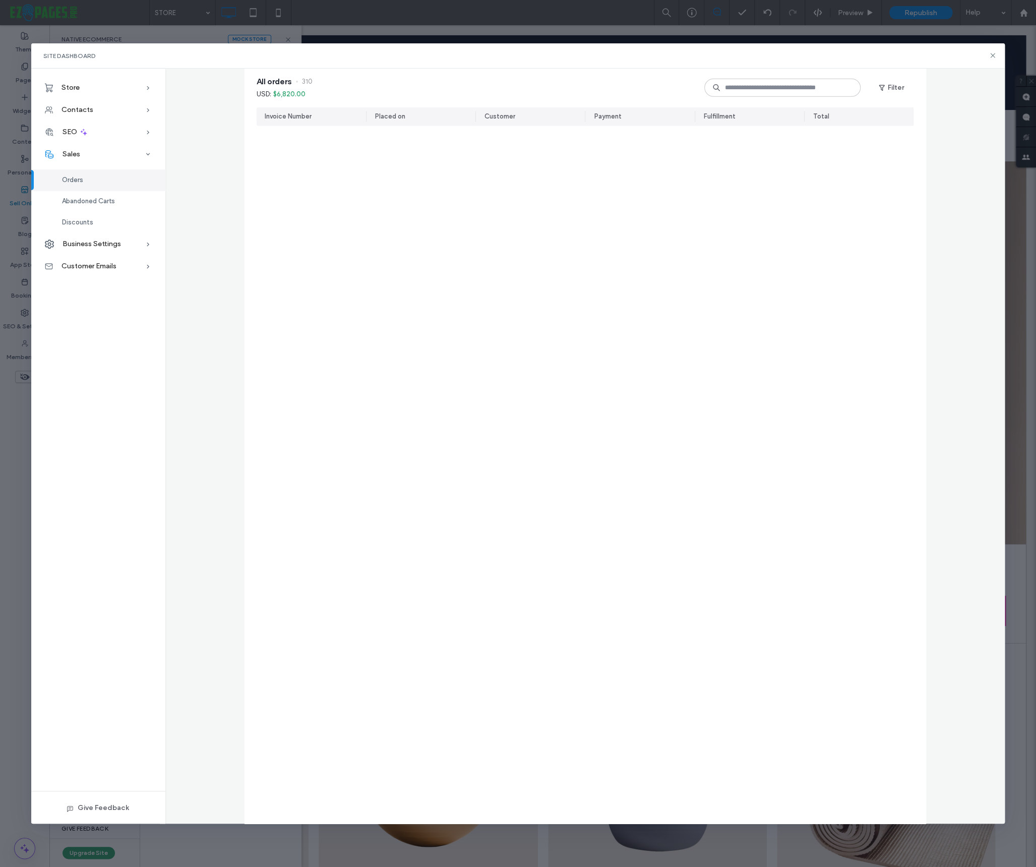
scroll to position [0, 0]
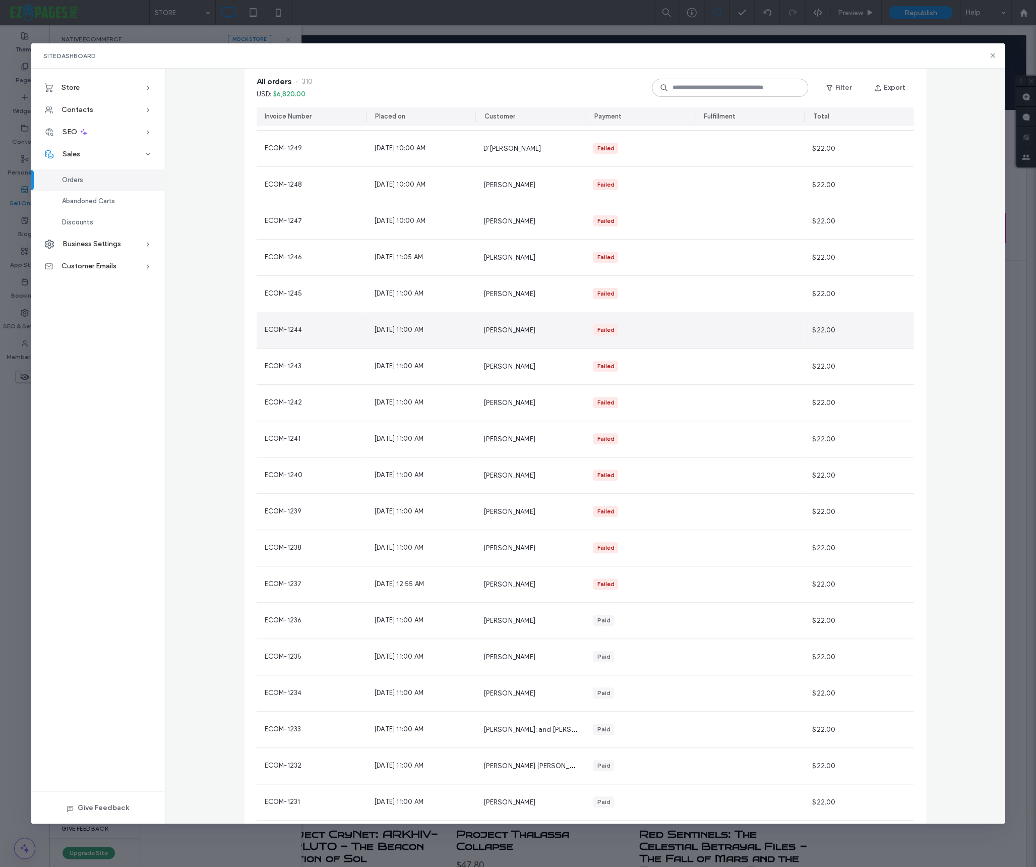
scroll to position [2324, 0]
click at [88, 201] on span "Abandoned Carts" at bounding box center [88, 201] width 53 height 8
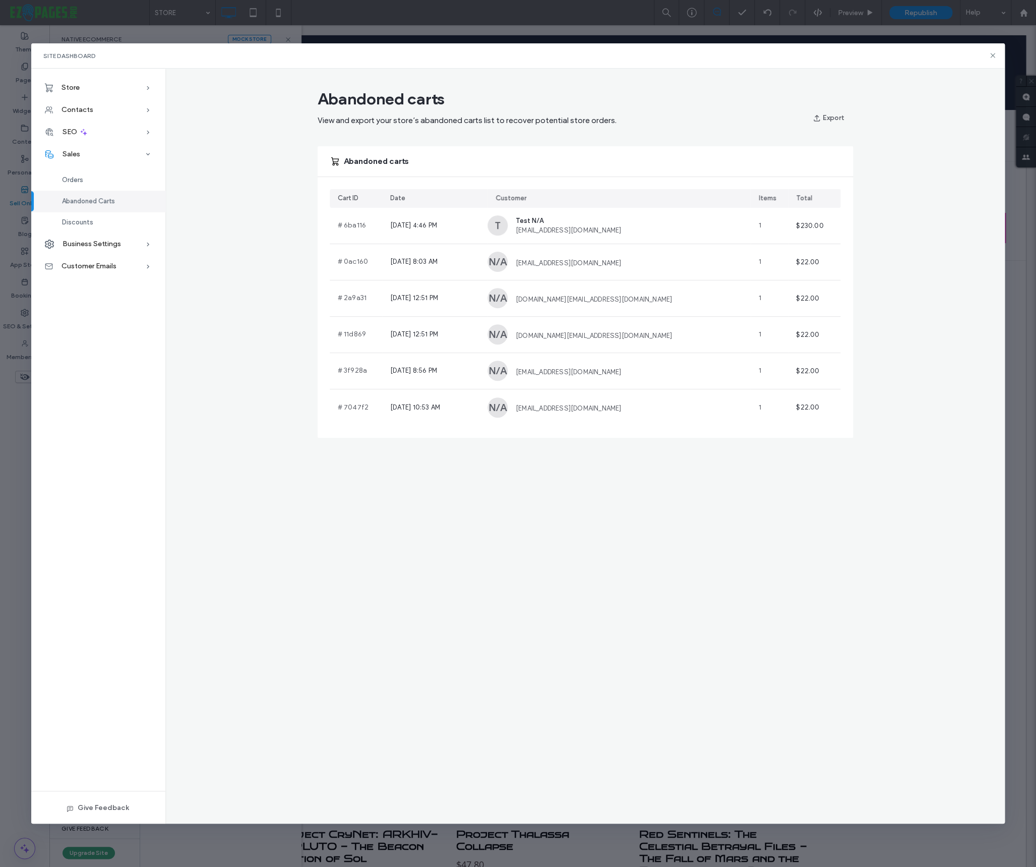
click at [933, 266] on div "Abandoned carts View and export your store’s abandoned carts list to recover po…" at bounding box center [585, 261] width 840 height 353
click at [91, 245] on span "Business Settings" at bounding box center [92, 243] width 58 height 9
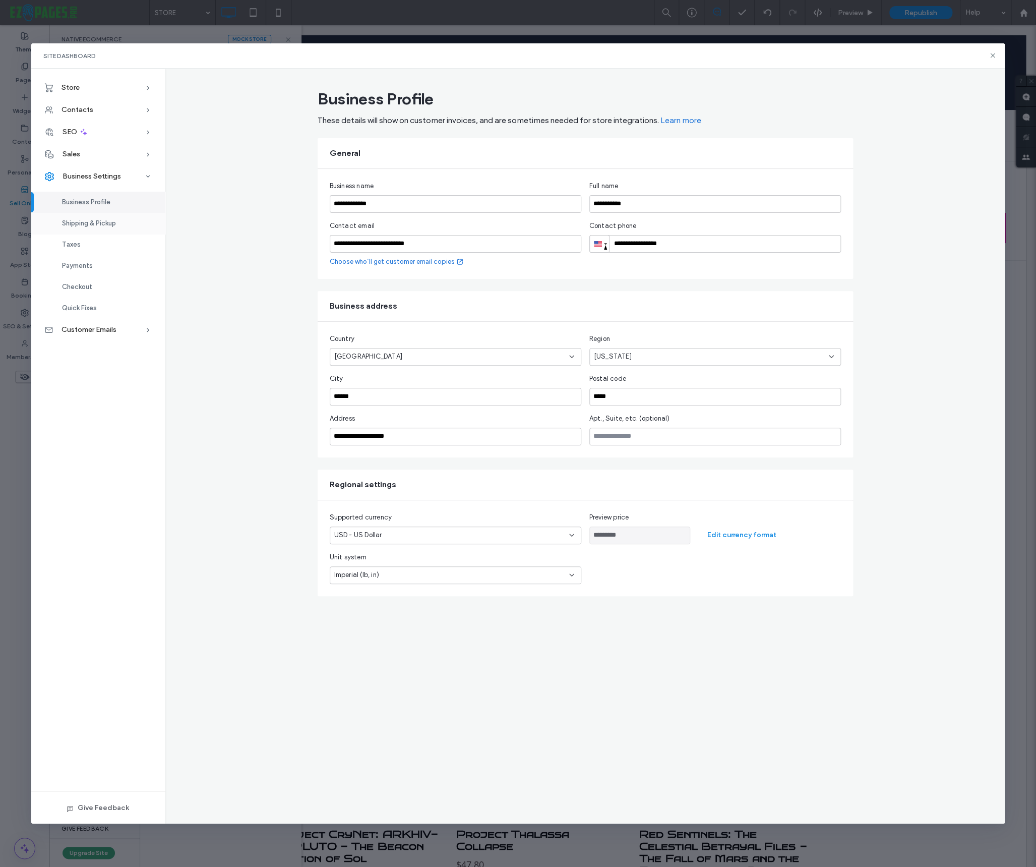
click at [74, 220] on span "Shipping & Pickup" at bounding box center [89, 223] width 54 height 8
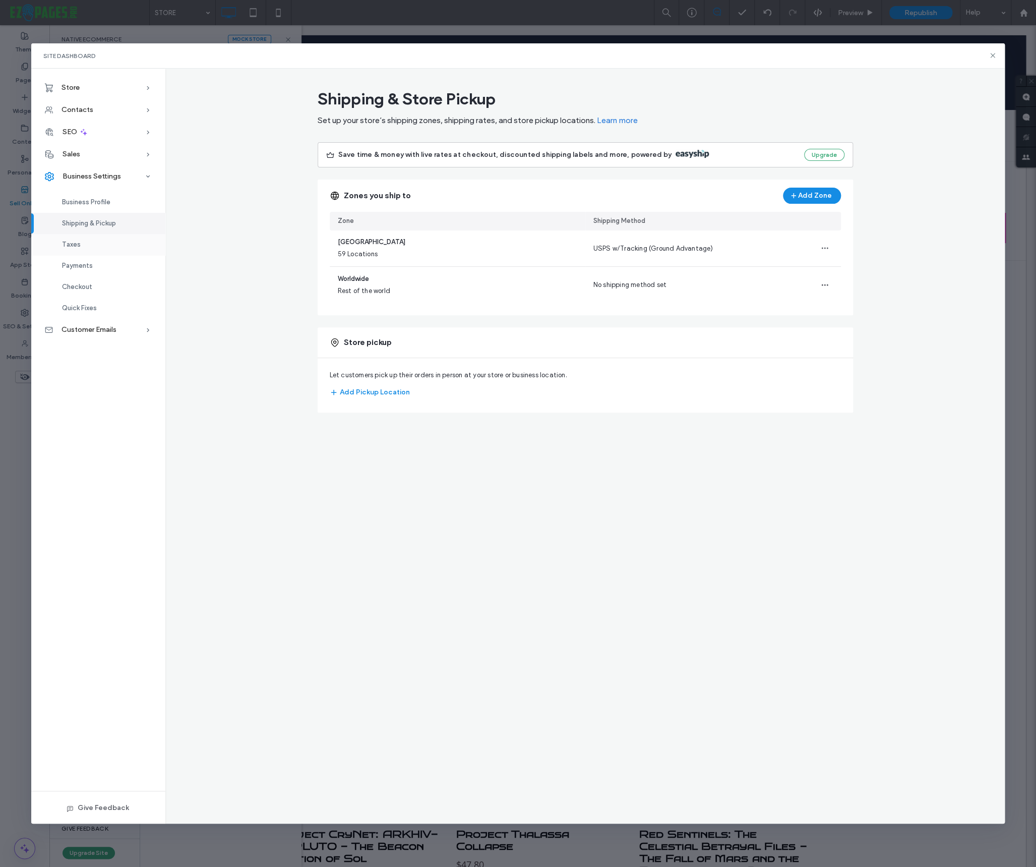
click at [75, 247] on span "Taxes" at bounding box center [71, 244] width 19 height 8
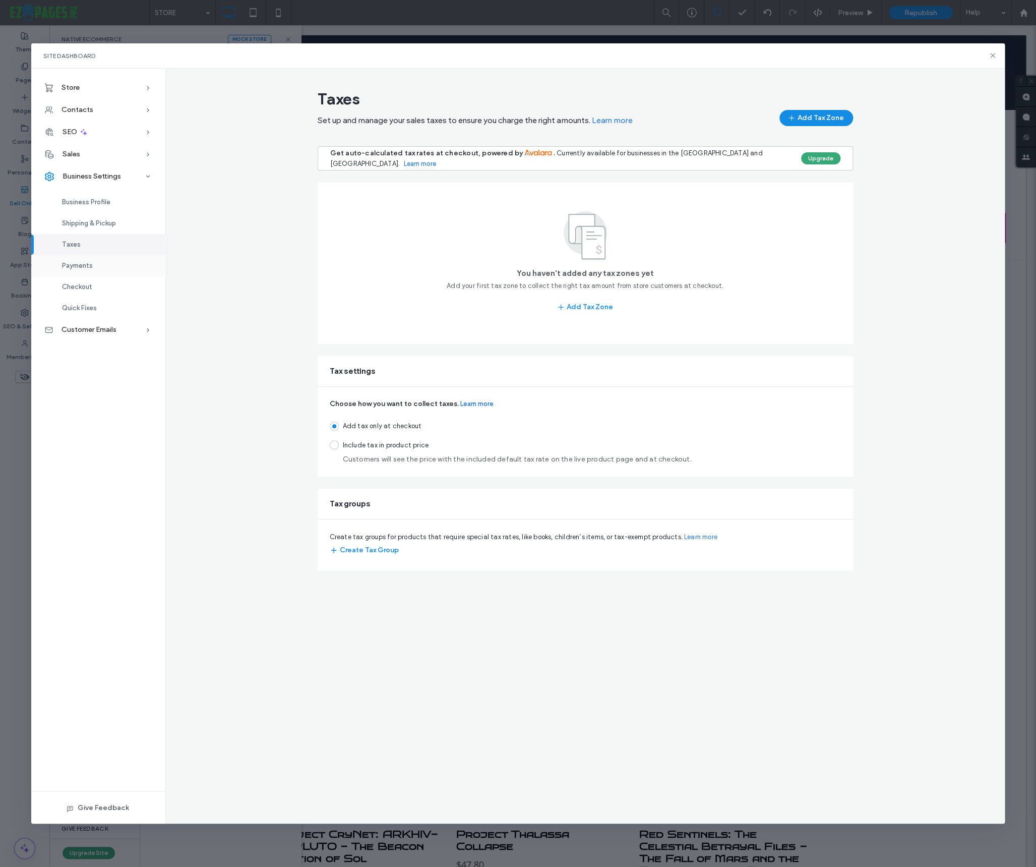
click at [76, 266] on span "Payments" at bounding box center [77, 266] width 31 height 8
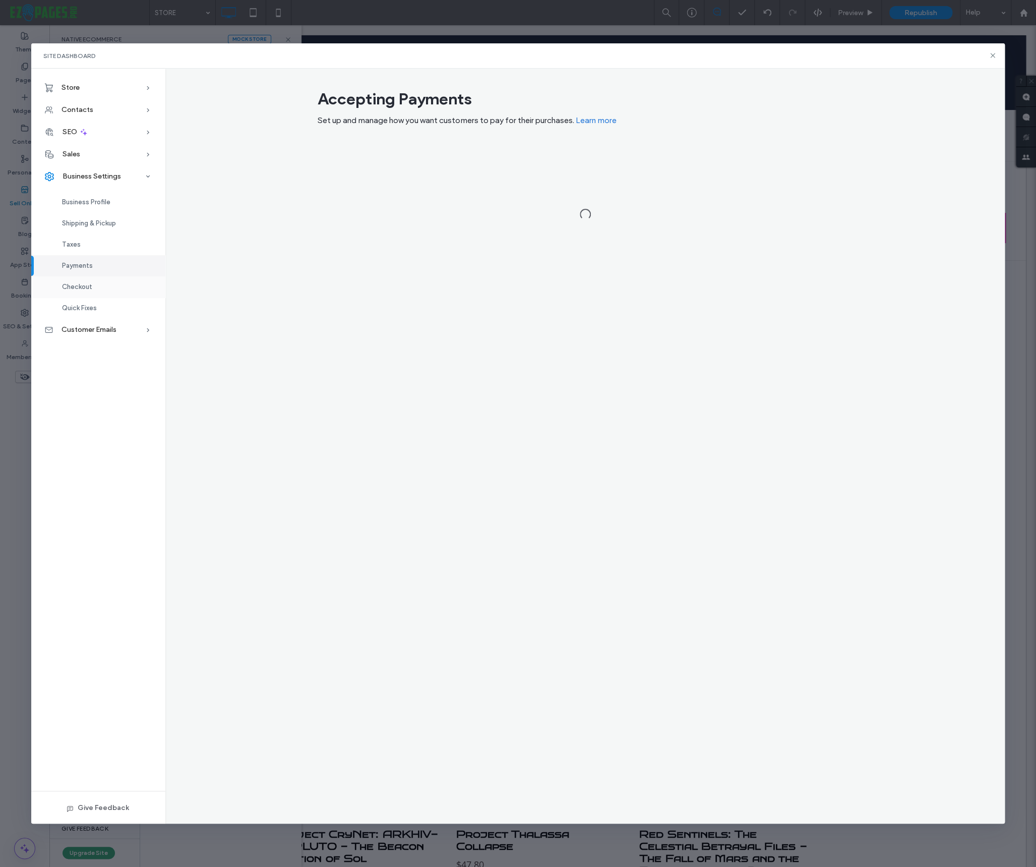
click at [82, 285] on span "Checkout" at bounding box center [77, 287] width 30 height 8
click at [84, 308] on span "Quick Fixes" at bounding box center [79, 308] width 35 height 8
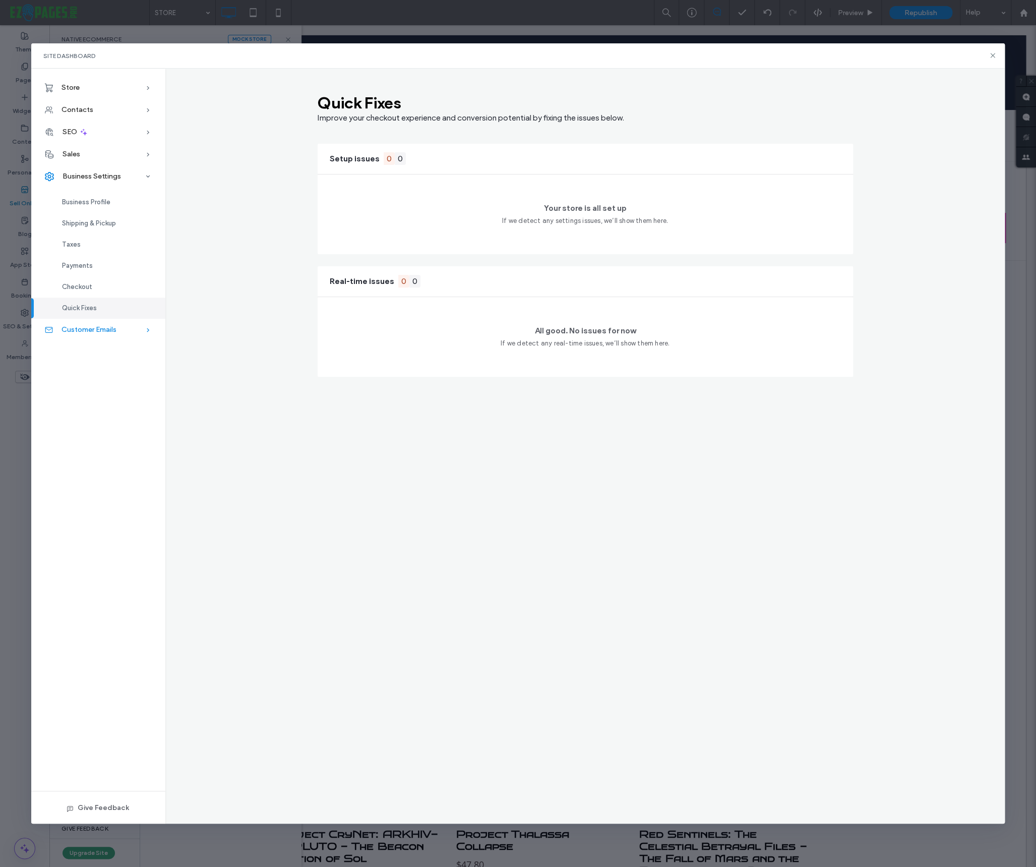
click at [104, 335] on div "Customer Emails" at bounding box center [98, 330] width 134 height 22
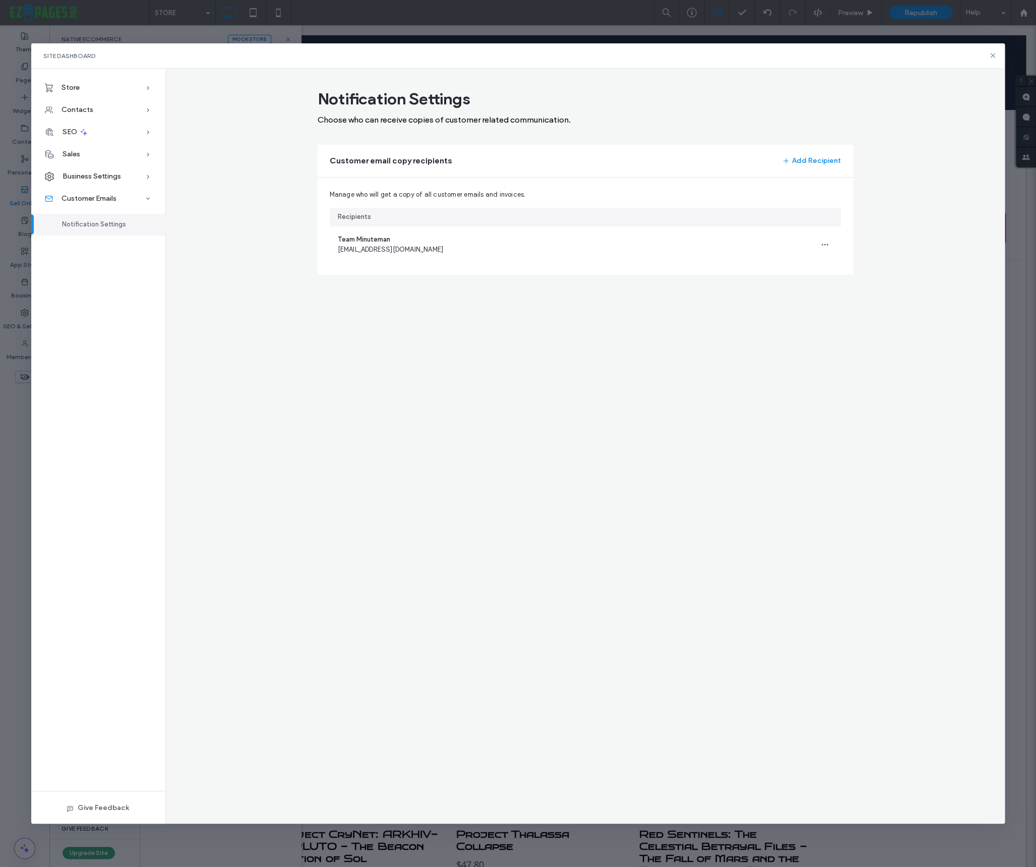
click at [205, 297] on div "Notification Settings Choose who can receive copies of customer related communi…" at bounding box center [585, 446] width 840 height 755
click at [995, 54] on icon at bounding box center [993, 55] width 8 height 8
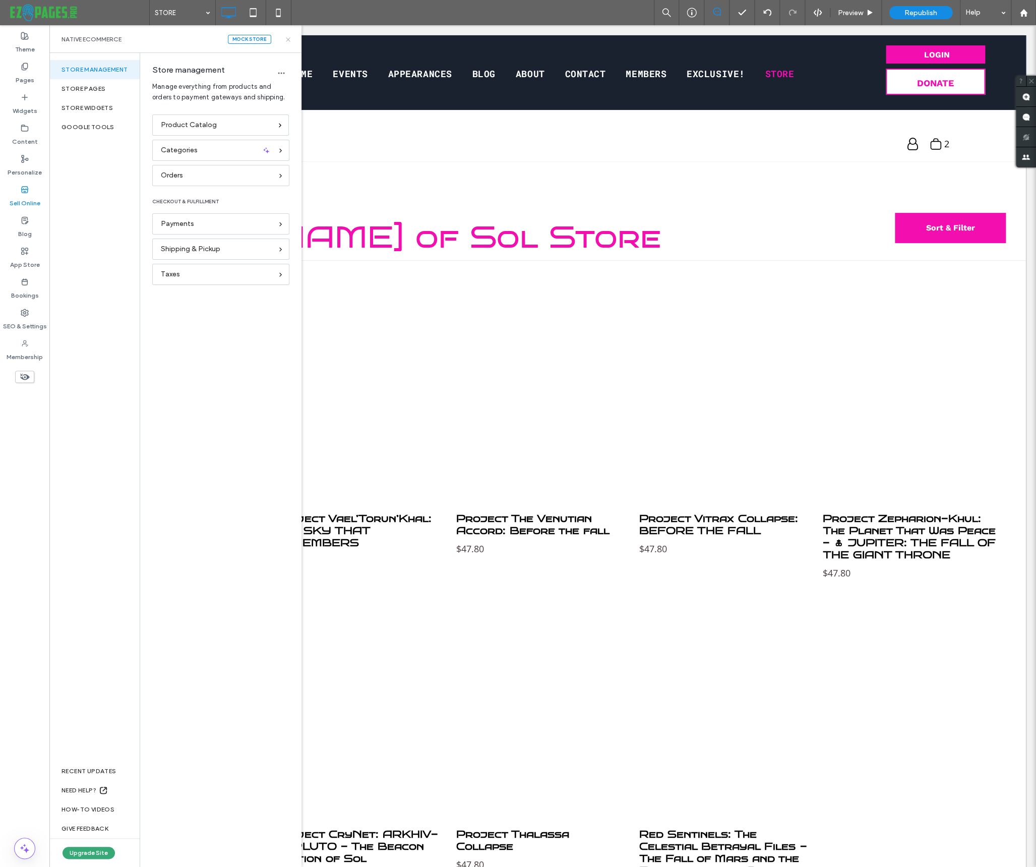
click at [288, 37] on icon at bounding box center [288, 40] width 8 height 8
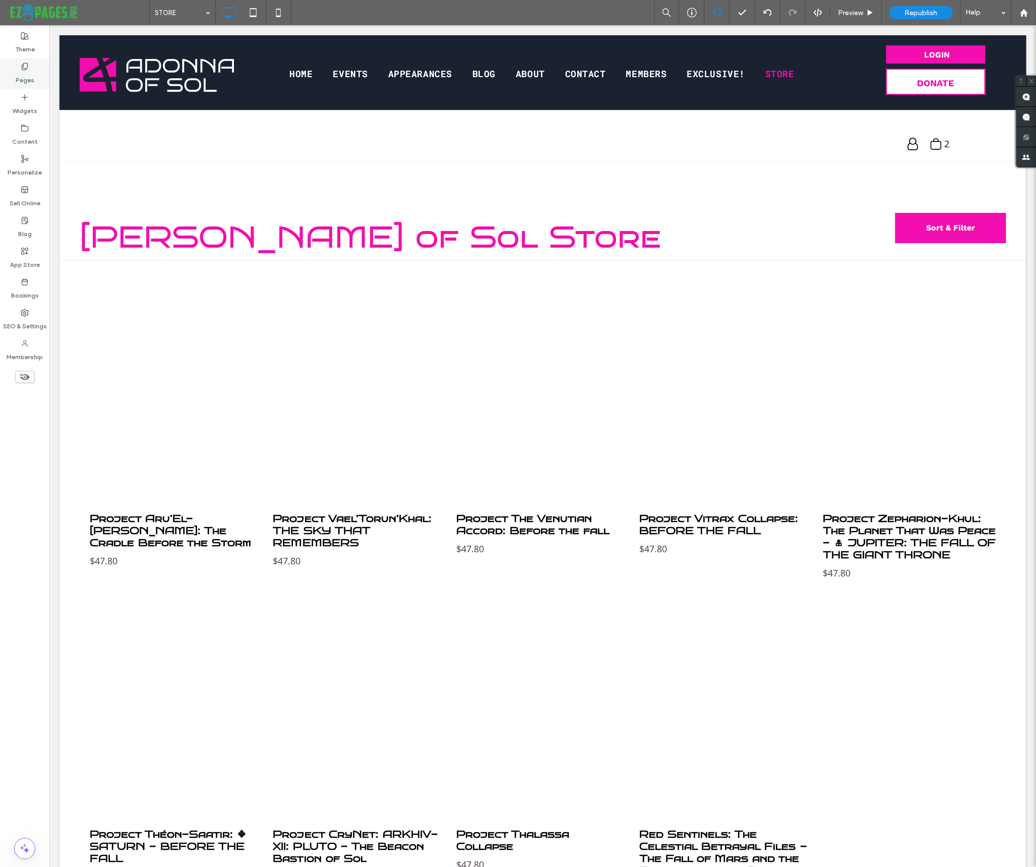
click at [27, 67] on icon at bounding box center [25, 67] width 8 height 8
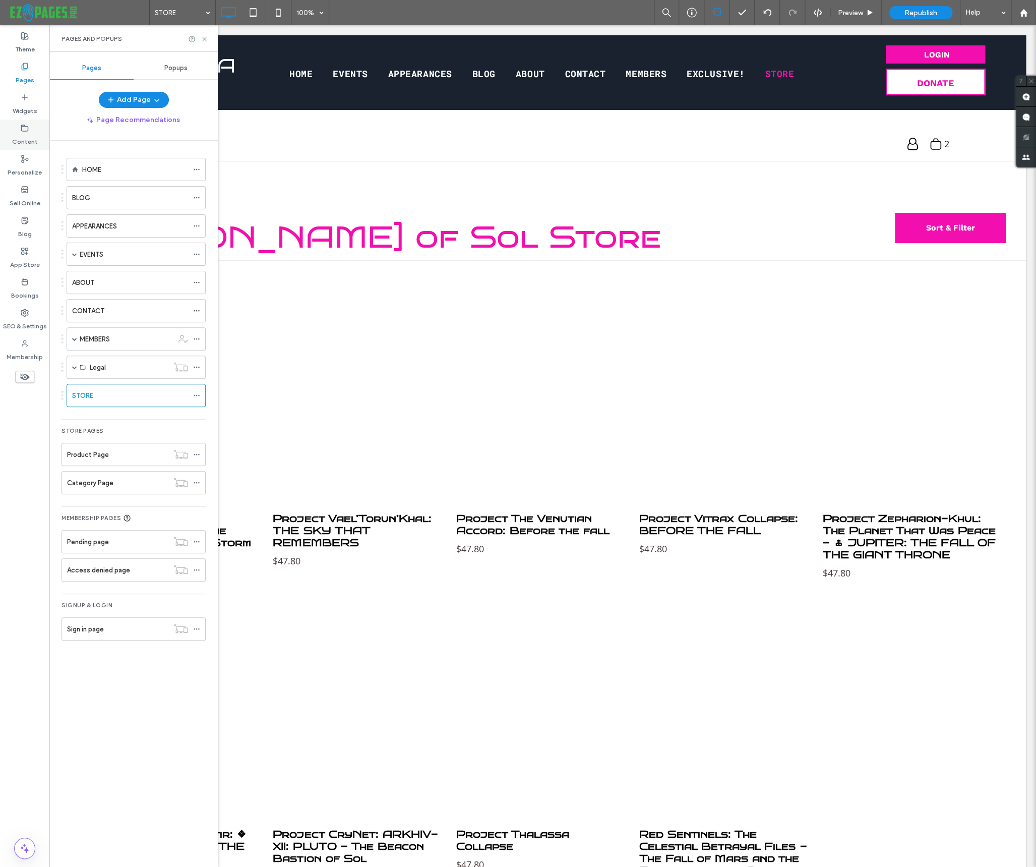
click at [16, 125] on div "Content" at bounding box center [24, 134] width 49 height 31
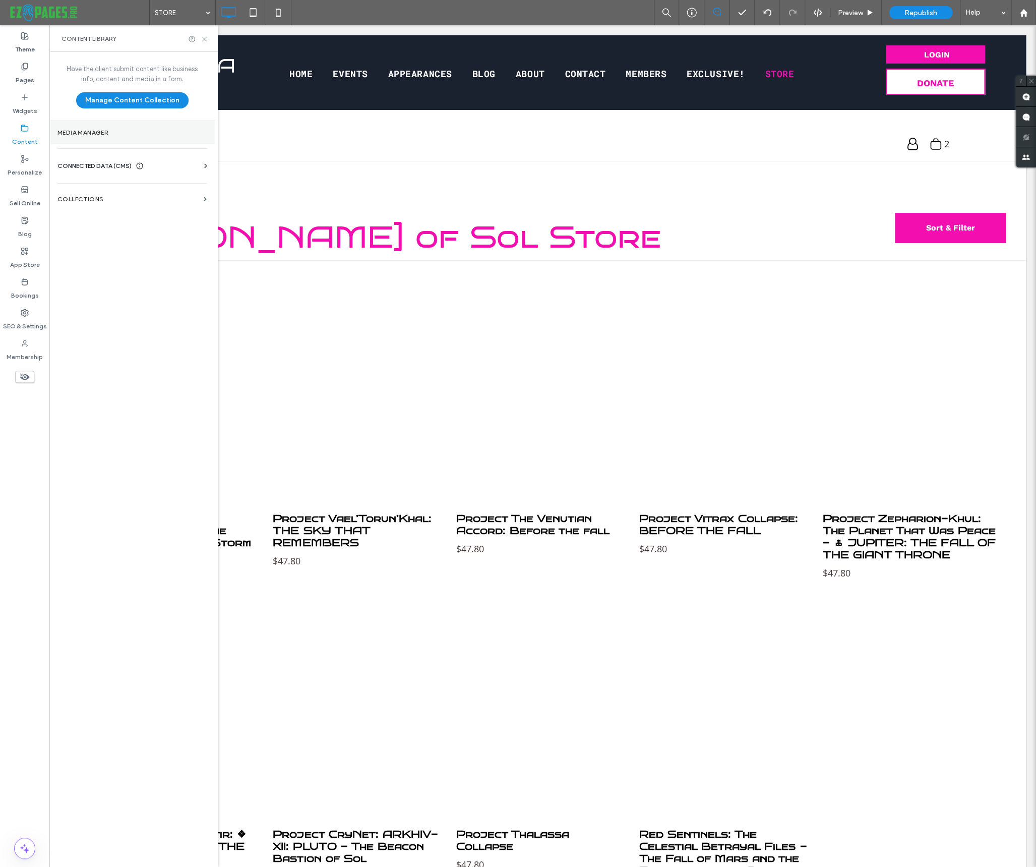
click at [68, 133] on label "Media Manager" at bounding box center [131, 132] width 149 height 7
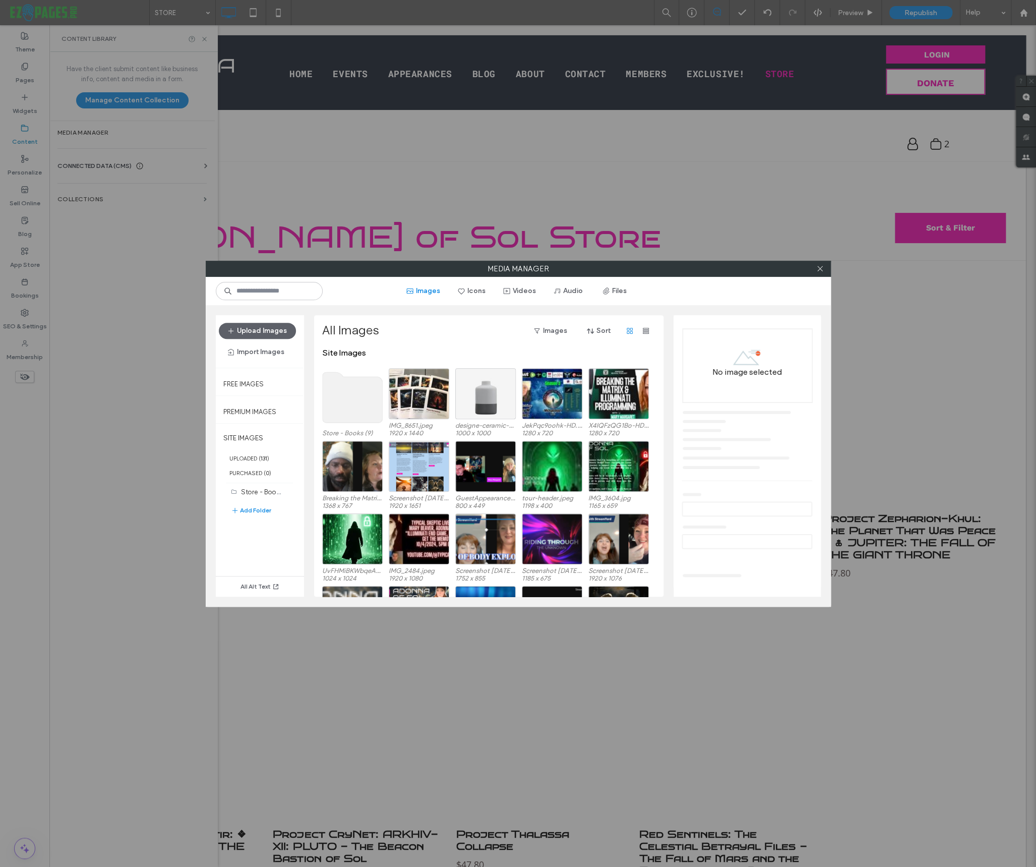
click at [340, 408] on use at bounding box center [352, 397] width 60 height 50
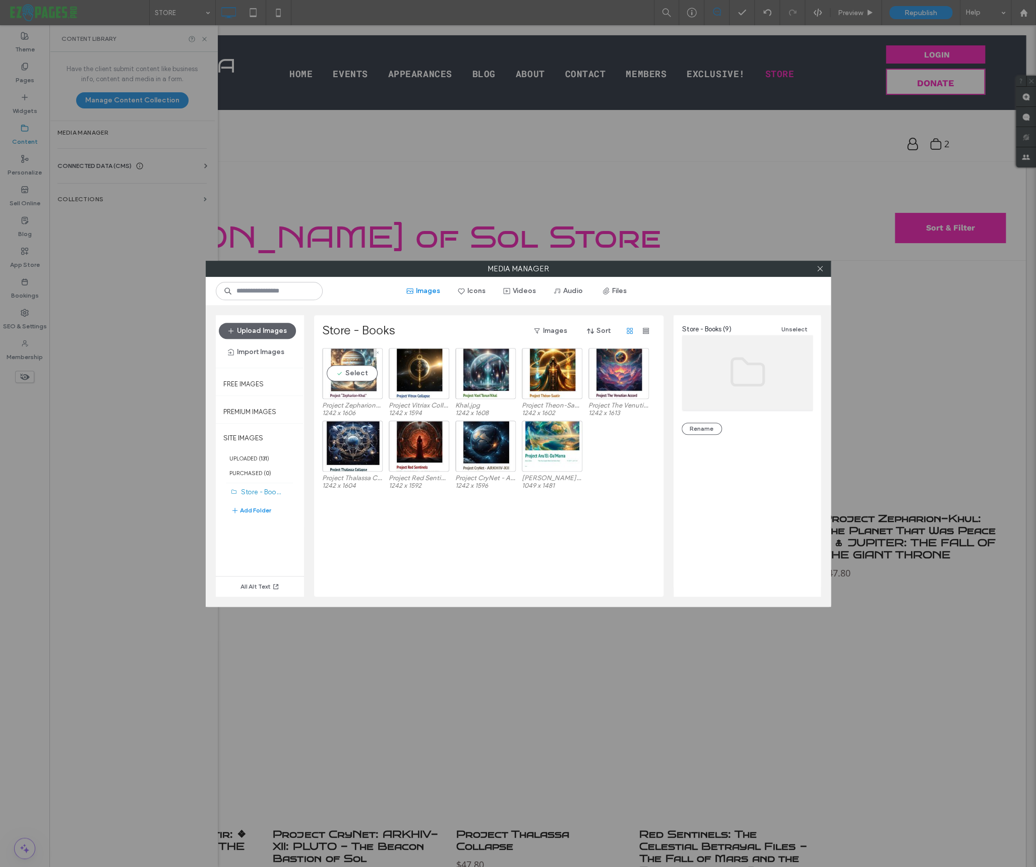
click at [355, 392] on div "Select" at bounding box center [352, 373] width 60 height 51
click at [348, 372] on div at bounding box center [352, 373] width 60 height 51
click at [442, 557] on div "Project Zepharion-Khul.JPG 1242 x 1606 Project Vitriax Collapse.jpg 1242 x 1594…" at bounding box center [491, 472] width 339 height 249
click at [368, 370] on div "Select" at bounding box center [352, 373] width 60 height 51
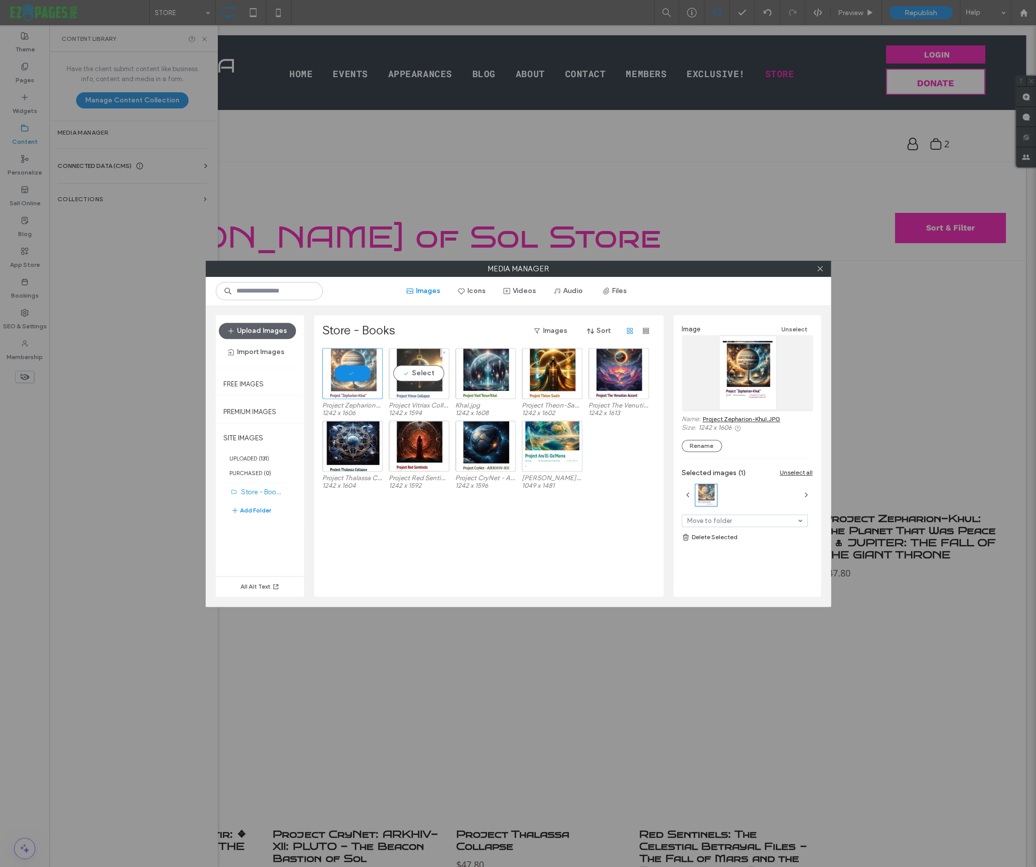
click at [415, 370] on div "Select" at bounding box center [419, 373] width 60 height 51
click at [486, 370] on div "Select" at bounding box center [485, 373] width 60 height 51
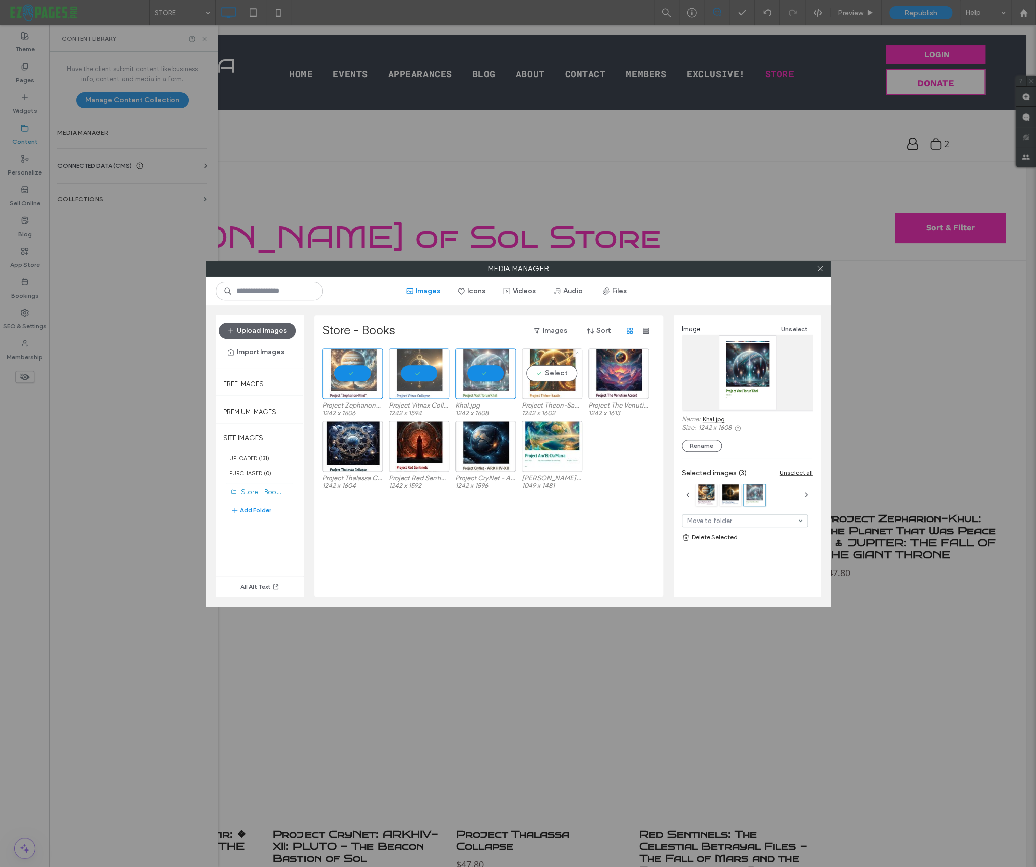
click at [555, 372] on div "Select" at bounding box center [552, 373] width 60 height 51
click at [557, 441] on div "Select" at bounding box center [552, 445] width 60 height 51
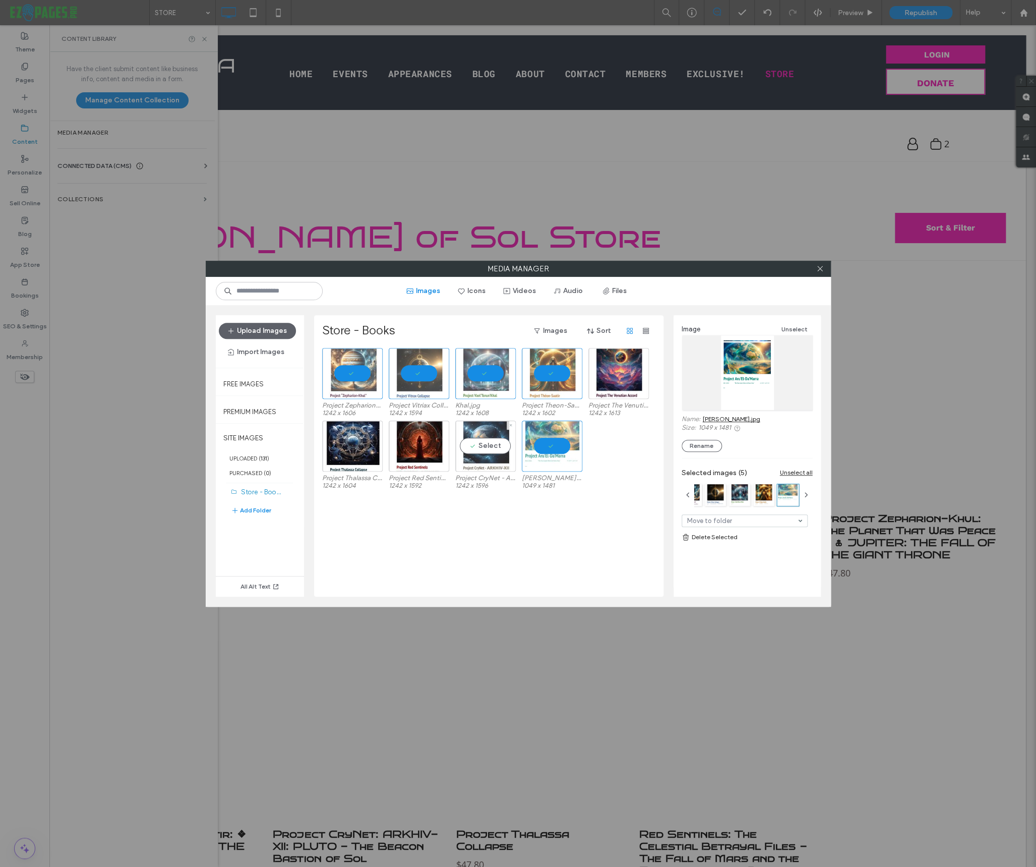
click at [496, 442] on div "Select" at bounding box center [485, 445] width 60 height 51
click at [426, 448] on div "Select" at bounding box center [419, 445] width 60 height 51
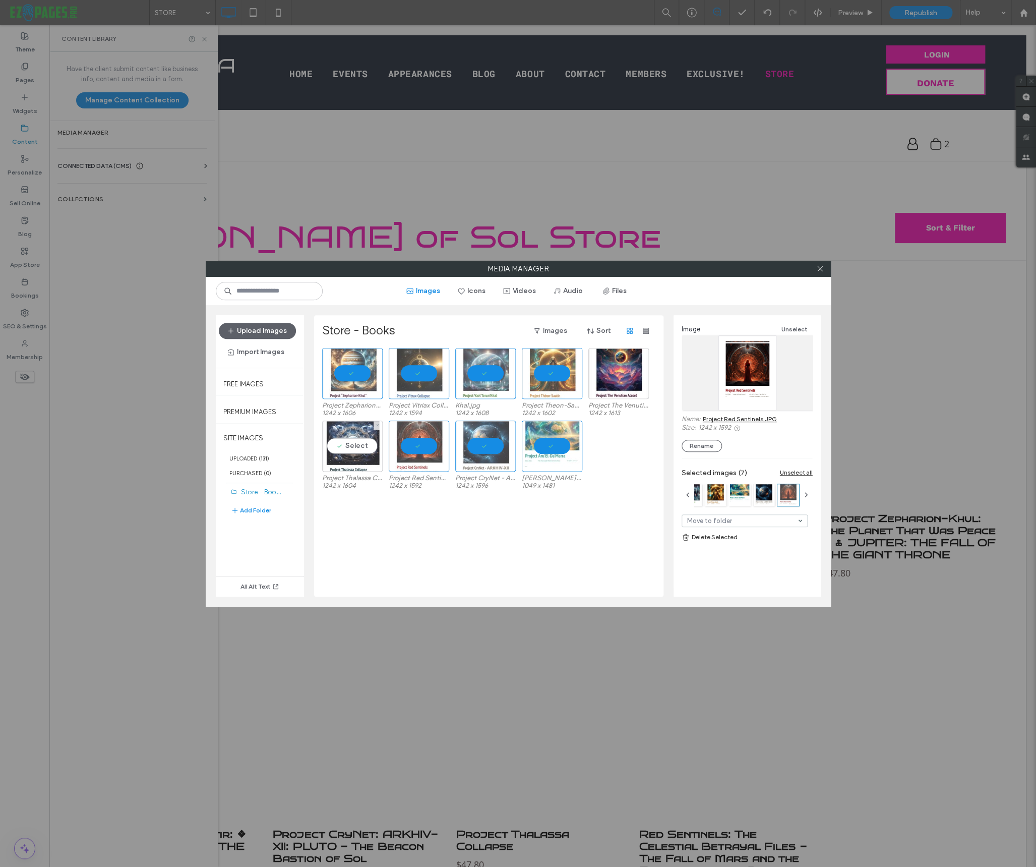
click at [361, 448] on div "Select" at bounding box center [352, 445] width 60 height 51
click at [708, 538] on link "Delete Selected" at bounding box center [747, 537] width 131 height 10
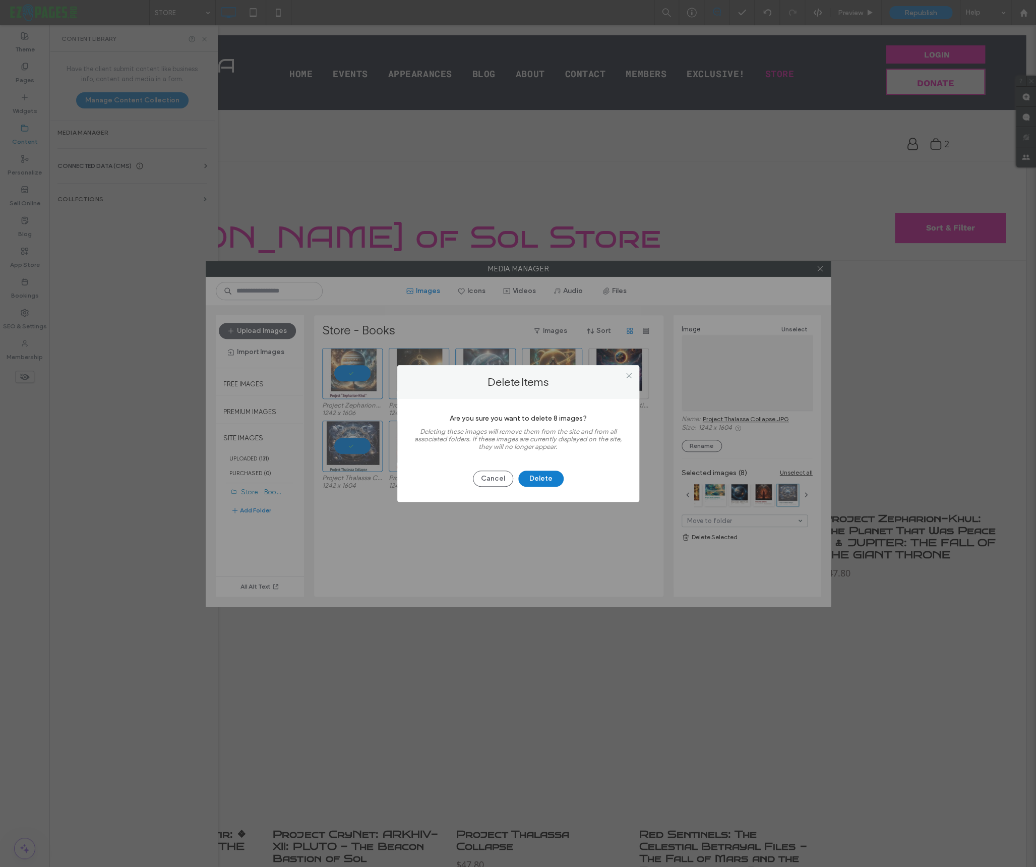
click at [551, 481] on button "Delete" at bounding box center [540, 478] width 45 height 16
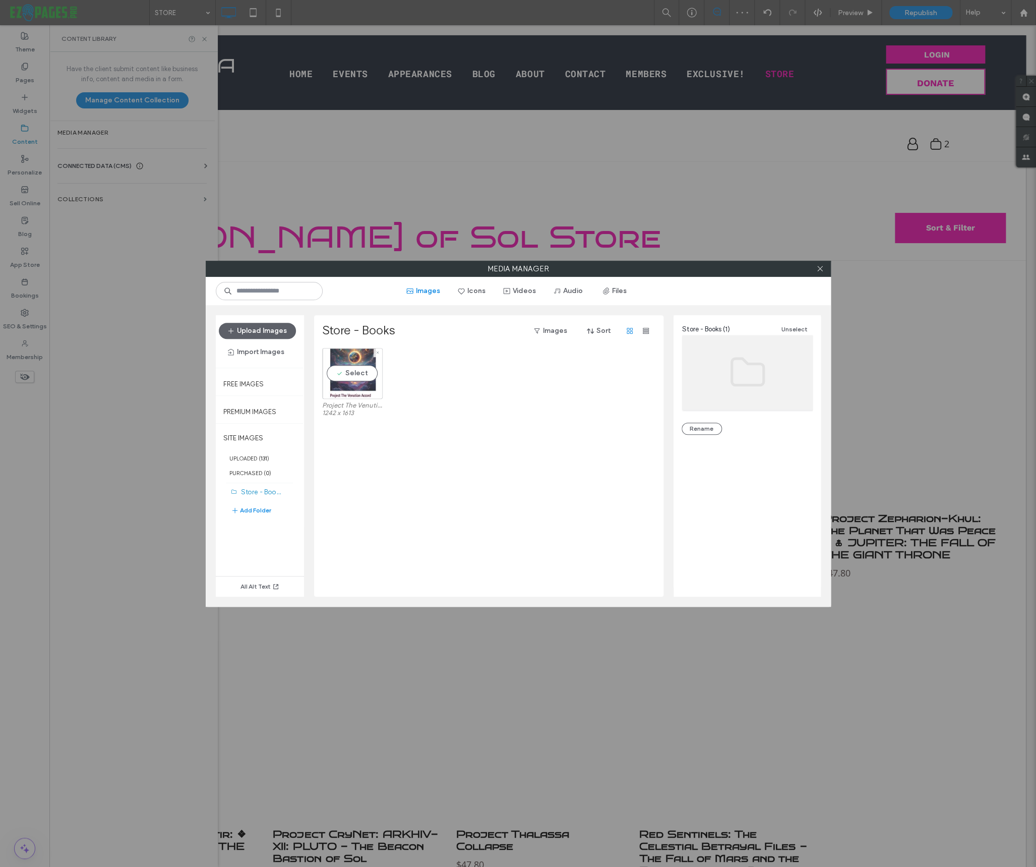
click at [358, 376] on div "Select" at bounding box center [352, 373] width 60 height 51
click at [707, 535] on link "Delete Selected" at bounding box center [747, 537] width 131 height 10
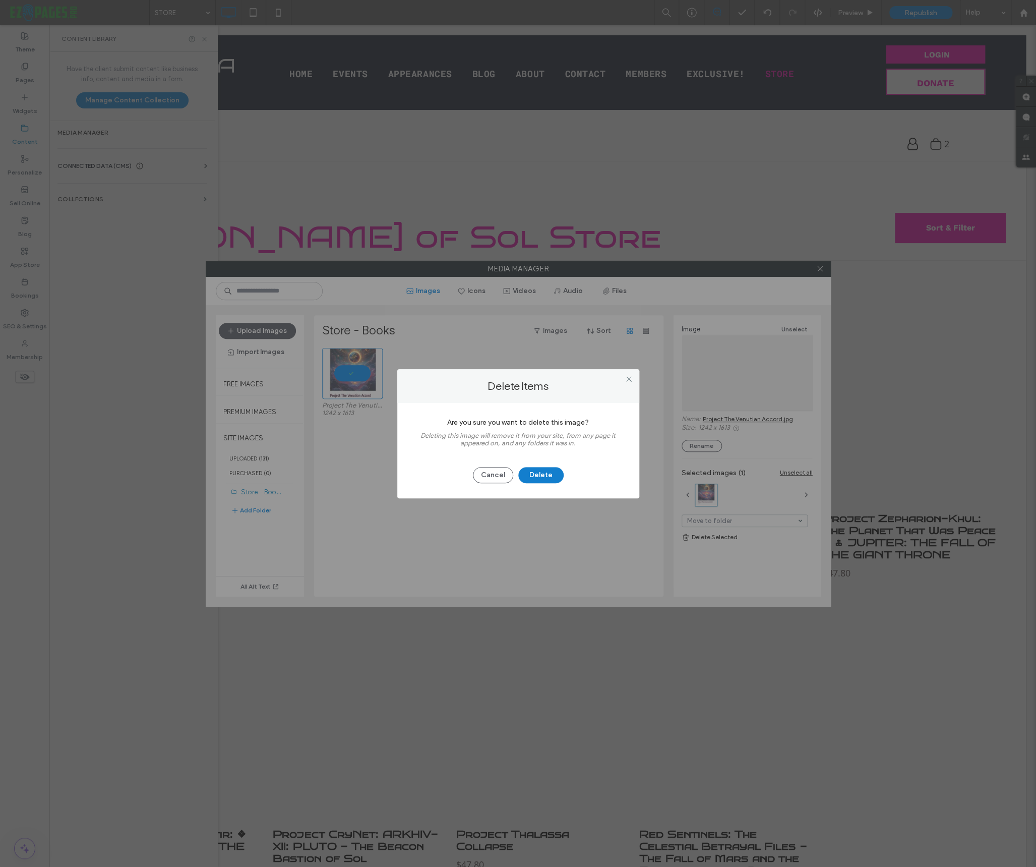
click at [552, 475] on button "Delete" at bounding box center [540, 475] width 45 height 16
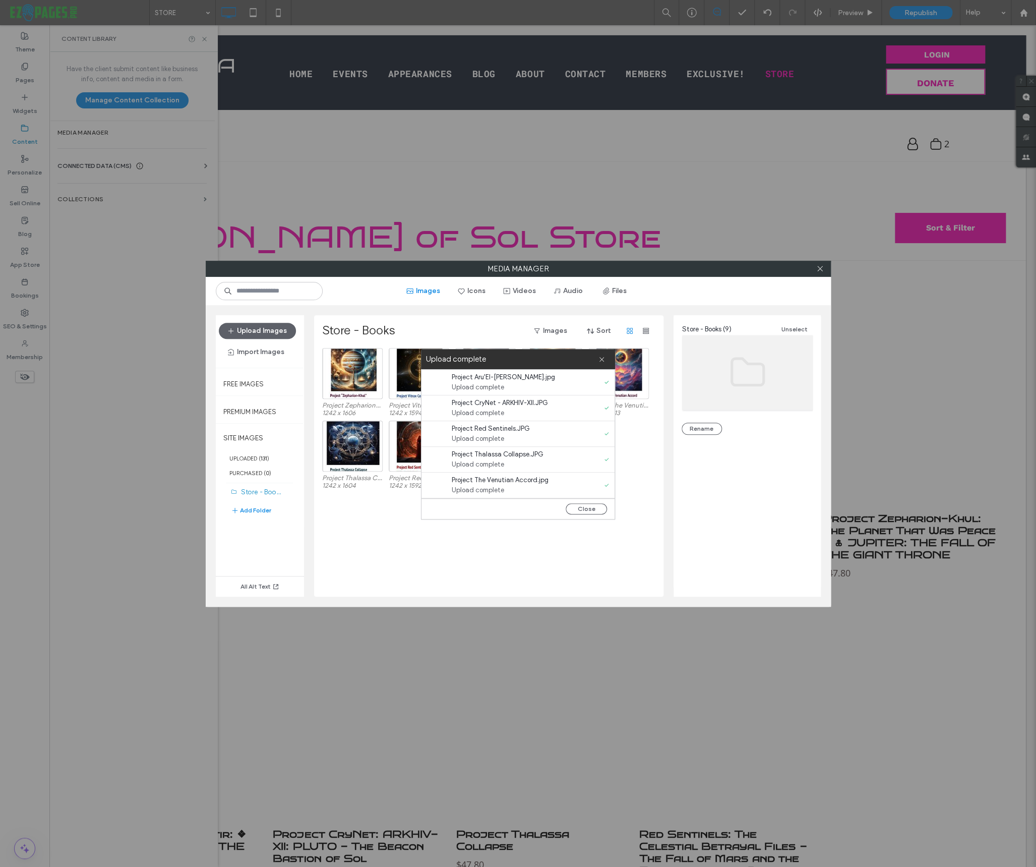
drag, startPoint x: 589, startPoint y: 509, endPoint x: 747, endPoint y: 367, distance: 212.4
click at [589, 508] on button "Close" at bounding box center [586, 508] width 41 height 11
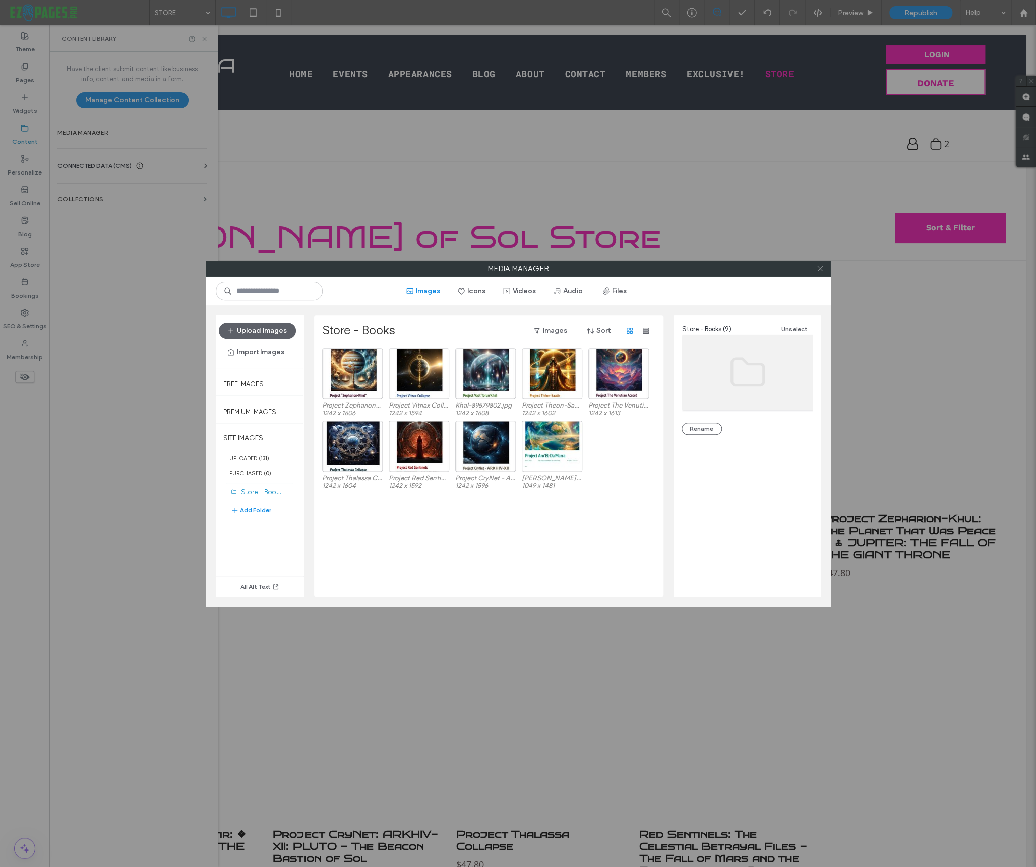
click at [818, 270] on use at bounding box center [819, 268] width 5 height 5
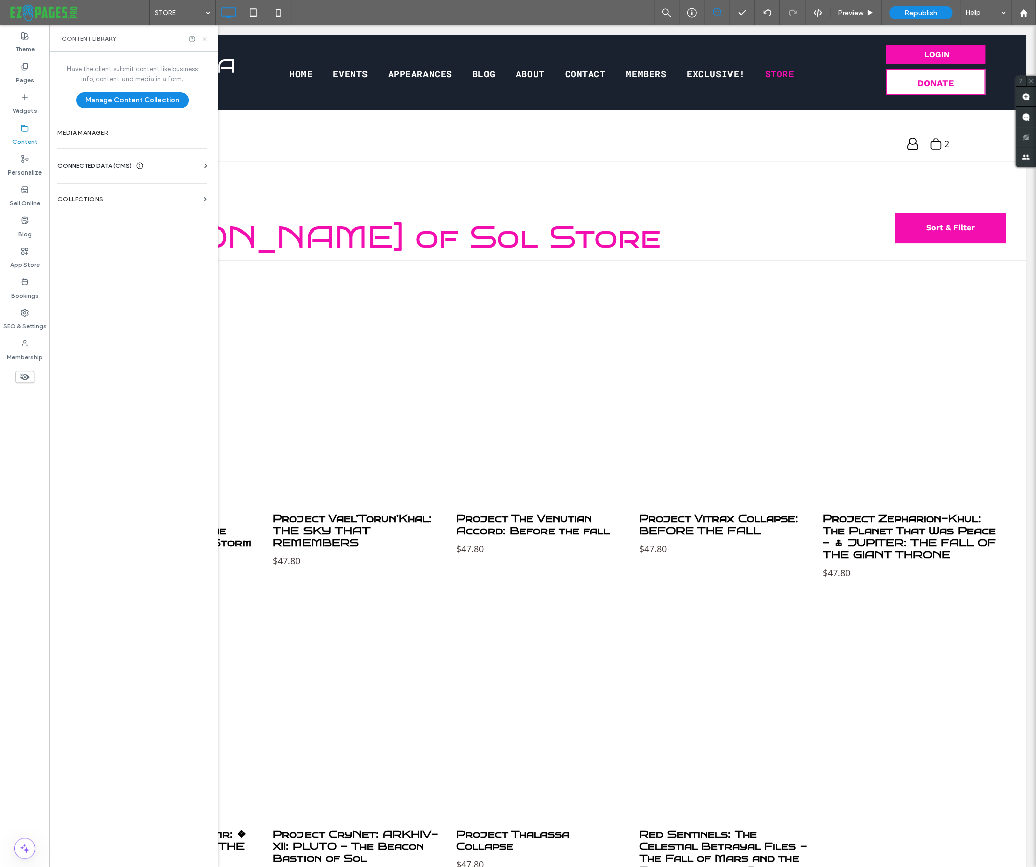
click at [206, 39] on icon at bounding box center [205, 39] width 8 height 8
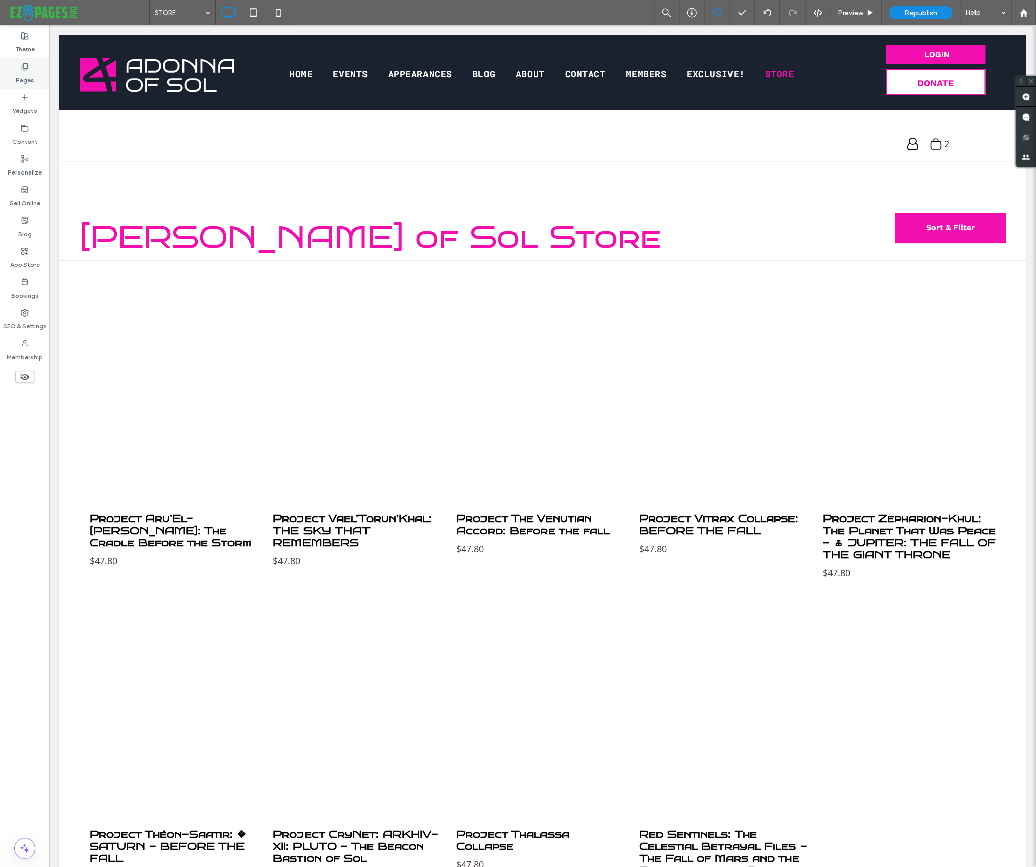
click at [24, 79] on label "Pages" at bounding box center [25, 78] width 19 height 14
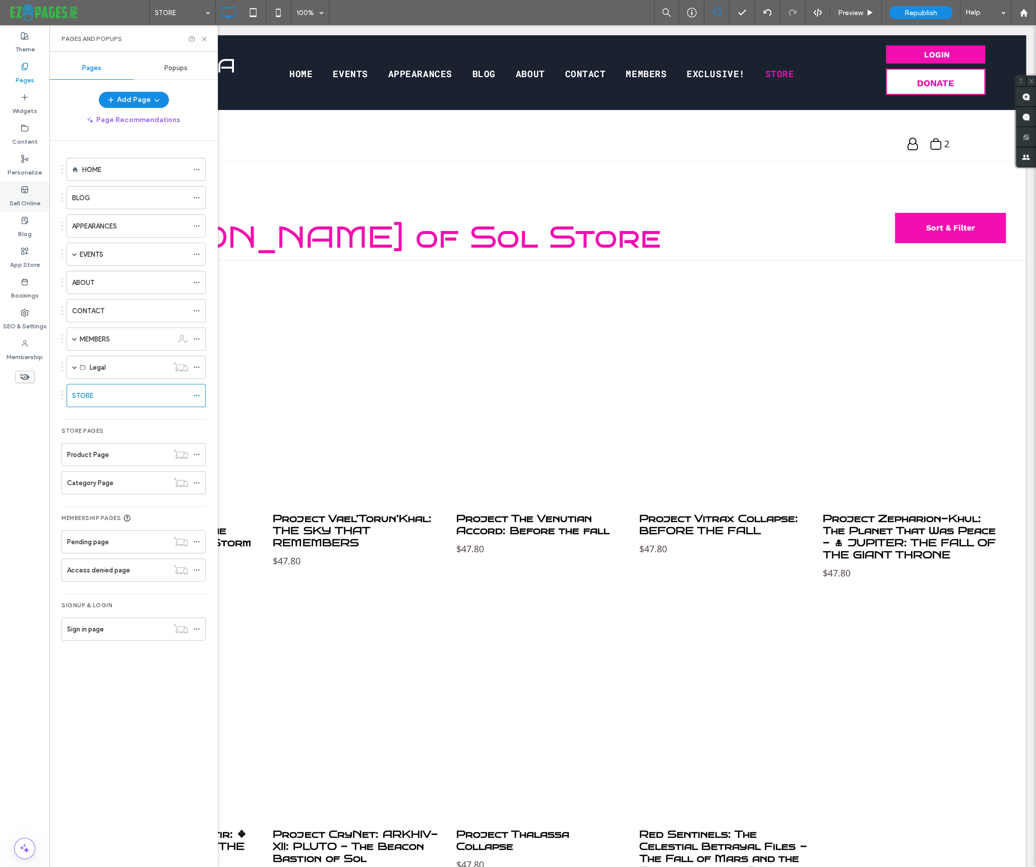
click at [22, 195] on label "Sell Online" at bounding box center [25, 201] width 31 height 14
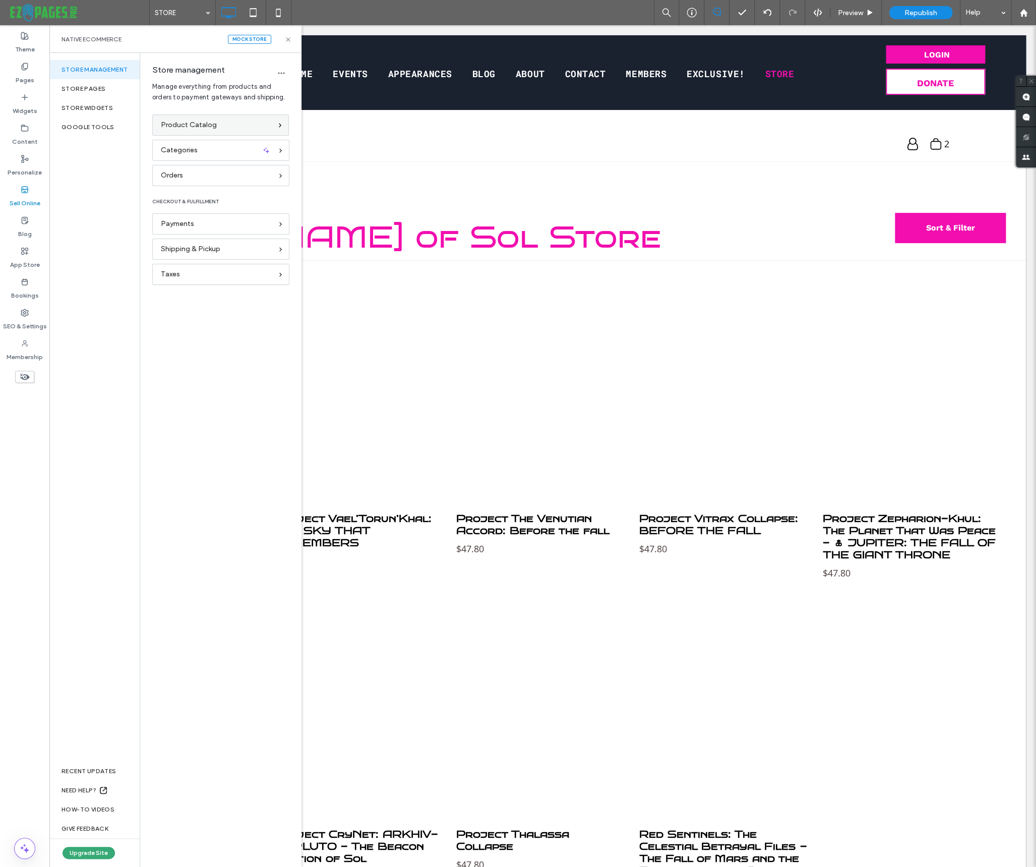
click at [194, 125] on span "Product Catalog" at bounding box center [189, 124] width 56 height 11
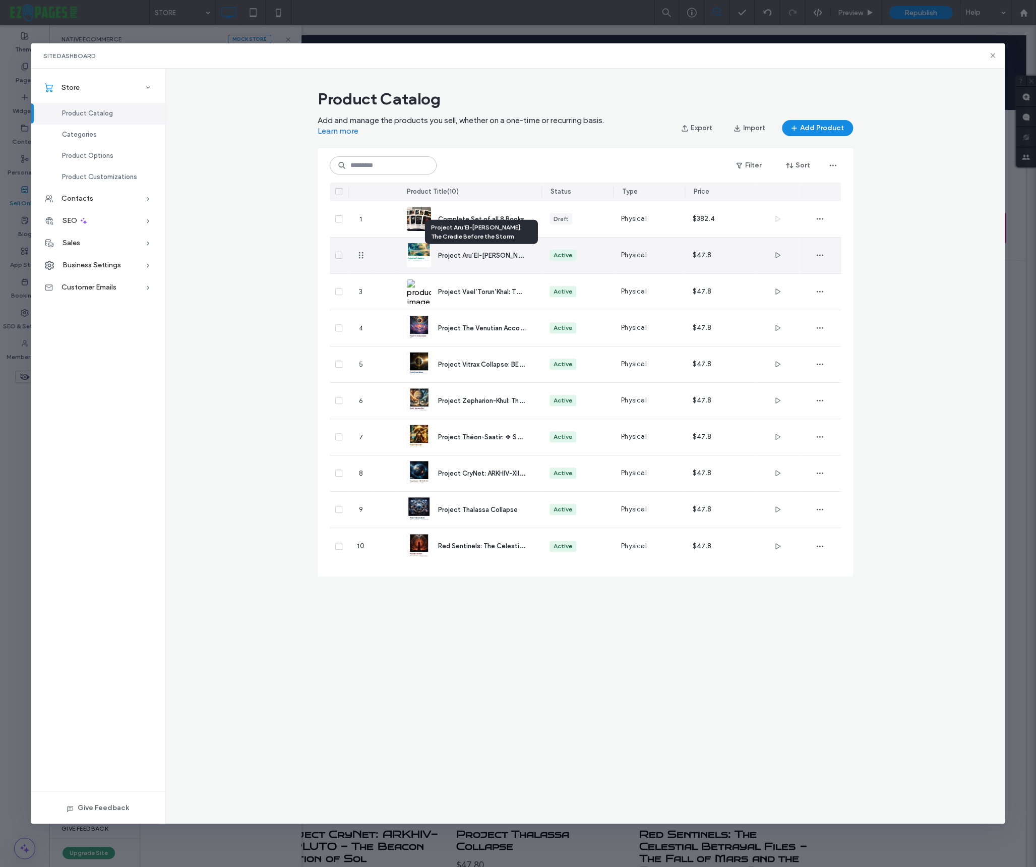
click at [478, 256] on span "Project Aru’El-[PERSON_NAME]: The Cradle Before the Storm" at bounding box center [531, 255] width 186 height 10
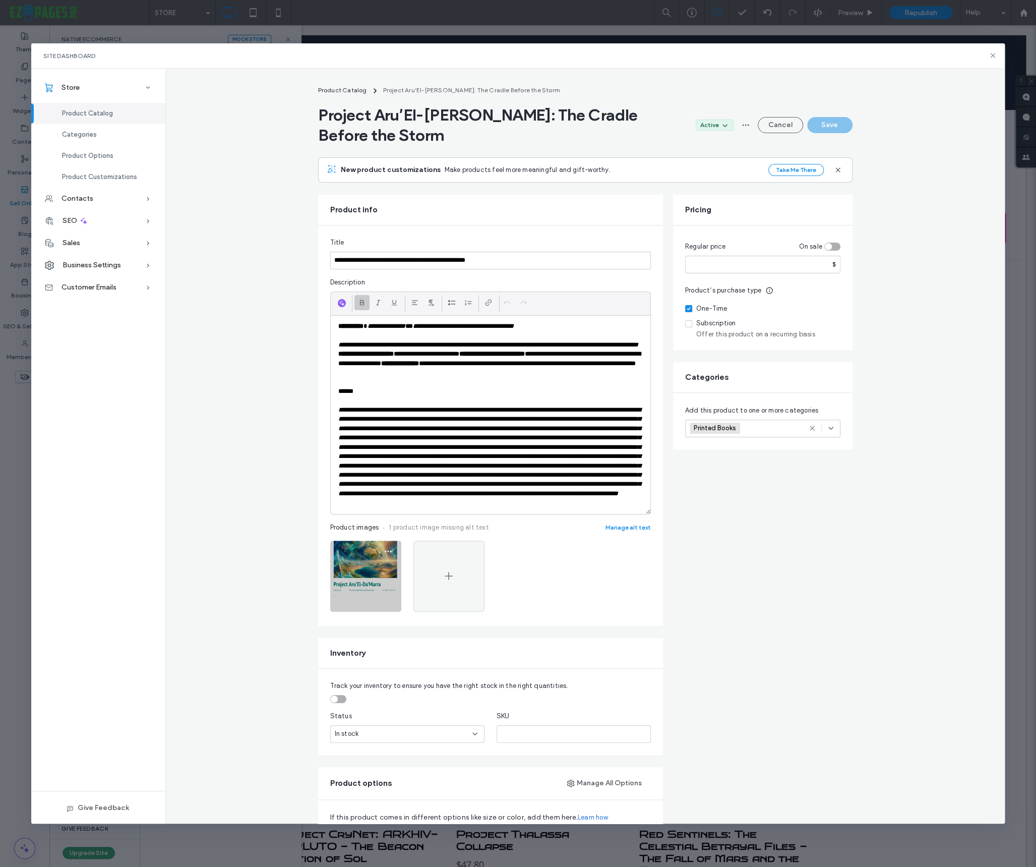
click at [375, 593] on img at bounding box center [365, 575] width 71 height 71
click at [388, 552] on use "button" at bounding box center [388, 551] width 7 height 2
click at [352, 624] on span "Replace Image" at bounding box center [349, 624] width 46 height 10
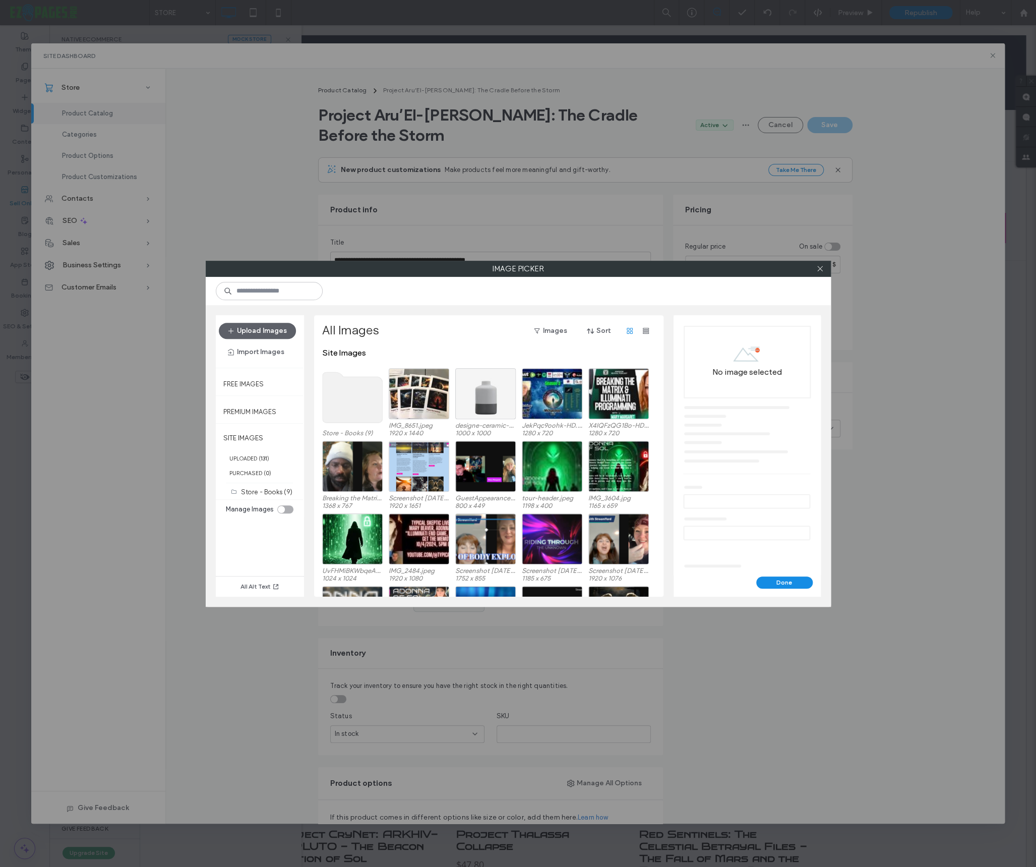
click at [359, 395] on use at bounding box center [352, 397] width 60 height 50
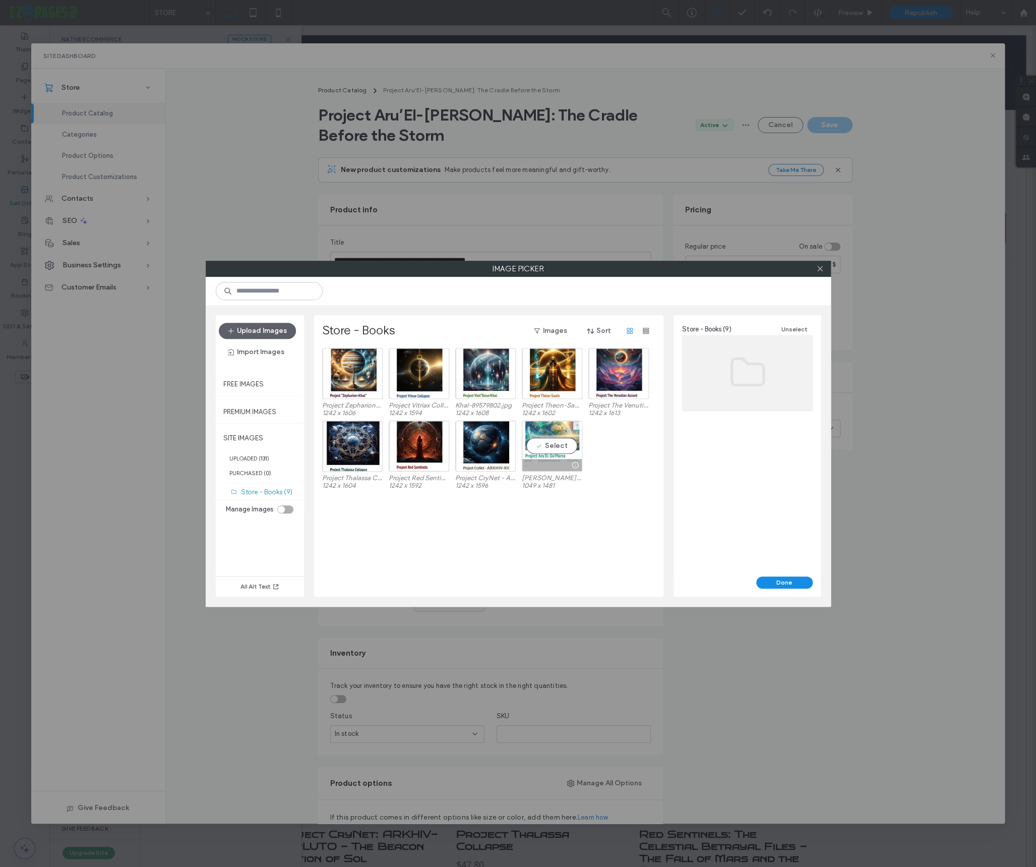
click at [543, 450] on div "Select" at bounding box center [552, 445] width 60 height 51
click at [773, 581] on button "Done" at bounding box center [784, 582] width 56 height 12
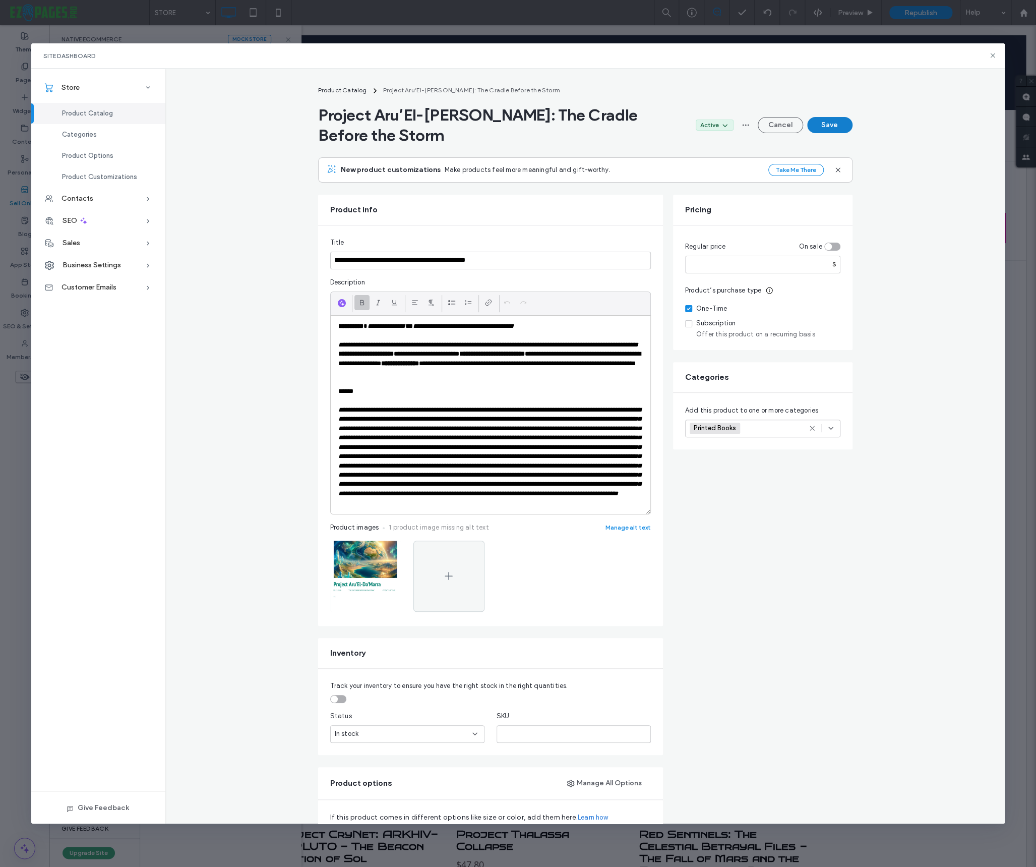
click at [831, 127] on button "Save" at bounding box center [829, 125] width 45 height 16
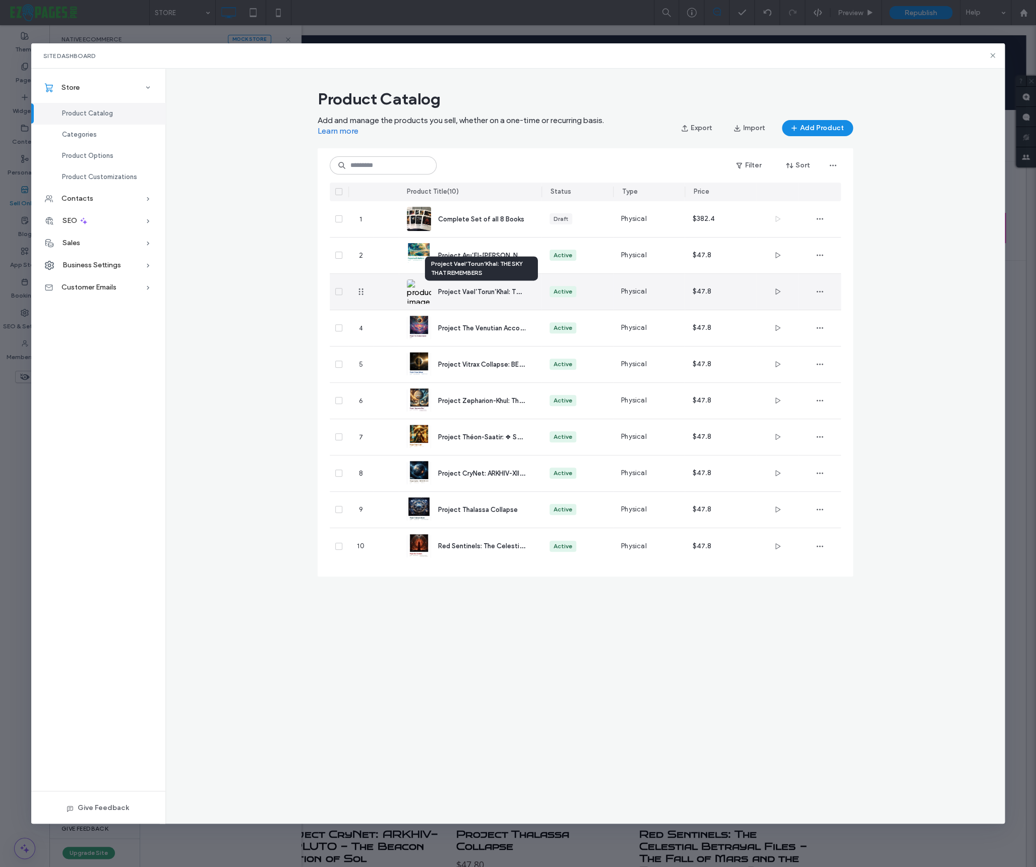
click at [455, 291] on span "Project Vael’Torun’Khal: THE SKY THAT REMEMBERS" at bounding box center [516, 291] width 156 height 10
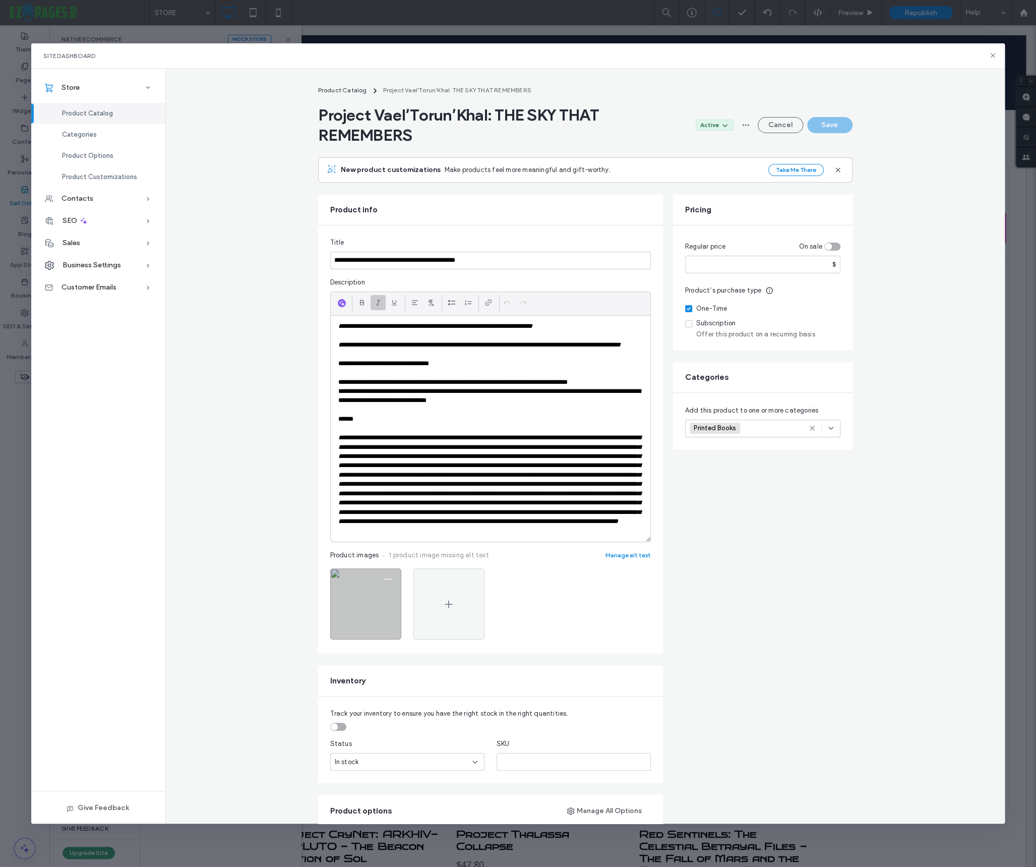
click at [386, 625] on img at bounding box center [365, 603] width 71 height 71
click at [388, 583] on icon "button" at bounding box center [388, 579] width 8 height 8
click at [363, 658] on span "Replace Image" at bounding box center [349, 661] width 46 height 10
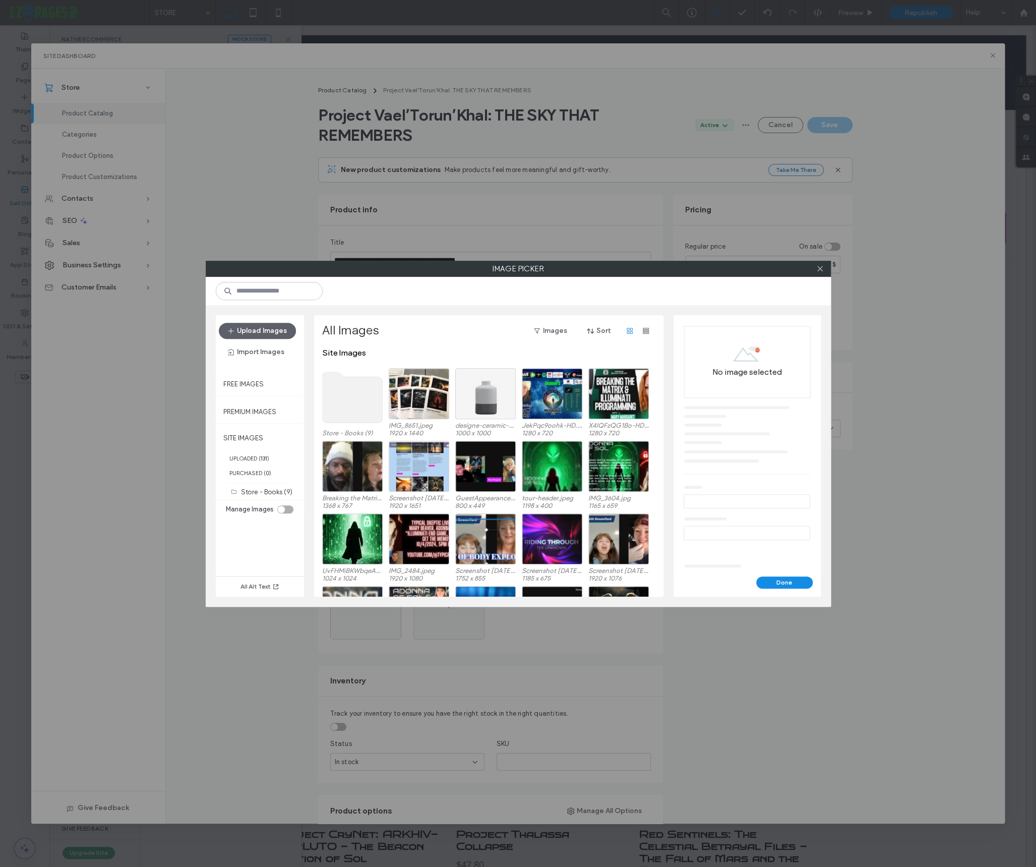
click at [351, 398] on use at bounding box center [352, 397] width 60 height 50
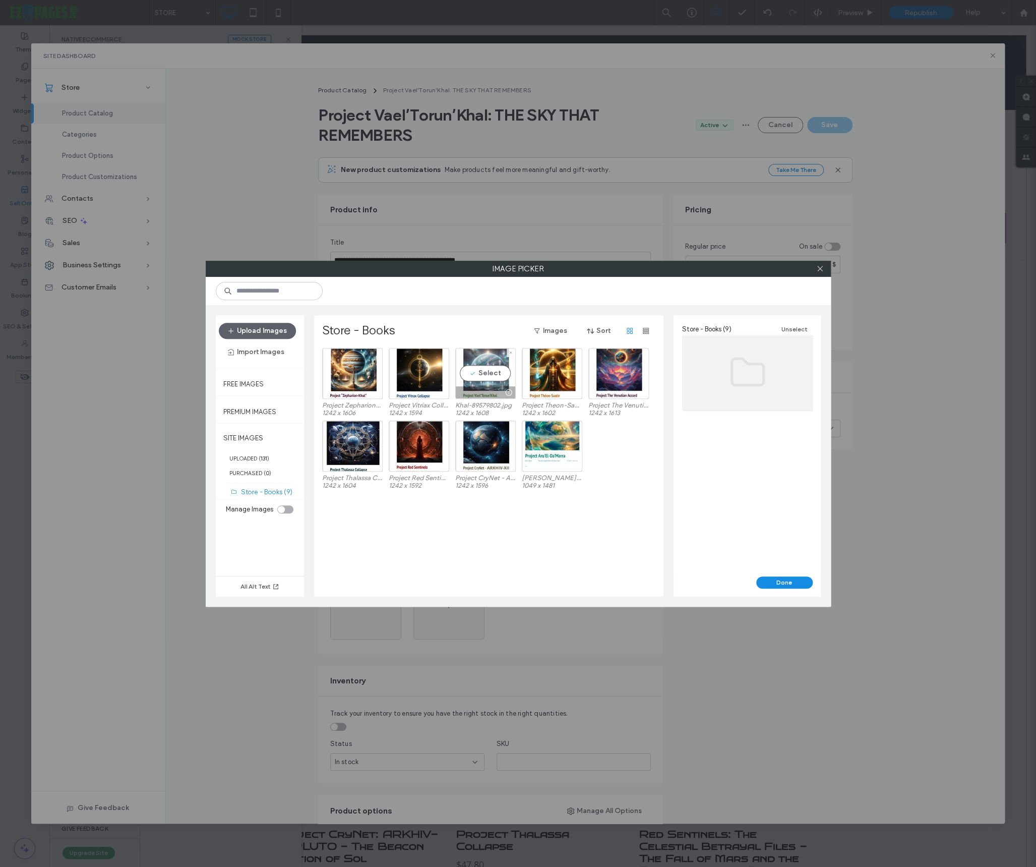
click at [478, 373] on div "Select" at bounding box center [485, 373] width 60 height 51
click at [771, 578] on button "Done" at bounding box center [784, 582] width 56 height 12
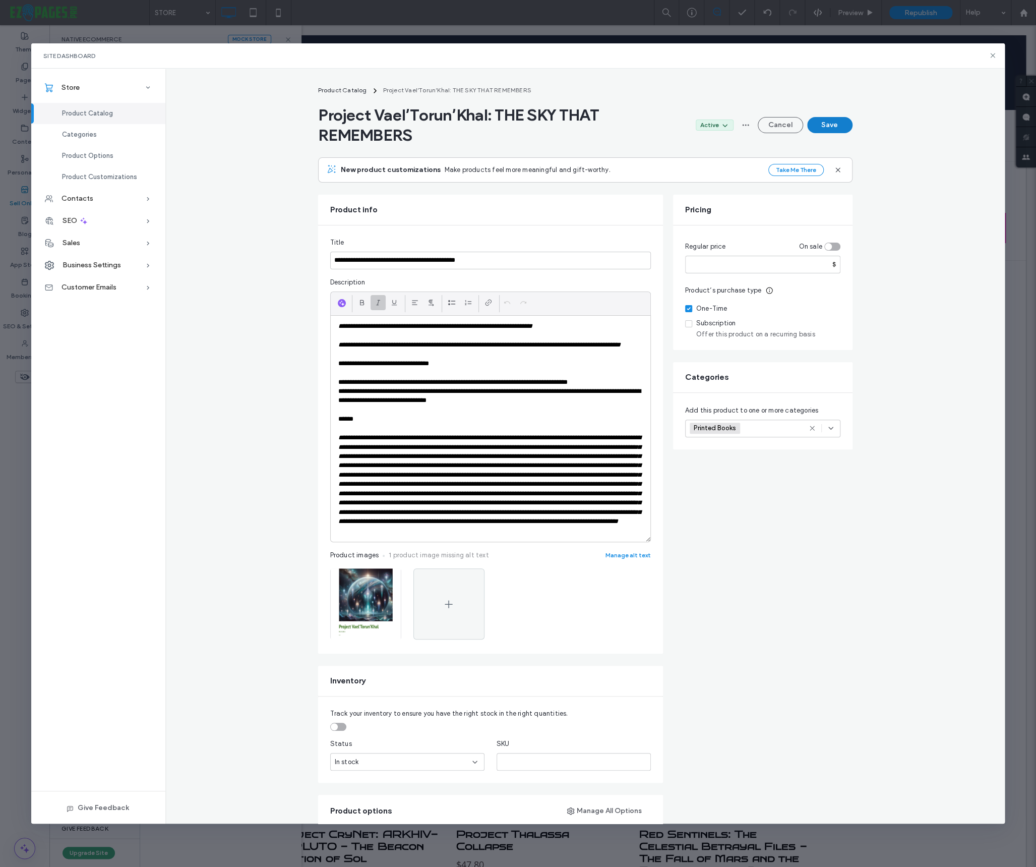
click at [835, 126] on button "Save" at bounding box center [829, 125] width 45 height 16
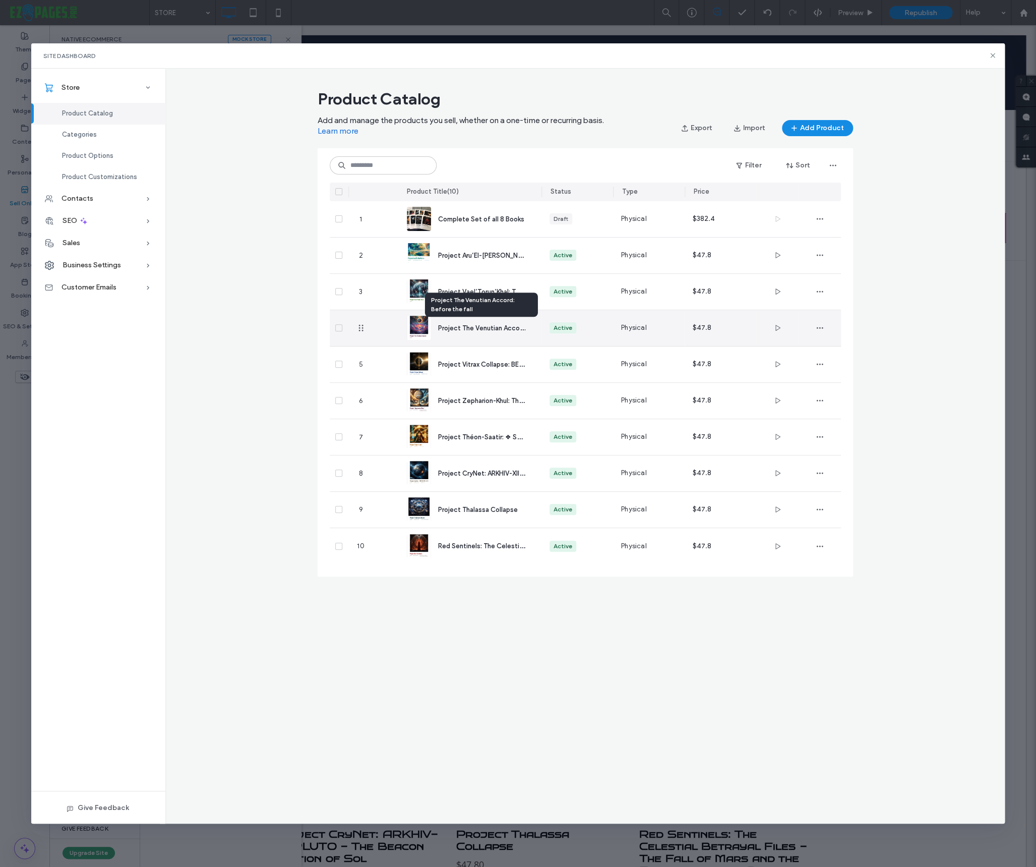
click at [448, 327] on span "Project The Venutian Accord: Before the fall" at bounding box center [505, 328] width 135 height 10
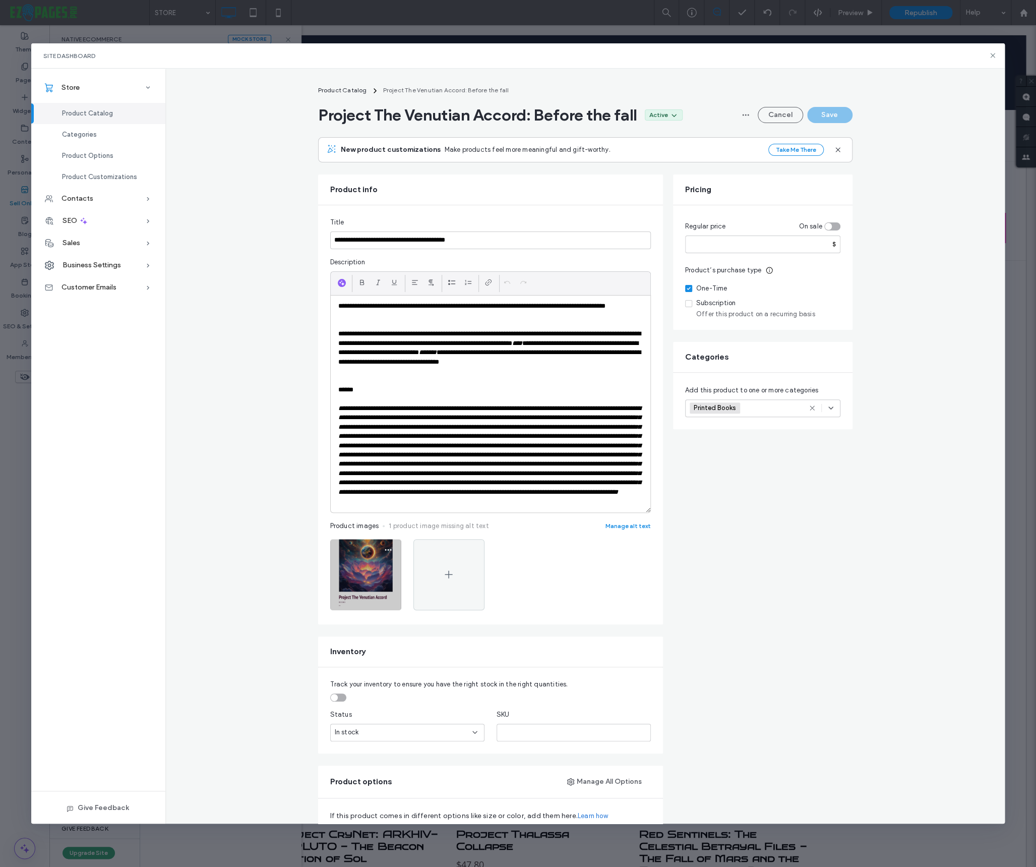
click at [363, 577] on img at bounding box center [365, 574] width 71 height 71
click at [389, 554] on icon "button" at bounding box center [388, 549] width 8 height 8
click at [342, 619] on span "Replace Image" at bounding box center [349, 622] width 46 height 10
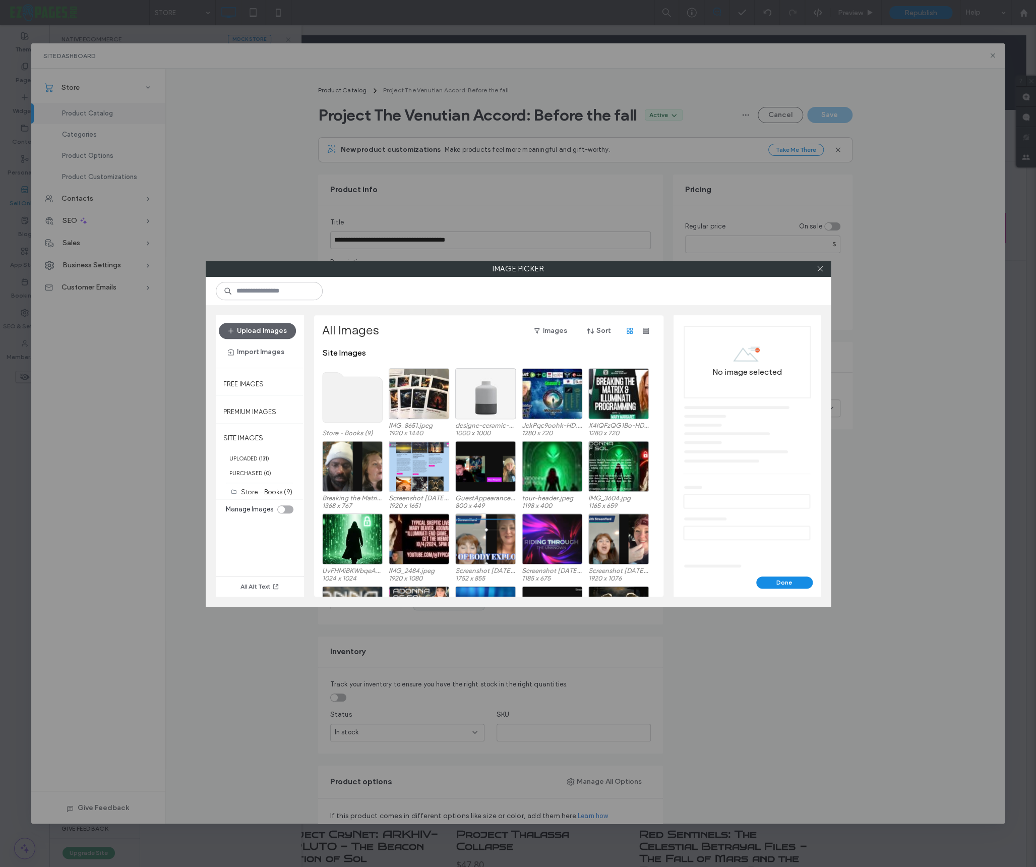
click at [362, 398] on use at bounding box center [352, 397] width 60 height 50
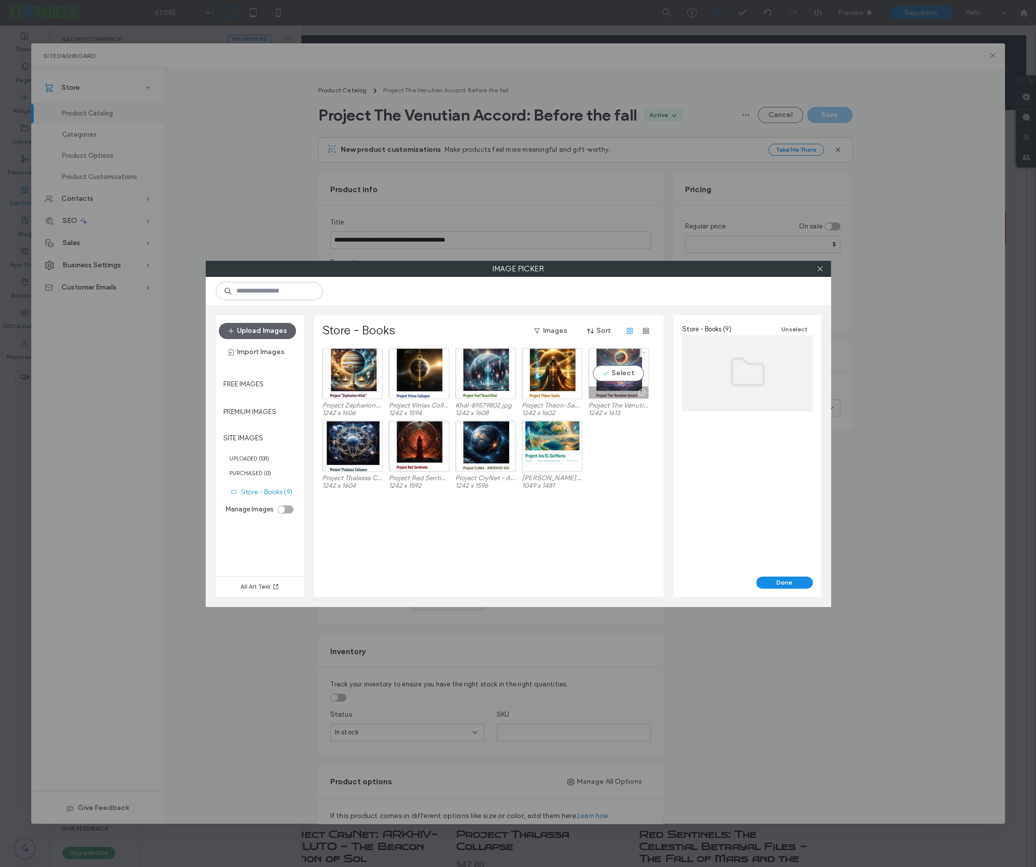
click at [628, 373] on div "Select" at bounding box center [618, 373] width 60 height 51
click at [785, 585] on button "Done" at bounding box center [784, 582] width 56 height 12
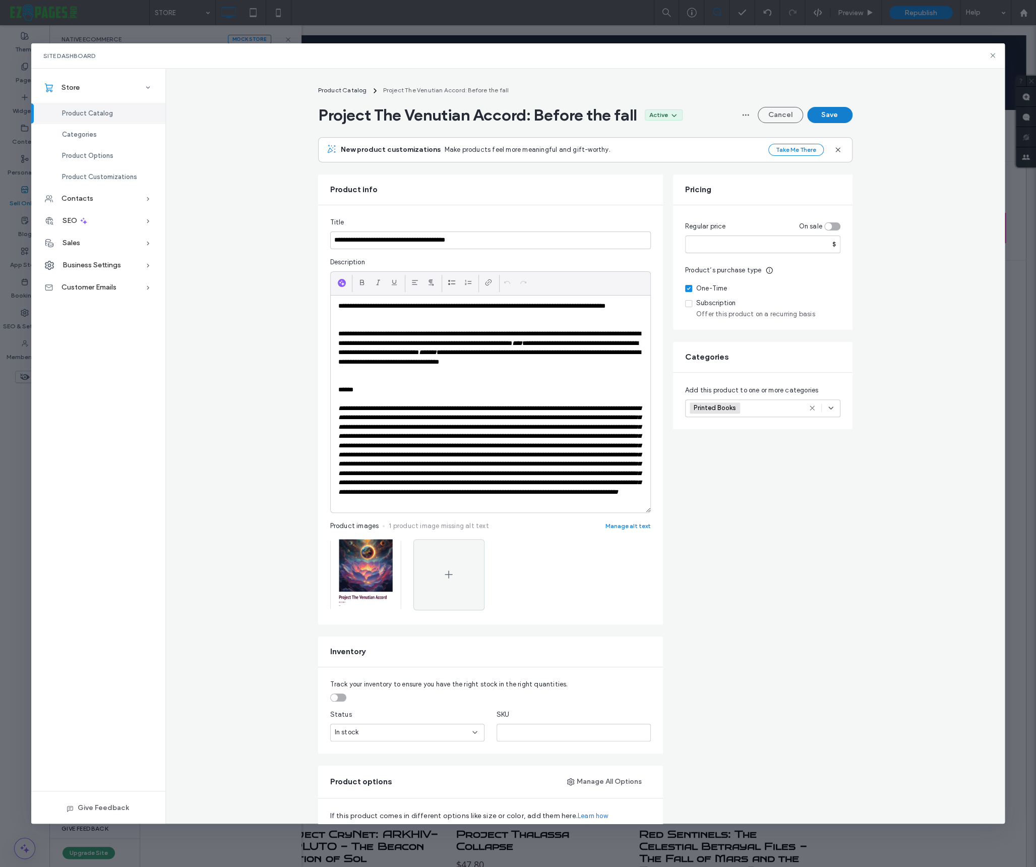
click at [829, 112] on button "Save" at bounding box center [829, 115] width 45 height 16
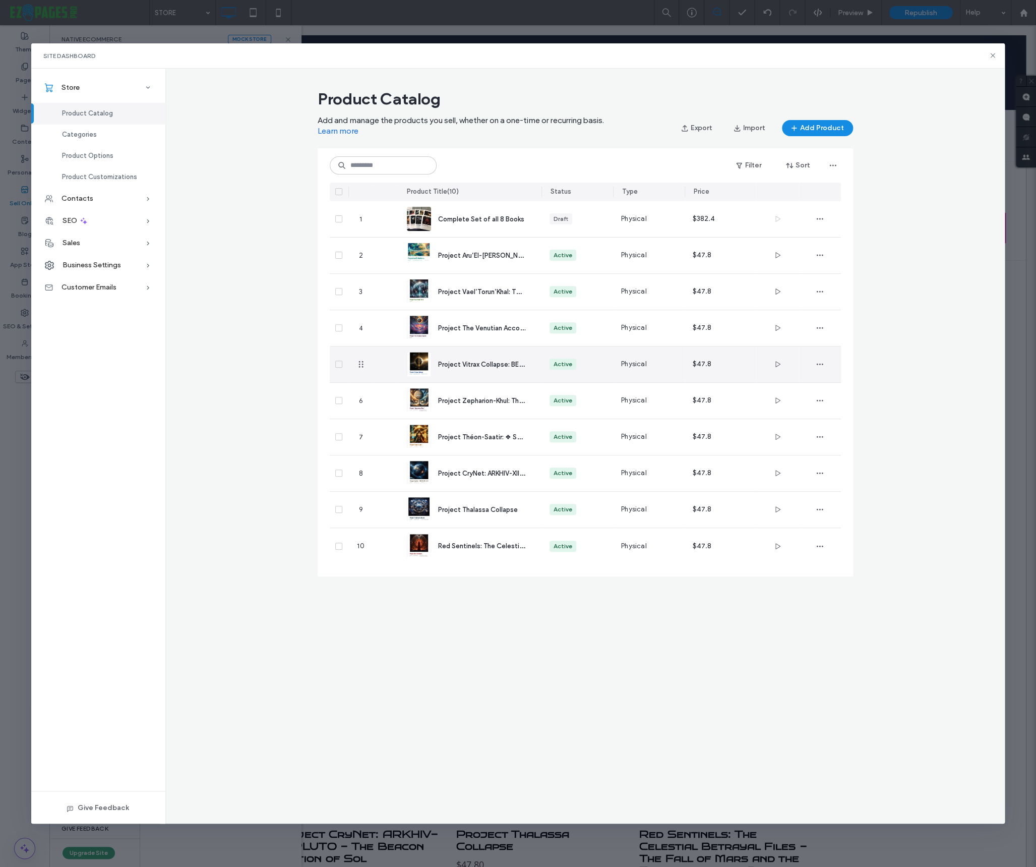
click at [455, 360] on span "Project Vitrax Collapse: BEFORE THE FALL" at bounding box center [501, 364] width 126 height 10
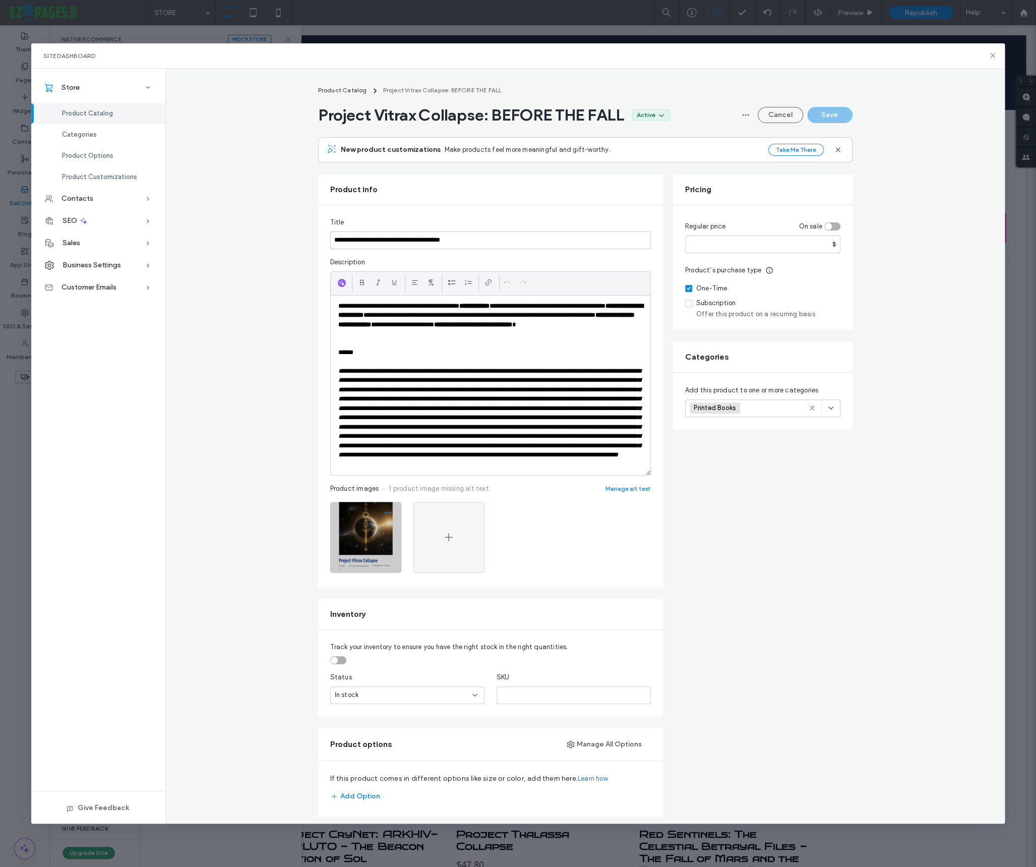
click at [388, 516] on icon "button" at bounding box center [388, 512] width 8 height 8
click at [343, 584] on span "Replace Image" at bounding box center [349, 585] width 46 height 10
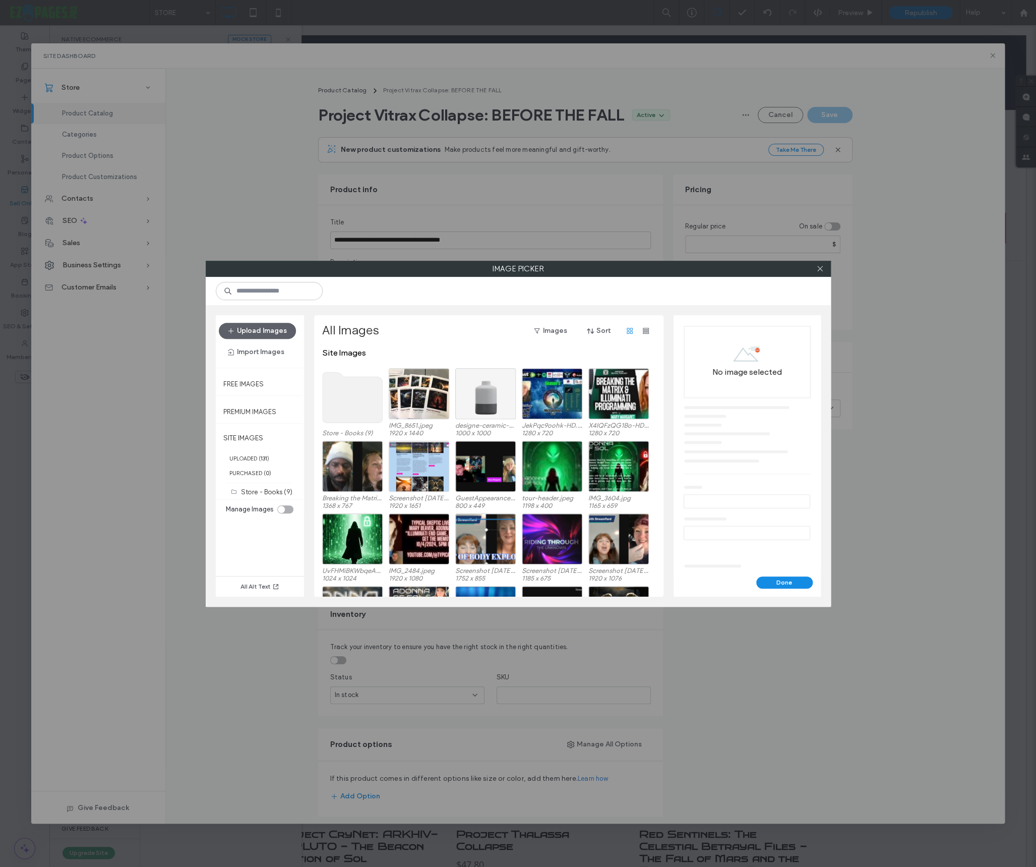
click at [372, 408] on use at bounding box center [352, 397] width 60 height 50
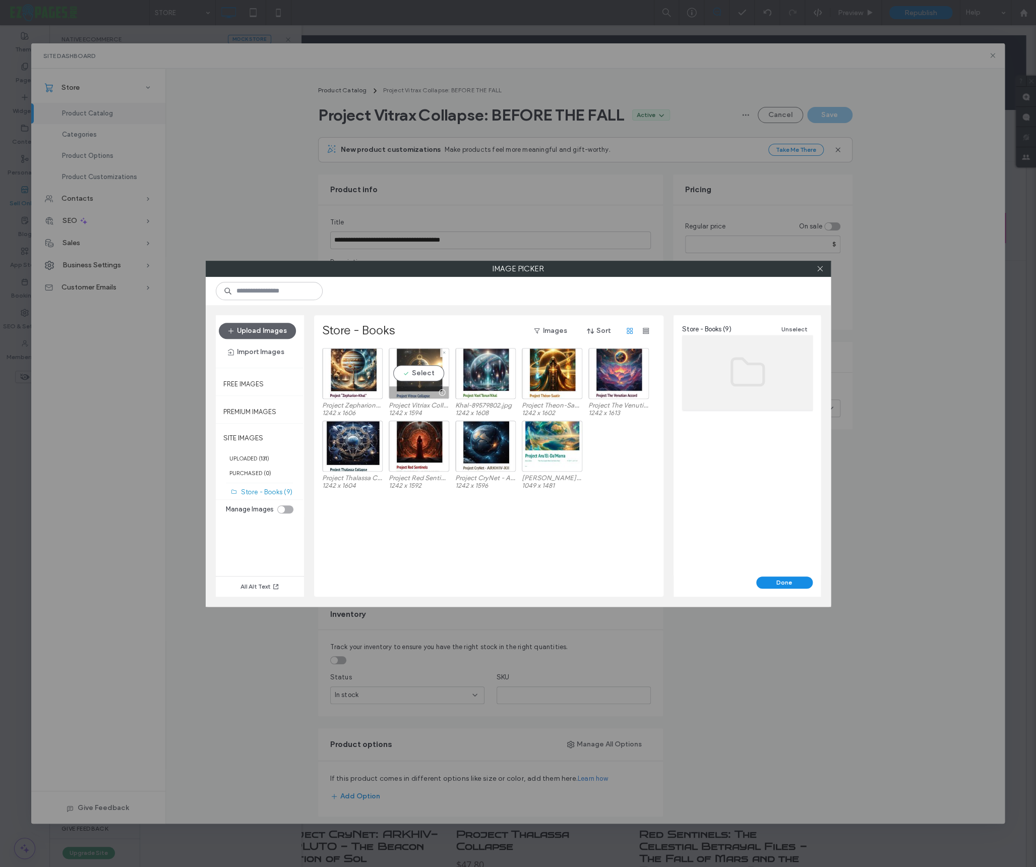
click at [417, 375] on div "Select" at bounding box center [419, 373] width 60 height 51
click at [788, 571] on div "Image Unselect Name: Project Vitriax Collapse-cc623e1c.jpg Size: 1242 x 1594" at bounding box center [747, 445] width 147 height 261
click at [786, 578] on button "Done" at bounding box center [784, 582] width 56 height 12
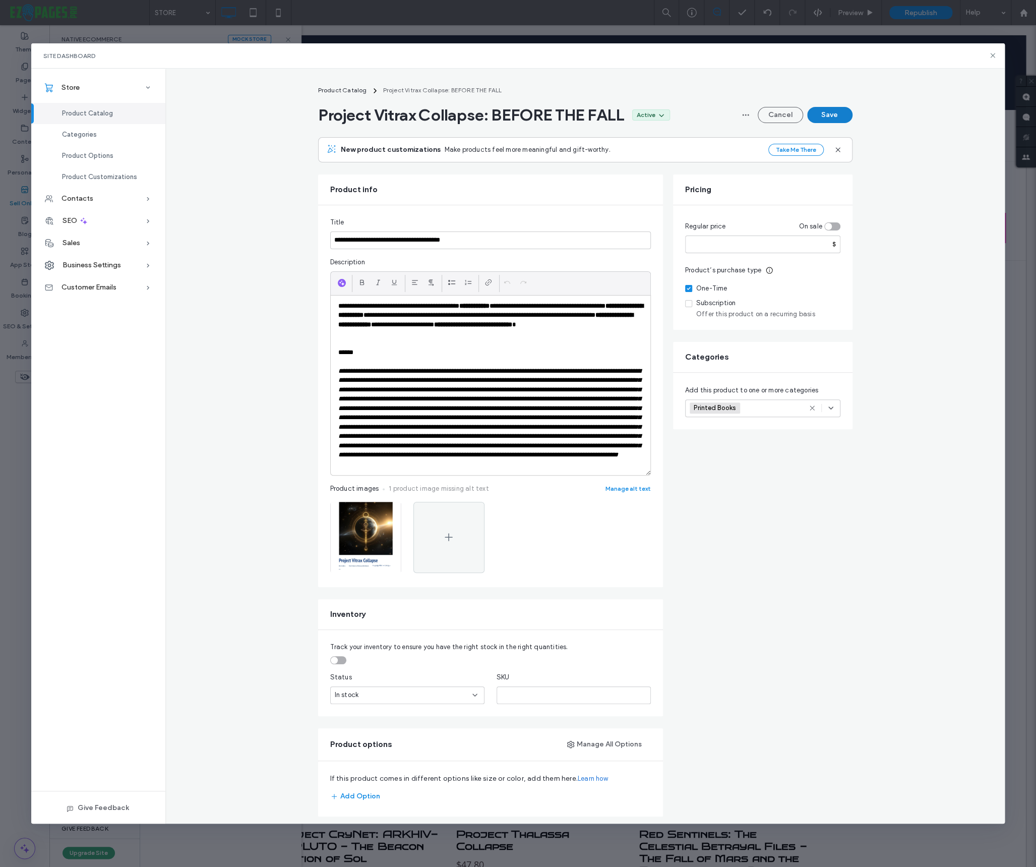
click at [827, 114] on button "Save" at bounding box center [829, 115] width 45 height 16
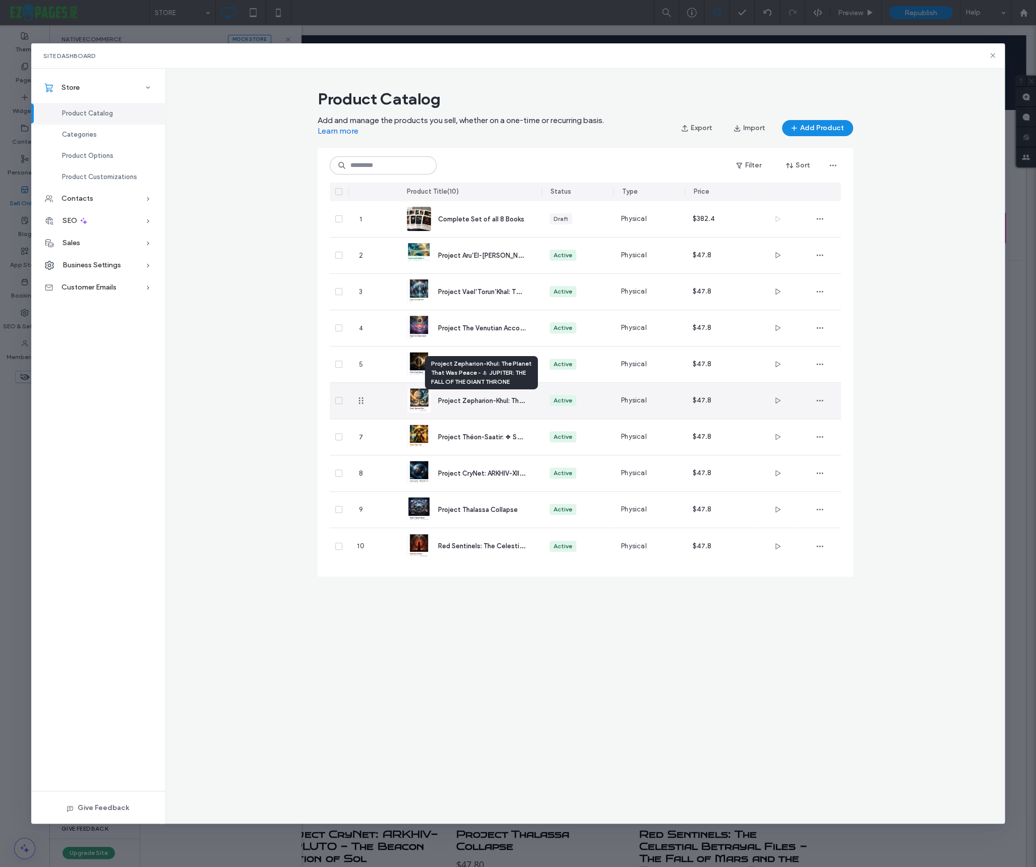
click at [472, 398] on span "Project Zepharion-Khul: The Planet That Was Peace - 🜏 JUPITER: THE FALL OF THE …" at bounding box center [587, 400] width 299 height 10
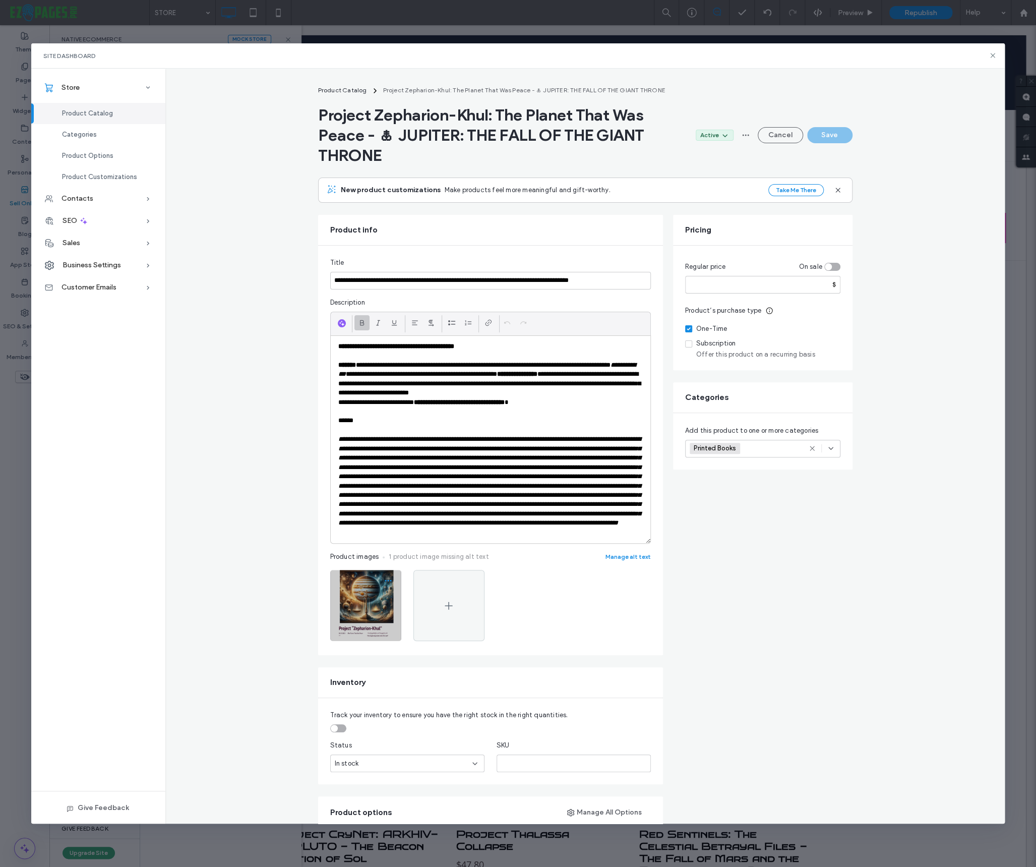
click at [388, 584] on icon "button" at bounding box center [388, 580] width 8 height 8
click at [357, 648] on span "Replace Image" at bounding box center [349, 653] width 46 height 10
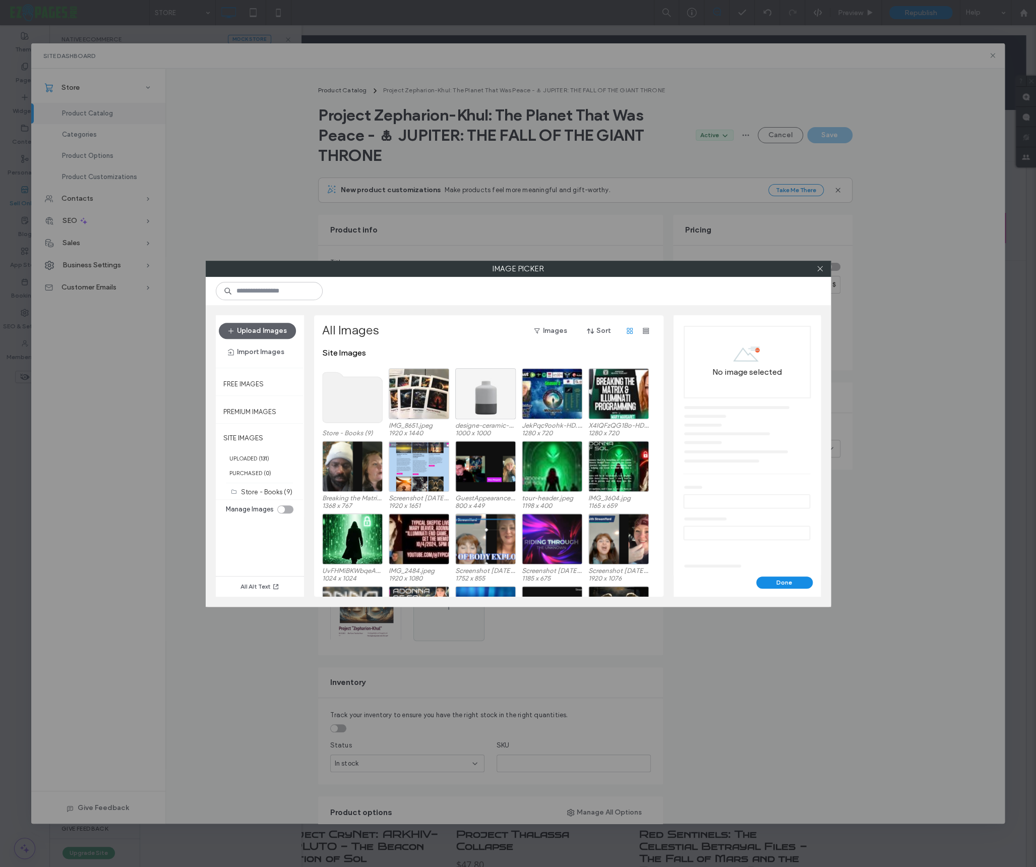
click at [368, 410] on use at bounding box center [352, 397] width 60 height 50
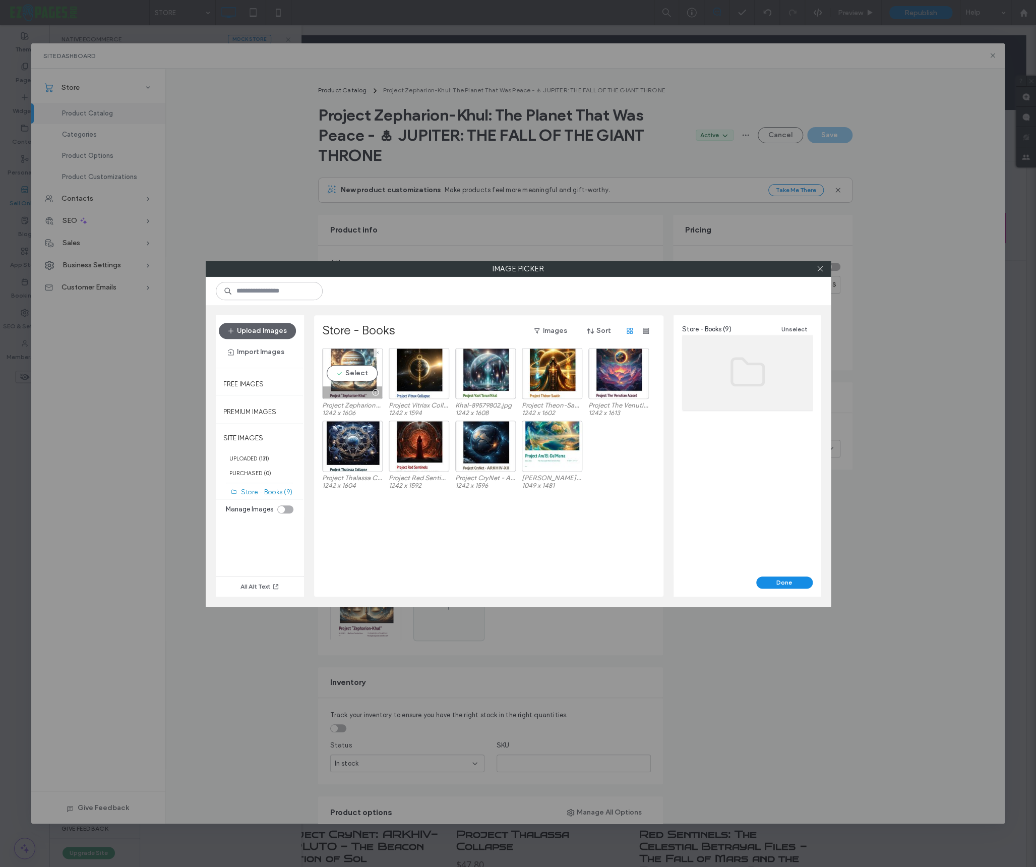
click at [369, 373] on div "Select" at bounding box center [352, 373] width 60 height 51
click at [779, 580] on button "Done" at bounding box center [784, 582] width 56 height 12
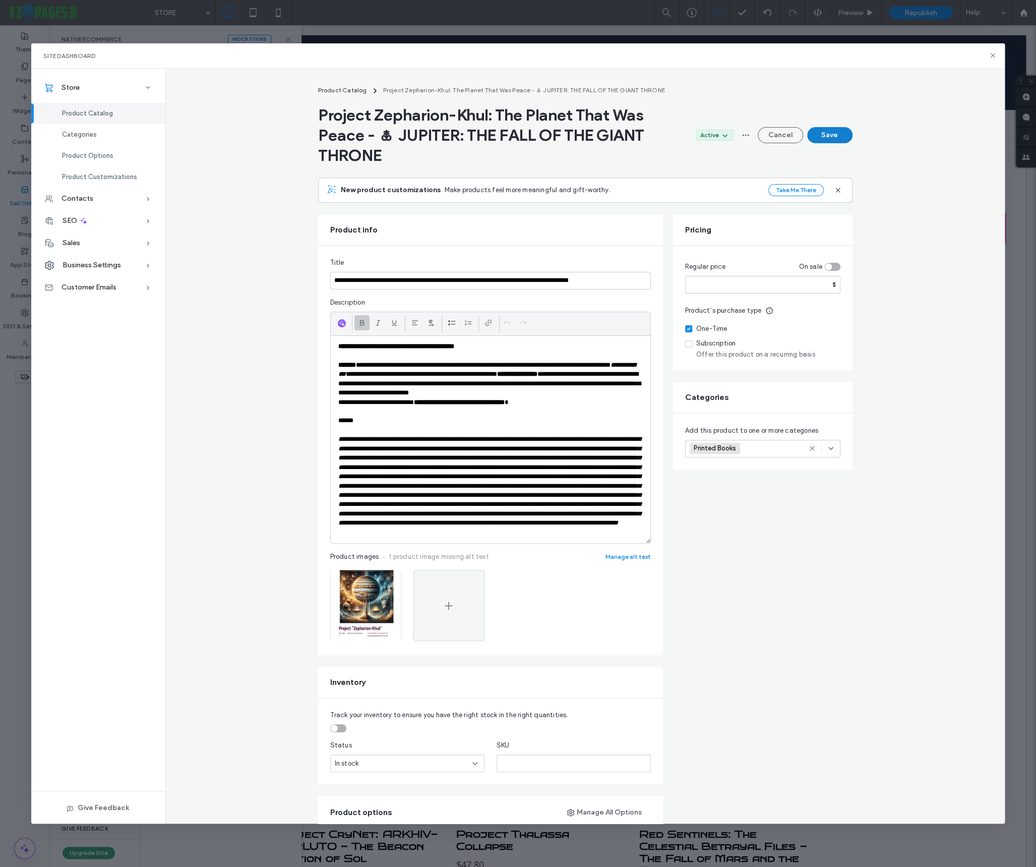
click at [837, 136] on button "Save" at bounding box center [829, 135] width 45 height 16
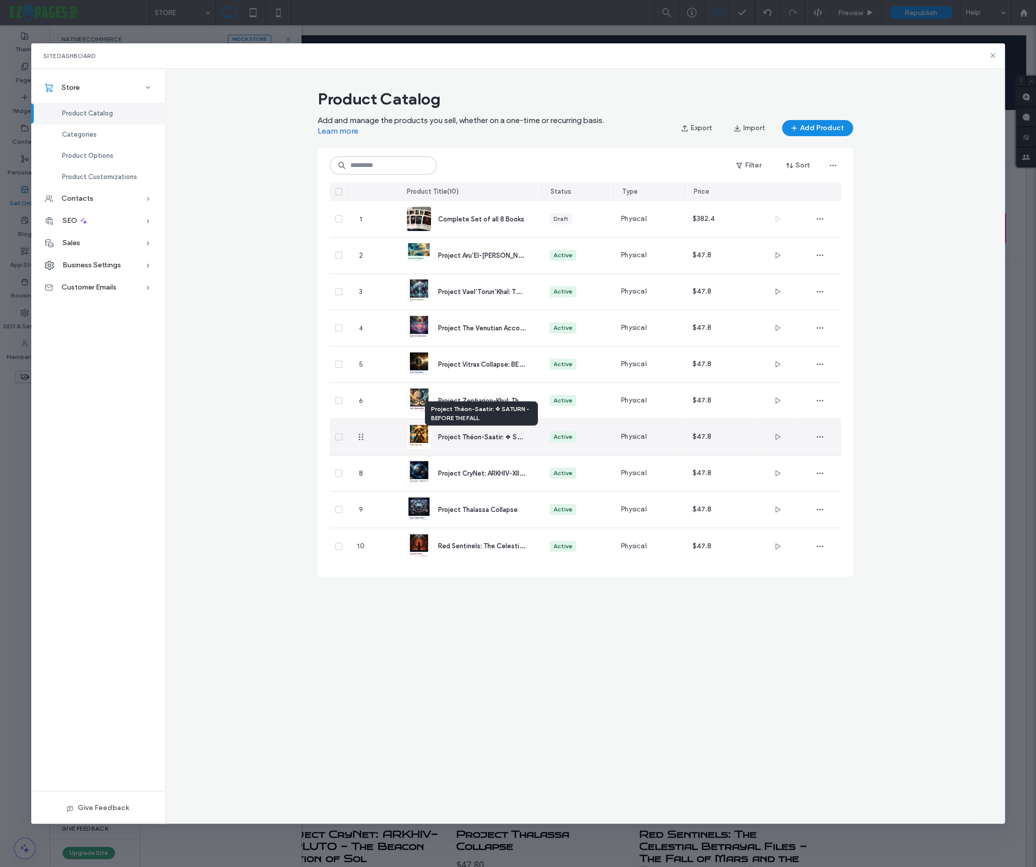
click at [478, 438] on span "Project Théon-Saatir: ❖ SATURN - BEFORE THE FALL" at bounding box center [517, 437] width 159 height 10
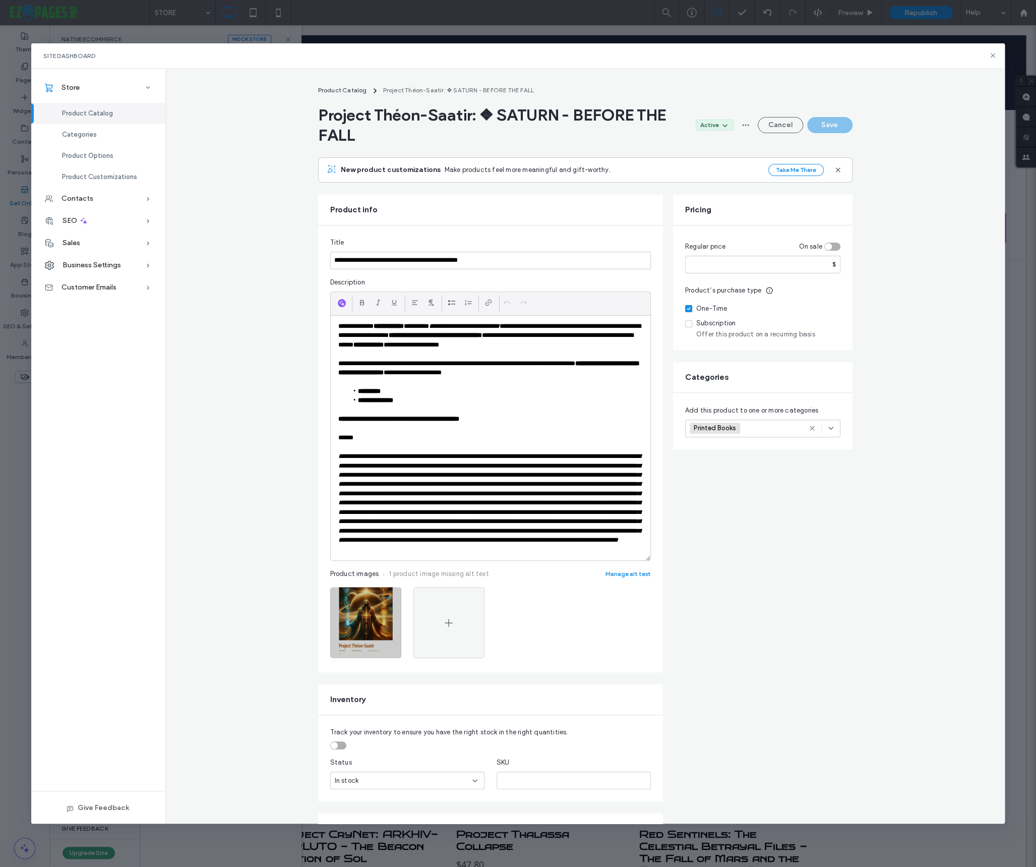
click at [385, 601] on icon "button" at bounding box center [388, 597] width 8 height 8
click at [362, 670] on span "Replace Image" at bounding box center [349, 670] width 46 height 10
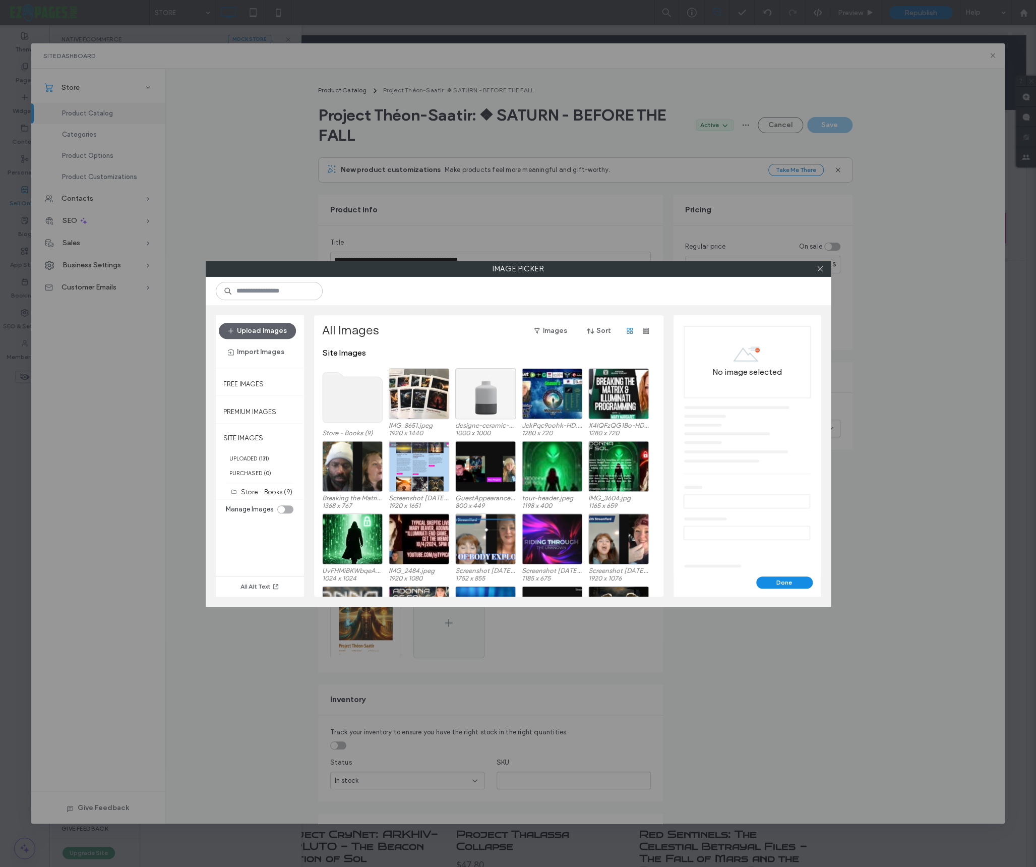
click at [353, 407] on use at bounding box center [352, 397] width 60 height 50
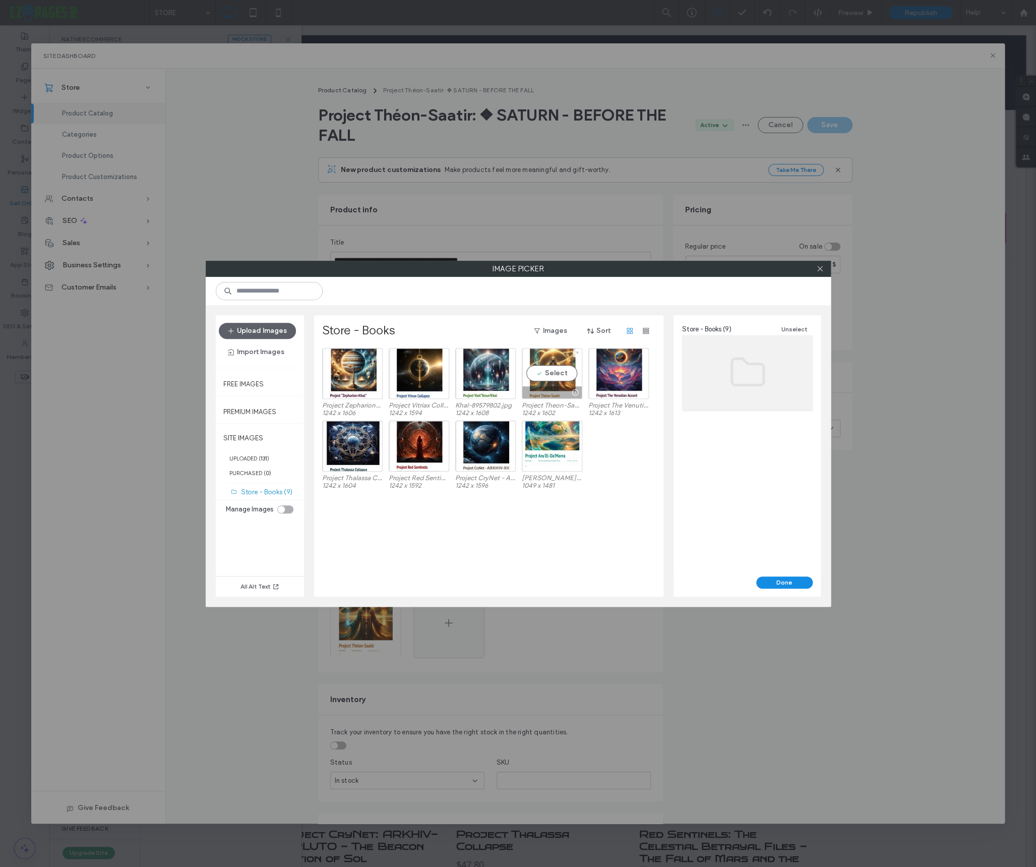
click at [546, 371] on div "Select" at bounding box center [552, 373] width 60 height 51
click at [793, 582] on button "Done" at bounding box center [784, 582] width 56 height 12
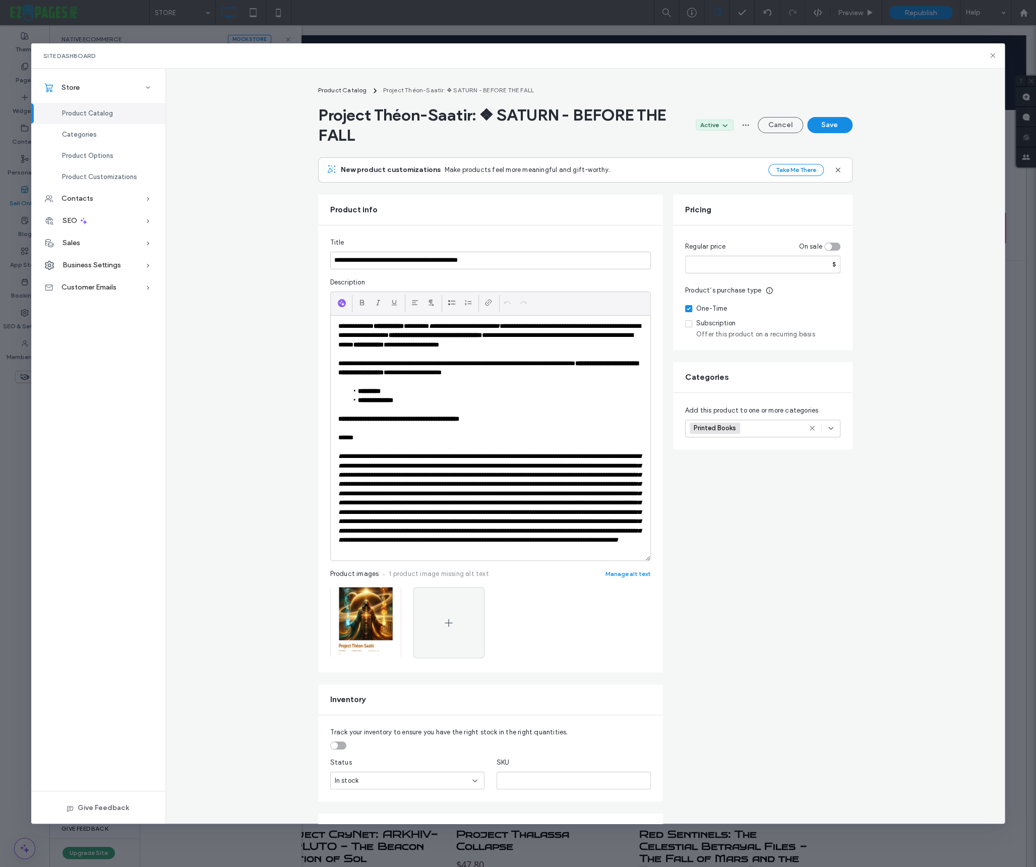
click at [832, 134] on div "Project Théon-Saatir: ❖ SATURN - BEFORE THE FALL Active Cancel Save" at bounding box center [585, 125] width 534 height 40
click at [834, 130] on button "Save" at bounding box center [829, 125] width 45 height 16
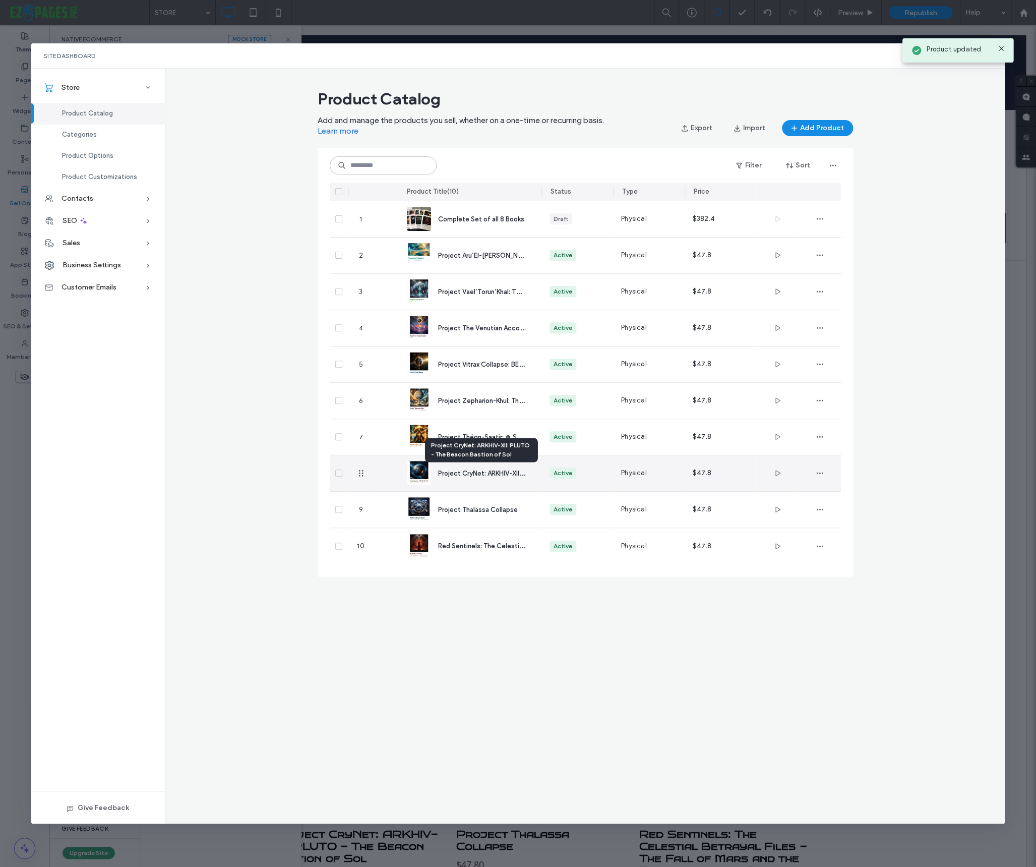
click at [463, 470] on span "Project CryNet: ARKHIV-XII: PLUTO - The Beacon Bastion of Sol" at bounding box center [534, 473] width 192 height 10
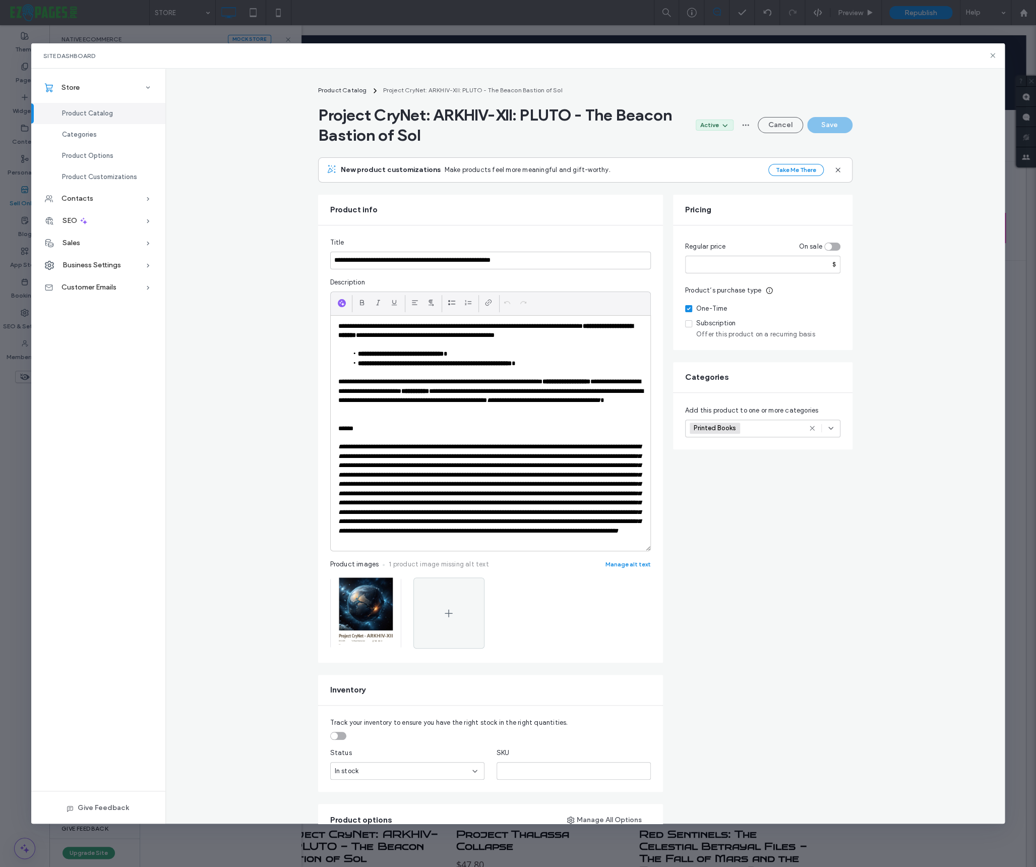
click at [387, 357] on li "**********" at bounding box center [495, 353] width 295 height 9
click at [387, 592] on icon "button" at bounding box center [388, 588] width 8 height 8
click at [364, 662] on span "Replace Image" at bounding box center [349, 661] width 46 height 10
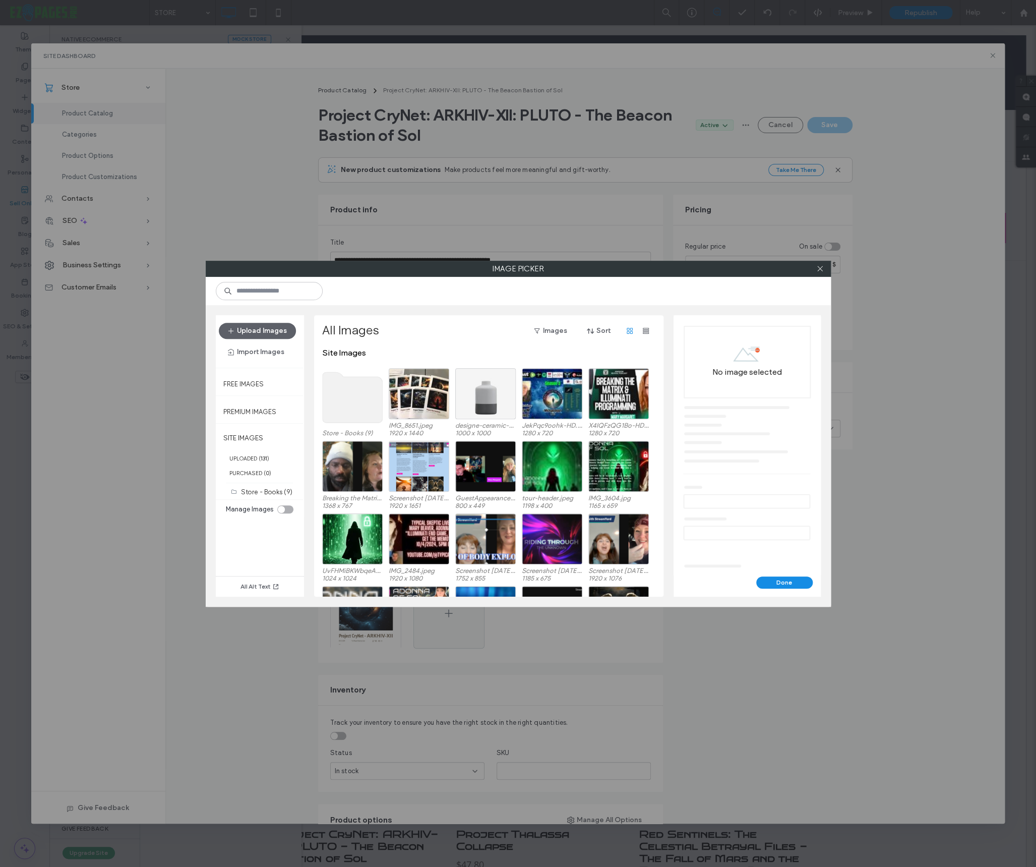
click at [352, 392] on use at bounding box center [352, 397] width 60 height 50
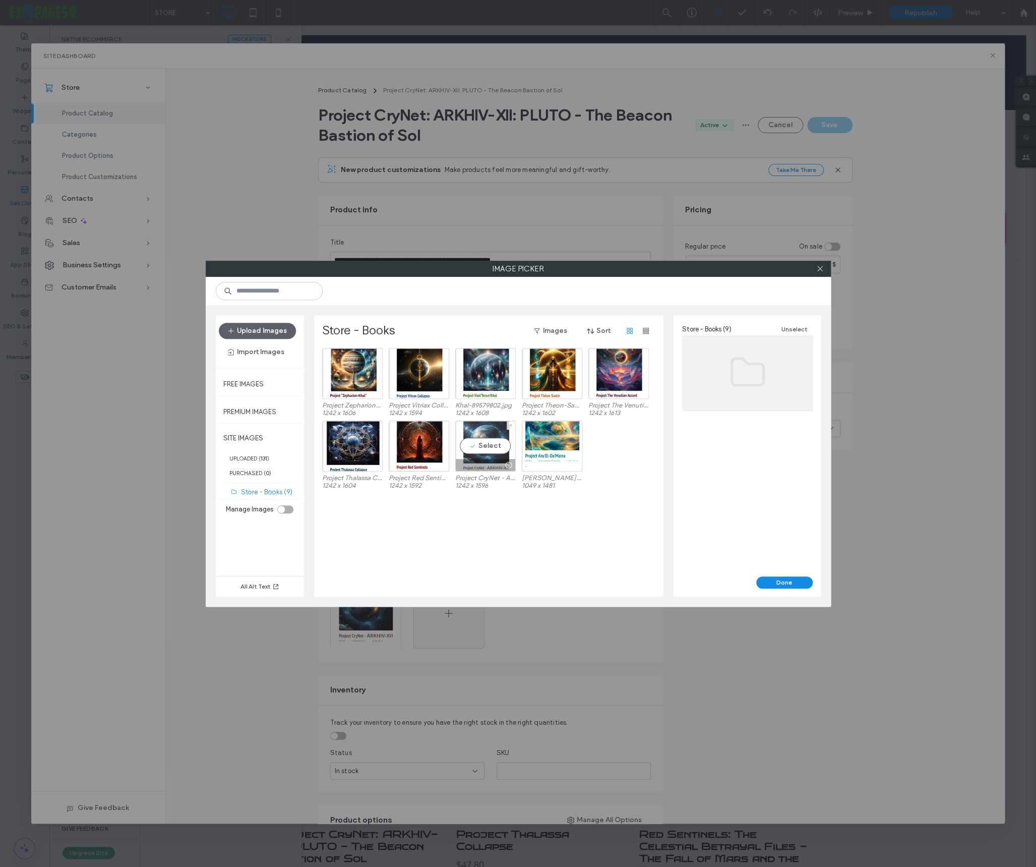
click at [471, 433] on div "Select" at bounding box center [485, 445] width 60 height 51
click at [779, 581] on button "Done" at bounding box center [784, 582] width 56 height 12
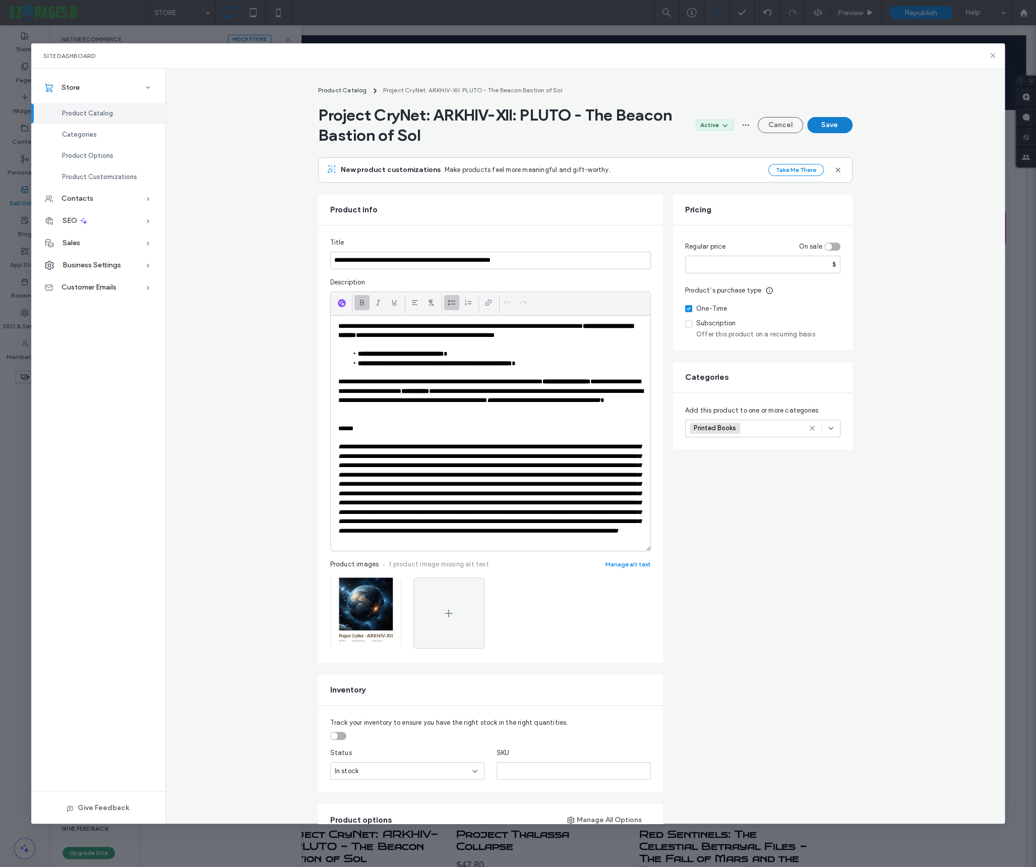
click at [832, 127] on button "Save" at bounding box center [829, 125] width 45 height 16
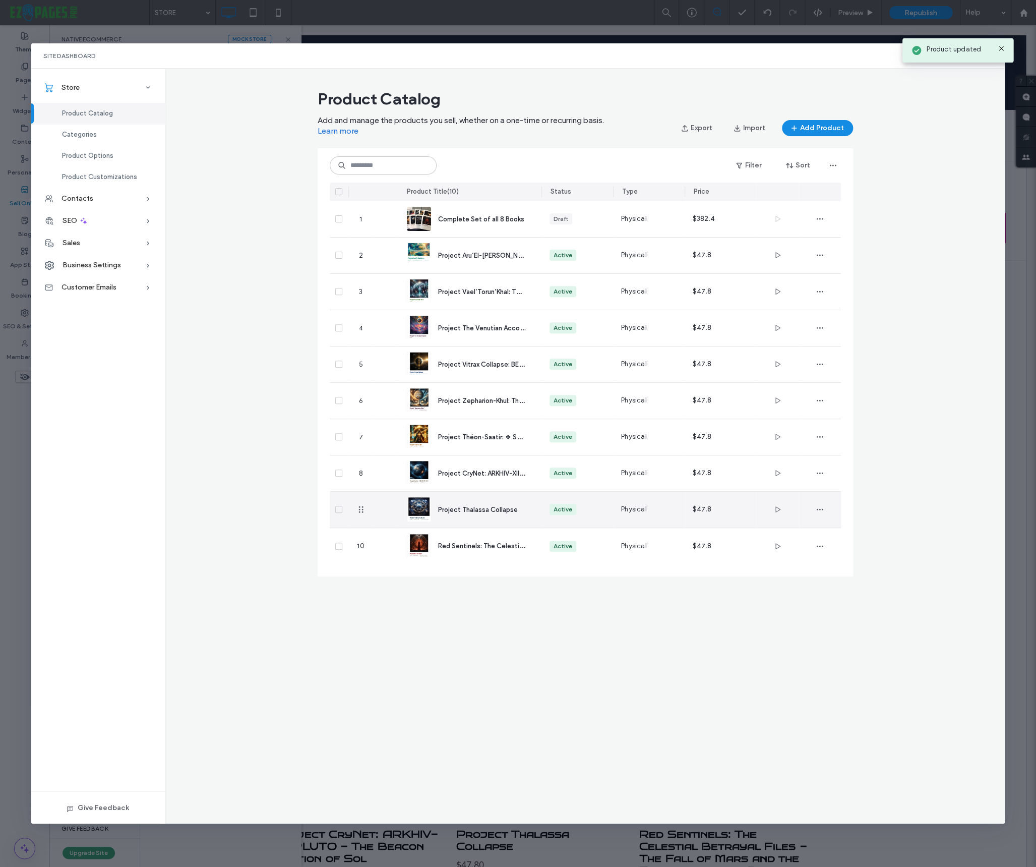
click at [476, 512] on span "Project Thalassa Collapse" at bounding box center [478, 510] width 80 height 8
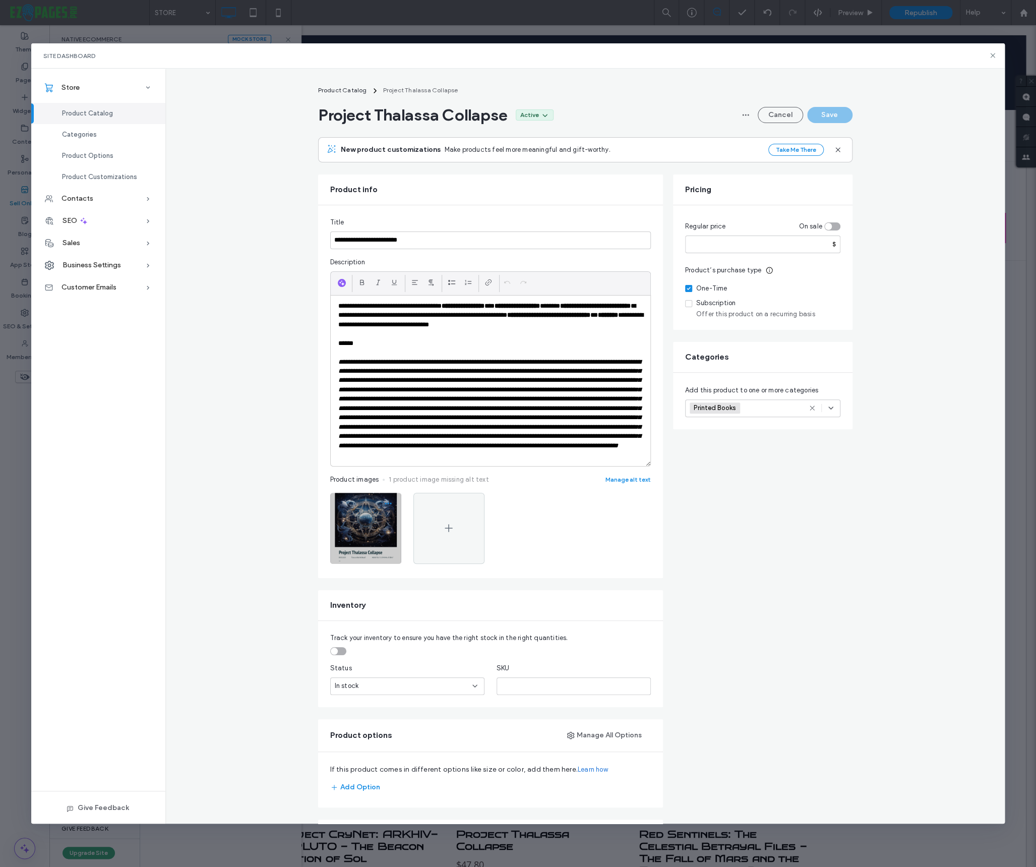
click at [385, 504] on use "button" at bounding box center [388, 503] width 7 height 2
click at [360, 571] on span "Replace Image" at bounding box center [349, 575] width 46 height 10
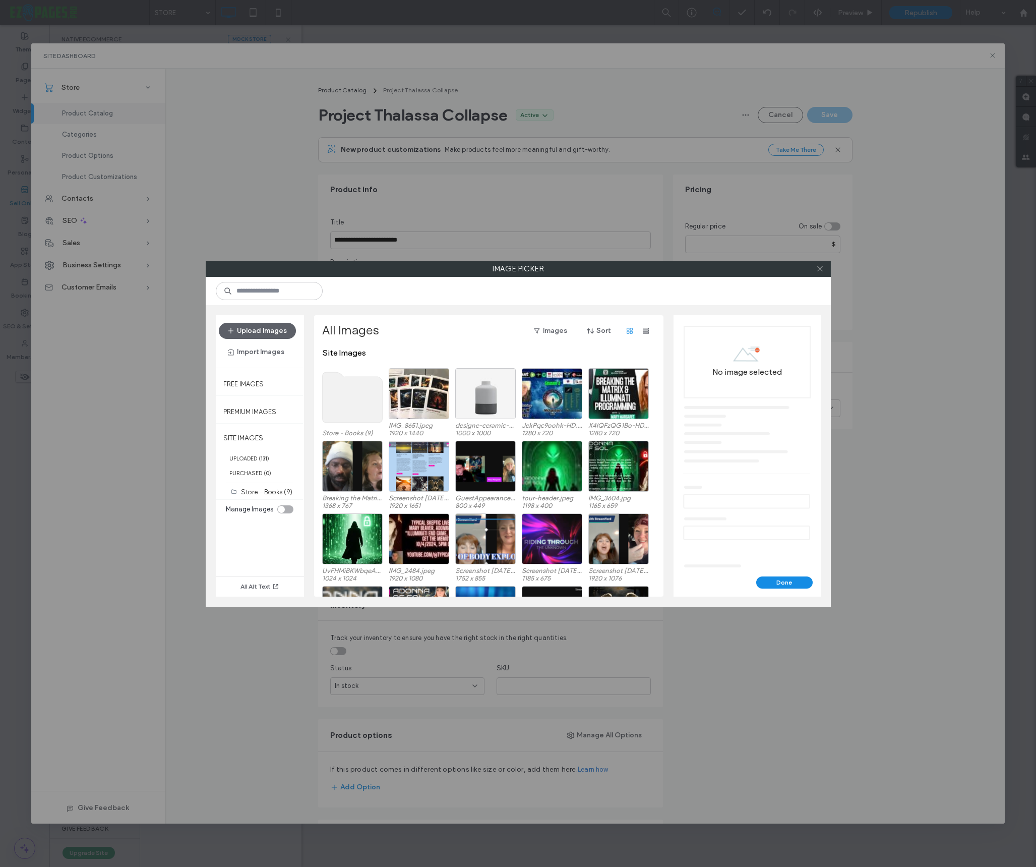
click at [369, 403] on use at bounding box center [352, 397] width 60 height 50
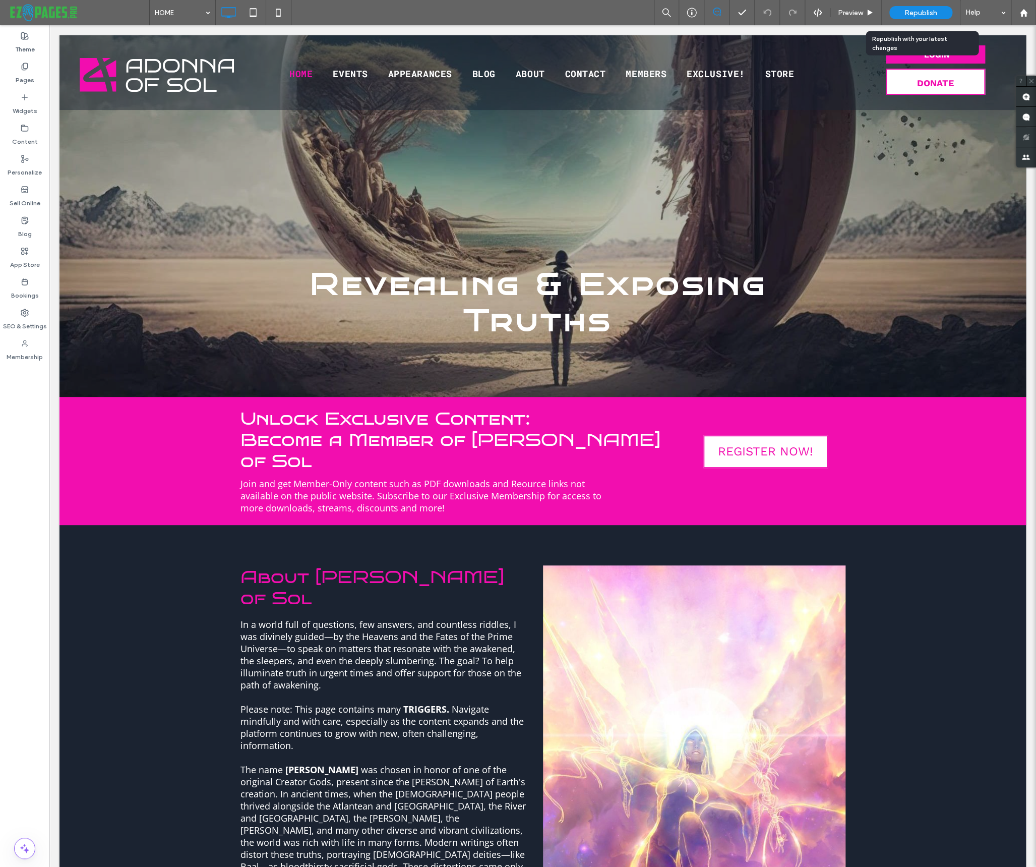
click at [925, 10] on span "Republish" at bounding box center [920, 13] width 33 height 9
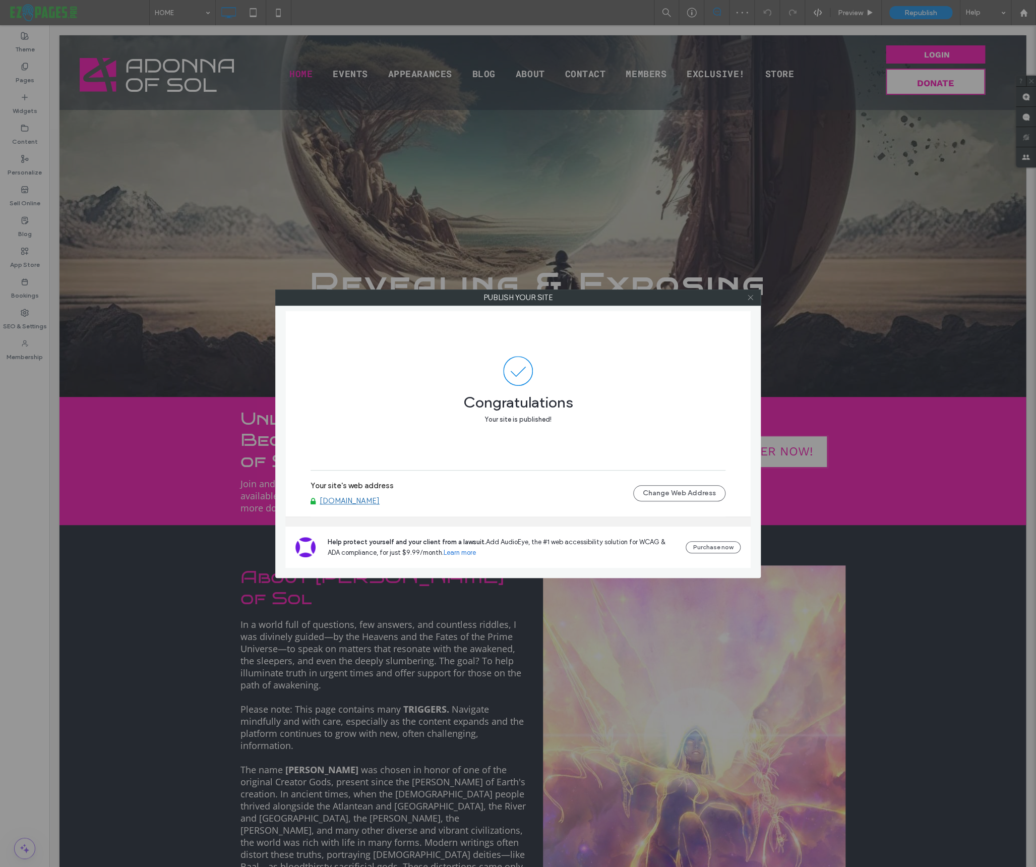
click at [750, 296] on icon at bounding box center [751, 297] width 8 height 8
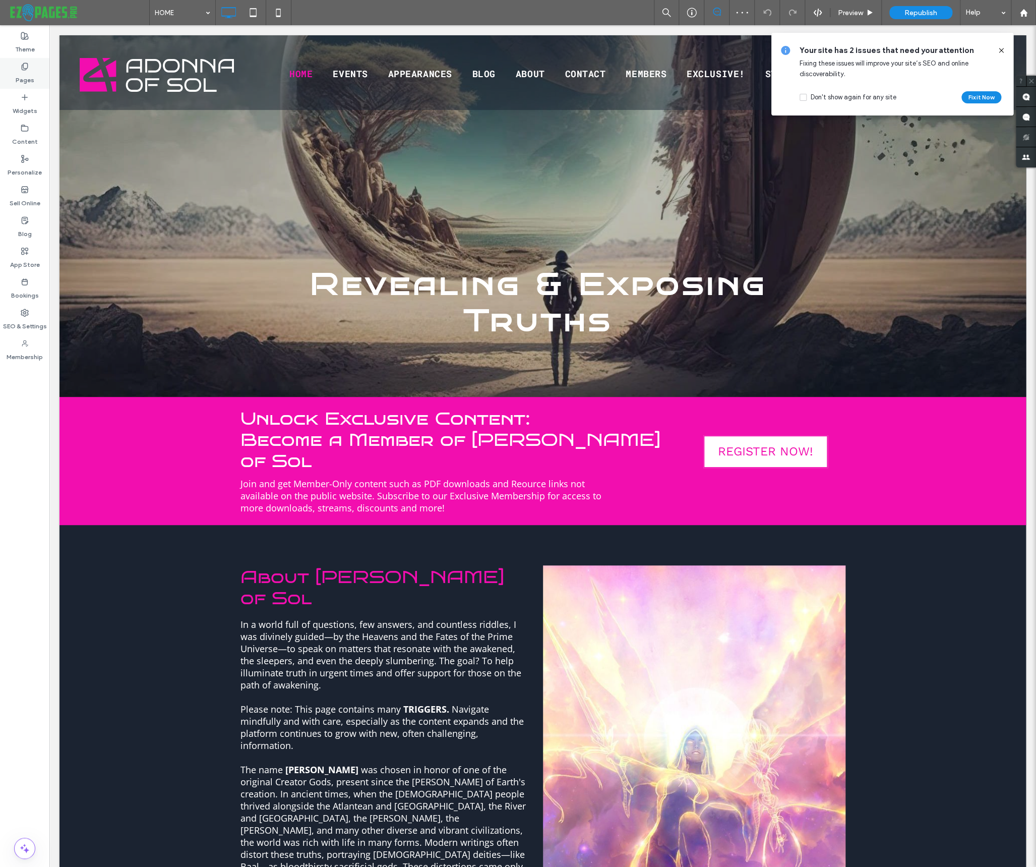
click at [29, 65] on div "Pages" at bounding box center [24, 73] width 49 height 31
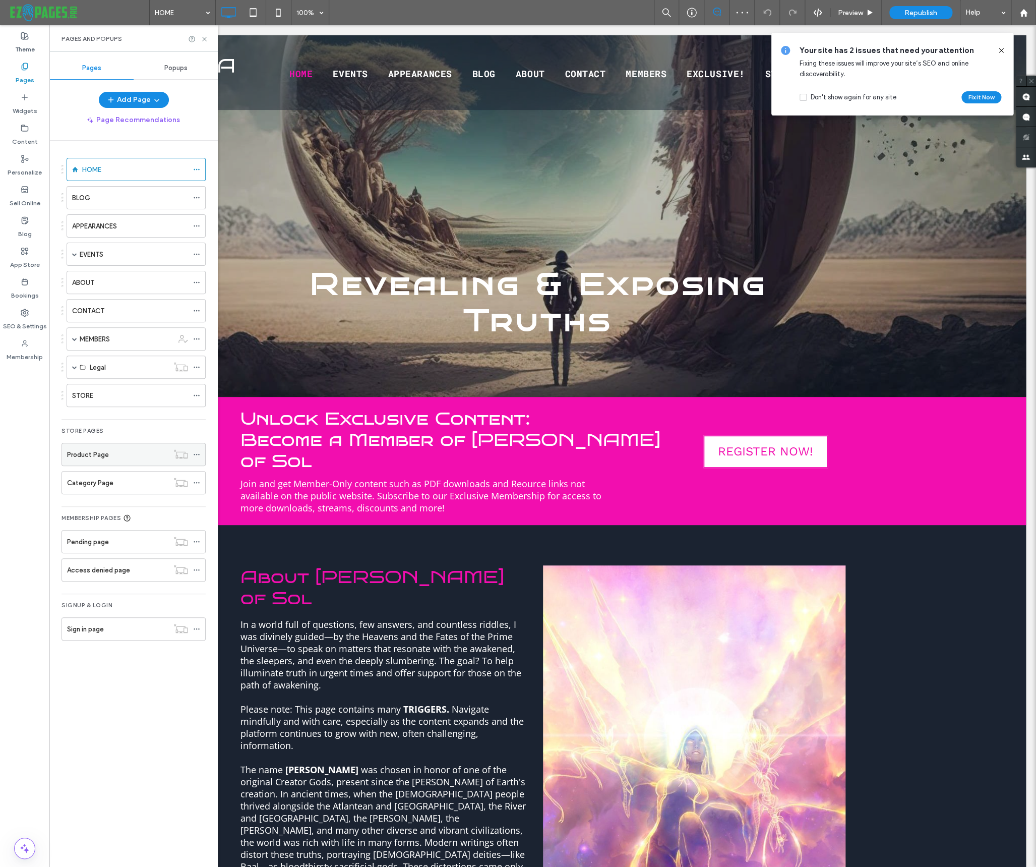
click at [103, 454] on label "Product Page" at bounding box center [88, 455] width 42 height 18
click at [204, 39] on div at bounding box center [518, 433] width 1036 height 867
click at [1002, 49] on icon at bounding box center [1001, 50] width 8 height 8
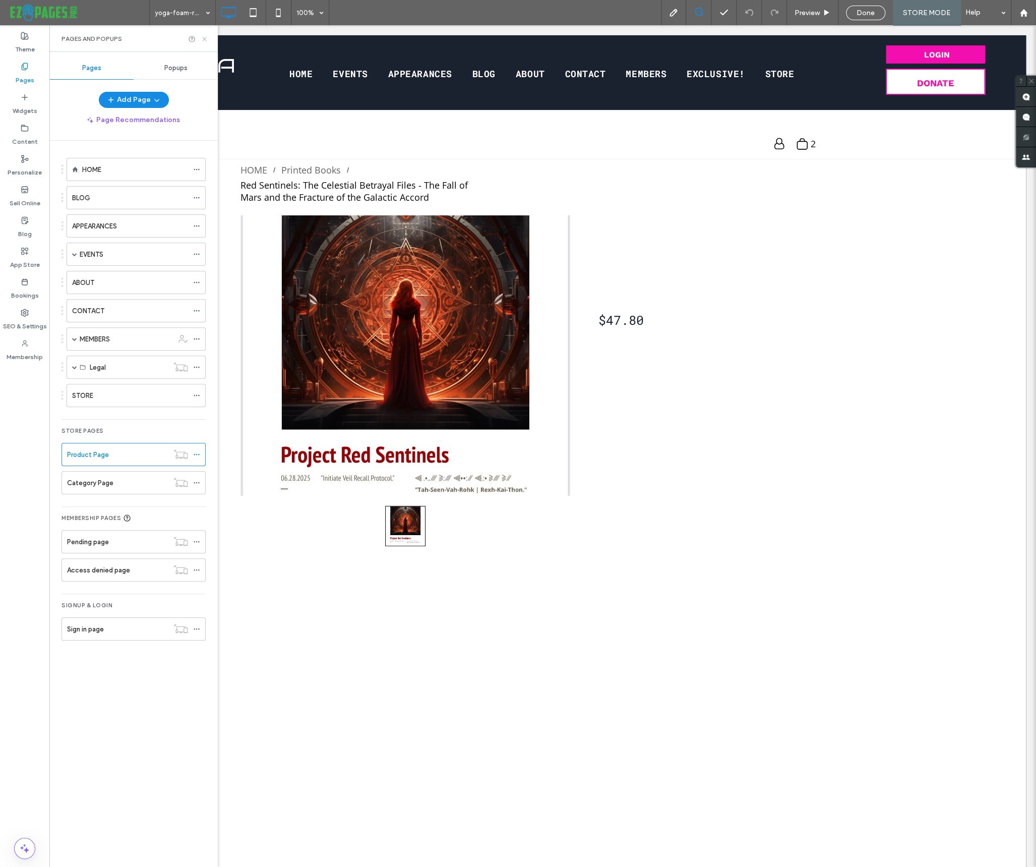
click at [204, 36] on icon at bounding box center [205, 39] width 8 height 8
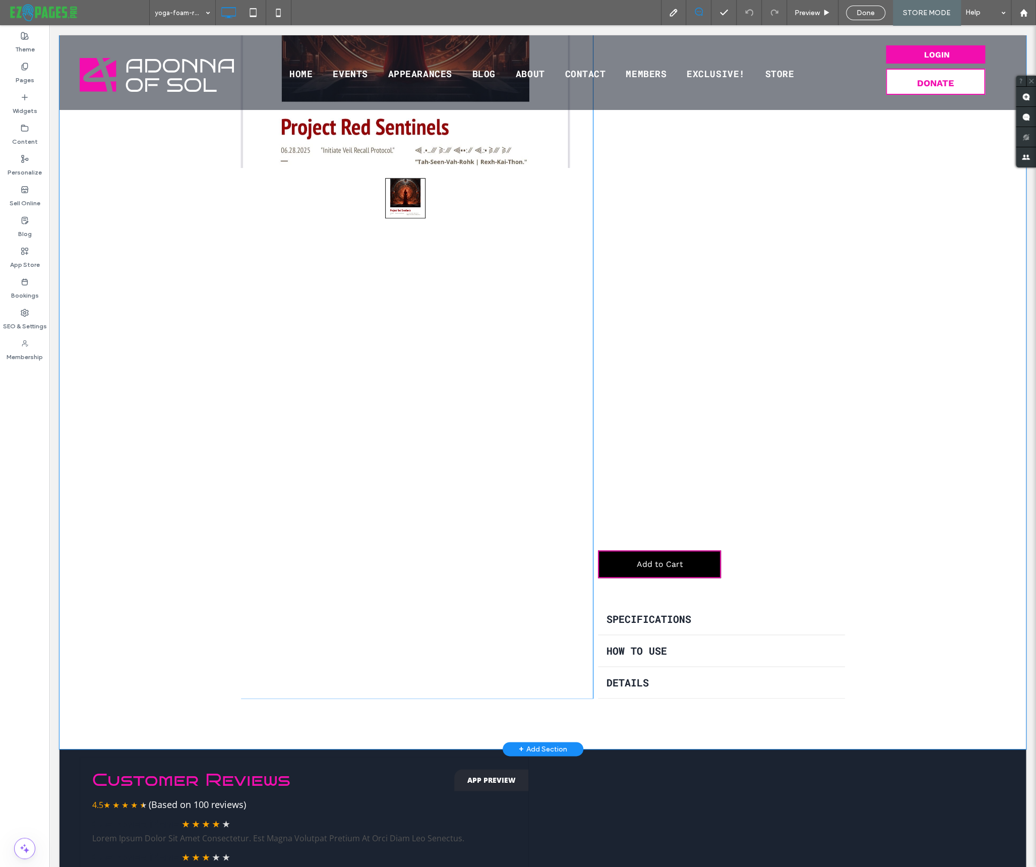
scroll to position [342, 0]
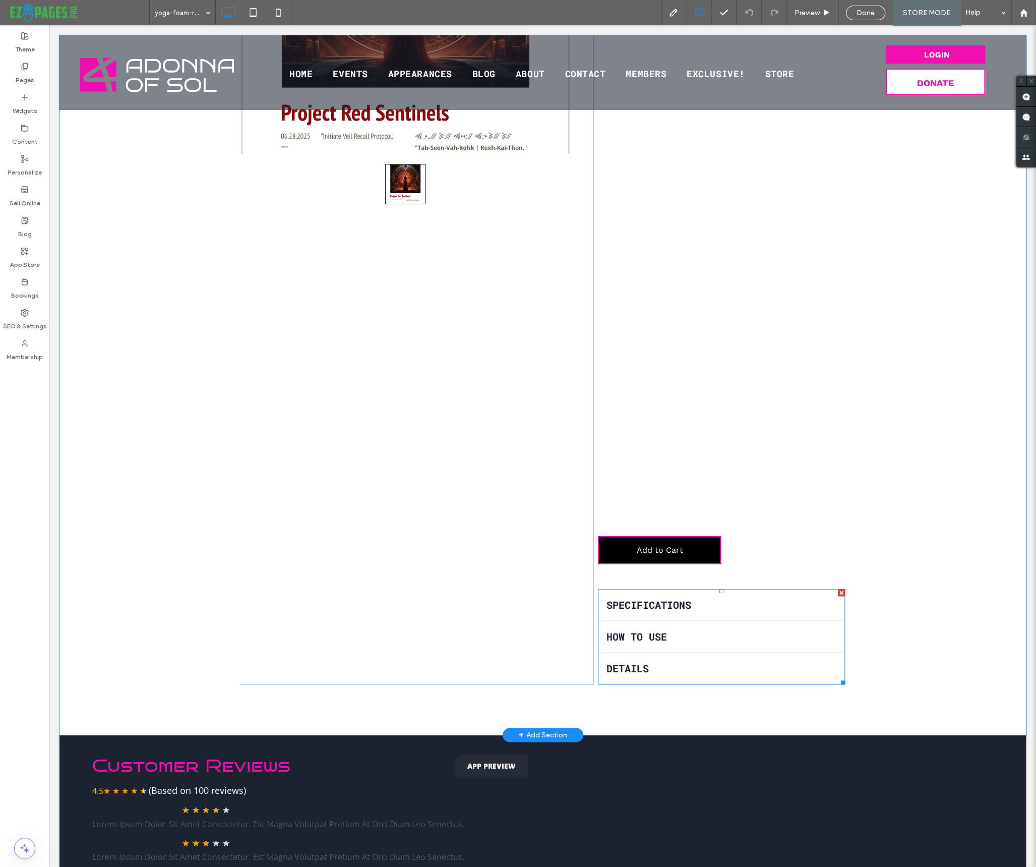
click at [843, 596] on div at bounding box center [841, 592] width 7 height 7
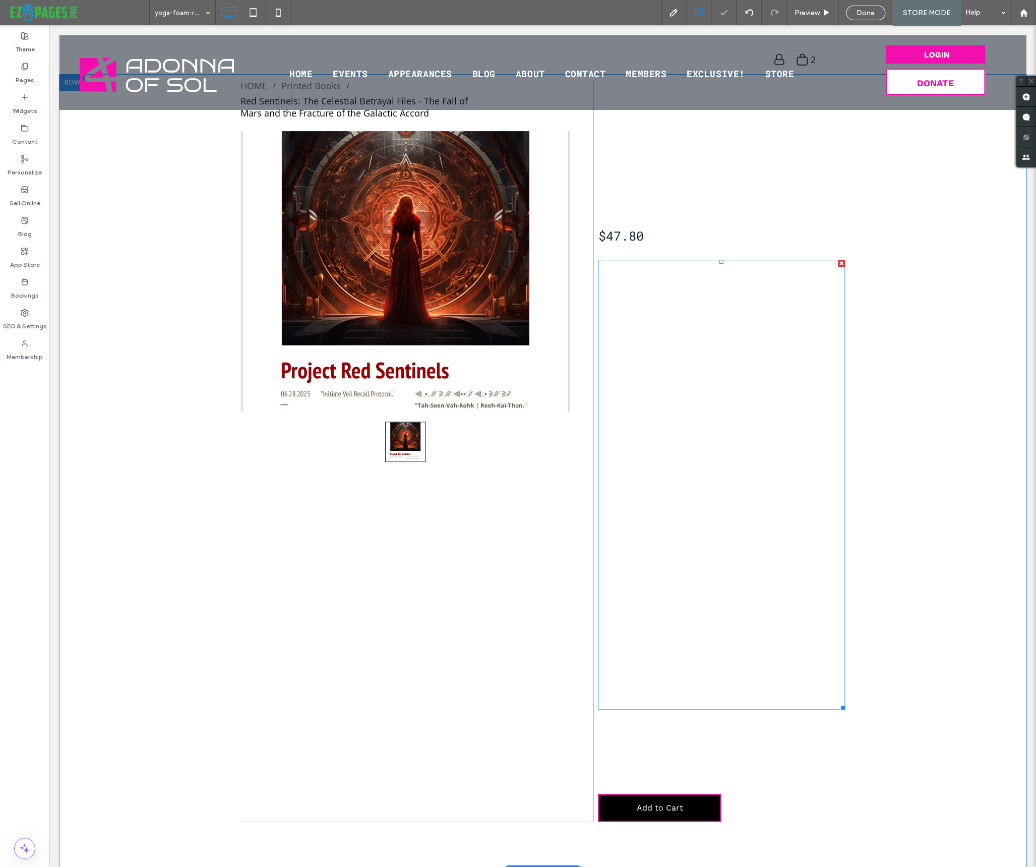
scroll to position [63, 0]
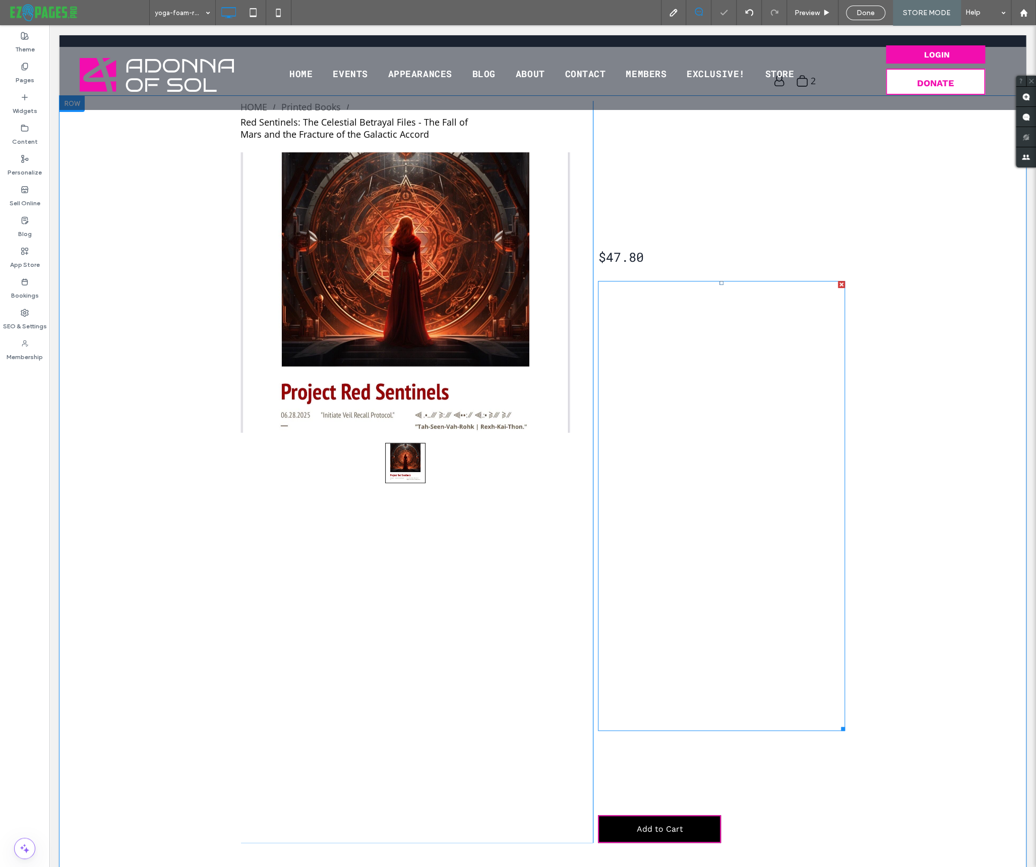
click at [678, 309] on p "Within the deepest corridors of the Illete Vault , encrypted across twelve star…" at bounding box center [721, 306] width 247 height 48
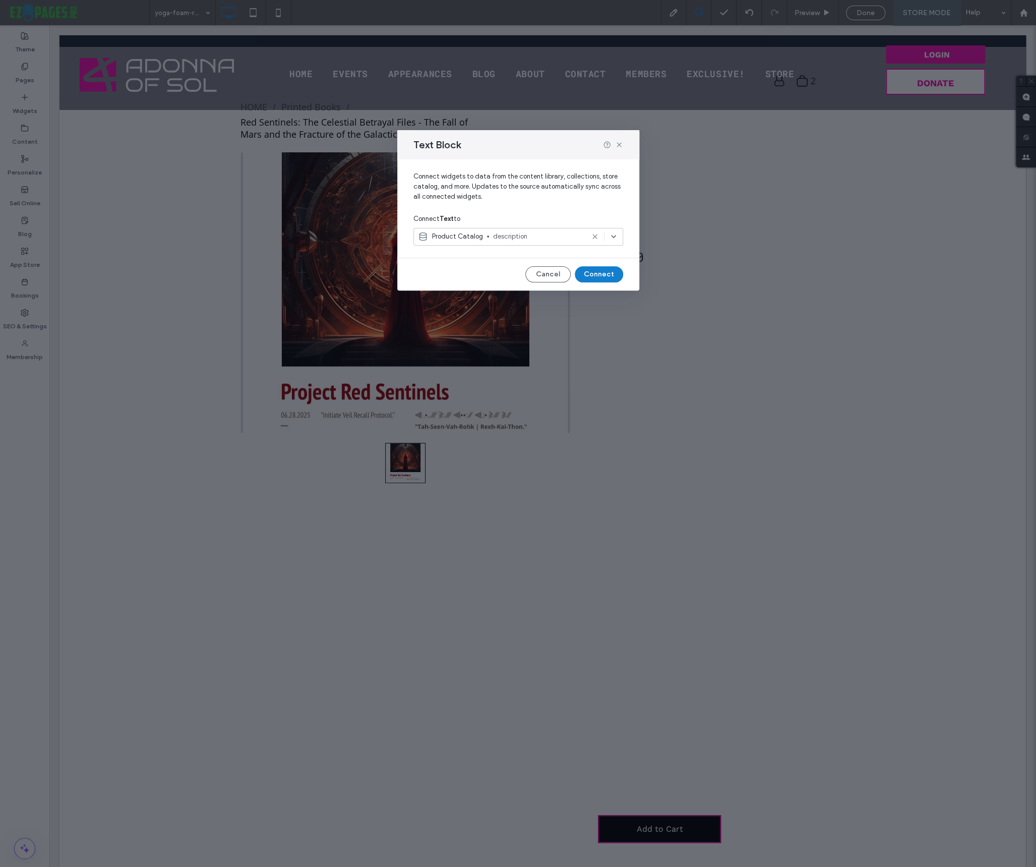
click at [594, 269] on button "Connect" at bounding box center [599, 274] width 48 height 16
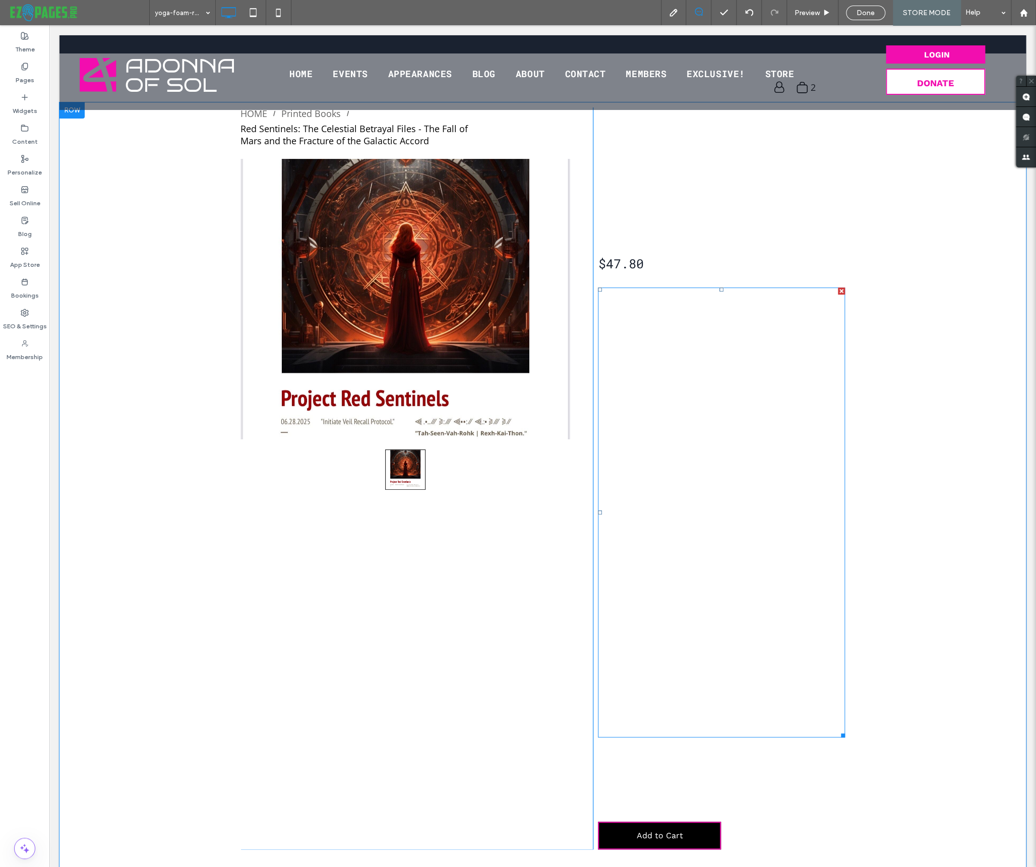
scroll to position [0, 0]
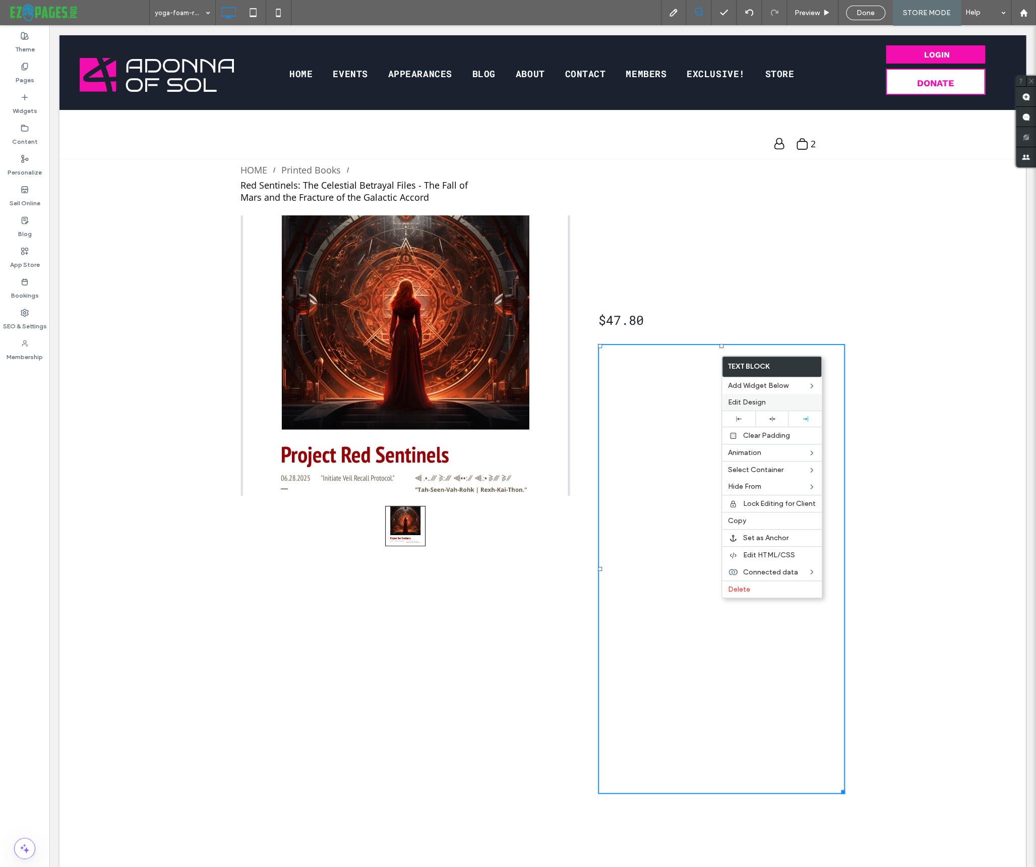
click at [740, 401] on span "Edit Design" at bounding box center [747, 402] width 38 height 9
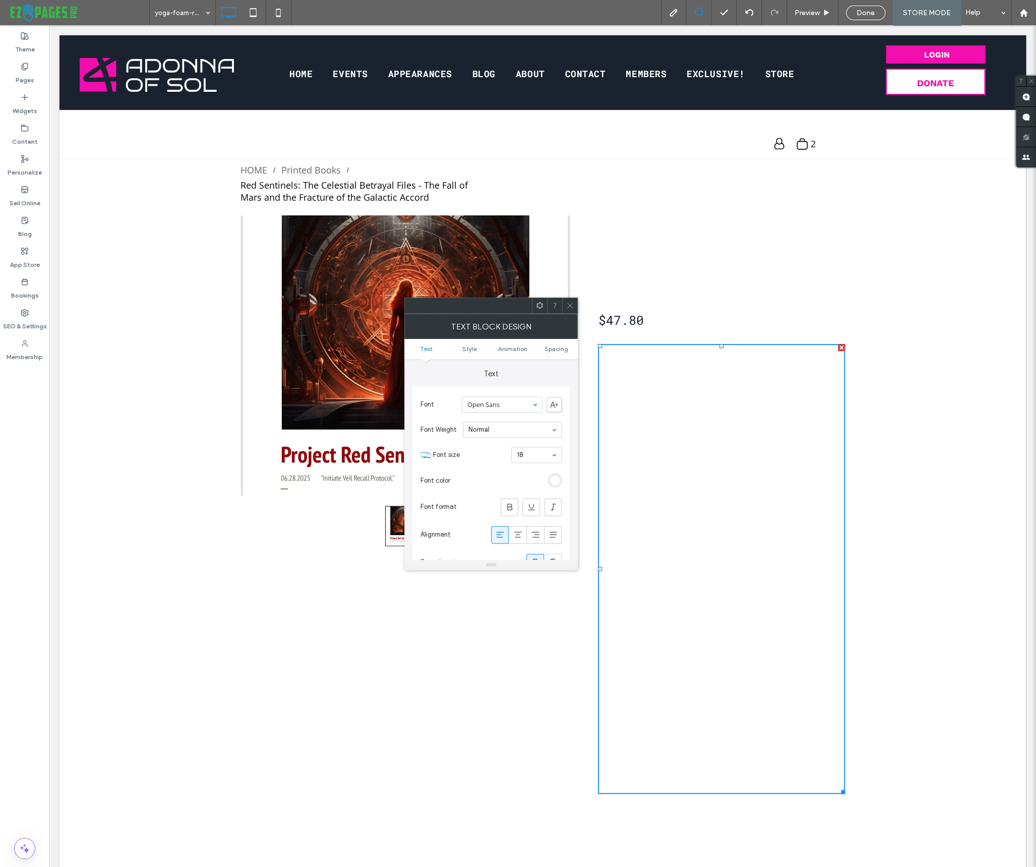
click at [557, 480] on div "rgb(255, 255, 255)" at bounding box center [555, 480] width 9 height 9
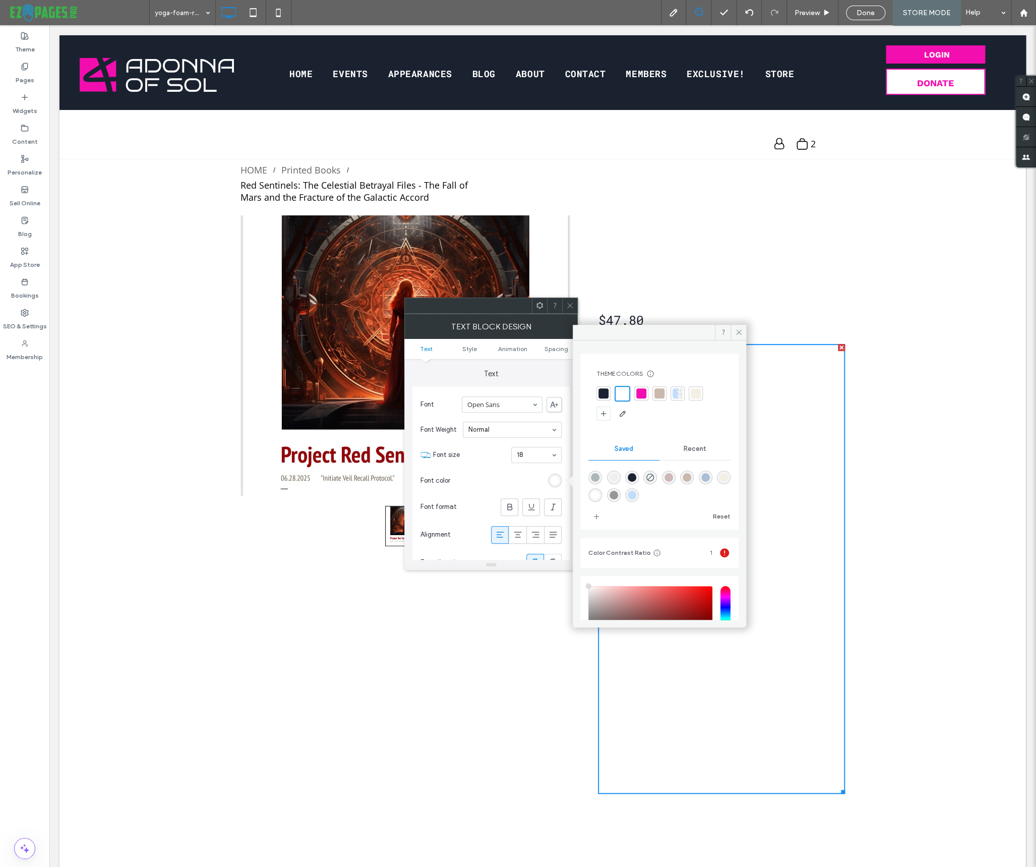
click at [601, 389] on div at bounding box center [603, 393] width 10 height 10
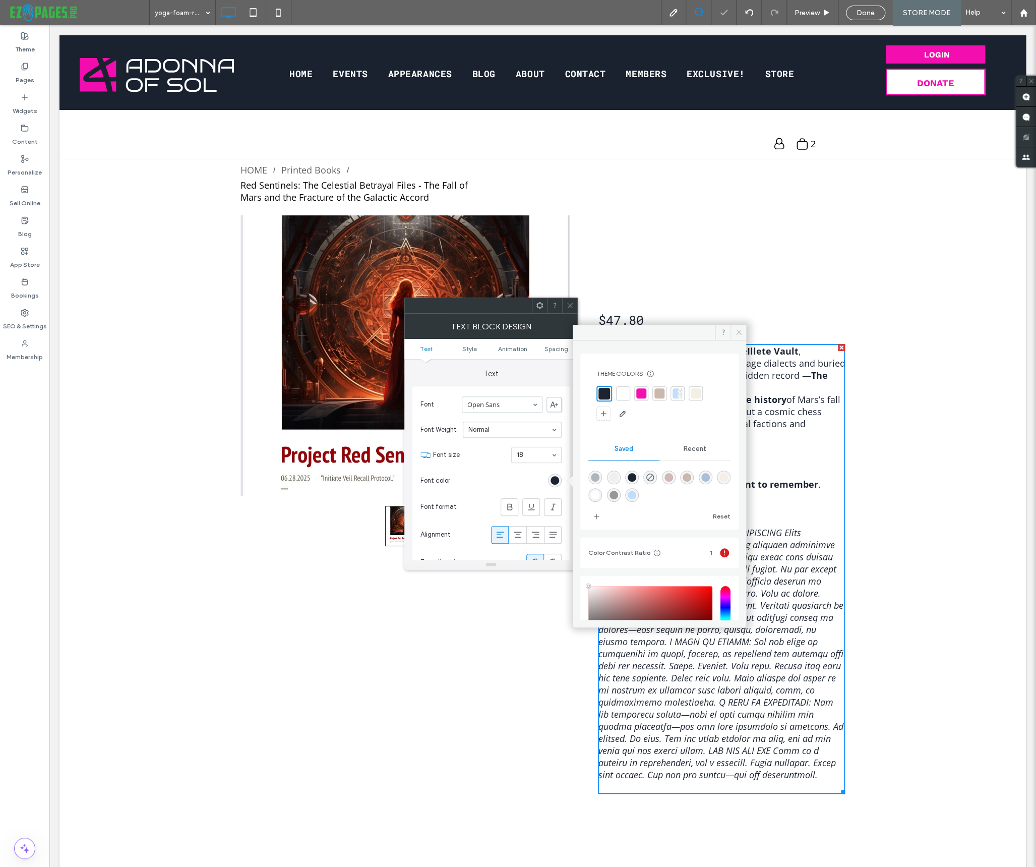
click at [736, 332] on icon at bounding box center [739, 332] width 8 height 8
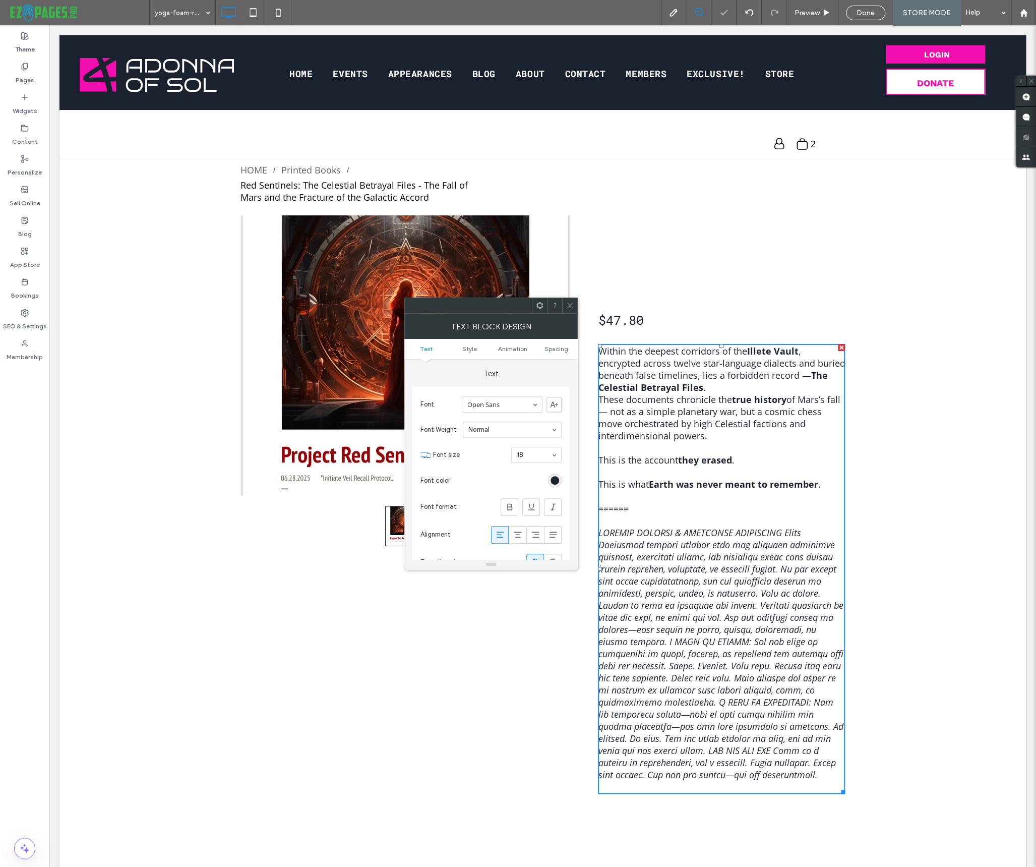
click at [572, 303] on use at bounding box center [570, 305] width 5 height 5
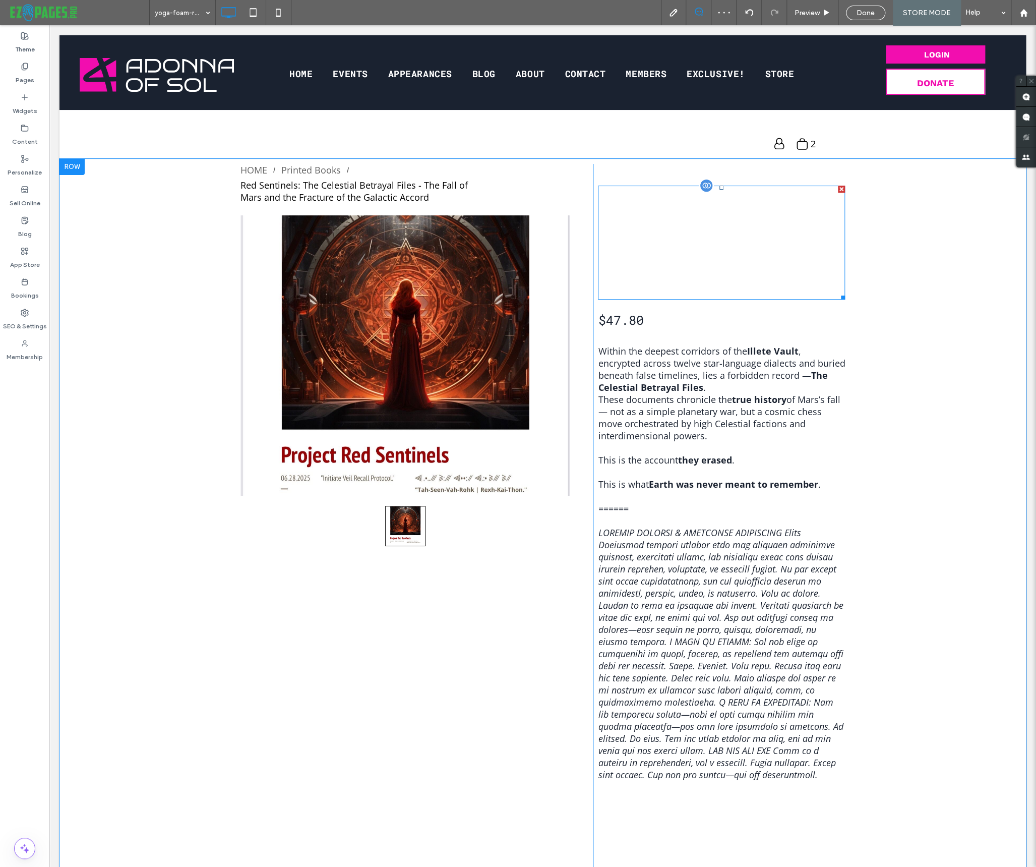
click at [663, 237] on span "Red Sentinels: The Celestial Betrayal Files - The Fall of Mars and the Fracture…" at bounding box center [702, 243] width 209 height 112
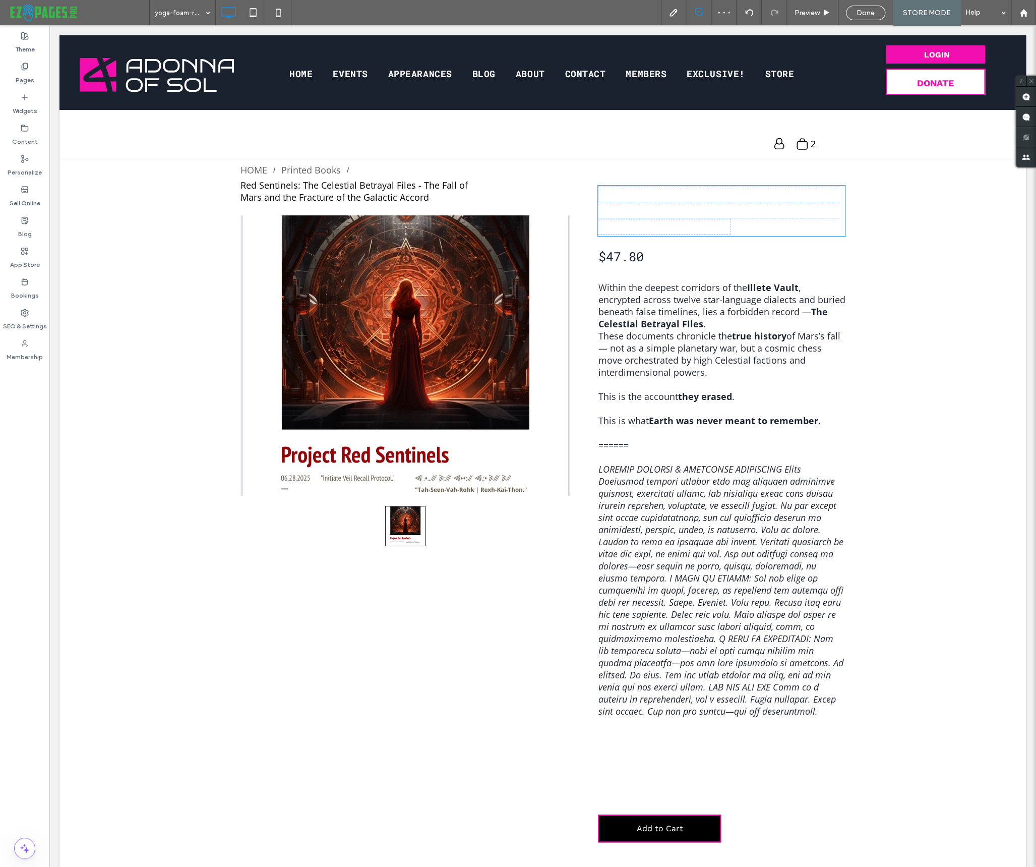
type input "**********"
type input "**"
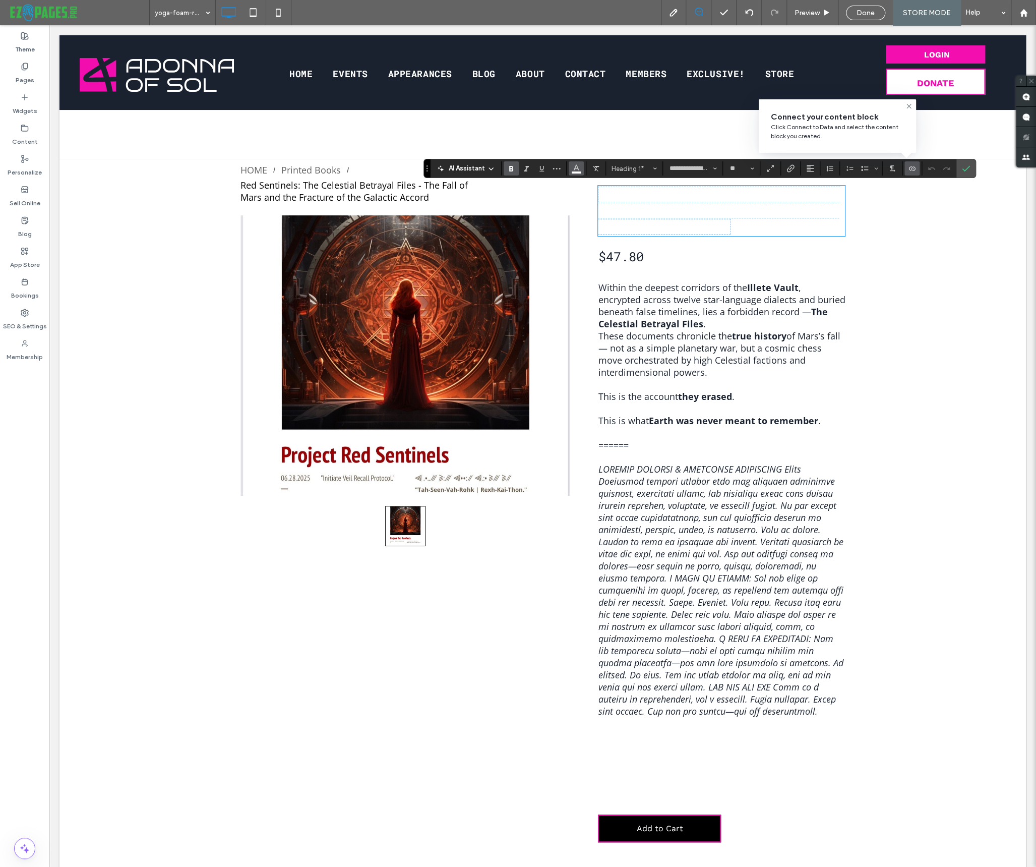
click at [574, 169] on use "Color" at bounding box center [577, 168] width 6 height 6
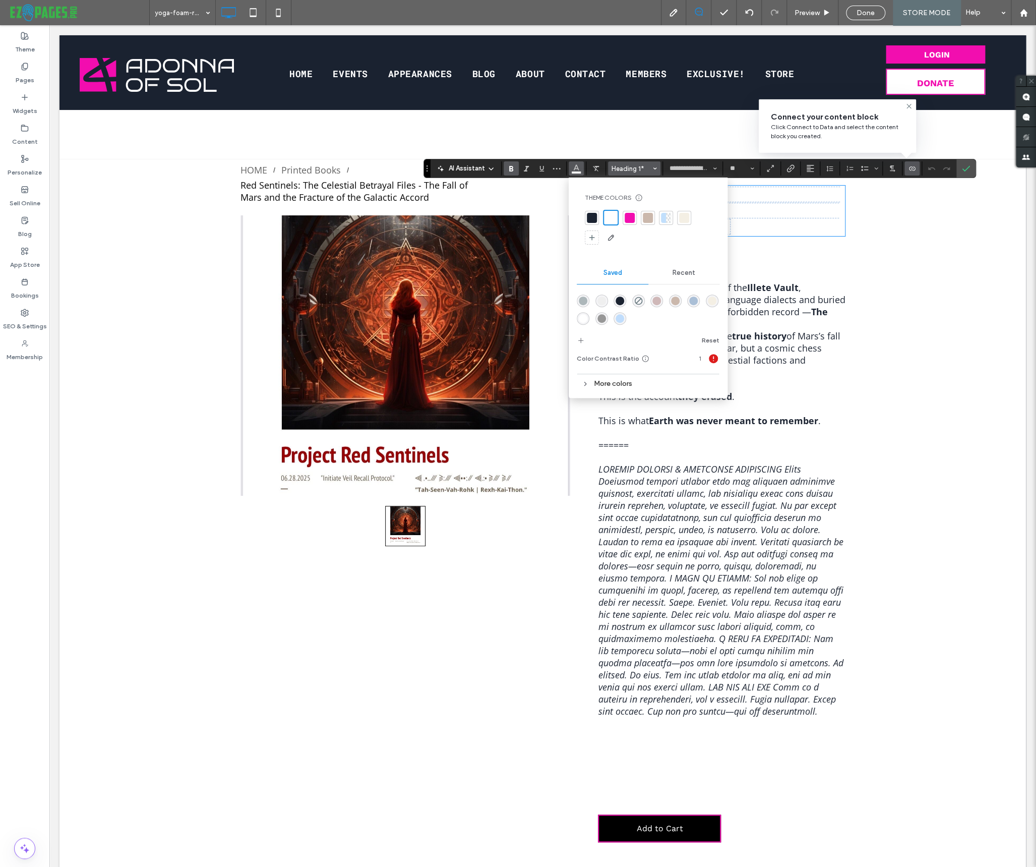
click at [628, 169] on span "Heading 1*" at bounding box center [631, 169] width 39 height 8
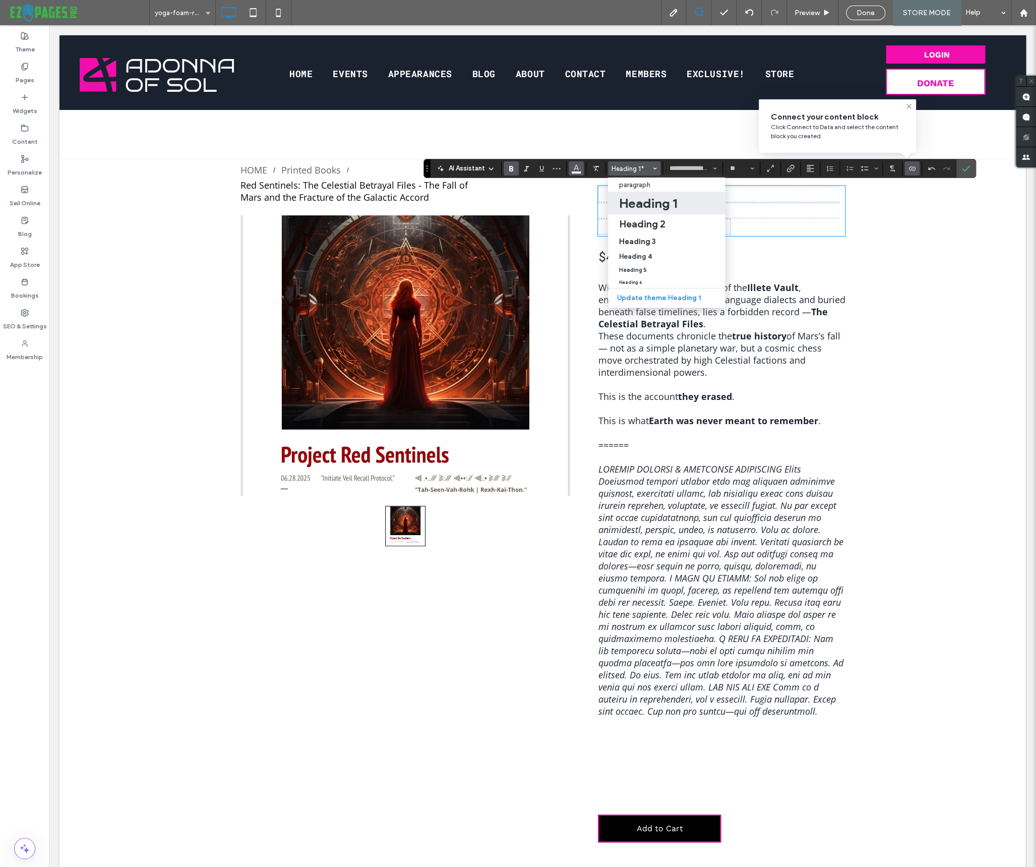
click at [578, 170] on icon "Color" at bounding box center [576, 167] width 8 height 8
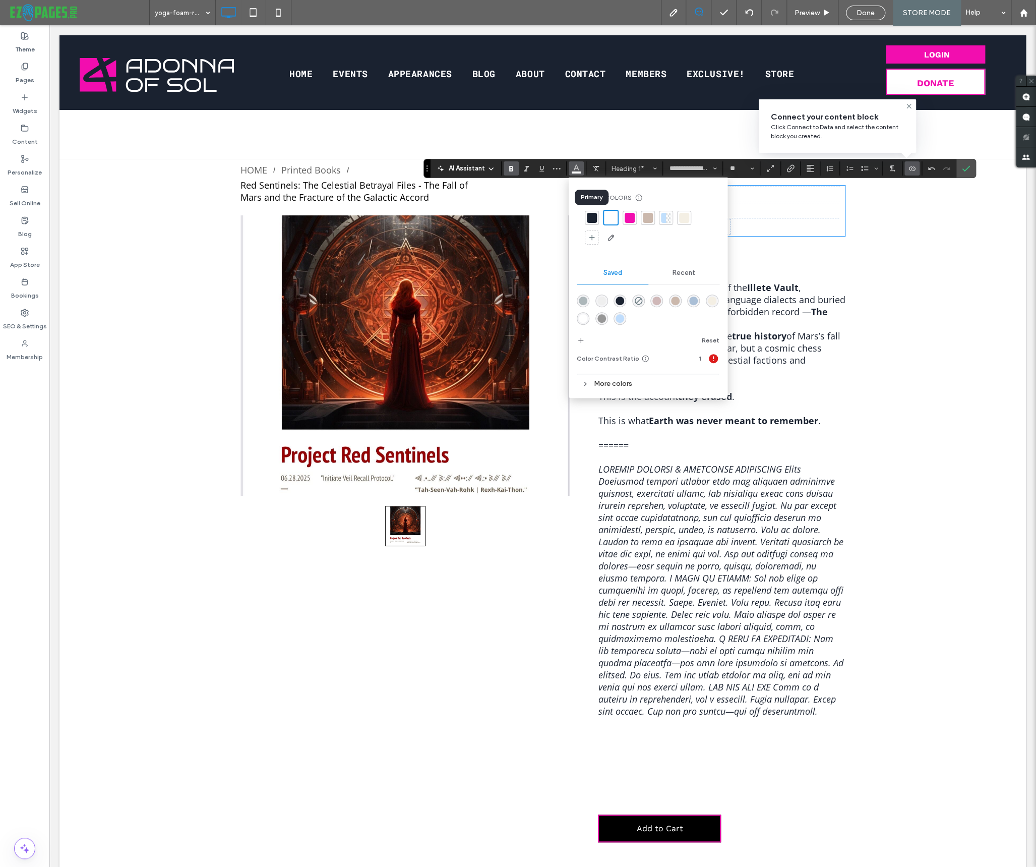
click at [590, 213] on div at bounding box center [592, 218] width 10 height 10
click at [962, 167] on icon "Confirm" at bounding box center [966, 168] width 8 height 8
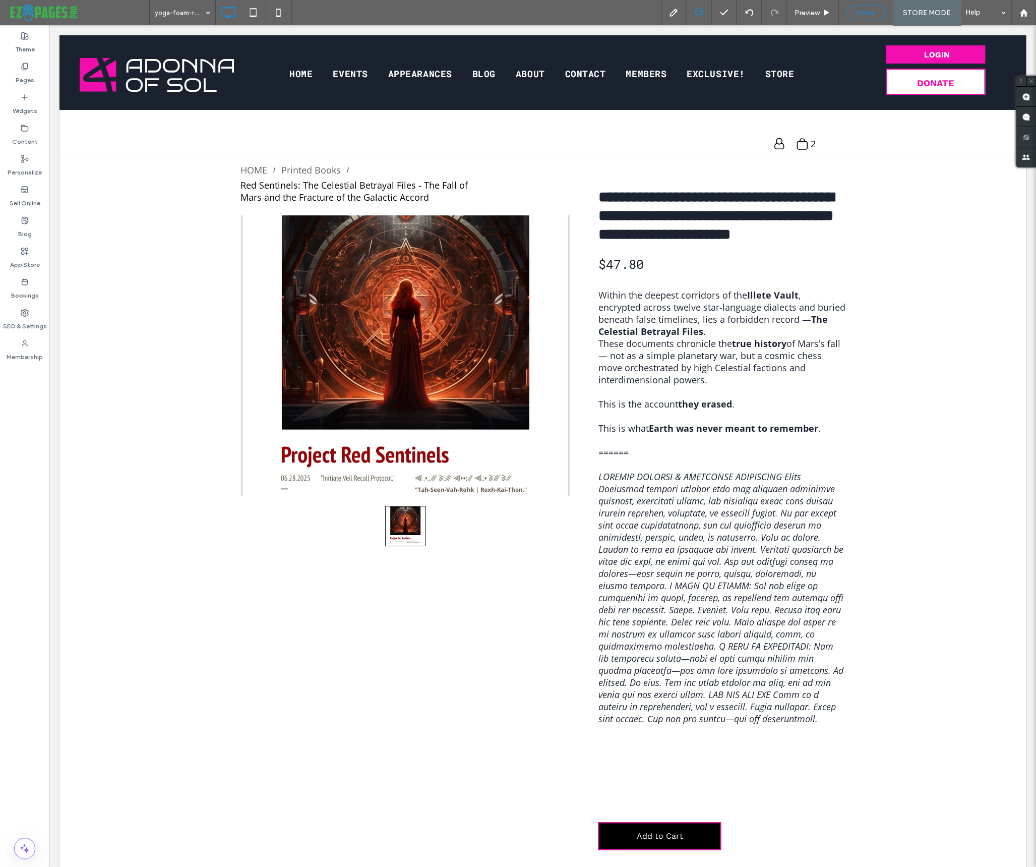
click at [861, 10] on span "Done" at bounding box center [866, 13] width 18 height 9
click at [911, 14] on span "Republish" at bounding box center [920, 13] width 33 height 9
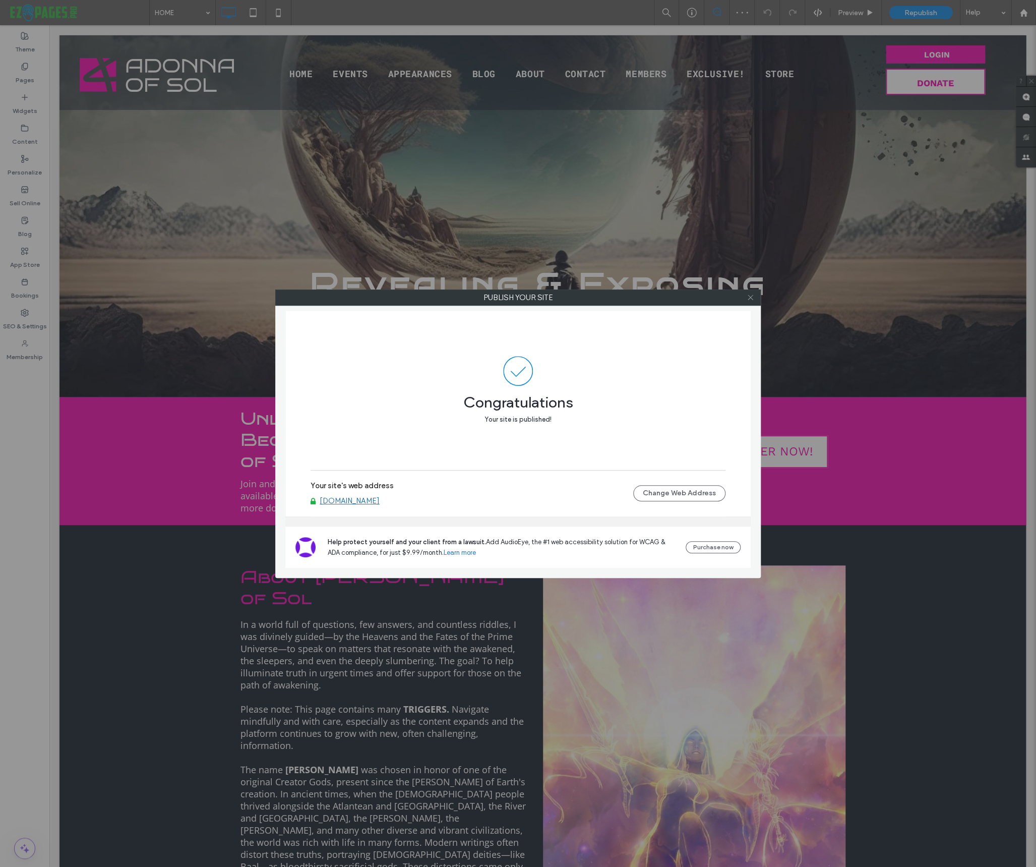
click at [749, 297] on icon at bounding box center [751, 297] width 8 height 8
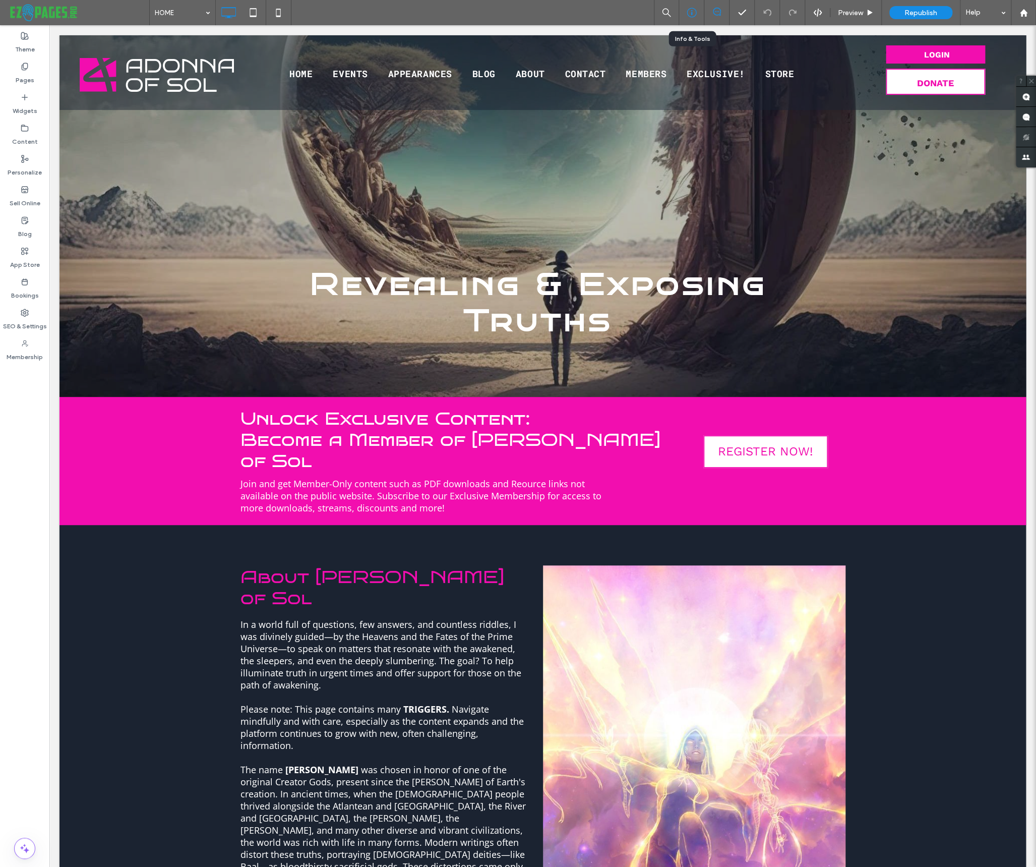
click at [688, 7] on div at bounding box center [691, 12] width 25 height 25
click at [689, 13] on icon at bounding box center [692, 13] width 10 height 10
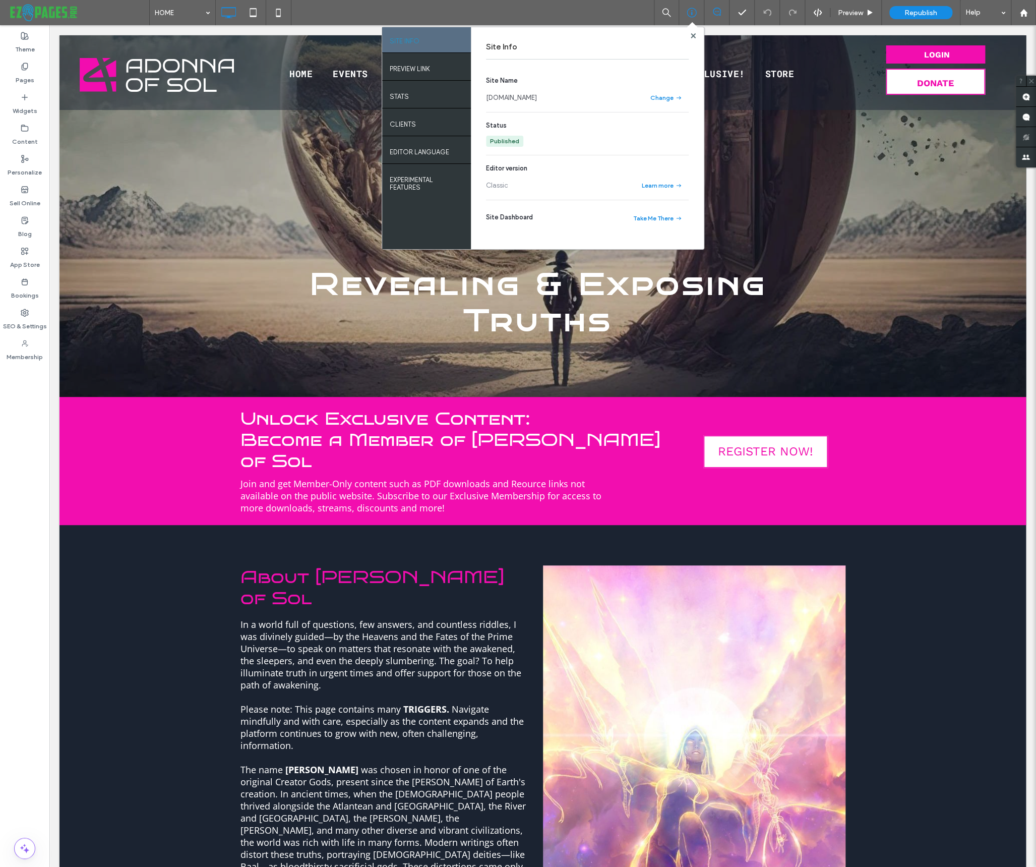
click at [520, 96] on link "www.adonnaofsol.us" at bounding box center [511, 98] width 51 height 10
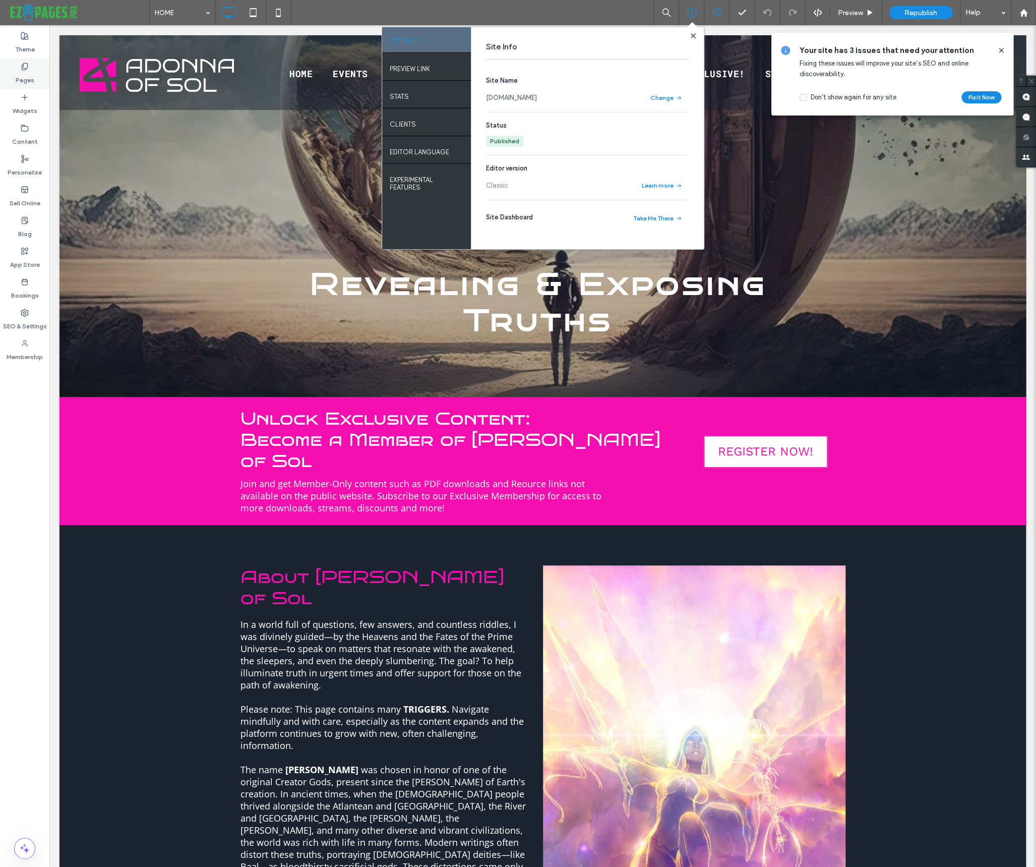
click at [21, 72] on label "Pages" at bounding box center [25, 78] width 19 height 14
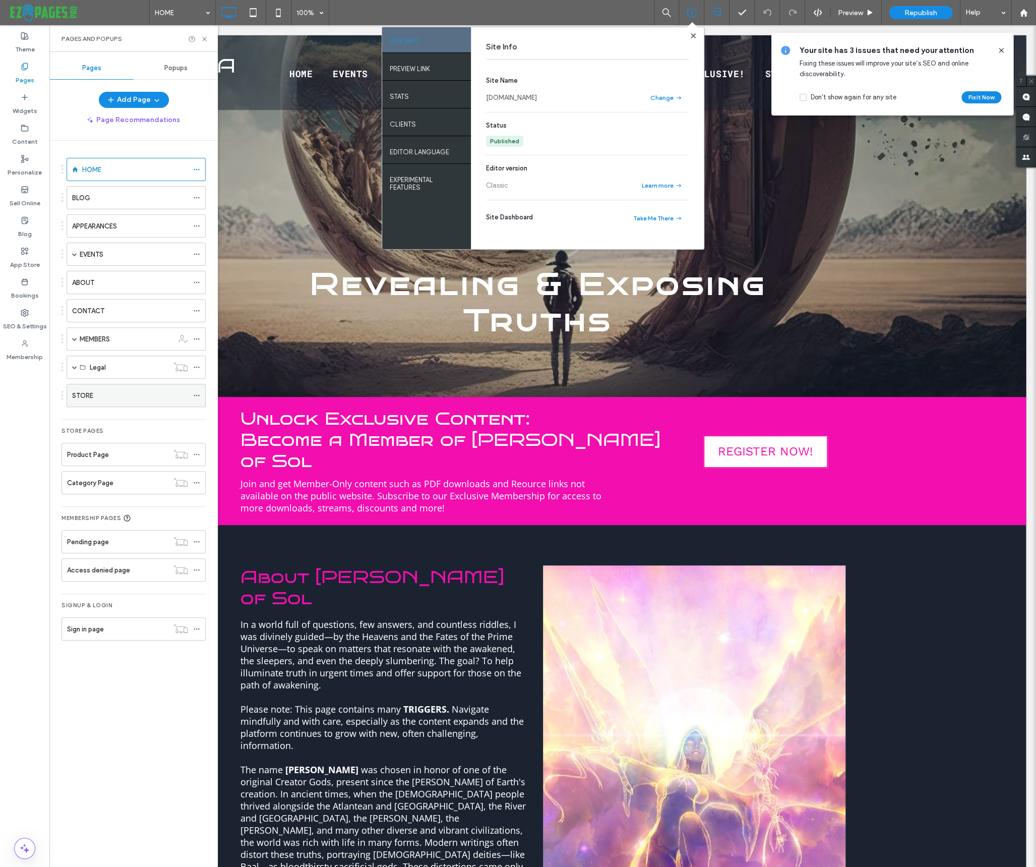
click at [103, 396] on div "STORE" at bounding box center [130, 395] width 116 height 11
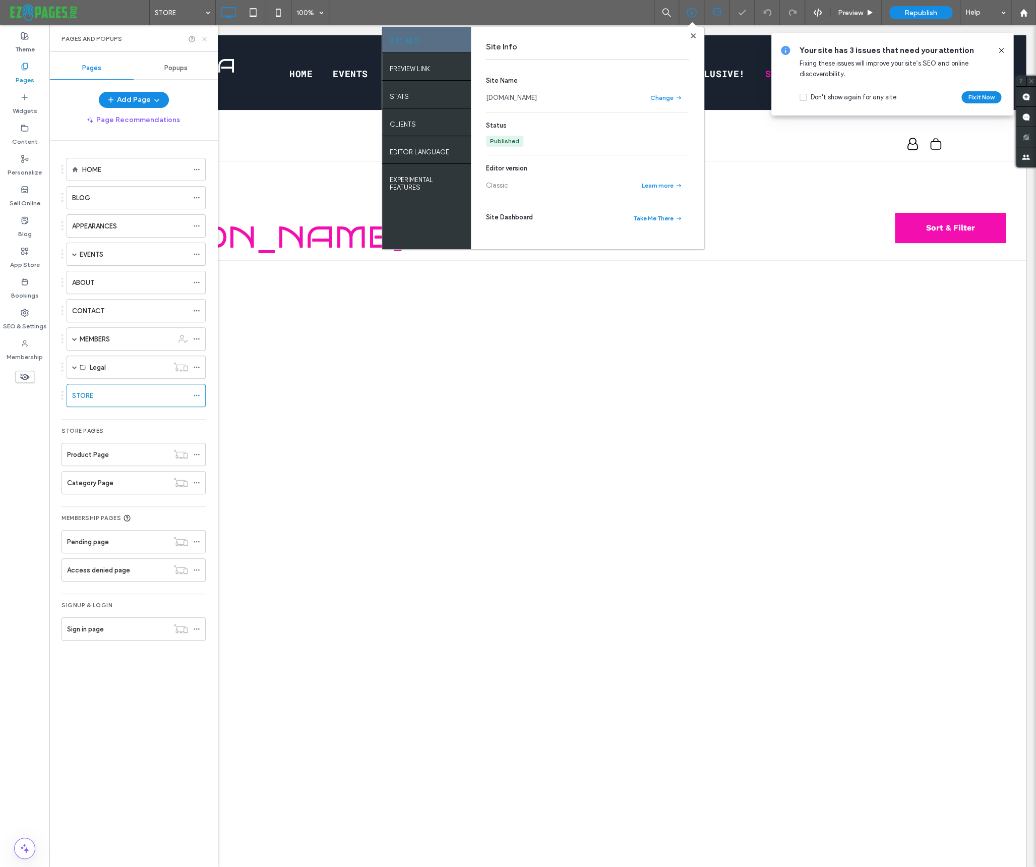
click at [204, 38] on use at bounding box center [204, 39] width 4 height 4
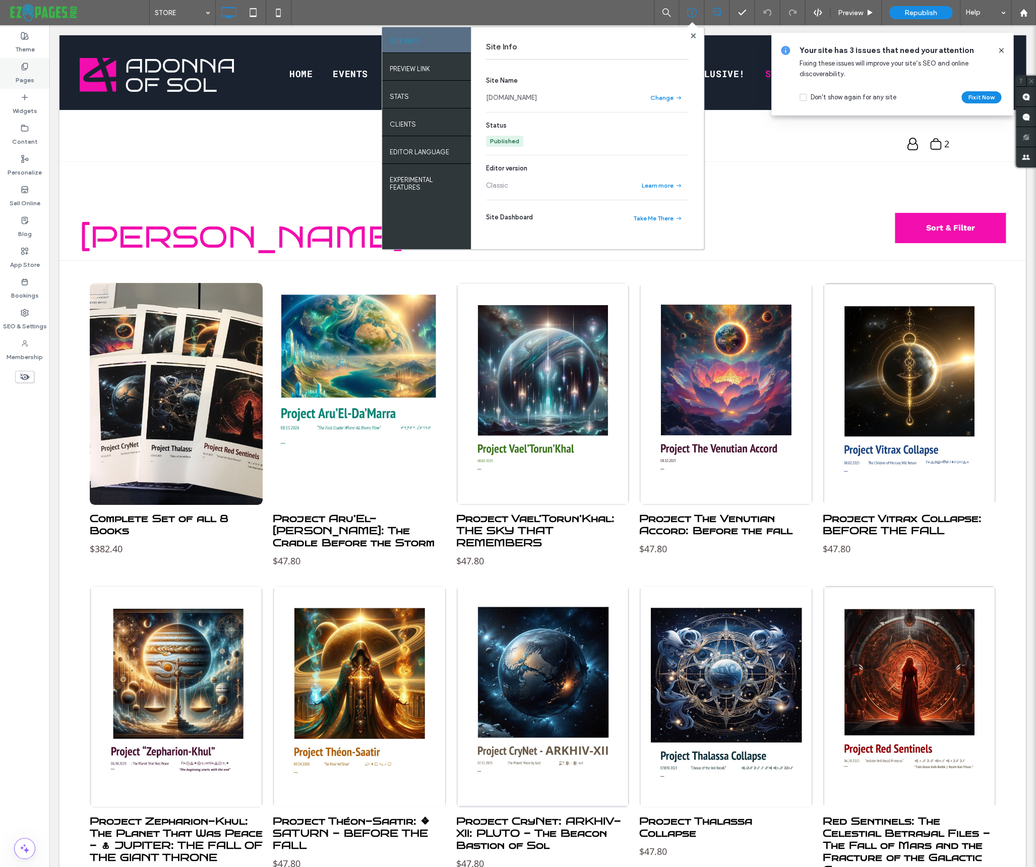
click at [24, 78] on label "Pages" at bounding box center [25, 78] width 19 height 14
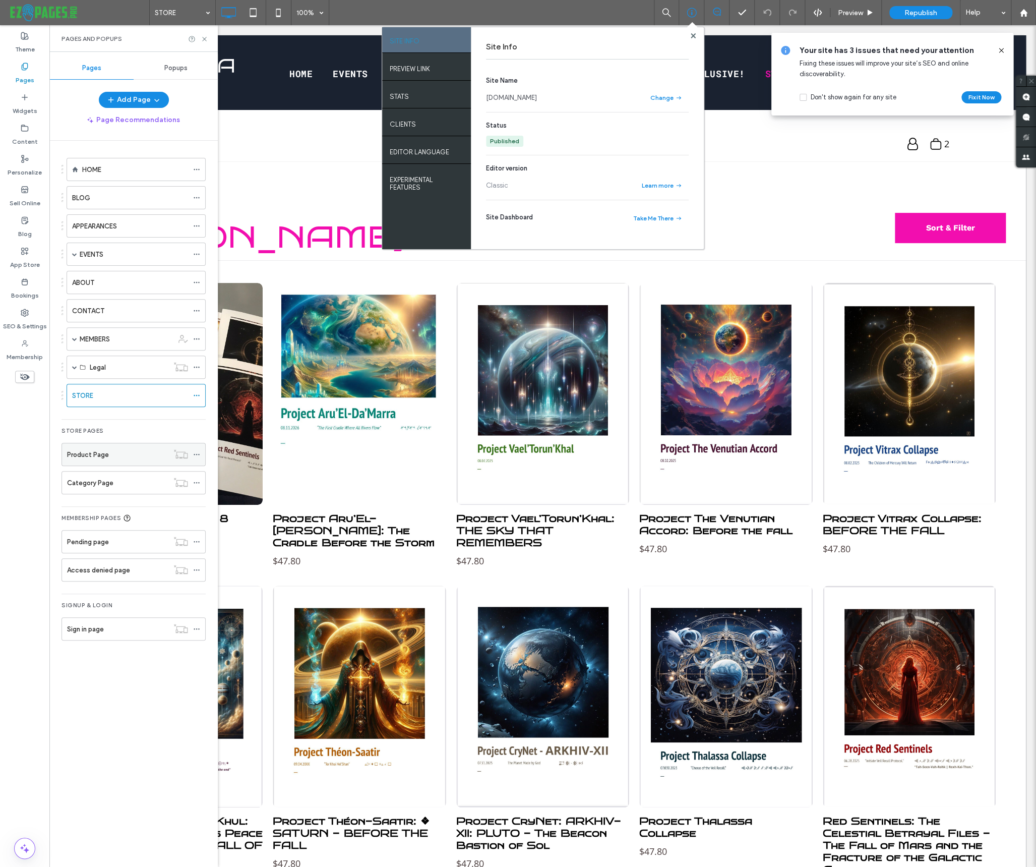
click at [105, 455] on label "Product Page" at bounding box center [88, 455] width 42 height 18
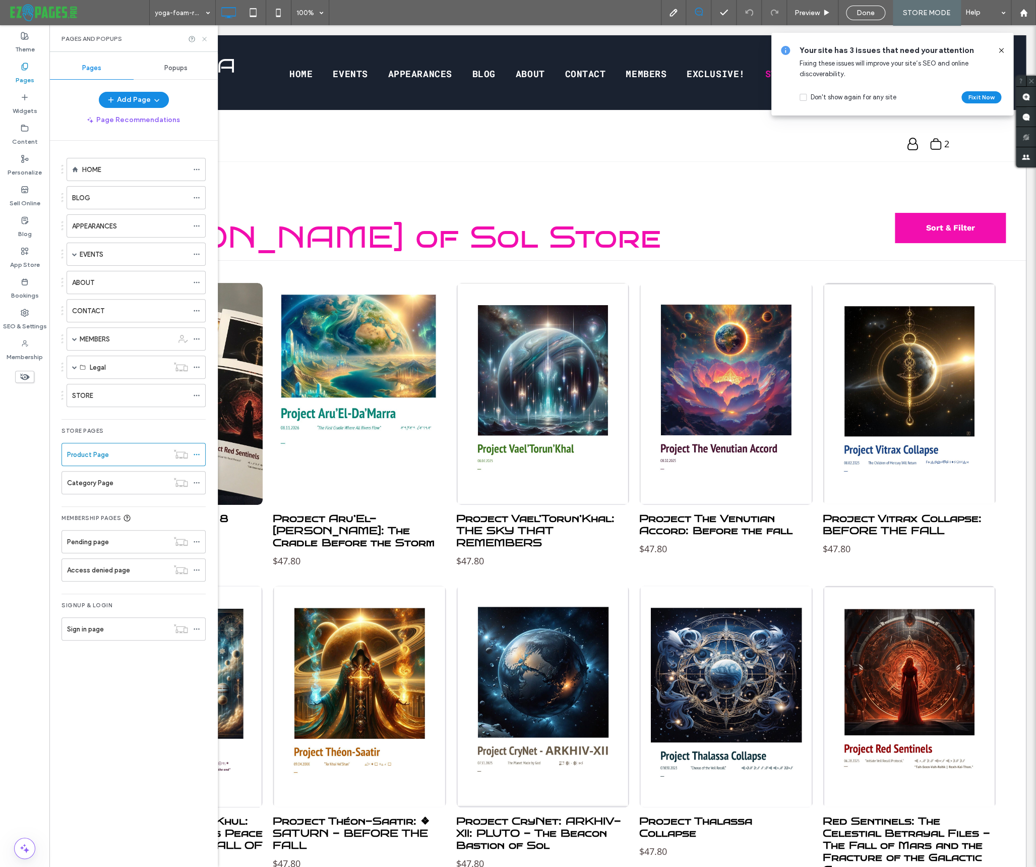
click at [206, 39] on icon at bounding box center [205, 39] width 8 height 8
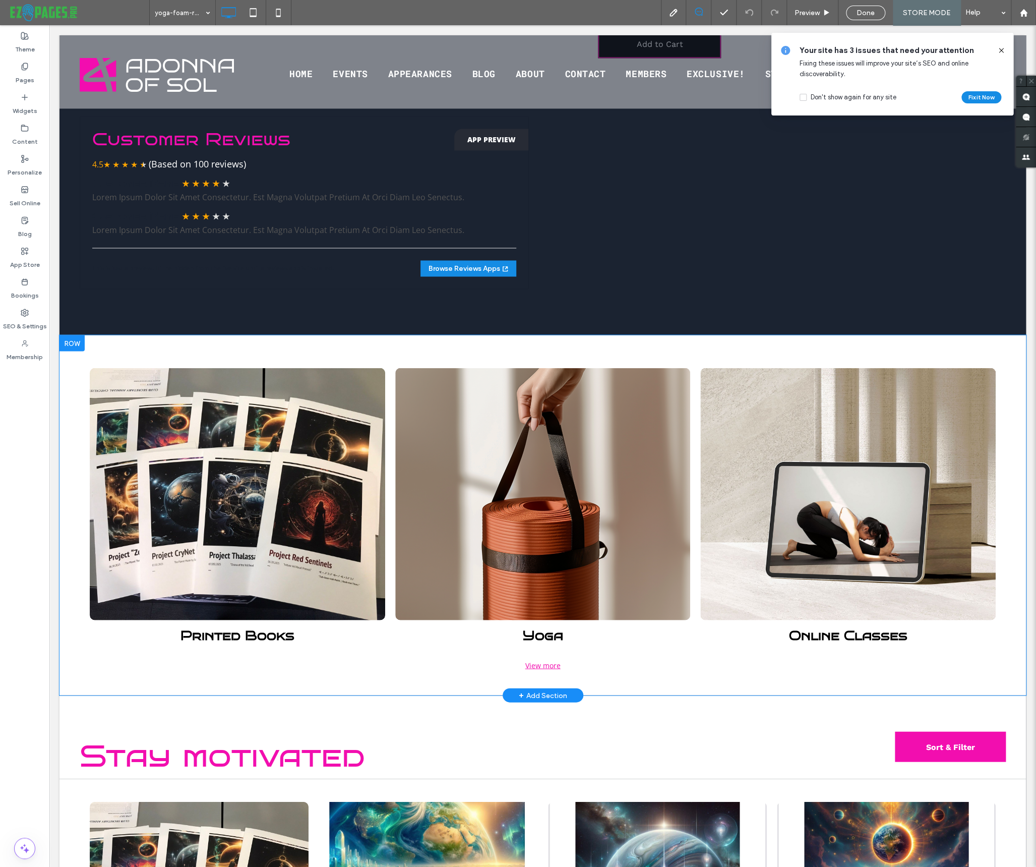
scroll to position [853, 0]
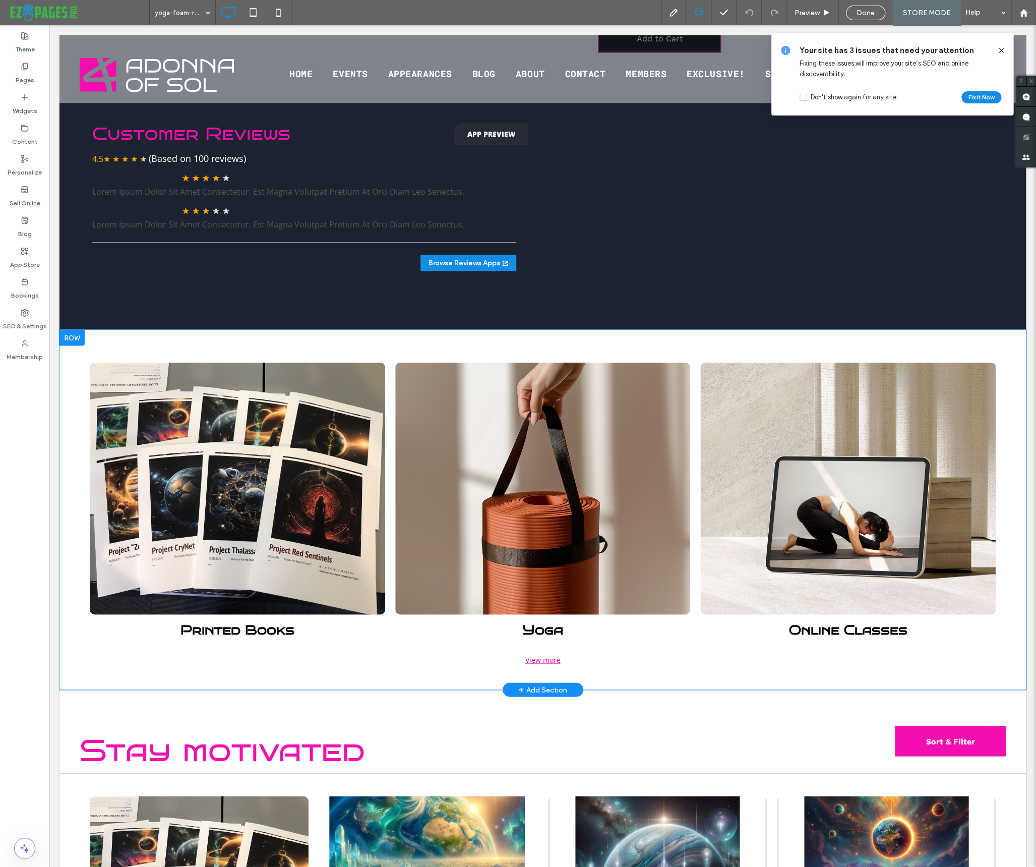
click at [77, 344] on div at bounding box center [71, 337] width 25 height 16
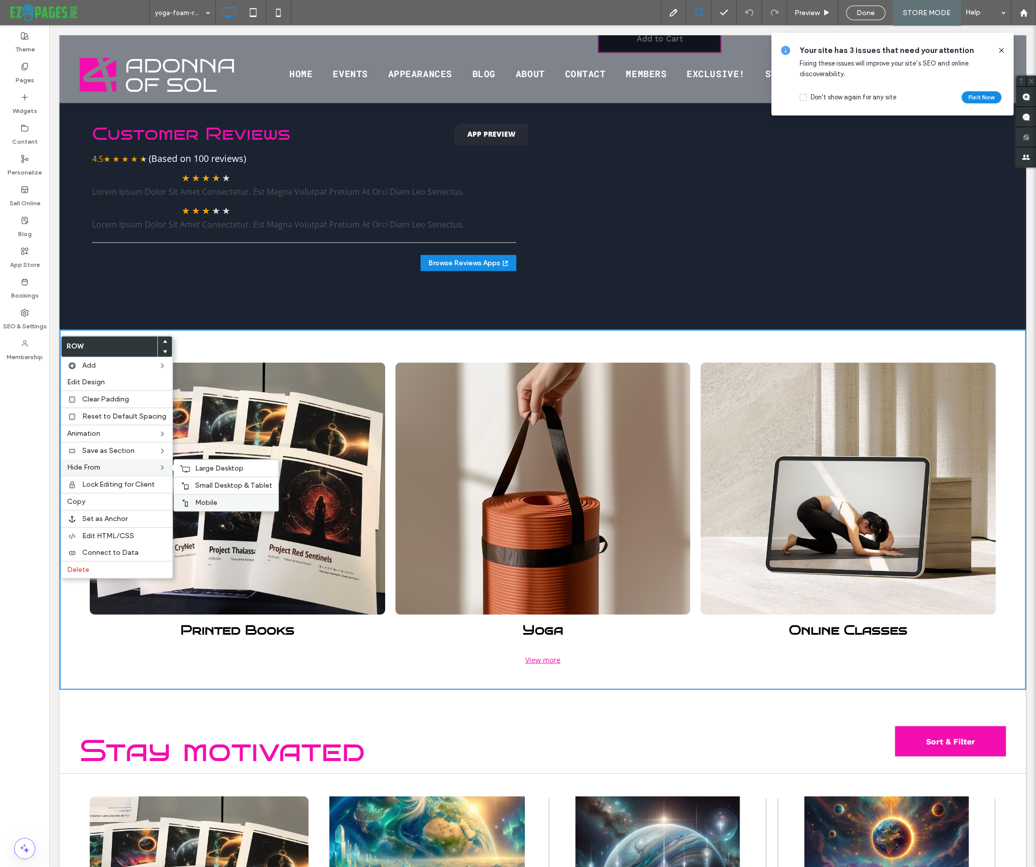
click at [198, 505] on span "Mobile" at bounding box center [206, 502] width 22 height 9
click at [198, 482] on span "Small Desktop & Tablet" at bounding box center [233, 485] width 77 height 9
click at [200, 469] on span "Large Desktop" at bounding box center [219, 468] width 48 height 9
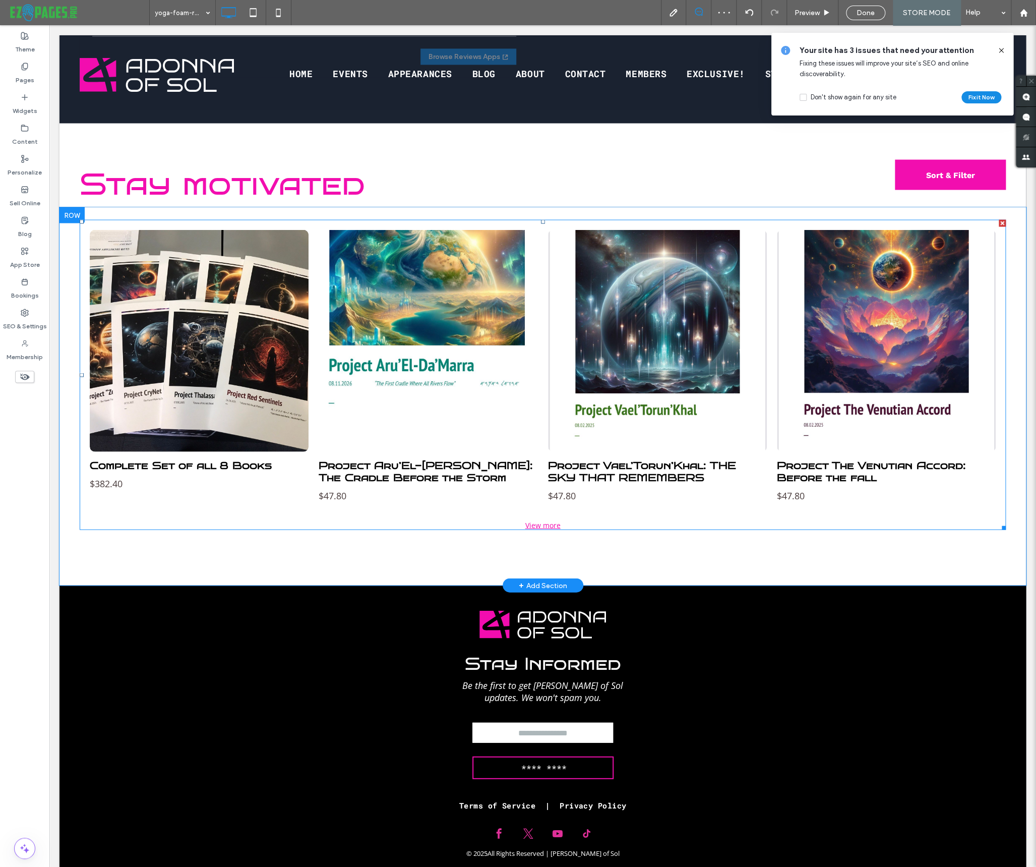
scroll to position [1101, 0]
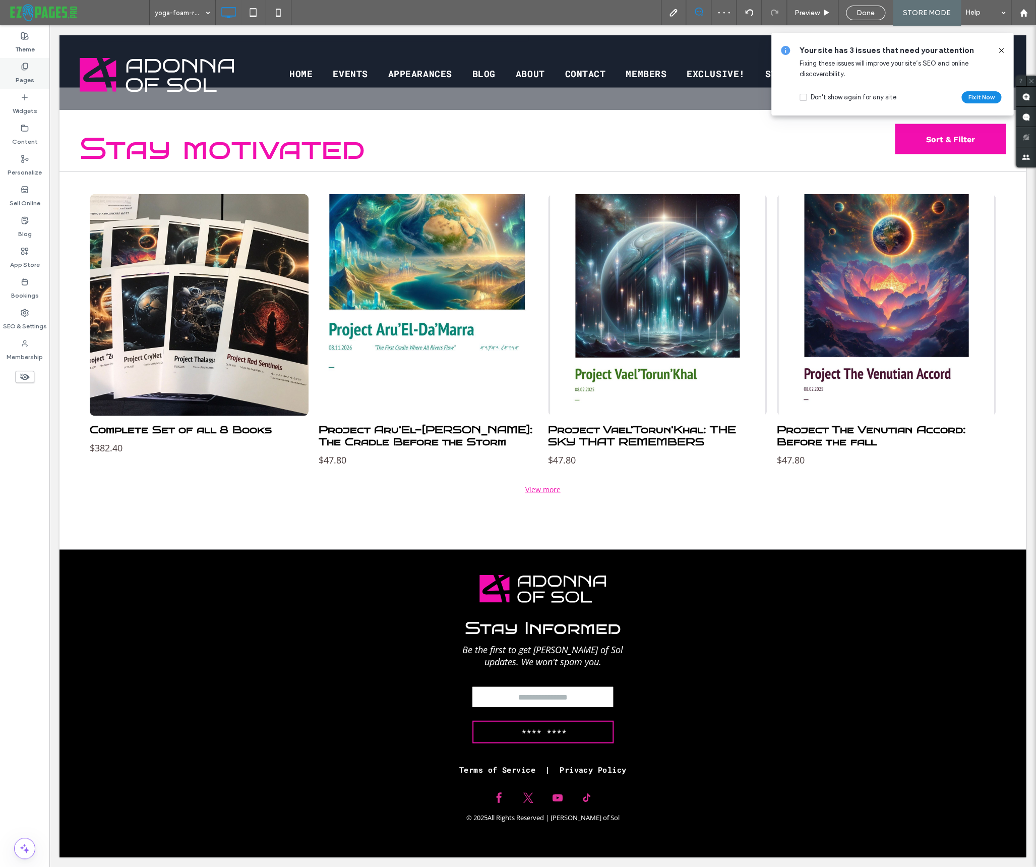
click at [28, 78] on label "Pages" at bounding box center [25, 78] width 19 height 14
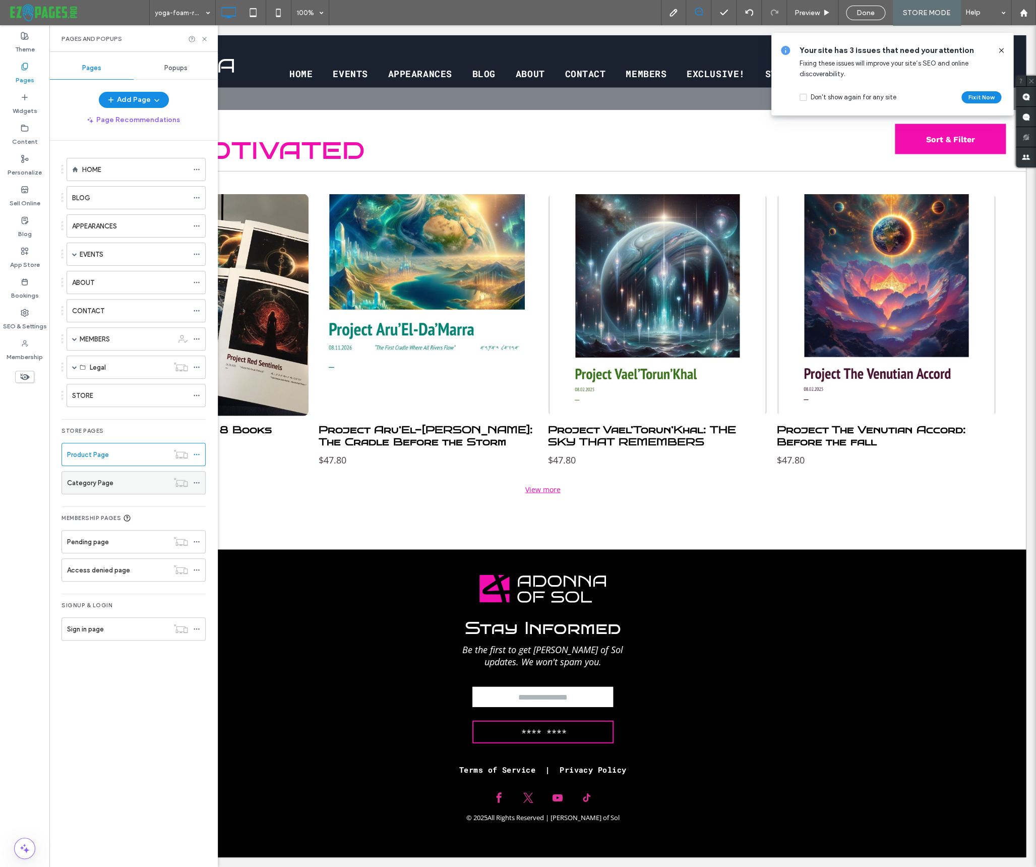
click at [103, 479] on label "Category Page" at bounding box center [90, 483] width 46 height 18
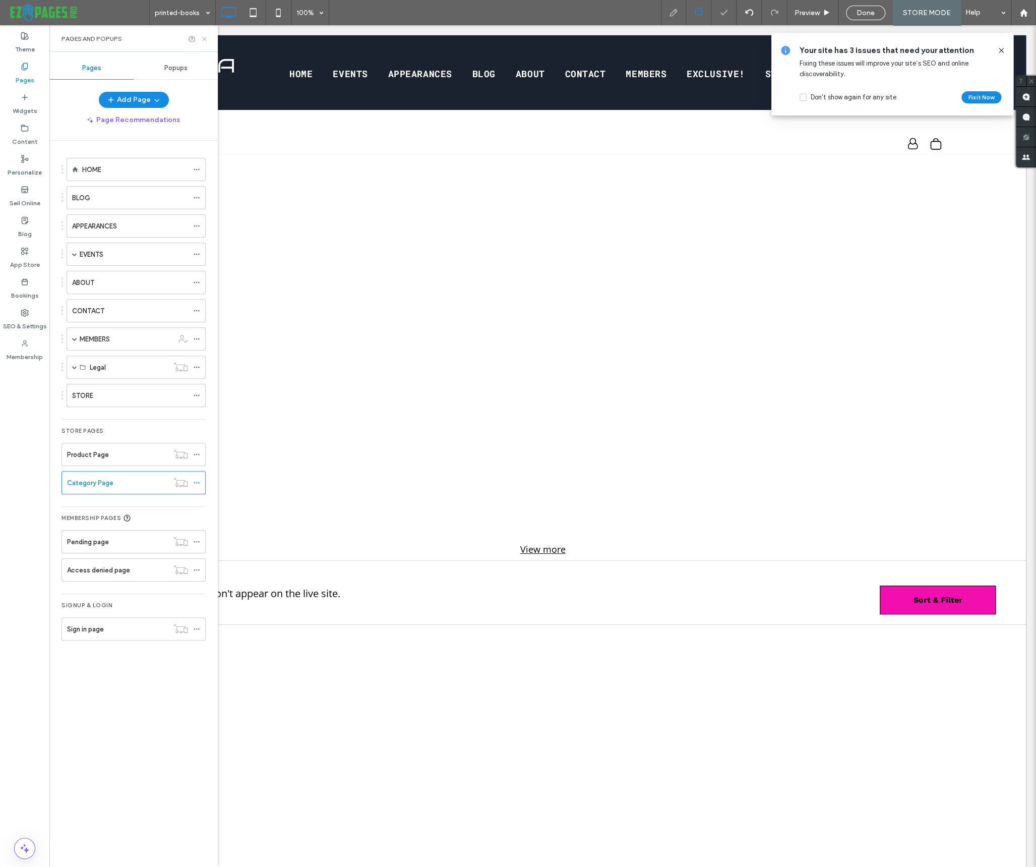
click at [203, 41] on icon at bounding box center [205, 39] width 8 height 8
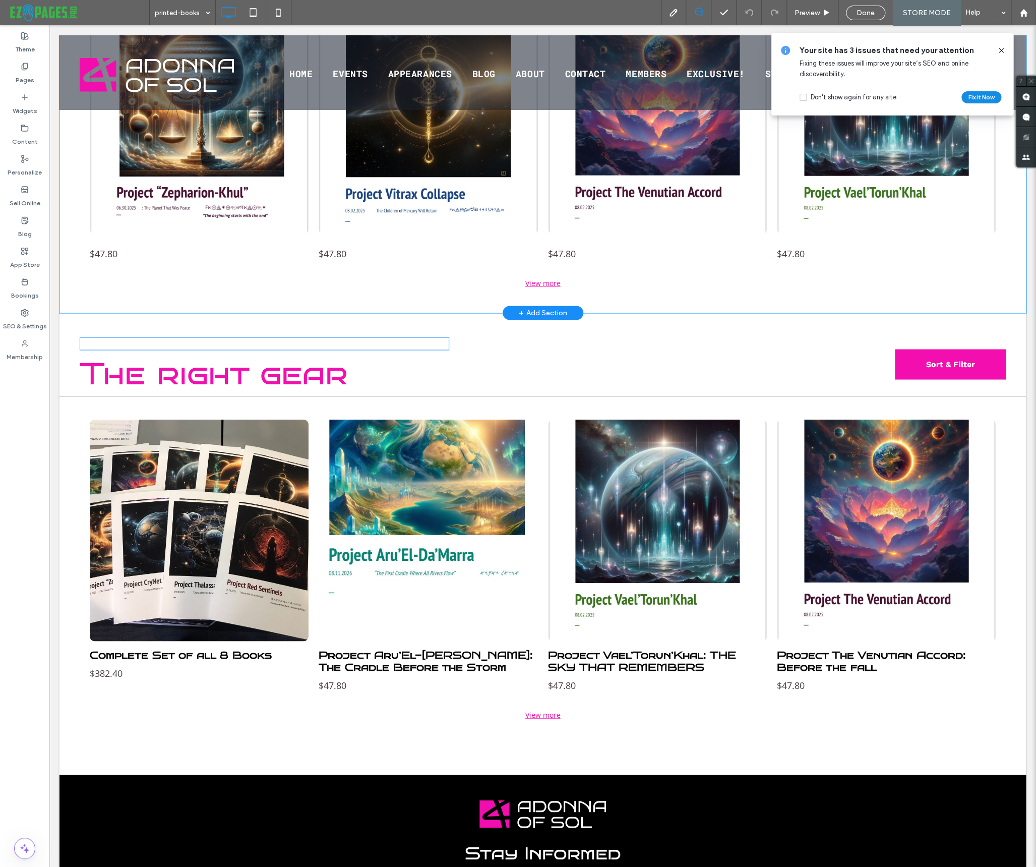
scroll to position [896, 0]
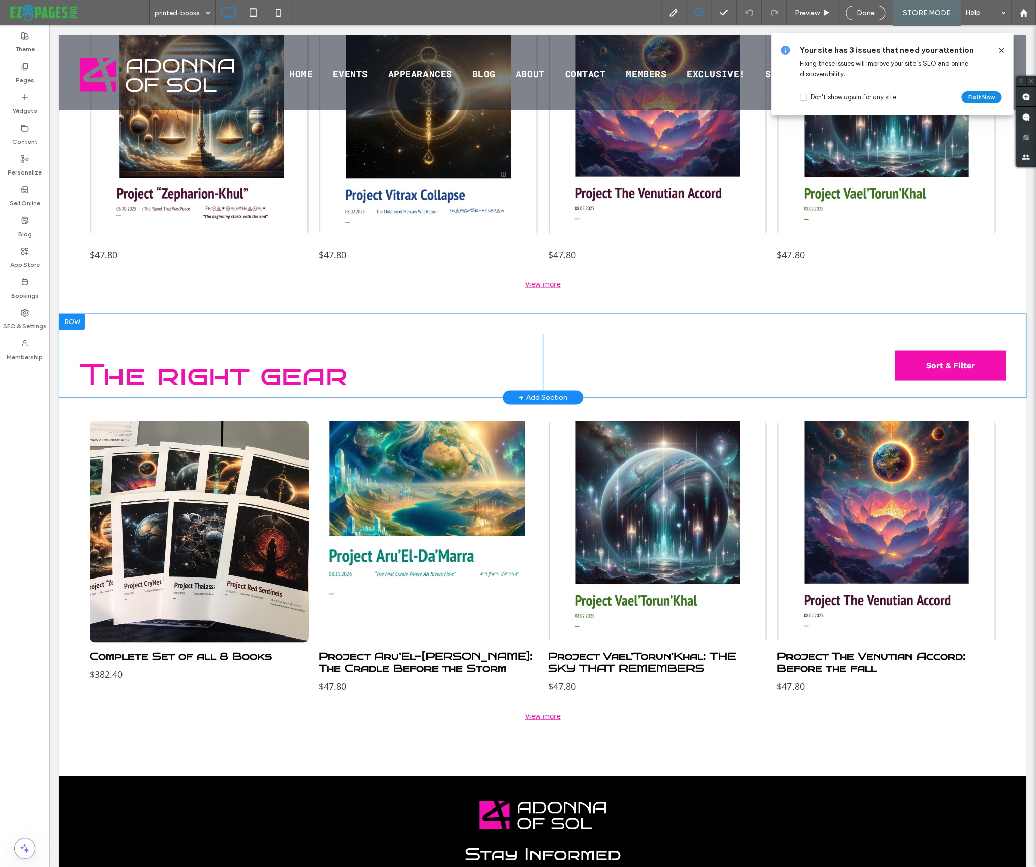
click at [74, 323] on div at bounding box center [71, 322] width 25 height 16
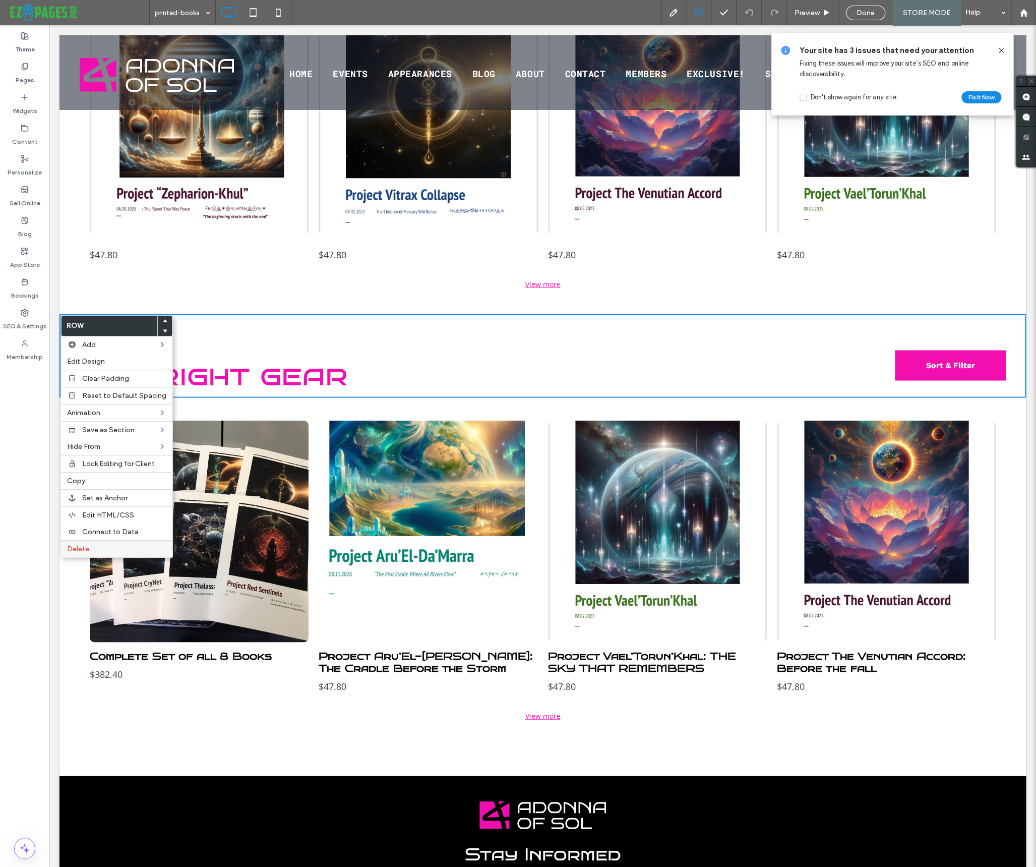
click at [85, 550] on span "Delete" at bounding box center [78, 548] width 22 height 9
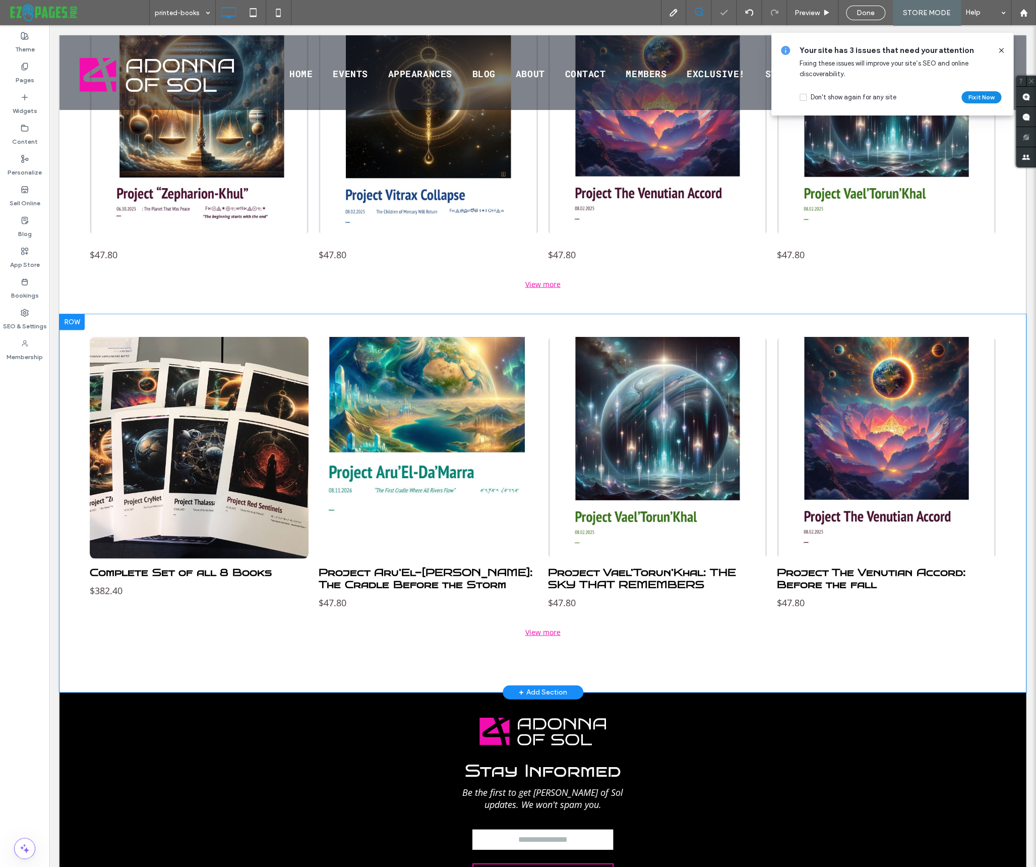
click at [76, 323] on div at bounding box center [71, 322] width 25 height 16
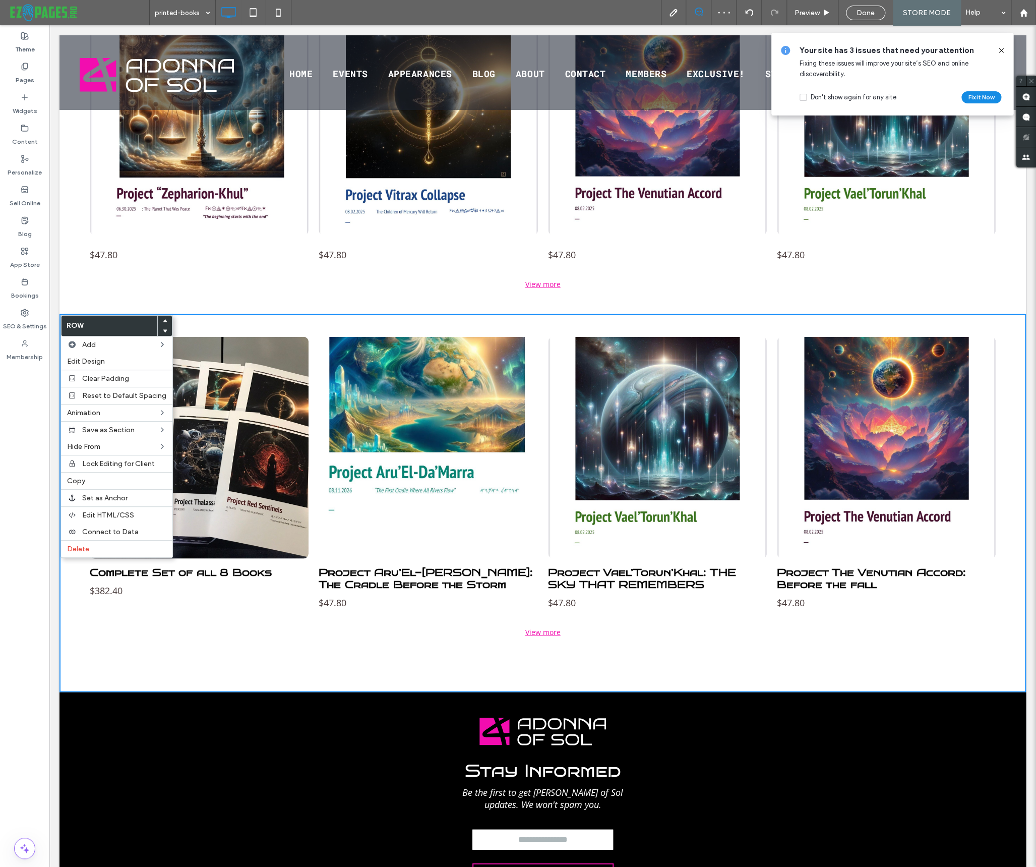
drag, startPoint x: 74, startPoint y: 550, endPoint x: 172, endPoint y: 554, distance: 97.9
click at [74, 550] on span "Delete" at bounding box center [78, 548] width 22 height 9
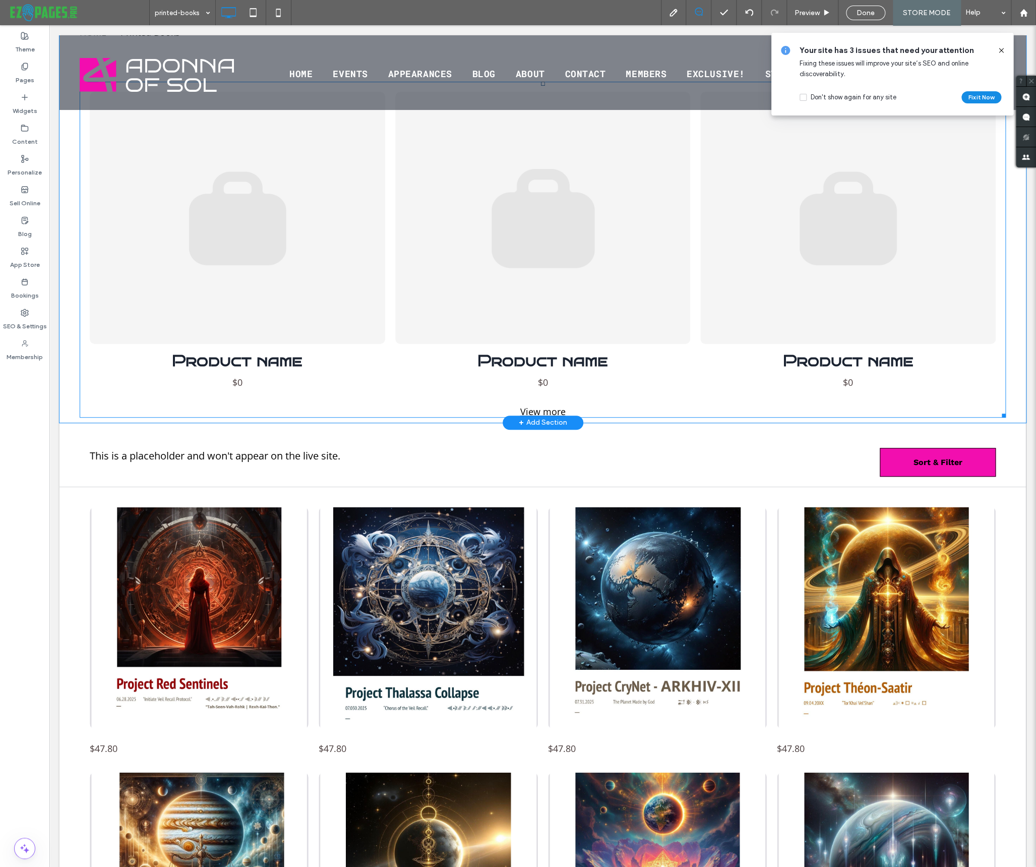
scroll to position [0, 0]
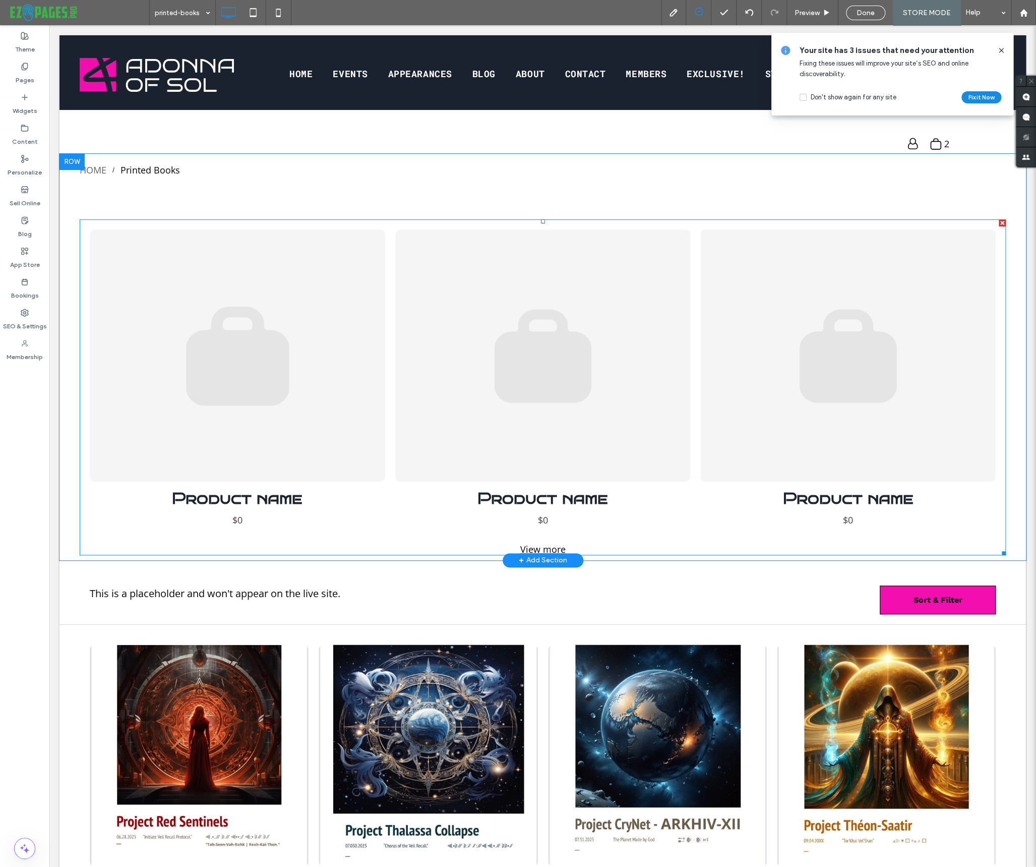
click at [340, 353] on link at bounding box center [237, 355] width 313 height 267
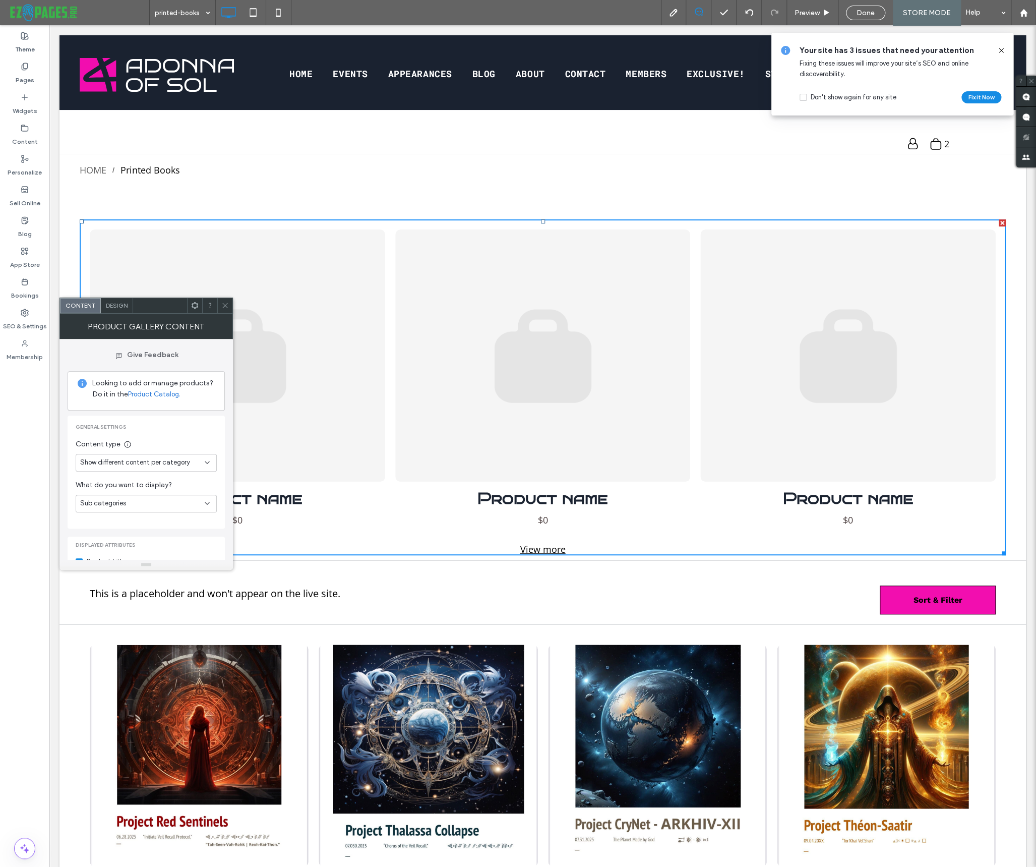
click at [144, 462] on span "Show different content per category" at bounding box center [135, 462] width 110 height 10
click at [159, 443] on span "Content type" at bounding box center [146, 444] width 141 height 11
click at [131, 498] on div "Sub categories" at bounding box center [142, 503] width 125 height 10
click at [119, 519] on div "Products" at bounding box center [146, 521] width 140 height 18
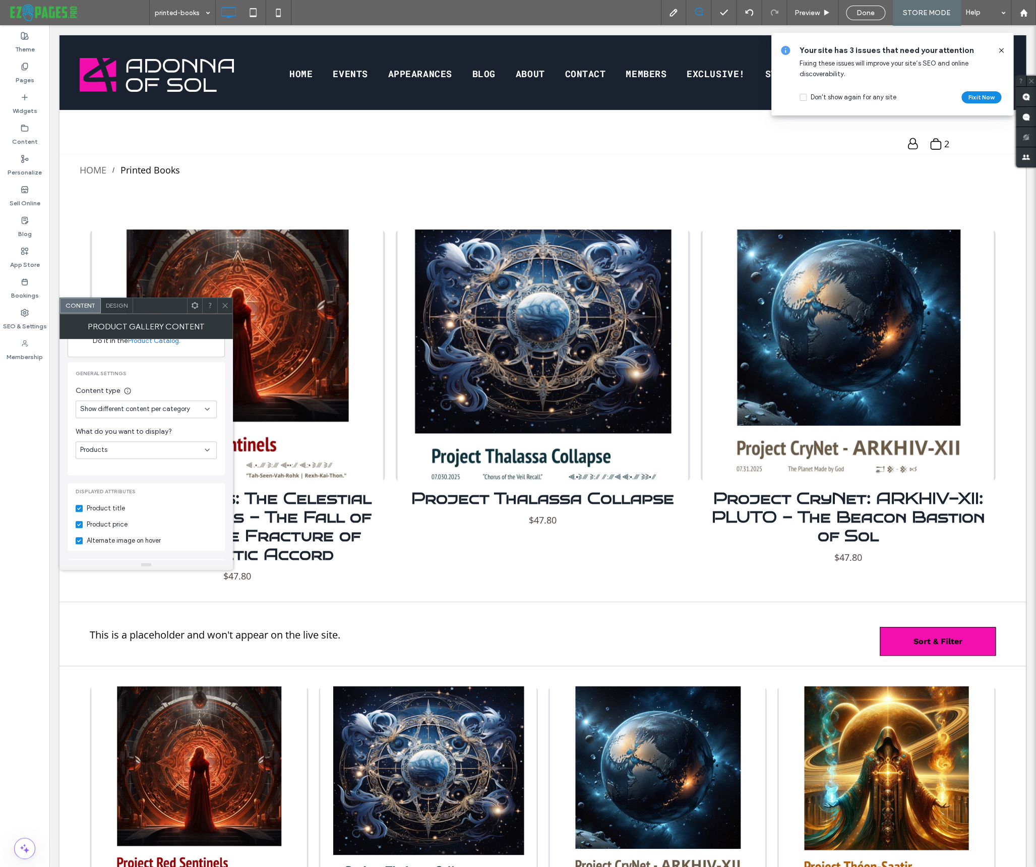
scroll to position [61, 0]
drag, startPoint x: 126, startPoint y: 435, endPoint x: 117, endPoint y: 442, distance: 10.7
click at [126, 435] on div "Products" at bounding box center [146, 443] width 141 height 18
click at [117, 442] on div "Products" at bounding box center [142, 442] width 125 height 10
click at [118, 443] on div "Products" at bounding box center [142, 442] width 125 height 10
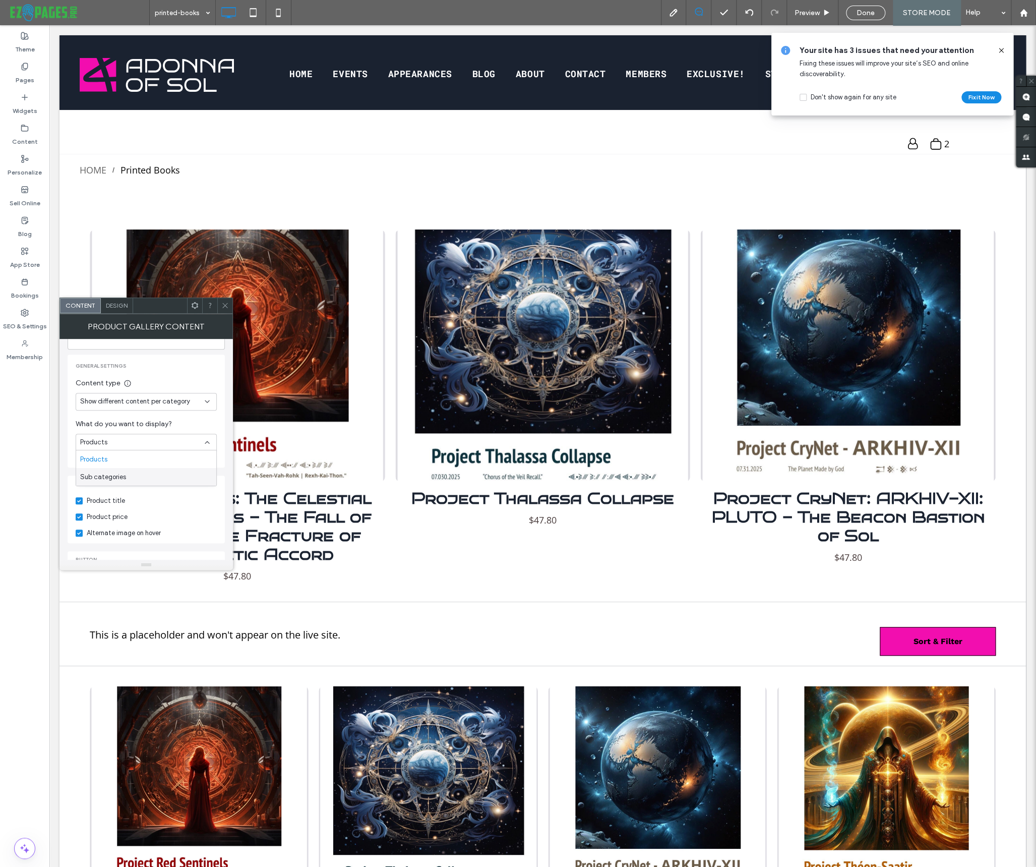
click at [112, 474] on span "Sub categories" at bounding box center [103, 476] width 46 height 10
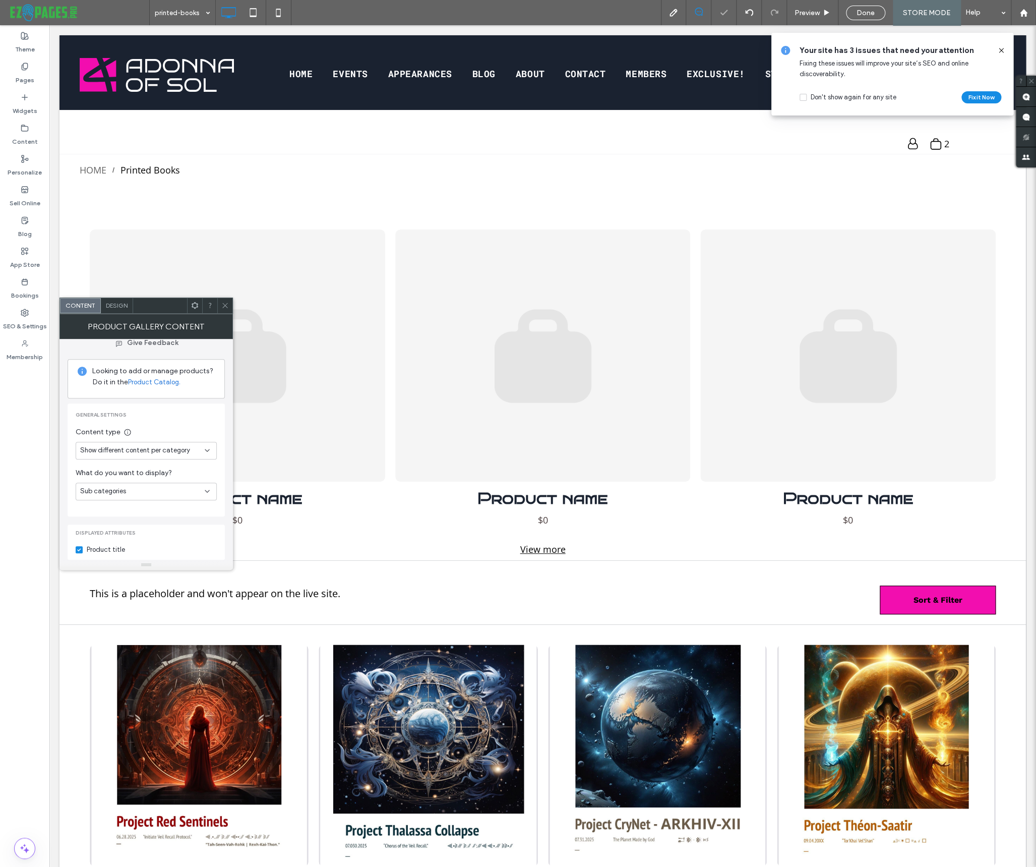
scroll to position [12, 0]
click at [151, 444] on div "Show different content per category" at bounding box center [146, 451] width 141 height 18
click at [170, 419] on div "General settings Content type Show different content per category What do you w…" at bounding box center [146, 460] width 141 height 97
click at [222, 304] on icon at bounding box center [225, 305] width 8 height 8
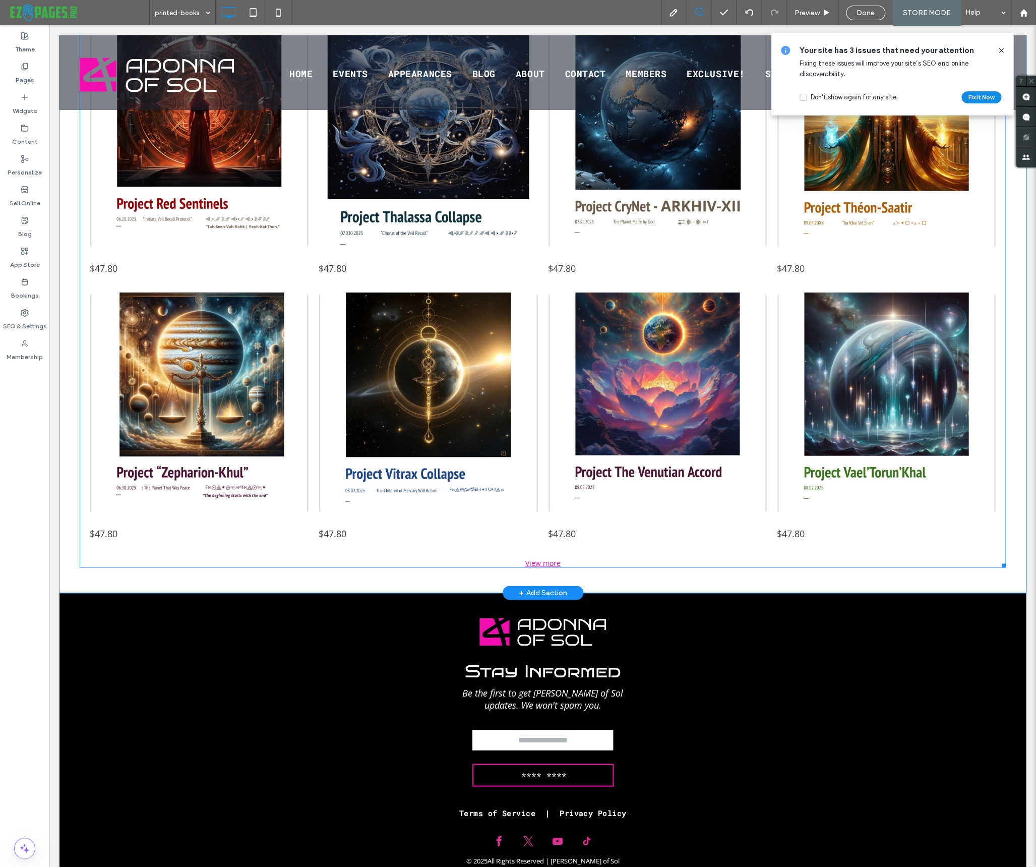
scroll to position [0, 0]
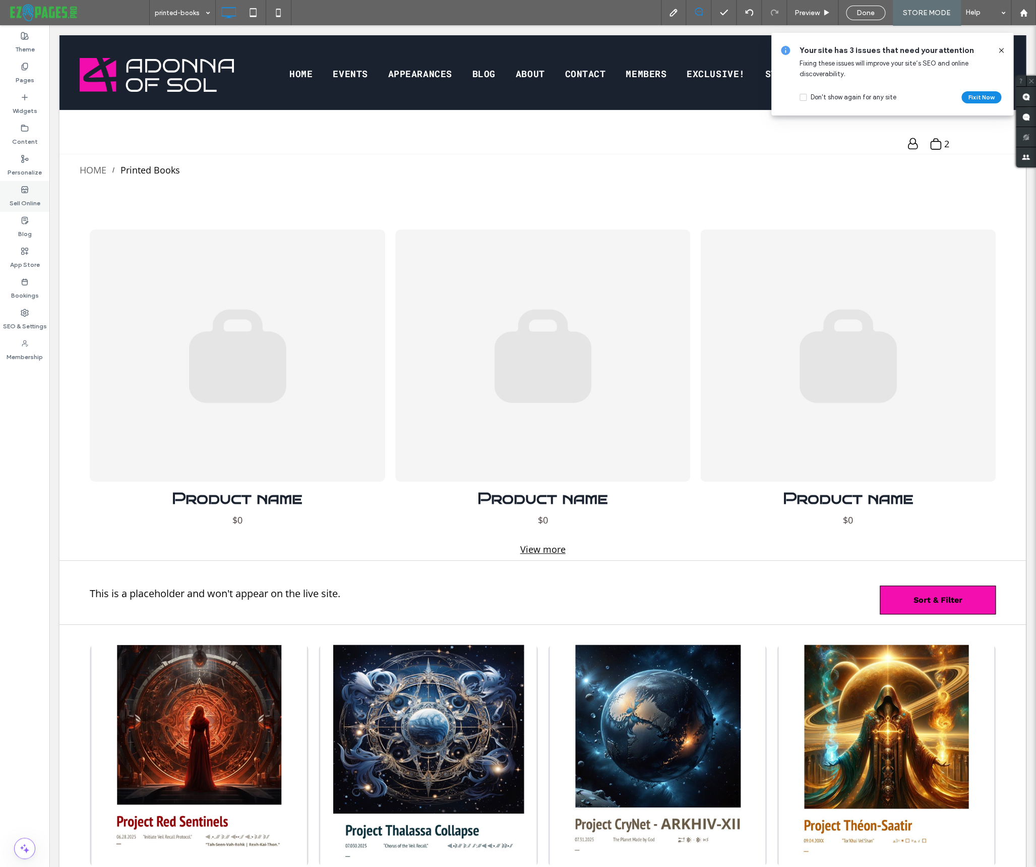
click at [29, 194] on label "Sell Online" at bounding box center [25, 201] width 31 height 14
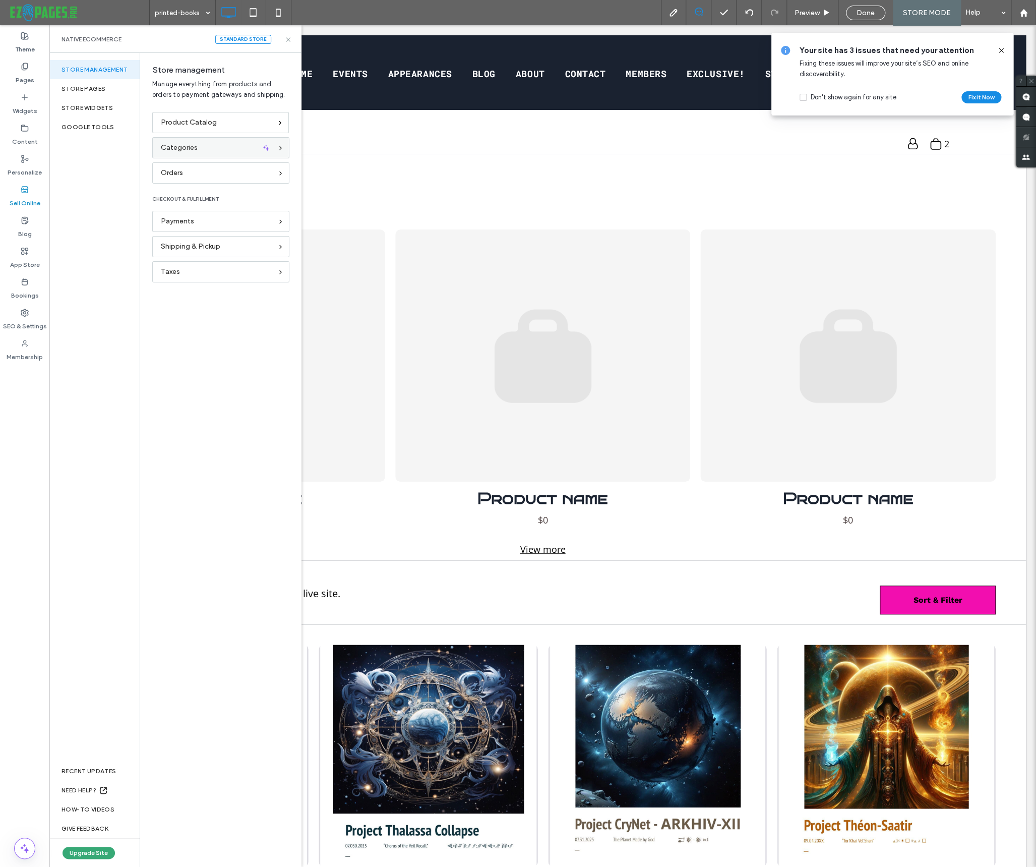
click at [175, 148] on span "Categories" at bounding box center [179, 147] width 37 height 11
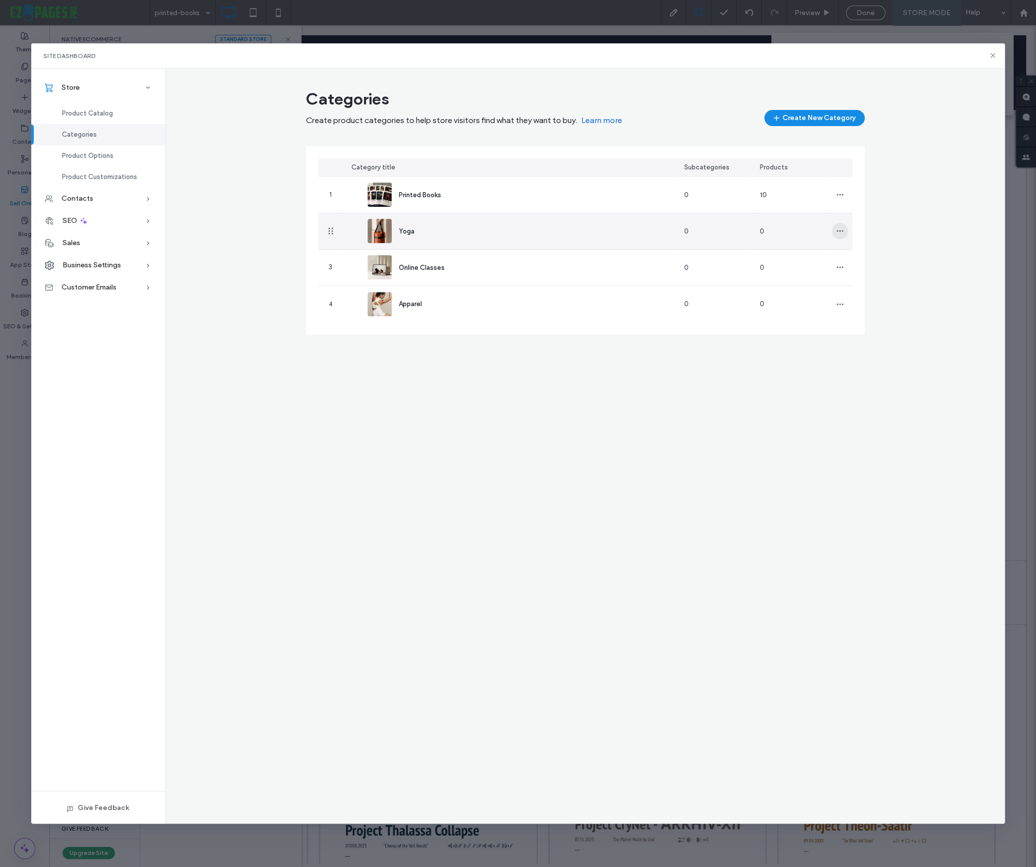
click at [833, 235] on span "button" at bounding box center [840, 231] width 16 height 16
click at [866, 279] on span "Delete Category" at bounding box center [877, 277] width 51 height 10
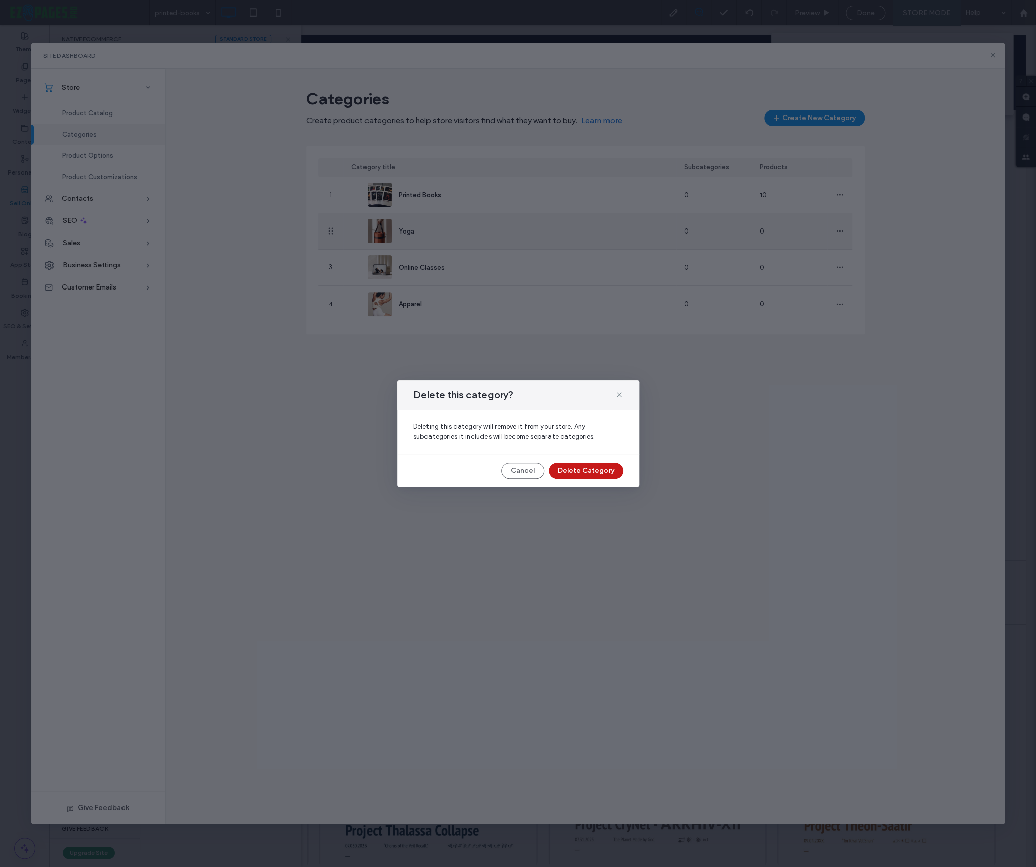
click at [590, 473] on button "Delete Category" at bounding box center [585, 470] width 75 height 16
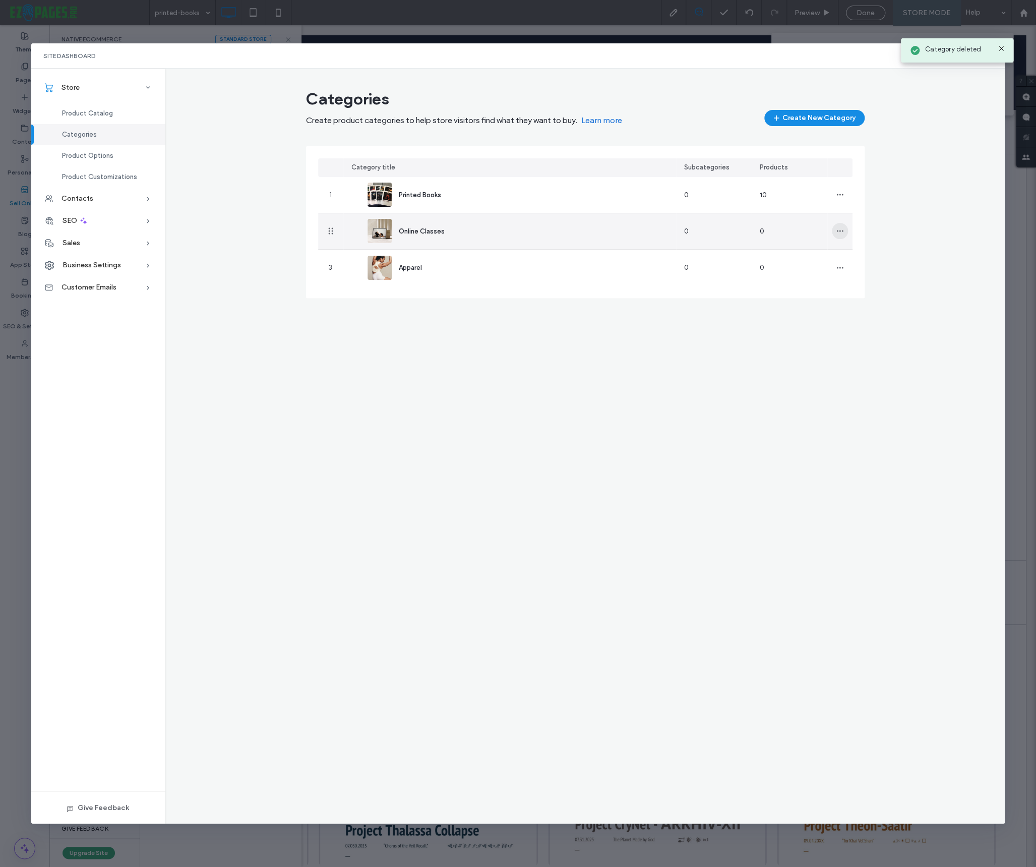
click at [836, 230] on icon "button" at bounding box center [840, 231] width 8 height 8
click at [856, 275] on span "Delete Category" at bounding box center [877, 277] width 51 height 10
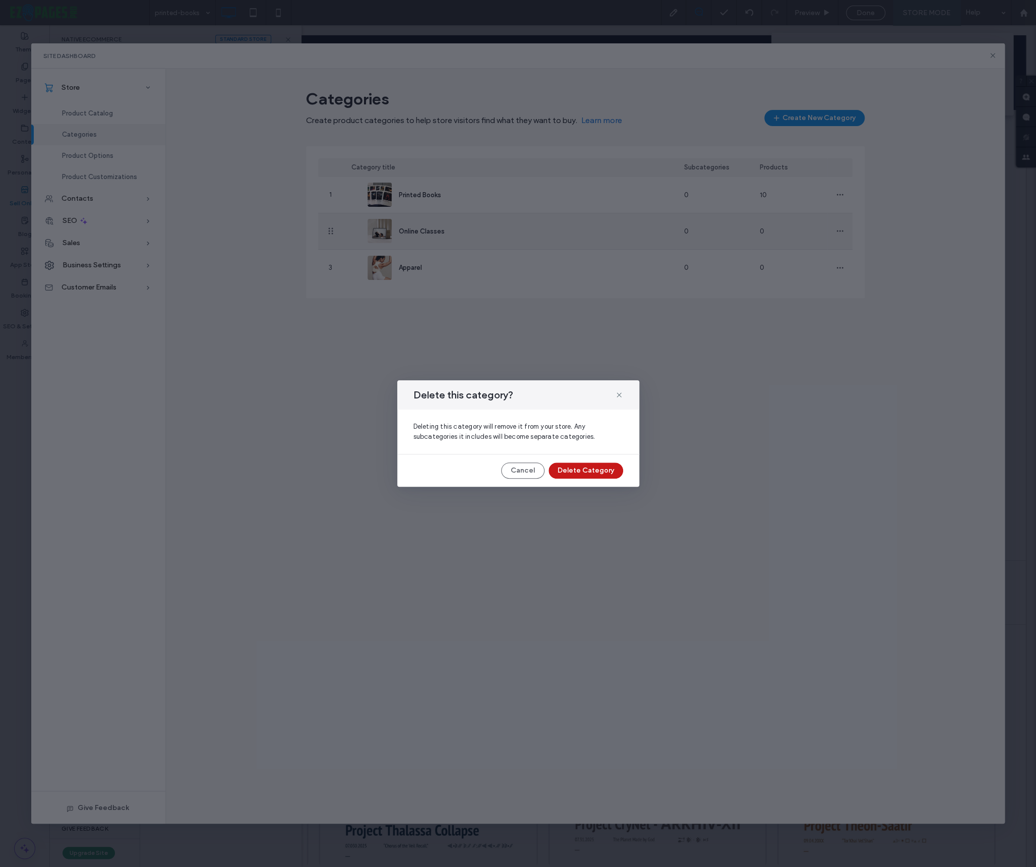
click at [609, 467] on button "Delete Category" at bounding box center [585, 470] width 75 height 16
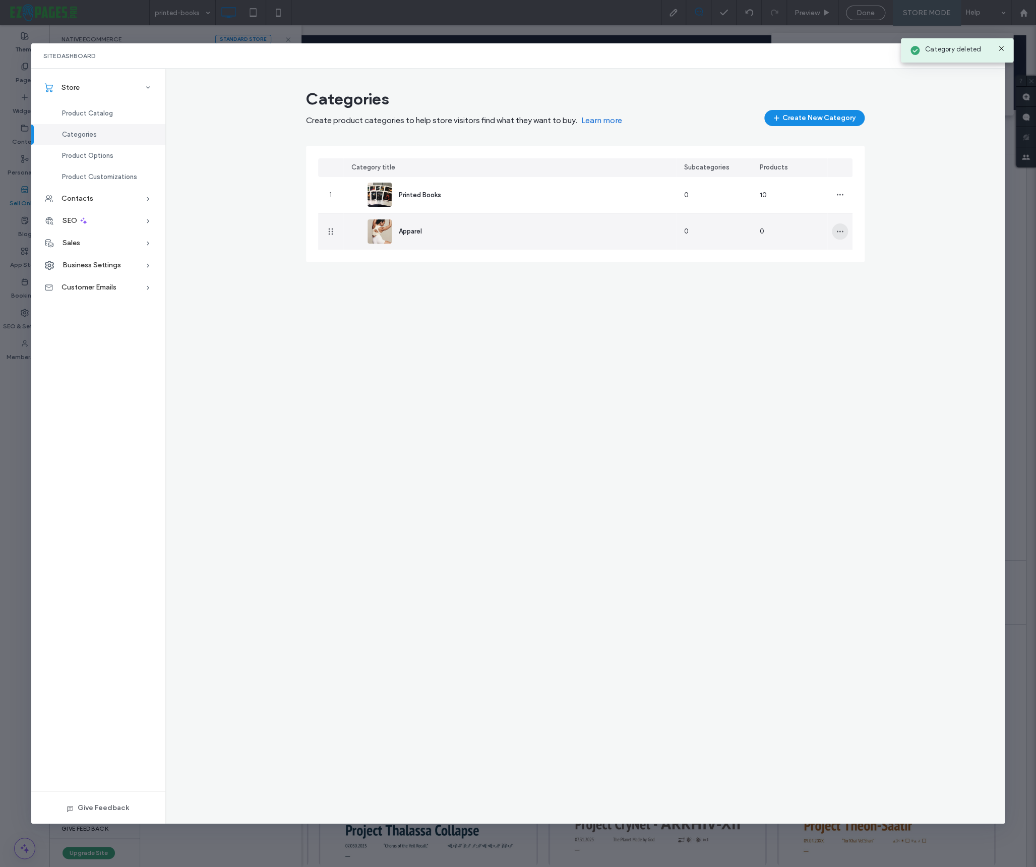
click at [838, 229] on icon "button" at bounding box center [840, 231] width 8 height 8
click at [870, 279] on span "Delete Category" at bounding box center [877, 277] width 51 height 10
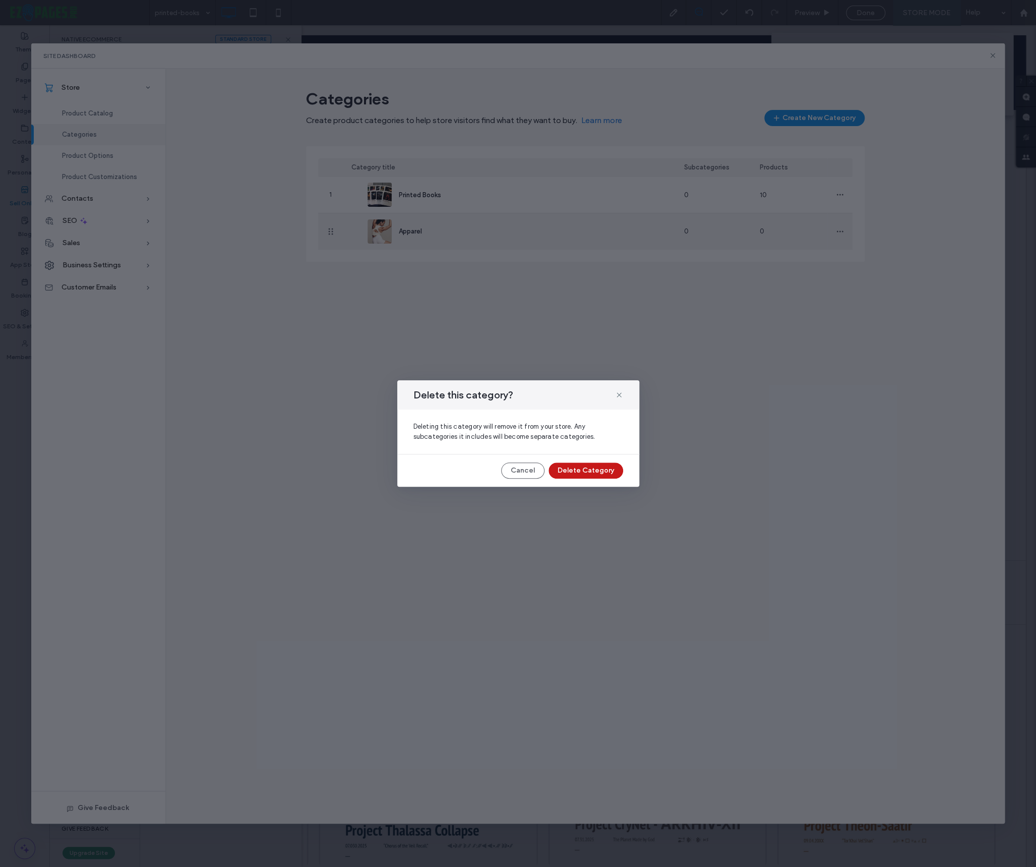
click at [588, 469] on button "Delete Category" at bounding box center [585, 470] width 75 height 16
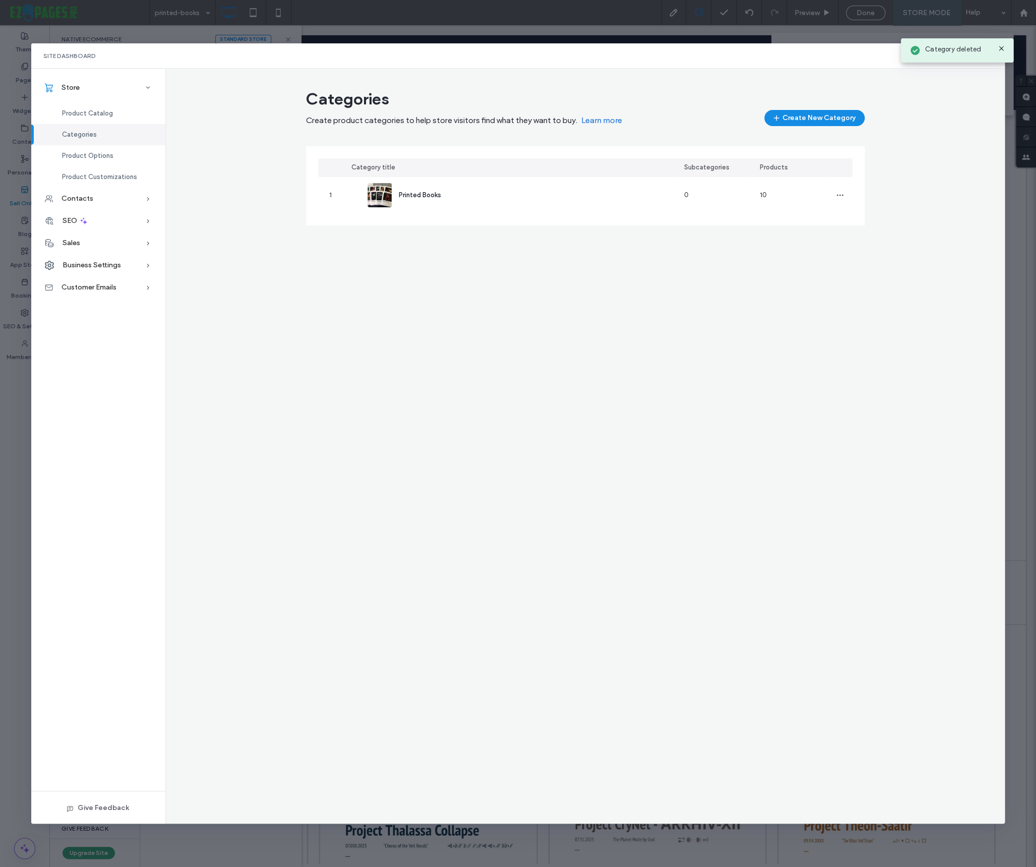
click at [1002, 49] on use at bounding box center [1001, 48] width 5 height 5
click at [990, 56] on icon at bounding box center [993, 55] width 8 height 8
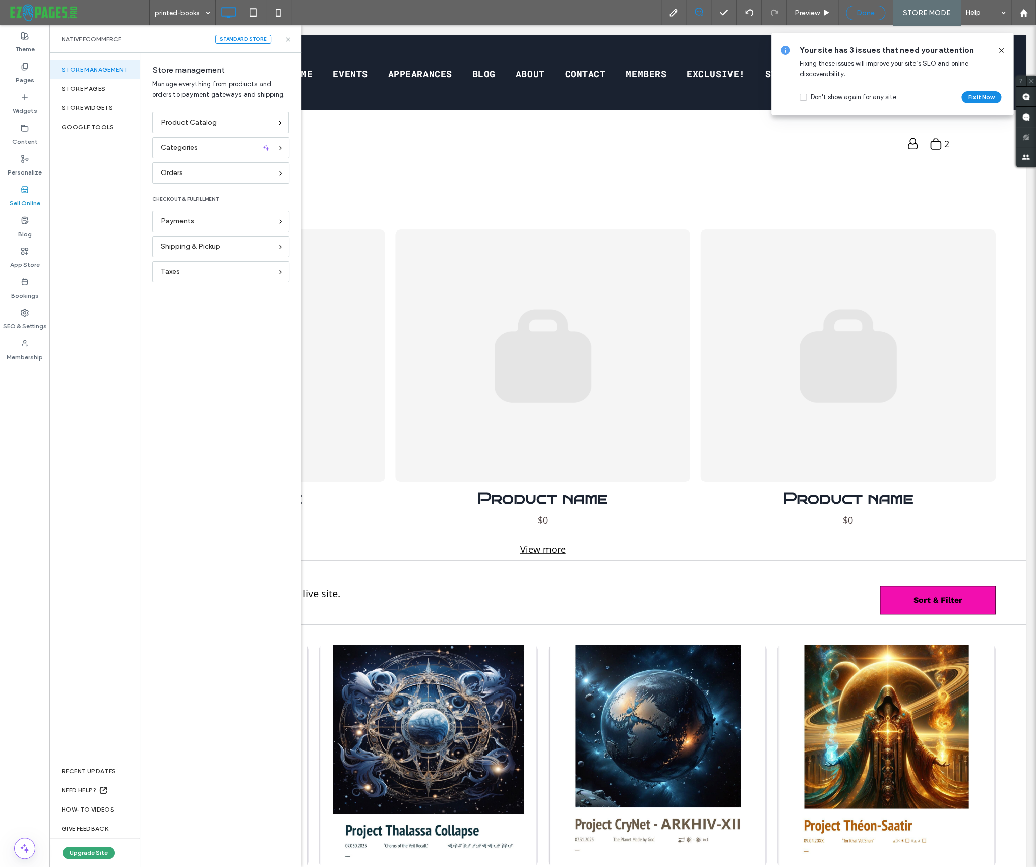
click at [865, 7] on div "Done" at bounding box center [865, 13] width 39 height 15
click at [287, 39] on icon at bounding box center [288, 40] width 8 height 8
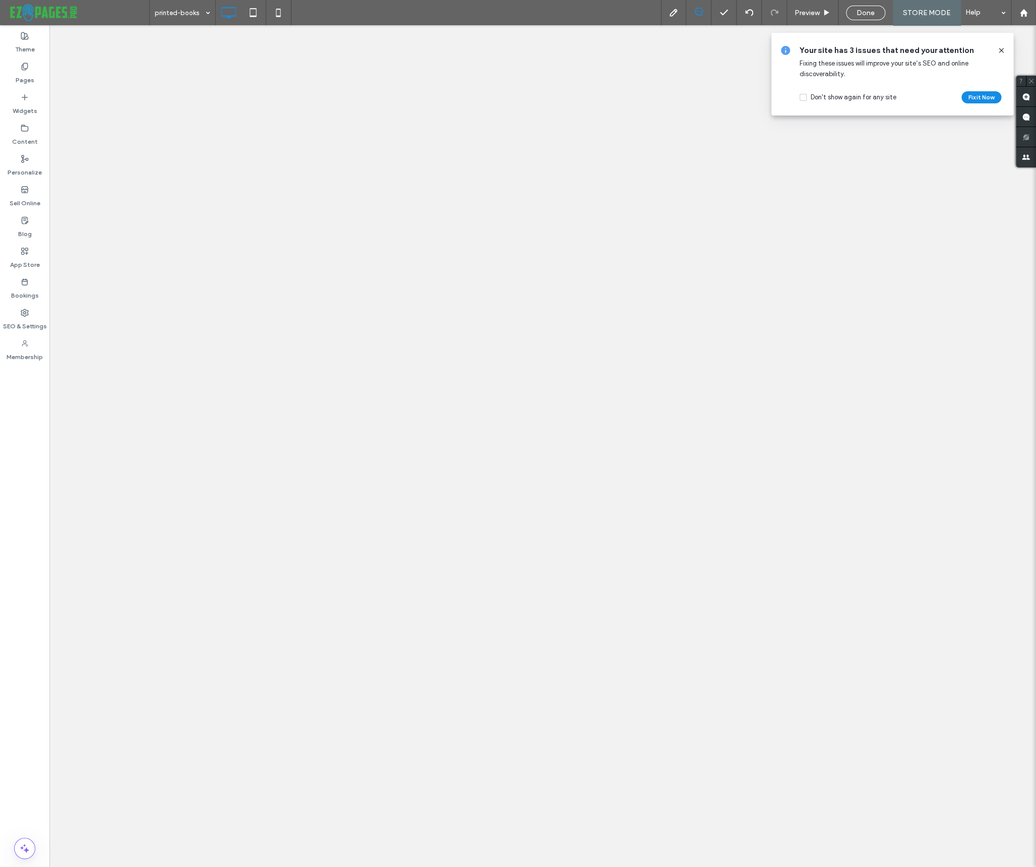
click at [879, 14] on div "Done" at bounding box center [865, 13] width 38 height 9
click at [869, 13] on div at bounding box center [518, 433] width 1036 height 867
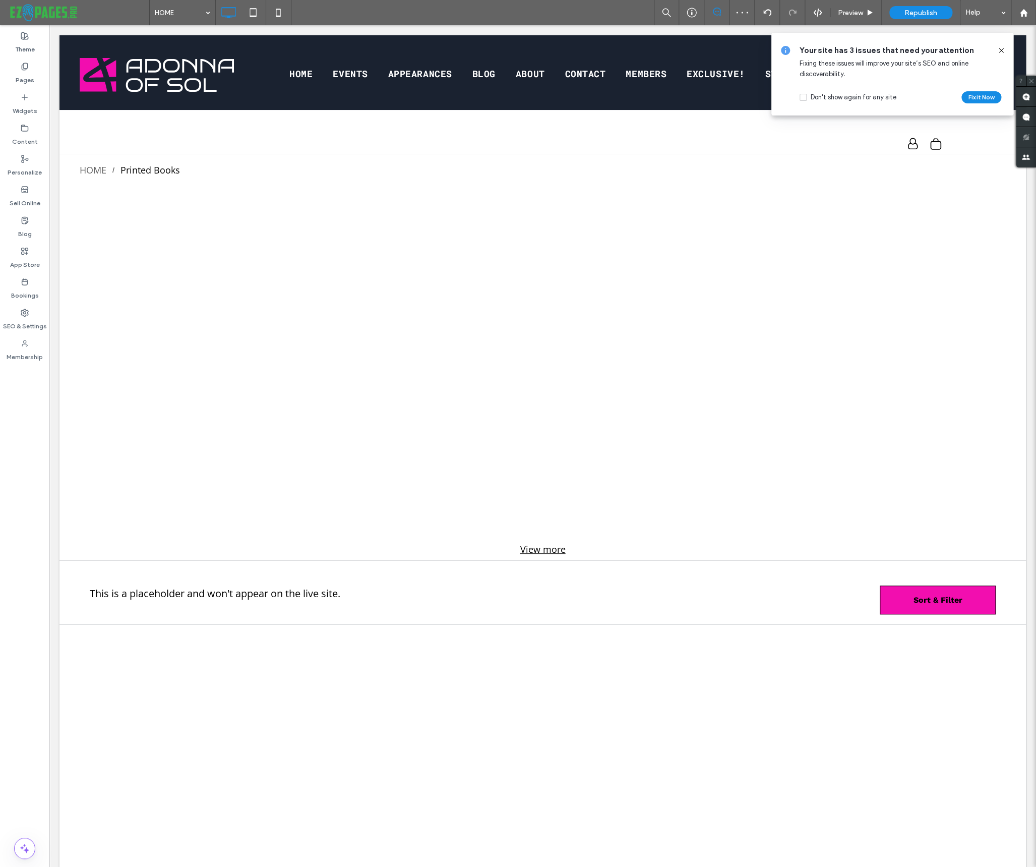
click at [916, 12] on div at bounding box center [518, 433] width 1036 height 867
click at [919, 11] on span "Republish" at bounding box center [920, 13] width 33 height 9
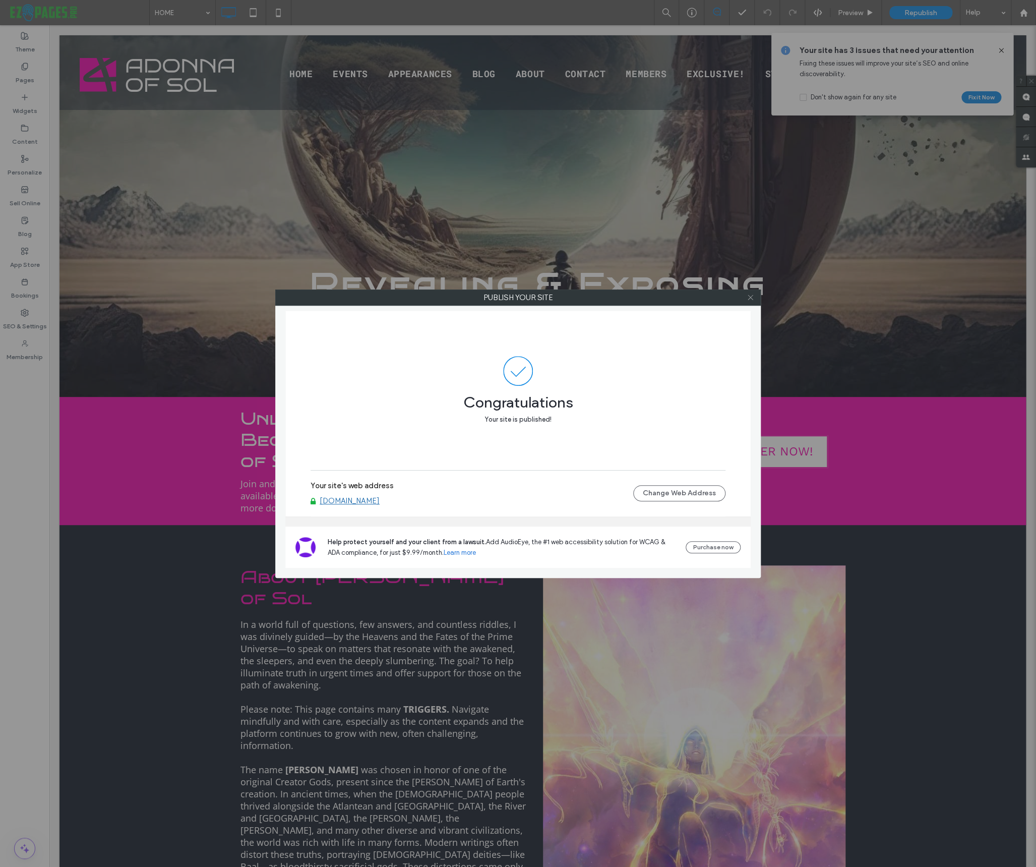
click at [749, 297] on use at bounding box center [750, 297] width 5 height 5
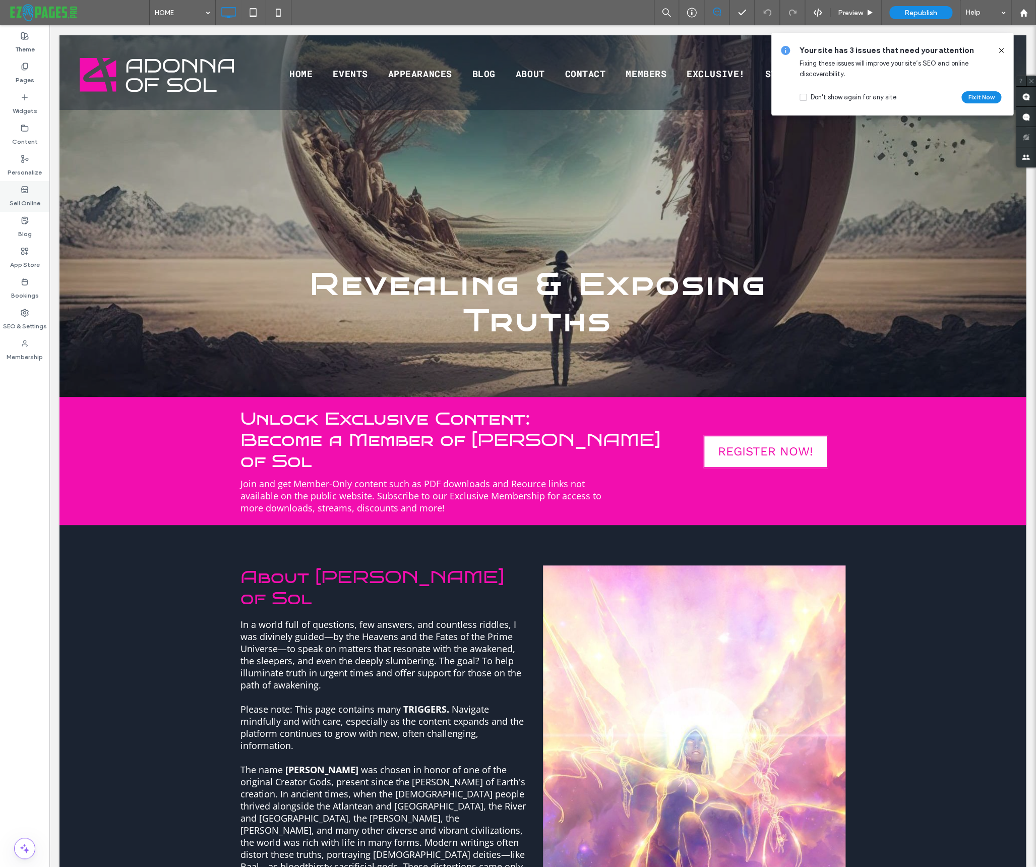
click at [25, 194] on label "Sell Online" at bounding box center [25, 201] width 31 height 14
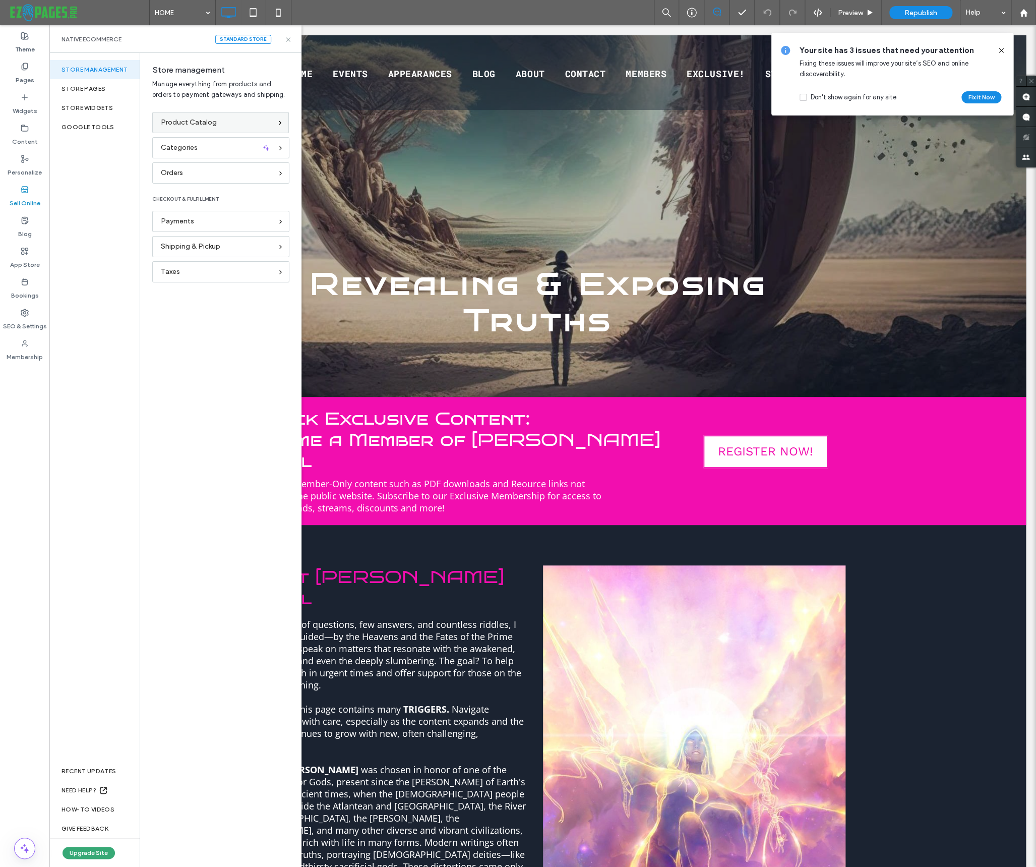
click at [205, 126] on span "Product Catalog" at bounding box center [189, 122] width 56 height 11
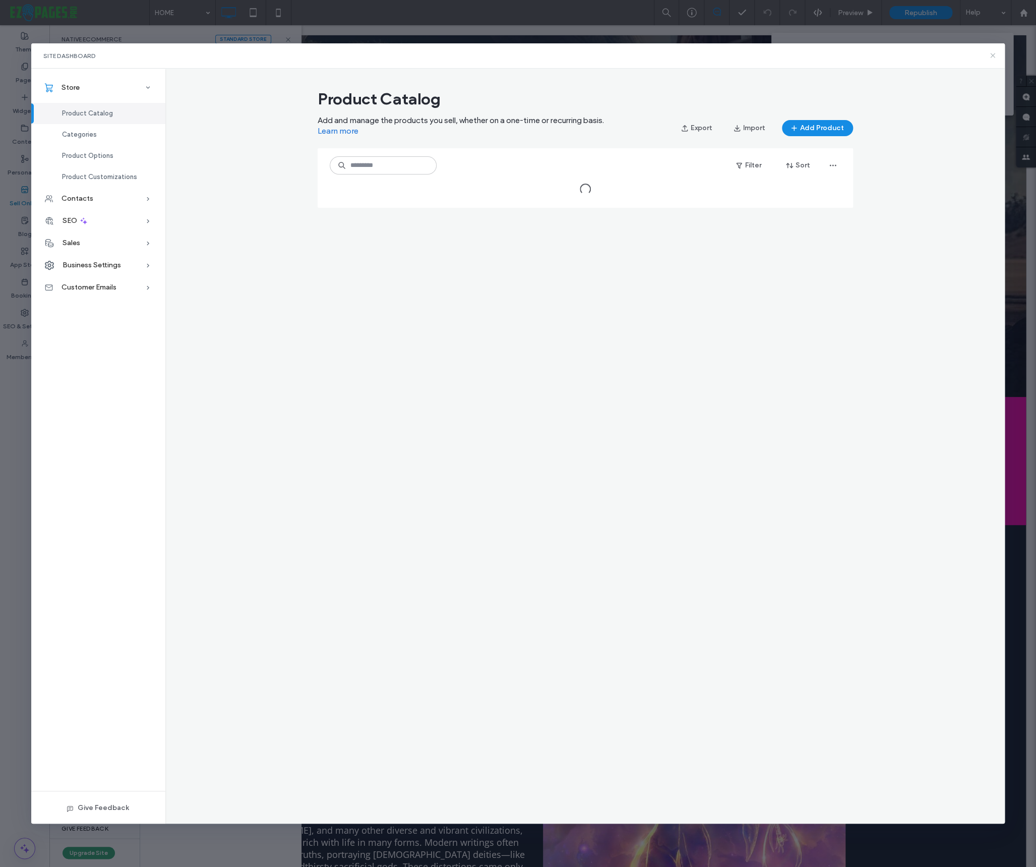
click at [990, 56] on icon at bounding box center [993, 55] width 8 height 8
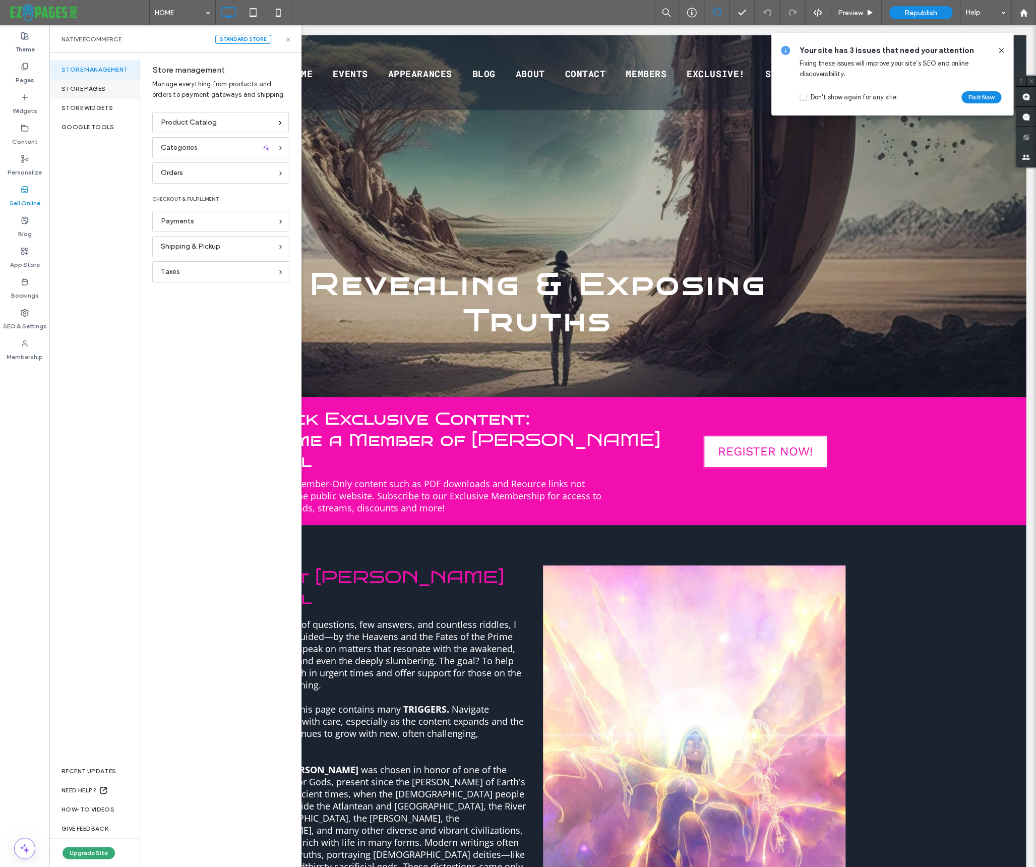
click at [88, 85] on div "Store pages" at bounding box center [94, 88] width 90 height 19
click at [182, 98] on label "Product Page" at bounding box center [226, 101] width 137 height 20
click at [288, 38] on use at bounding box center [288, 39] width 4 height 4
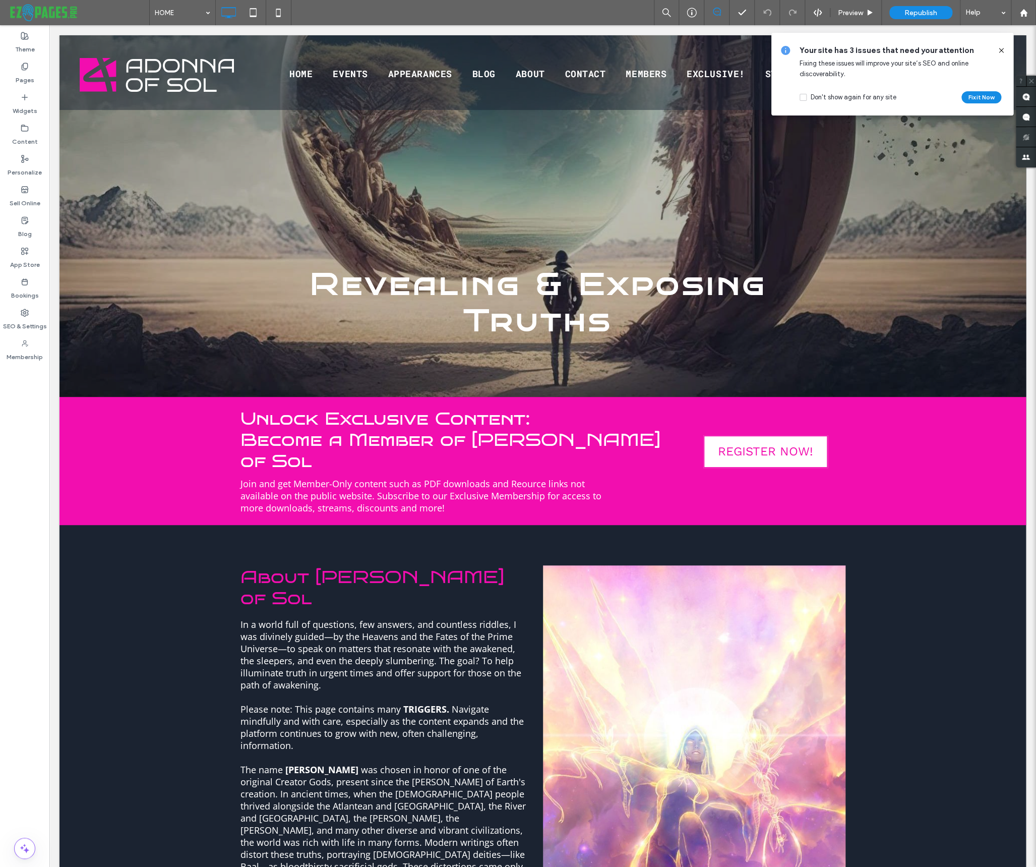
select select
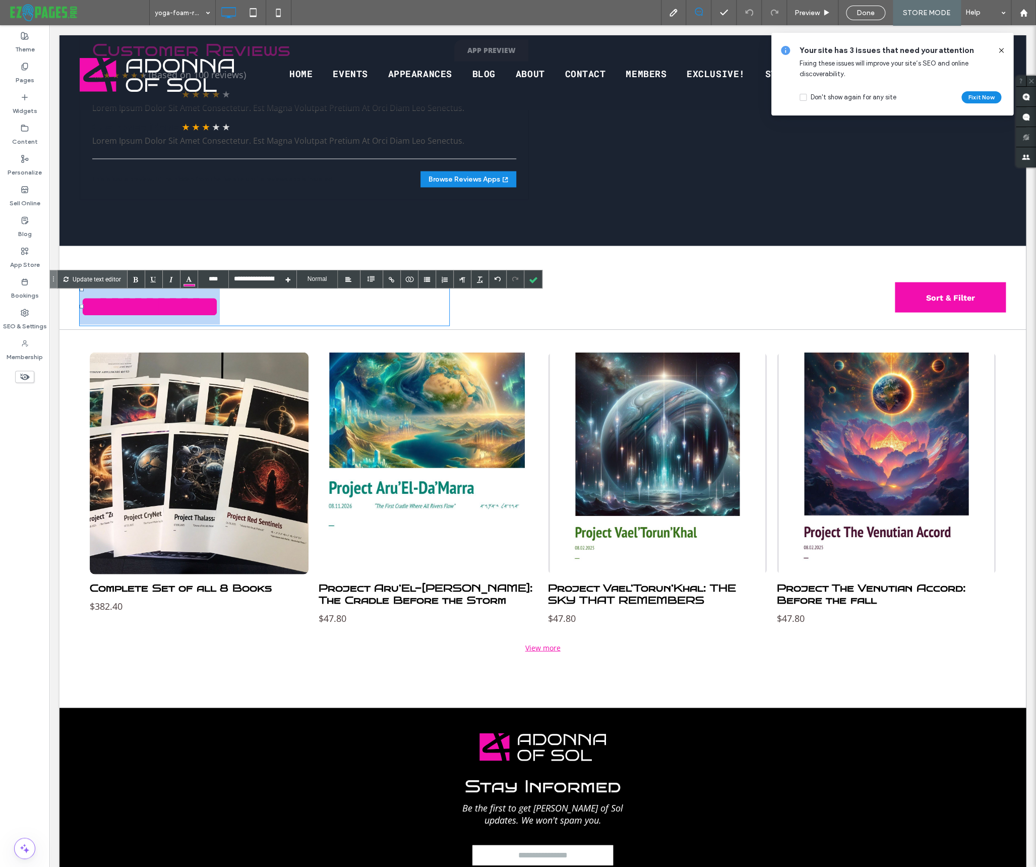
scroll to position [937, 0]
click at [231, 316] on h2 "**********" at bounding box center [265, 306] width 370 height 36
click at [360, 315] on h2 "**********" at bounding box center [265, 306] width 370 height 36
drag, startPoint x: 531, startPoint y: 280, endPoint x: 351, endPoint y: 312, distance: 183.3
click at [531, 279] on div at bounding box center [533, 279] width 18 height 18
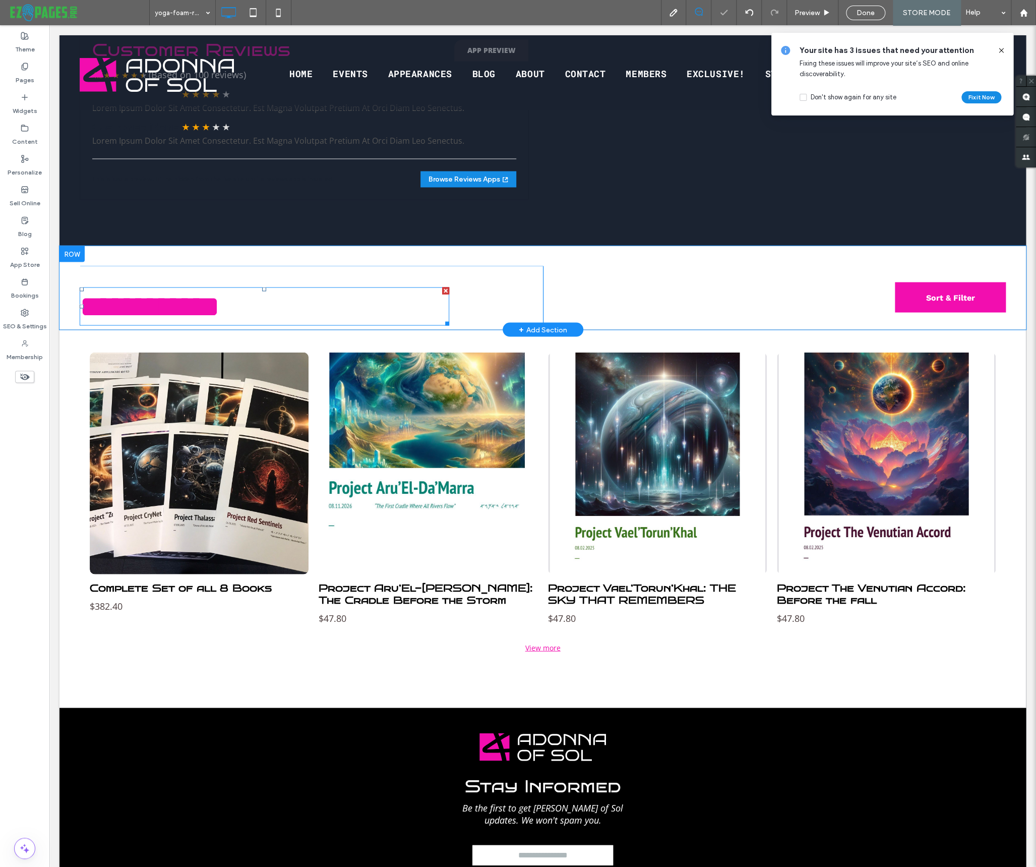
click at [308, 312] on h2 "**********" at bounding box center [265, 306] width 370 height 36
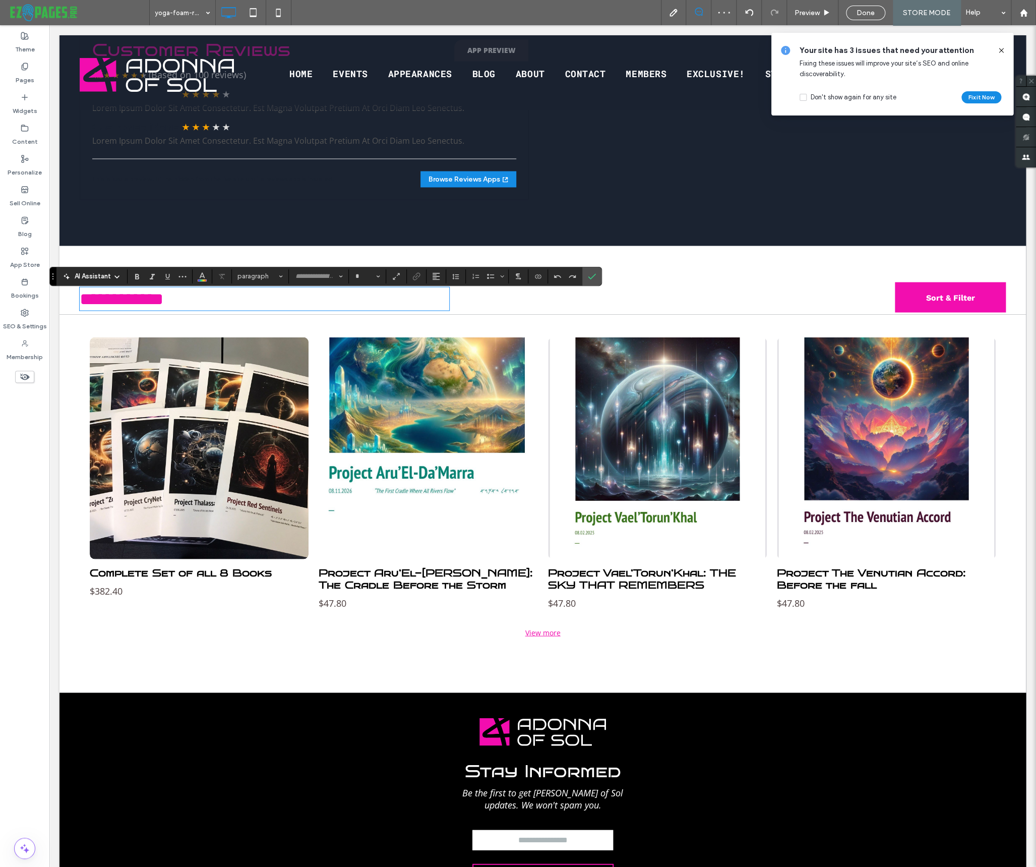
type input "**********"
type input "**"
click at [591, 275] on icon "Confirm" at bounding box center [592, 276] width 8 height 8
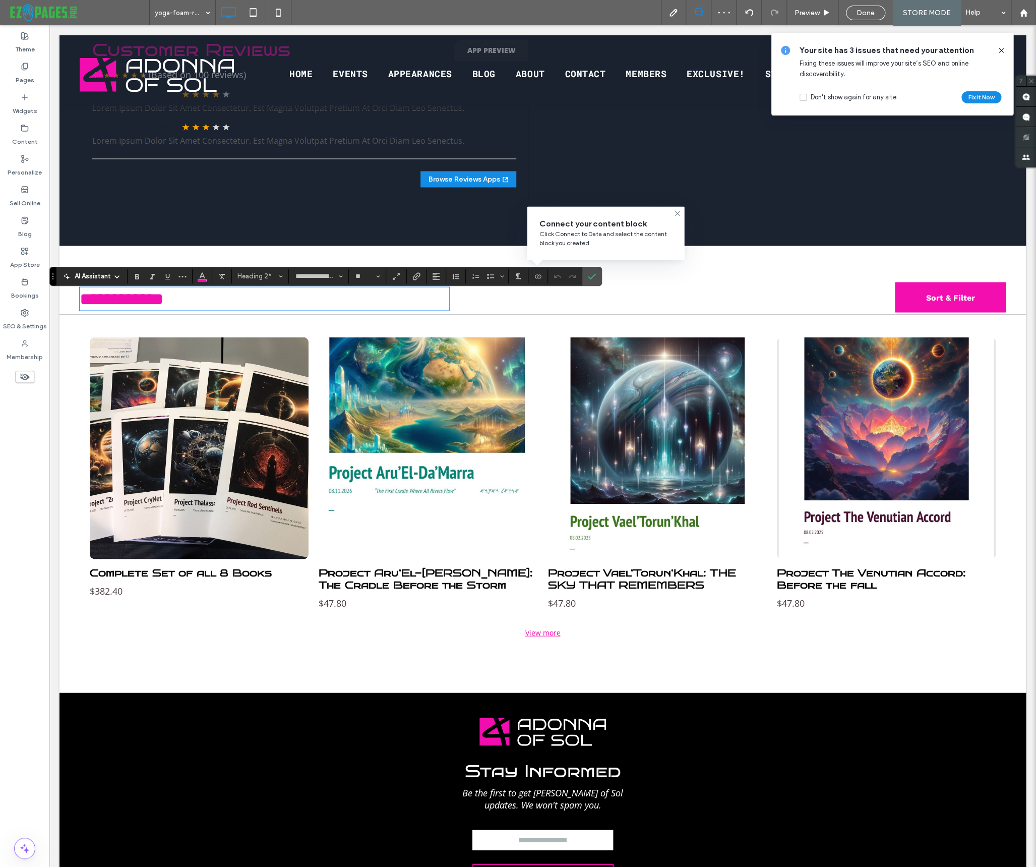
click at [652, 311] on div "Sort & Filter Sort & Filter Click To Paste" at bounding box center [774, 290] width 463 height 48
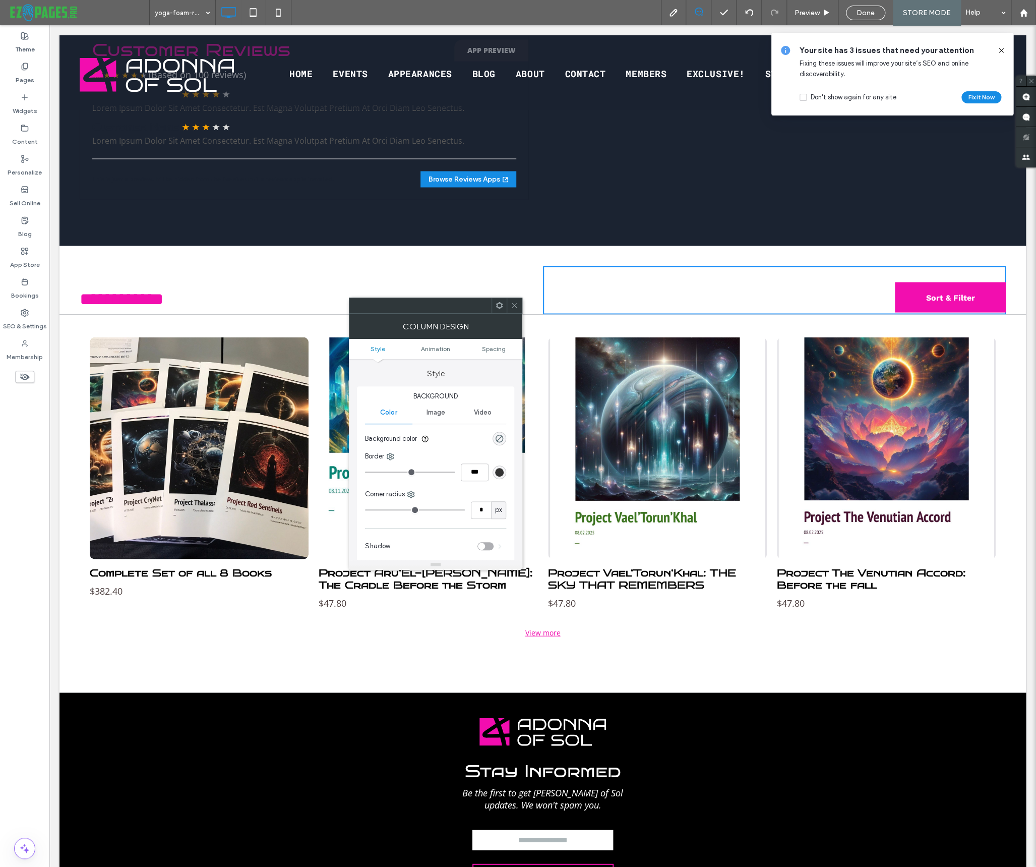
scroll to position [0, 0]
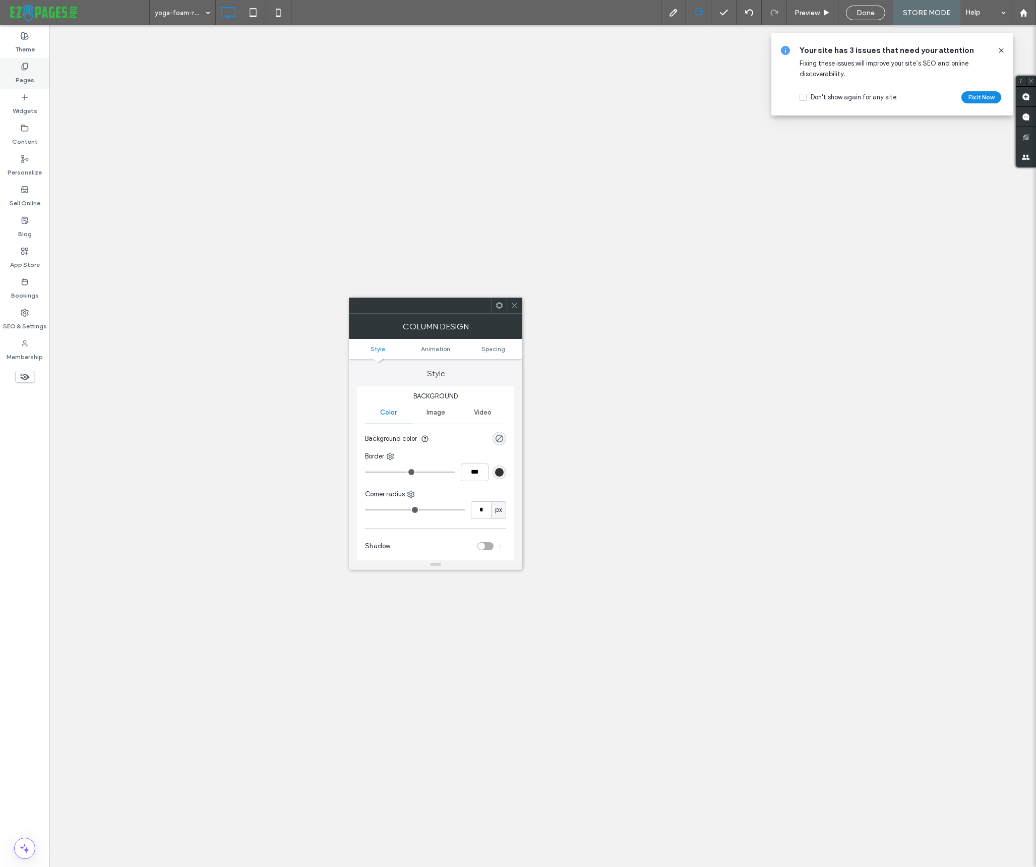
click at [25, 77] on label "Pages" at bounding box center [25, 78] width 19 height 14
click at [21, 81] on label "Pages" at bounding box center [25, 78] width 19 height 14
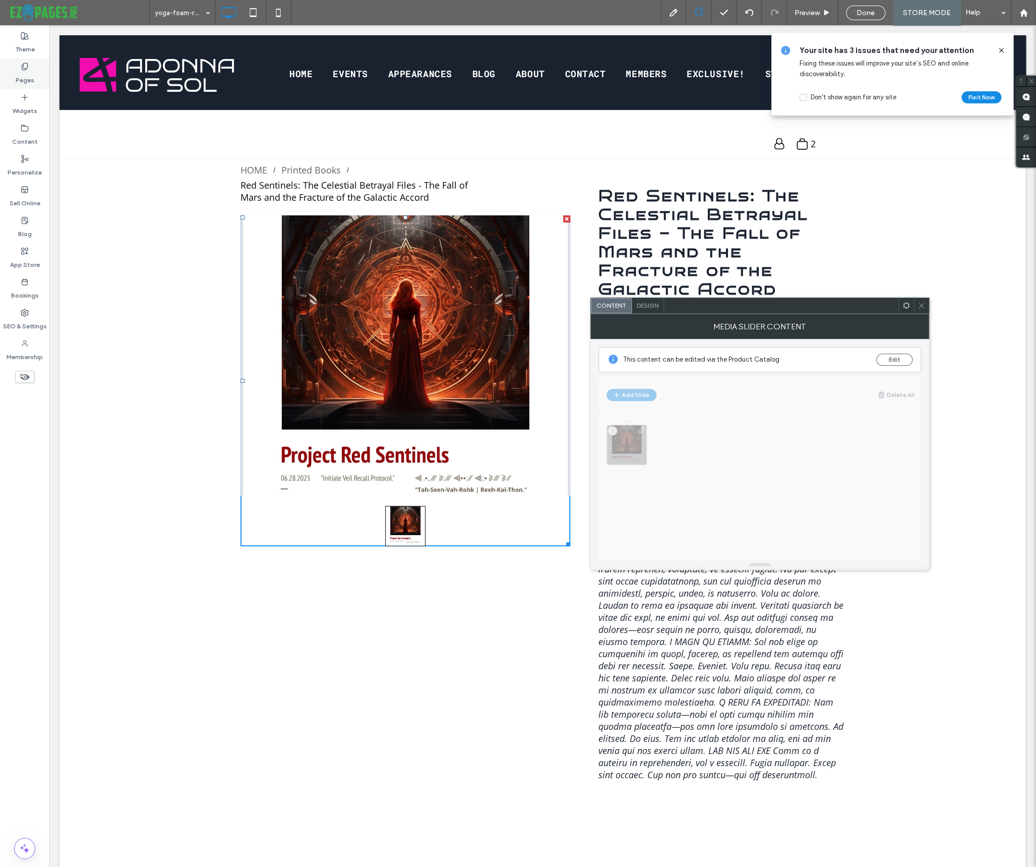
click at [22, 73] on label "Pages" at bounding box center [25, 78] width 19 height 14
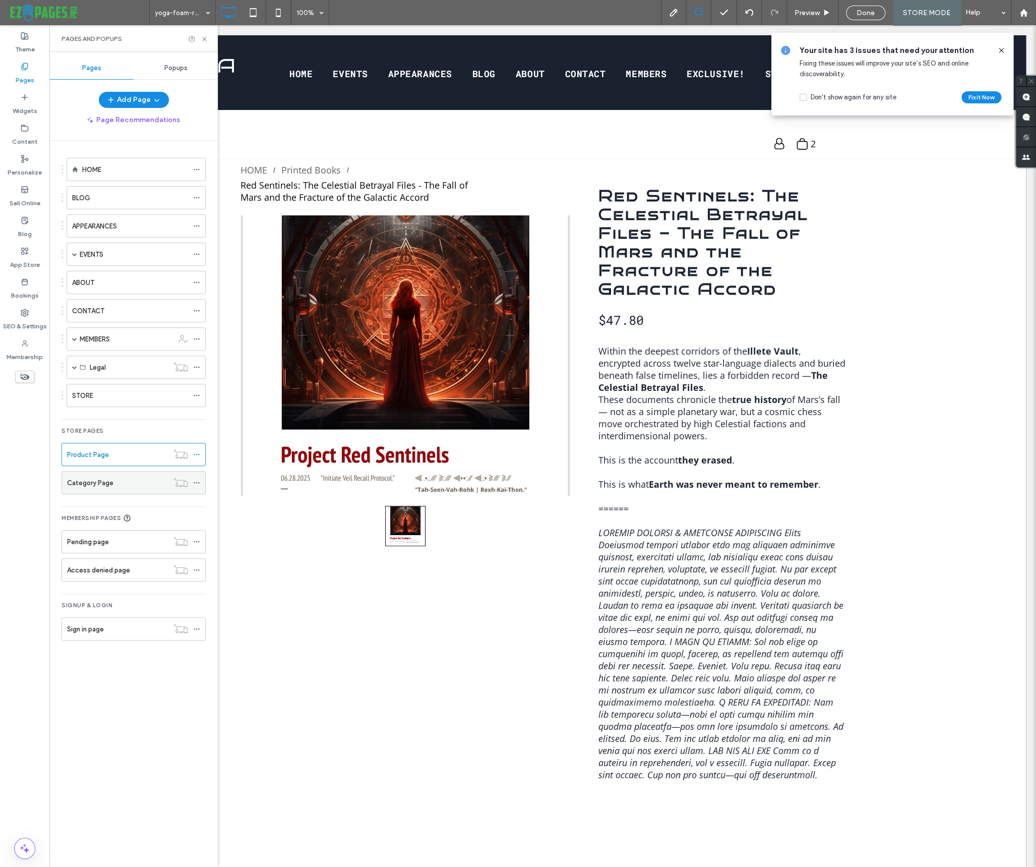
click at [112, 474] on div "Category Page" at bounding box center [117, 482] width 101 height 22
click at [204, 38] on use at bounding box center [204, 39] width 4 height 4
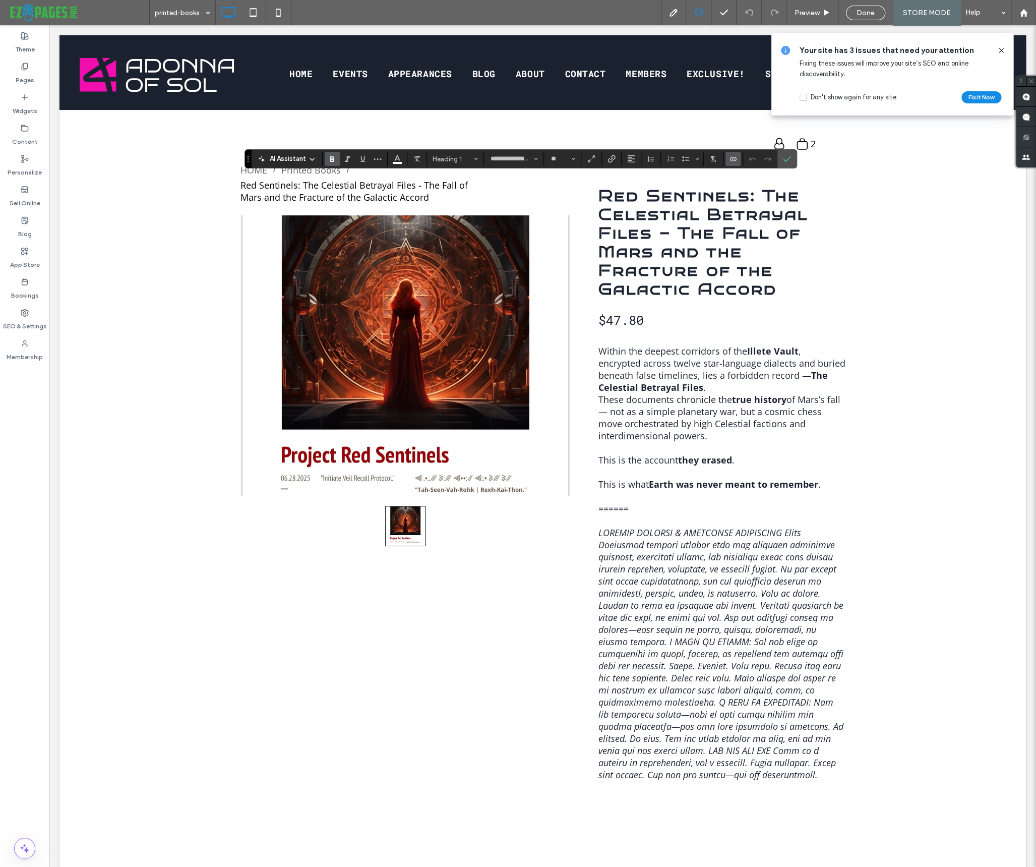
type input "**********"
type input "**"
click at [397, 160] on icon "Color" at bounding box center [397, 158] width 8 height 8
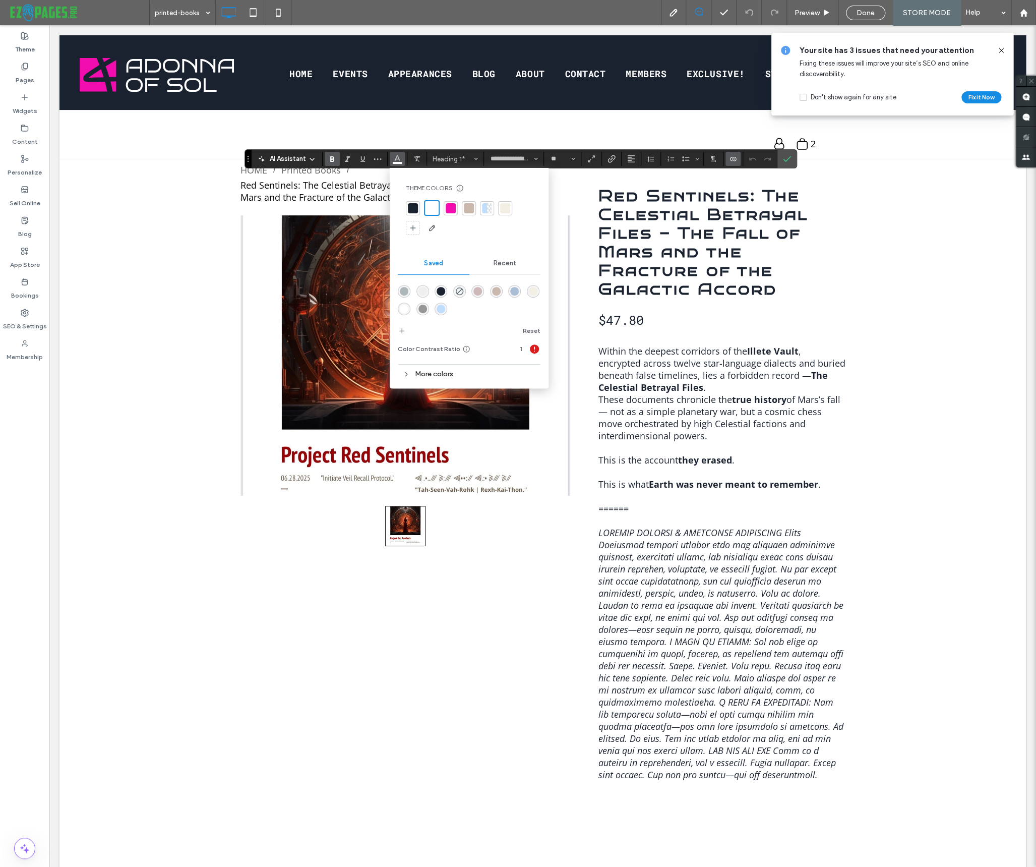
click at [452, 207] on div at bounding box center [451, 208] width 10 height 10
click at [783, 158] on icon "Confirm" at bounding box center [787, 159] width 8 height 8
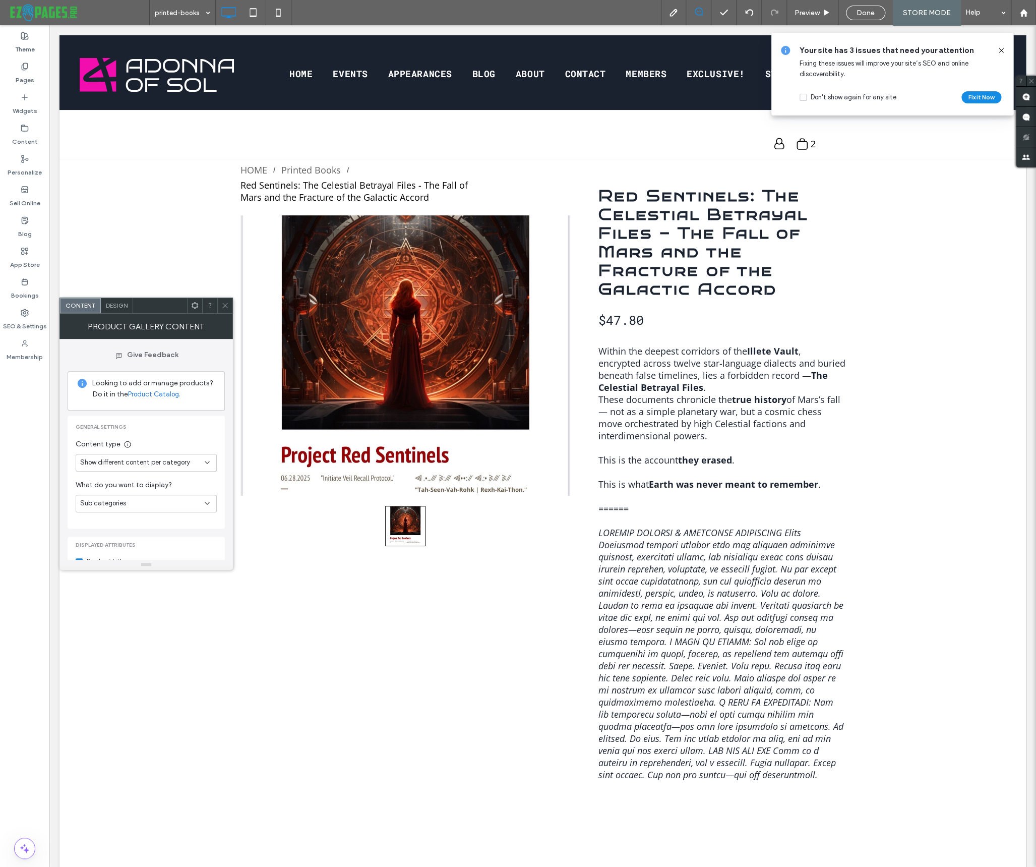
click at [146, 461] on span "Show different content per category" at bounding box center [135, 462] width 110 height 10
click at [185, 429] on span "General settings" at bounding box center [146, 426] width 141 height 7
click at [150, 503] on div "Sub categories" at bounding box center [142, 503] width 125 height 10
click at [129, 523] on div "Products" at bounding box center [146, 521] width 140 height 18
click at [124, 306] on span "Design" at bounding box center [117, 305] width 22 height 8
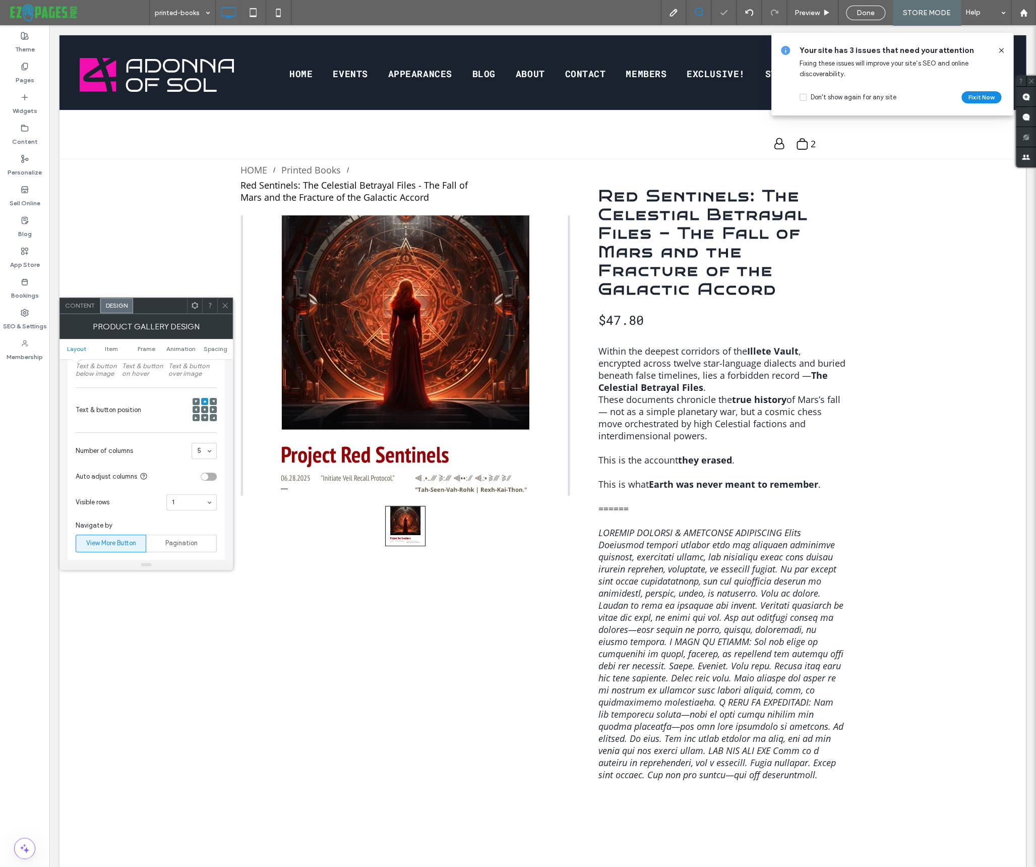
scroll to position [257, 0]
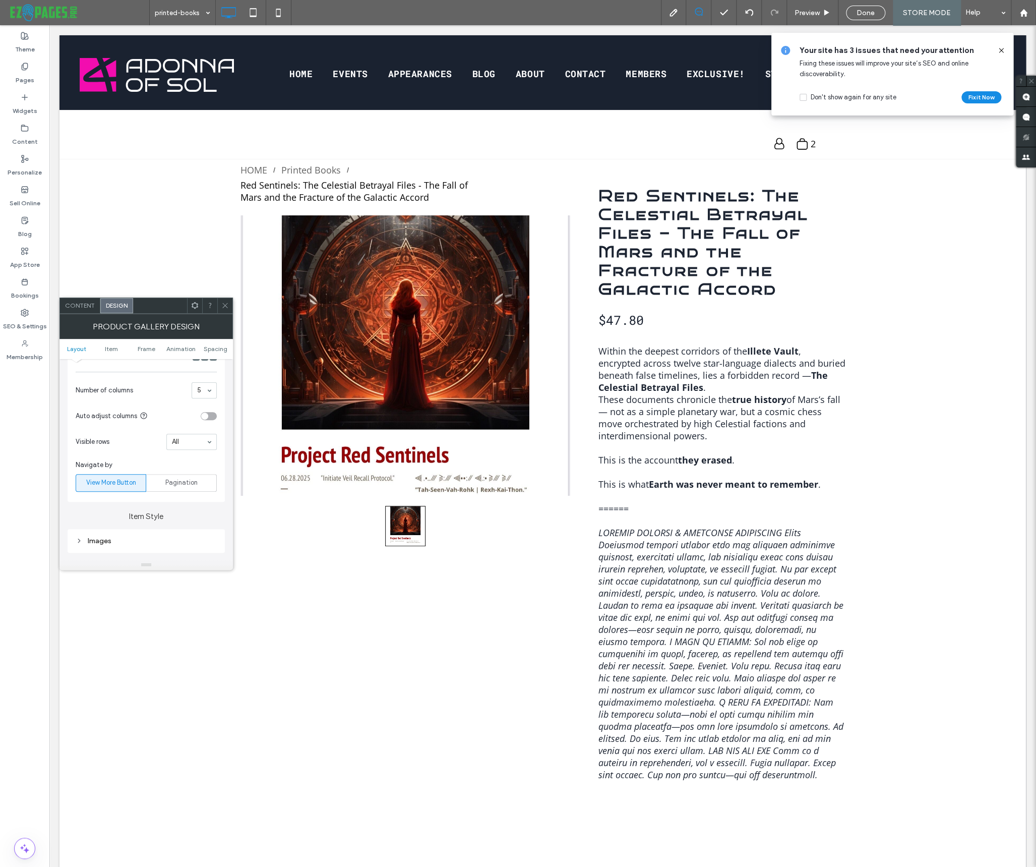
click at [226, 304] on icon at bounding box center [225, 305] width 8 height 8
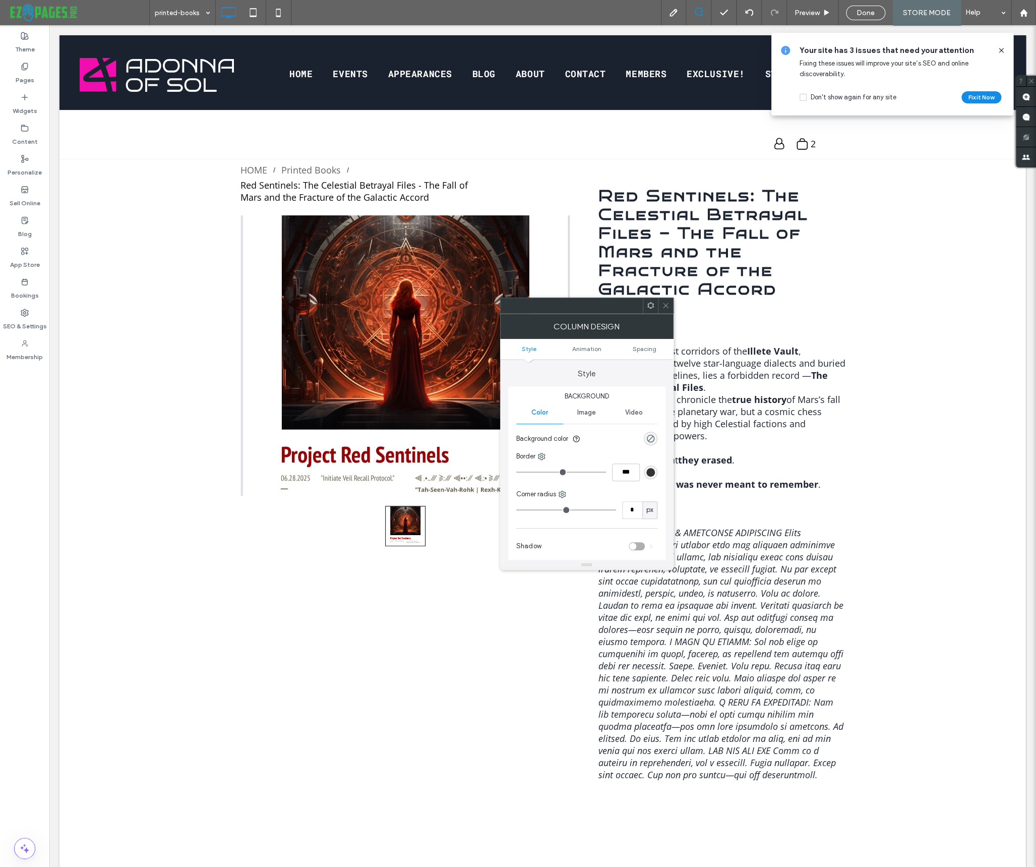
click at [665, 307] on icon at bounding box center [666, 305] width 8 height 8
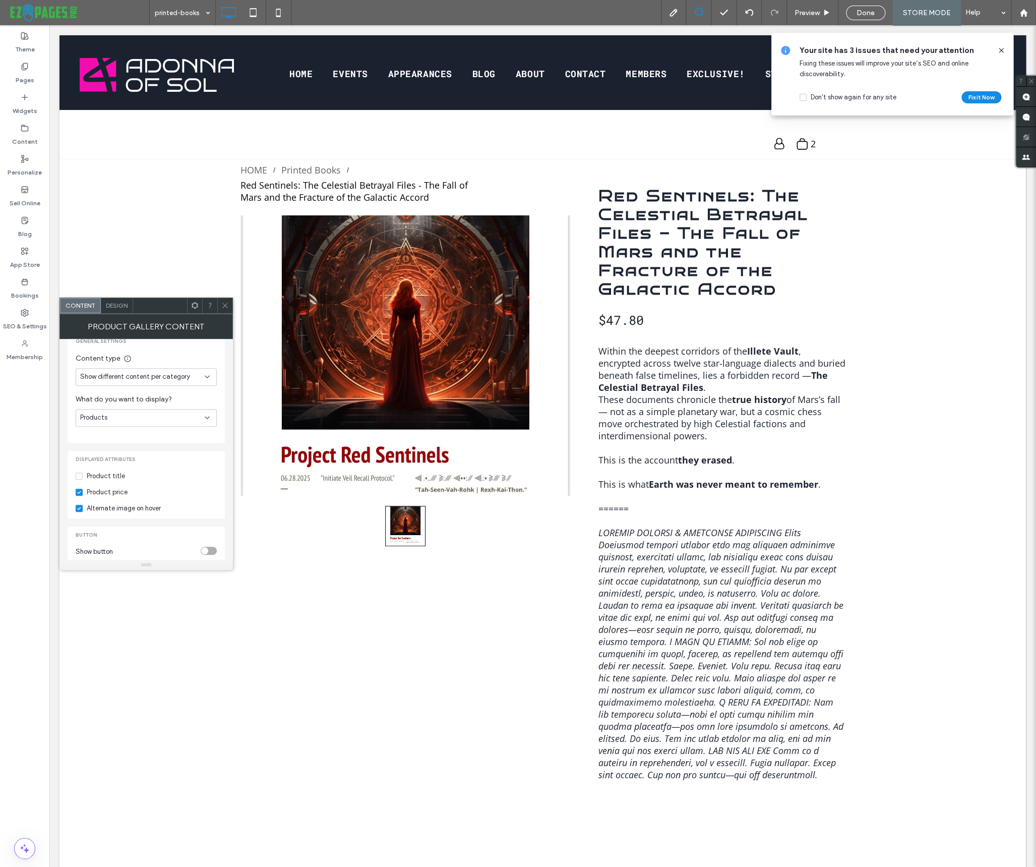
scroll to position [109, 0]
click at [82, 453] on span at bounding box center [79, 452] width 7 height 7
click at [213, 530] on div "toggle" at bounding box center [209, 527] width 16 height 8
click at [209, 525] on div "toggle" at bounding box center [209, 527] width 16 height 8
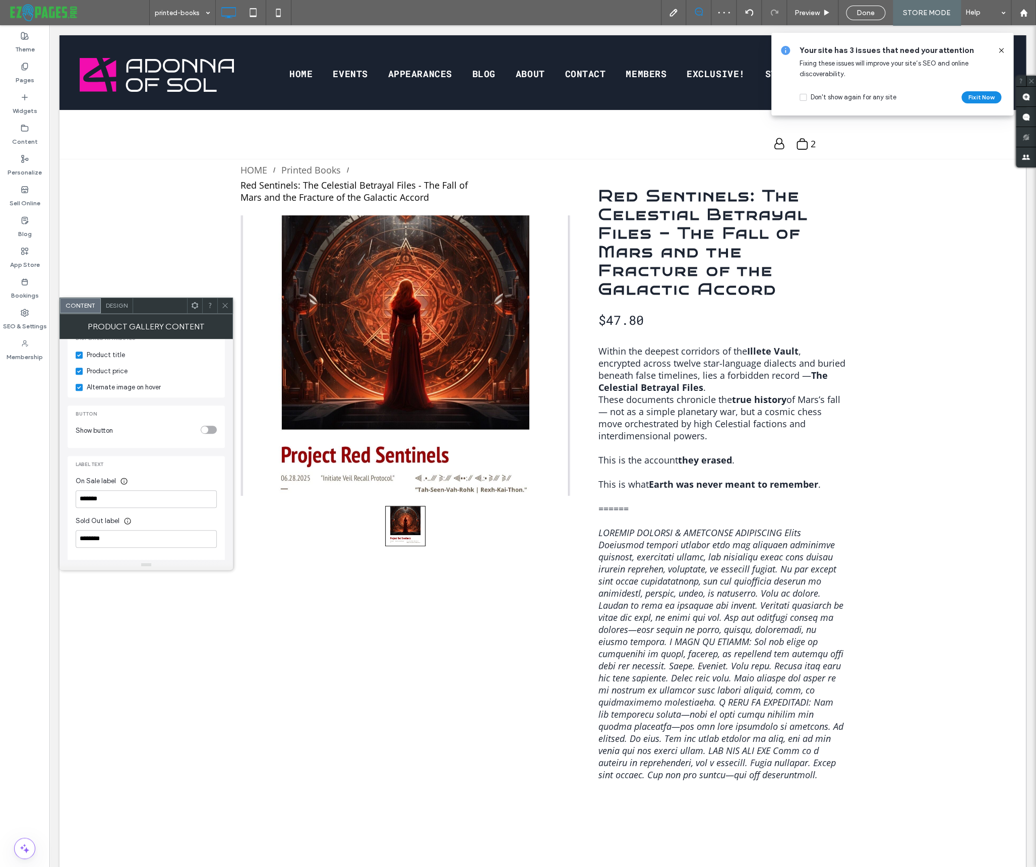
click at [212, 427] on div "toggle" at bounding box center [209, 429] width 16 height 8
click at [223, 304] on icon at bounding box center [225, 305] width 8 height 8
click at [202, 484] on div "toggle" at bounding box center [209, 485] width 16 height 8
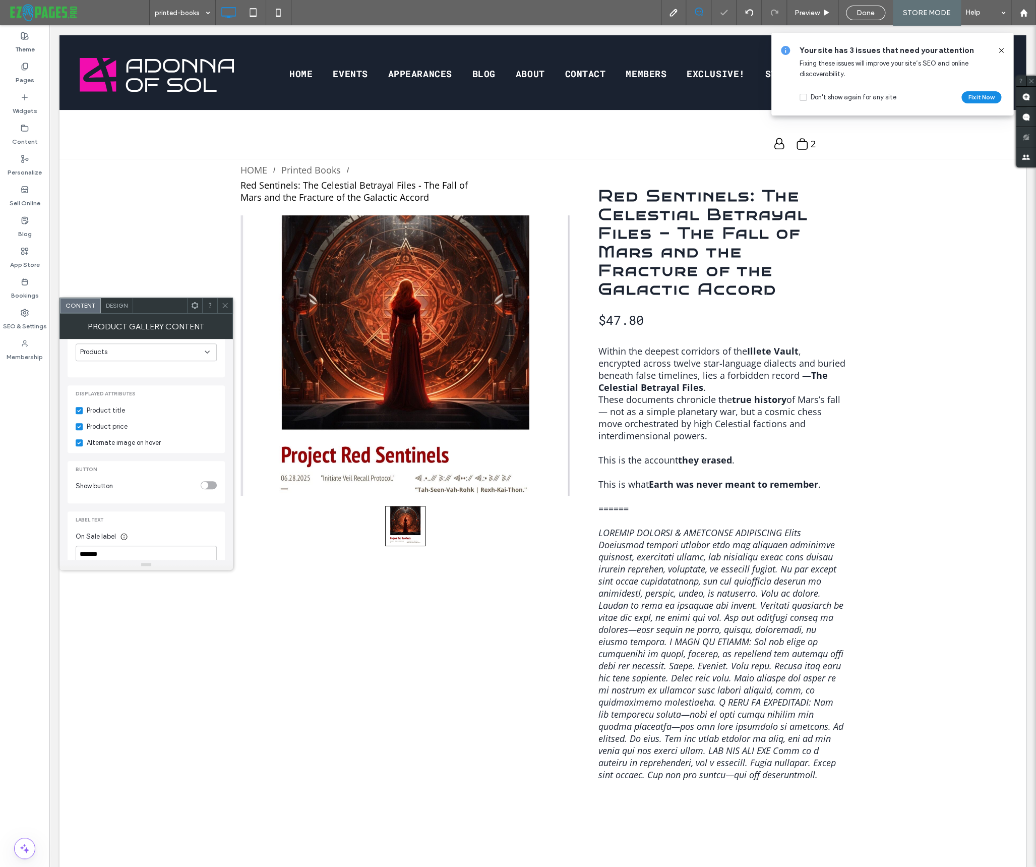
click at [225, 307] on icon at bounding box center [225, 305] width 8 height 8
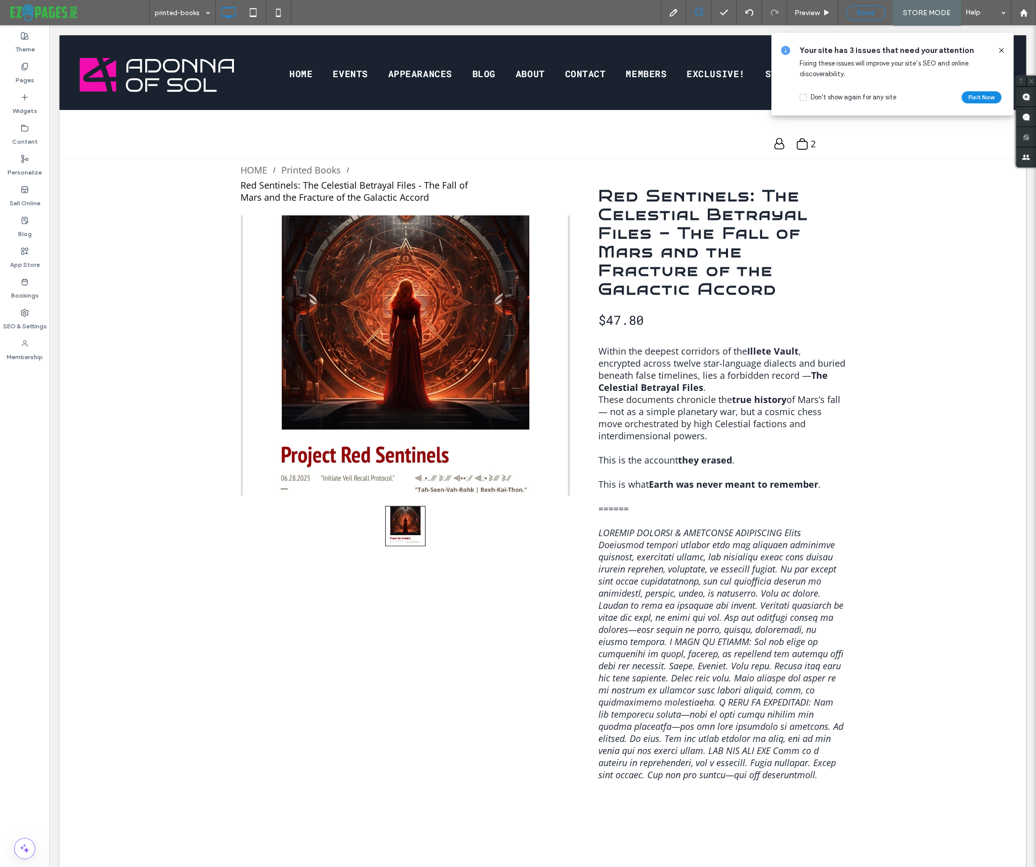
click at [867, 14] on span "Done" at bounding box center [866, 13] width 18 height 9
click at [1000, 49] on div at bounding box center [518, 433] width 1036 height 867
click at [1001, 48] on icon at bounding box center [1001, 50] width 8 height 8
click at [927, 16] on span "Republish" at bounding box center [920, 13] width 33 height 9
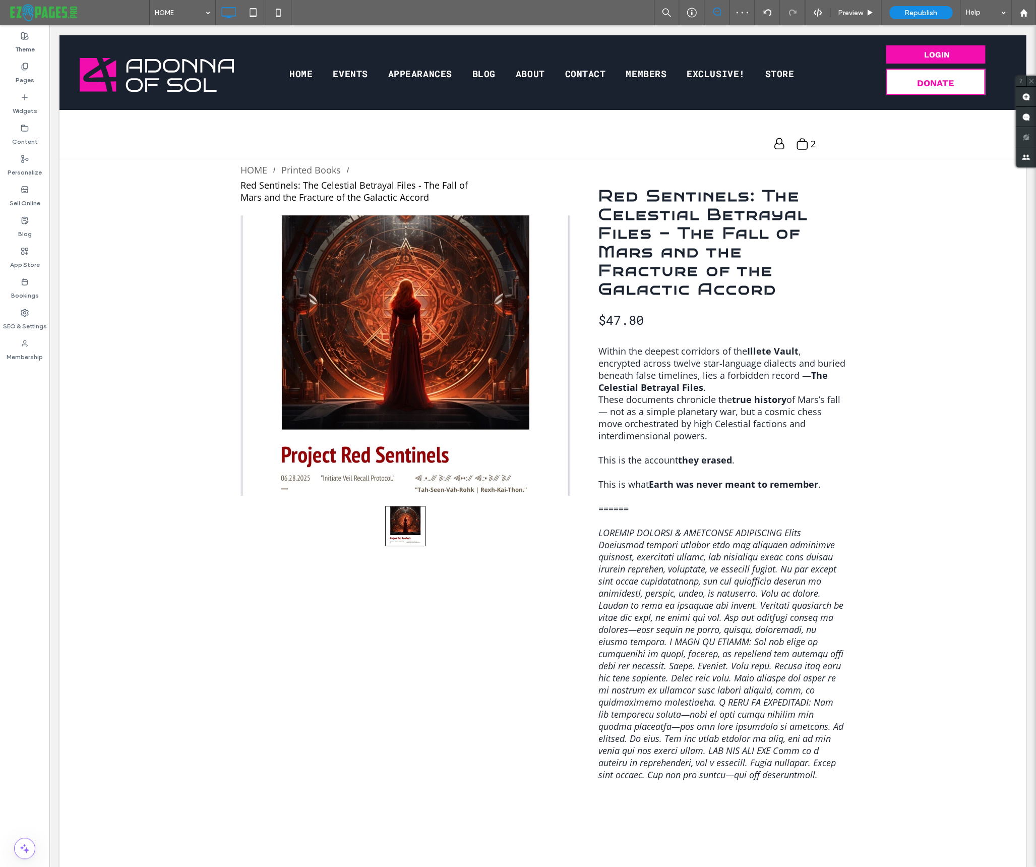
click at [926, 12] on span "Republish" at bounding box center [920, 13] width 33 height 9
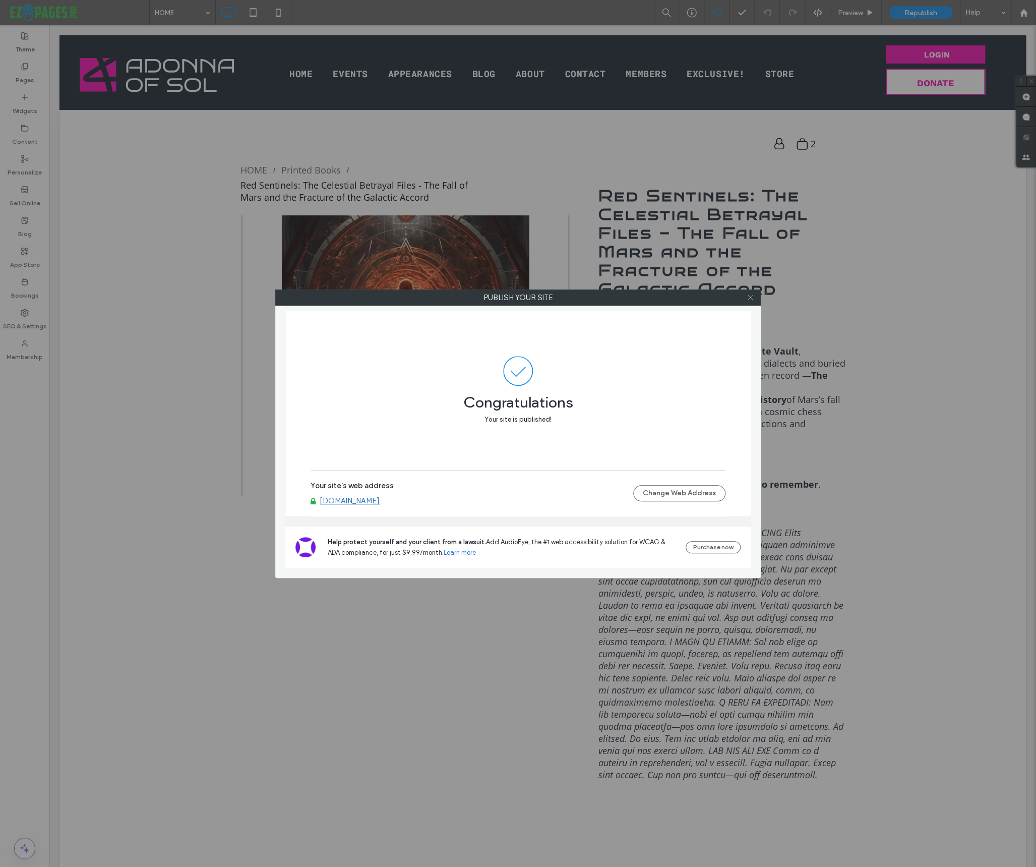
click at [748, 298] on use at bounding box center [750, 297] width 5 height 5
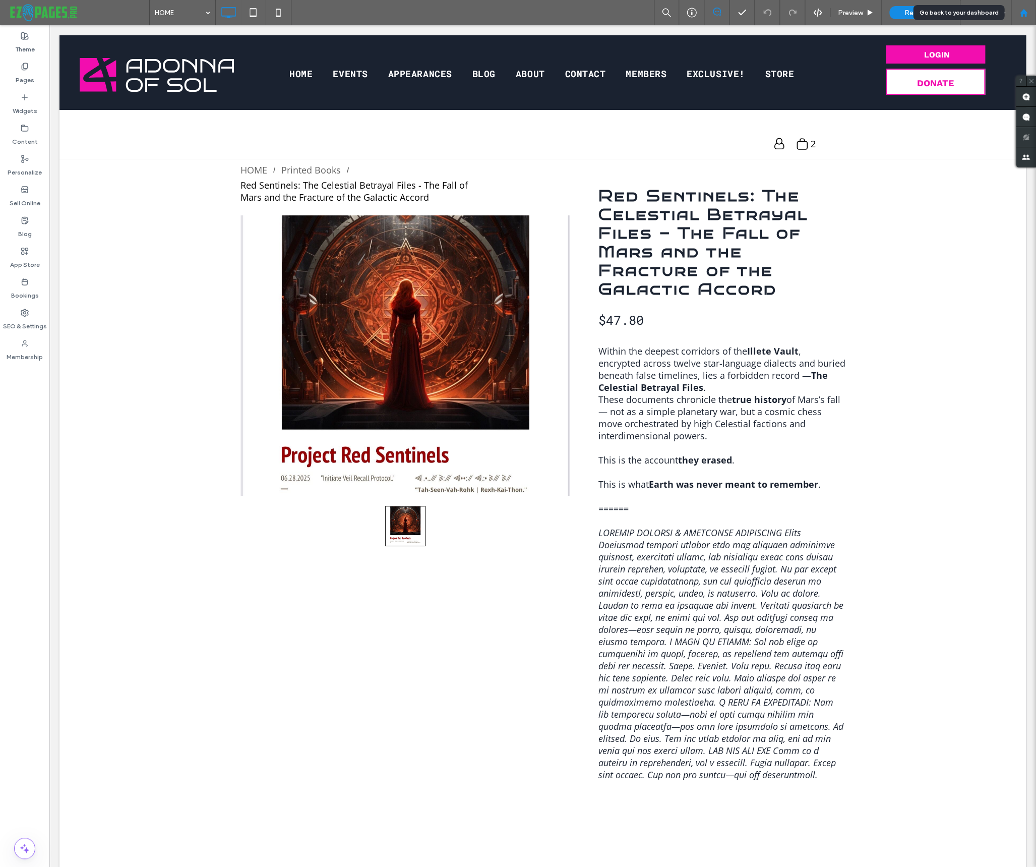
click at [1027, 13] on icon at bounding box center [1023, 13] width 9 height 9
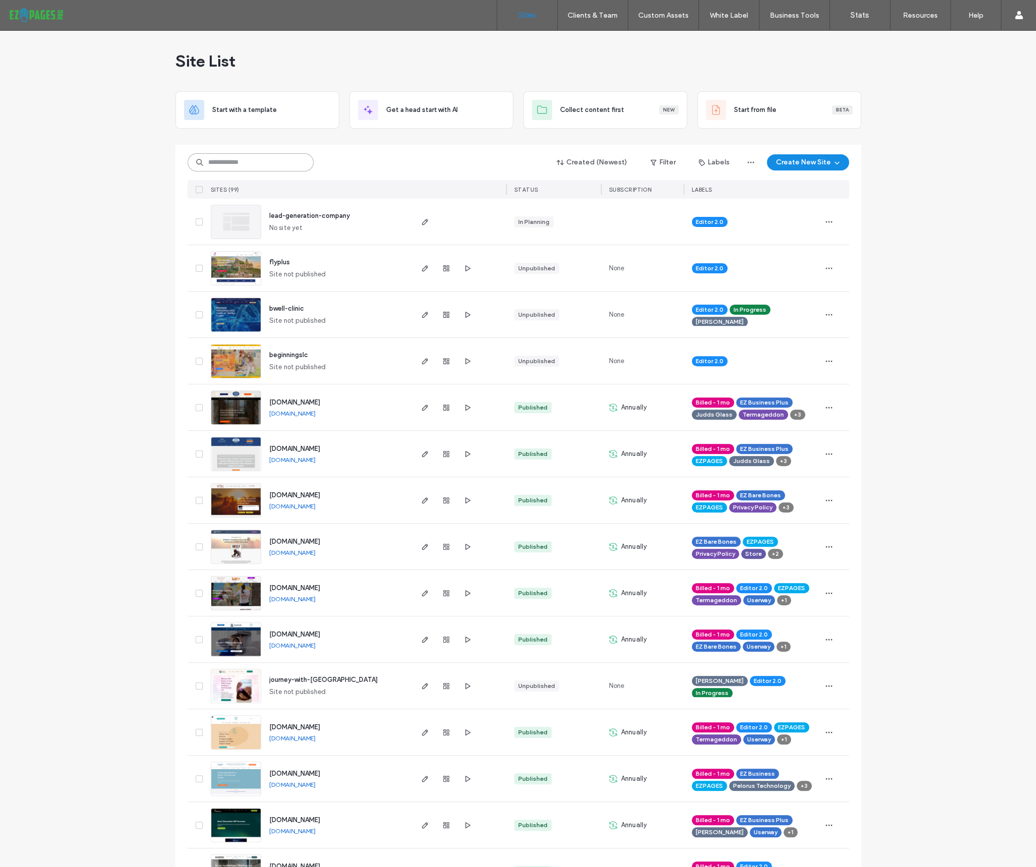
click at [247, 158] on input at bounding box center [251, 162] width 126 height 18
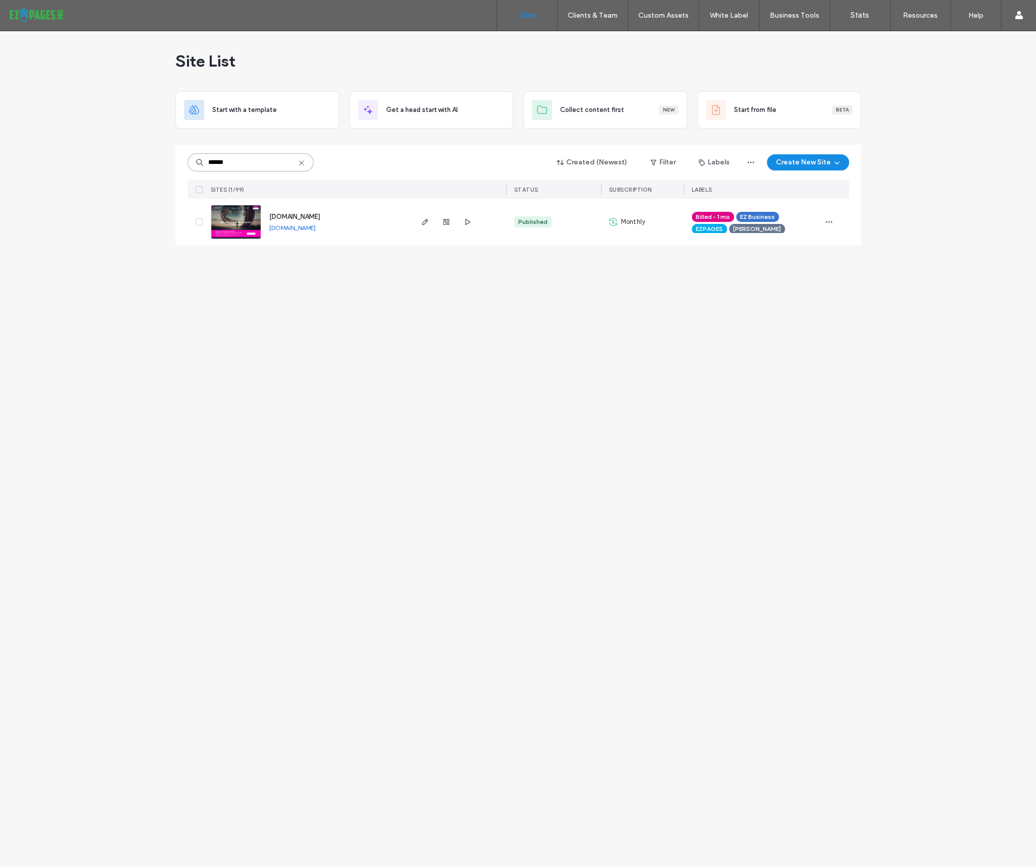
type input "******"
click at [310, 218] on span "[DOMAIN_NAME]" at bounding box center [294, 217] width 51 height 8
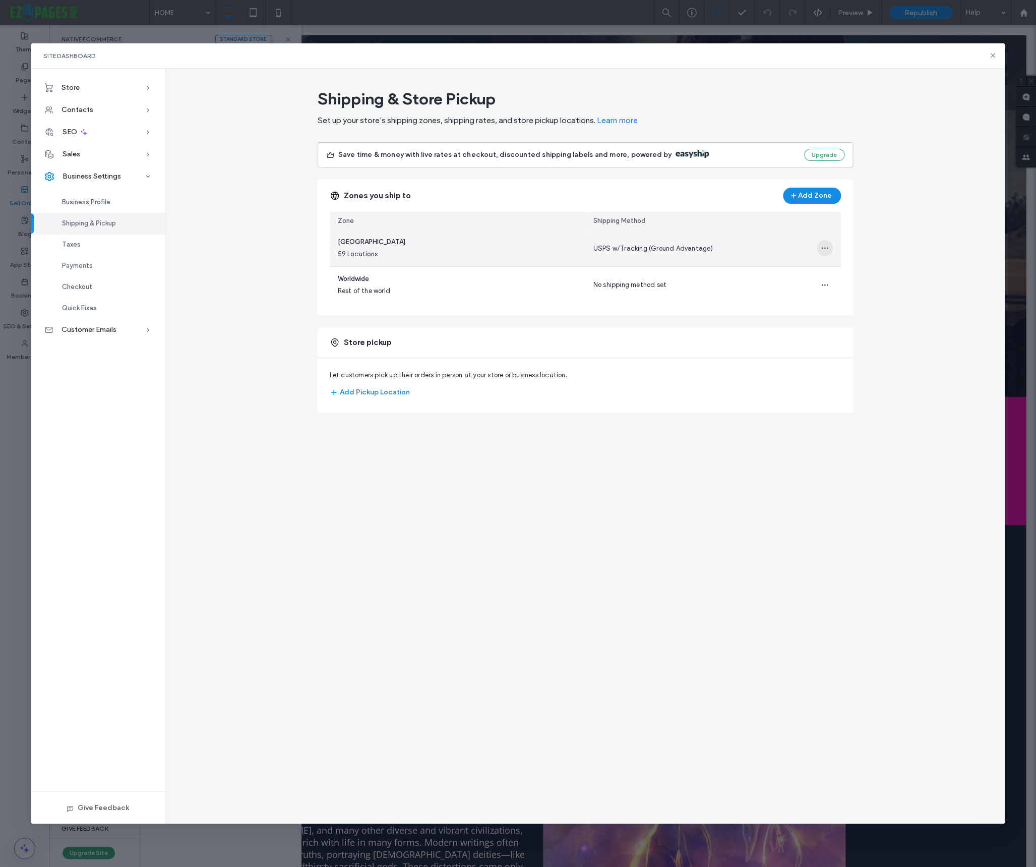
click at [831, 243] on span "button" at bounding box center [825, 248] width 16 height 16
click at [761, 225] on div "Shipping Method" at bounding box center [713, 221] width 256 height 19
click at [606, 193] on div "Zones you ship to Add Zone" at bounding box center [585, 195] width 535 height 32
click at [379, 218] on div "Zone" at bounding box center [458, 221] width 256 height 19
click at [669, 194] on div "Zones you ship to Add Zone" at bounding box center [585, 195] width 535 height 32
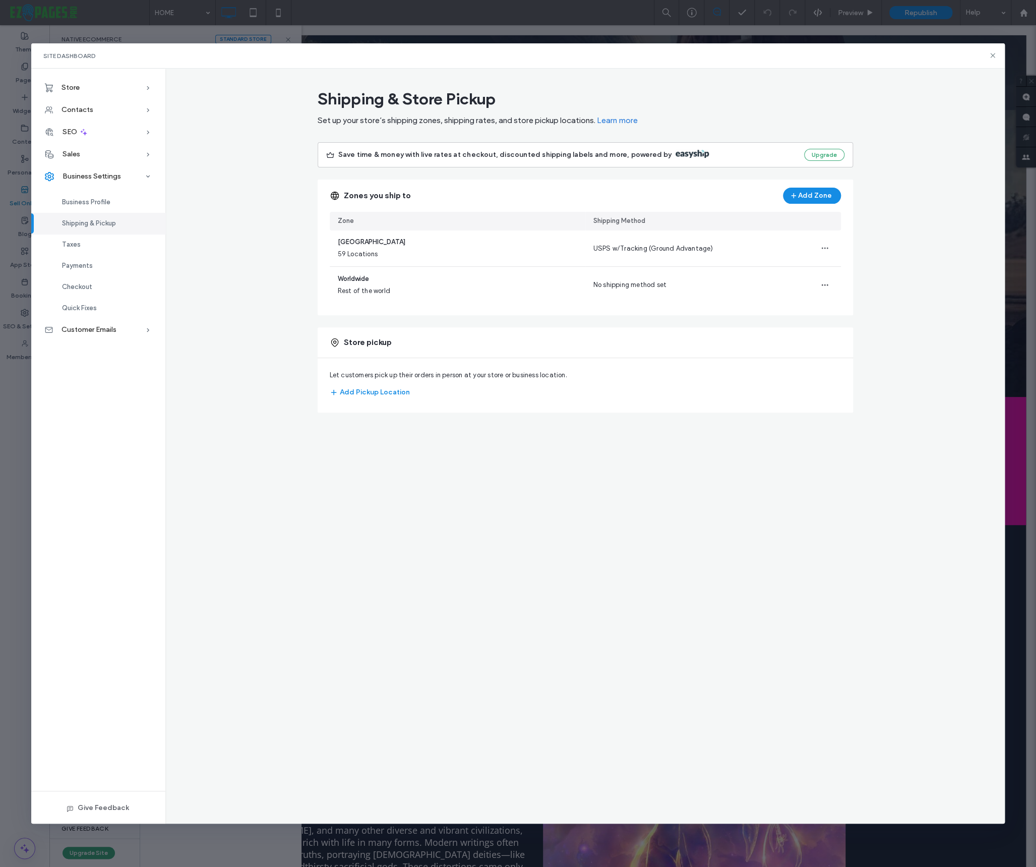
click at [89, 228] on div "Shipping & Pickup" at bounding box center [98, 223] width 134 height 21
click at [92, 325] on div "Customer Emails" at bounding box center [98, 330] width 134 height 22
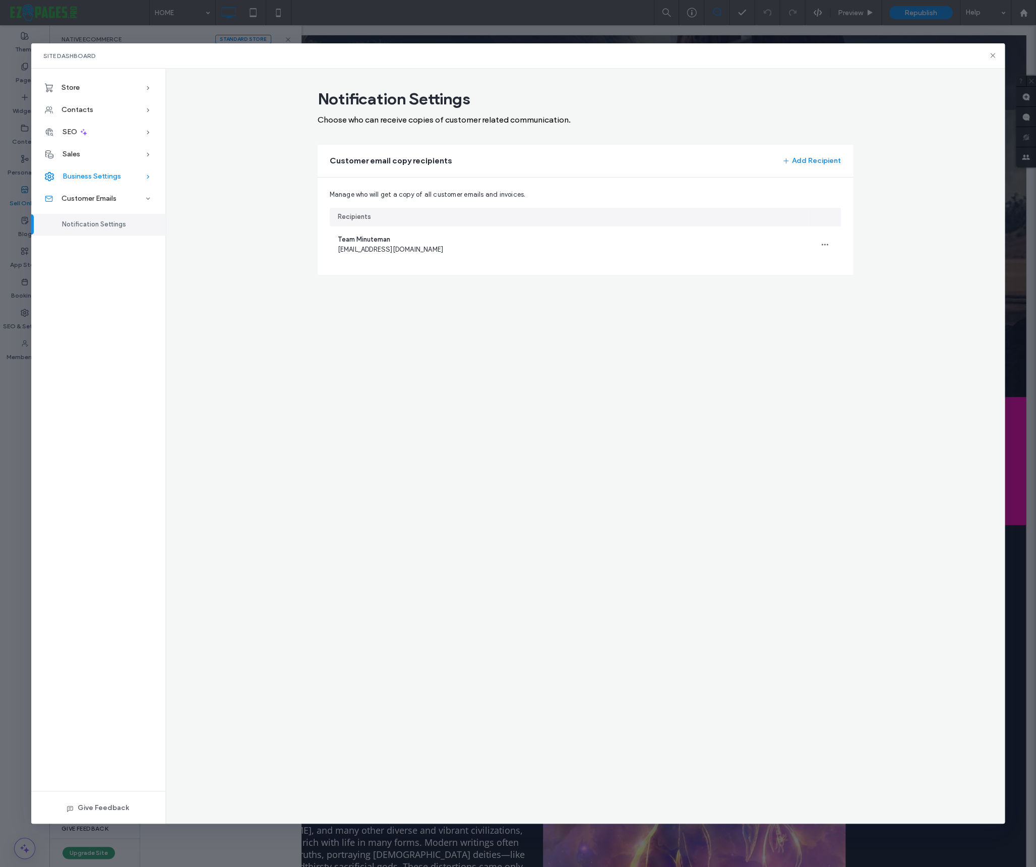
click at [81, 170] on div "Business Settings" at bounding box center [98, 176] width 134 height 22
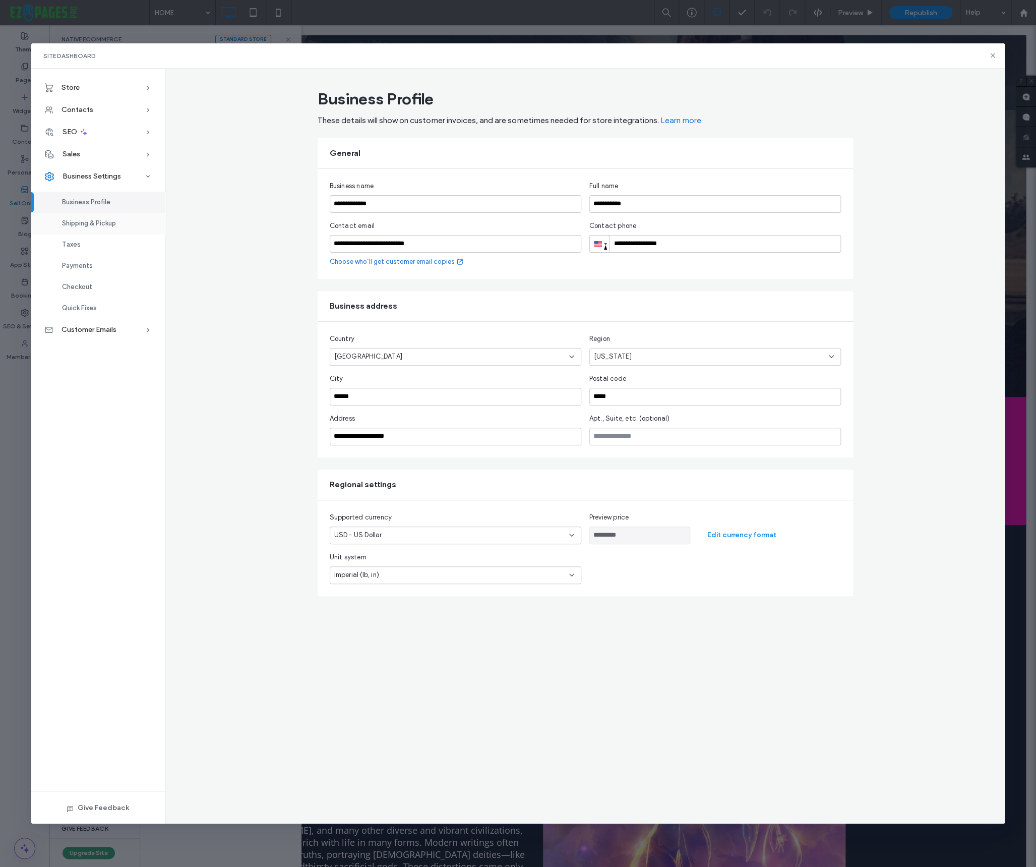
click at [80, 222] on span "Shipping & Pickup" at bounding box center [89, 223] width 54 height 8
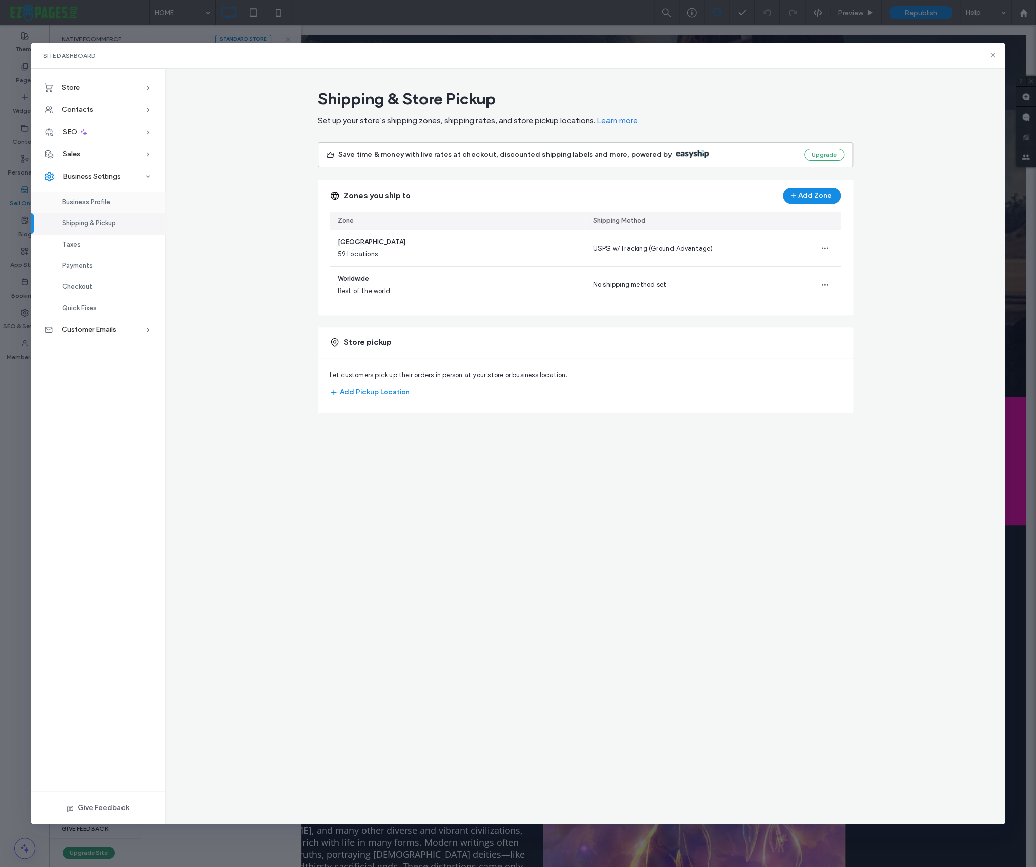
click at [77, 205] on span "Business Profile" at bounding box center [86, 202] width 48 height 8
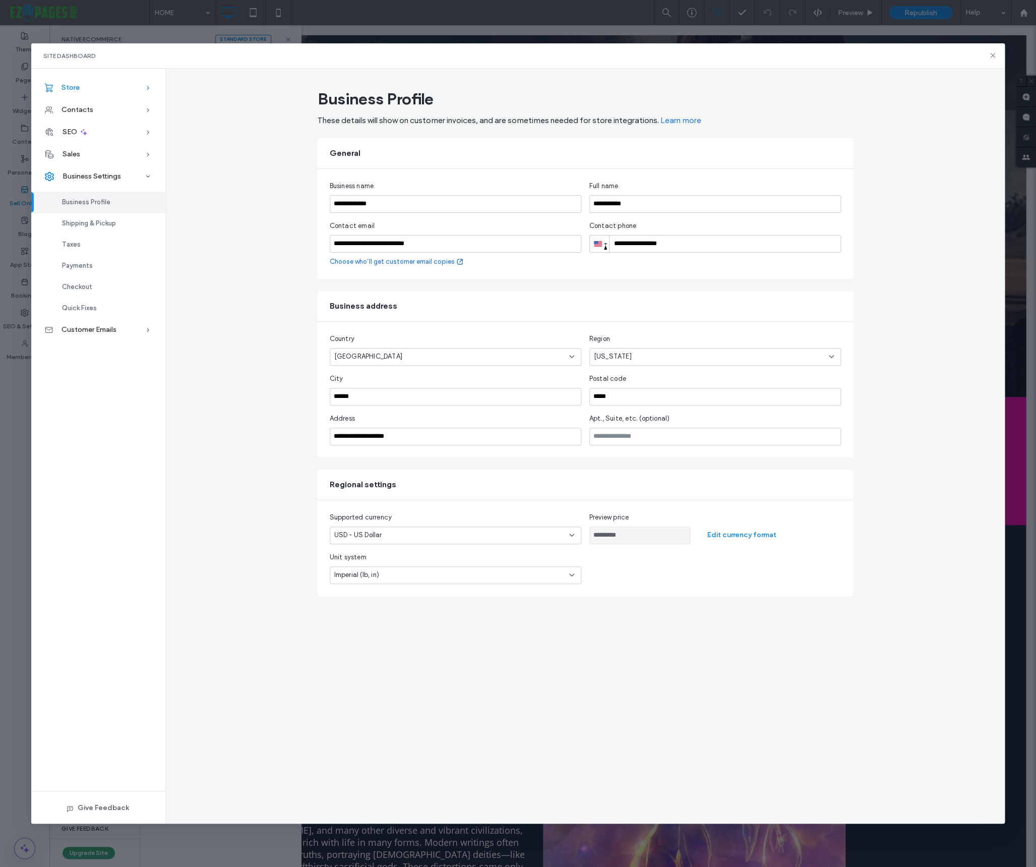
click at [71, 82] on div "Store" at bounding box center [98, 88] width 134 height 22
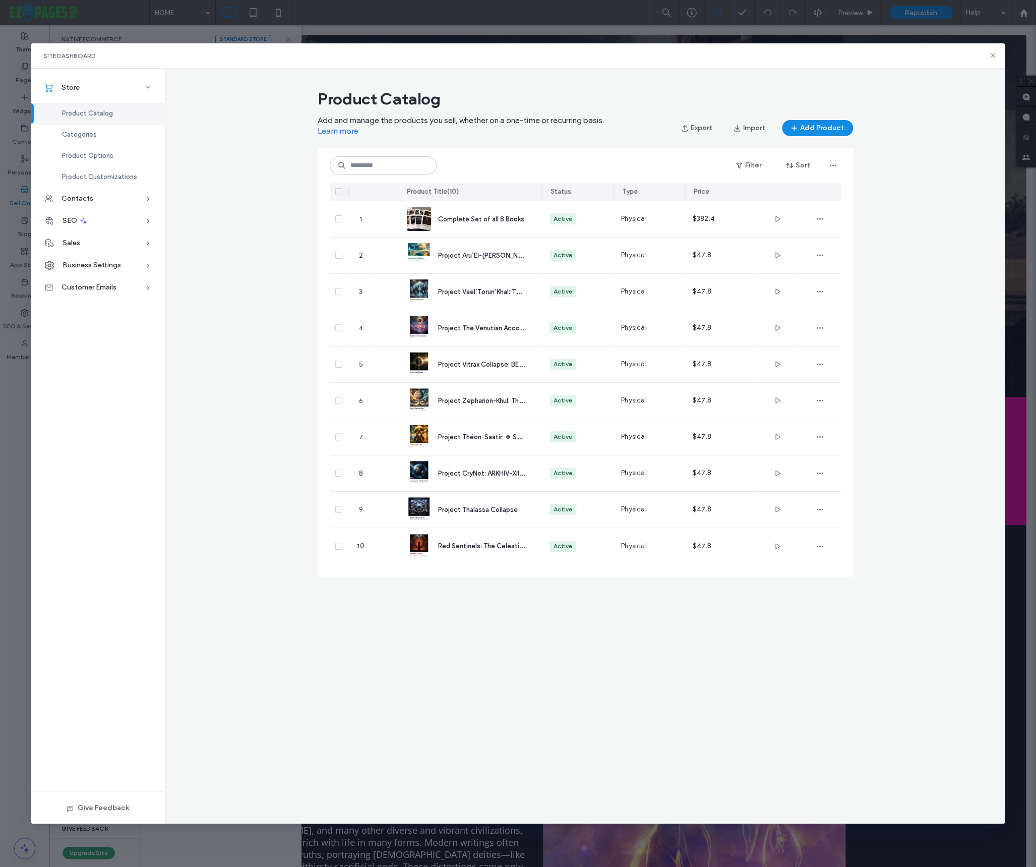
click at [105, 116] on span "Product Catalog" at bounding box center [87, 113] width 51 height 8
click at [500, 216] on span "Complete Set of all 8 Books" at bounding box center [481, 219] width 86 height 8
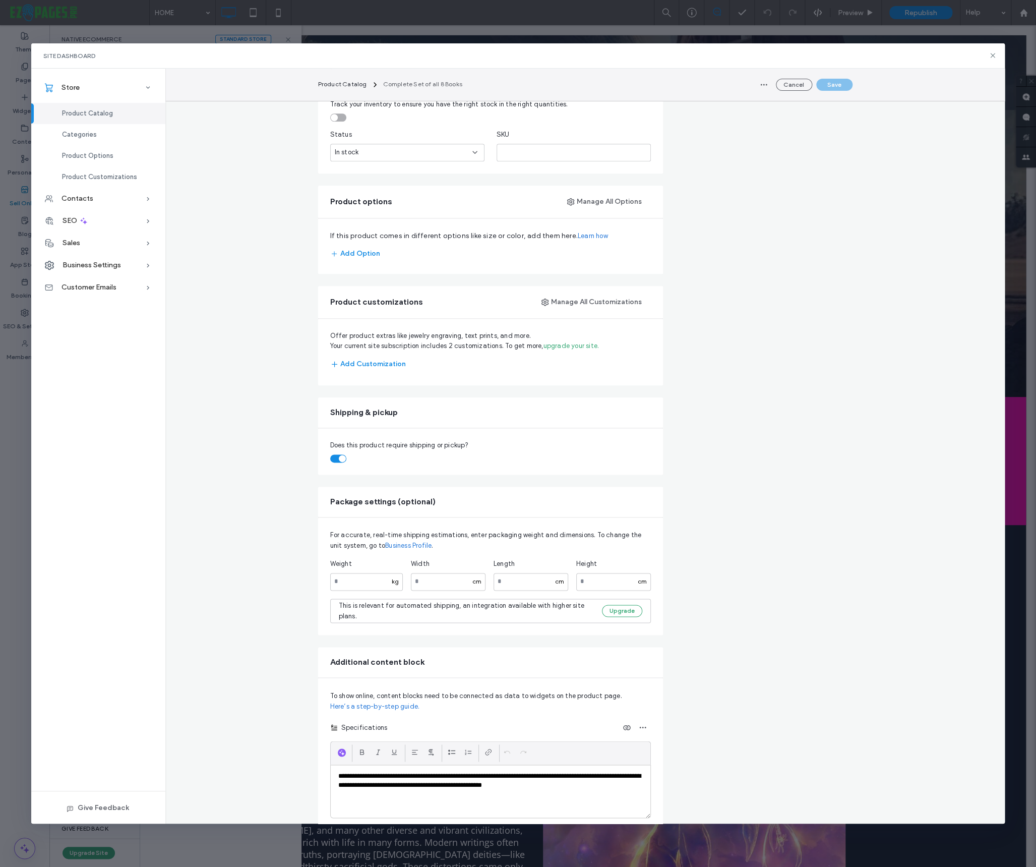
scroll to position [530, 0]
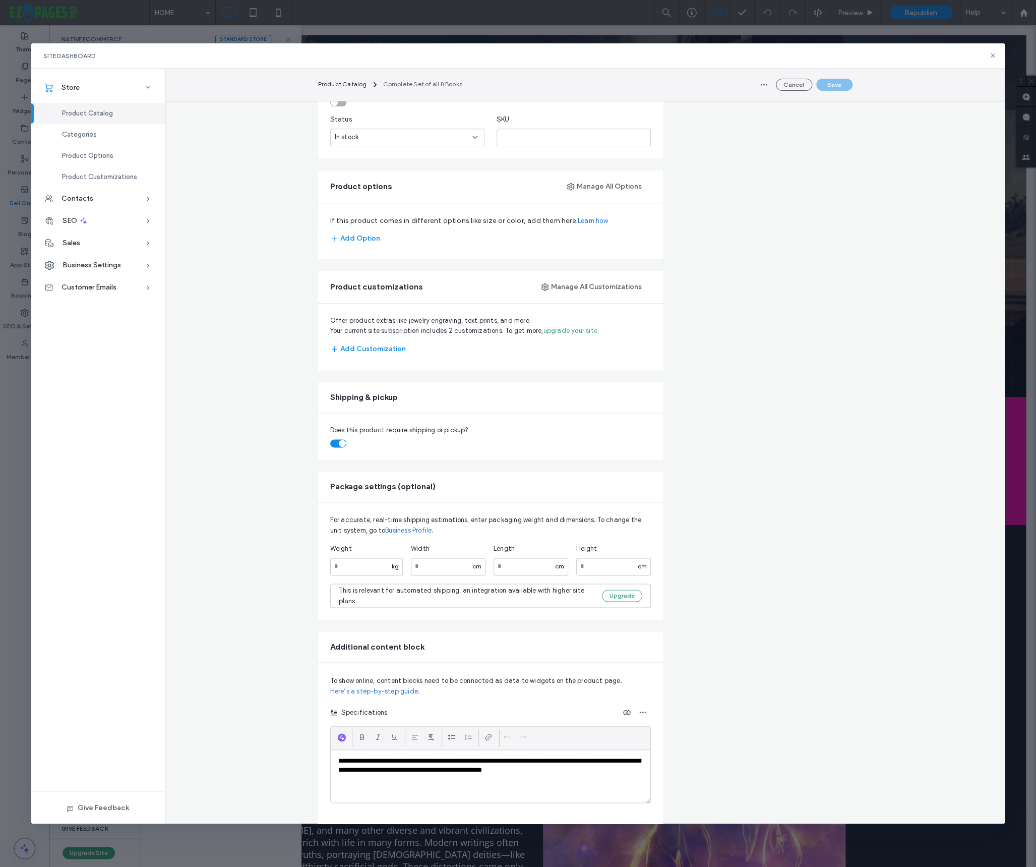
click at [424, 535] on link "Business Profile" at bounding box center [408, 530] width 46 height 10
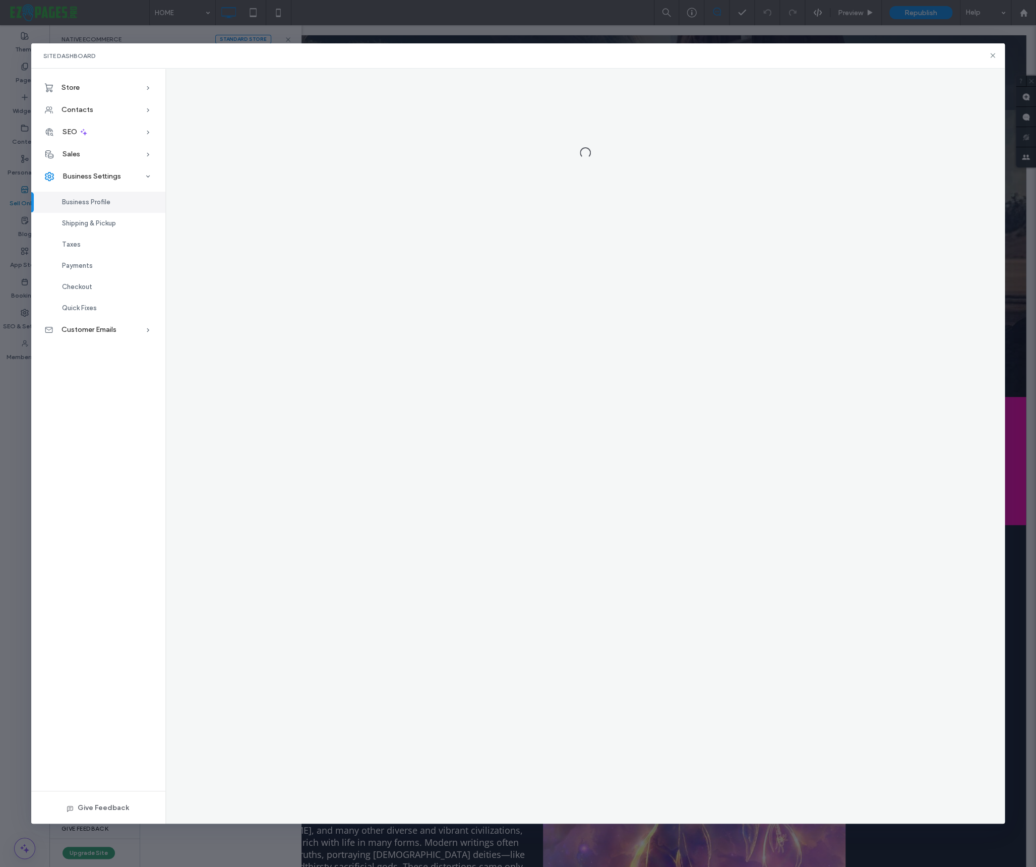
scroll to position [0, 0]
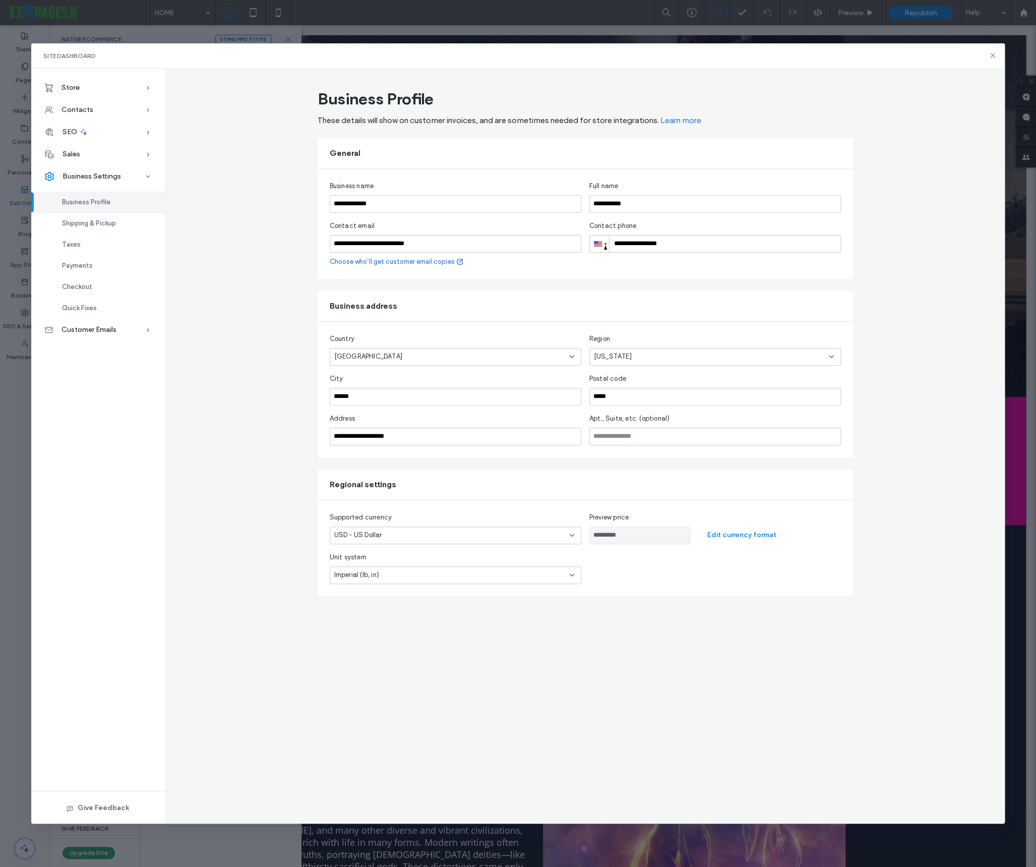
click at [411, 575] on div "Imperial (lb, in)" at bounding box center [449, 575] width 230 height 10
click at [379, 607] on span "Imperial (lb, in)" at bounding box center [356, 610] width 45 height 10
click at [992, 52] on icon at bounding box center [993, 55] width 8 height 8
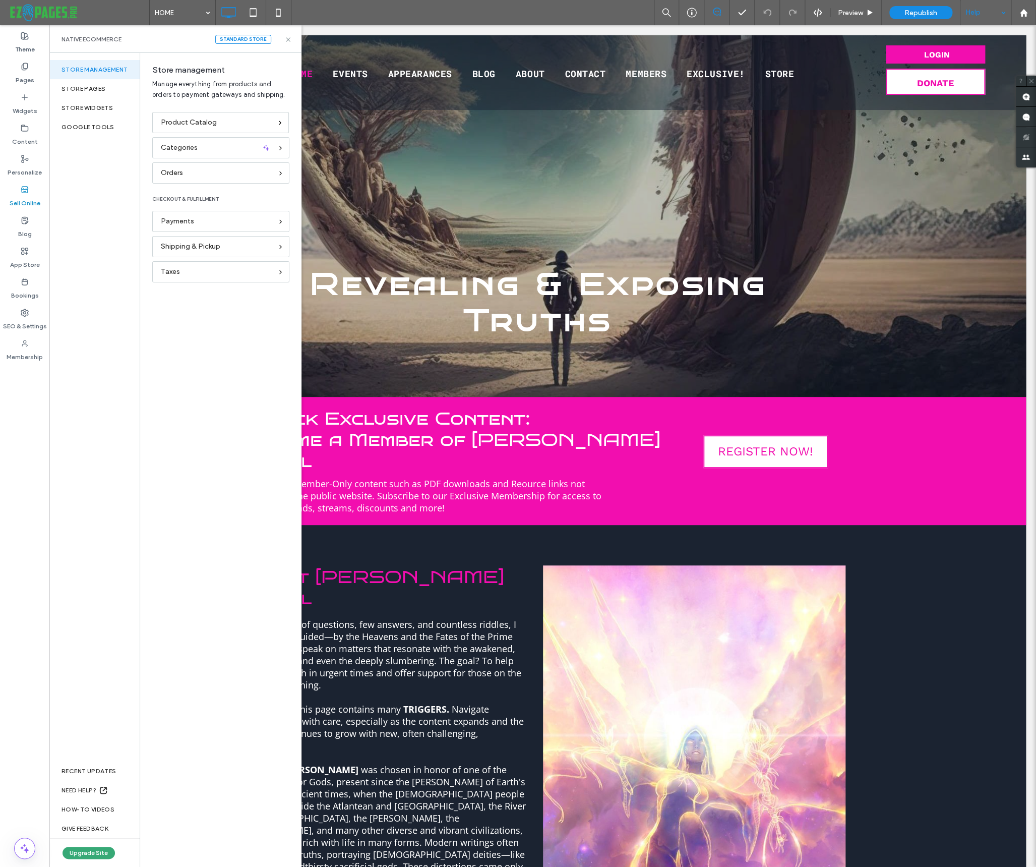
click at [971, 11] on div "Help" at bounding box center [985, 12] width 50 height 25
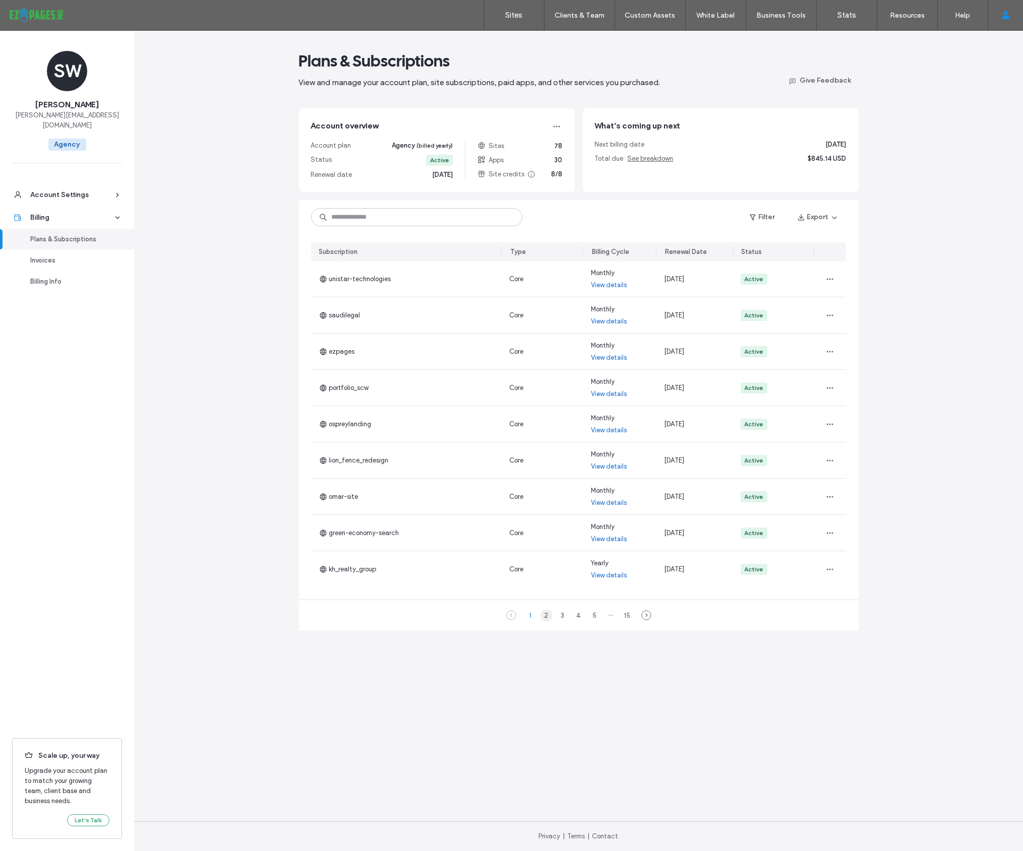
click at [544, 614] on div "2" at bounding box center [546, 615] width 12 height 12
click at [563, 617] on div "3" at bounding box center [563, 615] width 12 height 12
click at [577, 617] on div "4" at bounding box center [579, 615] width 12 height 12
click at [585, 617] on div "5" at bounding box center [587, 615] width 12 height 12
click at [45, 256] on div "Invoices" at bounding box center [71, 261] width 83 height 10
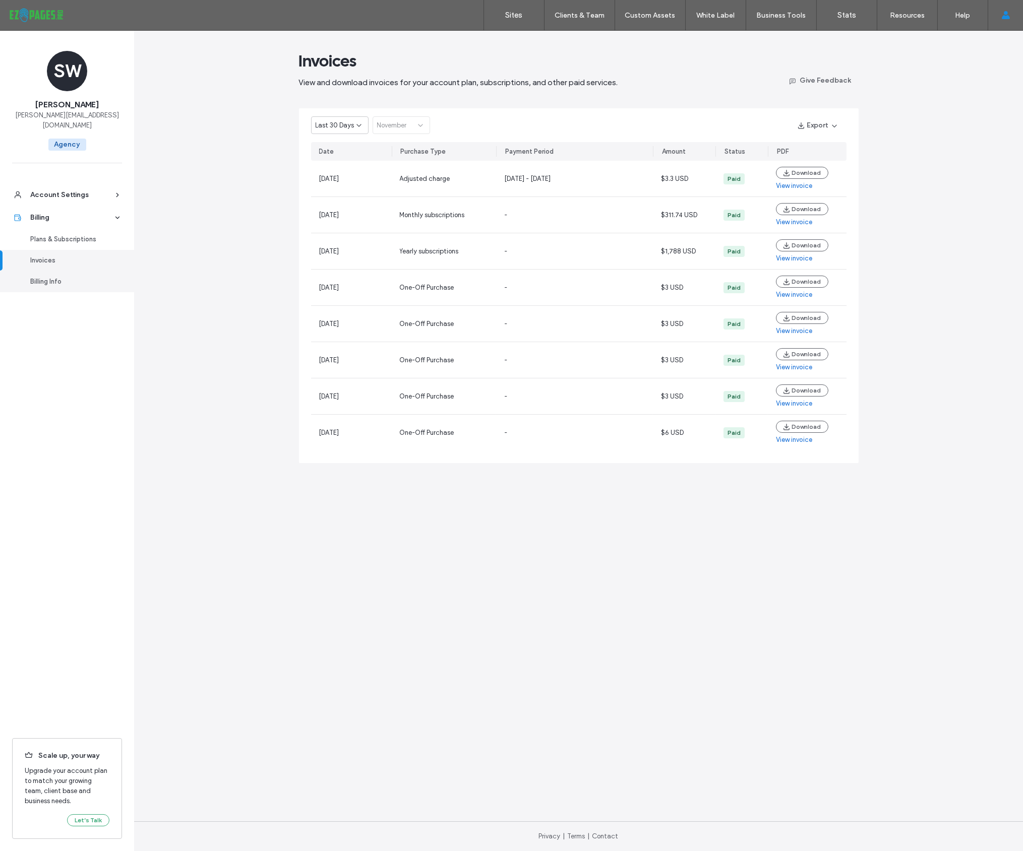
click at [52, 277] on div "Billing Info" at bounding box center [71, 282] width 83 height 10
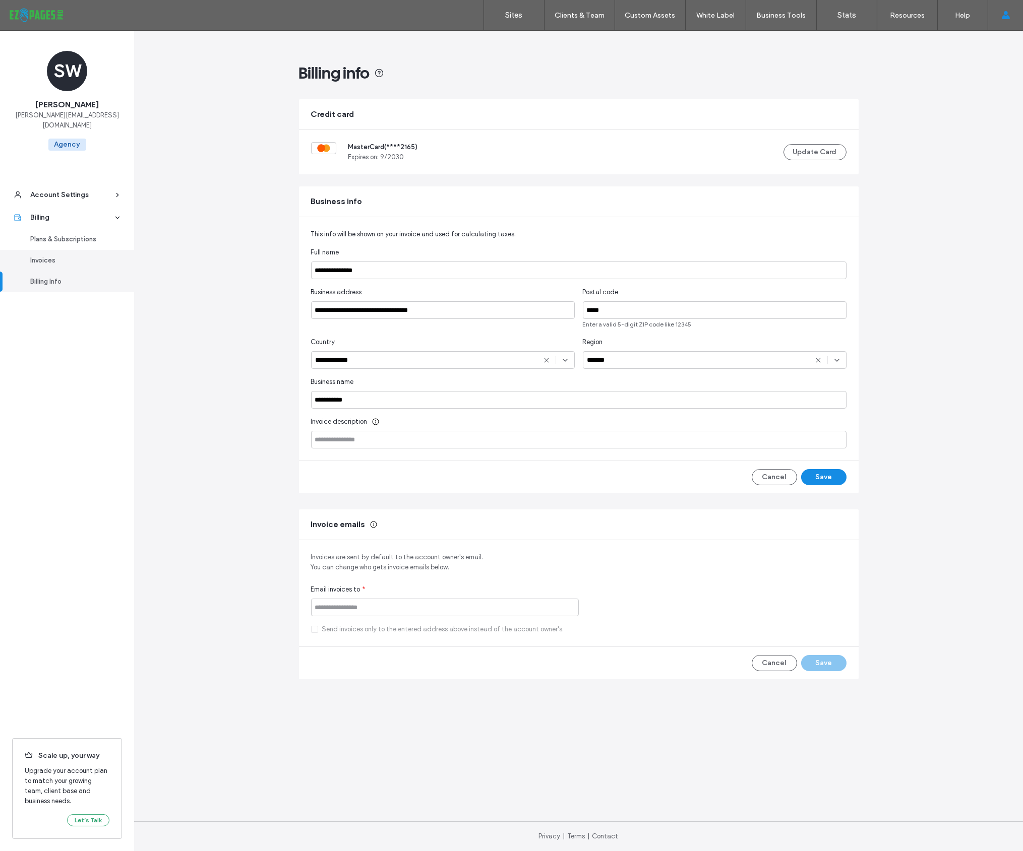
click at [45, 256] on div "Invoices" at bounding box center [71, 261] width 83 height 10
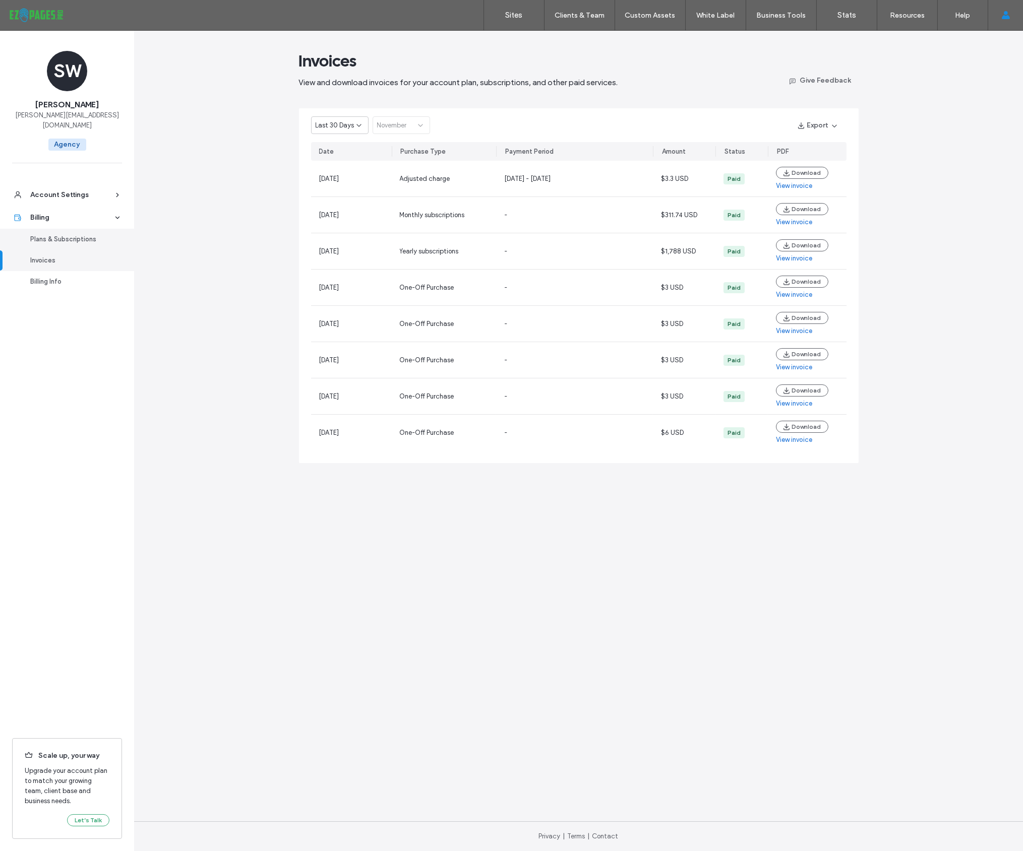
click at [56, 234] on div "Plans & Subscriptions" at bounding box center [71, 239] width 83 height 10
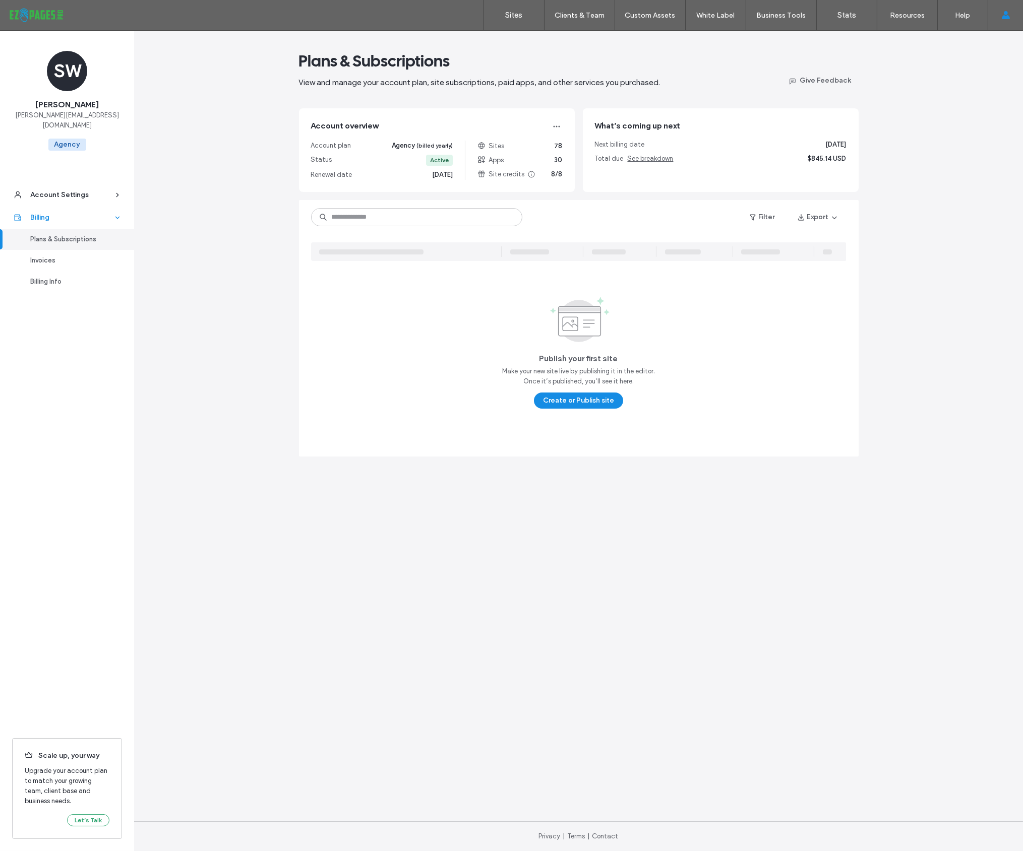
click at [73, 213] on div "Billing" at bounding box center [71, 218] width 83 height 10
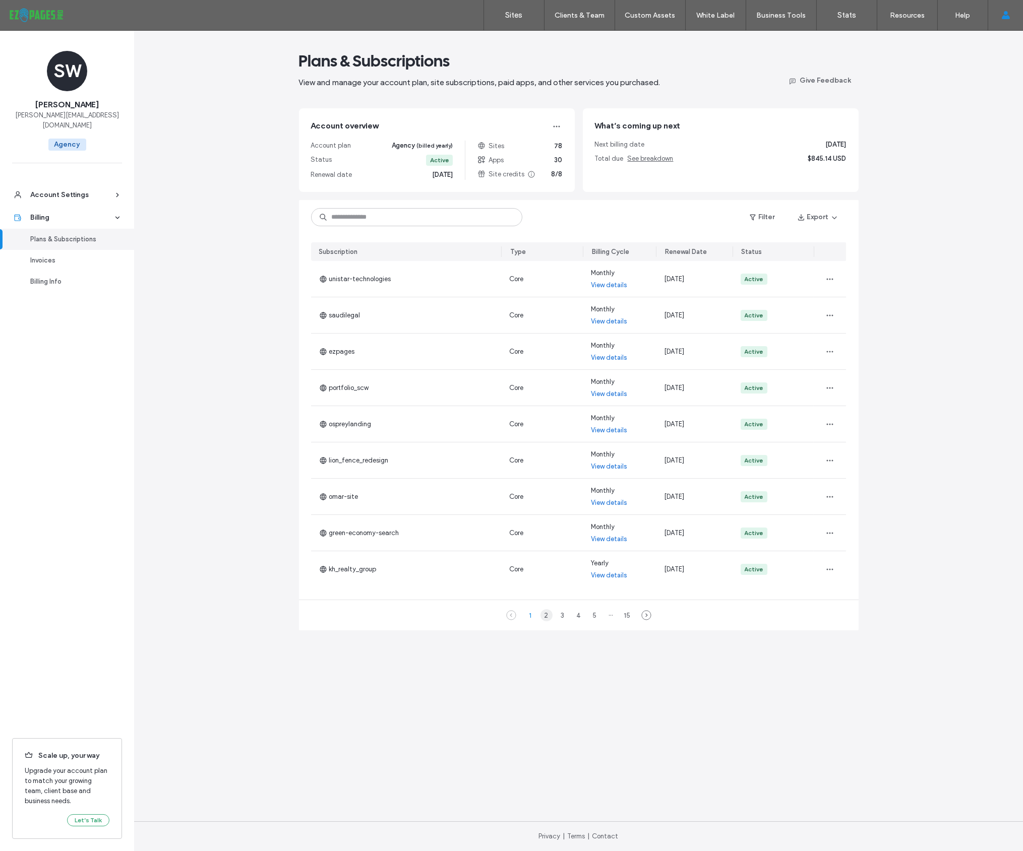
click at [548, 613] on div "2" at bounding box center [546, 615] width 12 height 12
click at [560, 615] on div "3" at bounding box center [563, 615] width 12 height 12
click at [580, 617] on div "4" at bounding box center [579, 615] width 12 height 12
click at [600, 617] on div "6" at bounding box center [603, 615] width 12 height 12
click at [882, 218] on div "Plans & Subscriptions View and manage your account plan, site subscriptions, pa…" at bounding box center [578, 441] width 889 height 821
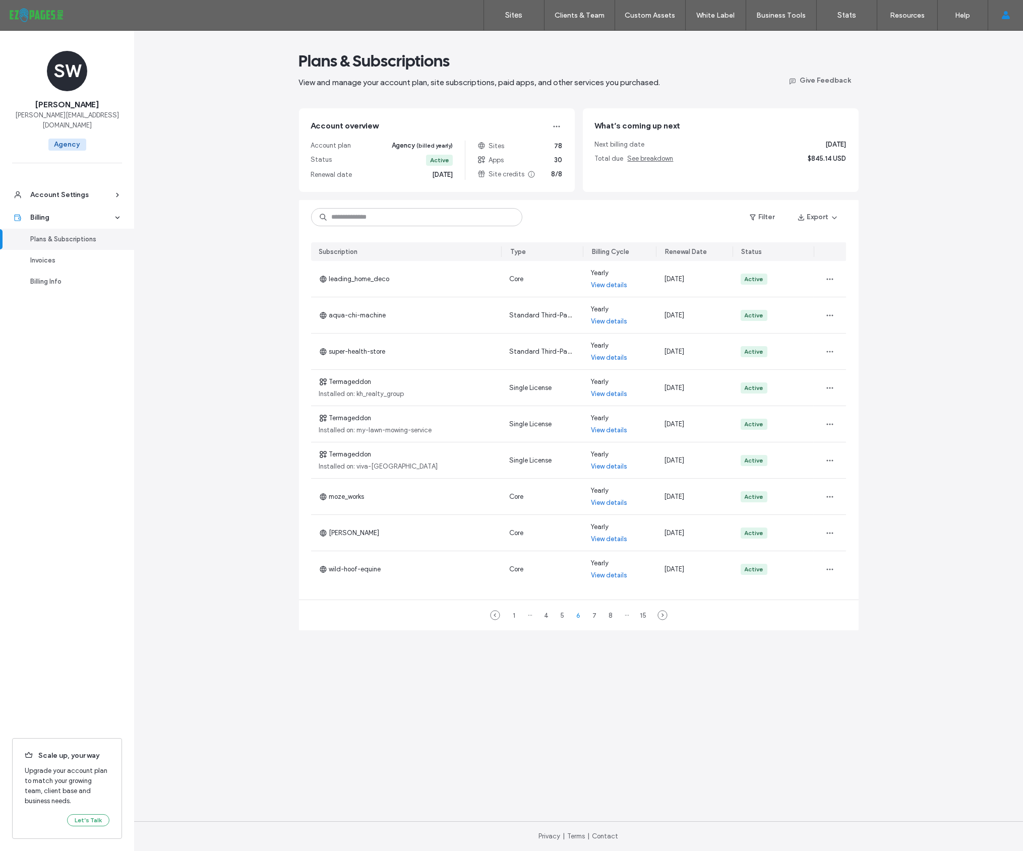
click at [580, 199] on main "Plans & Subscriptions View and manage your account plan, site subscriptions, pa…" at bounding box center [579, 426] width 560 height 791
click at [885, 216] on div "Plans & Subscriptions View and manage your account plan, site subscriptions, pa…" at bounding box center [578, 441] width 889 height 821
drag, startPoint x: 555, startPoint y: 175, endPoint x: 566, endPoint y: 175, distance: 11.1
click at [566, 175] on div "Account overview Account plan Agency (billed yearly) Status Active Renewal date…" at bounding box center [437, 150] width 276 height 84
click at [557, 175] on span "8/8" at bounding box center [557, 174] width 11 height 10
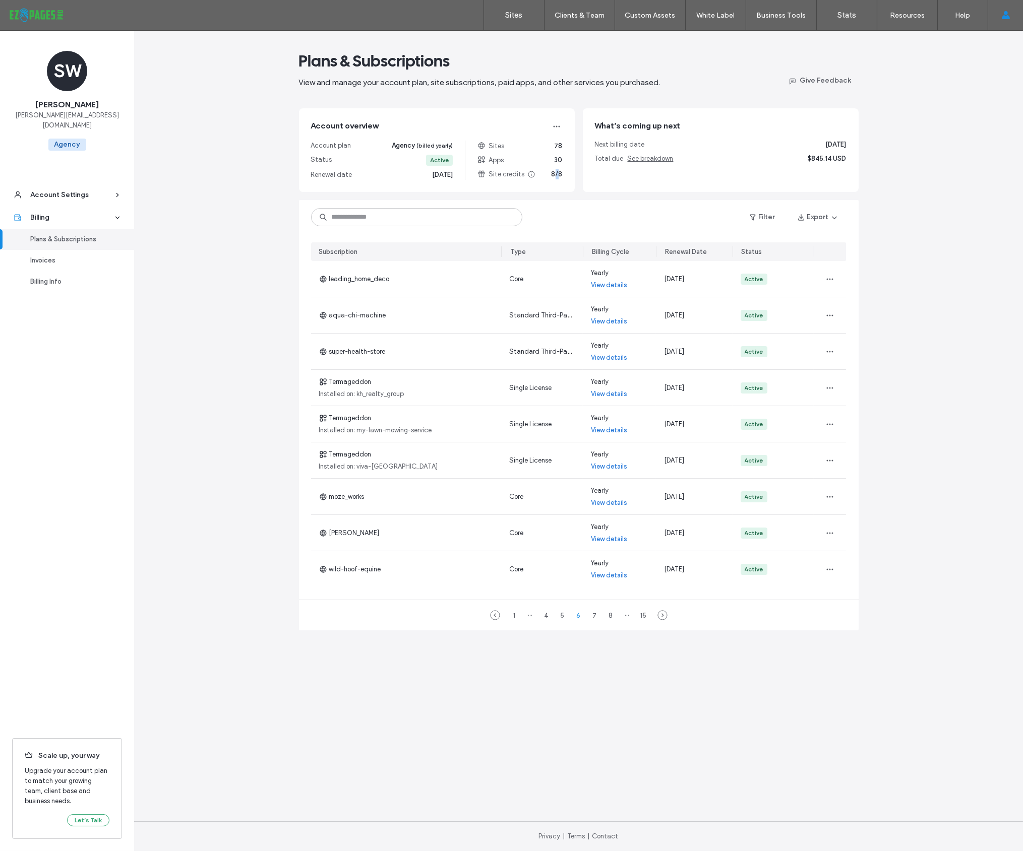
click at [557, 175] on span "8/8" at bounding box center [557, 174] width 11 height 10
click at [529, 175] on icon at bounding box center [531, 174] width 8 height 8
click at [543, 195] on main "Plans & Subscriptions View and manage your account plan, site subscriptions, pa…" at bounding box center [579, 426] width 560 height 791
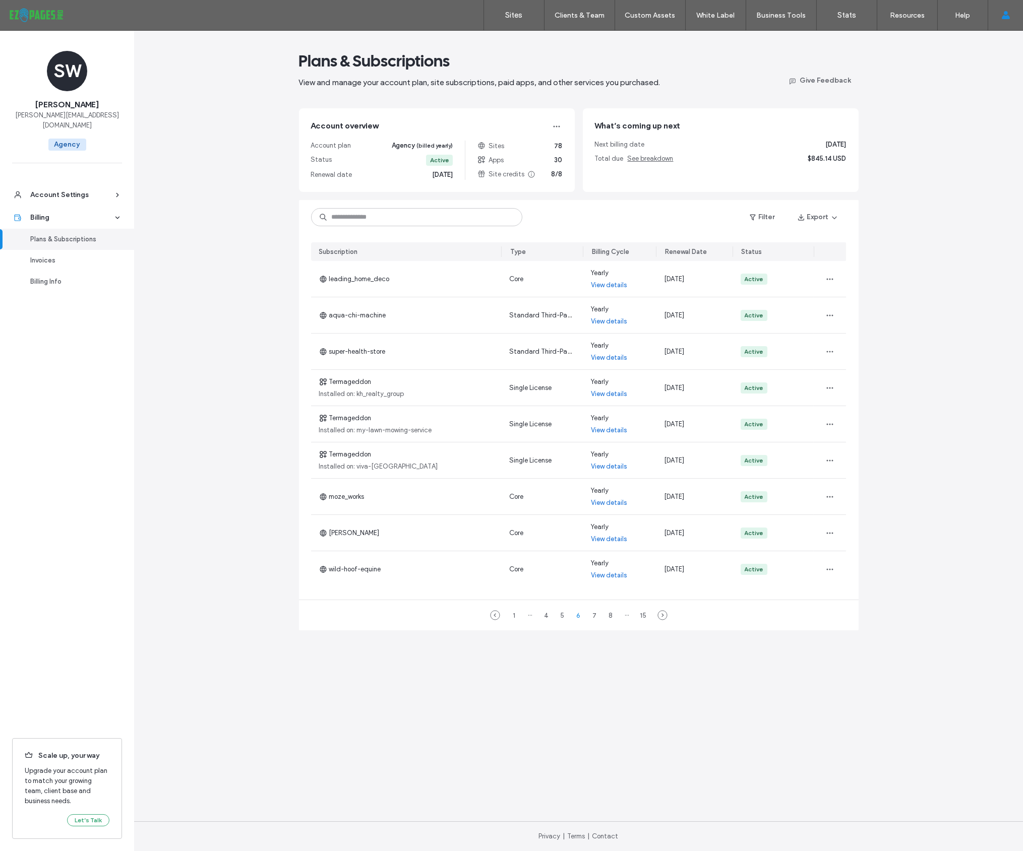
click at [609, 252] on div "Billing Cycle" at bounding box center [610, 252] width 37 height 10
click at [766, 216] on button "Filter" at bounding box center [762, 217] width 45 height 16
click at [656, 243] on div "Monthly" at bounding box center [656, 243] width 24 height 10
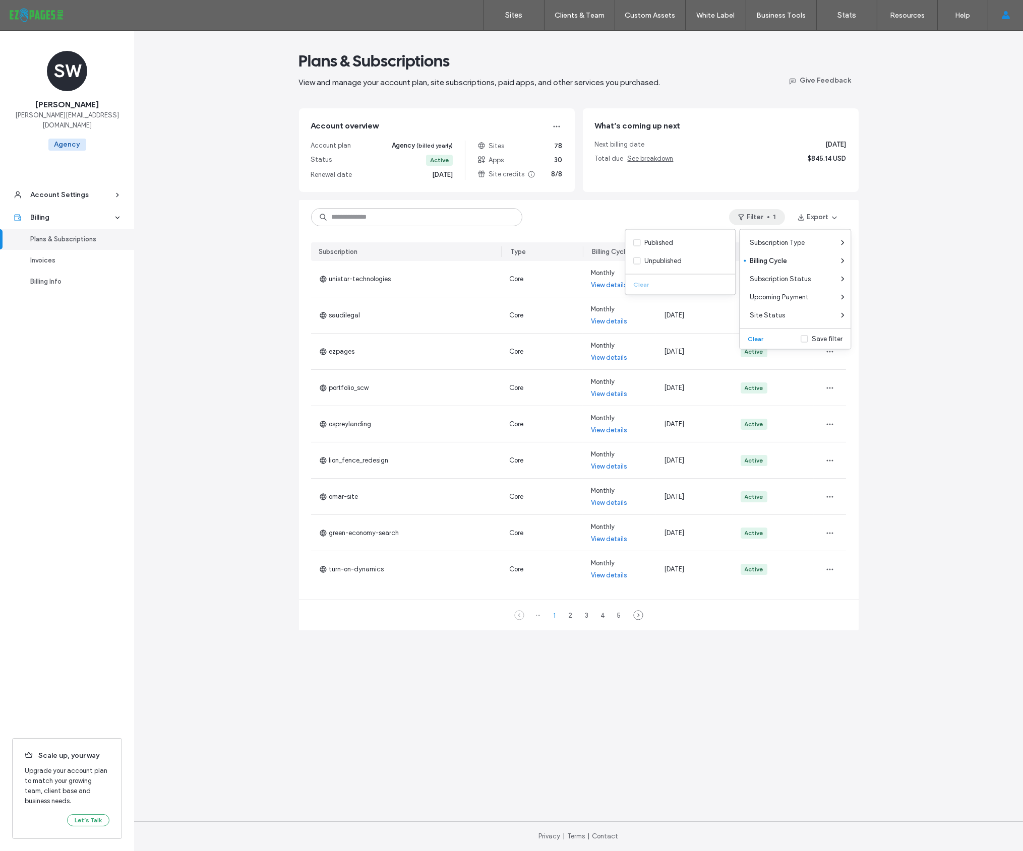
click at [929, 494] on div "Plans & Subscriptions View and manage your account plan, site subscriptions, pa…" at bounding box center [578, 441] width 889 height 821
click at [572, 617] on div "2" at bounding box center [571, 615] width 12 height 12
click at [586, 616] on div "3" at bounding box center [587, 615] width 12 height 12
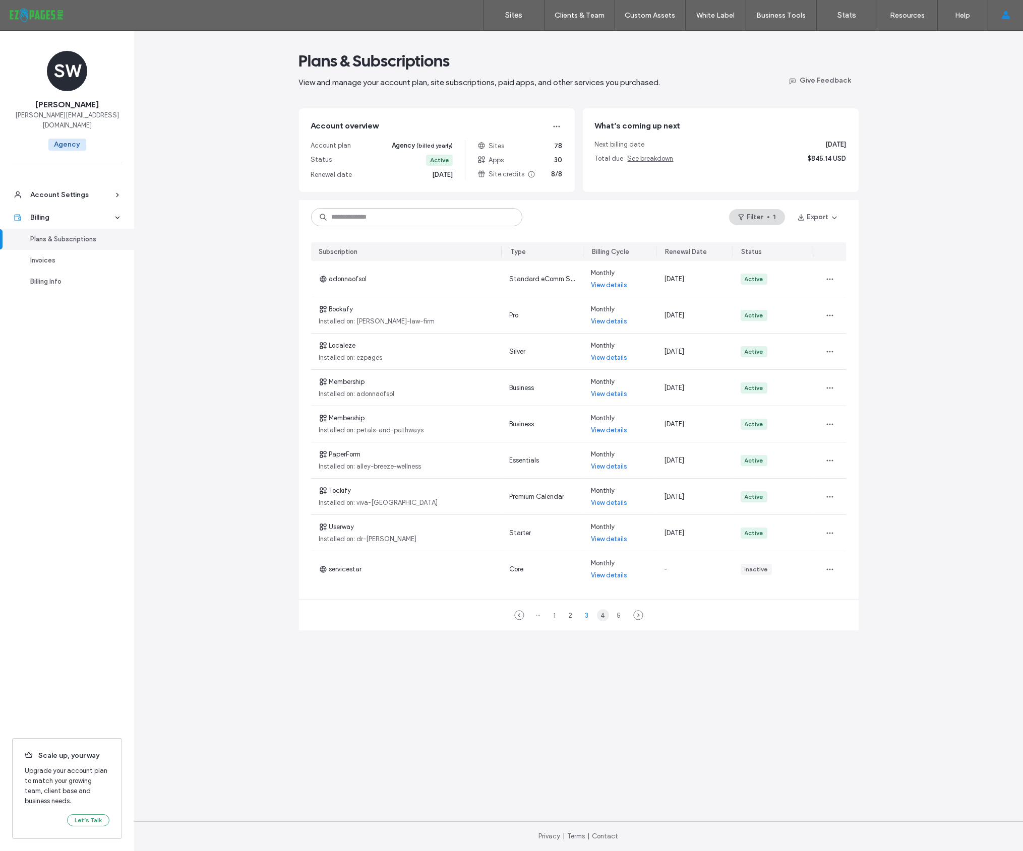
click at [603, 617] on div "4" at bounding box center [603, 615] width 12 height 12
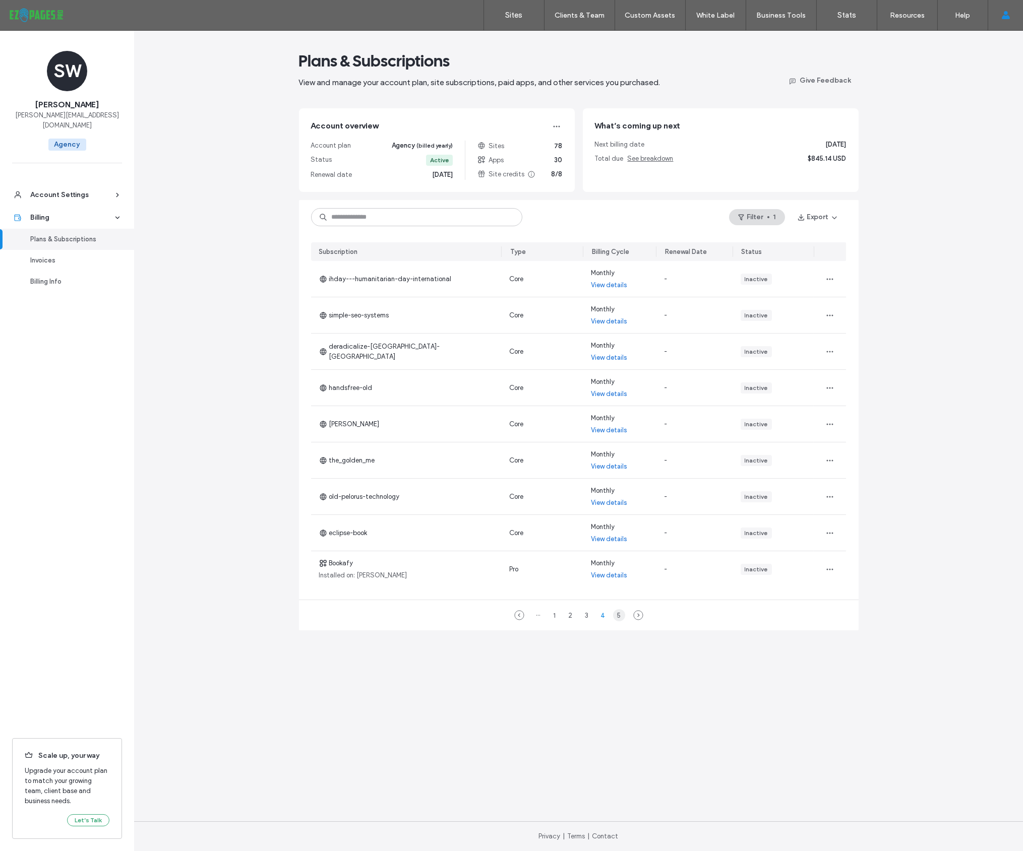
click at [618, 617] on div "5" at bounding box center [619, 615] width 12 height 12
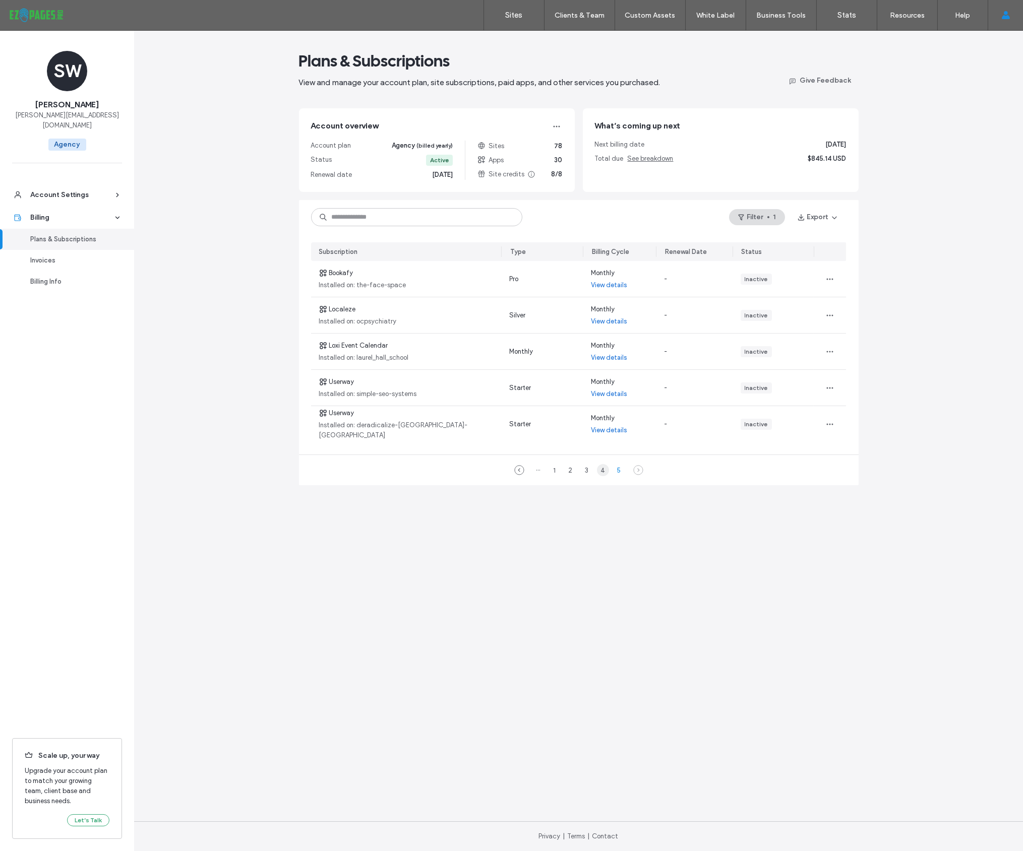
click at [604, 470] on div "4" at bounding box center [603, 470] width 12 height 12
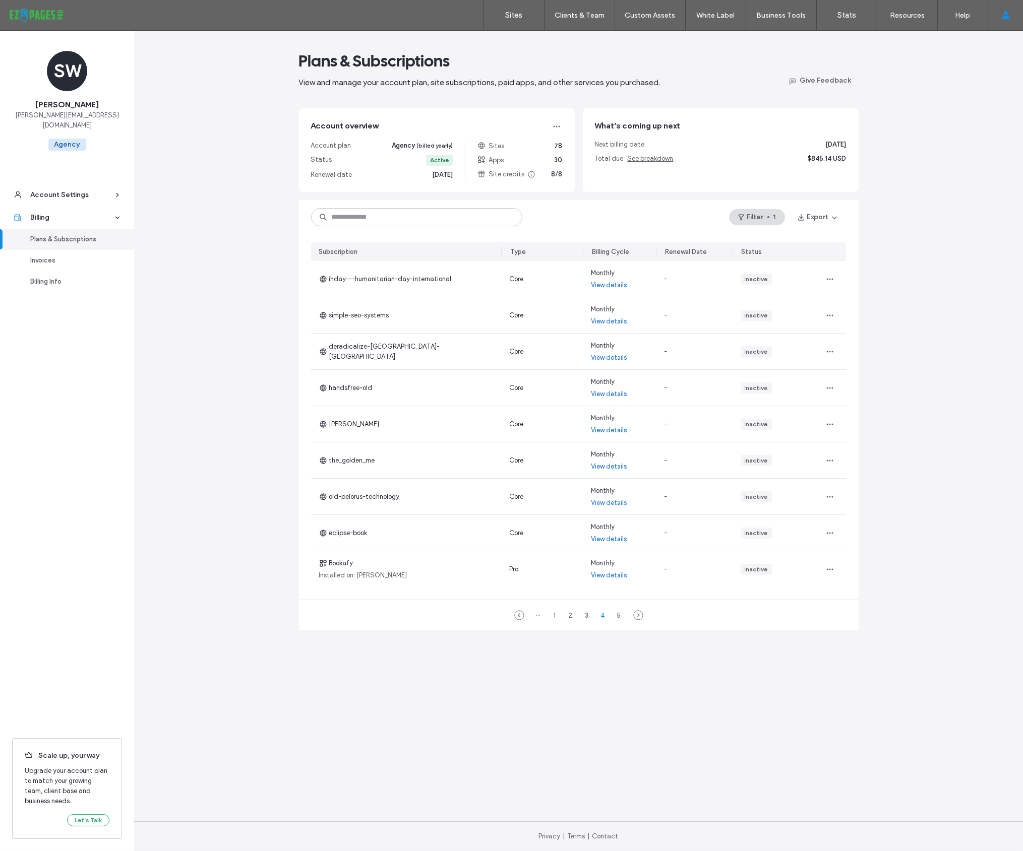
click at [938, 163] on div "Plans & Subscriptions View and manage your account plan, site subscriptions, pa…" at bounding box center [578, 441] width 889 height 821
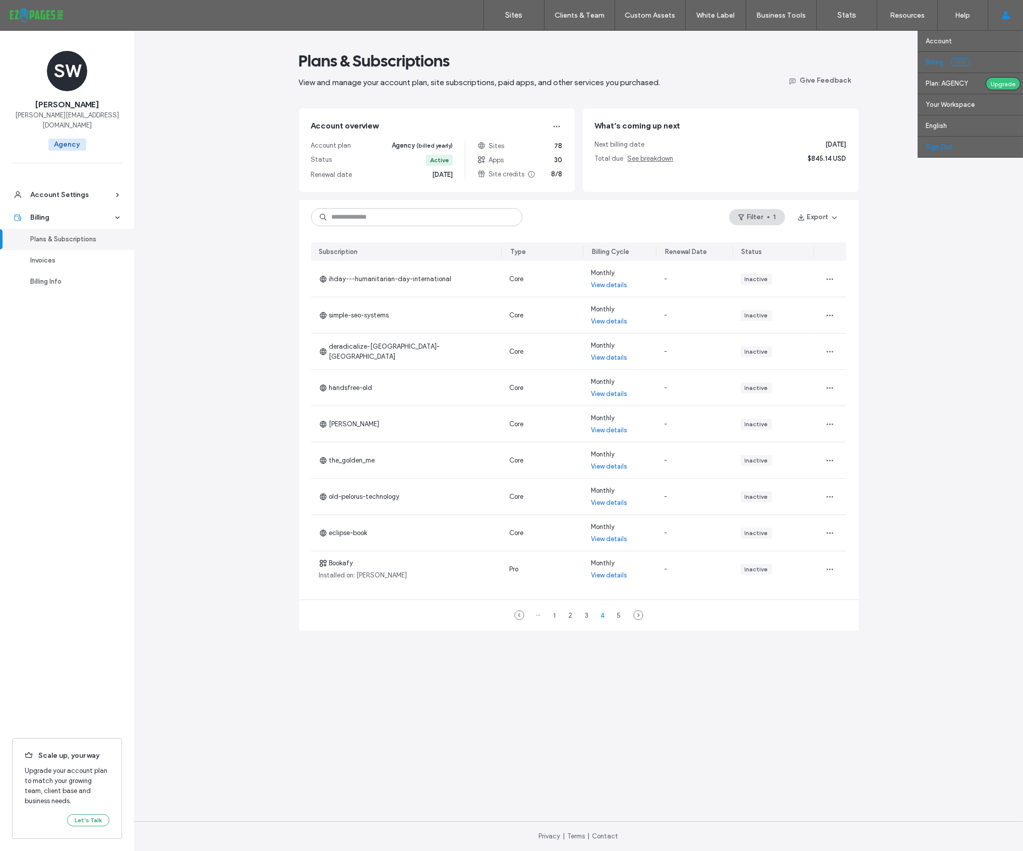
click at [940, 147] on label "Sign Out" at bounding box center [939, 147] width 27 height 8
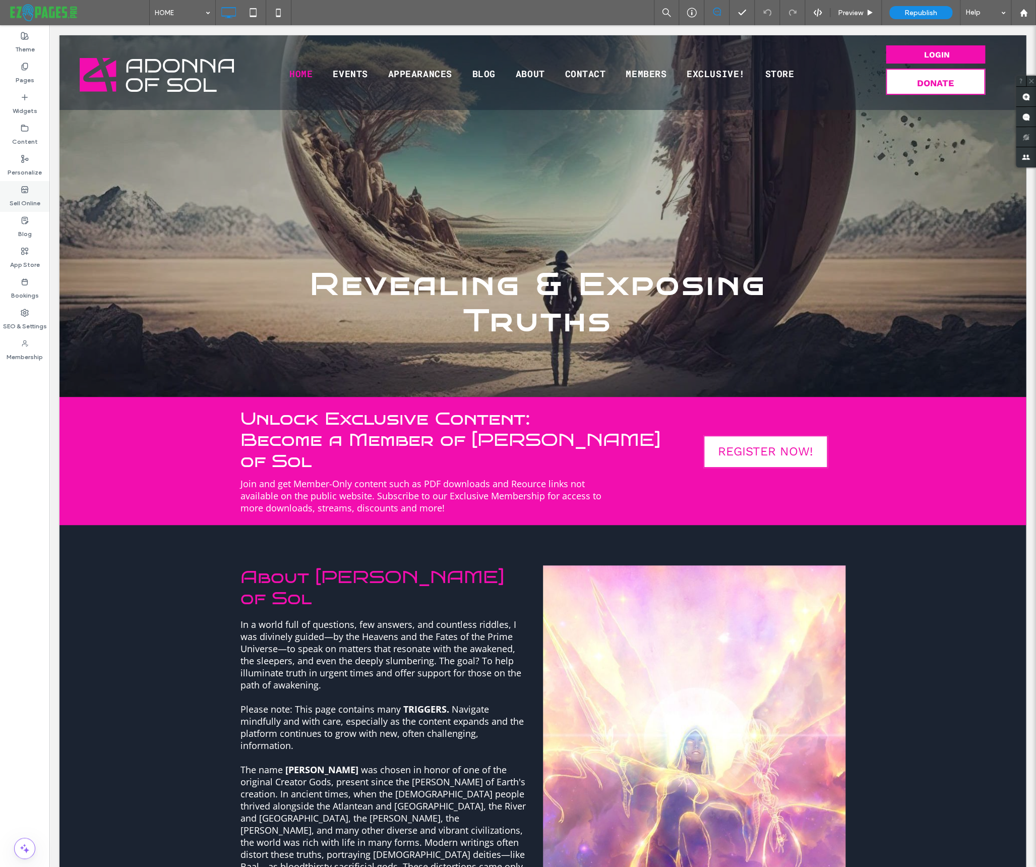
click at [25, 193] on icon at bounding box center [25, 190] width 8 height 8
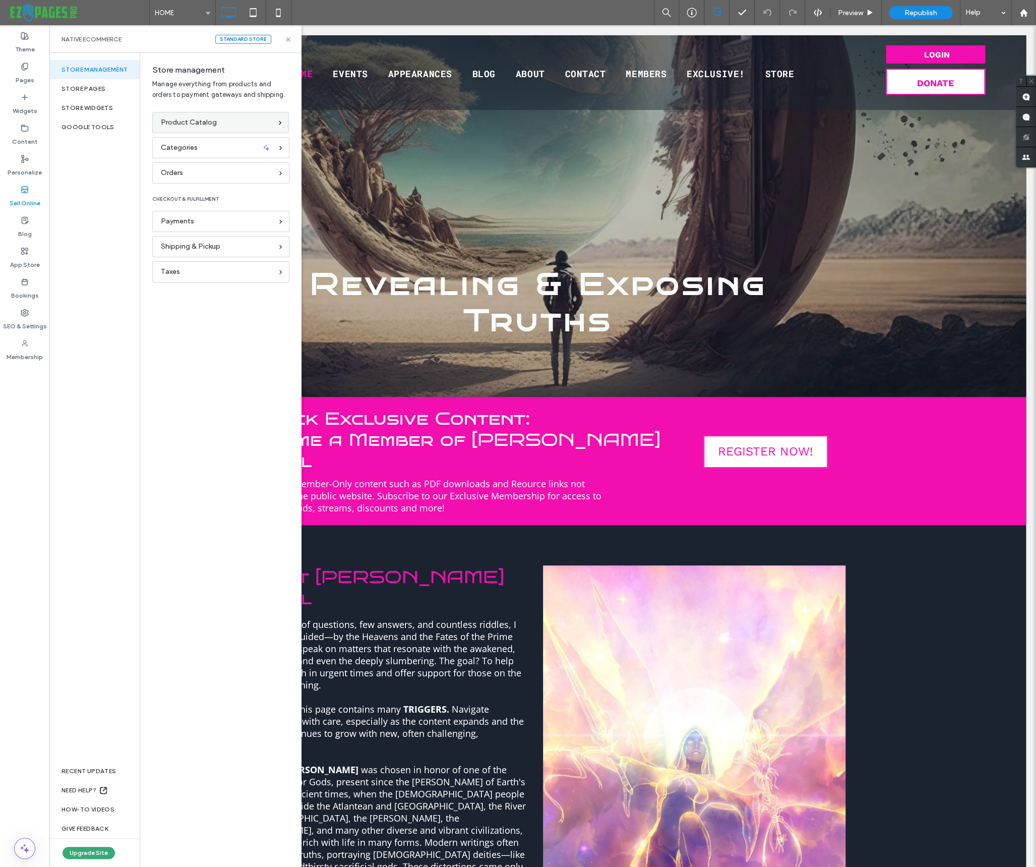
click at [177, 127] on span "Product Catalog" at bounding box center [189, 122] width 56 height 11
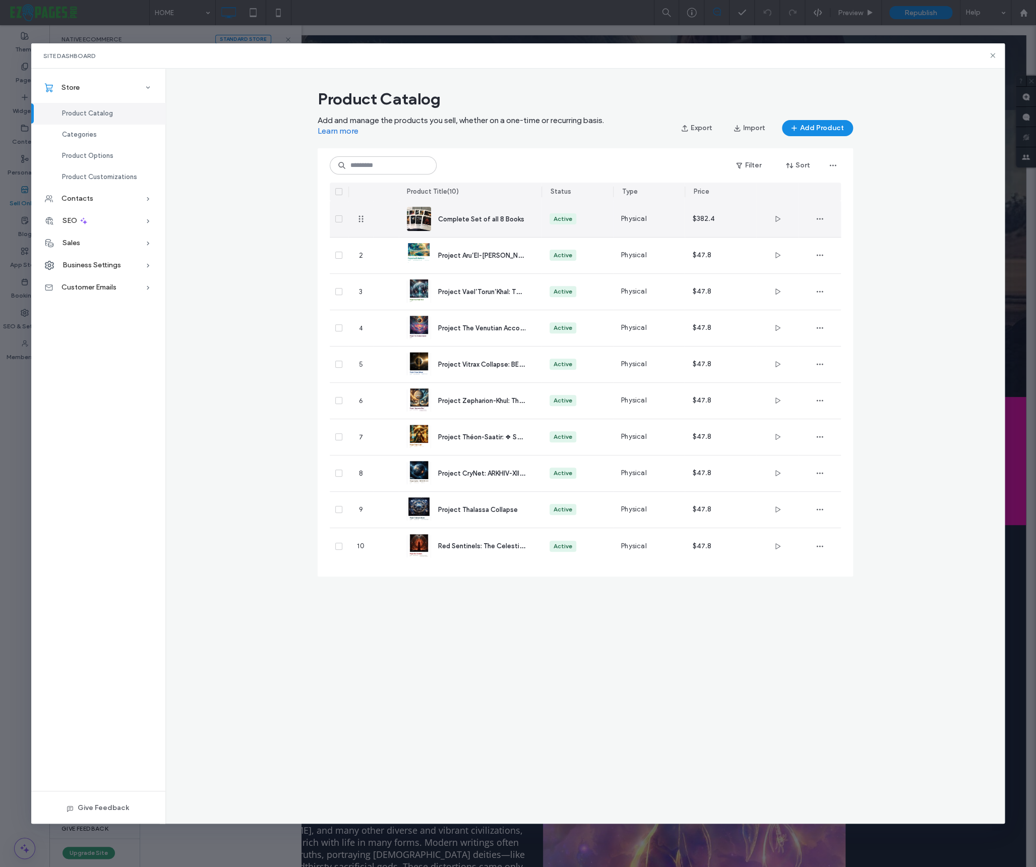
click at [499, 218] on span "Complete Set of all 8 Books" at bounding box center [481, 219] width 86 height 8
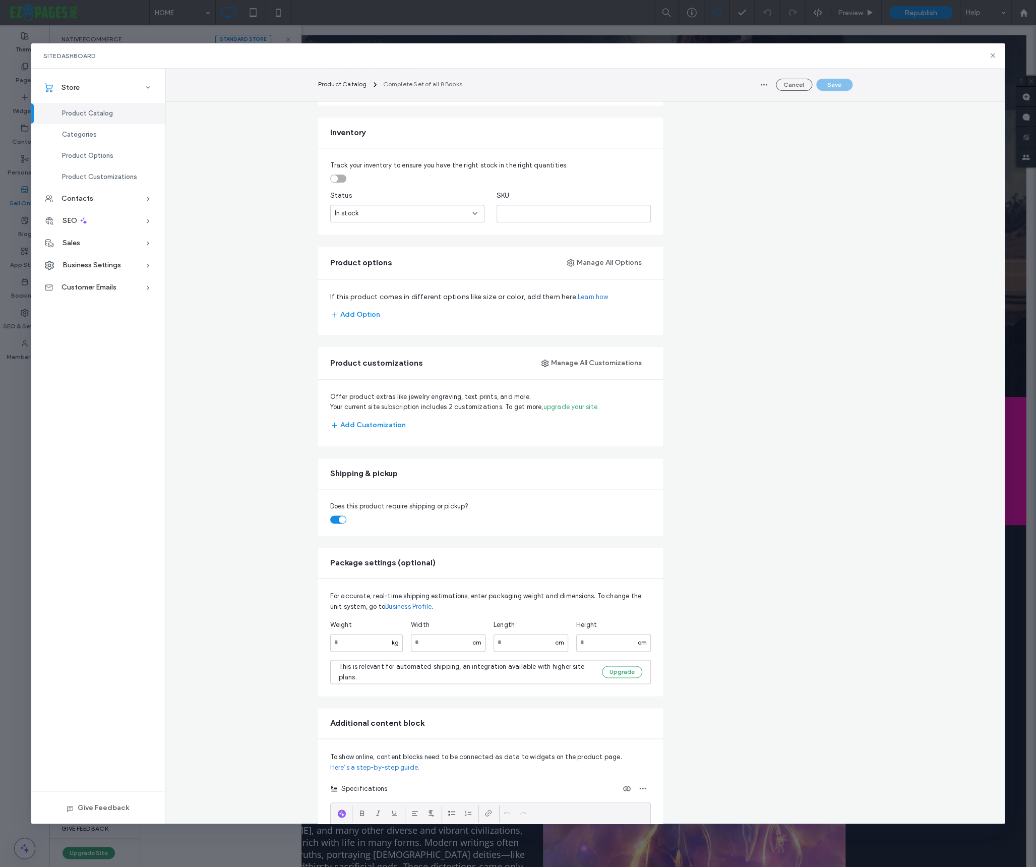
scroll to position [455, 0]
click at [395, 645] on div "kg" at bounding box center [395, 640] width 15 height 9
click at [713, 644] on div "Pricing Regular price On sale ***** $ Product’s purchase type One-Time Subscrip…" at bounding box center [762, 599] width 179 height 1784
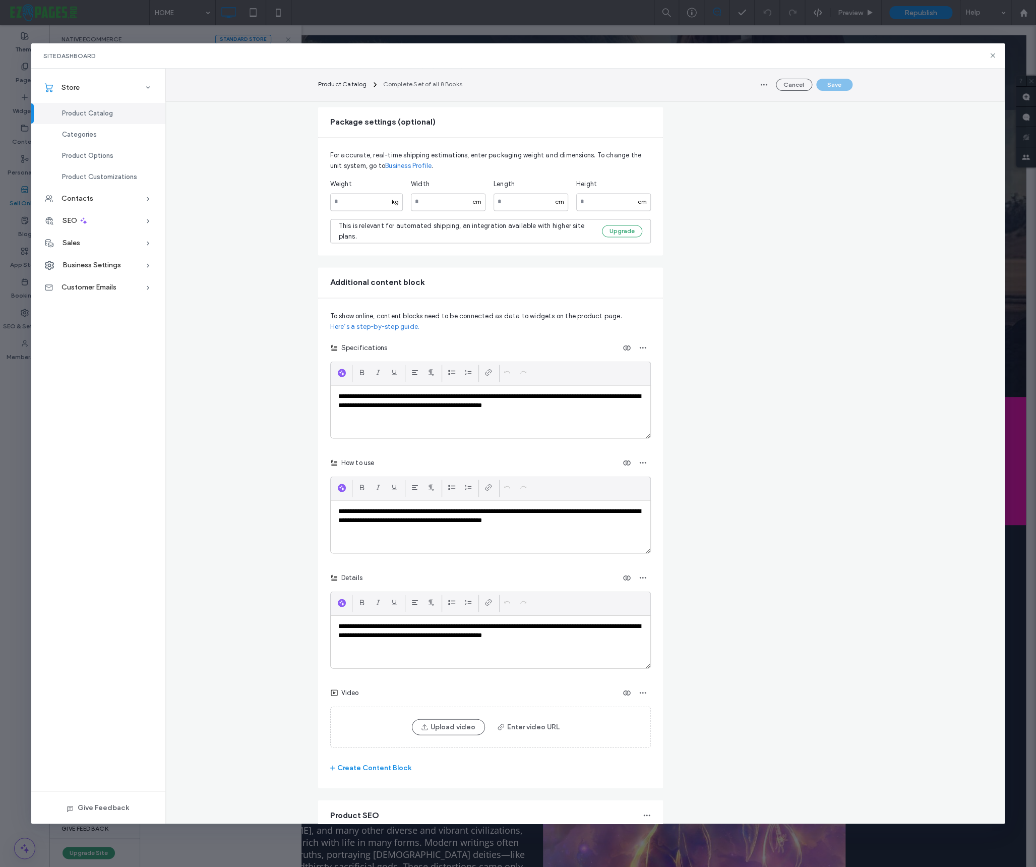
scroll to position [878, 0]
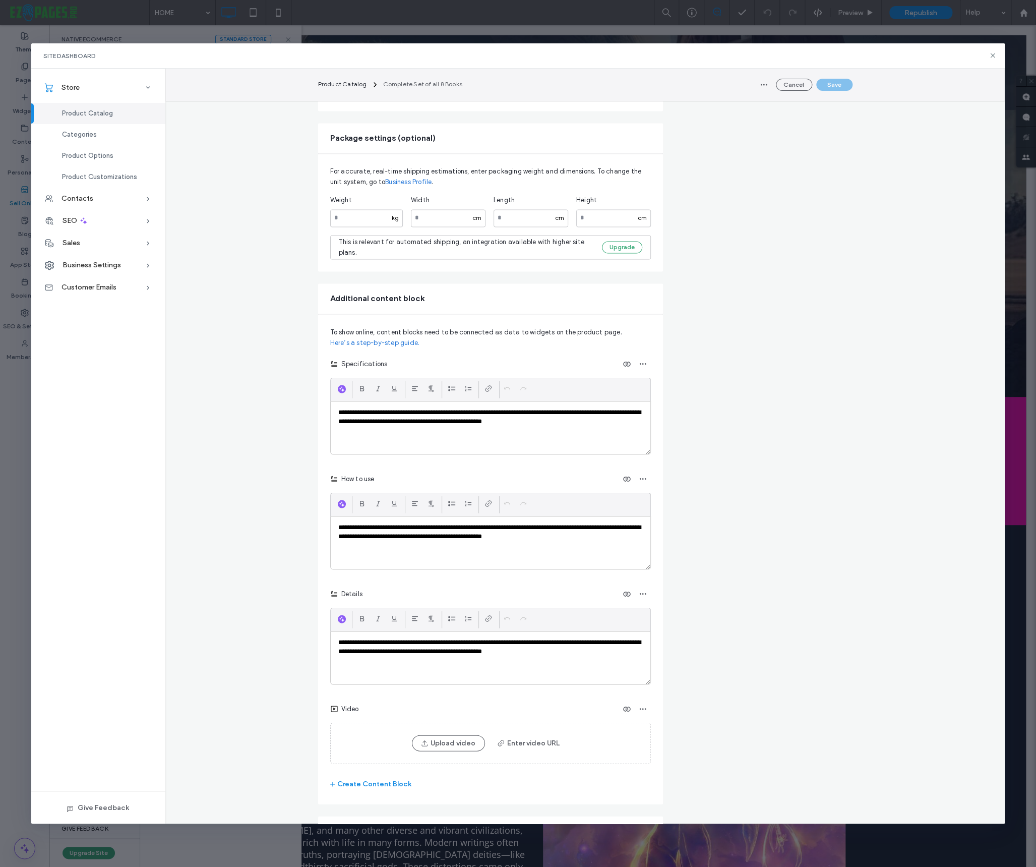
click at [439, 258] on div "This is relevant for automated shipping, an integration available with higher s…" at bounding box center [466, 246] width 255 height 21
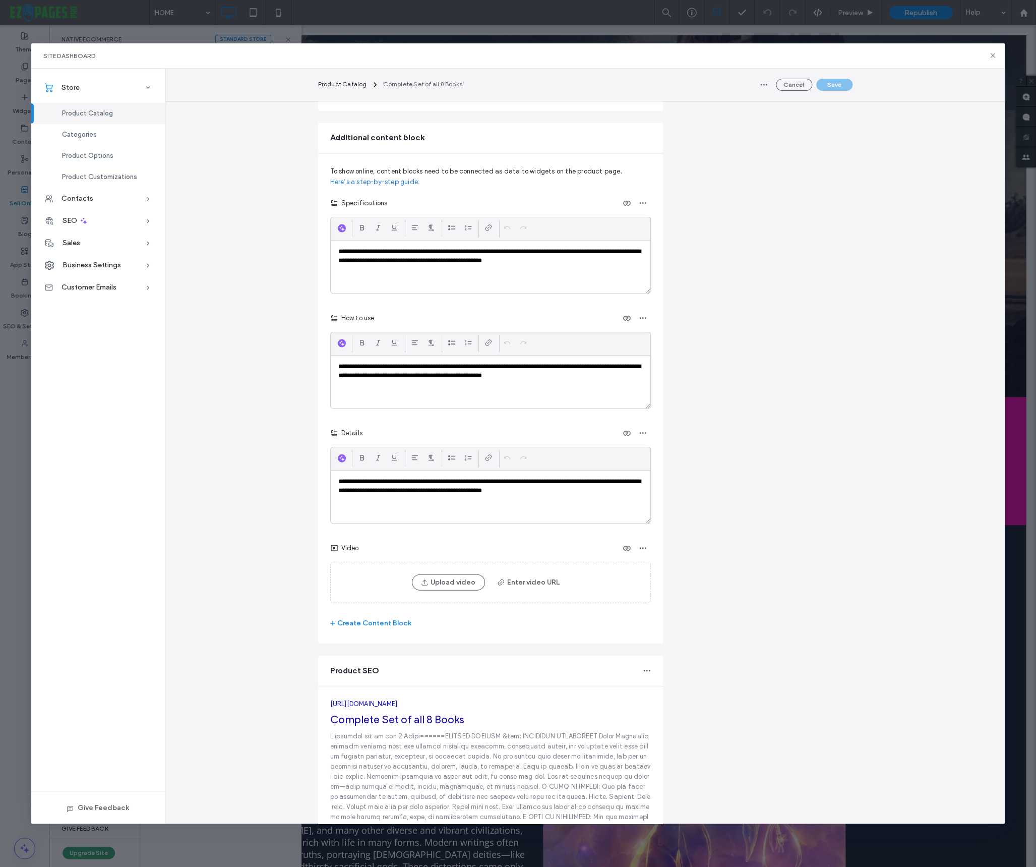
scroll to position [0, 0]
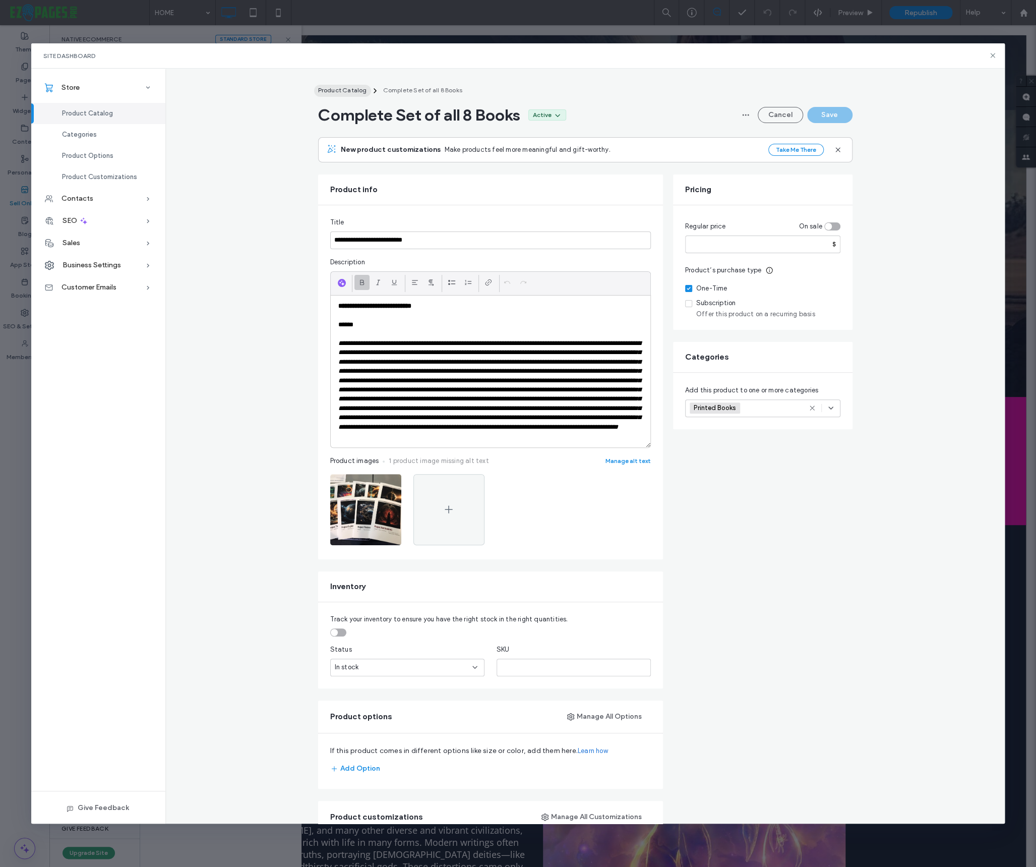
click at [353, 93] on span "Product Catalog" at bounding box center [342, 90] width 49 height 8
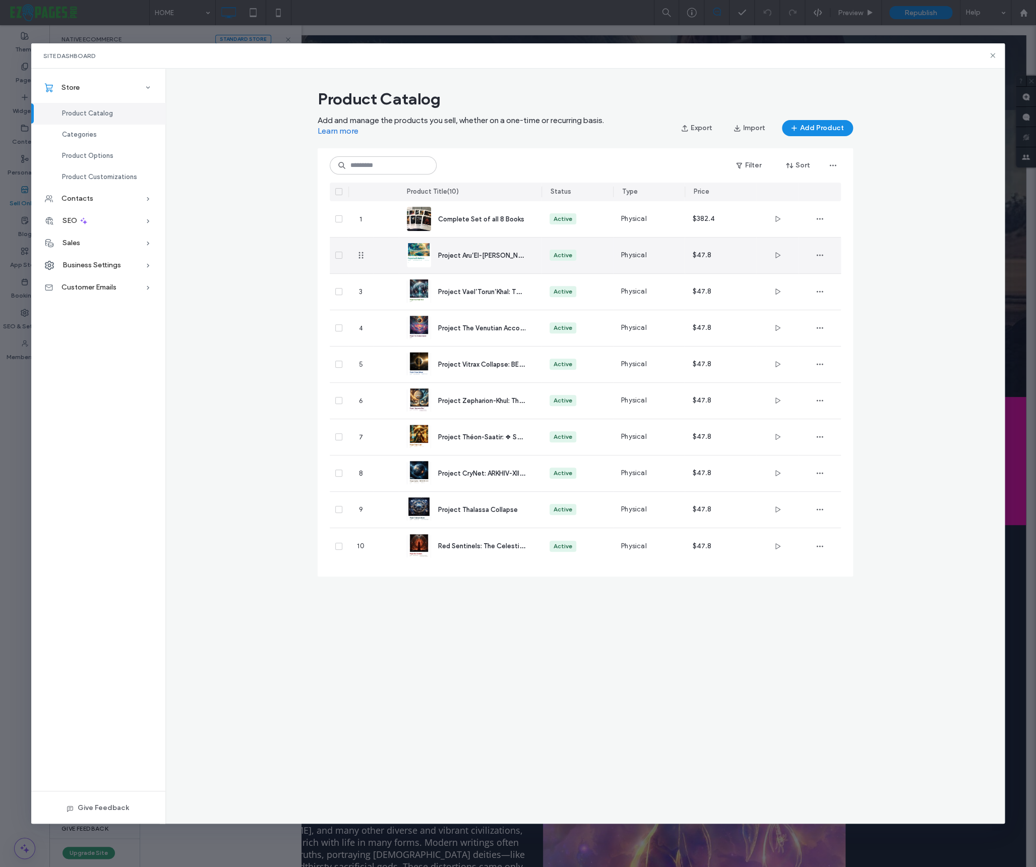
click at [459, 259] on span "Project Aru’El-[PERSON_NAME]: The Cradle Before the Storm" at bounding box center [531, 255] width 186 height 10
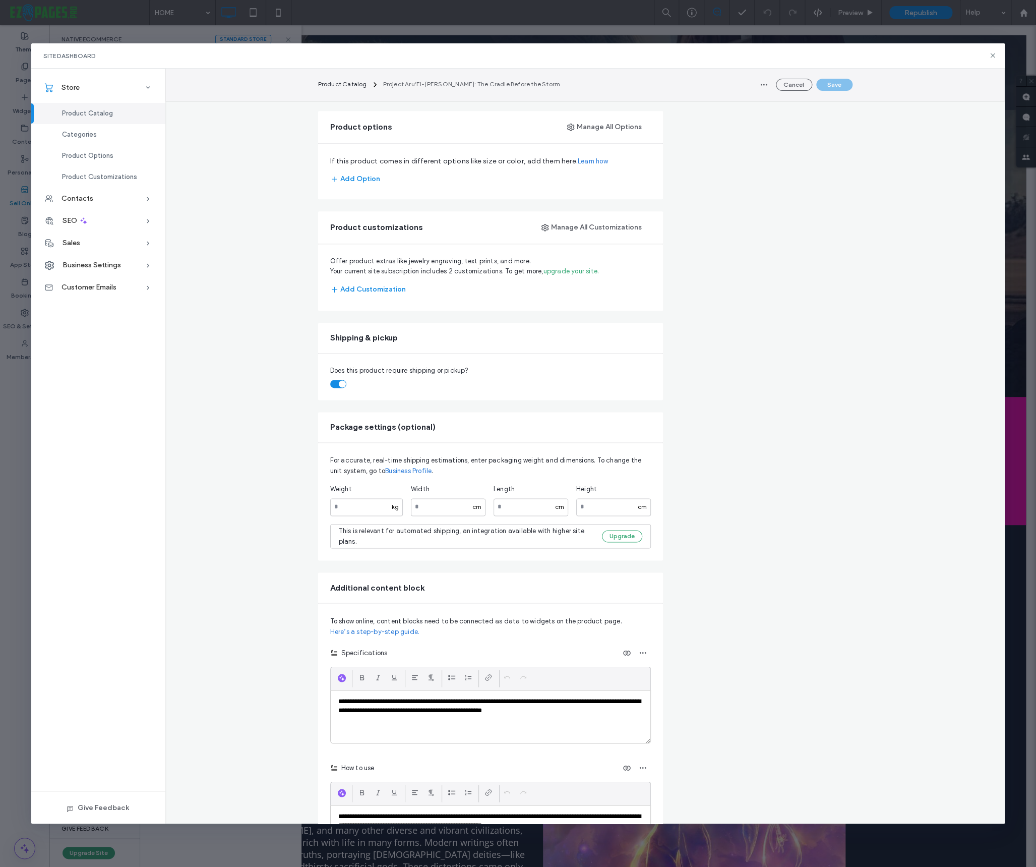
scroll to position [660, 0]
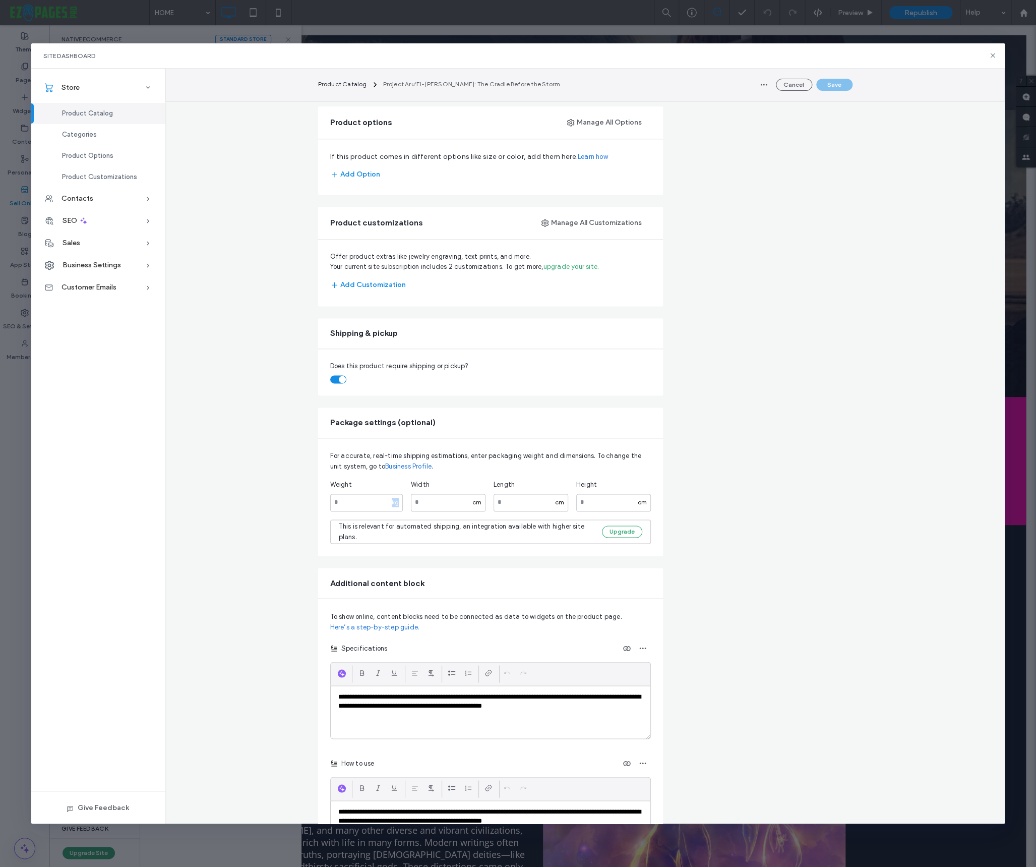
click at [405, 511] on div "Weight **** kg Width cm Length cm Height cm" at bounding box center [490, 495] width 321 height 32
click at [395, 507] on div "kg" at bounding box center [395, 502] width 15 height 9
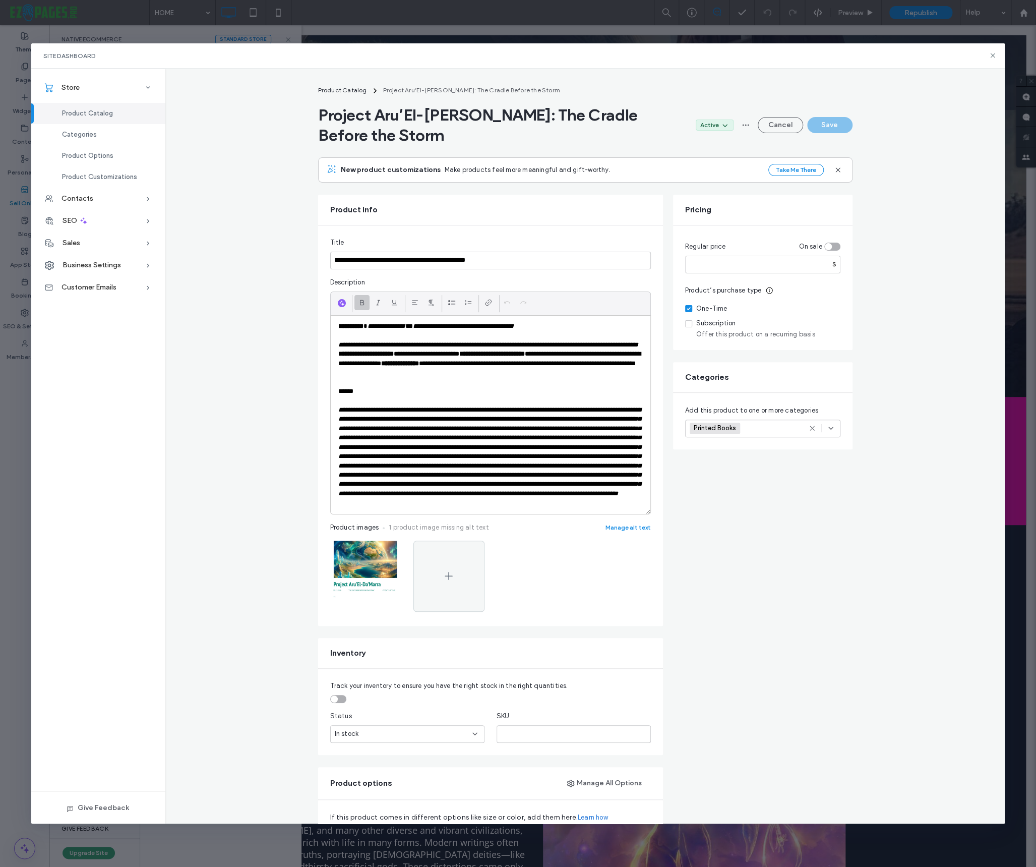
click at [930, 77] on div "**********" at bounding box center [585, 446] width 840 height 755
click at [339, 91] on span "Product Catalog" at bounding box center [342, 90] width 49 height 8
